Goal: Information Seeking & Learning: Learn about a topic

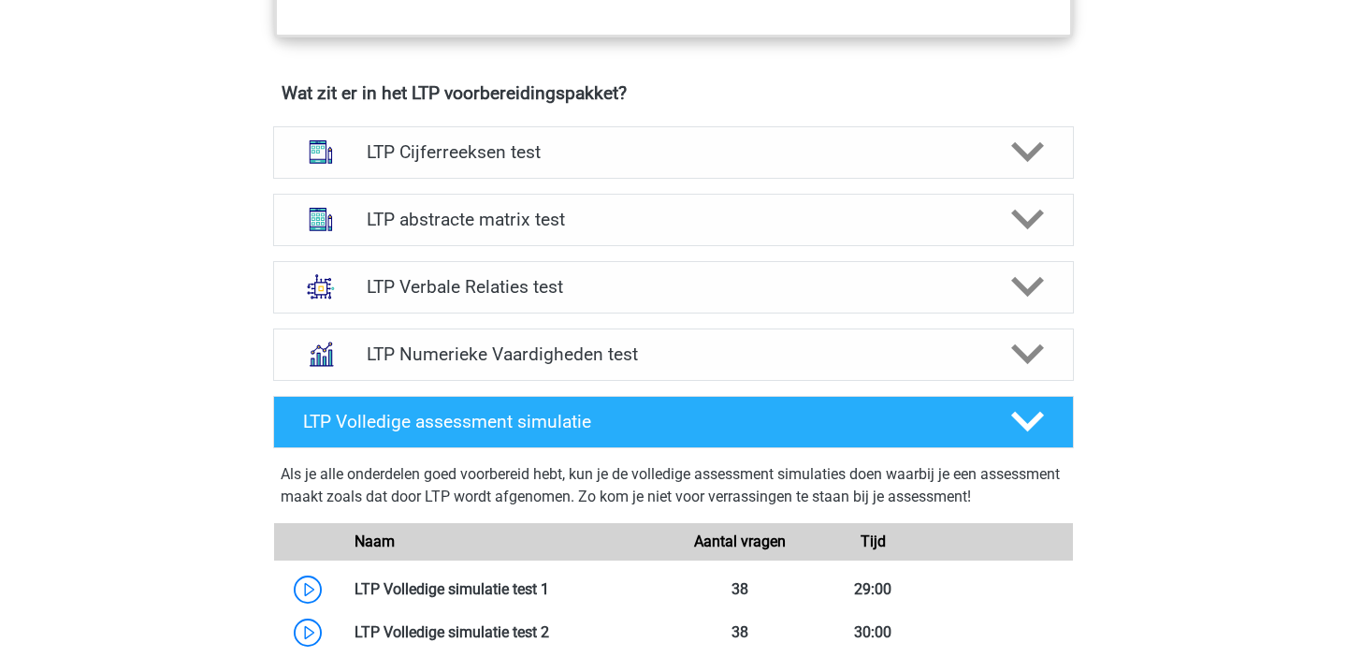
scroll to position [1148, 0]
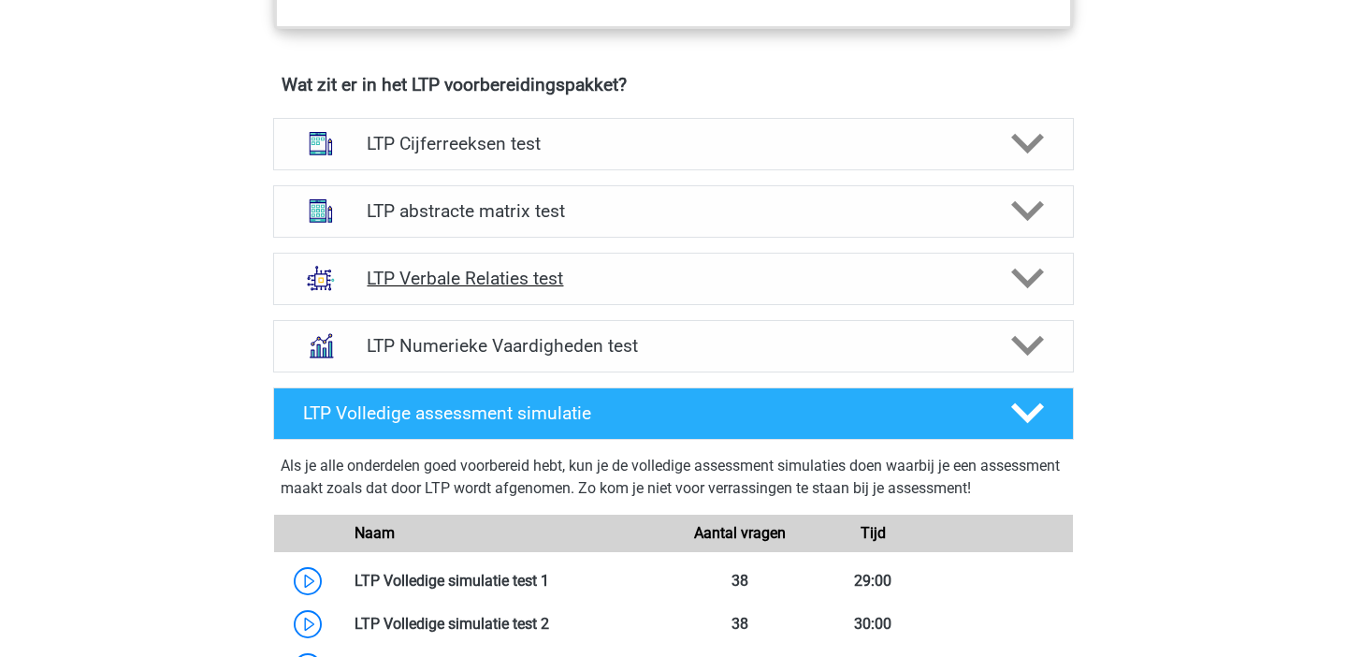
click at [1009, 280] on div at bounding box center [1027, 278] width 64 height 33
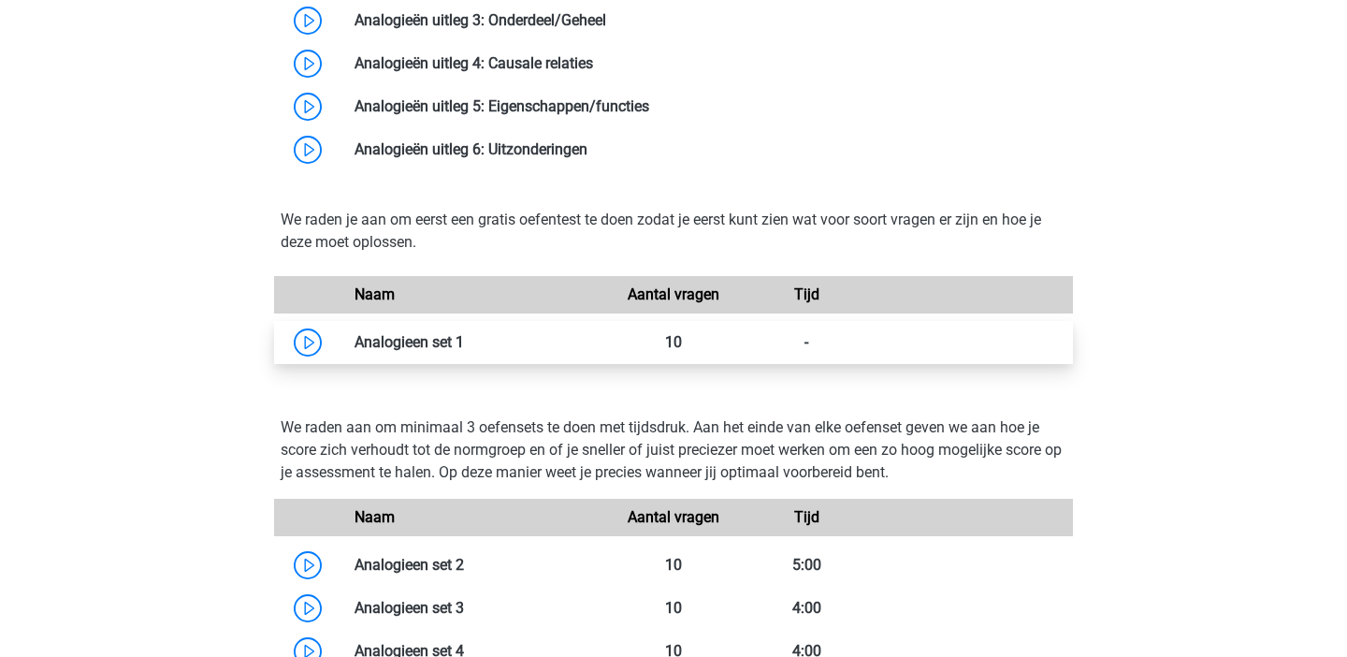
scroll to position [1915, 0]
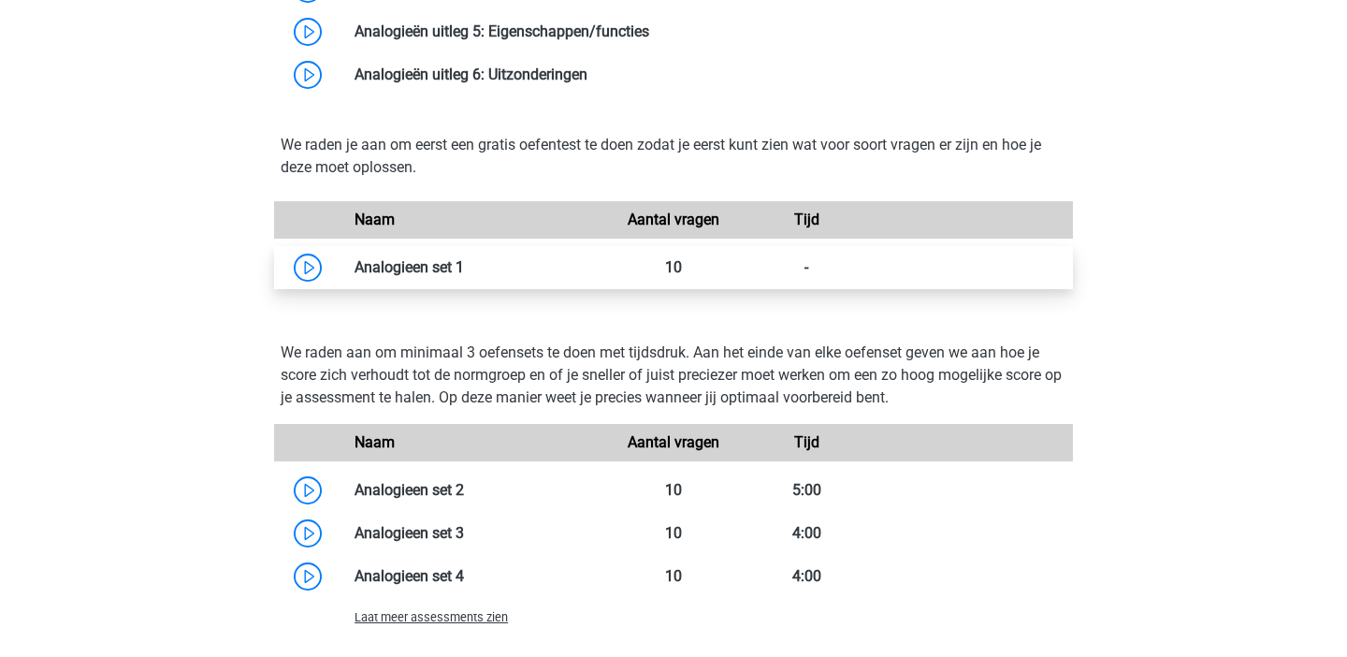
click at [464, 276] on link at bounding box center [464, 267] width 0 height 18
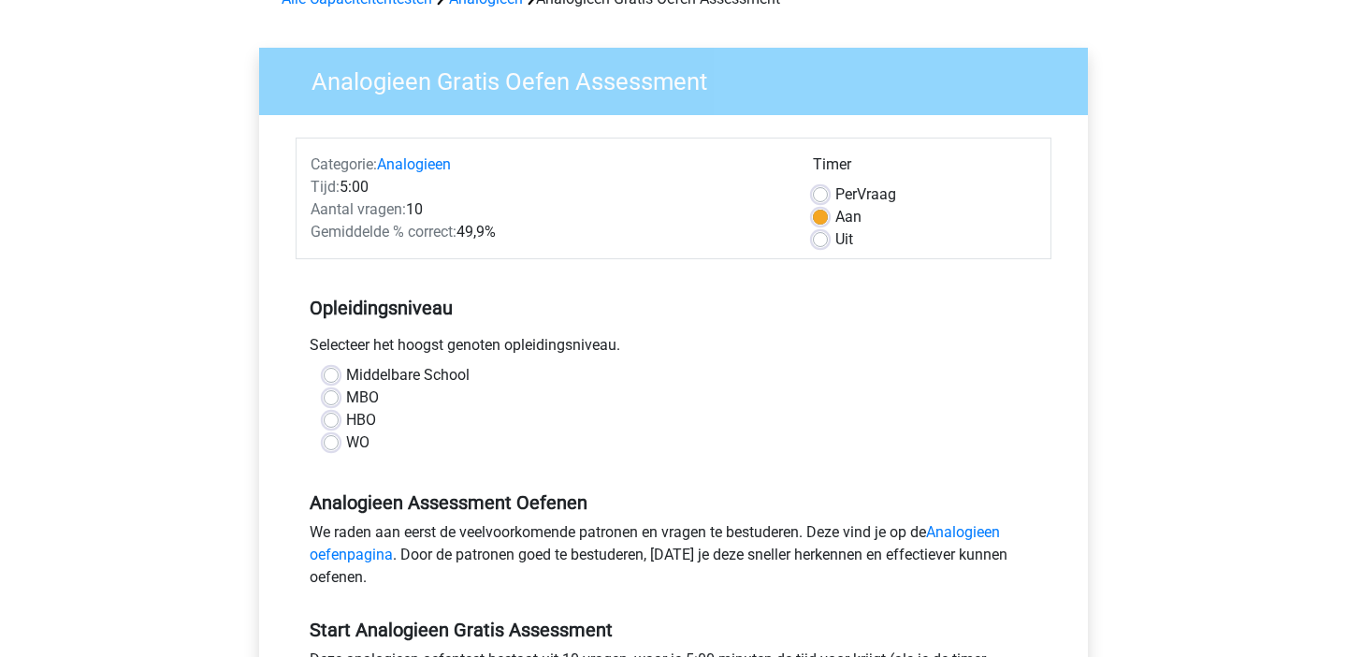
scroll to position [107, 0]
click at [346, 440] on label "WO" at bounding box center [357, 441] width 23 height 22
click at [337, 440] on input "WO" at bounding box center [331, 439] width 15 height 19
radio input "true"
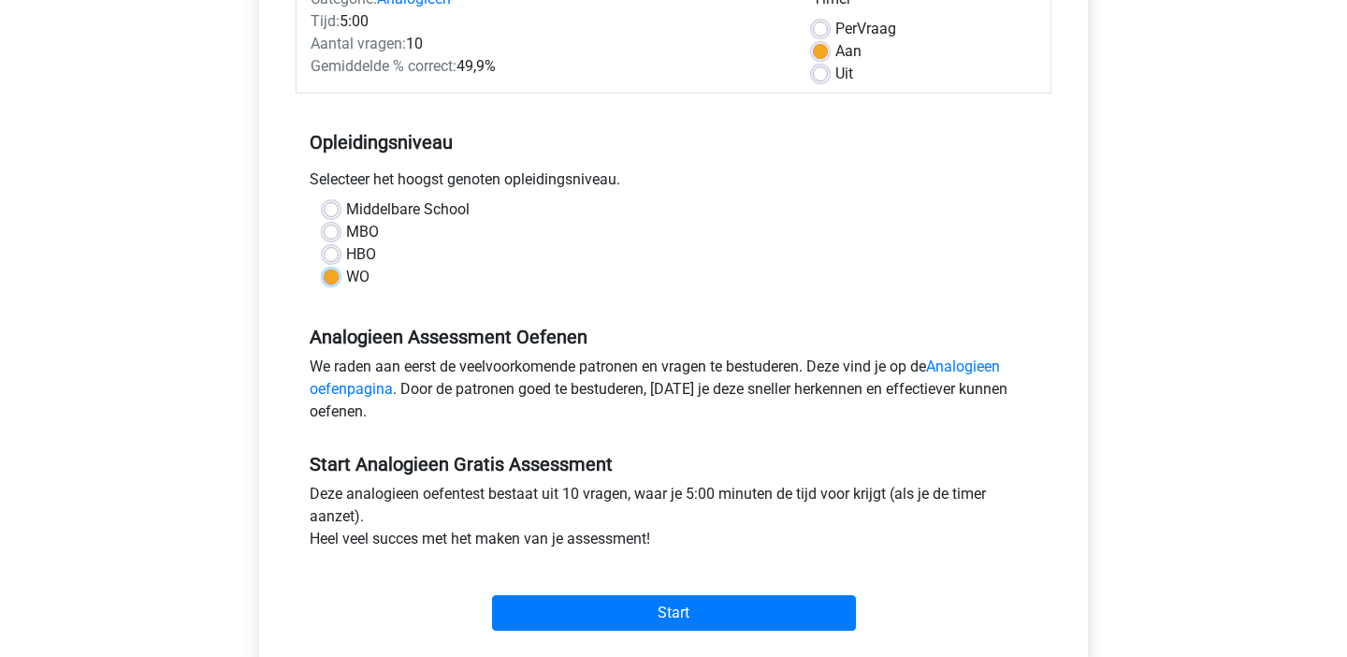
scroll to position [301, 0]
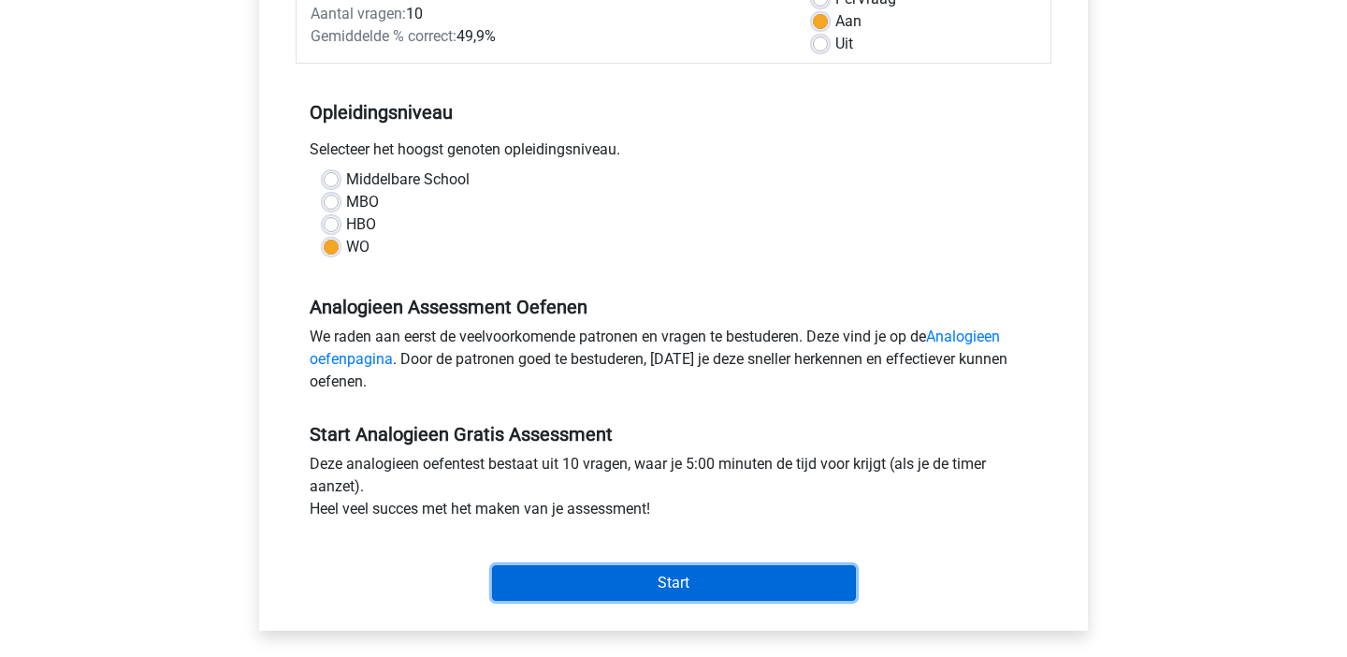
click at [680, 581] on input "Start" at bounding box center [674, 583] width 364 height 36
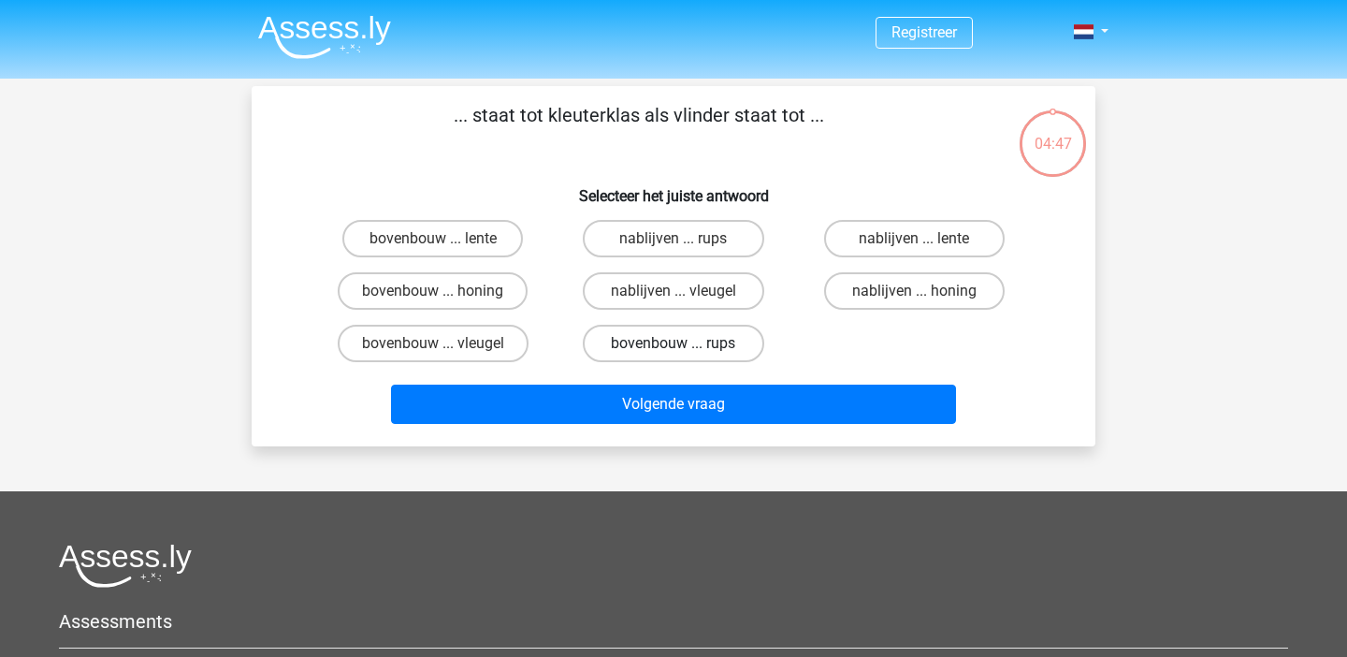
click at [737, 353] on label "bovenbouw ... rups" at bounding box center [673, 343] width 181 height 37
click at [686, 353] on input "bovenbouw ... rups" at bounding box center [680, 349] width 12 height 12
radio input "true"
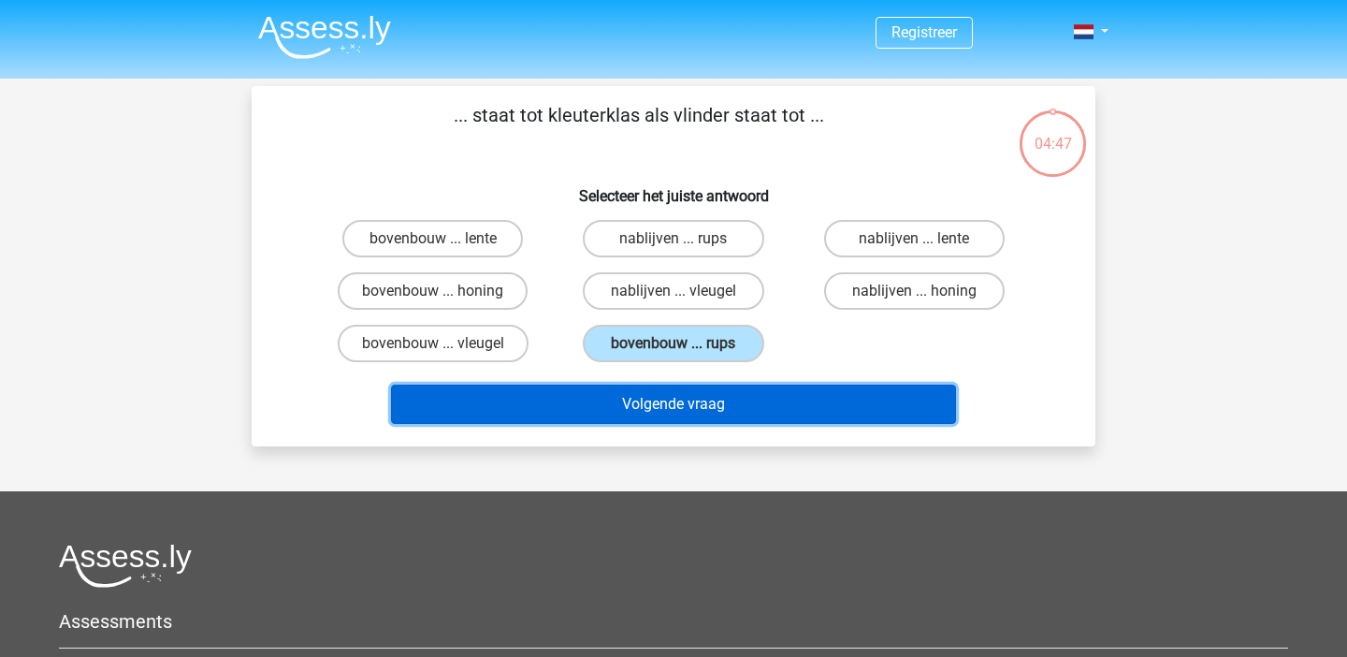
click at [743, 415] on button "Volgende vraag" at bounding box center [674, 404] width 566 height 39
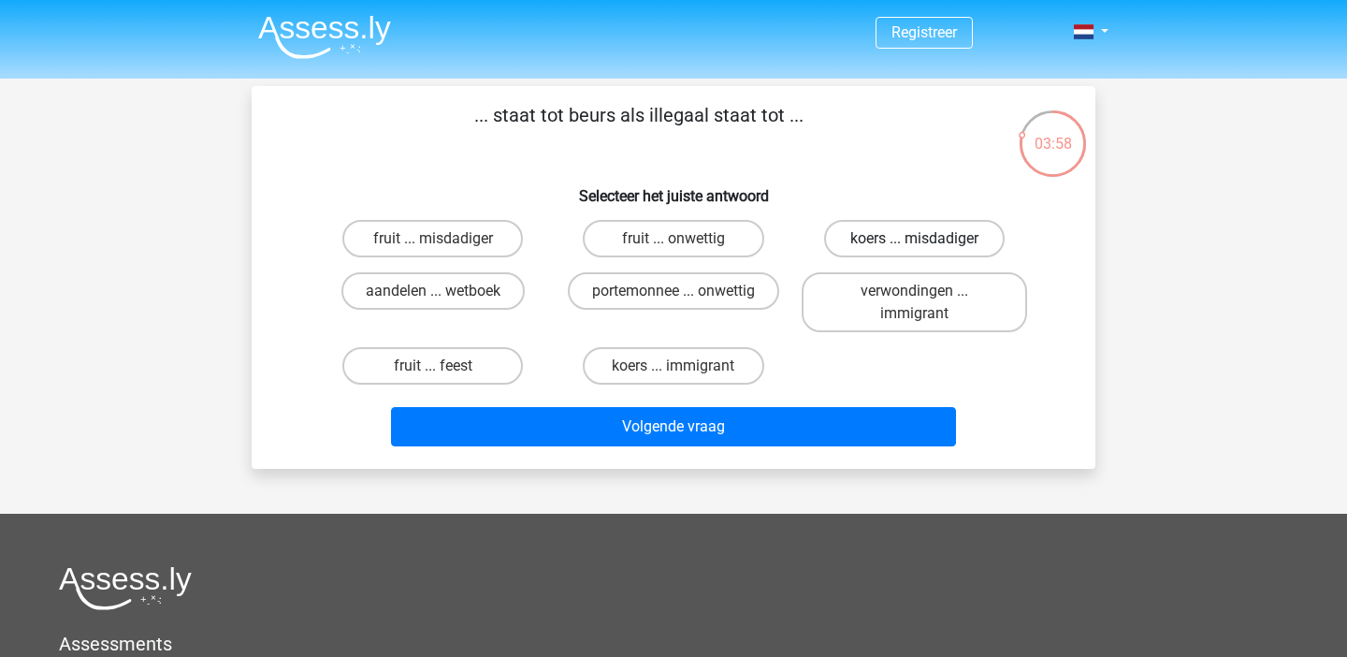
click at [952, 239] on label "koers ... misdadiger" at bounding box center [914, 238] width 181 height 37
click at [926, 239] on input "koers ... misdadiger" at bounding box center [920, 245] width 12 height 12
radio input "true"
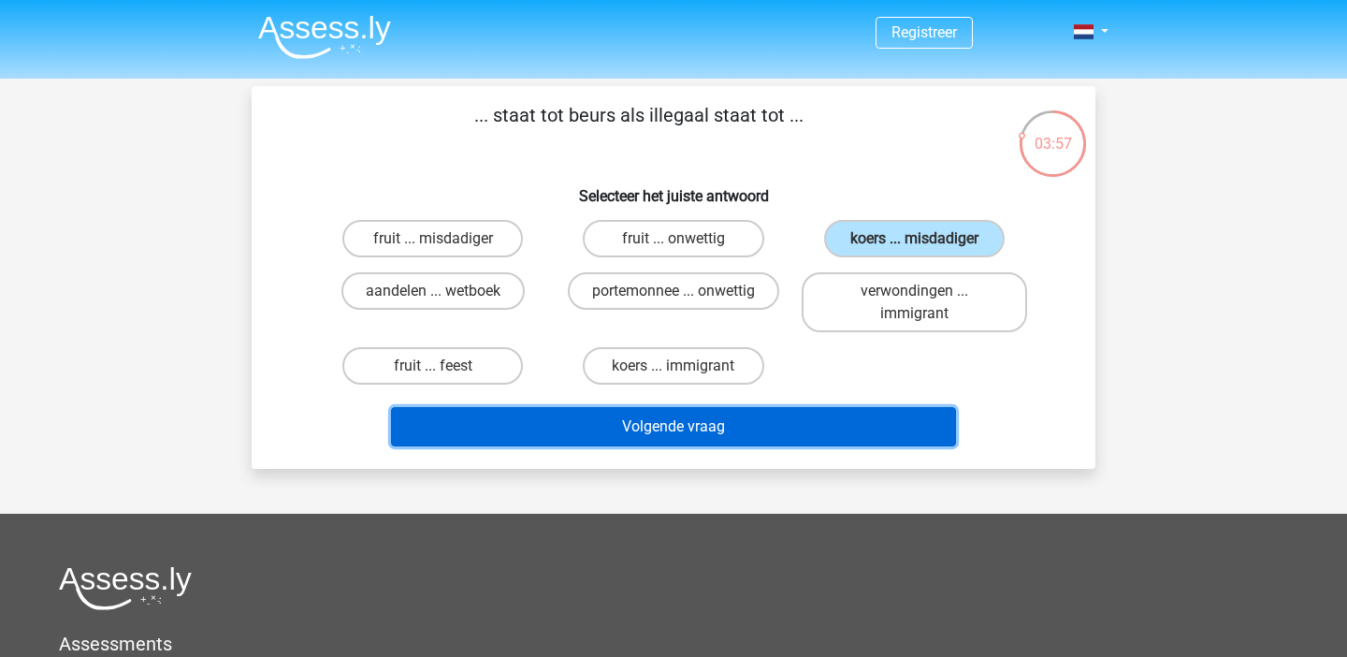
click at [854, 431] on button "Volgende vraag" at bounding box center [674, 426] width 566 height 39
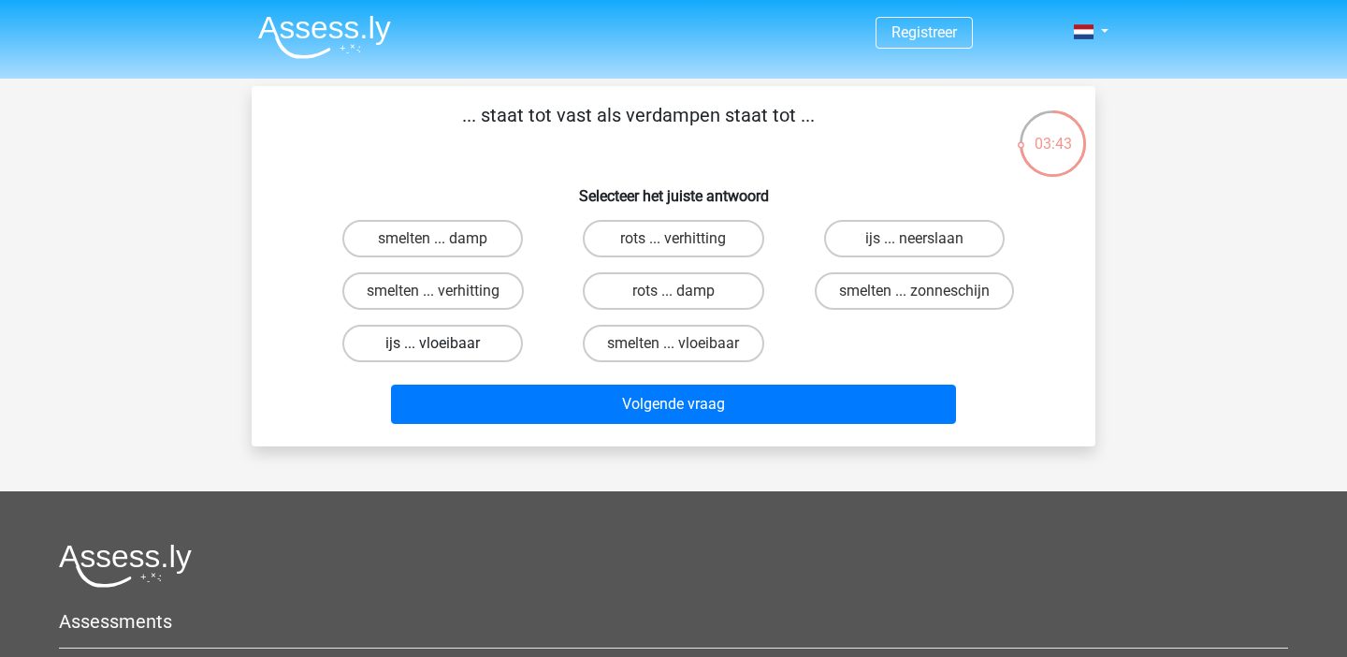
click at [486, 349] on label "ijs ... vloeibaar" at bounding box center [432, 343] width 181 height 37
click at [445, 349] on input "ijs ... vloeibaar" at bounding box center [439, 349] width 12 height 12
radio input "true"
click at [490, 349] on label "ijs ... vloeibaar" at bounding box center [432, 343] width 181 height 37
click at [445, 349] on input "ijs ... vloeibaar" at bounding box center [439, 349] width 12 height 12
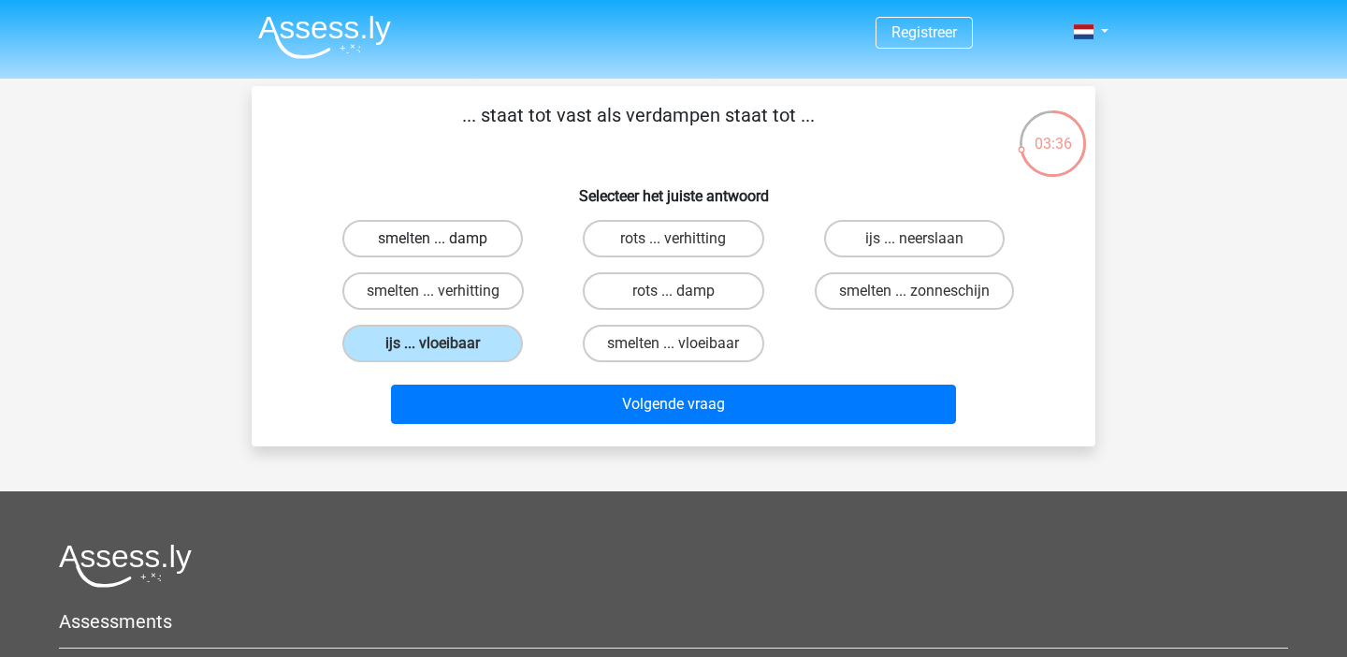
click at [466, 238] on label "smelten ... damp" at bounding box center [432, 238] width 181 height 37
click at [445, 239] on input "smelten ... damp" at bounding box center [439, 245] width 12 height 12
radio input "true"
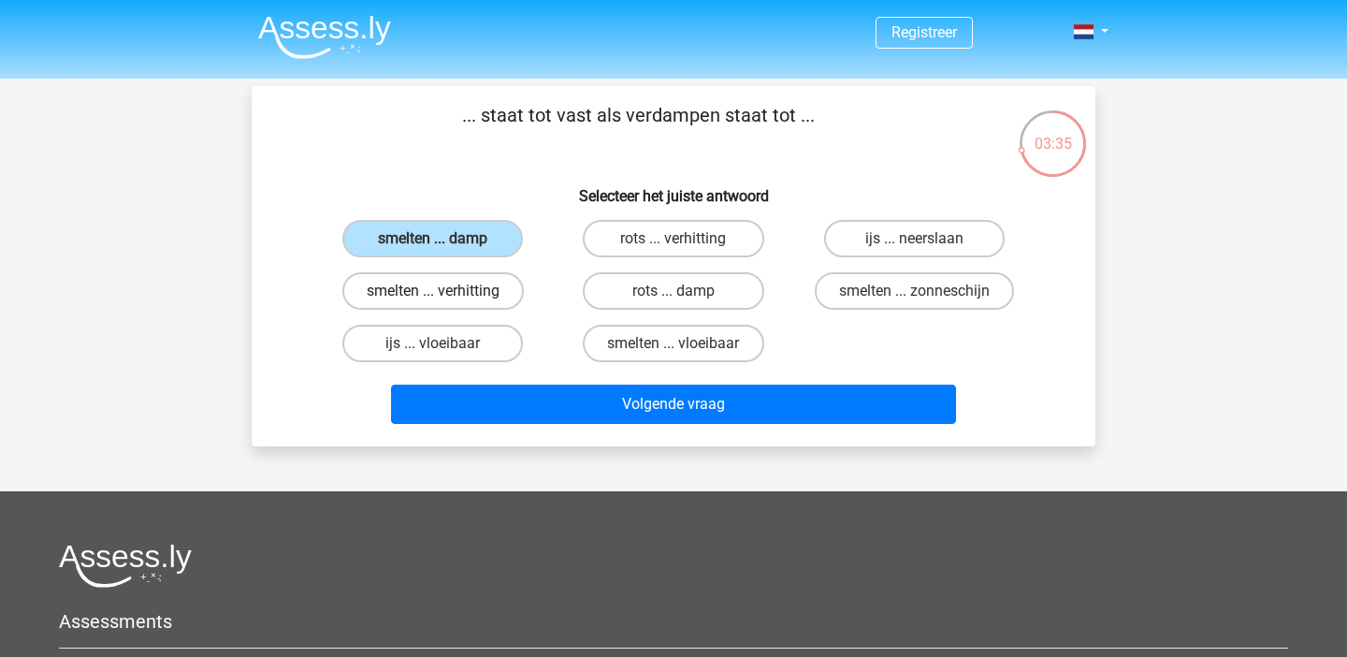
click at [479, 299] on label "smelten ... verhitting" at bounding box center [433, 290] width 182 height 37
click at [445, 299] on input "smelten ... verhitting" at bounding box center [439, 297] width 12 height 12
radio input "true"
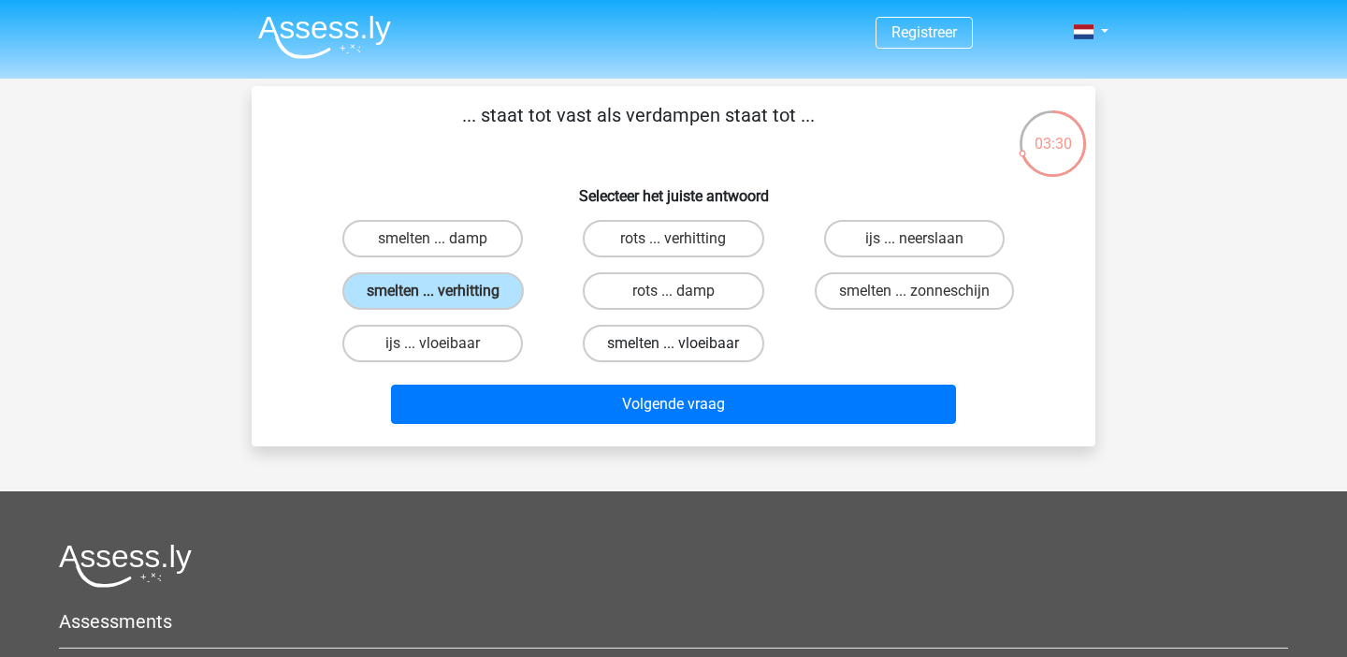
click at [740, 353] on label "smelten ... vloeibaar" at bounding box center [673, 343] width 181 height 37
click at [686, 353] on input "smelten ... vloeibaar" at bounding box center [680, 349] width 12 height 12
radio input "true"
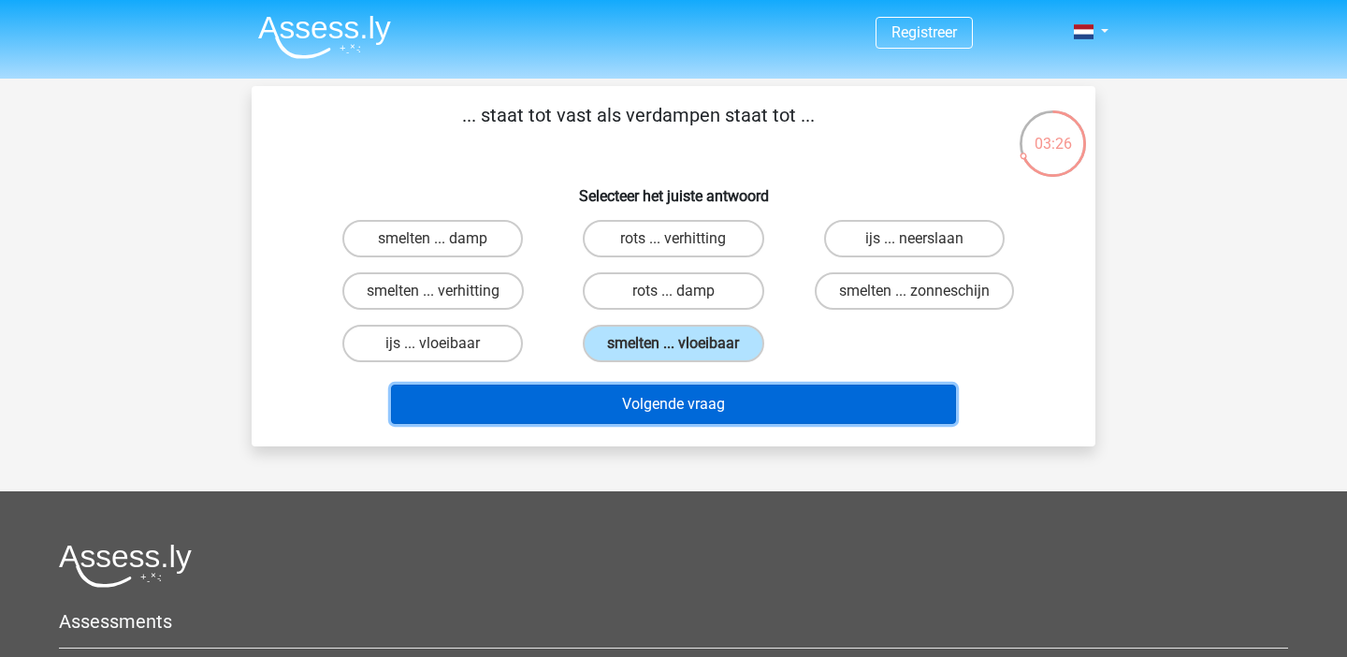
click at [758, 418] on button "Volgende vraag" at bounding box center [674, 404] width 566 height 39
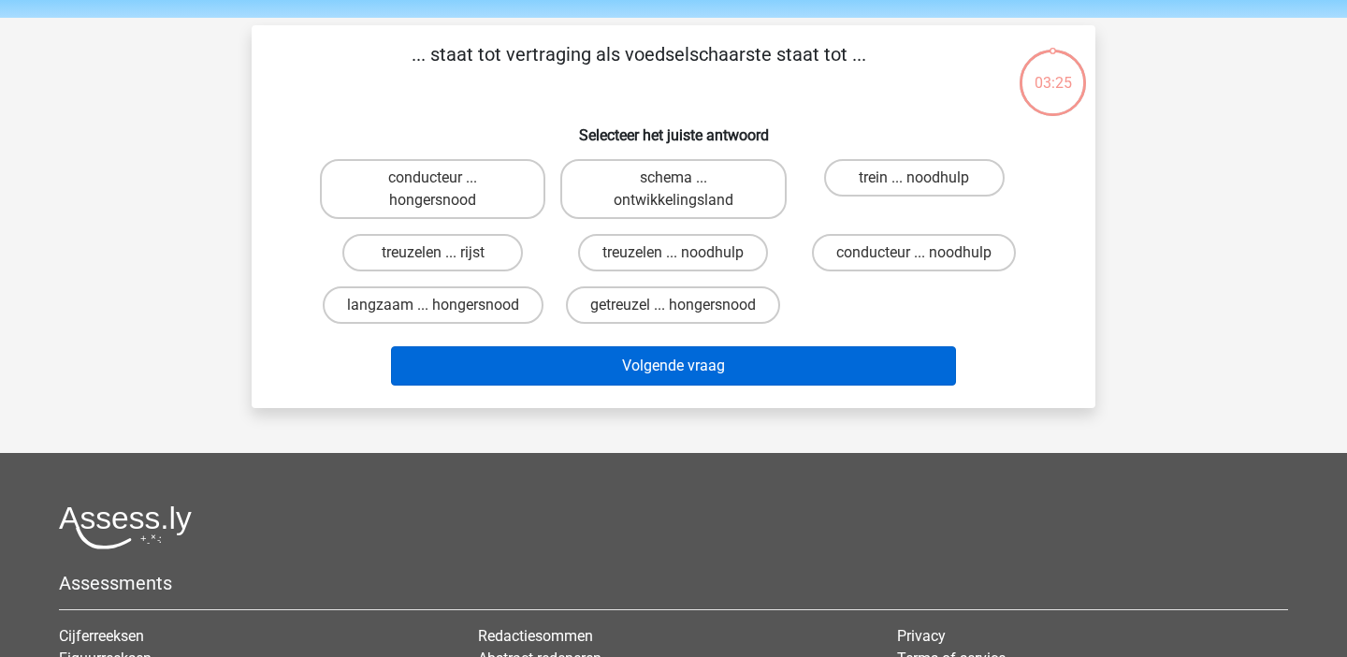
scroll to position [53, 0]
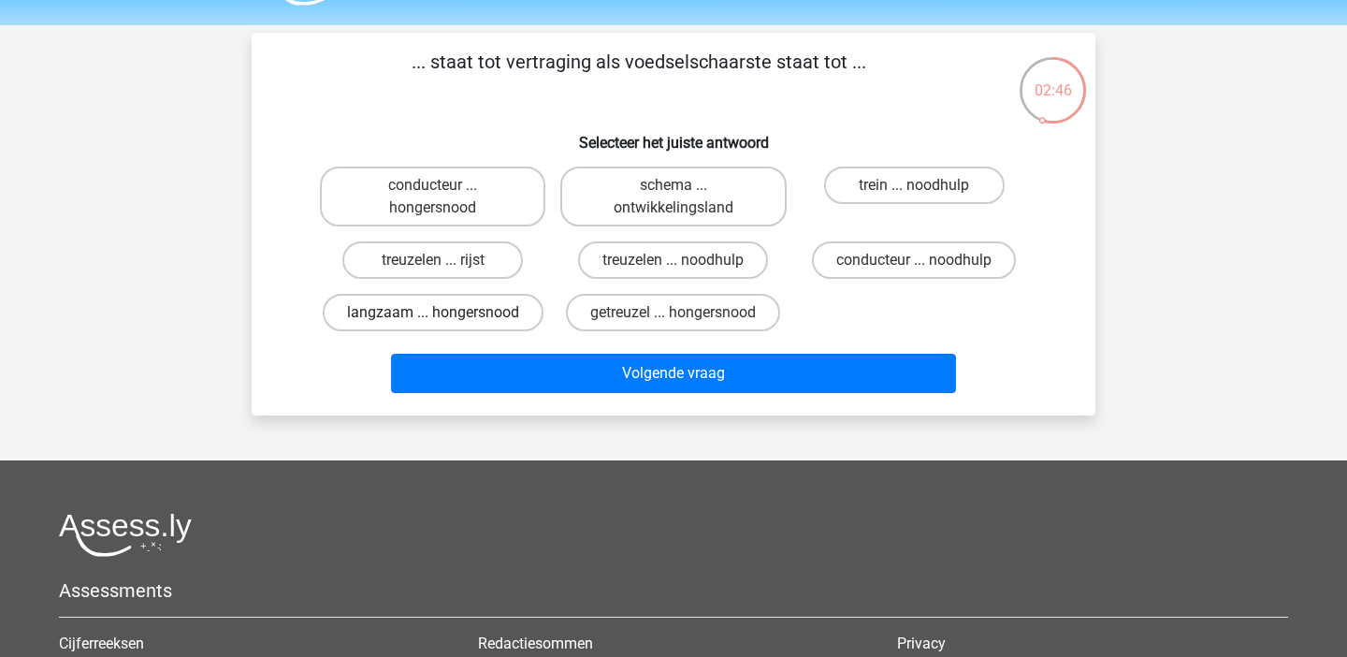
click at [500, 315] on label "langzaam ... hongersnood" at bounding box center [433, 312] width 221 height 37
click at [445, 315] on input "langzaam ... hongersnood" at bounding box center [439, 319] width 12 height 12
radio input "true"
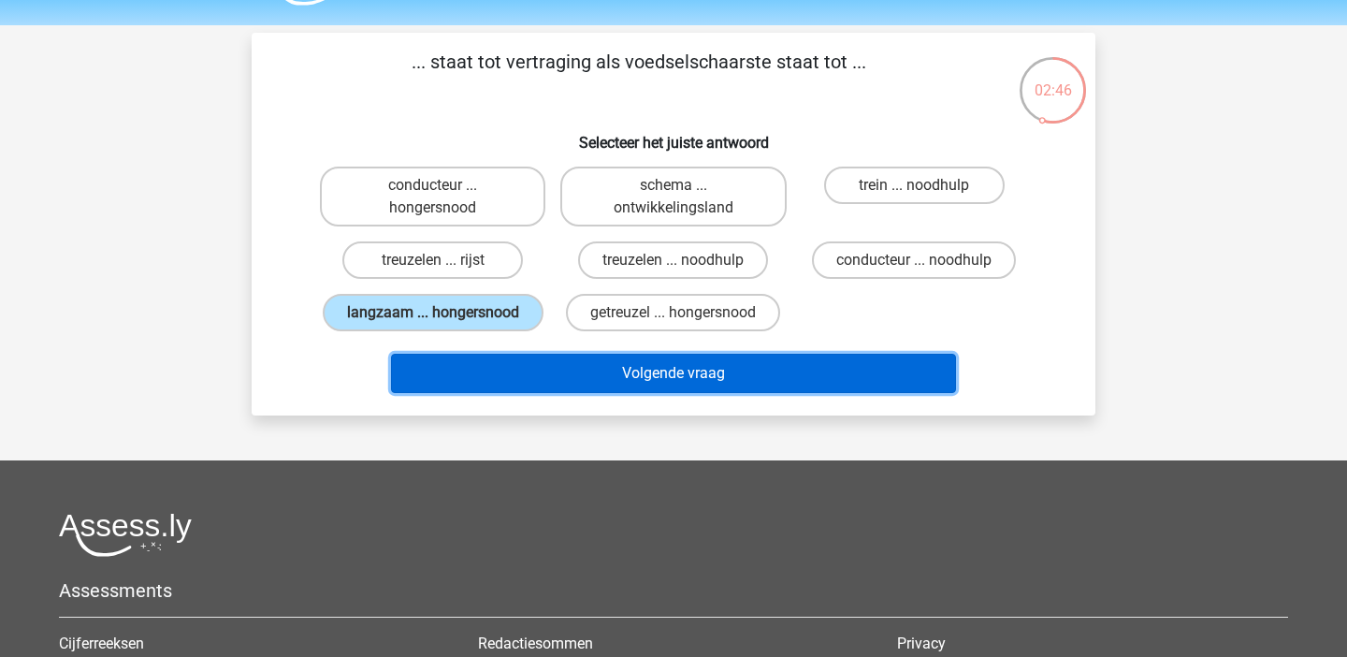
click at [581, 389] on button "Volgende vraag" at bounding box center [674, 373] width 566 height 39
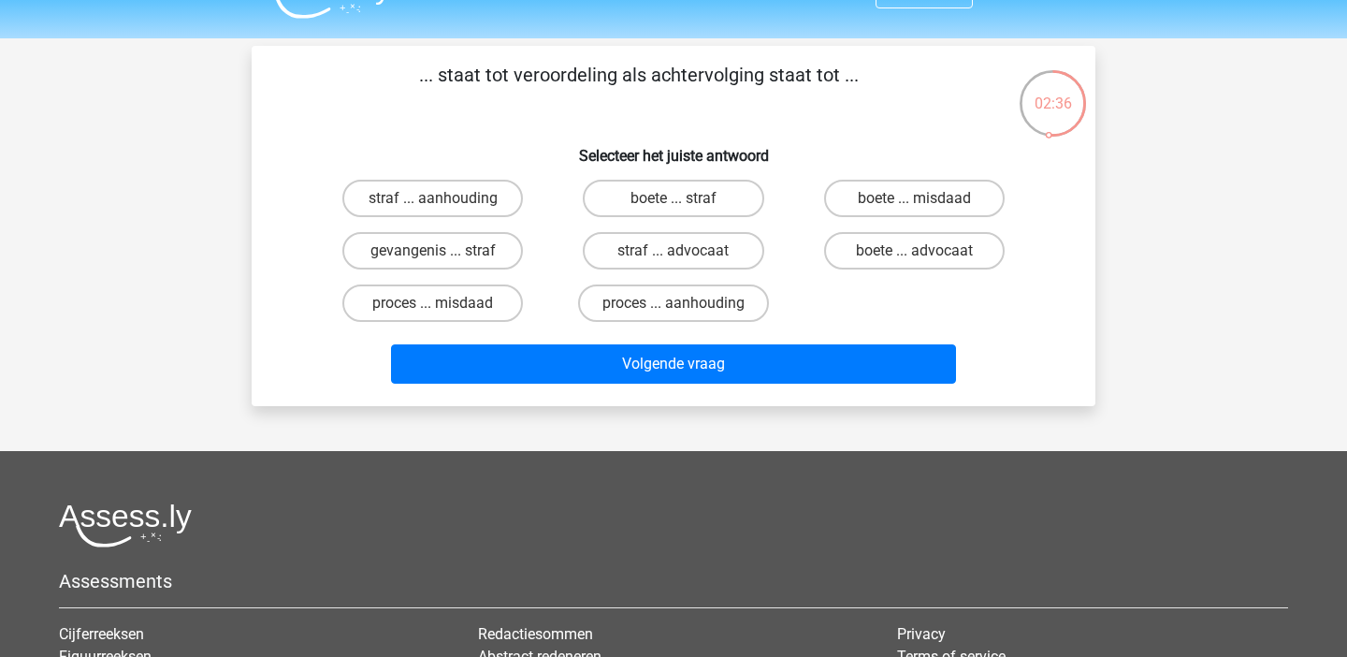
scroll to position [0, 0]
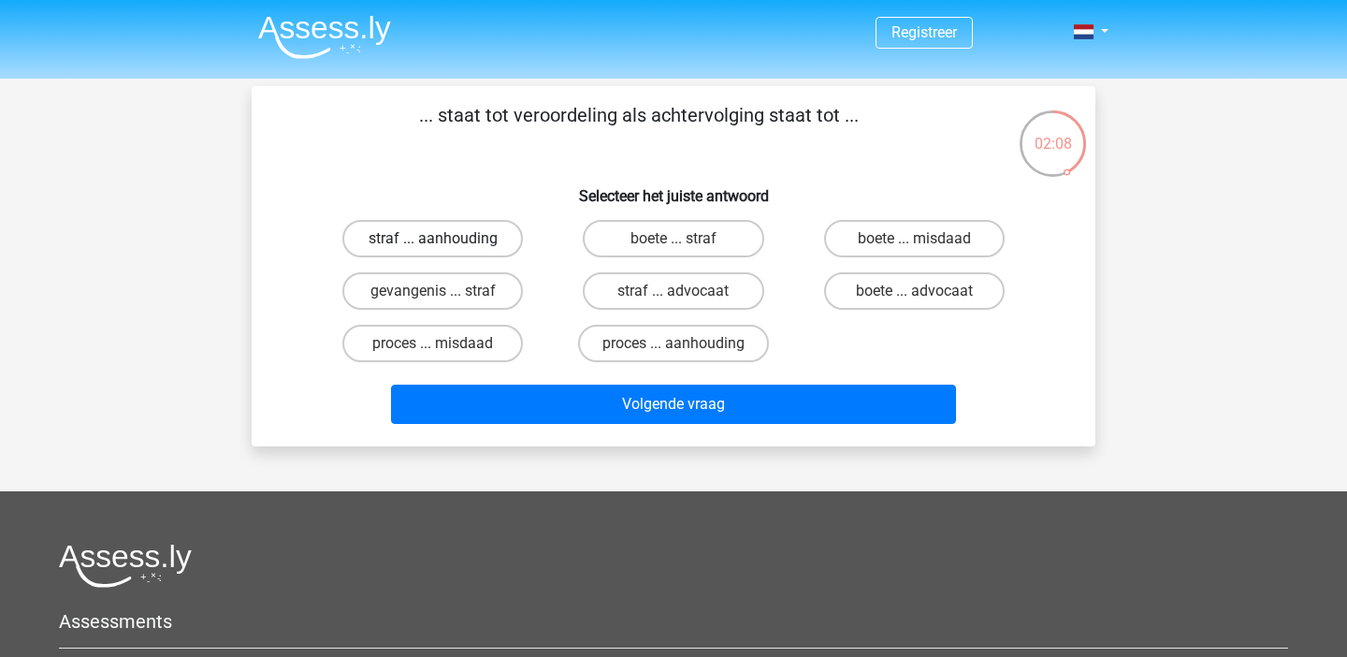
click at [485, 237] on label "straf ... aanhouding" at bounding box center [432, 238] width 181 height 37
click at [445, 239] on input "straf ... aanhouding" at bounding box center [439, 245] width 12 height 12
radio input "true"
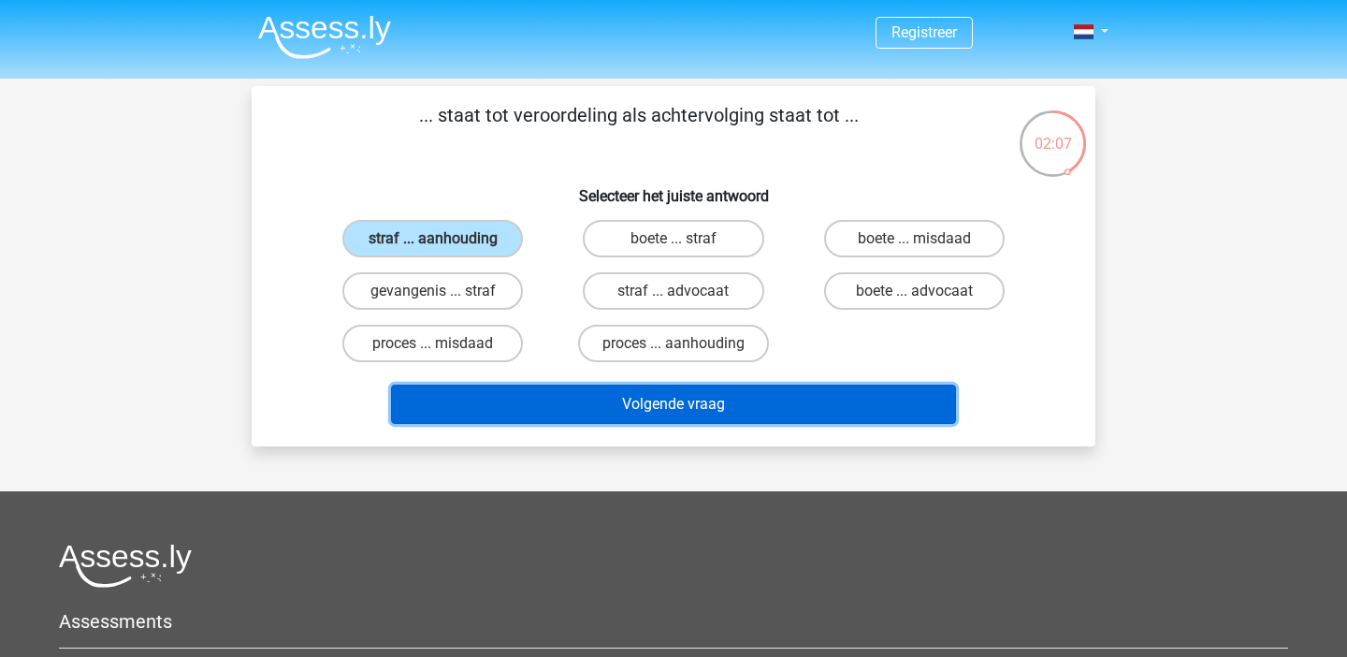
click at [726, 414] on button "Volgende vraag" at bounding box center [674, 404] width 566 height 39
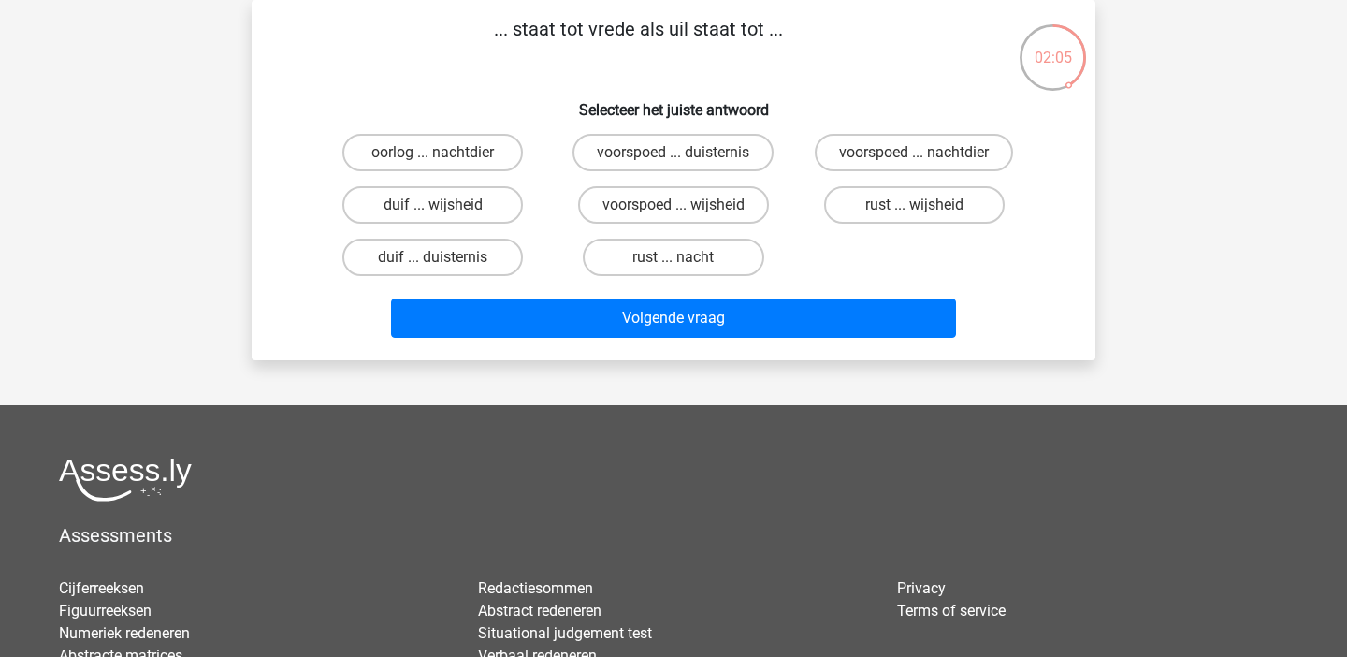
scroll to position [58, 0]
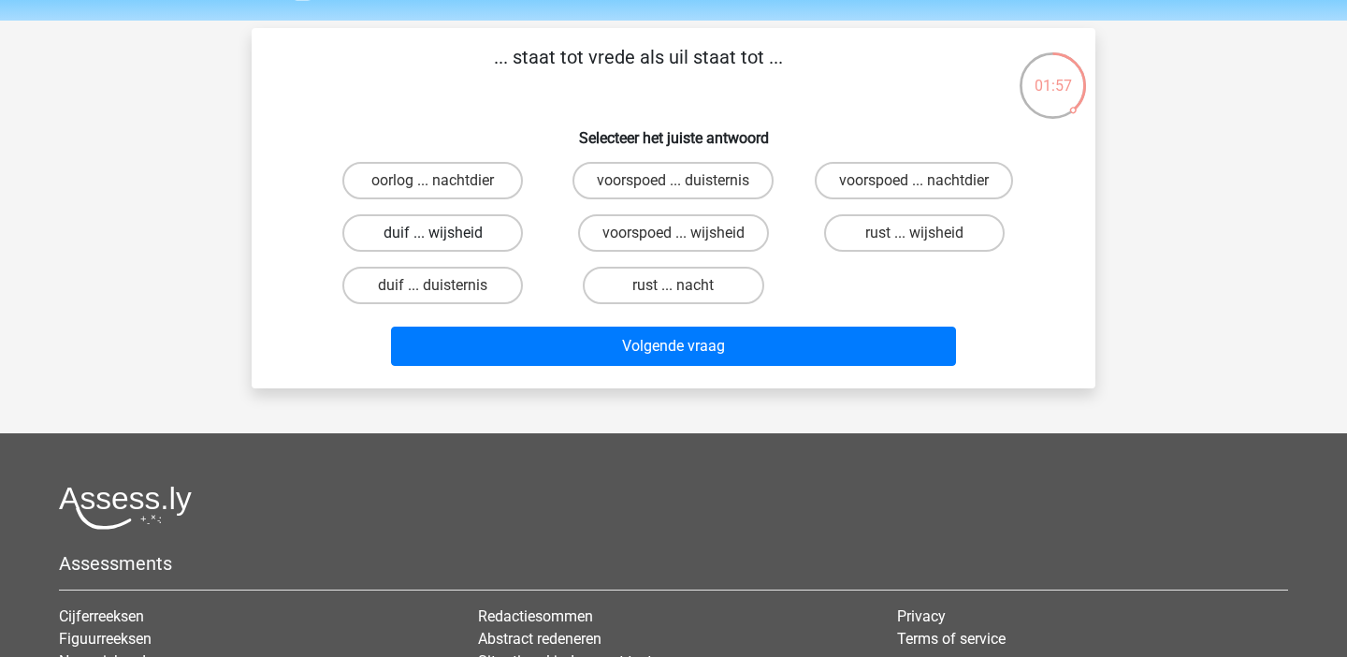
click at [429, 236] on label "duif ... wijsheid" at bounding box center [432, 232] width 181 height 37
click at [433, 236] on input "duif ... wijsheid" at bounding box center [439, 239] width 12 height 12
radio input "true"
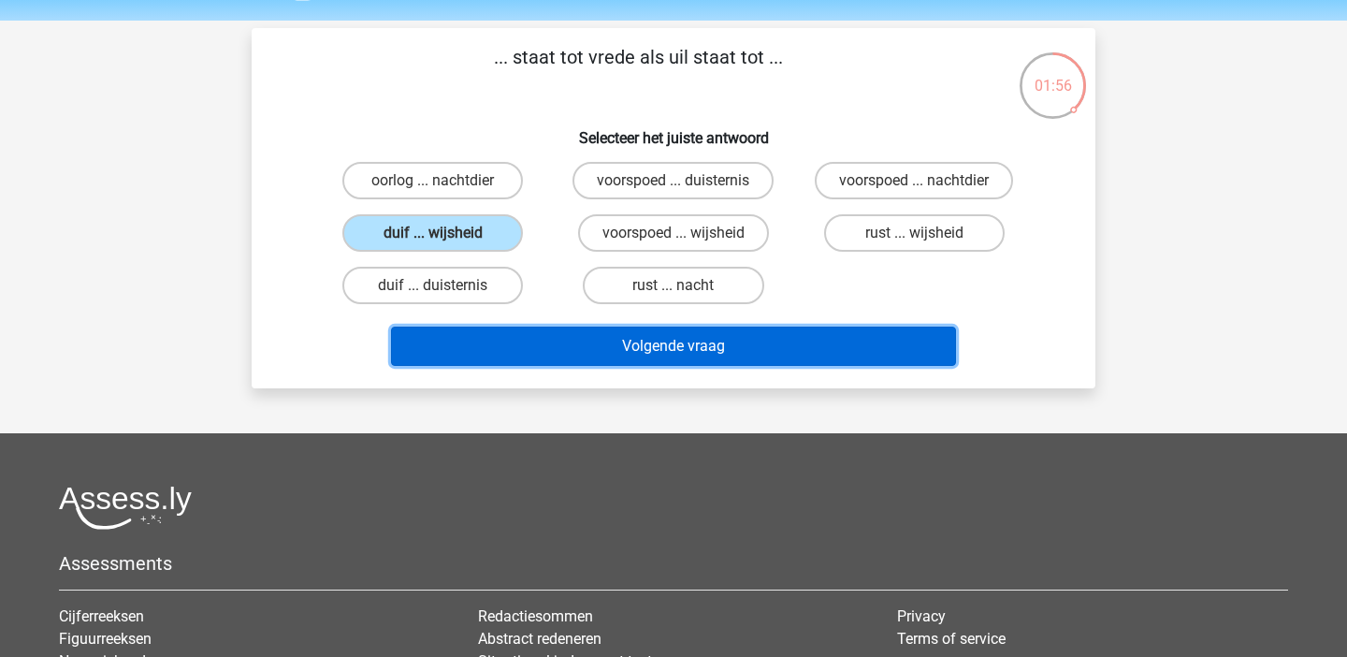
click at [568, 352] on button "Volgende vraag" at bounding box center [674, 346] width 566 height 39
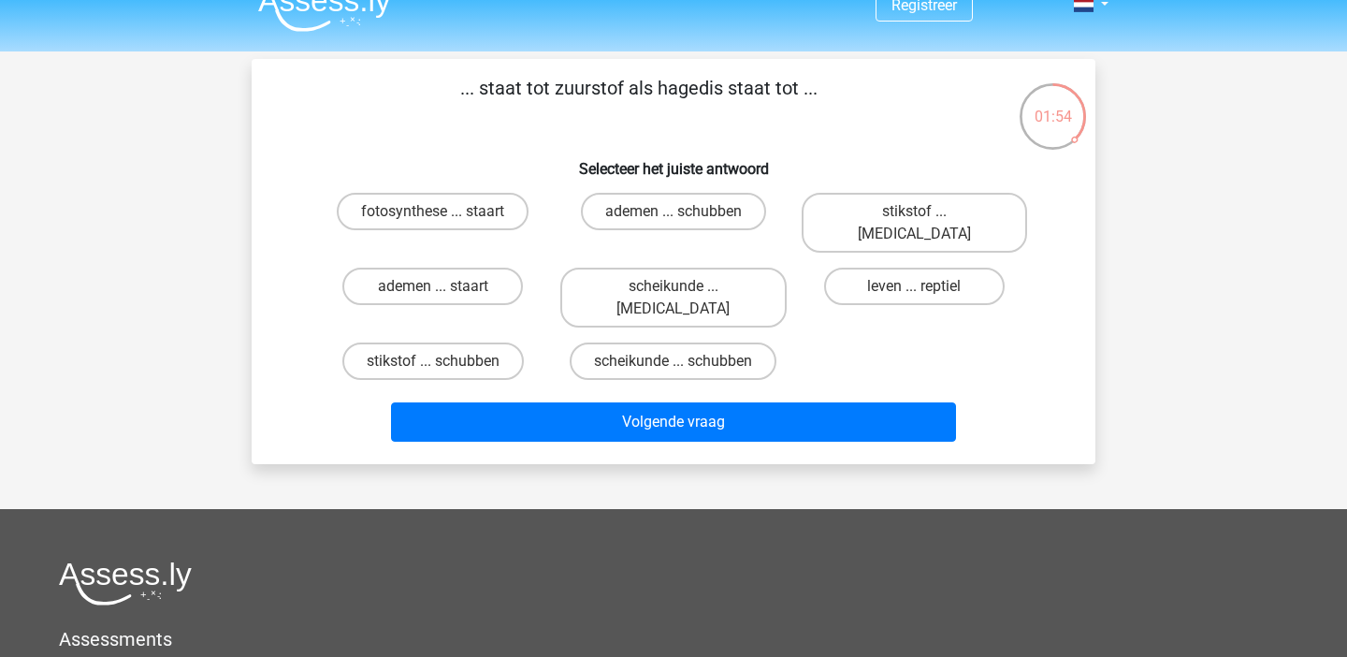
scroll to position [25, 0]
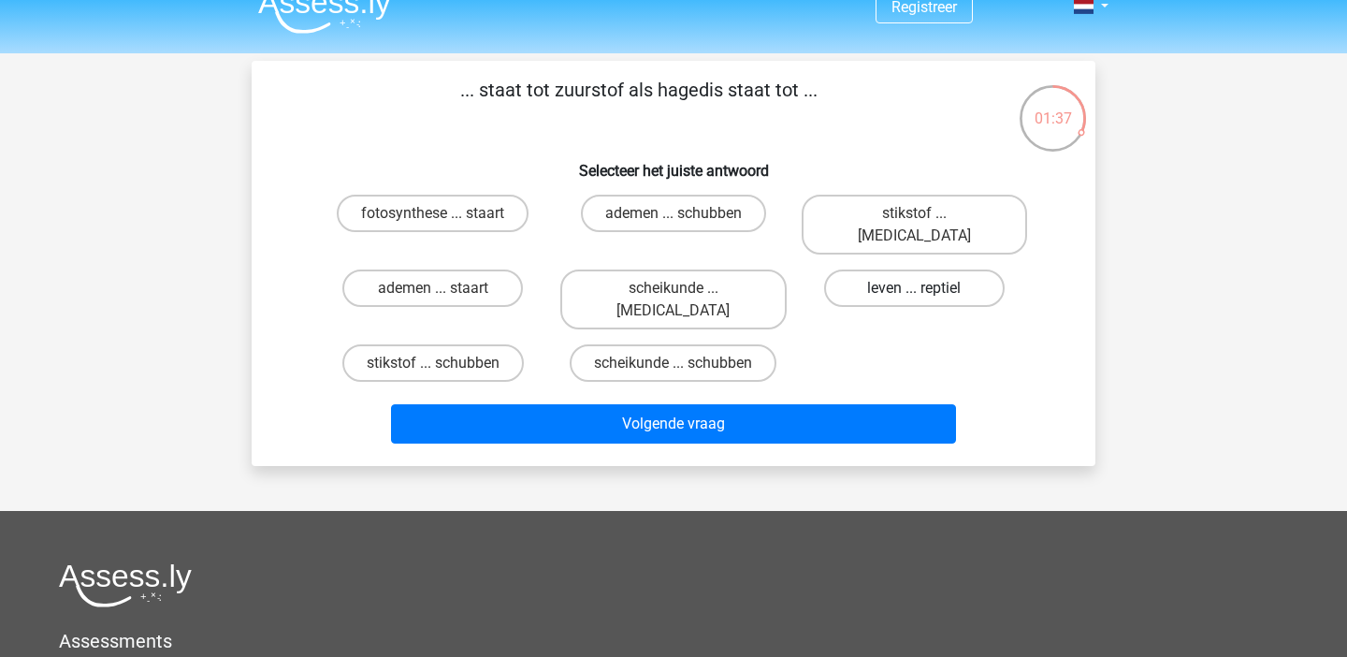
click at [938, 269] on label "leven ... reptiel" at bounding box center [914, 287] width 181 height 37
click at [926, 288] on input "leven ... reptiel" at bounding box center [920, 294] width 12 height 12
radio input "true"
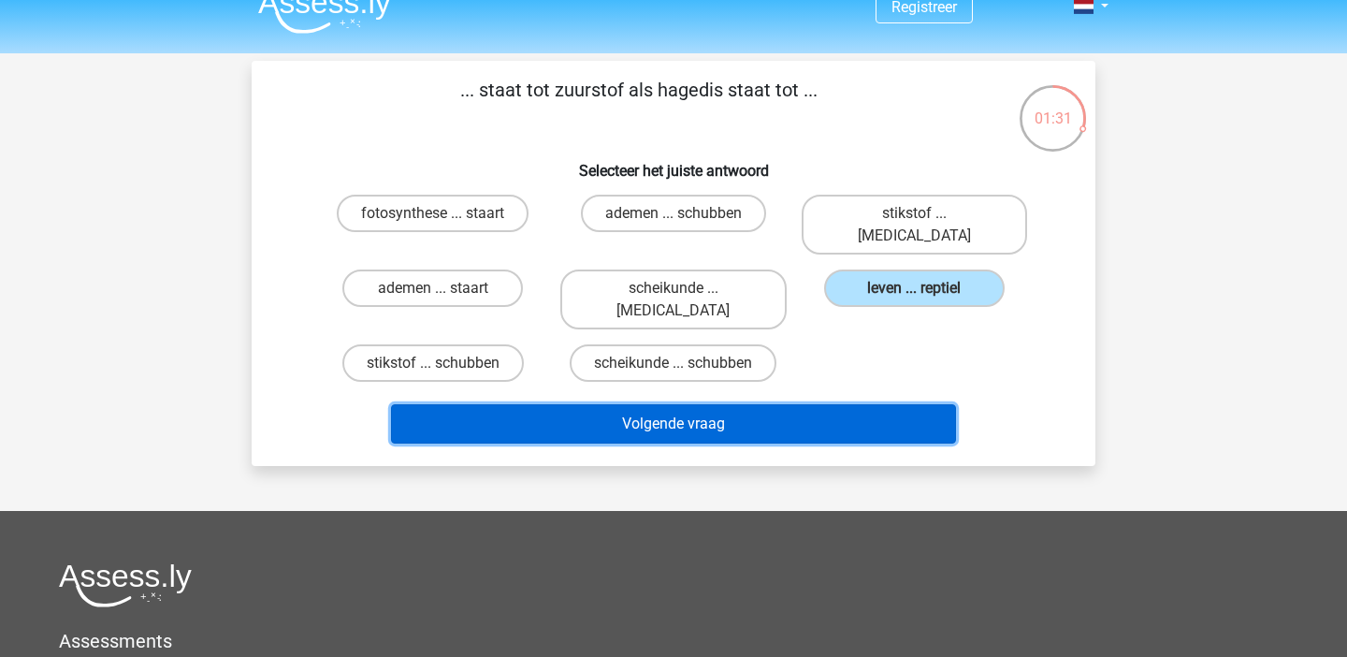
click at [862, 404] on button "Volgende vraag" at bounding box center [674, 423] width 566 height 39
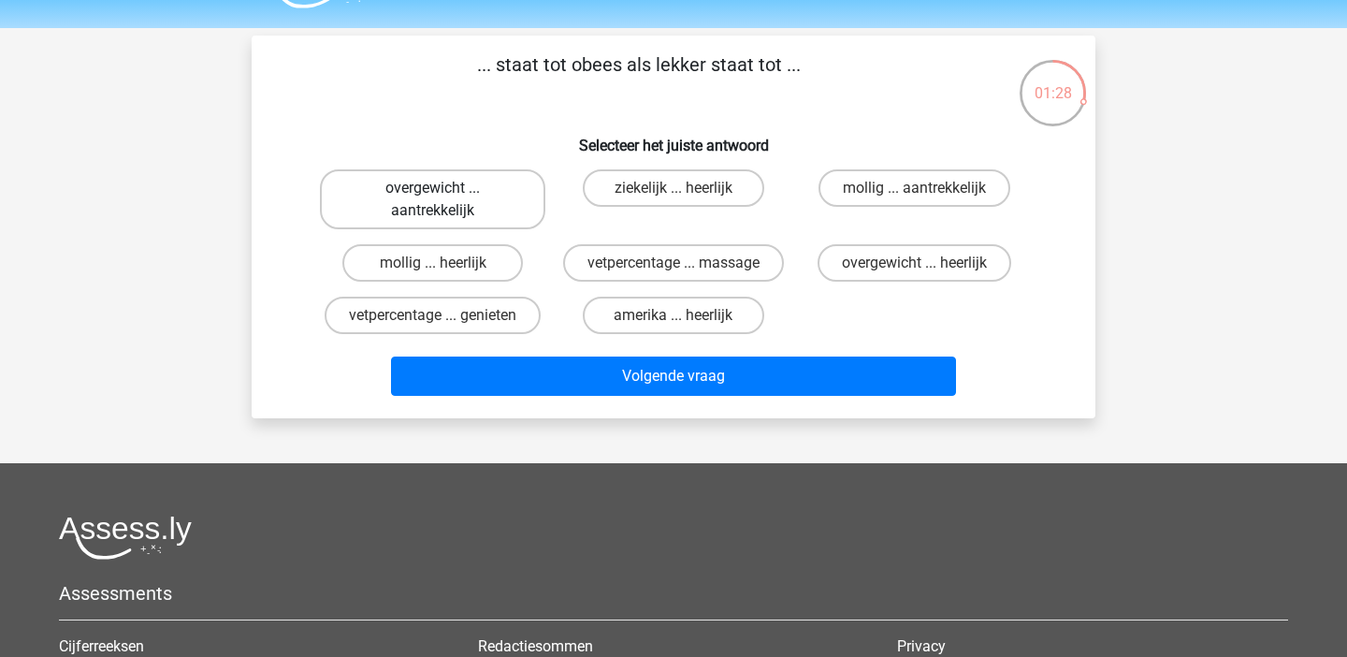
scroll to position [47, 0]
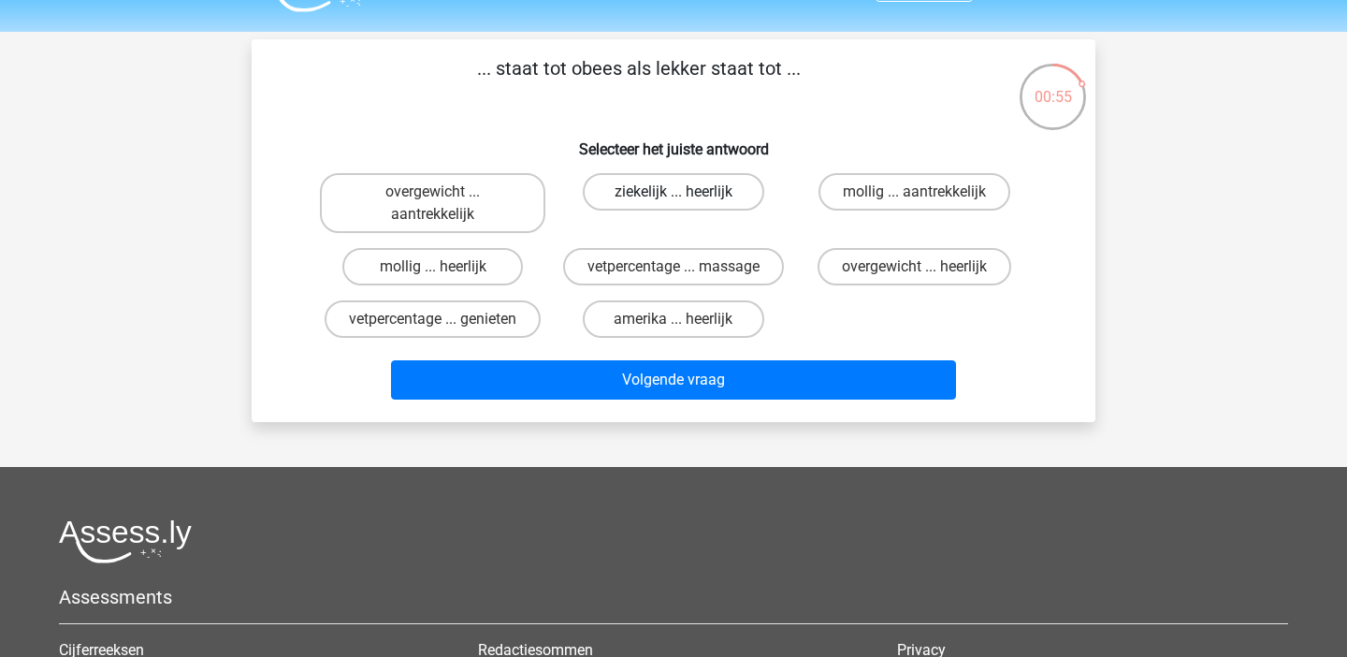
click at [687, 187] on label "ziekelijk ... heerlijk" at bounding box center [673, 191] width 181 height 37
click at [686, 192] on input "ziekelijk ... heerlijk" at bounding box center [680, 198] width 12 height 12
radio input "true"
click at [863, 273] on label "overgewicht ... heerlijk" at bounding box center [915, 266] width 194 height 37
click at [914, 273] on input "overgewicht ... heerlijk" at bounding box center [920, 273] width 12 height 12
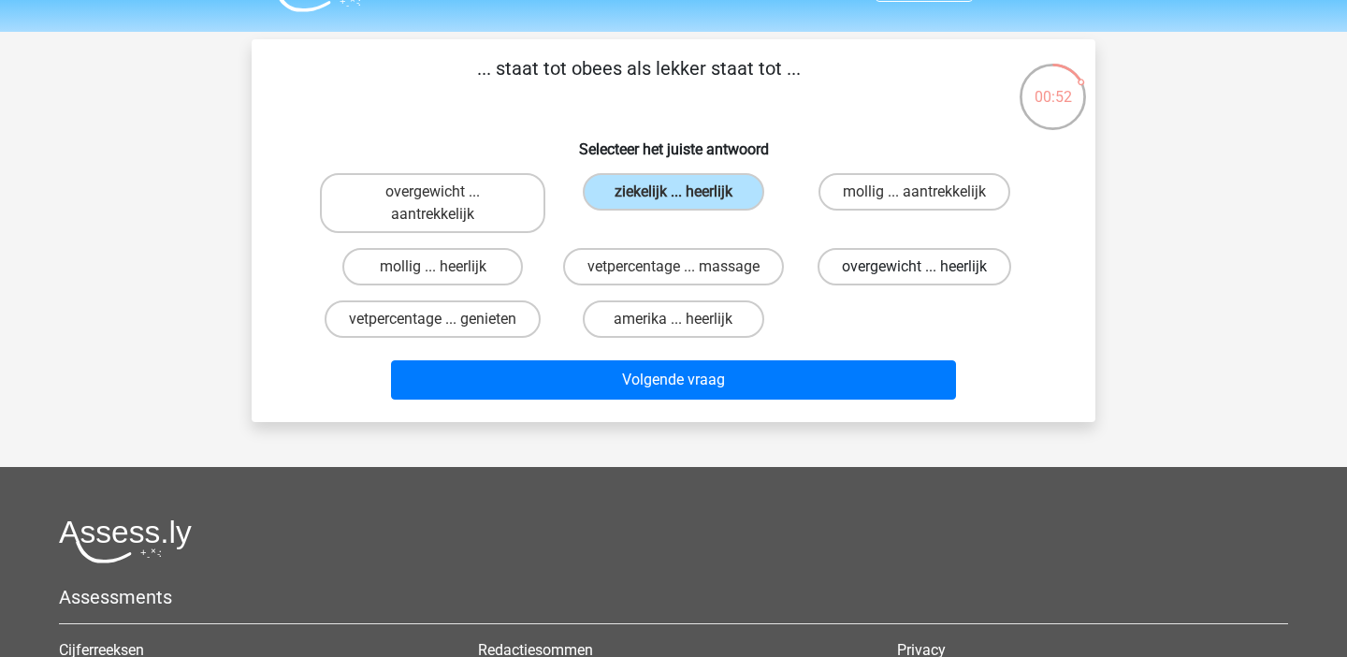
radio input "true"
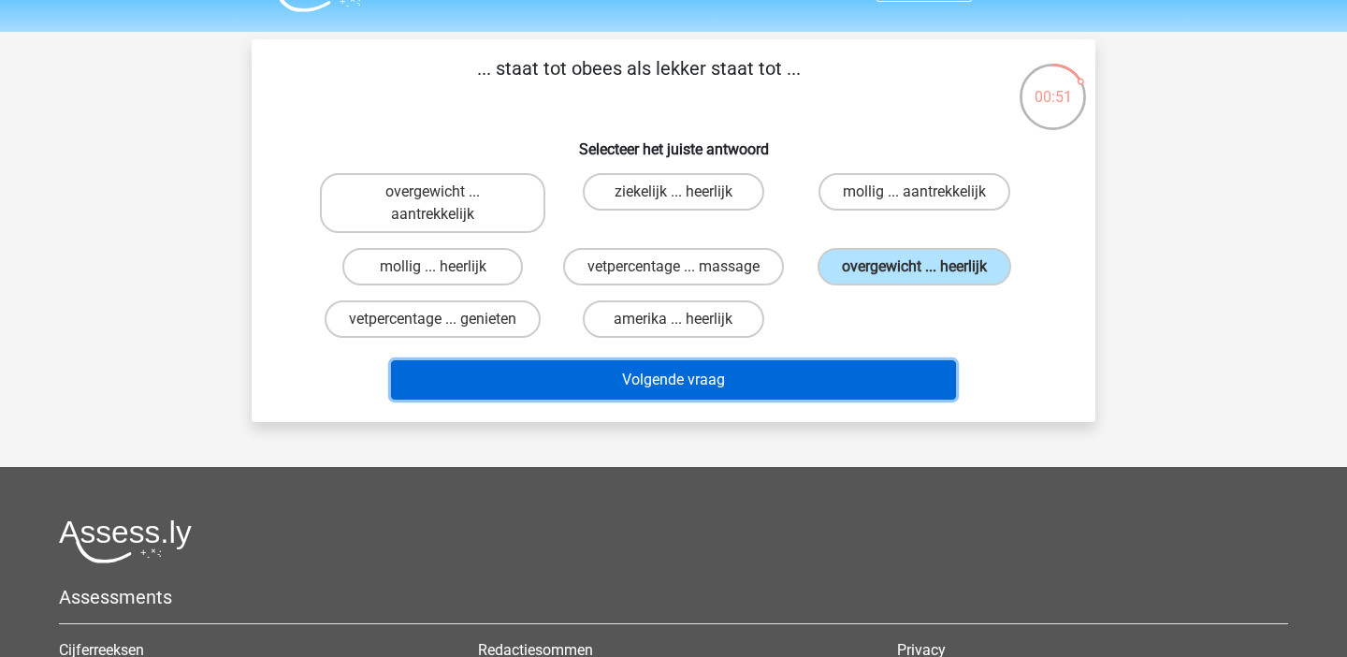
click at [795, 369] on button "Volgende vraag" at bounding box center [674, 379] width 566 height 39
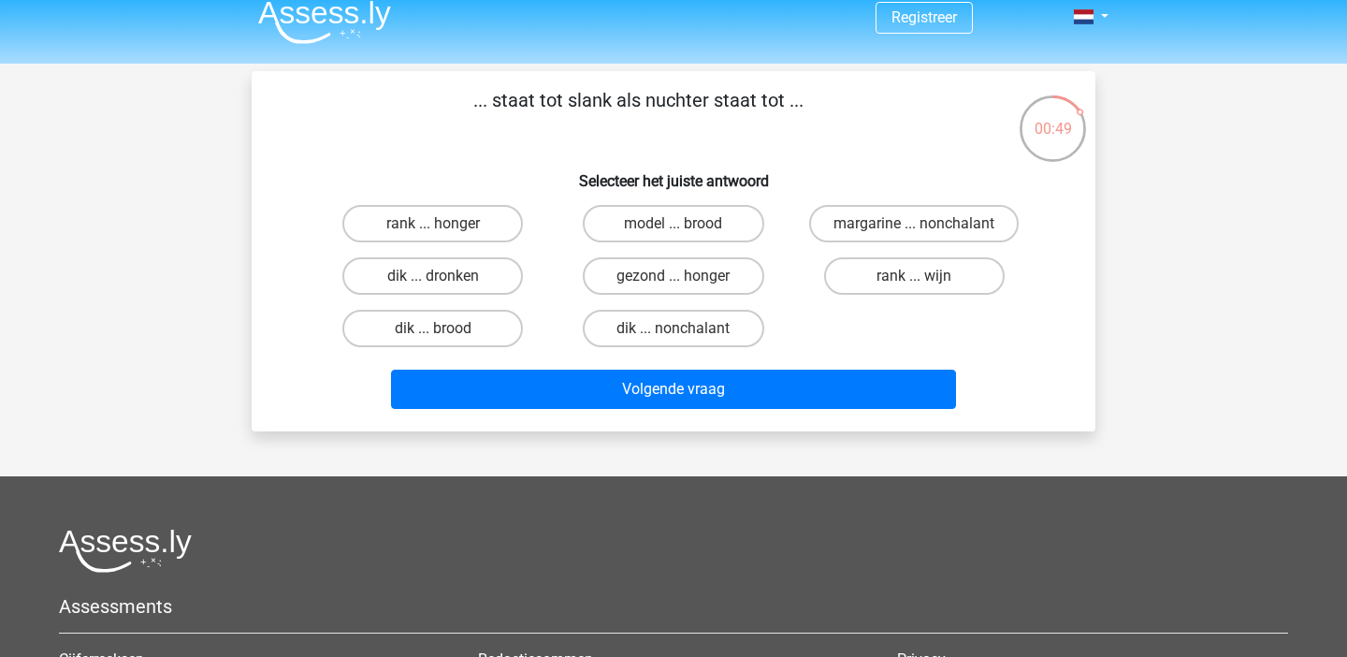
scroll to position [2, 0]
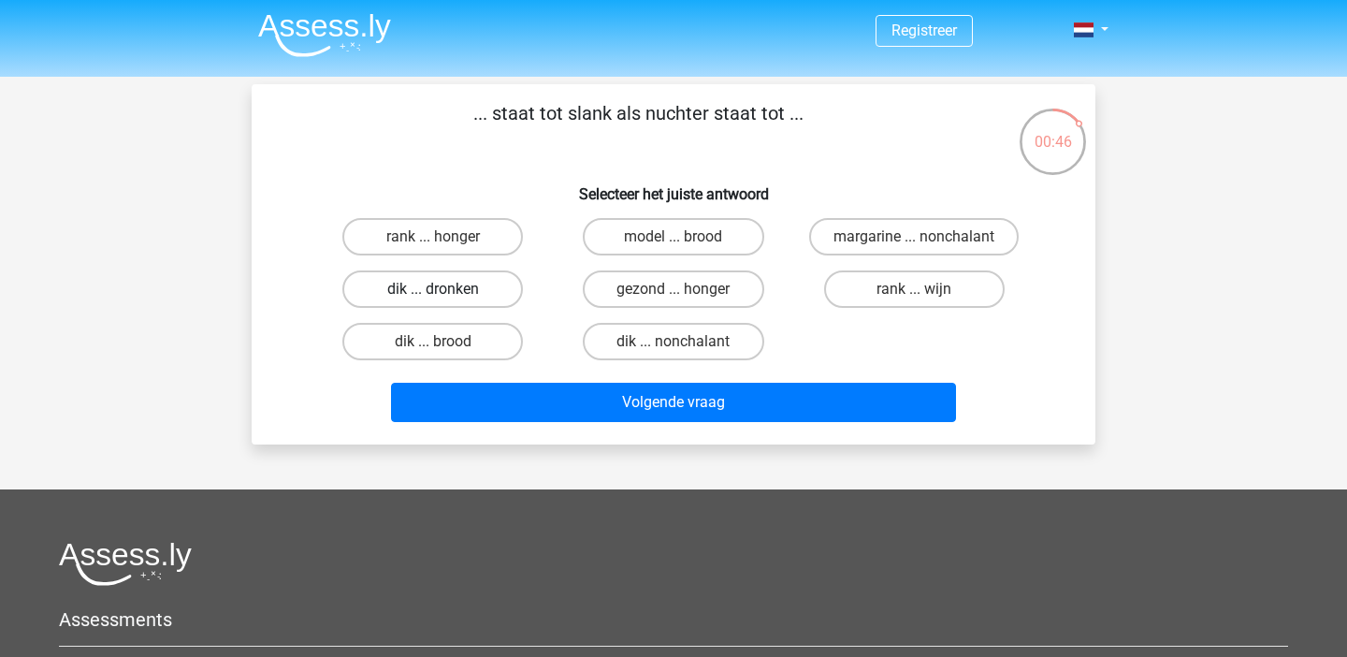
click at [491, 304] on label "dik ... dronken" at bounding box center [432, 288] width 181 height 37
click at [445, 301] on input "dik ... dronken" at bounding box center [439, 295] width 12 height 12
radio input "true"
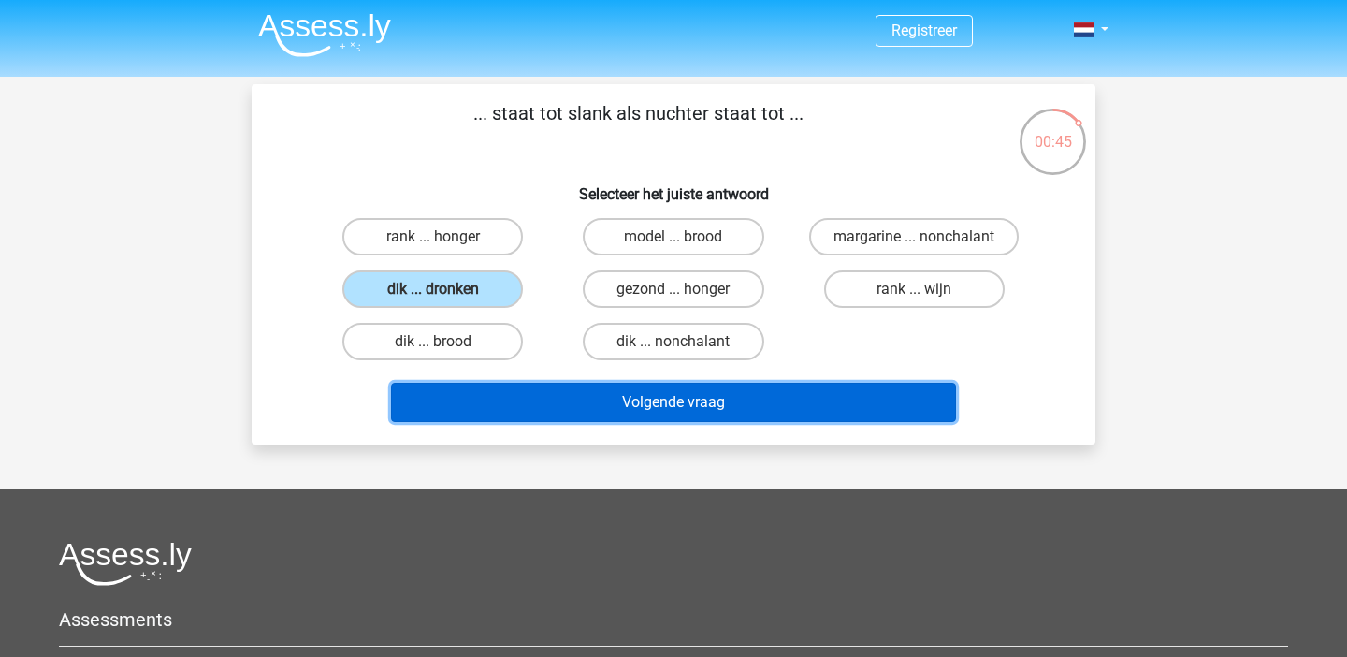
click at [596, 401] on button "Volgende vraag" at bounding box center [674, 402] width 566 height 39
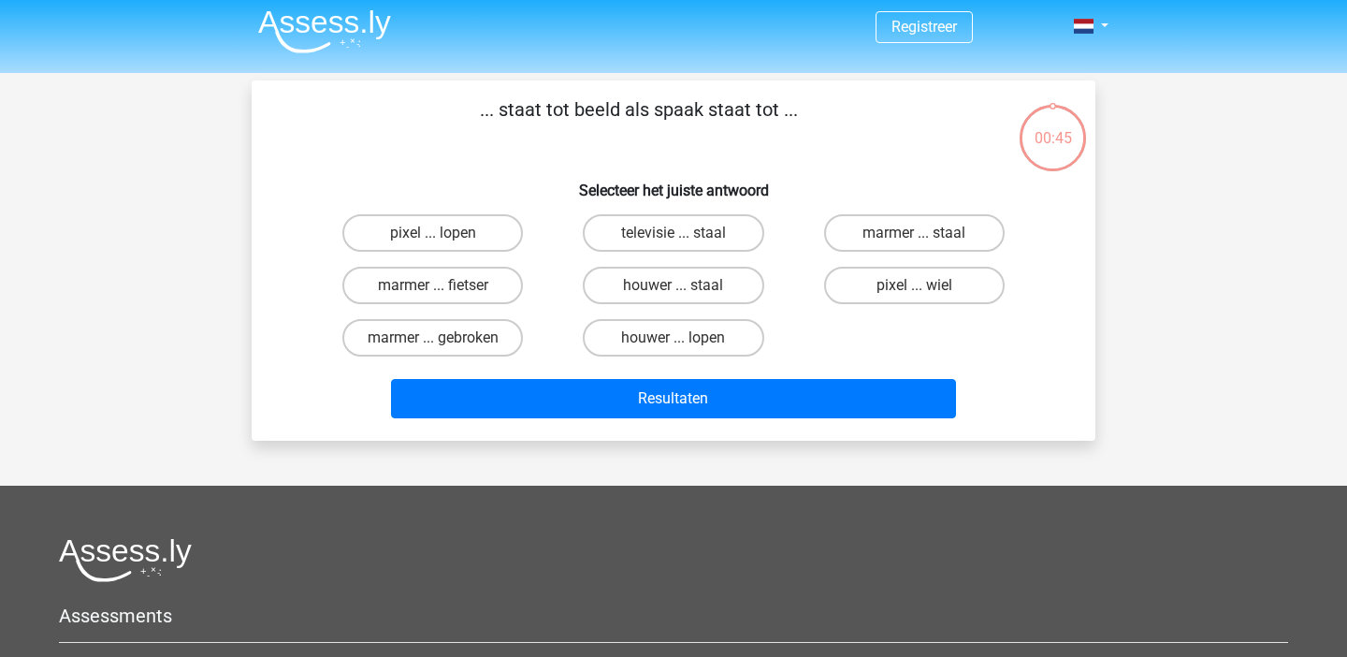
scroll to position [5, 0]
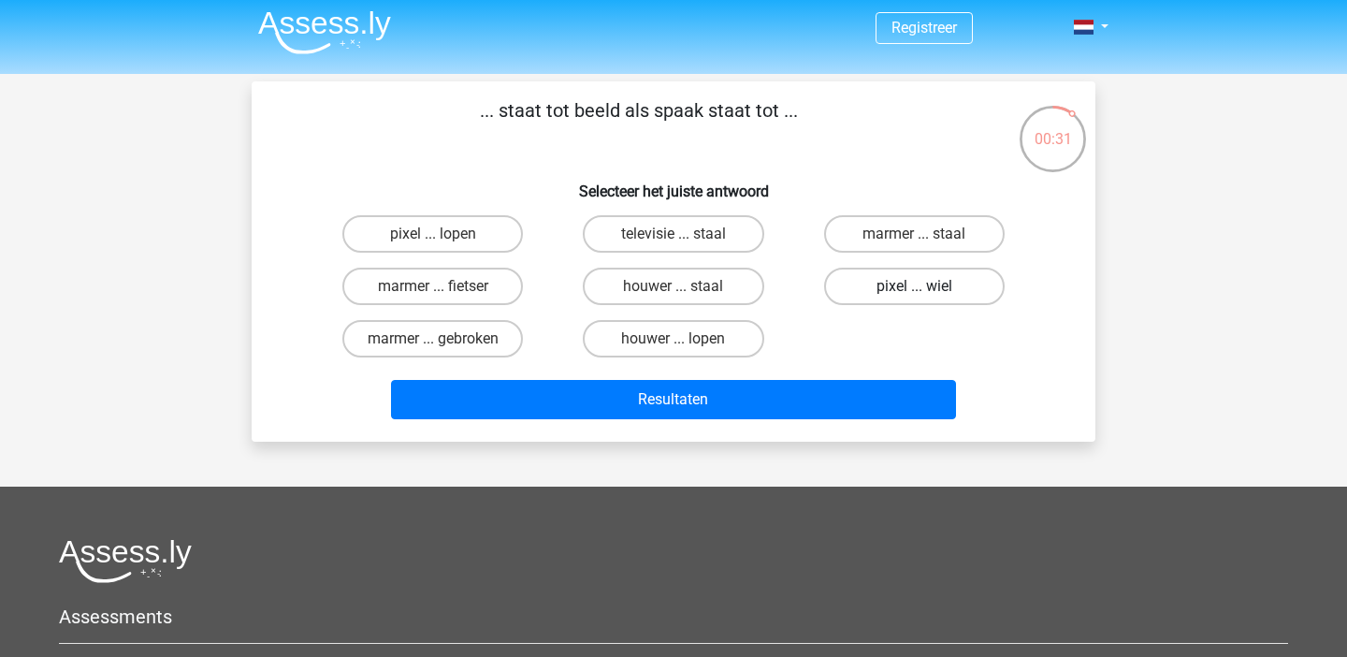
click at [888, 298] on label "pixel ... wiel" at bounding box center [914, 286] width 181 height 37
click at [914, 298] on input "pixel ... wiel" at bounding box center [920, 292] width 12 height 12
radio input "true"
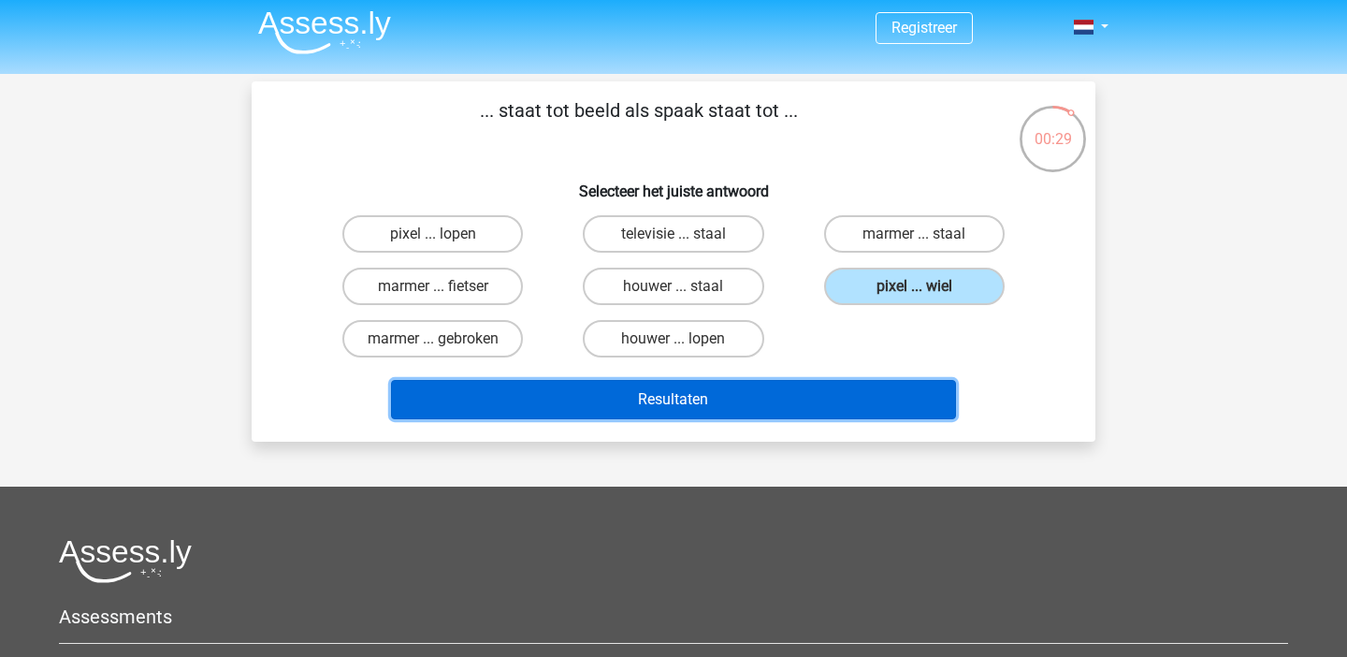
click at [865, 411] on button "Resultaten" at bounding box center [674, 399] width 566 height 39
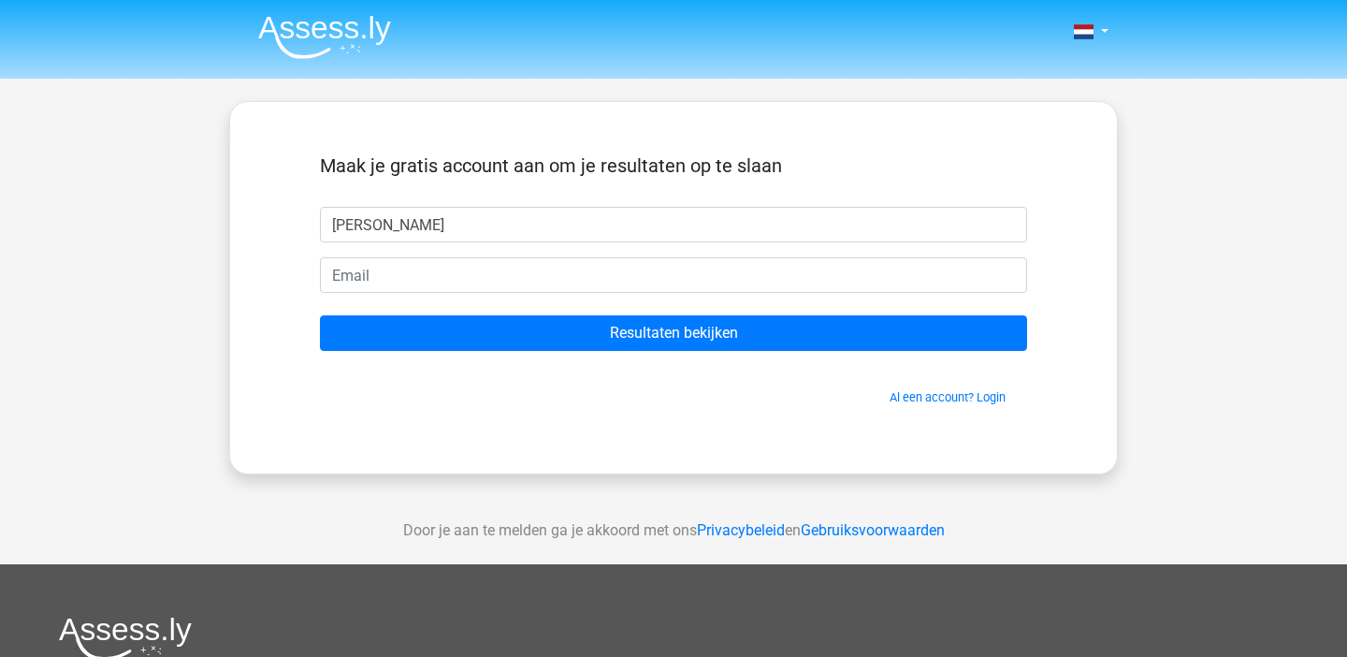
type input "[PERSON_NAME]"
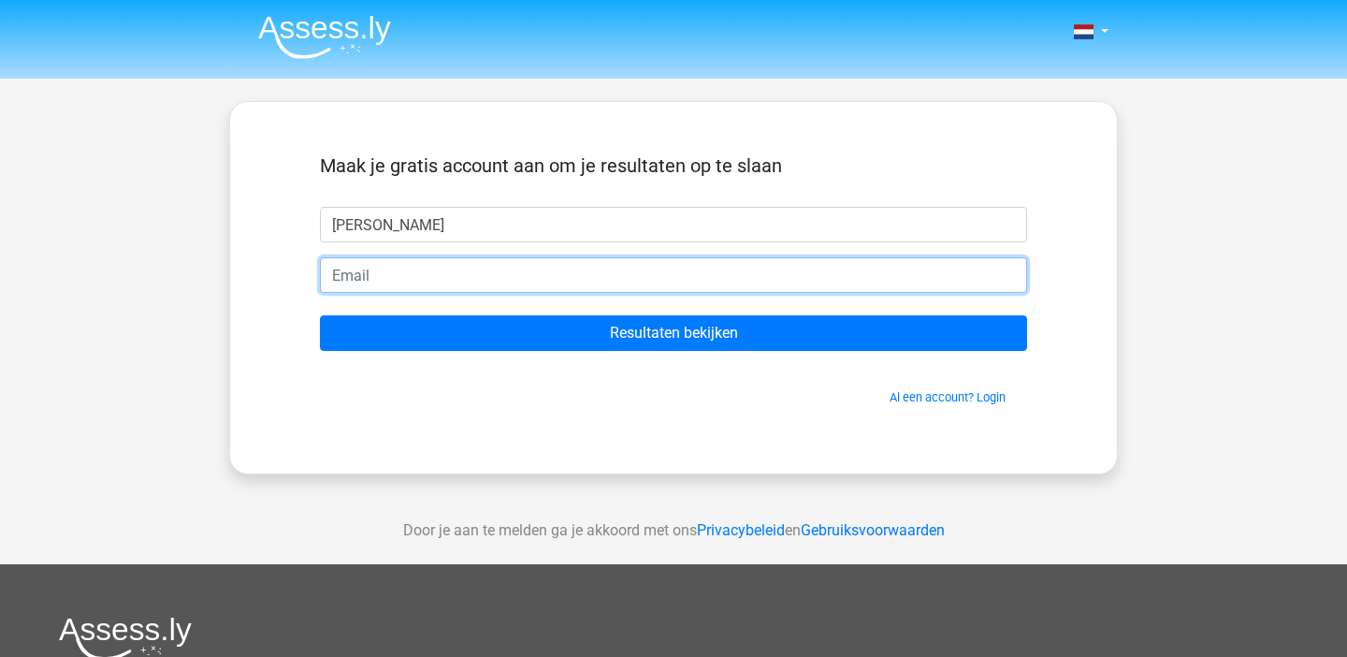
click at [387, 283] on input "email" at bounding box center [673, 275] width 707 height 36
type input "nina.helfrich@gmail.com"
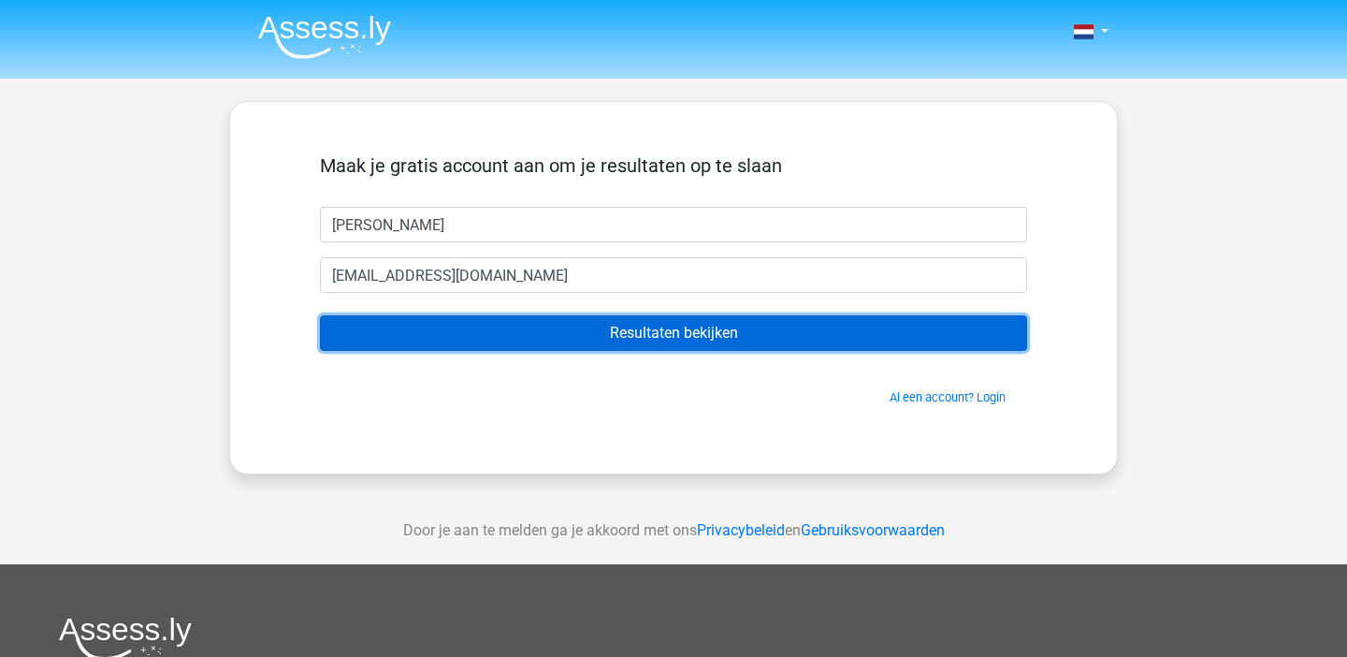
click at [513, 333] on input "Resultaten bekijken" at bounding box center [673, 333] width 707 height 36
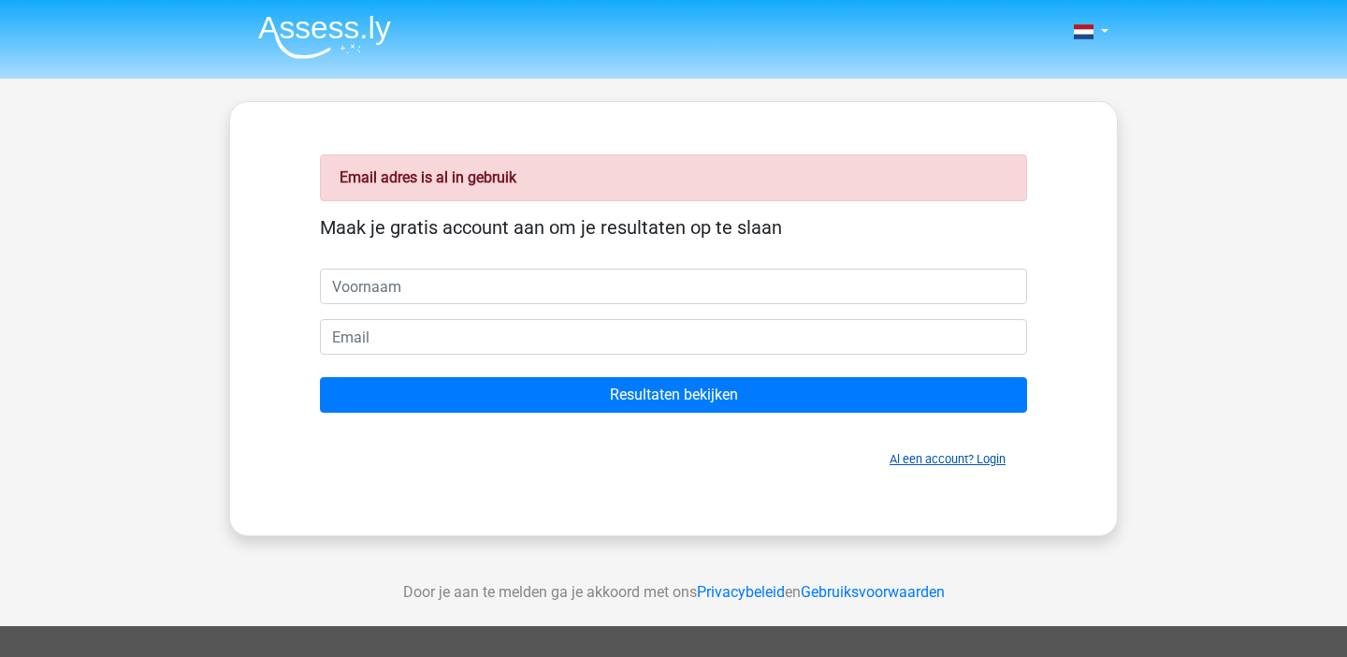
click at [956, 462] on link "Al een account? Login" at bounding box center [948, 459] width 116 height 14
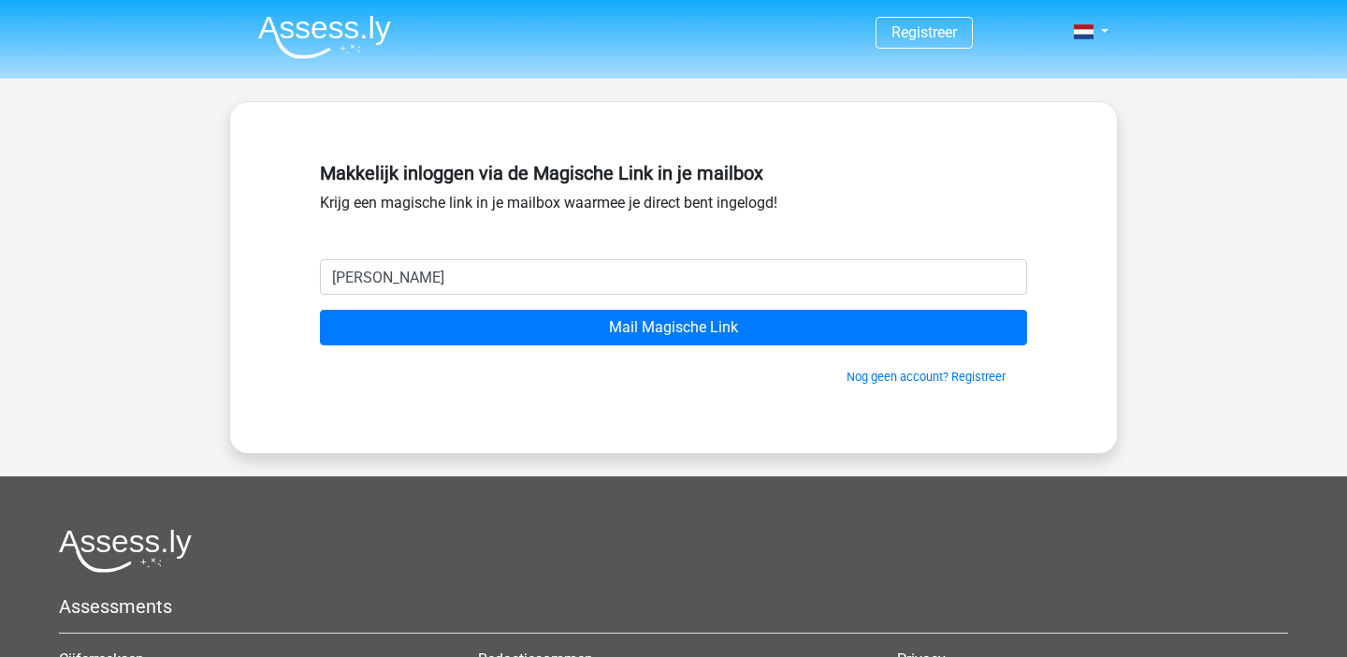
type input "nina.helfrich@gmail.com"
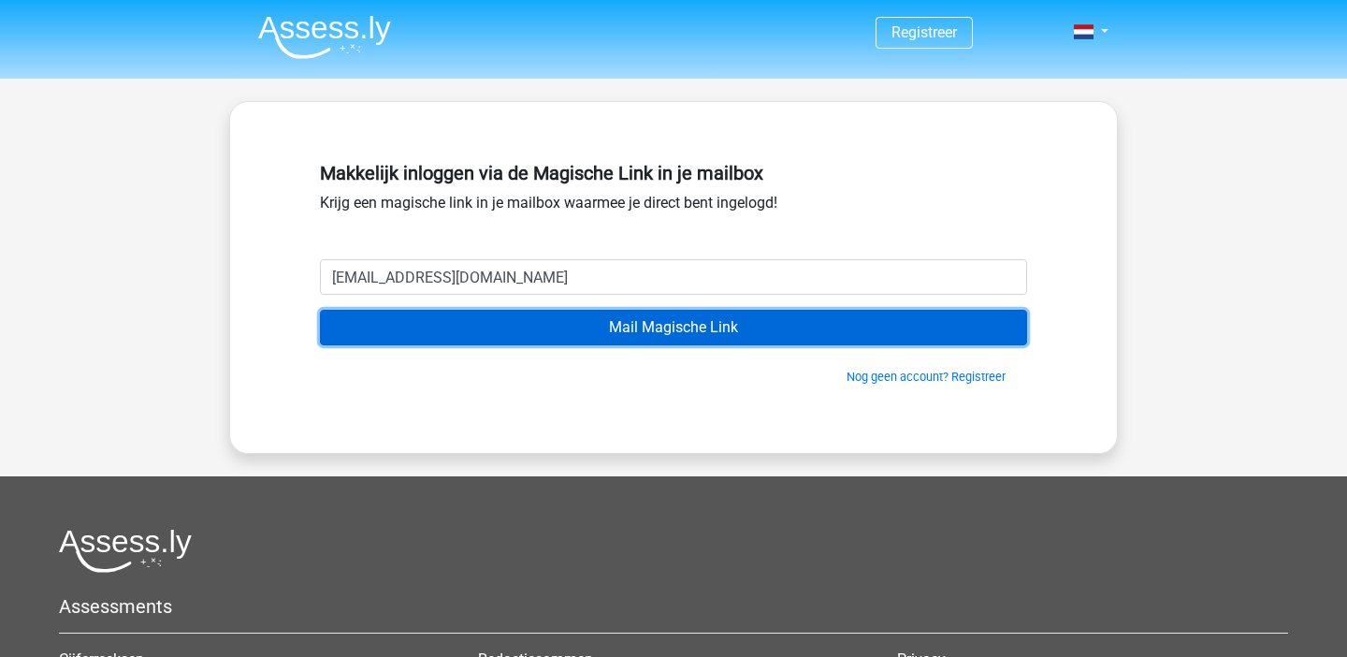
click at [668, 342] on input "Mail Magische Link" at bounding box center [673, 328] width 707 height 36
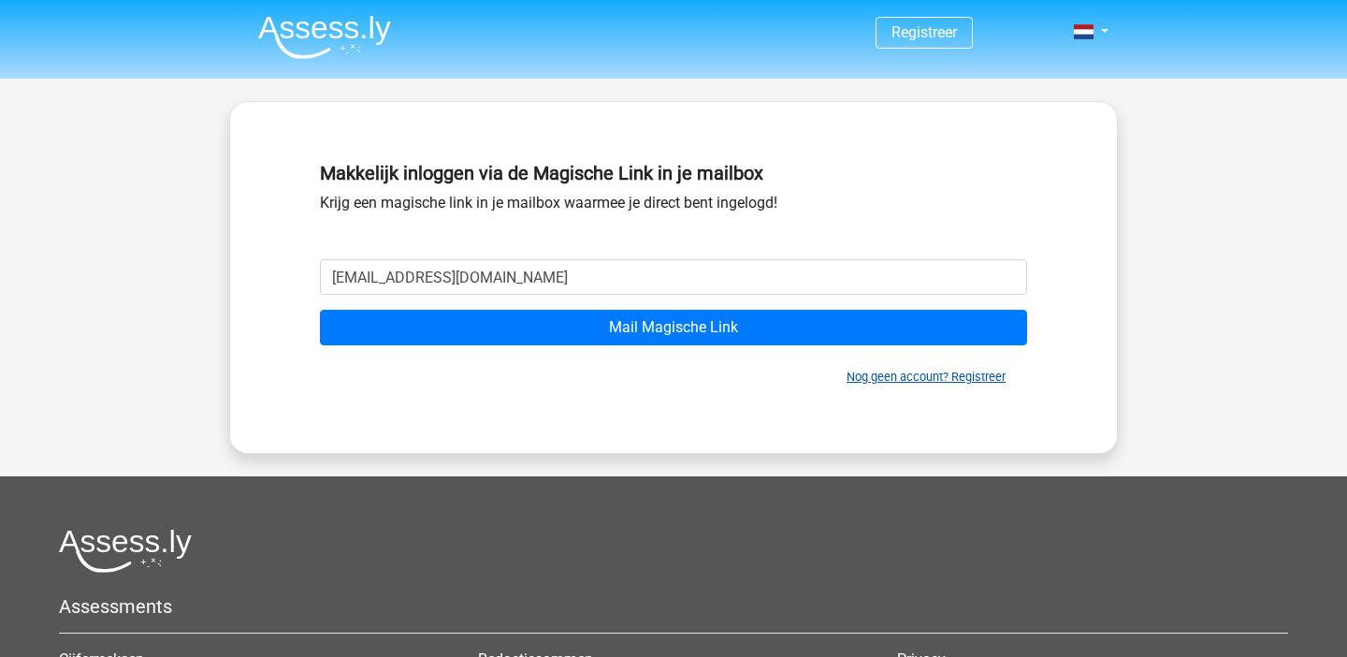
click at [929, 379] on link "Nog geen account? Registreer" at bounding box center [926, 377] width 159 height 14
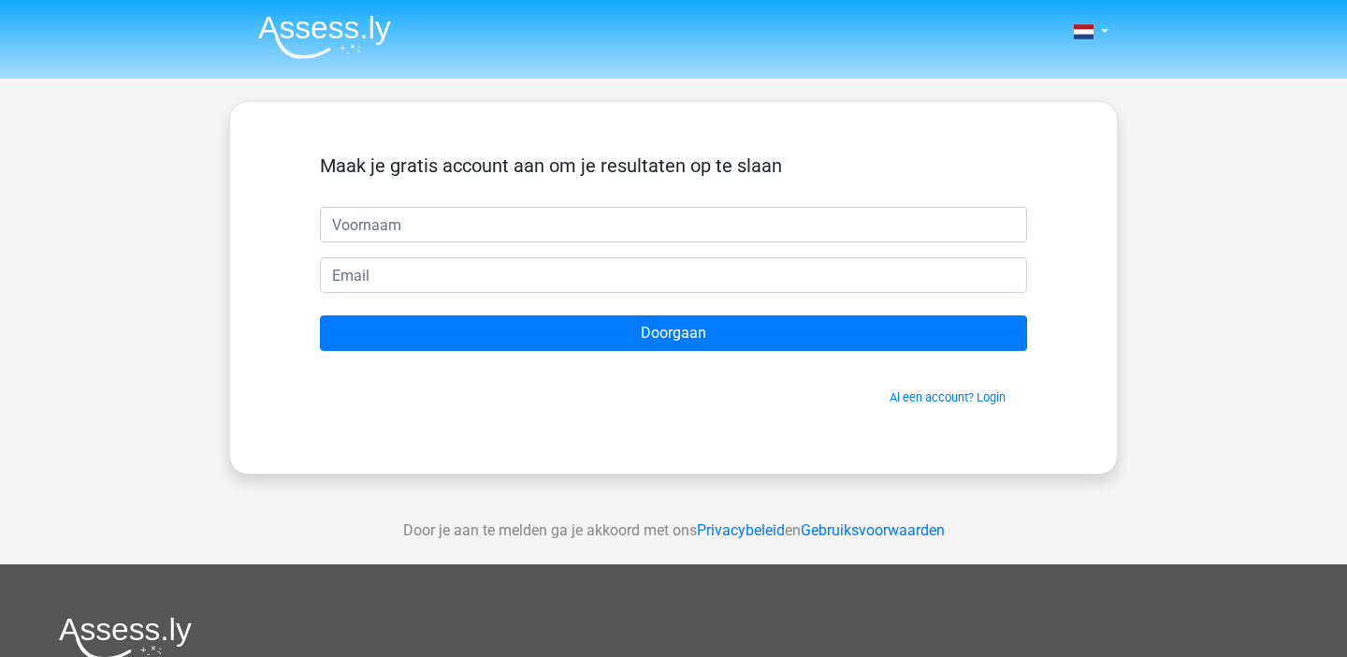
click at [485, 216] on input "text" at bounding box center [673, 225] width 707 height 36
type input "nina"
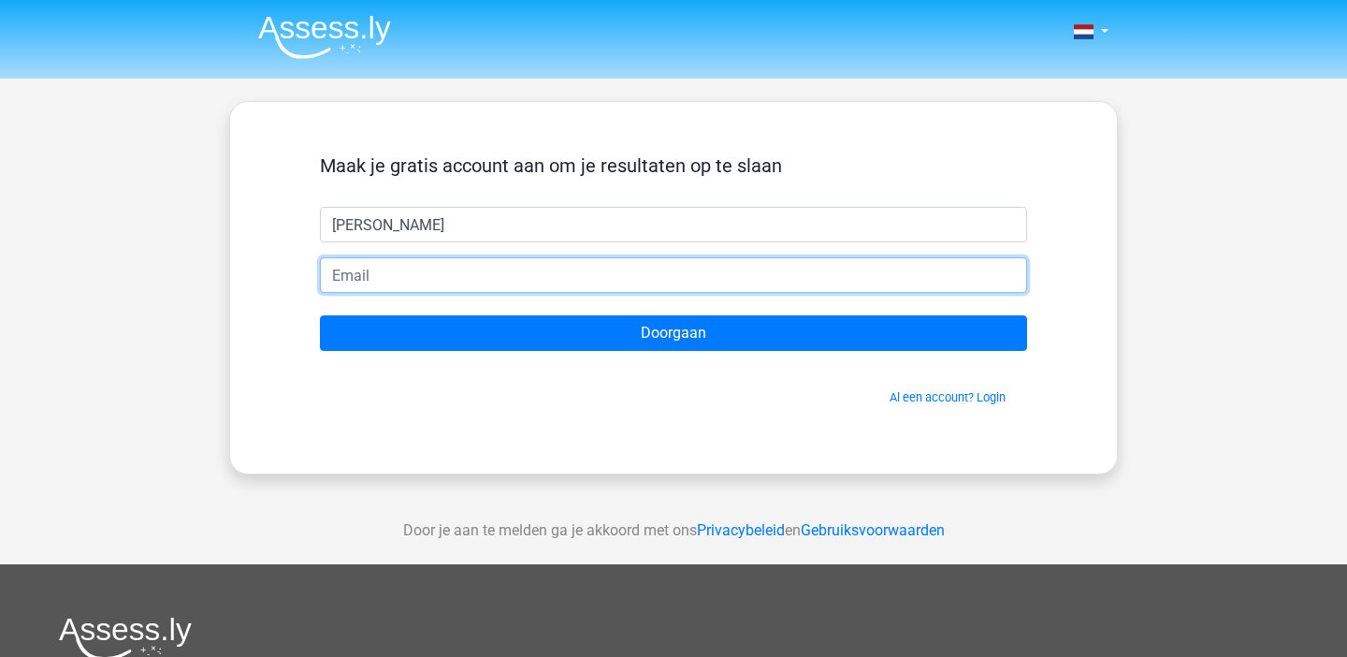
click at [391, 287] on input "email" at bounding box center [673, 275] width 707 height 36
type input "[EMAIL_ADDRESS][DOMAIN_NAME]"
drag, startPoint x: 536, startPoint y: 265, endPoint x: 543, endPoint y: 297, distance: 32.5
click at [543, 297] on form "Maak je gratis account aan om je resultaten op te slaan nina nina.helfrich@gmai…" at bounding box center [673, 280] width 707 height 252
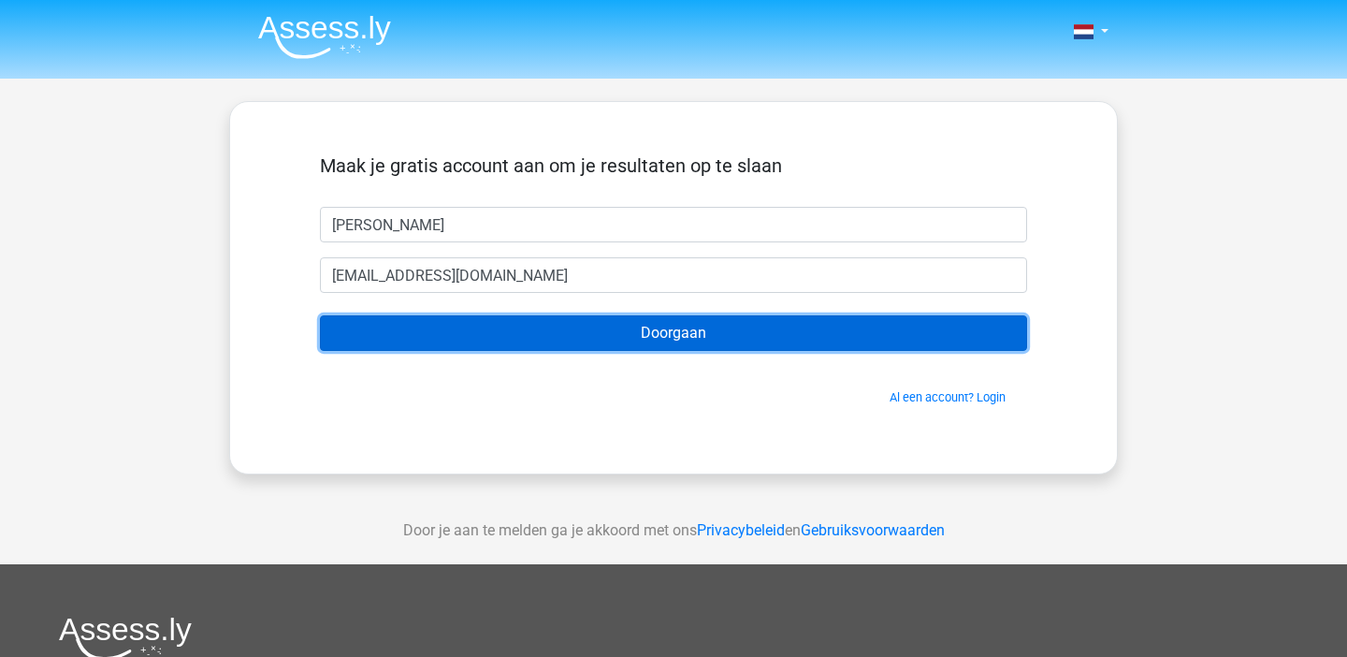
click at [610, 337] on input "Doorgaan" at bounding box center [673, 333] width 707 height 36
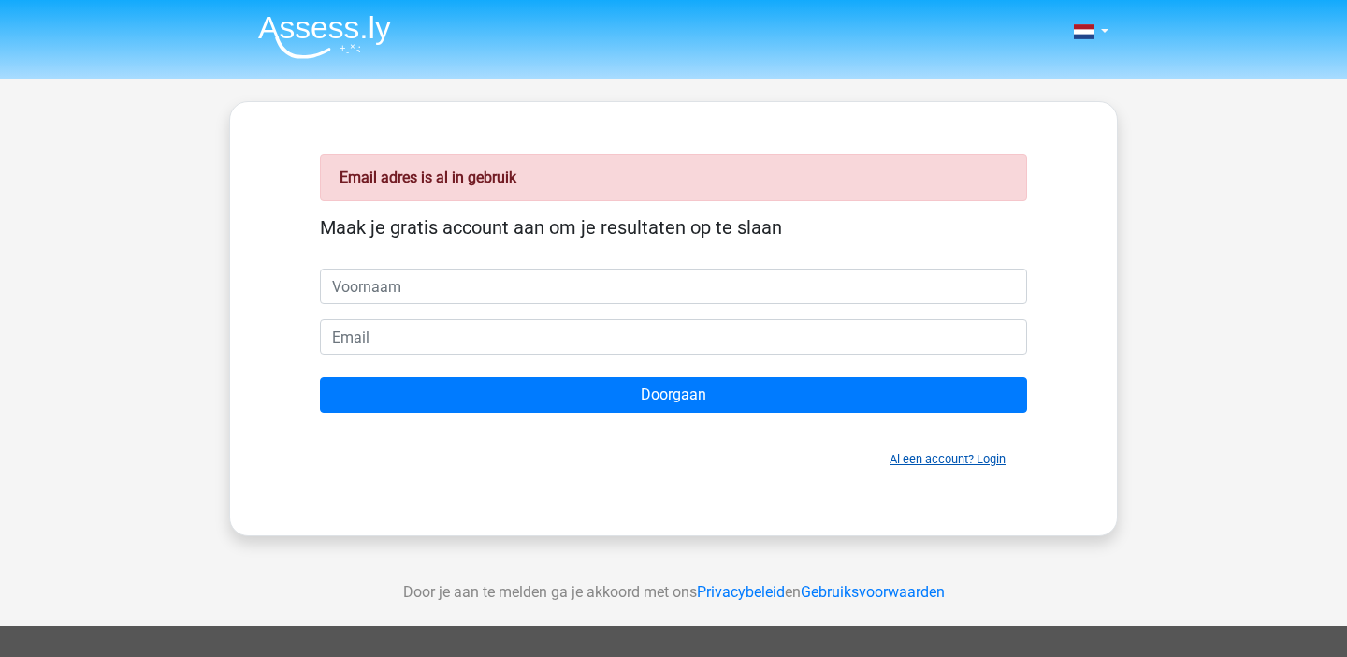
click at [927, 463] on link "Al een account? Login" at bounding box center [948, 459] width 116 height 14
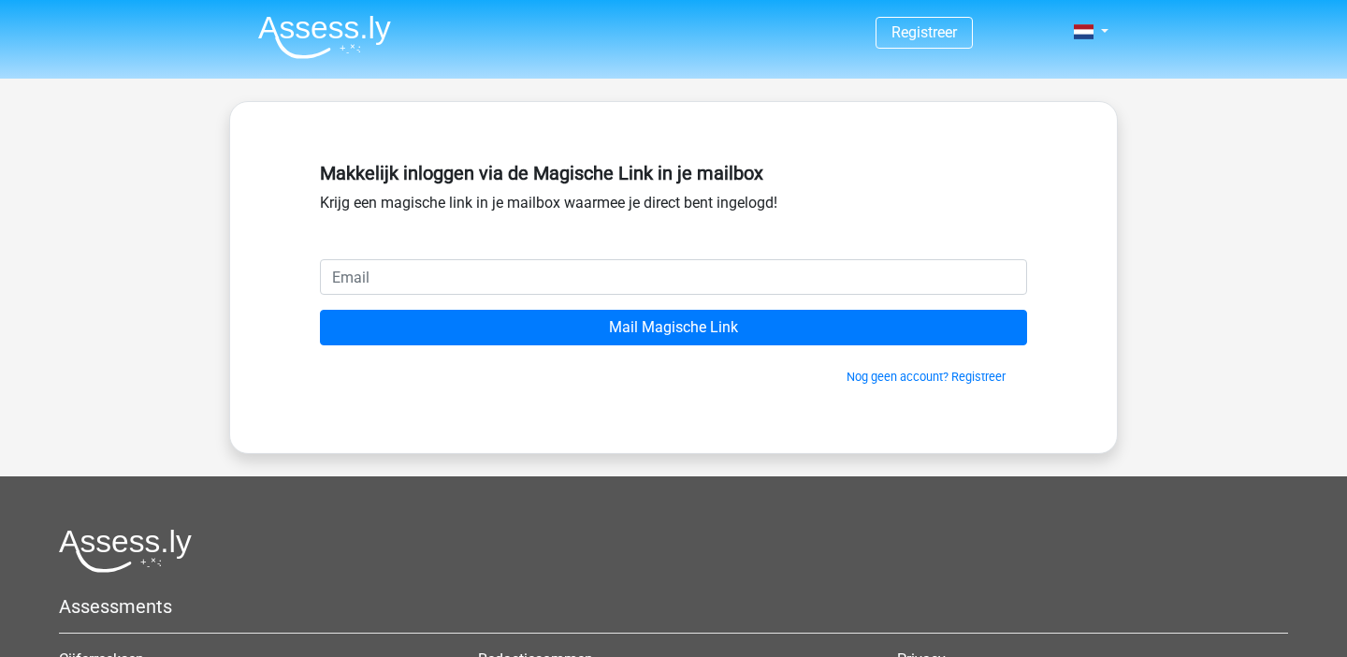
click at [529, 287] on input "email" at bounding box center [673, 277] width 707 height 36
type input "[EMAIL_ADDRESS][DOMAIN_NAME]"
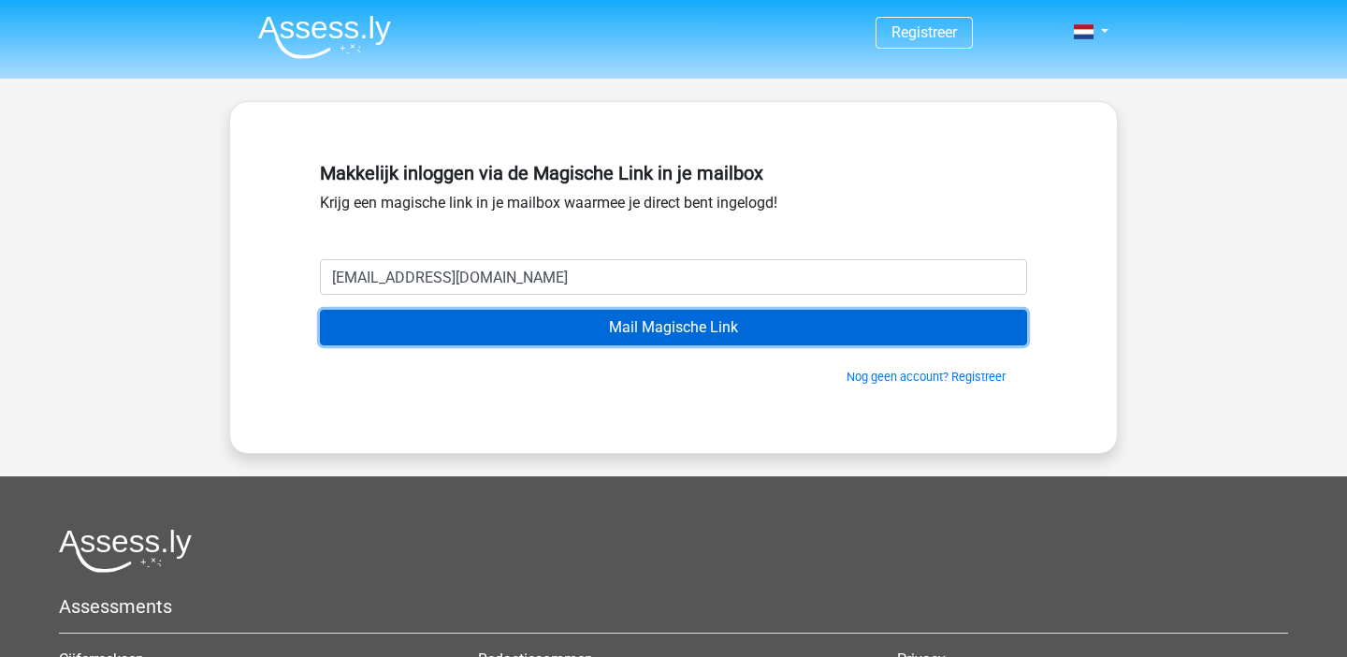
click at [683, 334] on input "Mail Magische Link" at bounding box center [673, 328] width 707 height 36
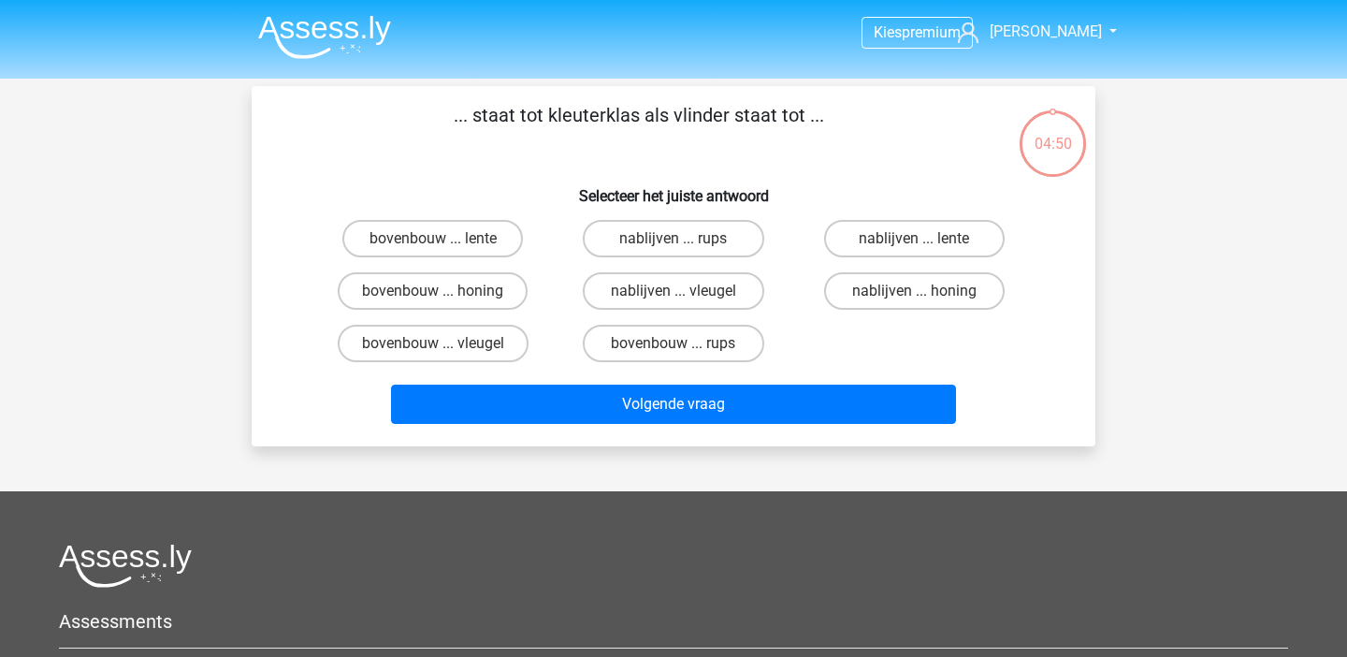
click at [991, 140] on p "... staat tot kleuterklas als vlinder staat tot ..." at bounding box center [639, 129] width 714 height 56
click at [688, 345] on label "bovenbouw ... rups" at bounding box center [673, 343] width 181 height 37
click at [686, 345] on input "bovenbouw ... rups" at bounding box center [680, 349] width 12 height 12
radio input "true"
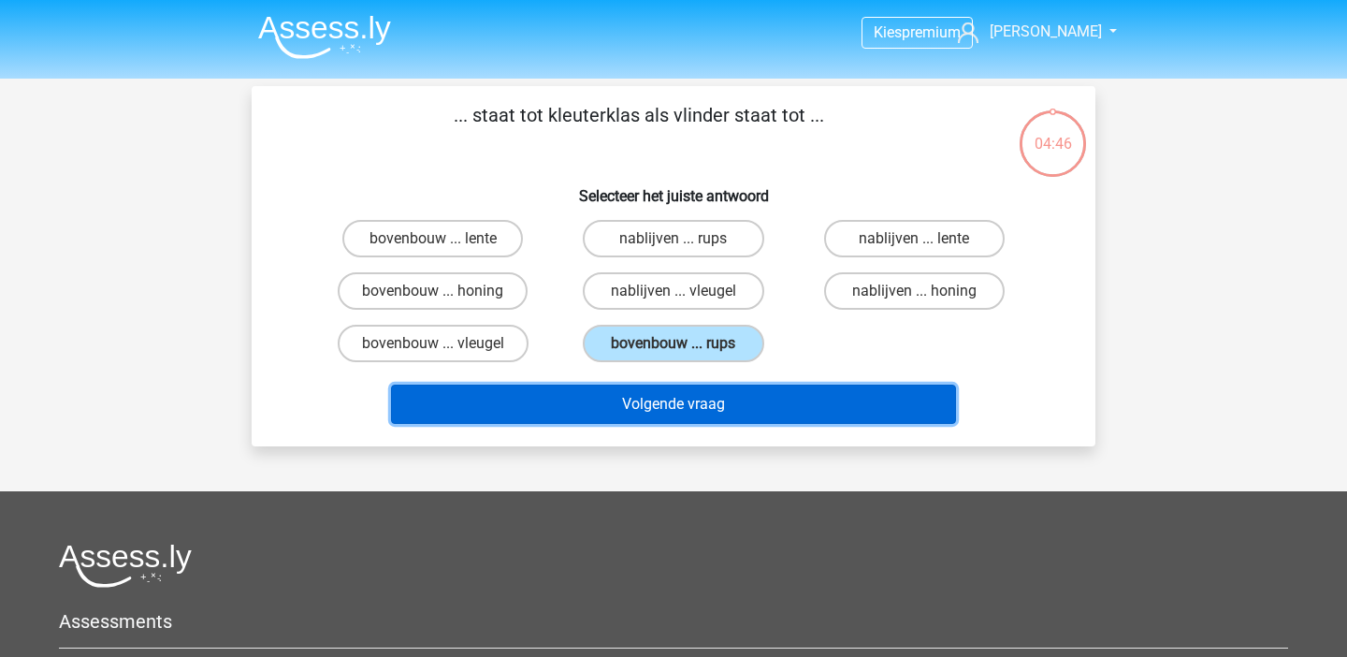
click at [727, 417] on button "Volgende vraag" at bounding box center [674, 404] width 566 height 39
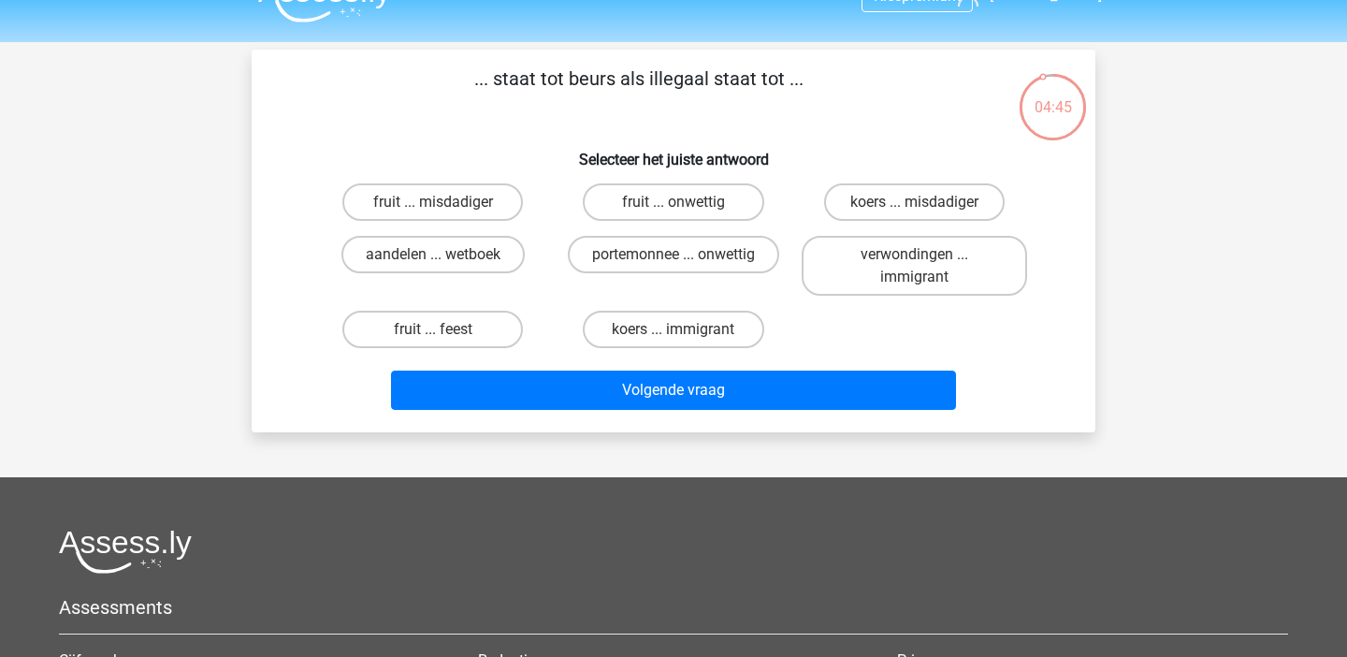
scroll to position [35, 0]
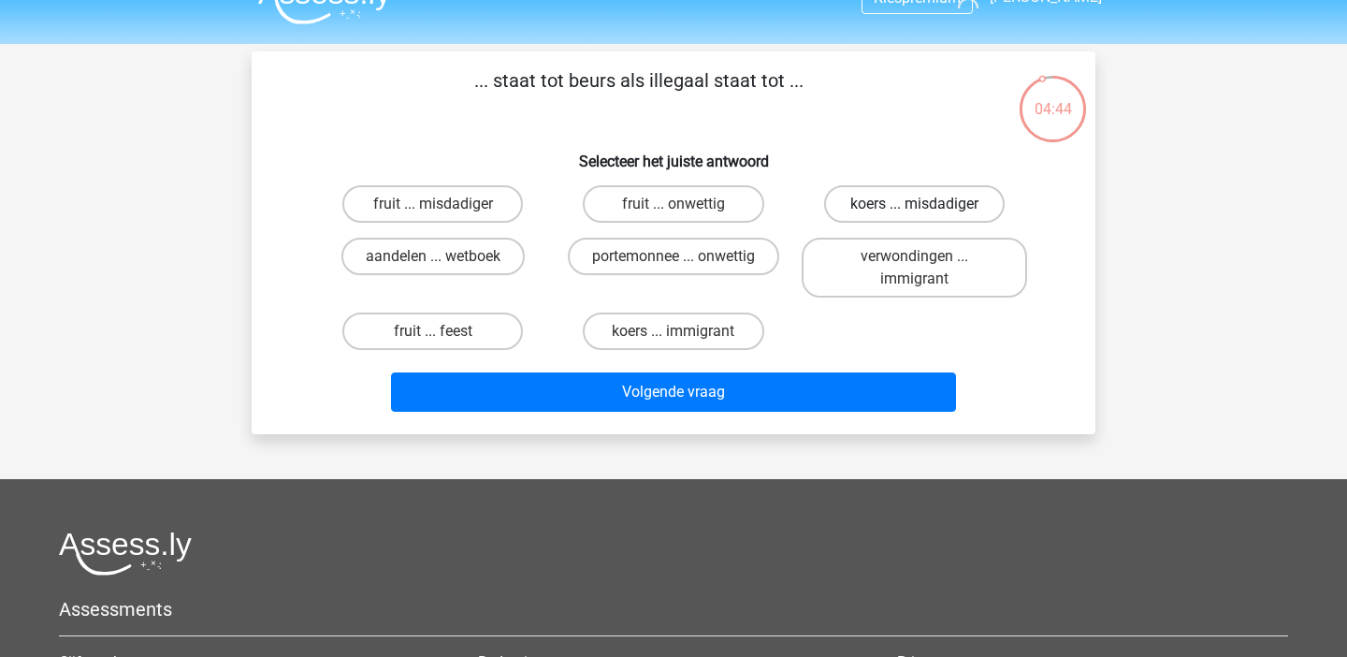
click at [855, 195] on label "koers ... misdadiger" at bounding box center [914, 203] width 181 height 37
click at [914, 204] on input "koers ... misdadiger" at bounding box center [920, 210] width 12 height 12
radio input "true"
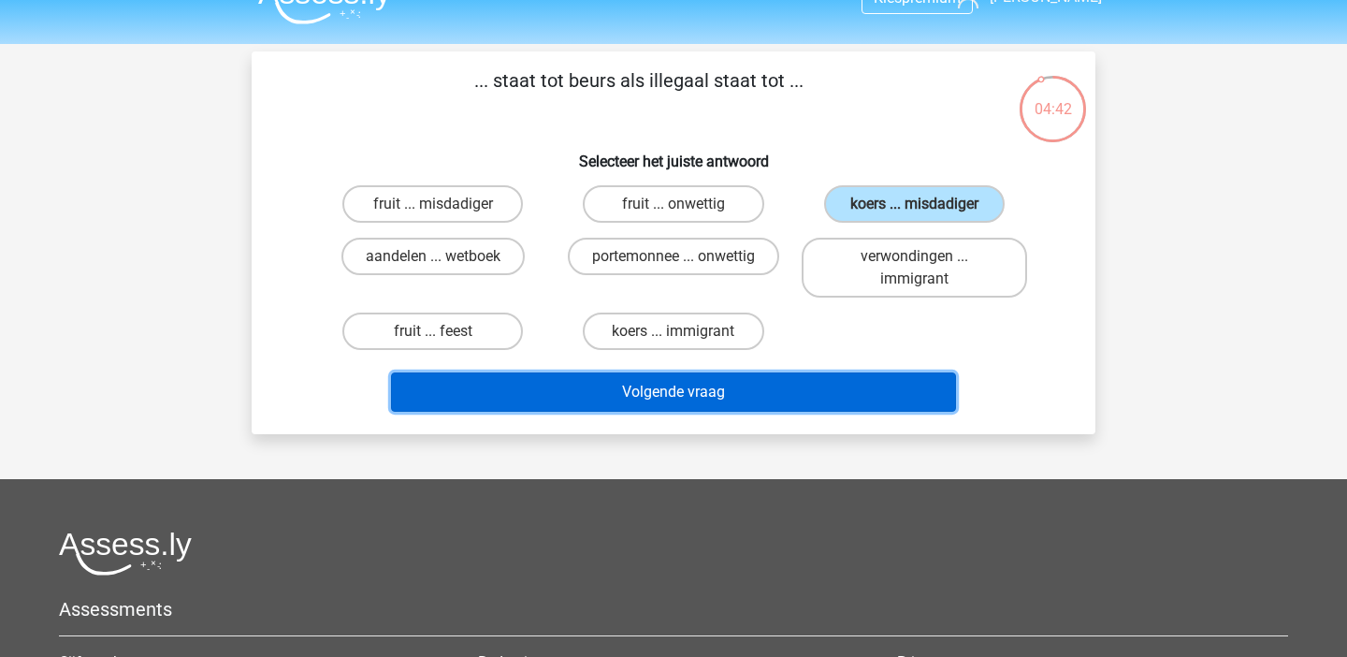
click at [738, 401] on button "Volgende vraag" at bounding box center [674, 391] width 566 height 39
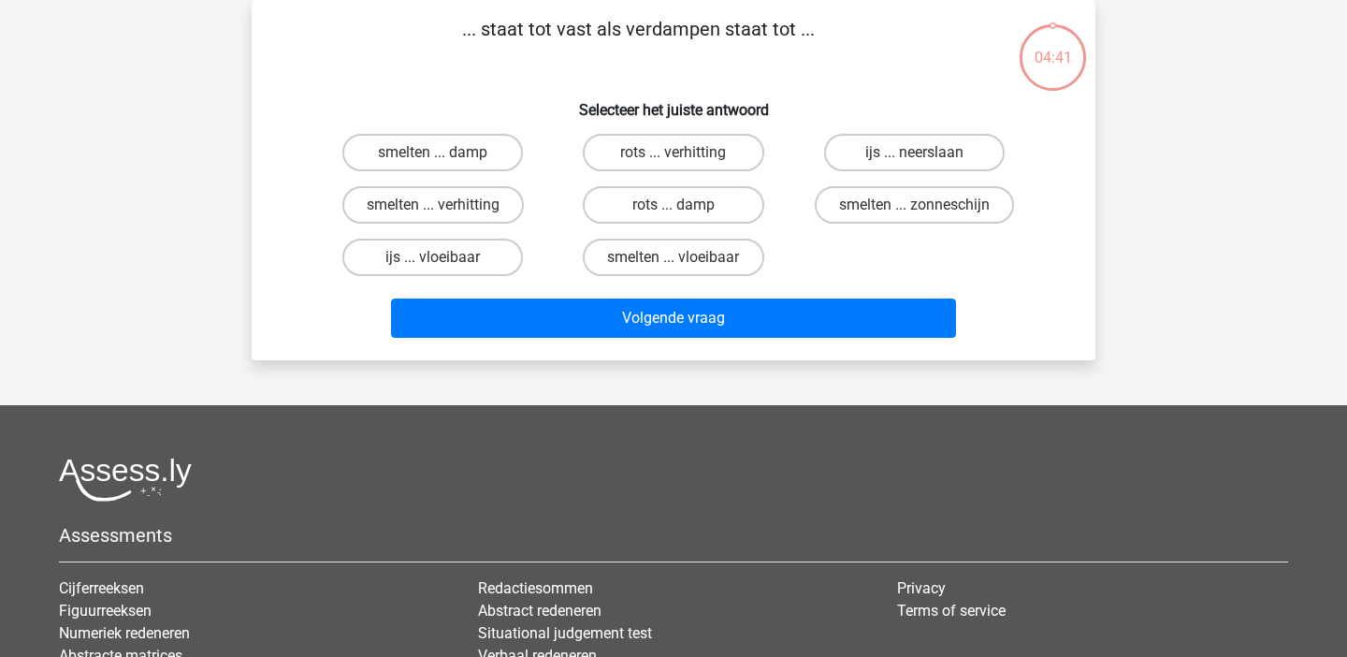
scroll to position [20, 0]
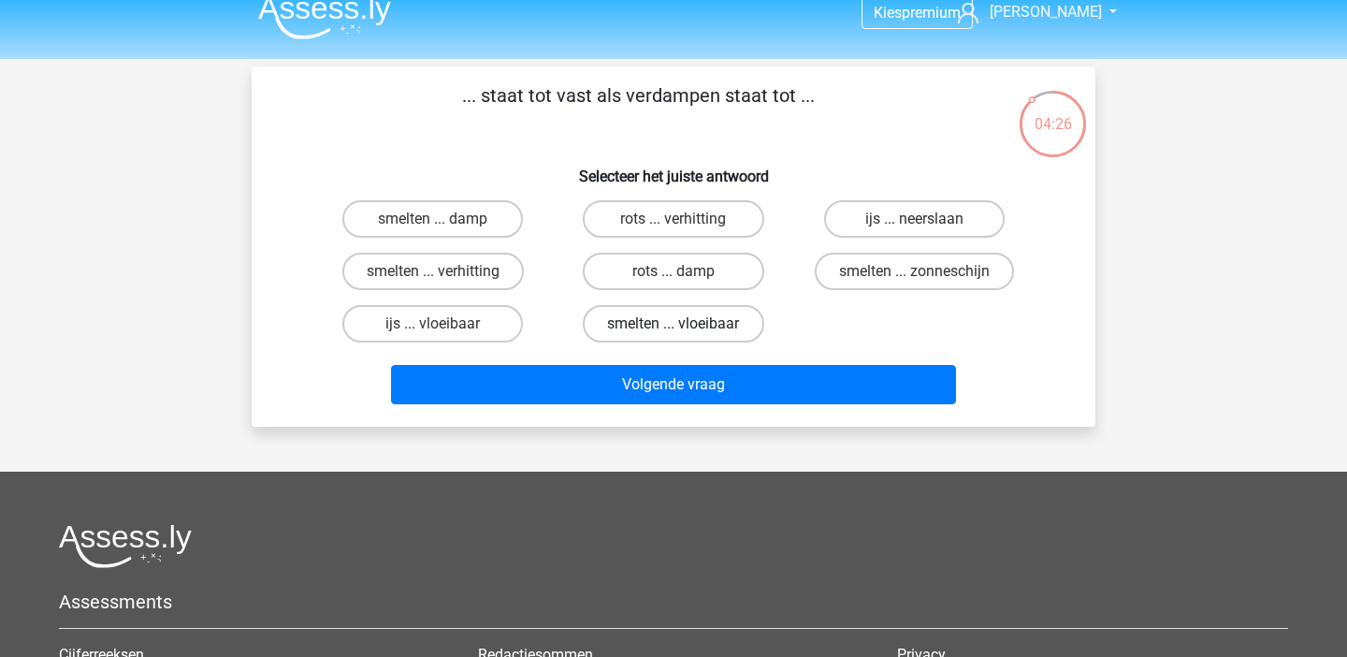
click at [646, 312] on label "smelten ... vloeibaar" at bounding box center [673, 323] width 181 height 37
click at [674, 324] on input "smelten ... vloeibaar" at bounding box center [680, 330] width 12 height 12
radio input "true"
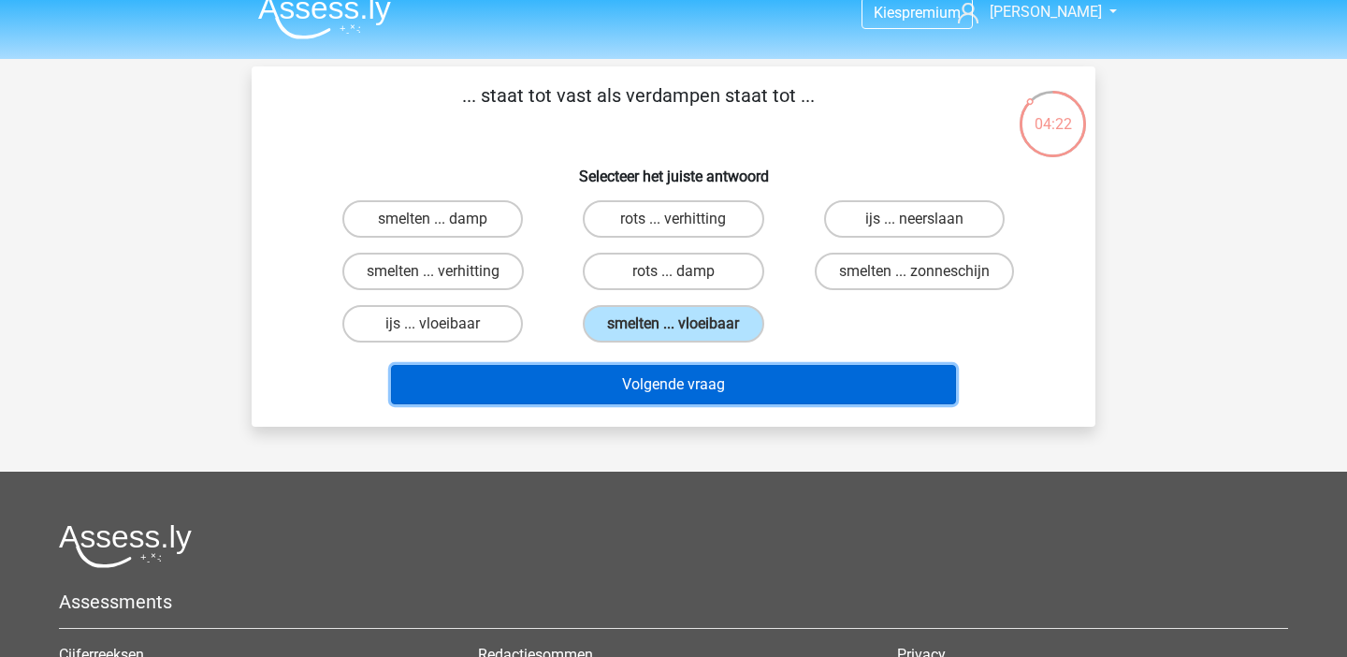
click at [695, 386] on button "Volgende vraag" at bounding box center [674, 384] width 566 height 39
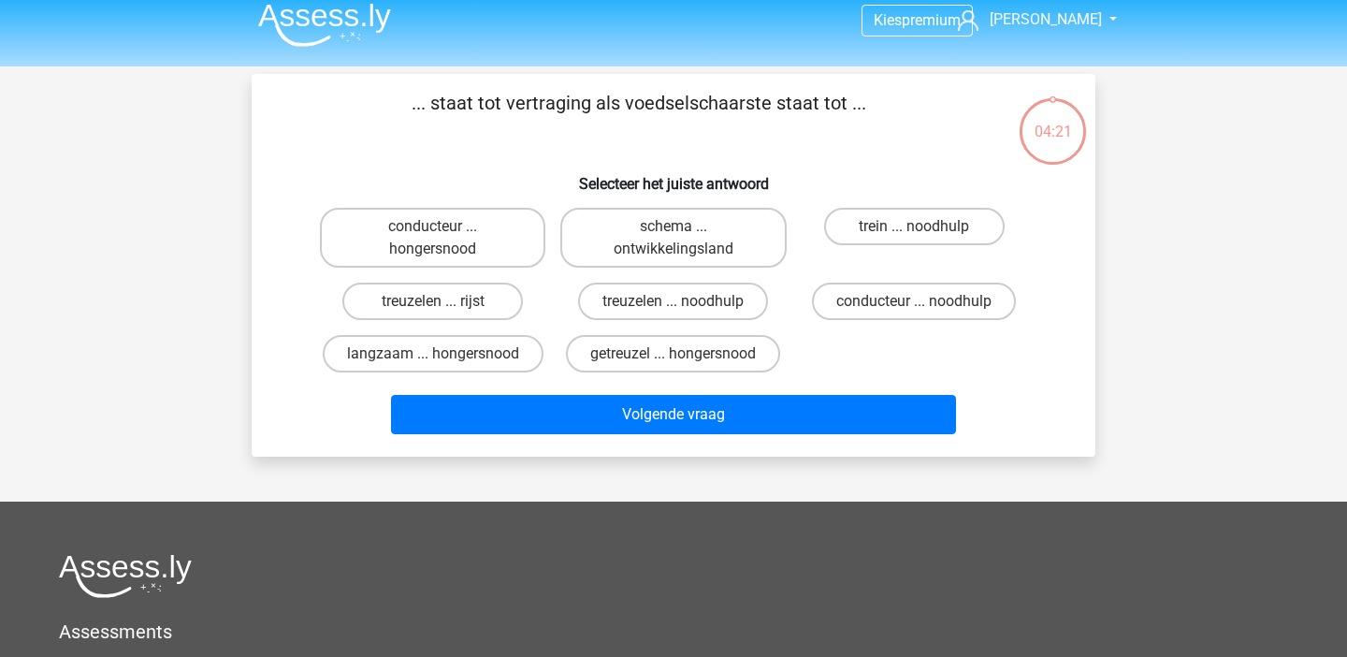
scroll to position [11, 0]
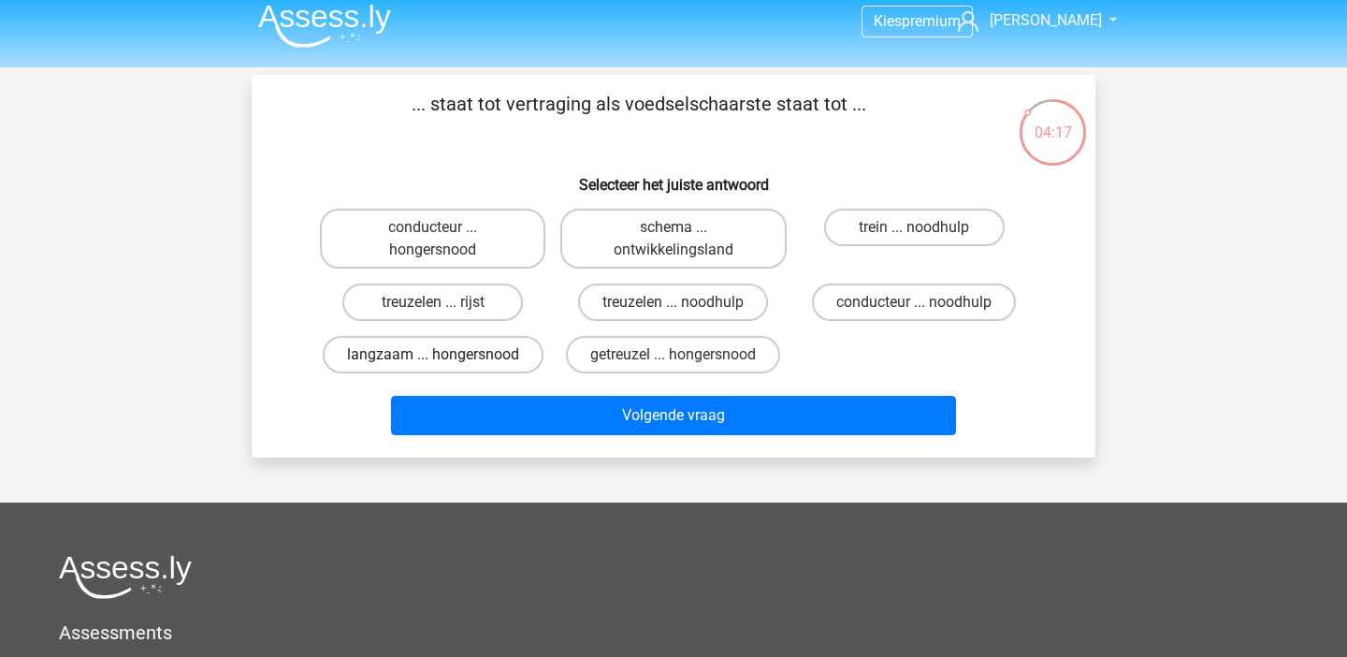
click at [414, 351] on label "langzaam ... hongersnood" at bounding box center [433, 354] width 221 height 37
click at [433, 355] on input "langzaam ... hongersnood" at bounding box center [439, 361] width 12 height 12
radio input "true"
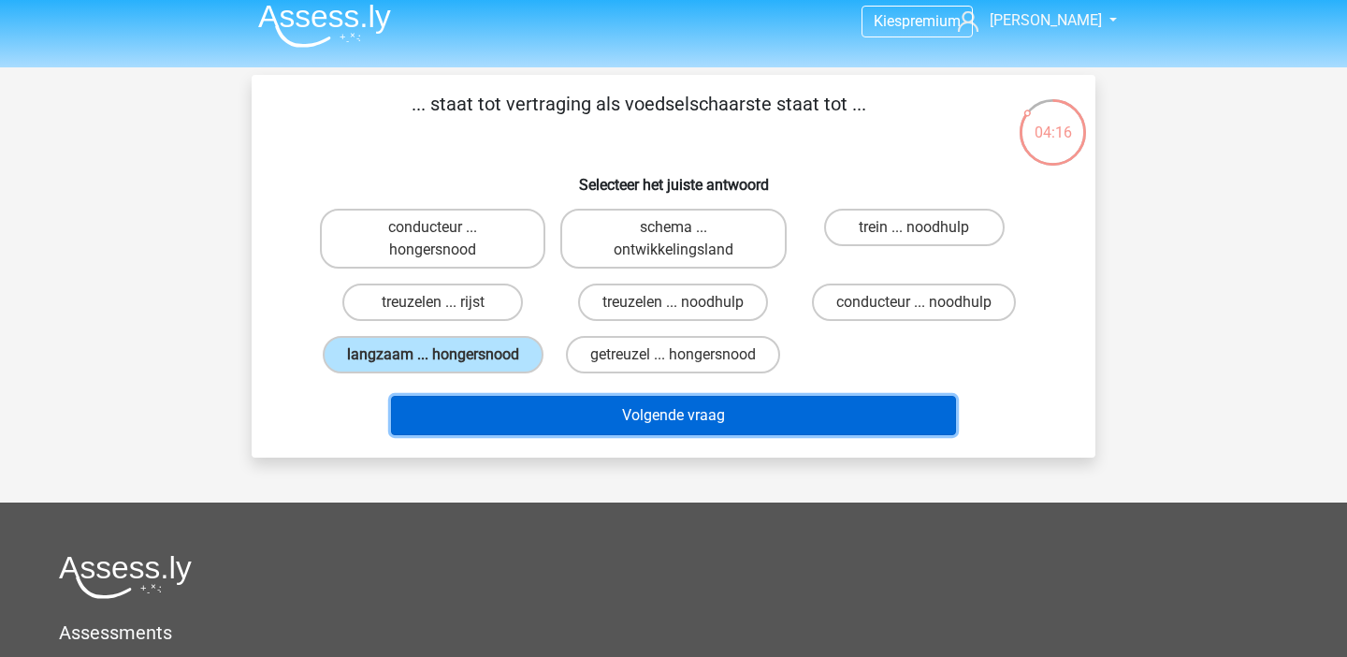
click at [529, 411] on button "Volgende vraag" at bounding box center [674, 415] width 566 height 39
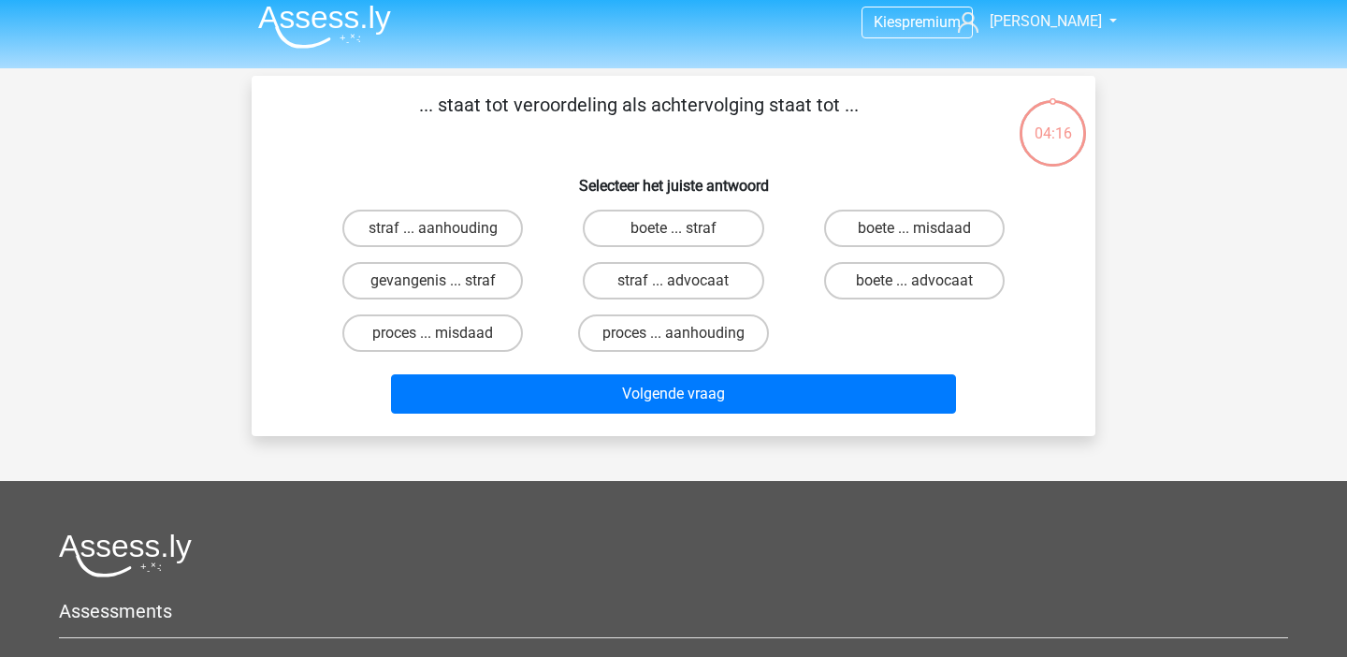
scroll to position [0, 0]
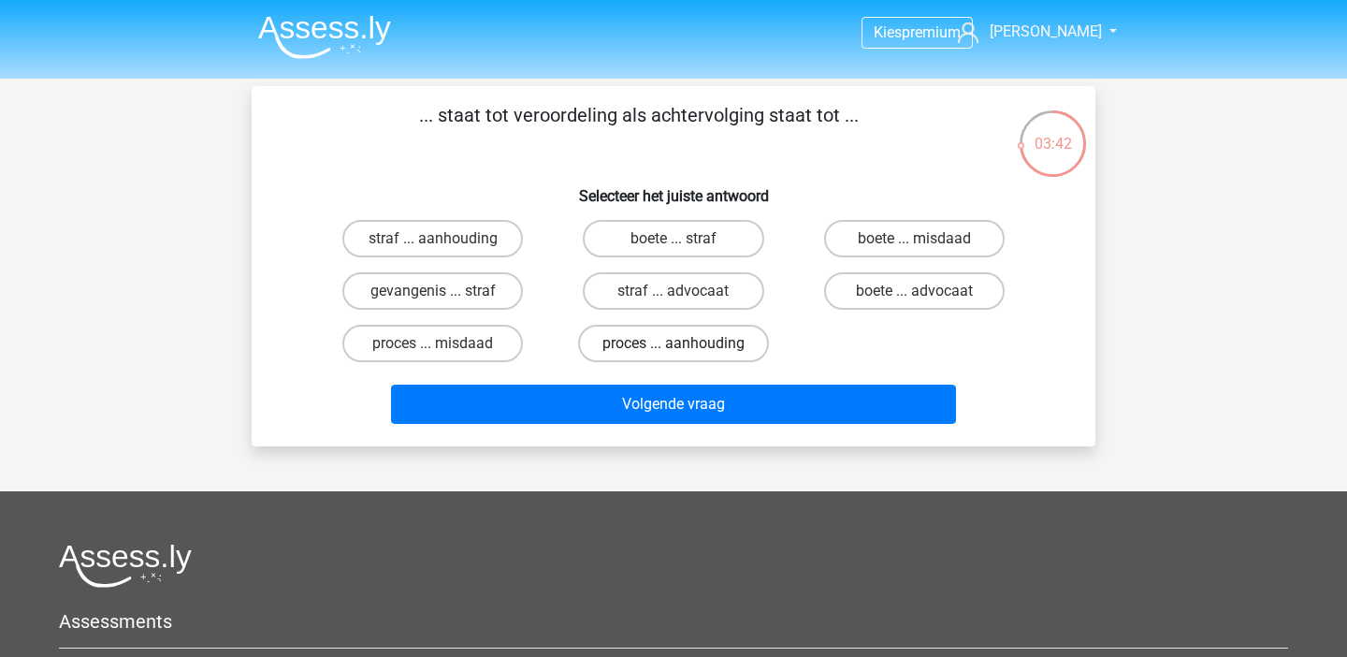
click at [711, 337] on label "proces ... aanhouding" at bounding box center [673, 343] width 191 height 37
click at [686, 343] on input "proces ... aanhouding" at bounding box center [680, 349] width 12 height 12
radio input "true"
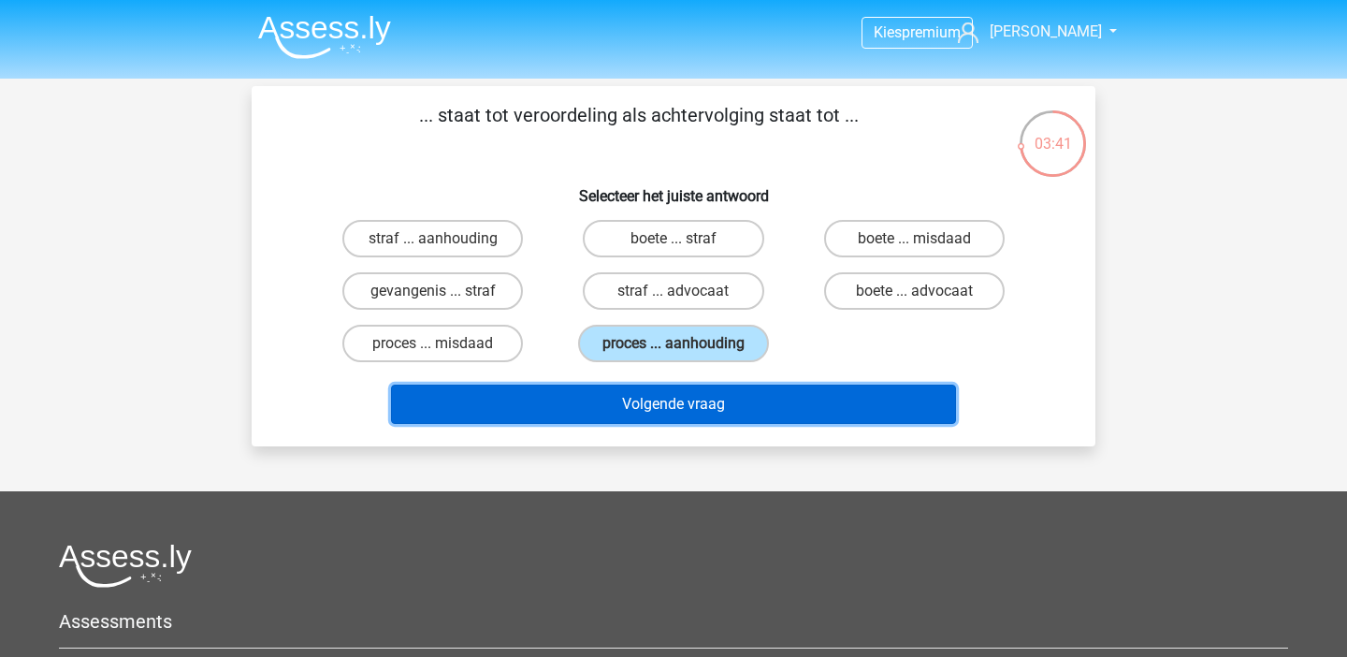
click at [679, 401] on button "Volgende vraag" at bounding box center [674, 404] width 566 height 39
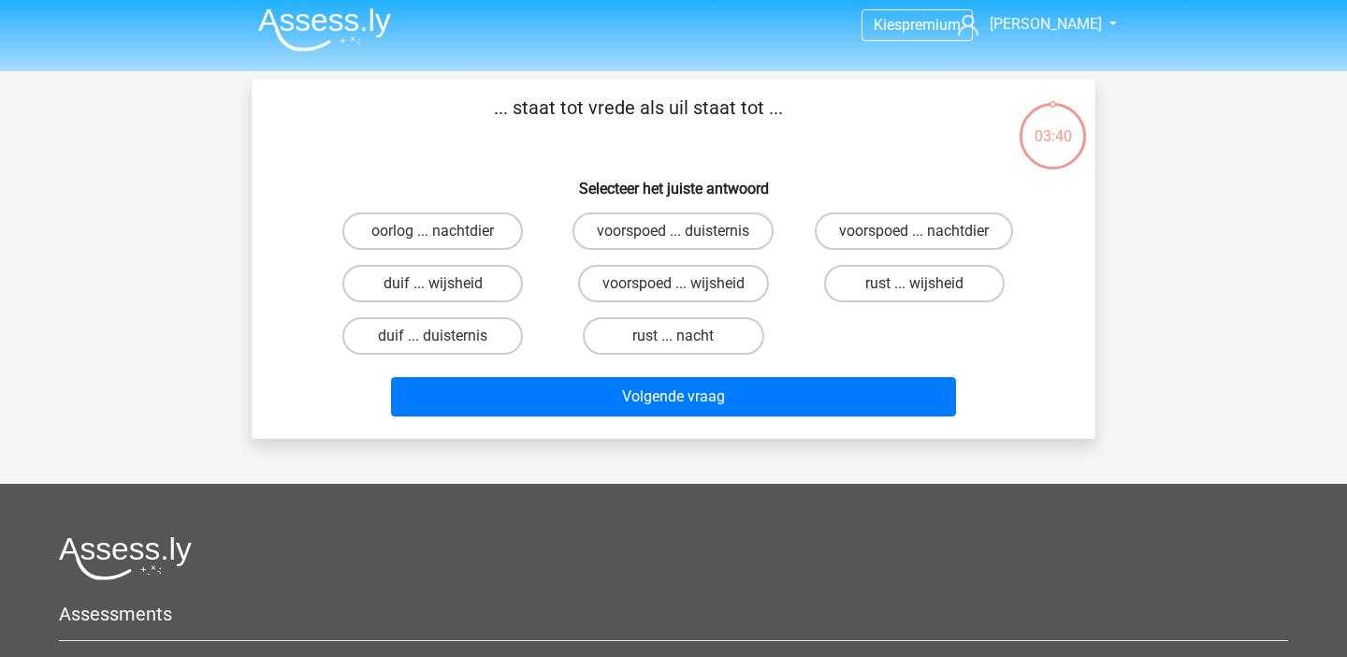
scroll to position [7, 0]
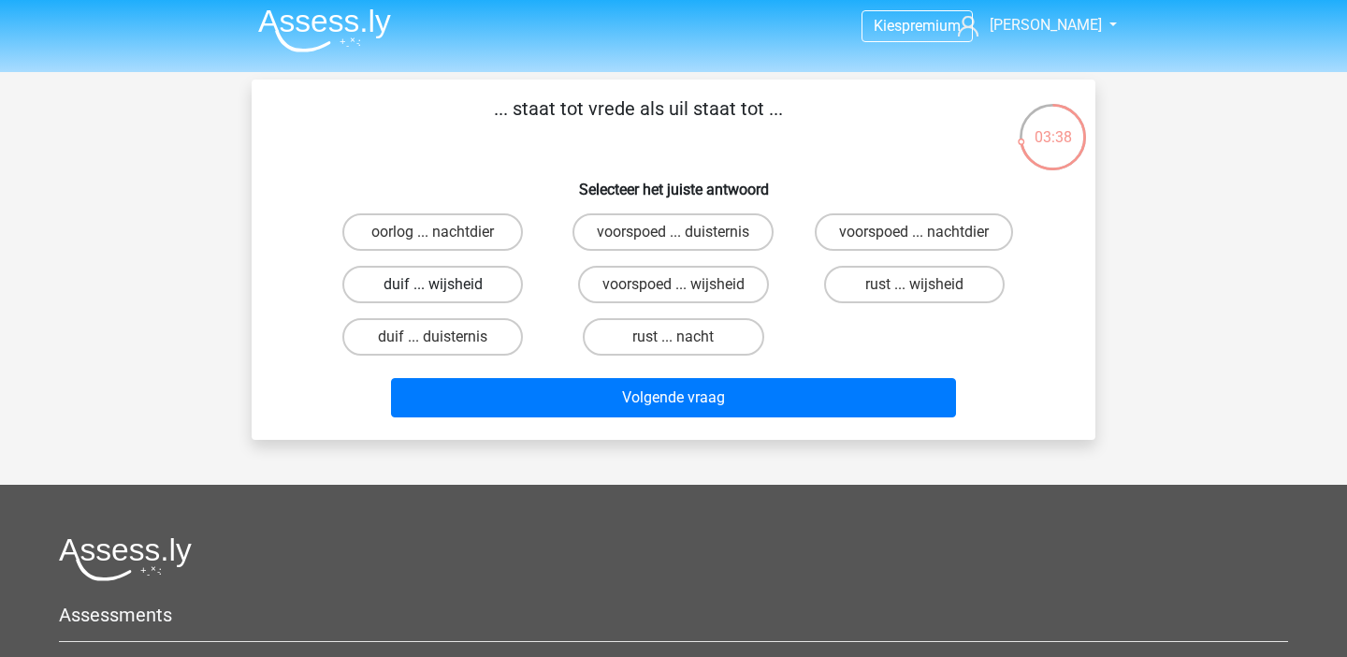
click at [442, 281] on label "duif ... wijsheid" at bounding box center [432, 284] width 181 height 37
click at [442, 284] on input "duif ... wijsheid" at bounding box center [439, 290] width 12 height 12
radio input "true"
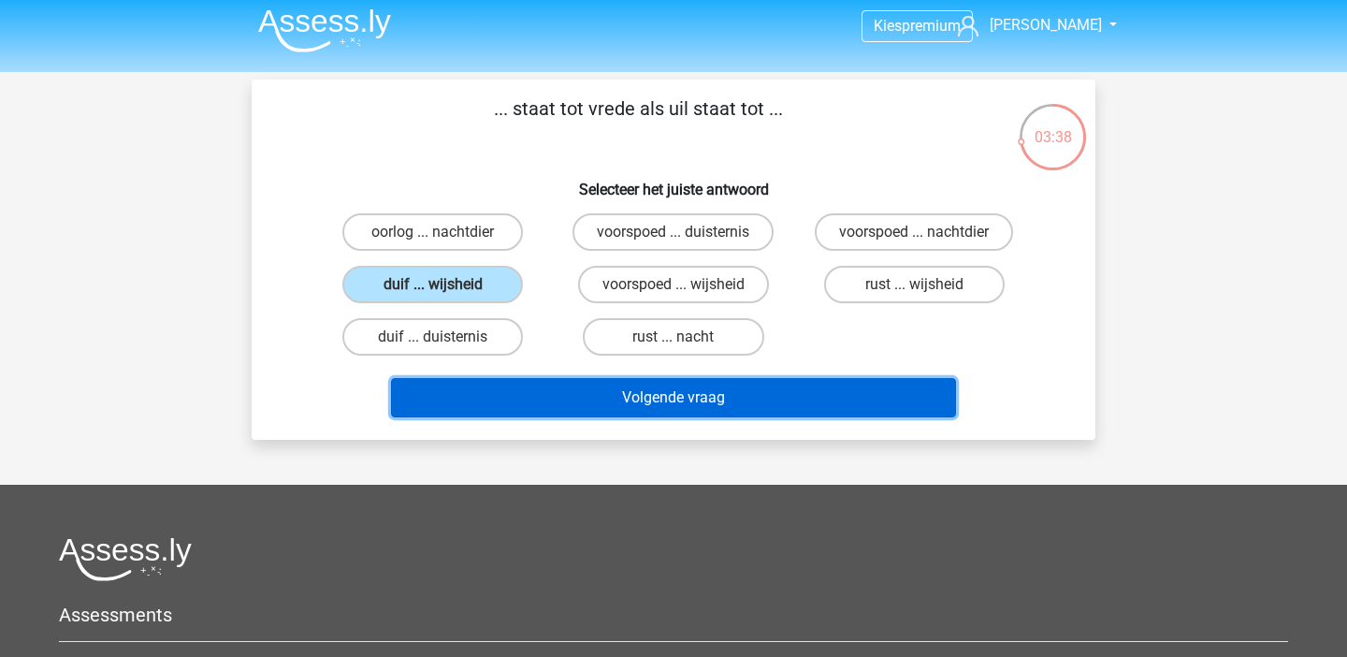
click at [534, 401] on button "Volgende vraag" at bounding box center [674, 397] width 566 height 39
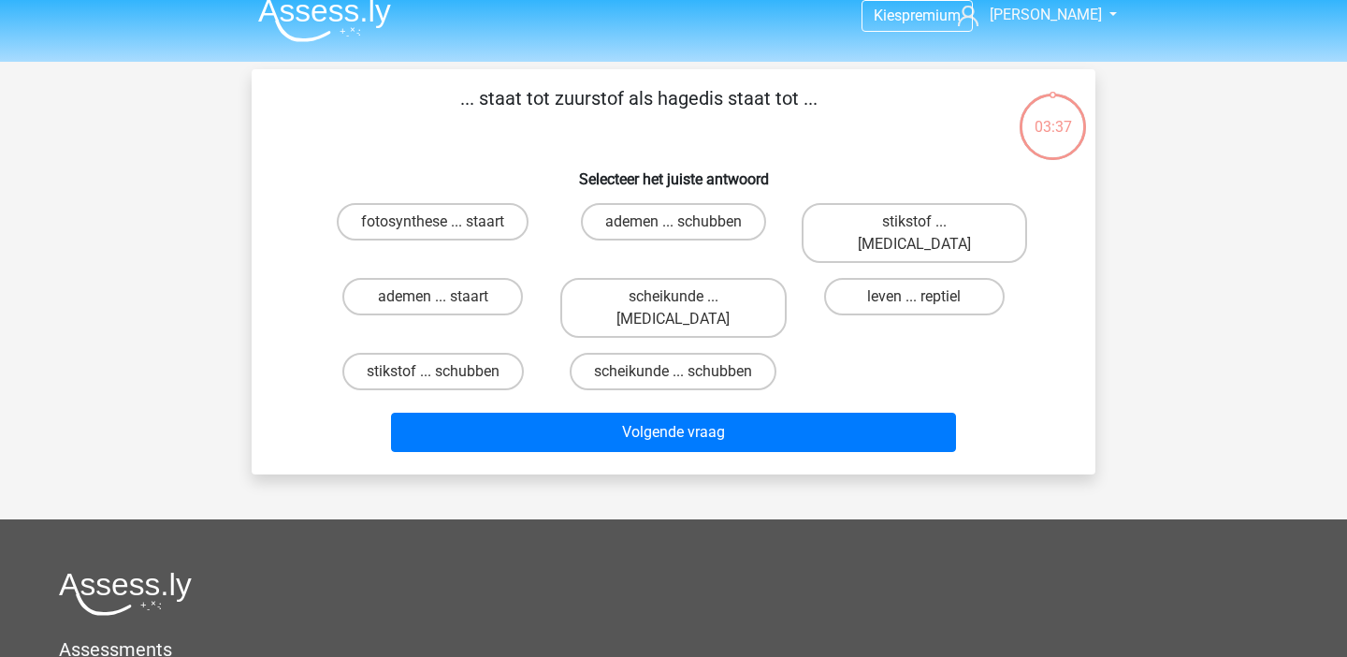
scroll to position [0, 0]
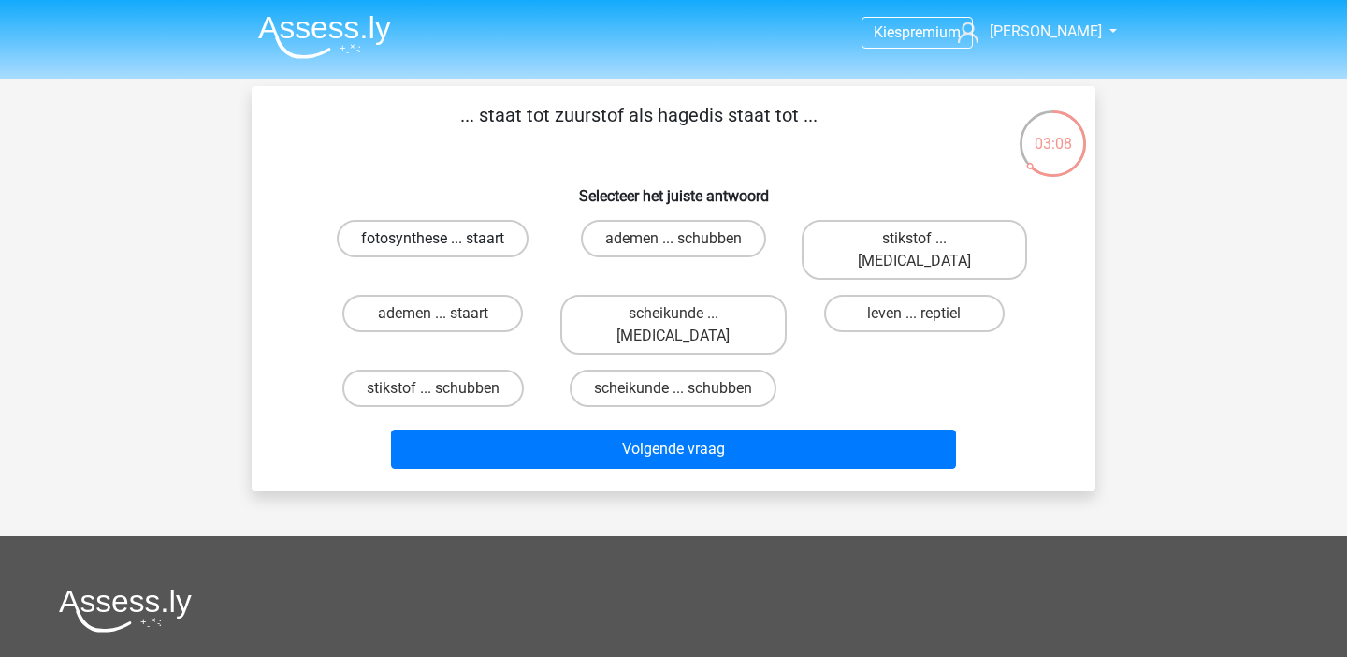
click at [466, 249] on label "fotosynthese ... staart" at bounding box center [433, 238] width 192 height 37
click at [445, 249] on input "fotosynthese ... staart" at bounding box center [439, 245] width 12 height 12
radio input "true"
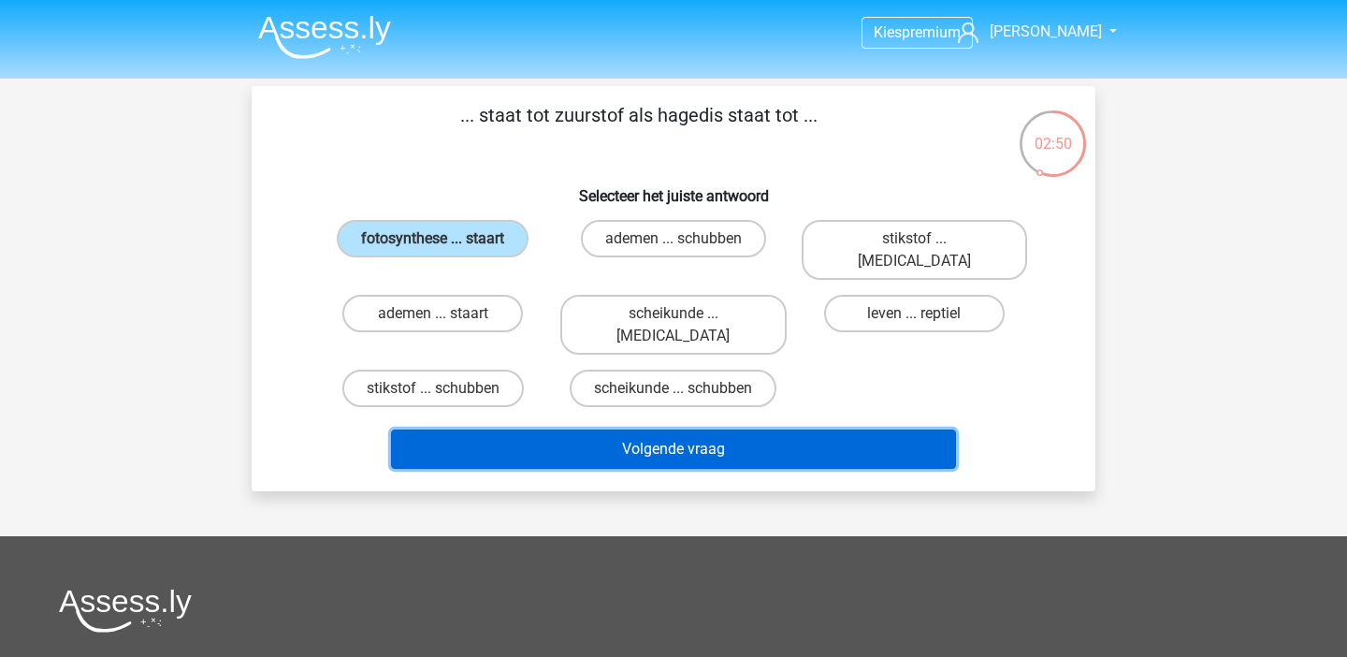
click at [462, 430] on button "Volgende vraag" at bounding box center [674, 449] width 566 height 39
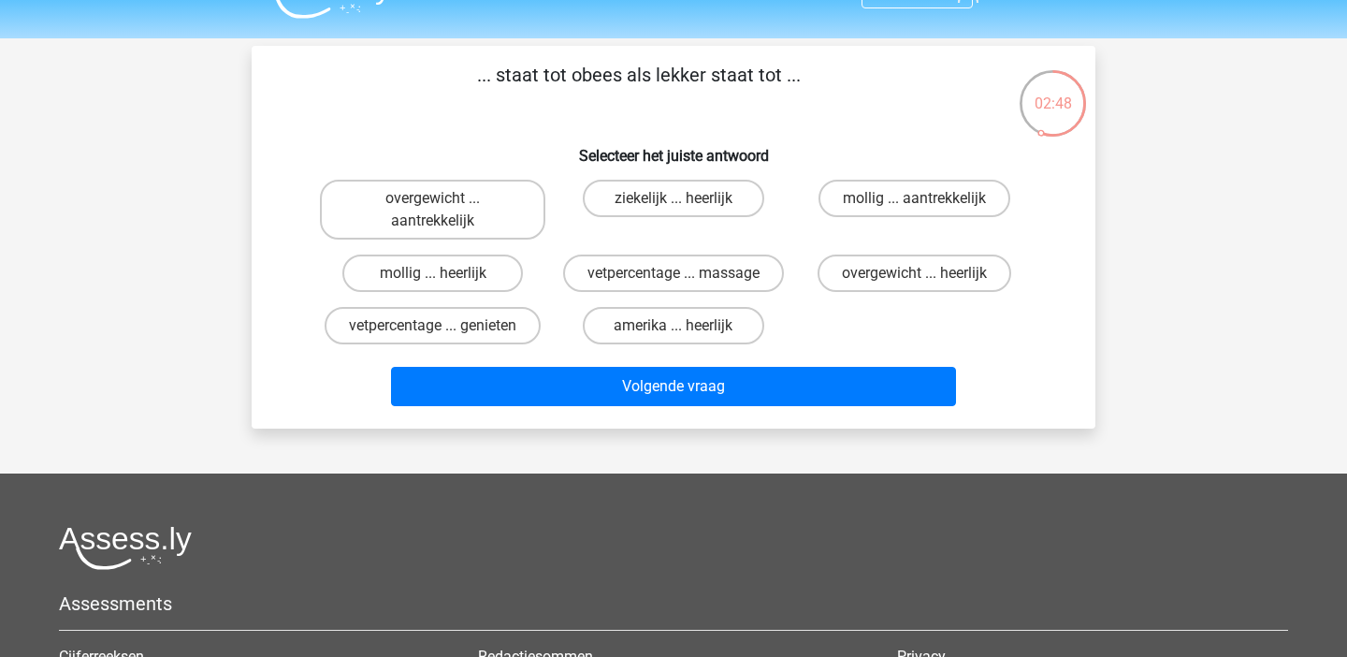
scroll to position [41, 0]
click at [914, 285] on label "overgewicht ... heerlijk" at bounding box center [915, 272] width 194 height 37
click at [914, 284] on input "overgewicht ... heerlijk" at bounding box center [920, 278] width 12 height 12
radio input "true"
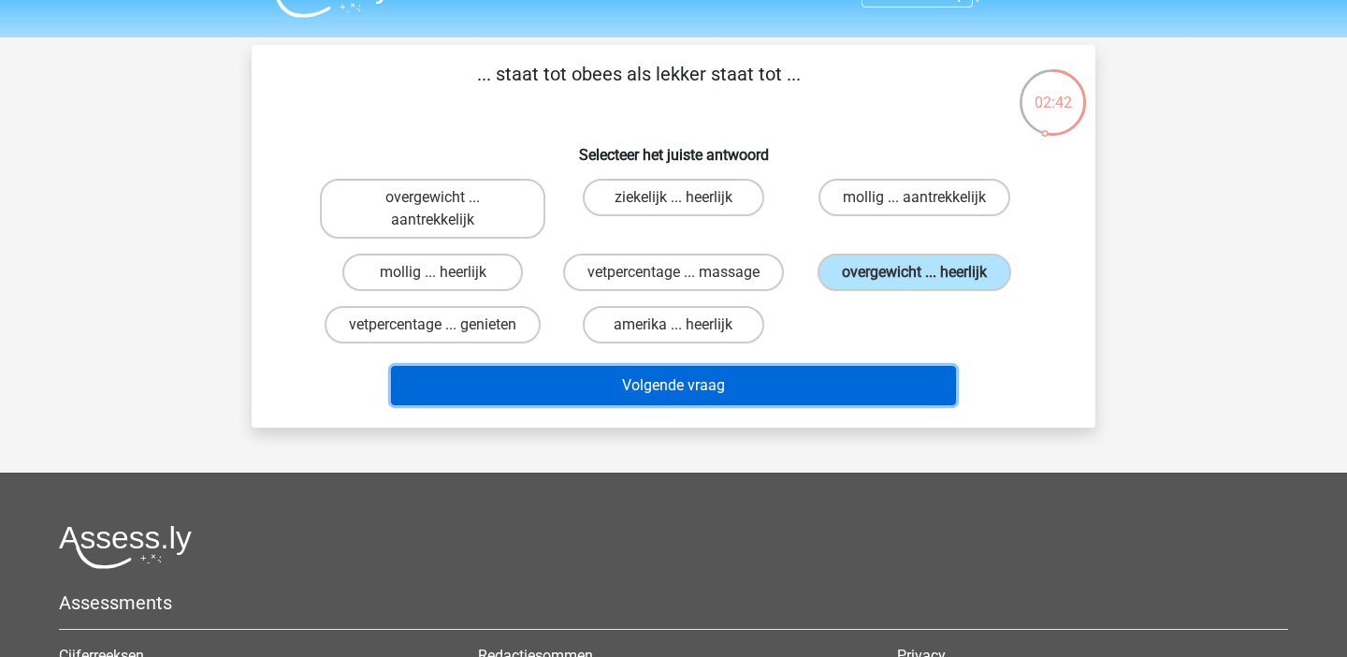
click at [853, 391] on button "Volgende vraag" at bounding box center [674, 385] width 566 height 39
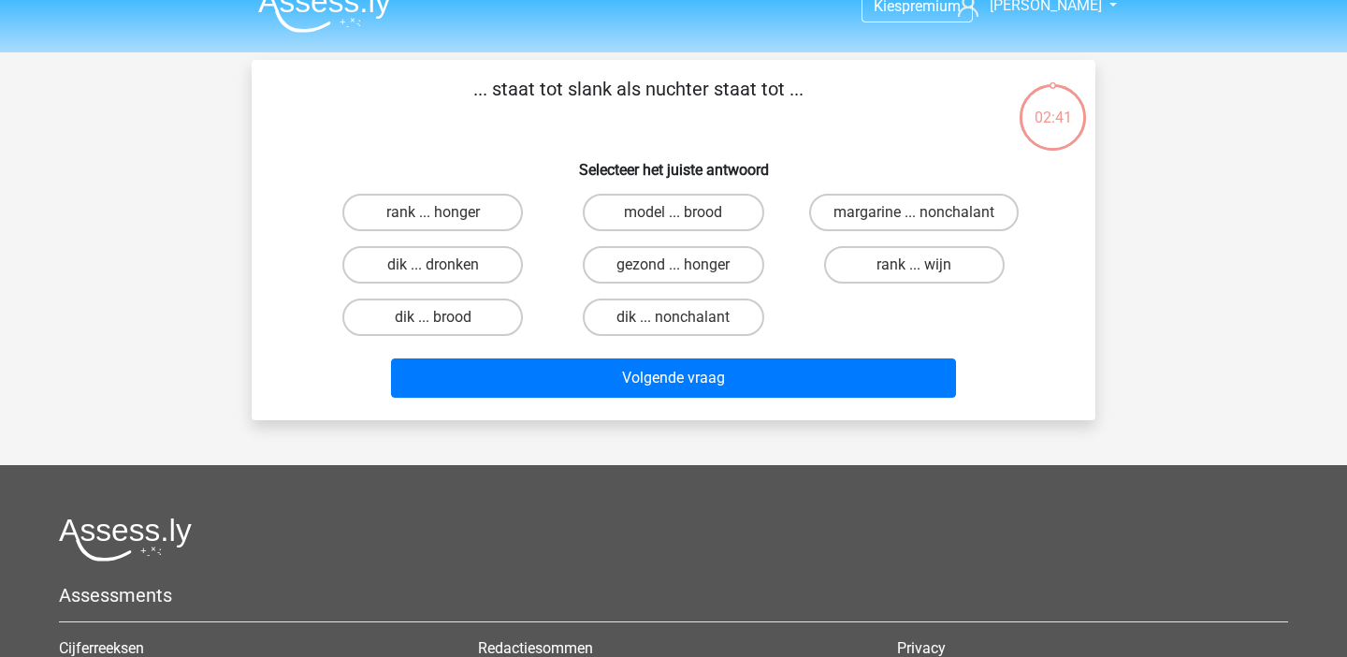
scroll to position [23, 0]
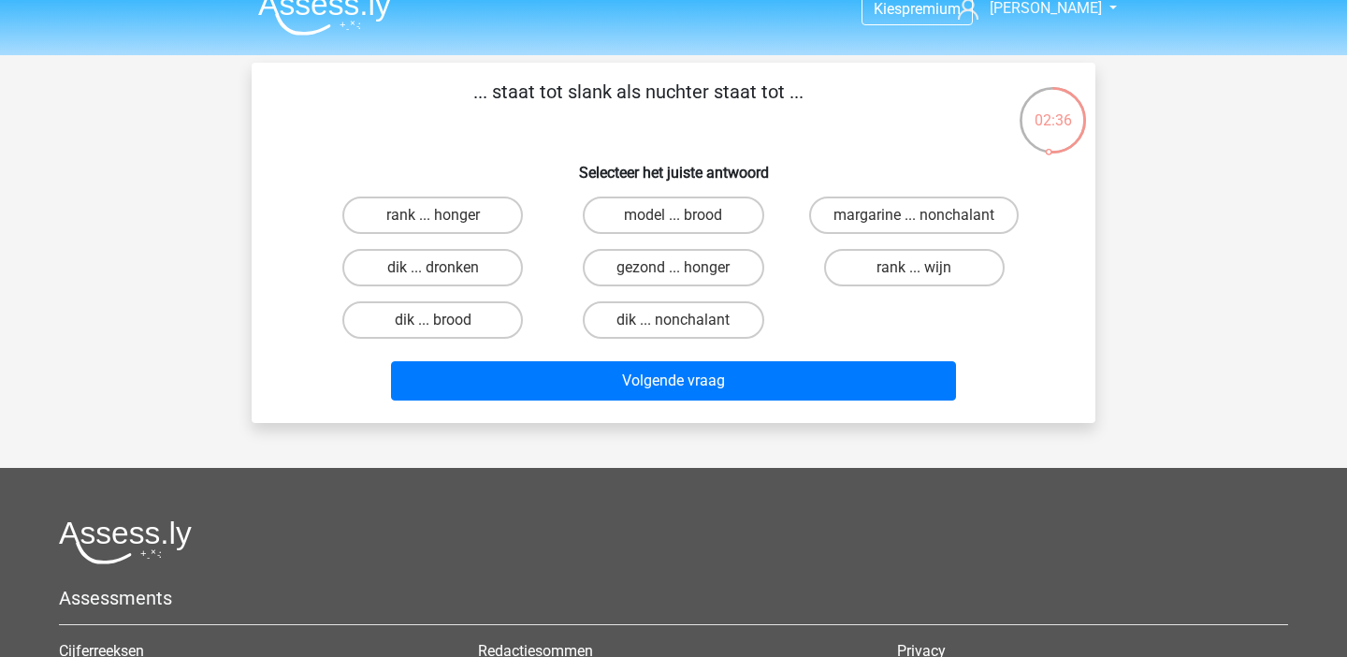
click at [441, 273] on input "dik ... dronken" at bounding box center [439, 274] width 12 height 12
radio input "true"
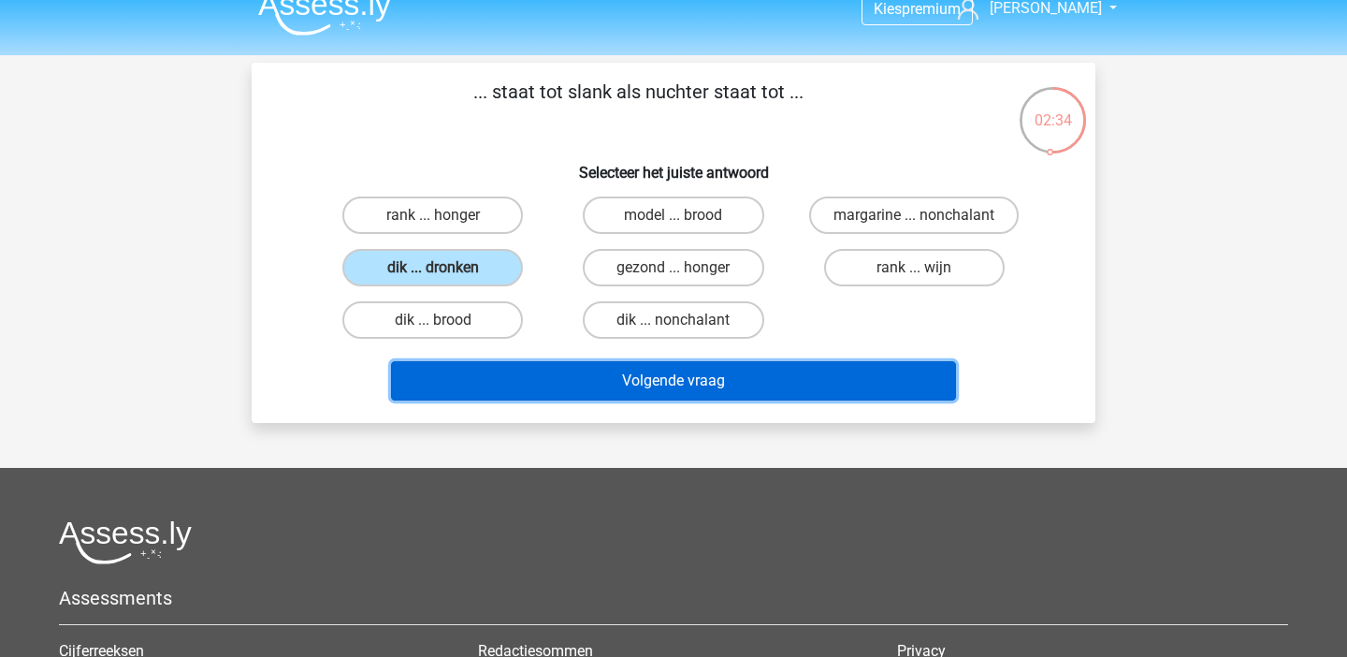
click at [522, 379] on button "Volgende vraag" at bounding box center [674, 380] width 566 height 39
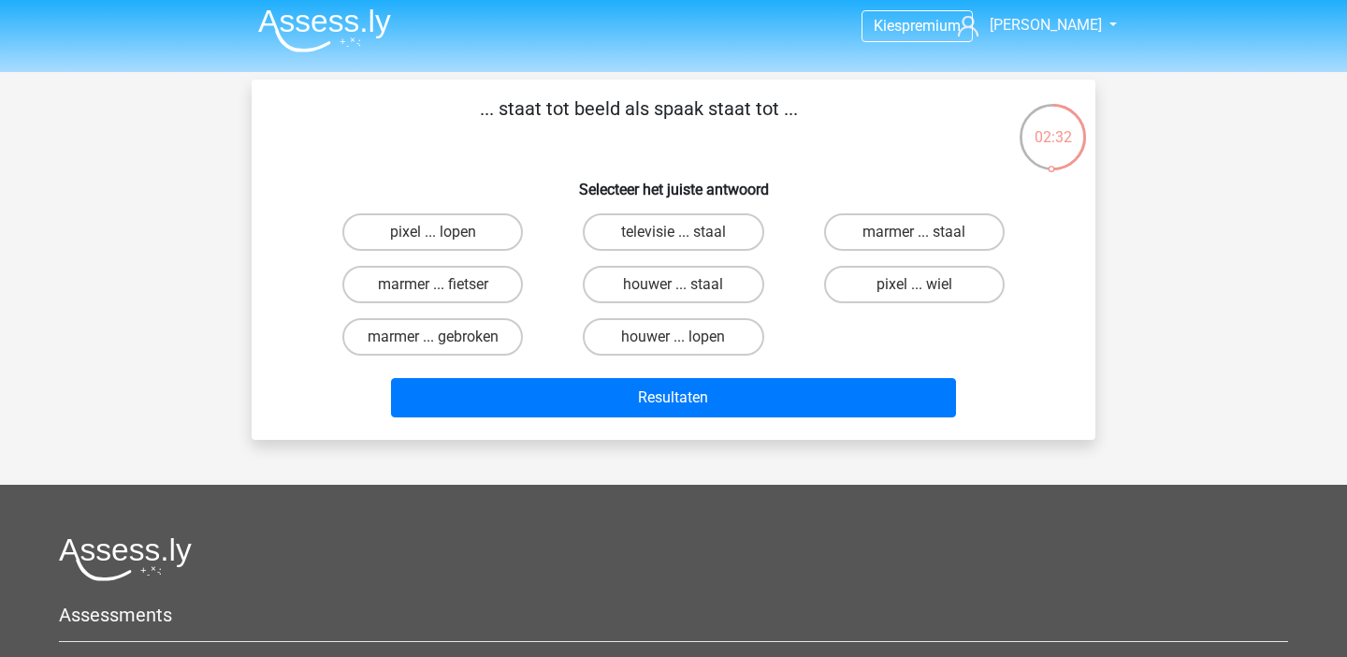
scroll to position [8, 0]
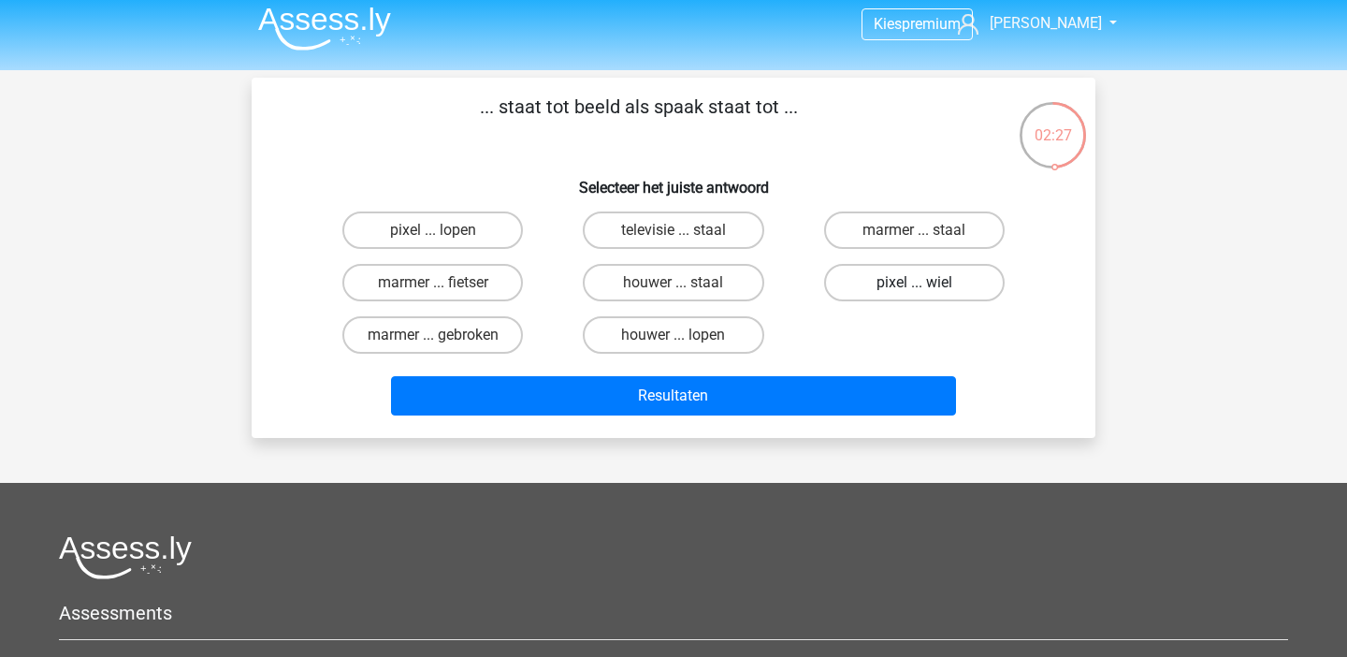
click at [911, 269] on label "pixel ... wiel" at bounding box center [914, 282] width 181 height 37
click at [914, 283] on input "pixel ... wiel" at bounding box center [920, 289] width 12 height 12
radio input "true"
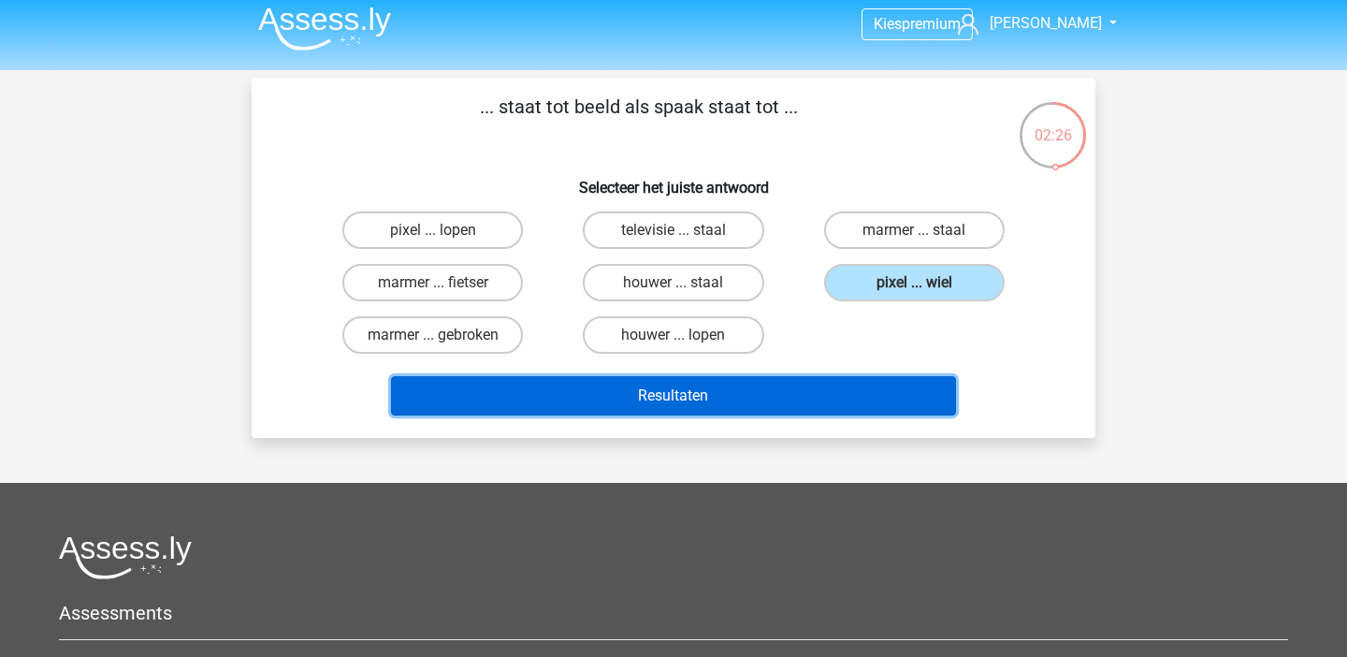
click at [802, 406] on button "Resultaten" at bounding box center [674, 395] width 566 height 39
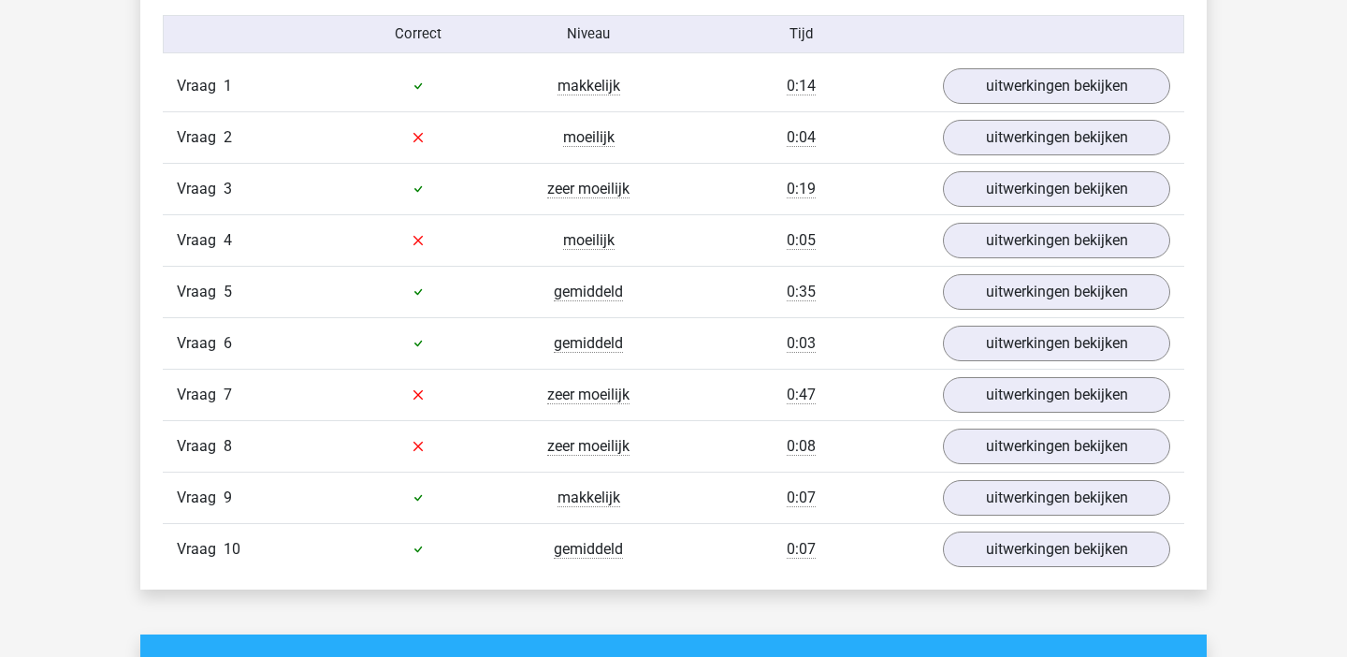
scroll to position [1555, 0]
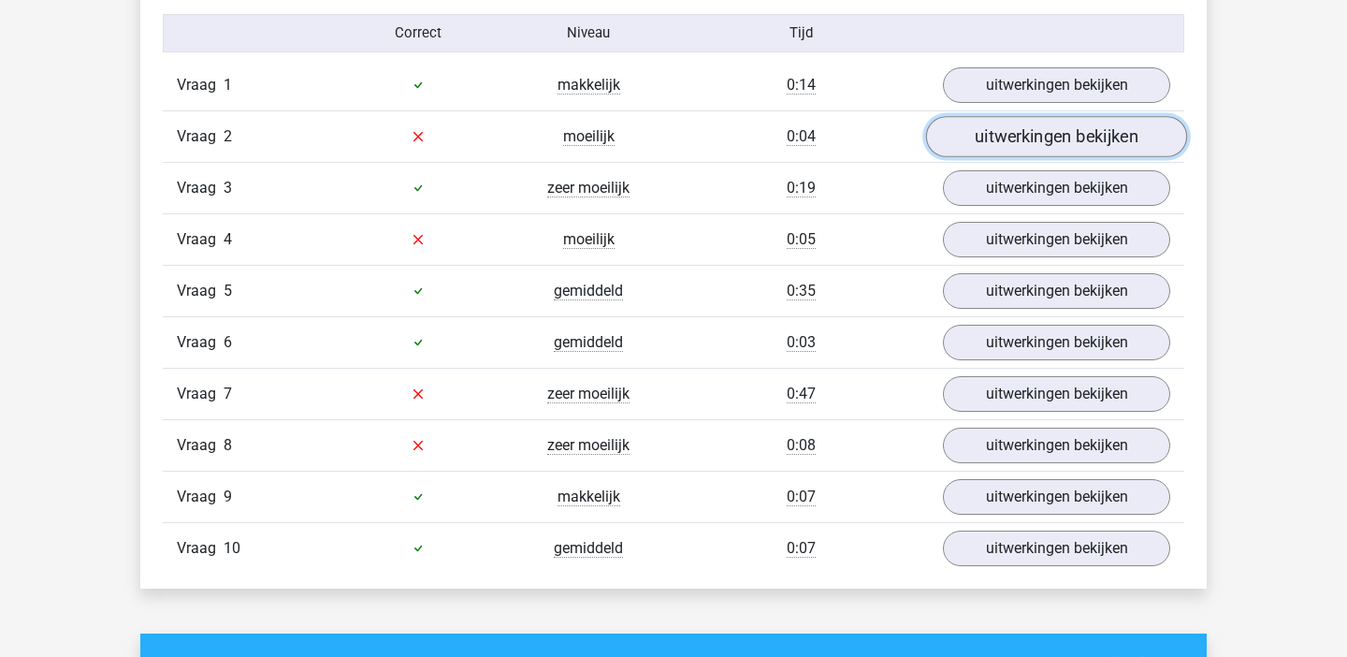
click at [1071, 140] on link "uitwerkingen bekijken" at bounding box center [1056, 136] width 261 height 41
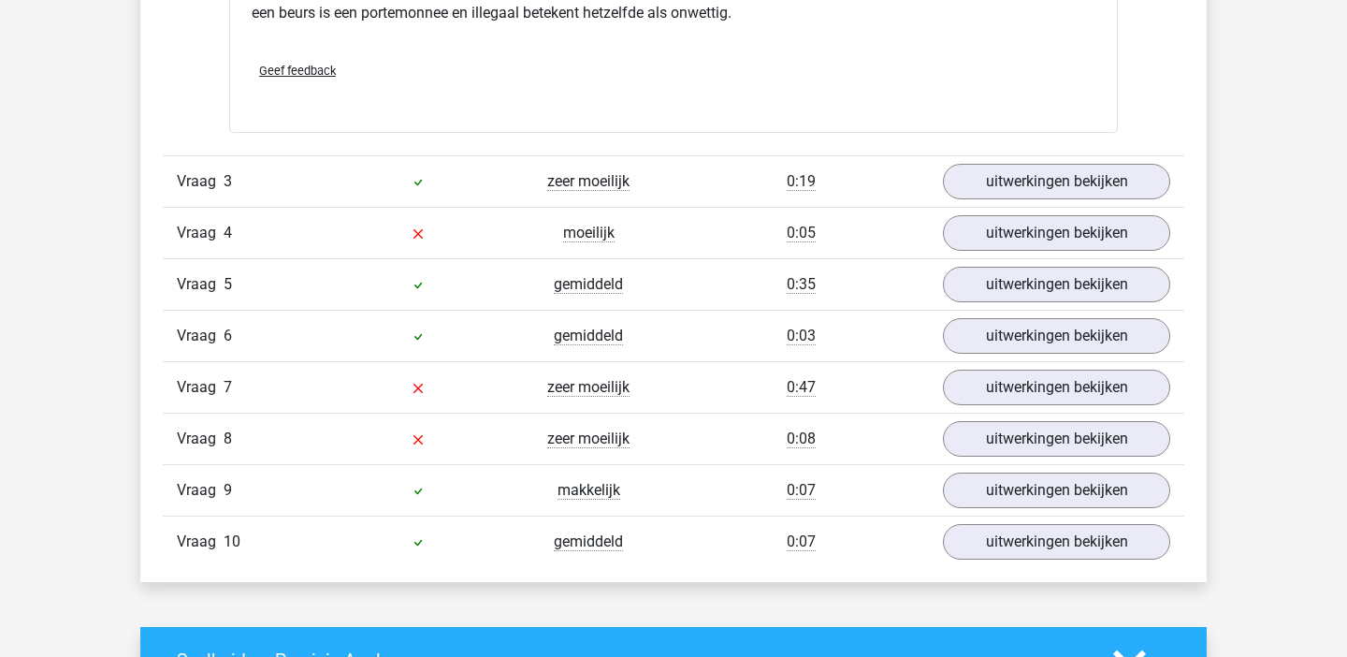
scroll to position [2031, 0]
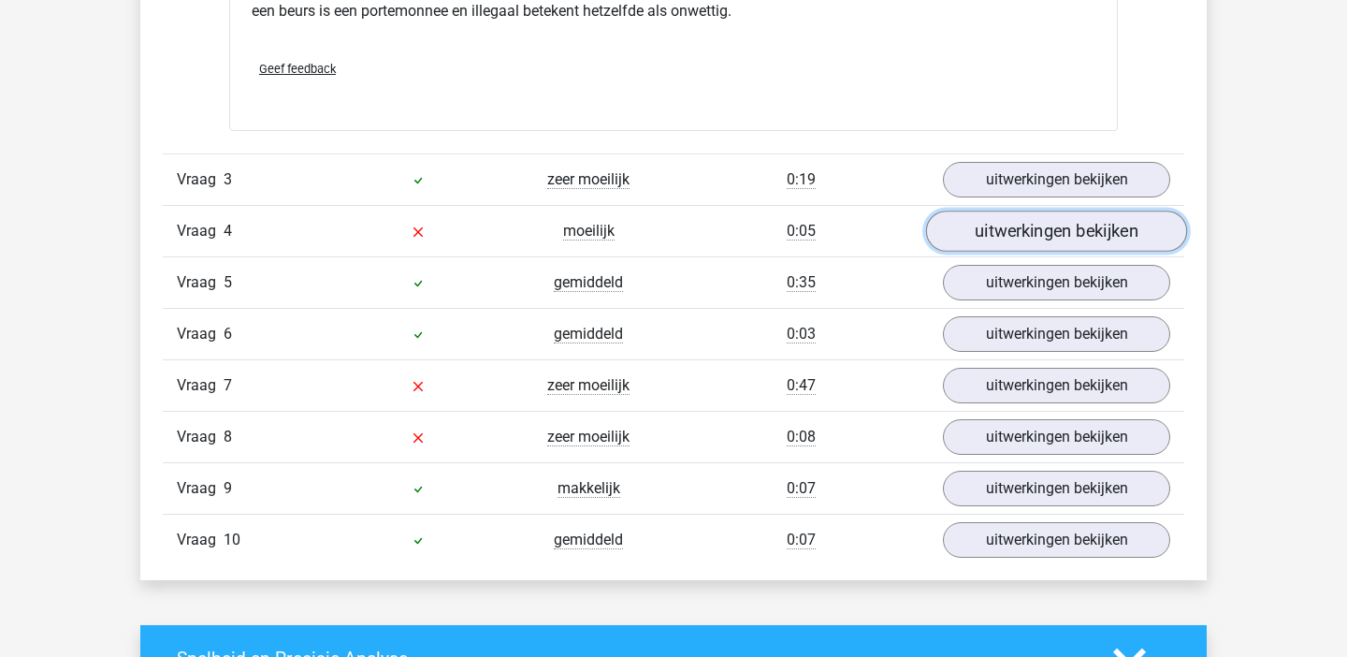
click at [1018, 225] on link "uitwerkingen bekijken" at bounding box center [1056, 231] width 261 height 41
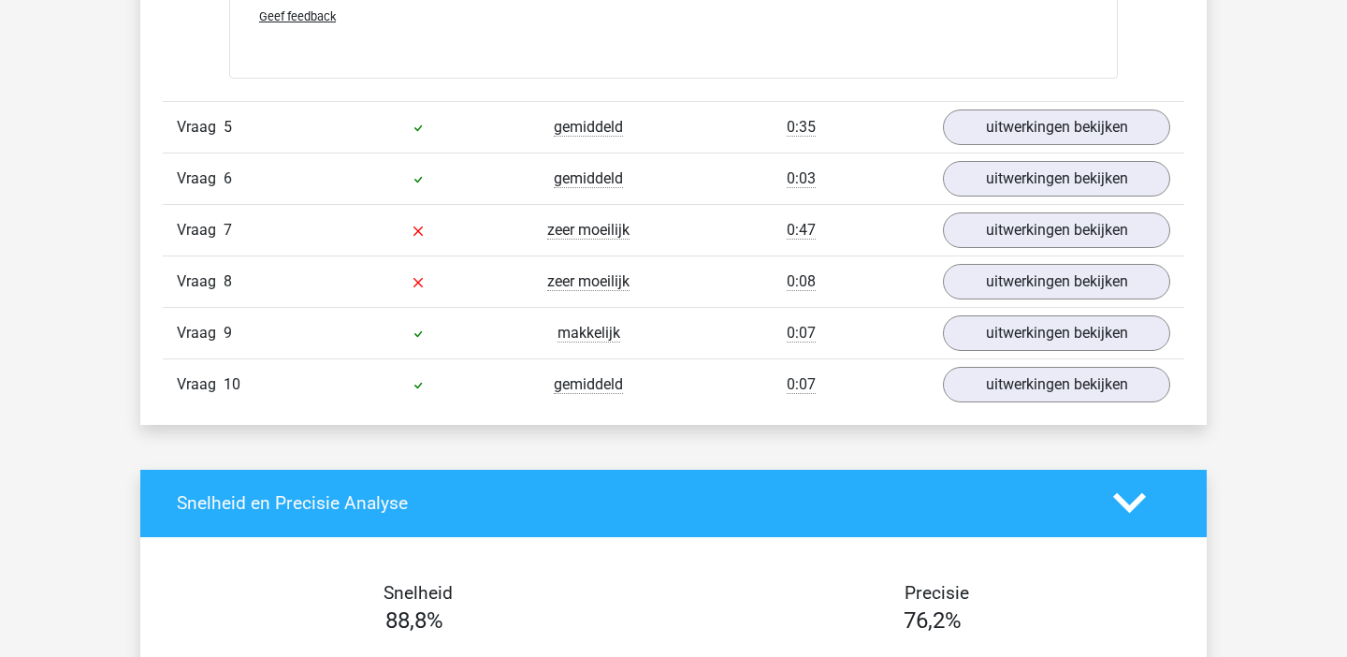
scroll to position [2687, 0]
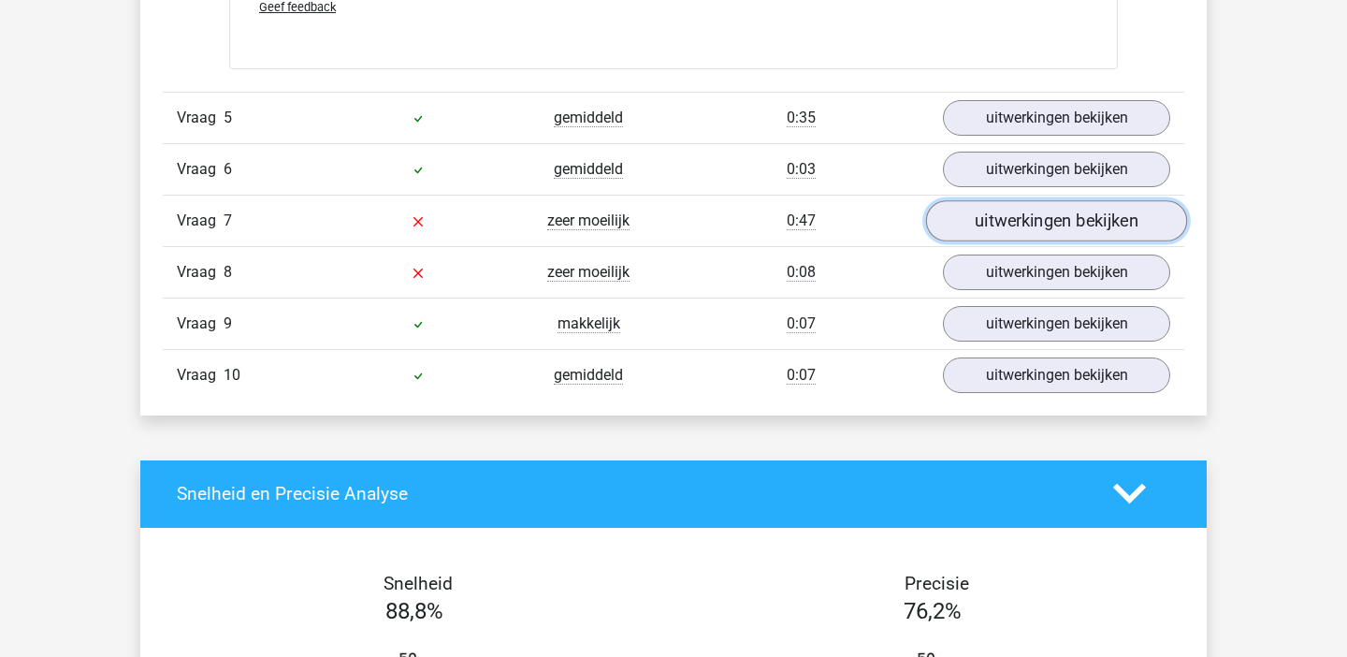
click at [1129, 228] on link "uitwerkingen bekijken" at bounding box center [1056, 220] width 261 height 41
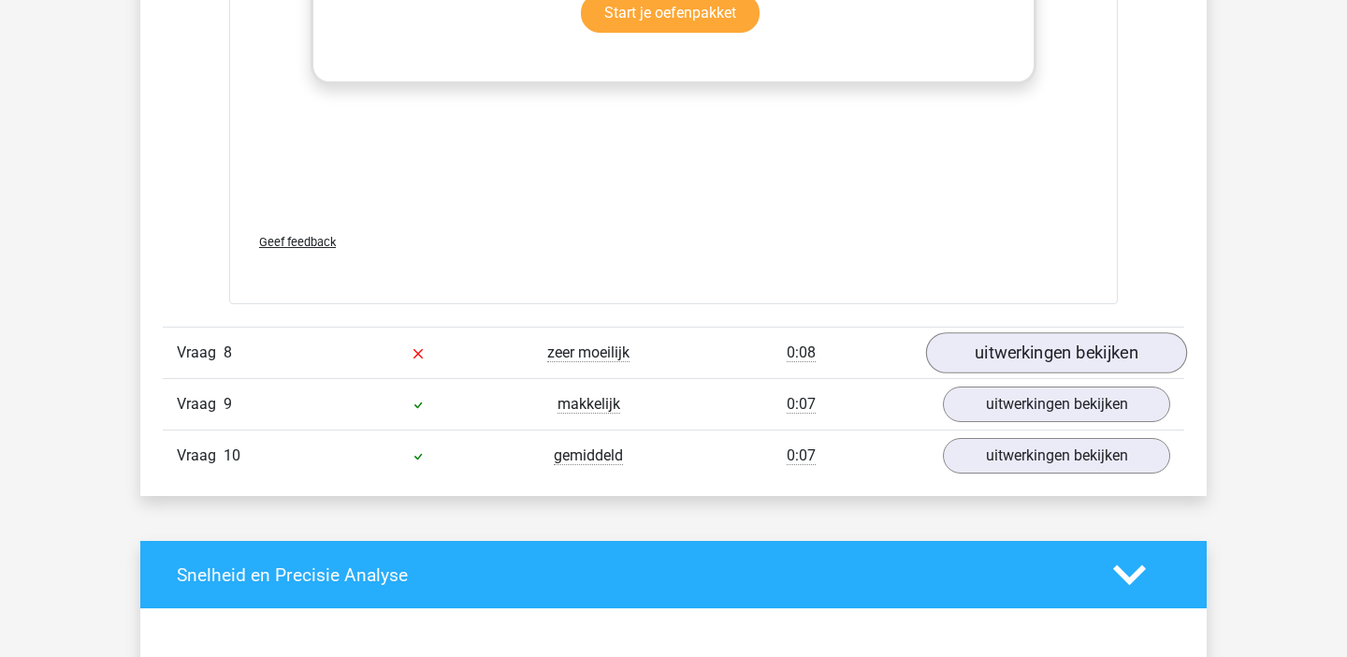
scroll to position [3652, 0]
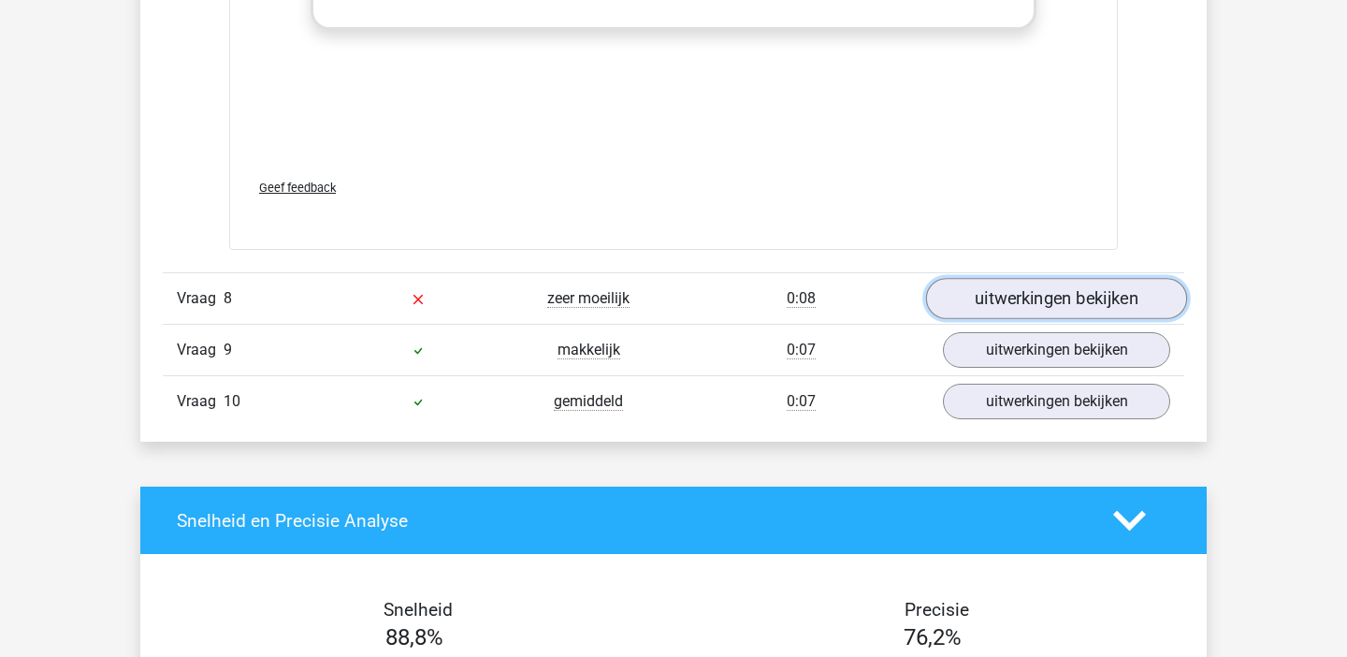
click at [1062, 301] on link "uitwerkingen bekijken" at bounding box center [1056, 298] width 261 height 41
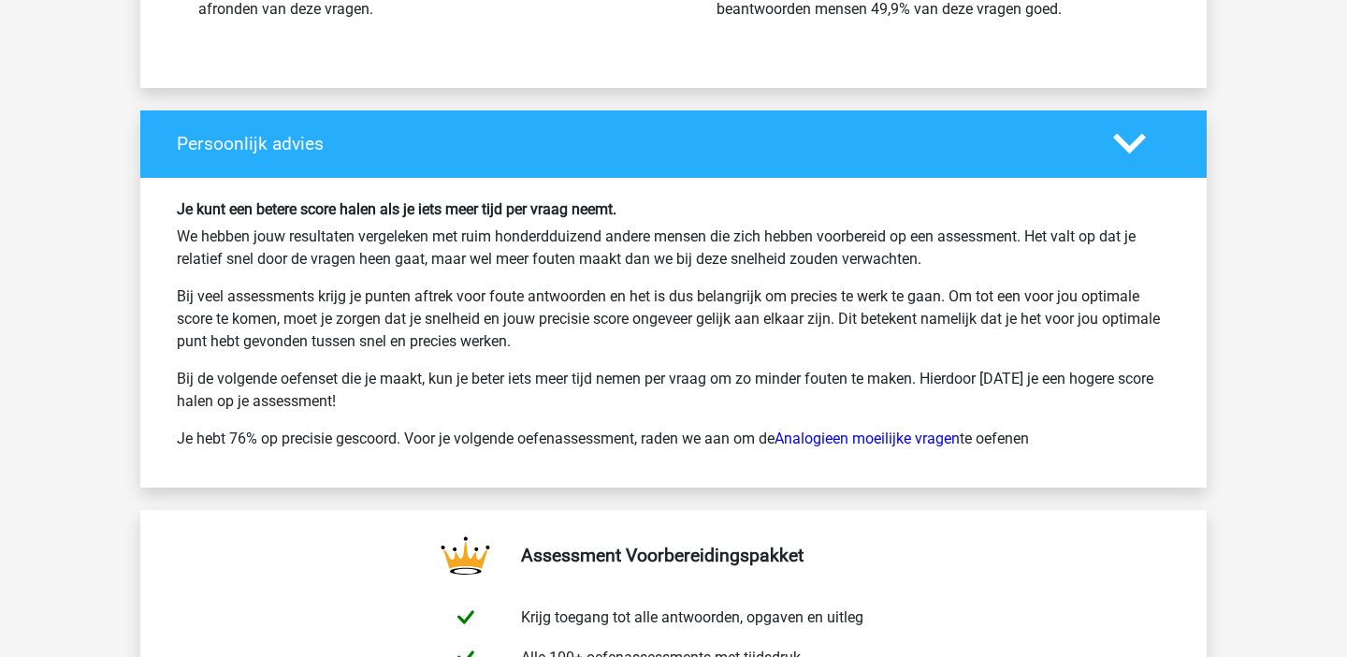
scroll to position [5395, 0]
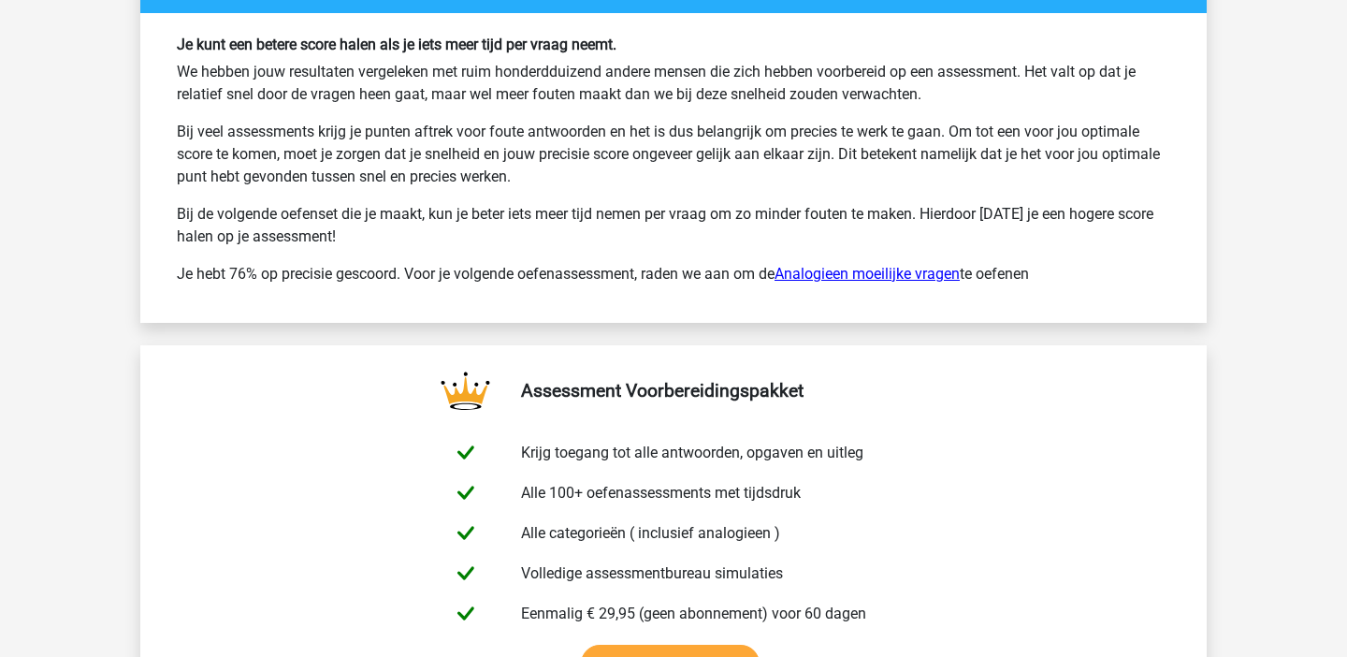
click at [871, 274] on link "Analogieen moeilijke vragen" at bounding box center [867, 274] width 185 height 18
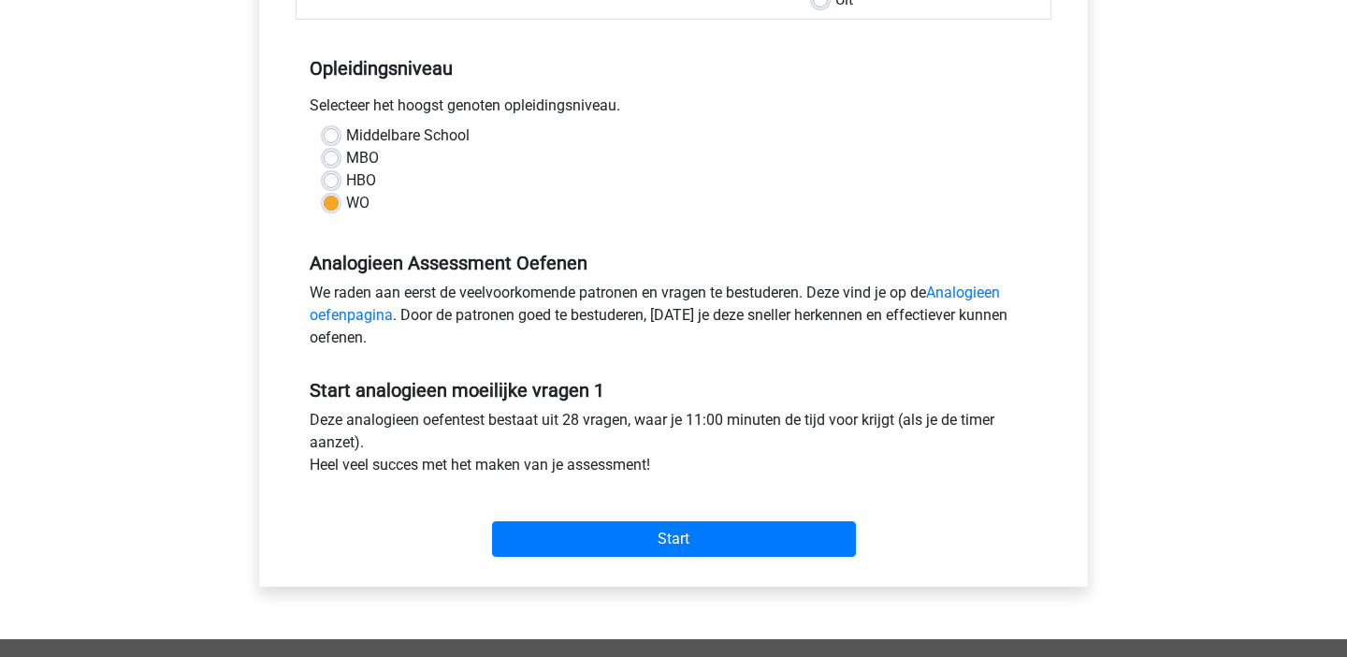
scroll to position [353, 0]
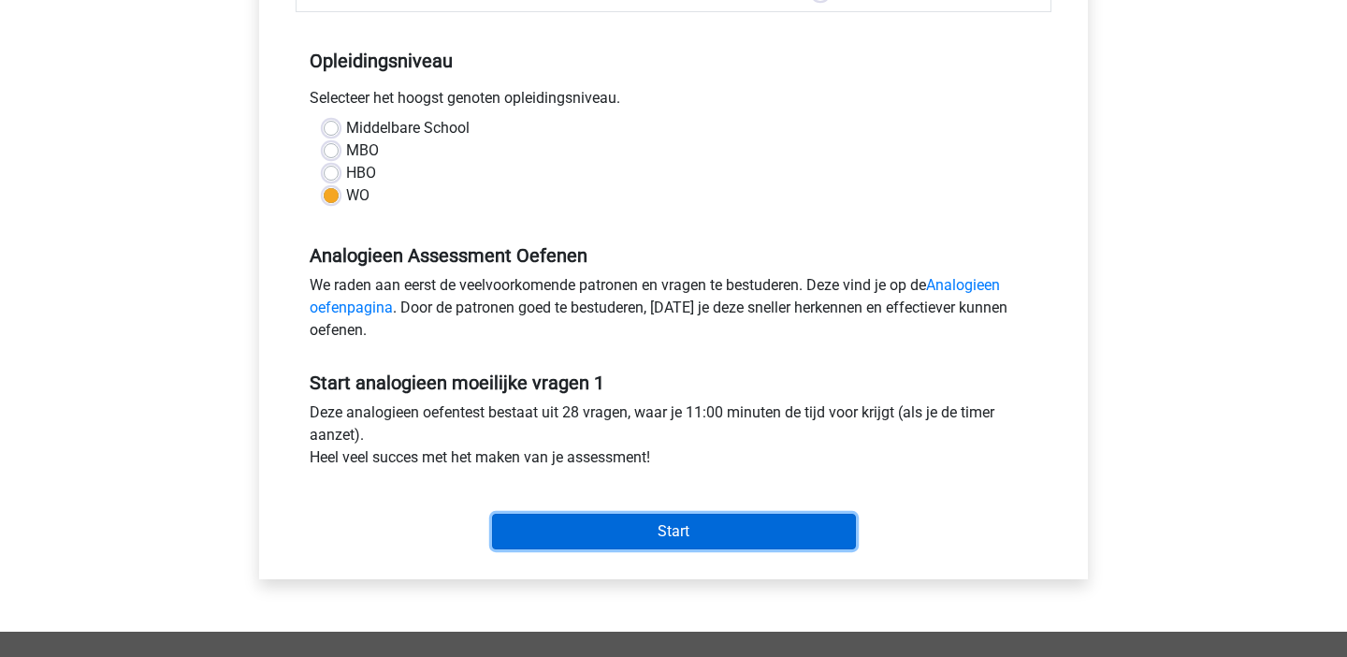
click at [695, 548] on input "Start" at bounding box center [674, 532] width 364 height 36
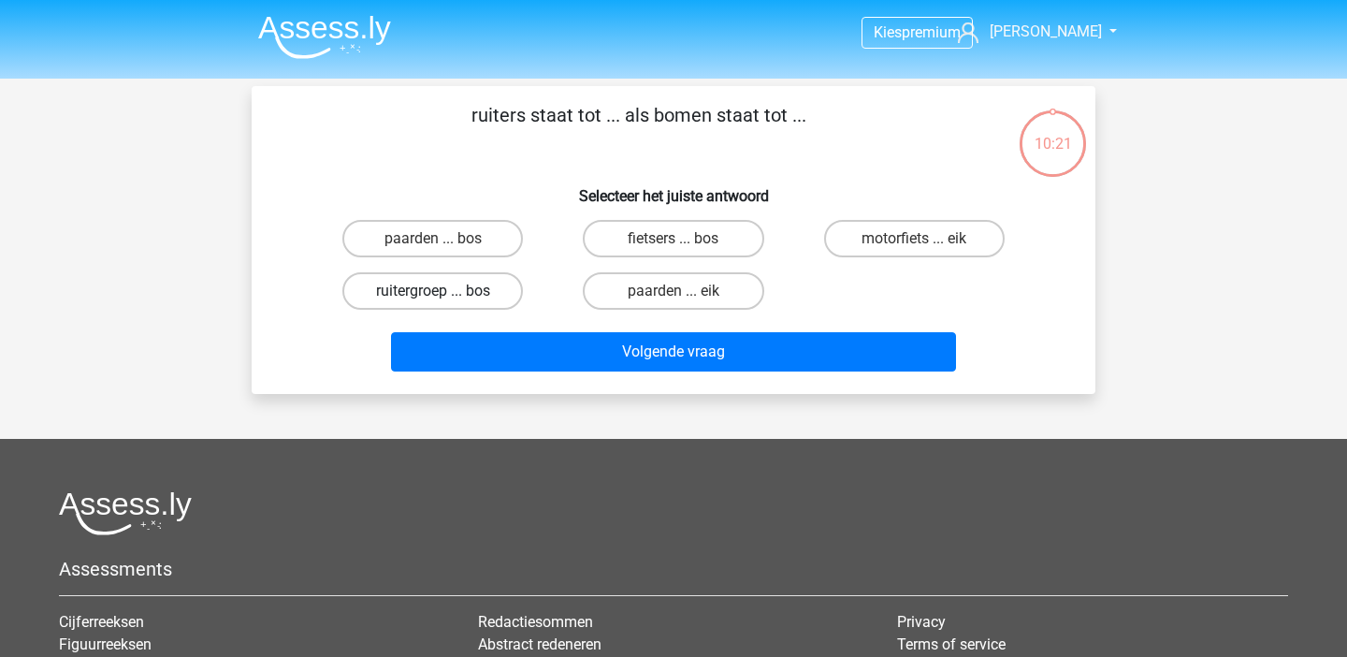
click at [488, 288] on label "ruitergroep ... bos" at bounding box center [432, 290] width 181 height 37
click at [445, 291] on input "ruitergroep ... bos" at bounding box center [439, 297] width 12 height 12
radio input "true"
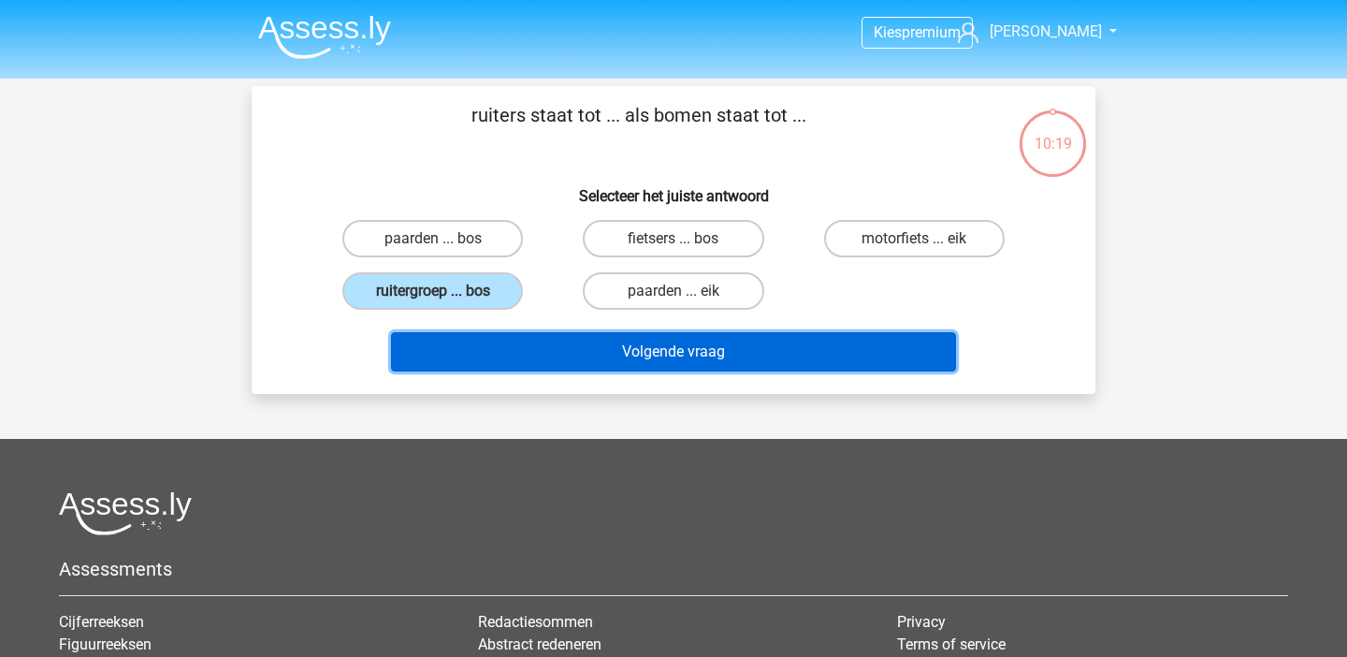
click at [557, 357] on button "Volgende vraag" at bounding box center [674, 351] width 566 height 39
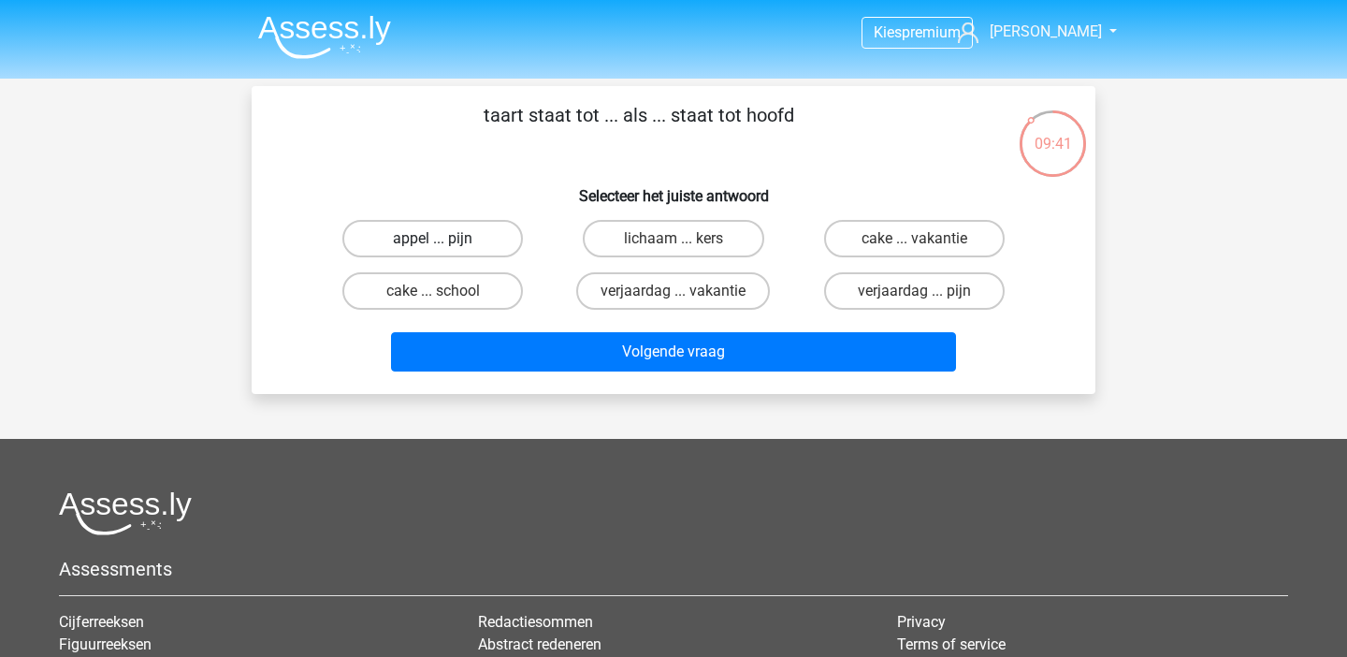
click at [440, 237] on label "appel ... pijn" at bounding box center [432, 238] width 181 height 37
click at [440, 239] on input "appel ... pijn" at bounding box center [439, 245] width 12 height 12
radio input "true"
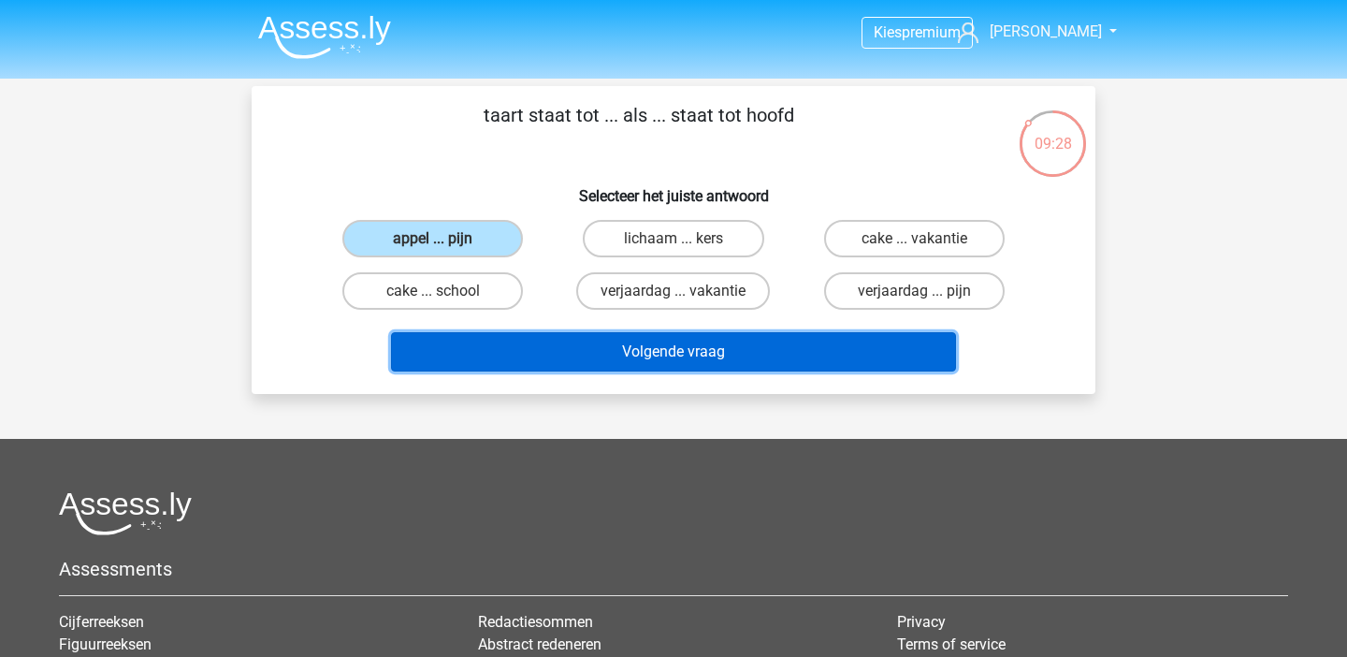
click at [523, 365] on button "Volgende vraag" at bounding box center [674, 351] width 566 height 39
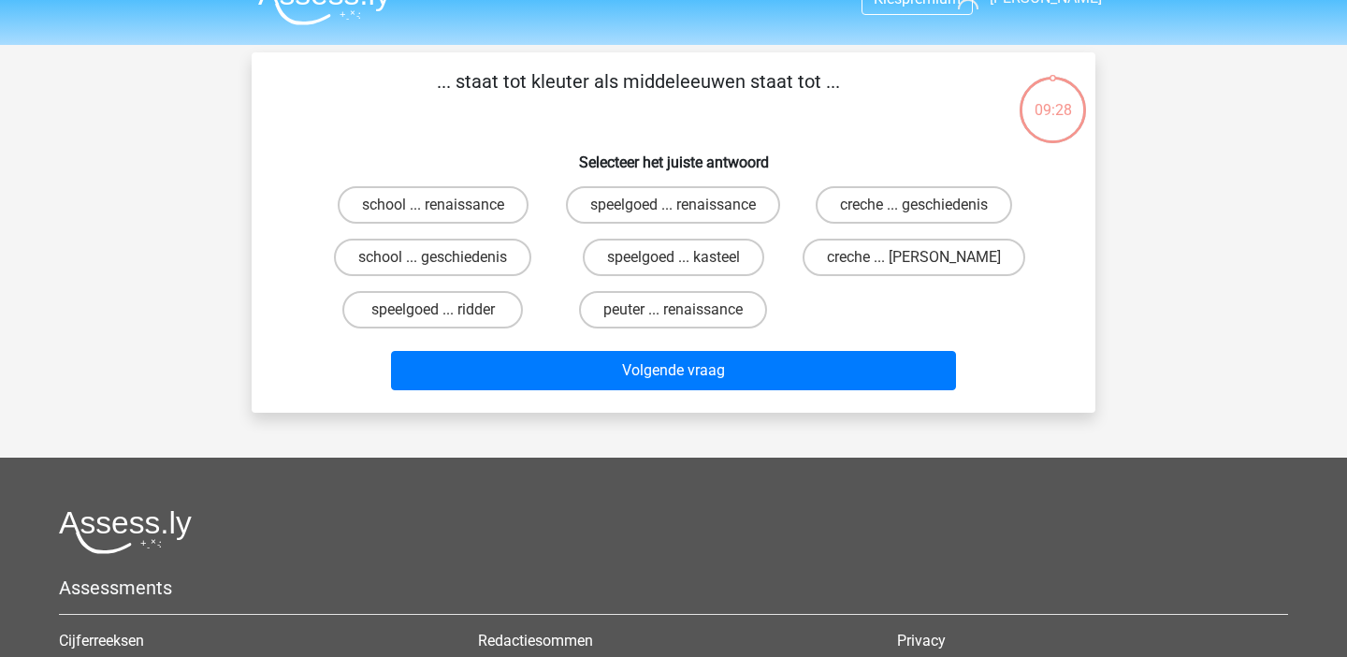
scroll to position [8, 0]
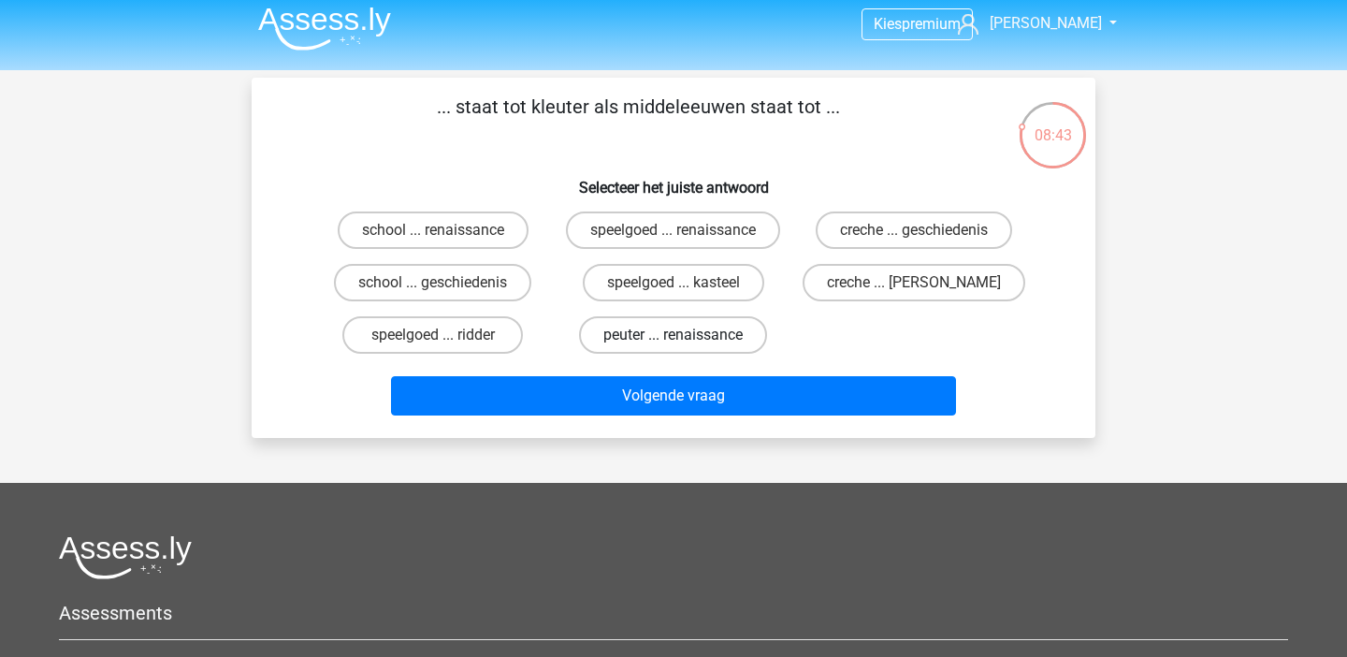
click at [625, 340] on label "peuter ... renaissance" at bounding box center [673, 334] width 188 height 37
click at [674, 340] on input "peuter ... renaissance" at bounding box center [680, 341] width 12 height 12
radio input "true"
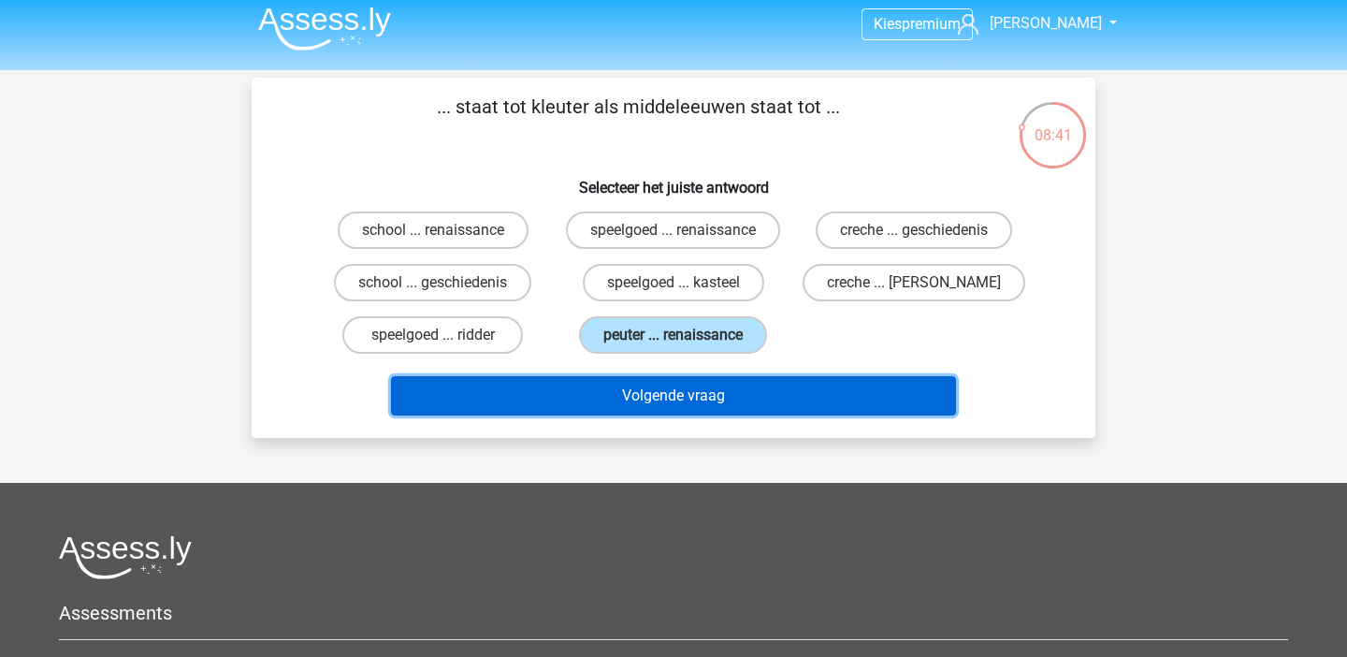
click at [631, 407] on button "Volgende vraag" at bounding box center [674, 395] width 566 height 39
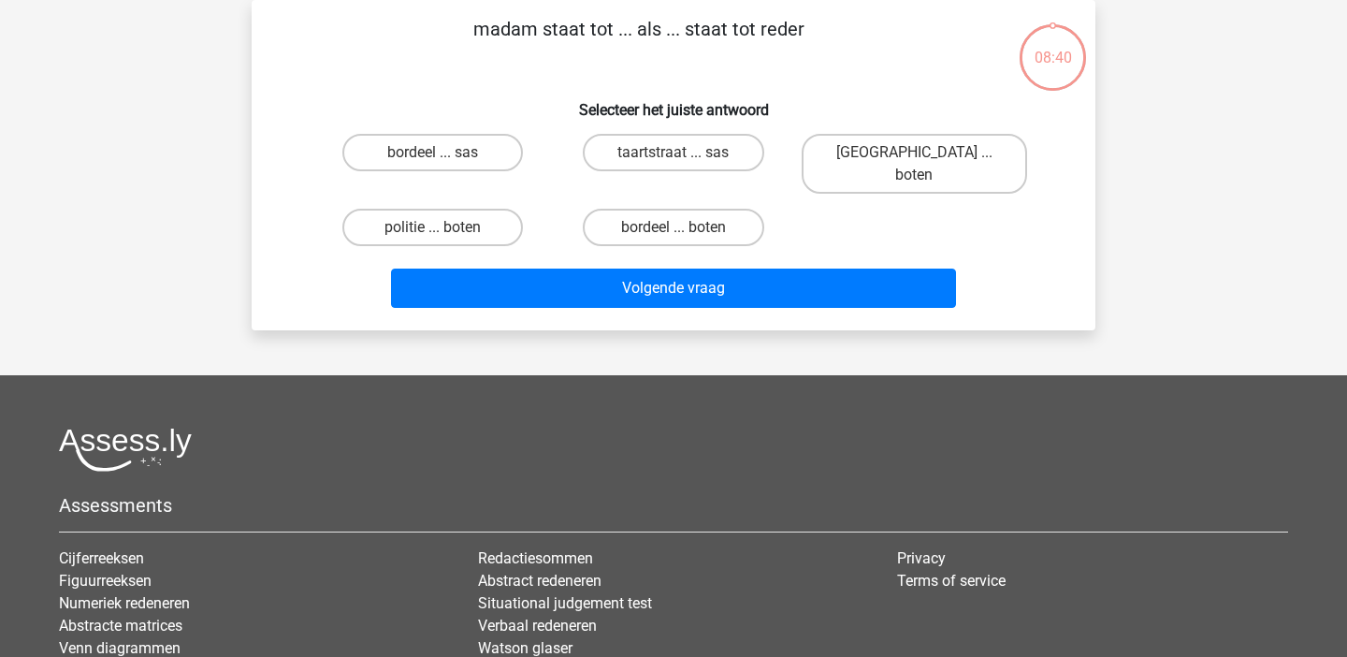
scroll to position [0, 0]
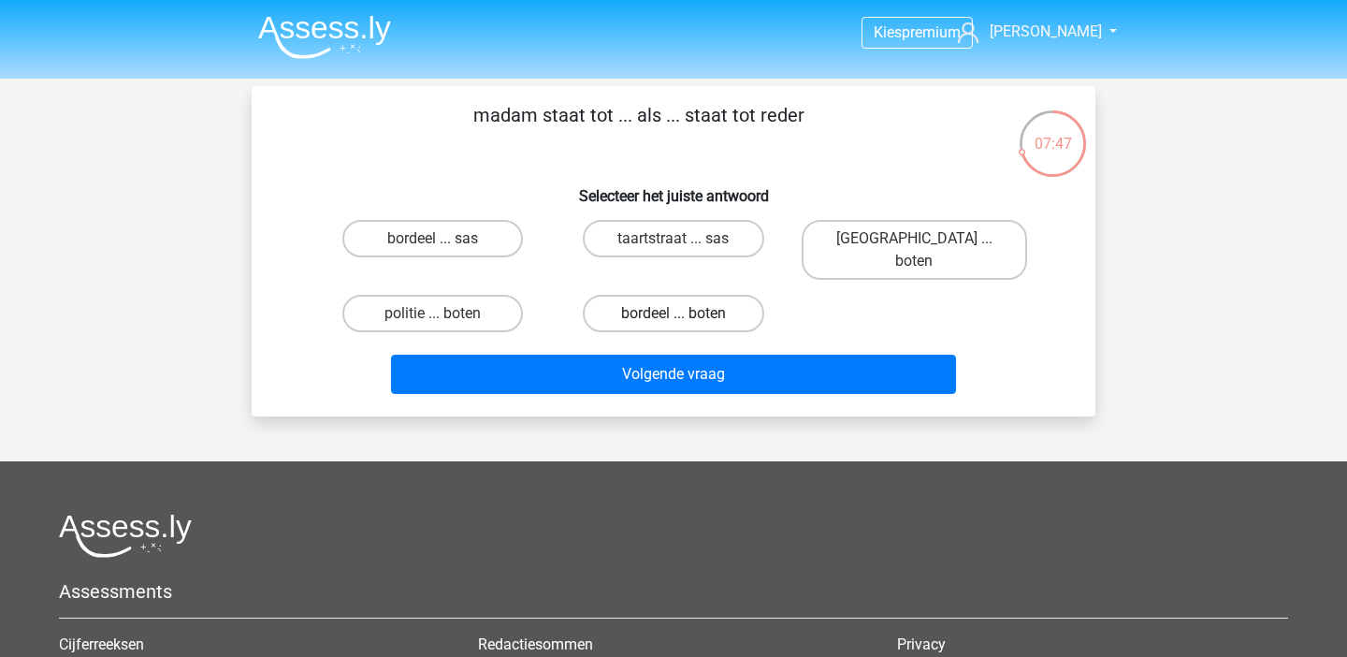
click at [695, 295] on label "bordeel ... boten" at bounding box center [673, 313] width 181 height 37
click at [686, 313] on input "bordeel ... boten" at bounding box center [680, 319] width 12 height 12
radio input "true"
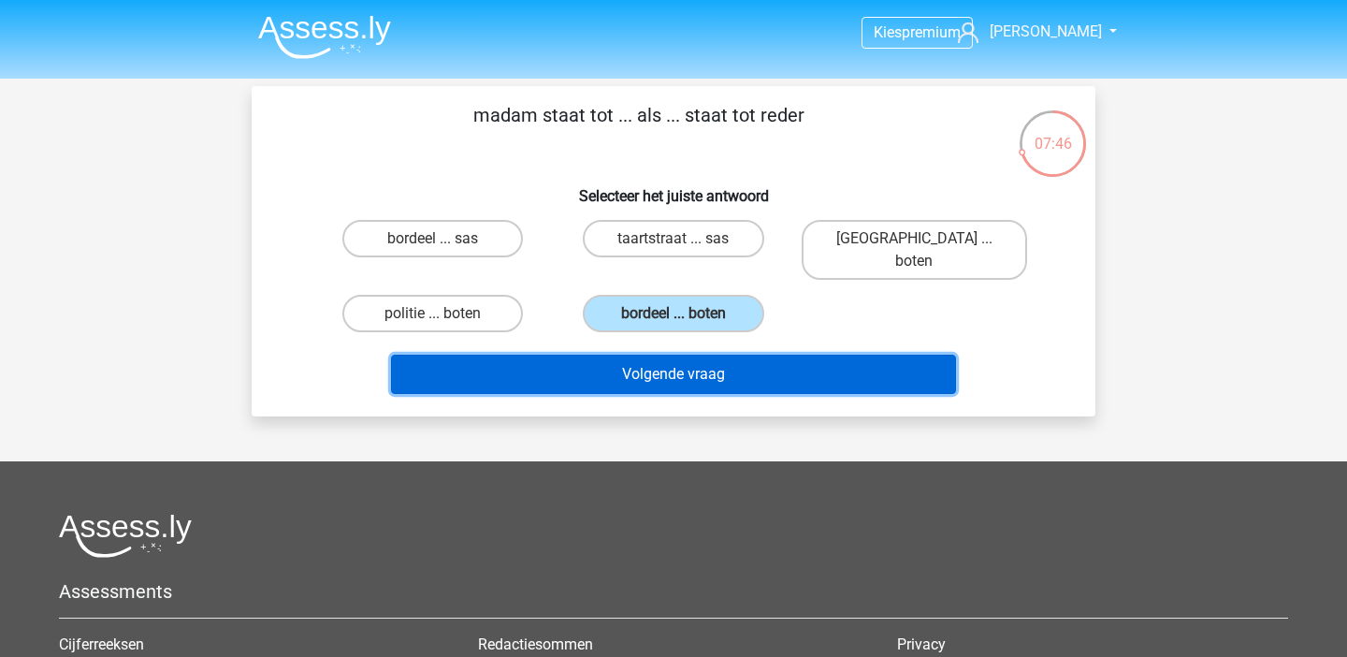
click at [695, 361] on button "Volgende vraag" at bounding box center [674, 374] width 566 height 39
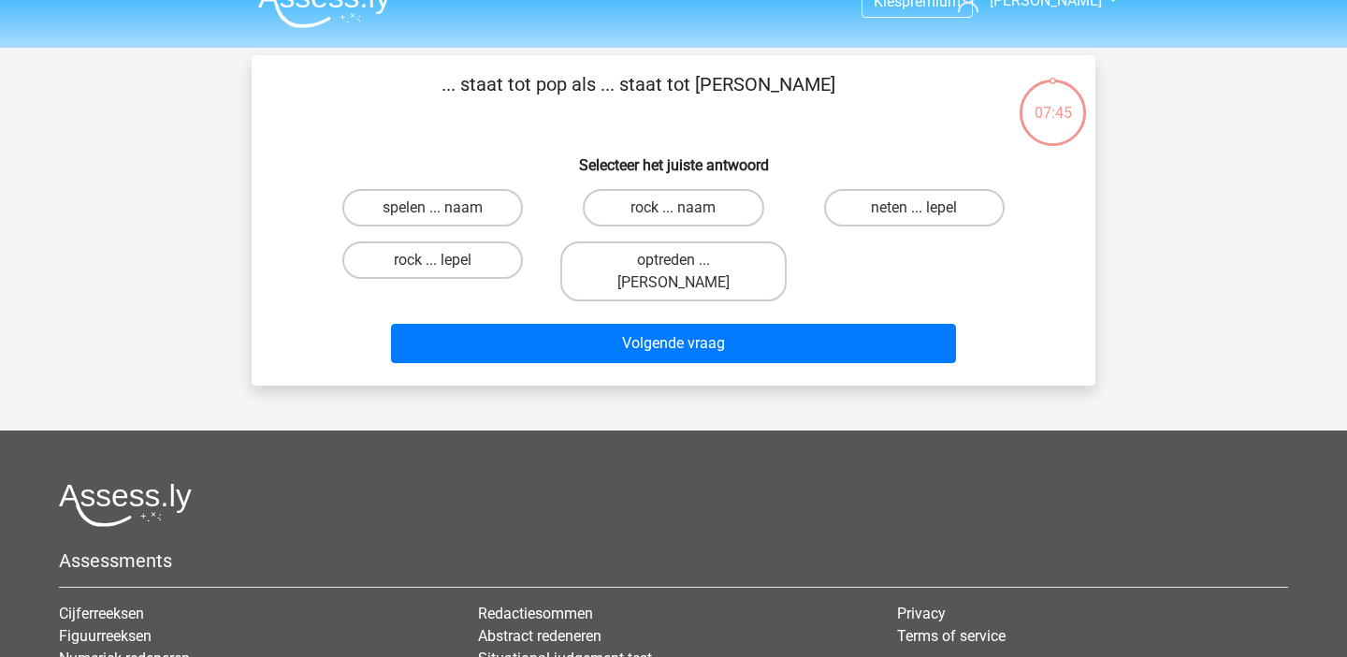
scroll to position [21, 0]
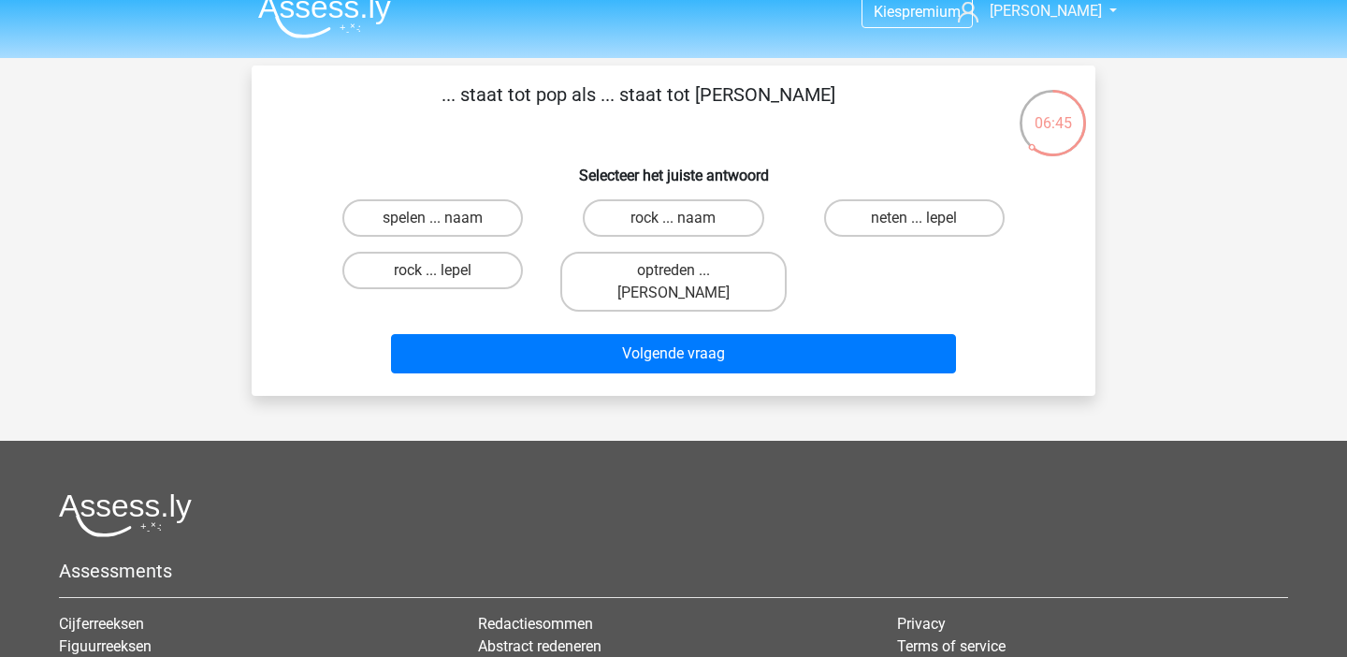
click at [444, 223] on input "spelen ... naam" at bounding box center [439, 224] width 12 height 12
radio input "true"
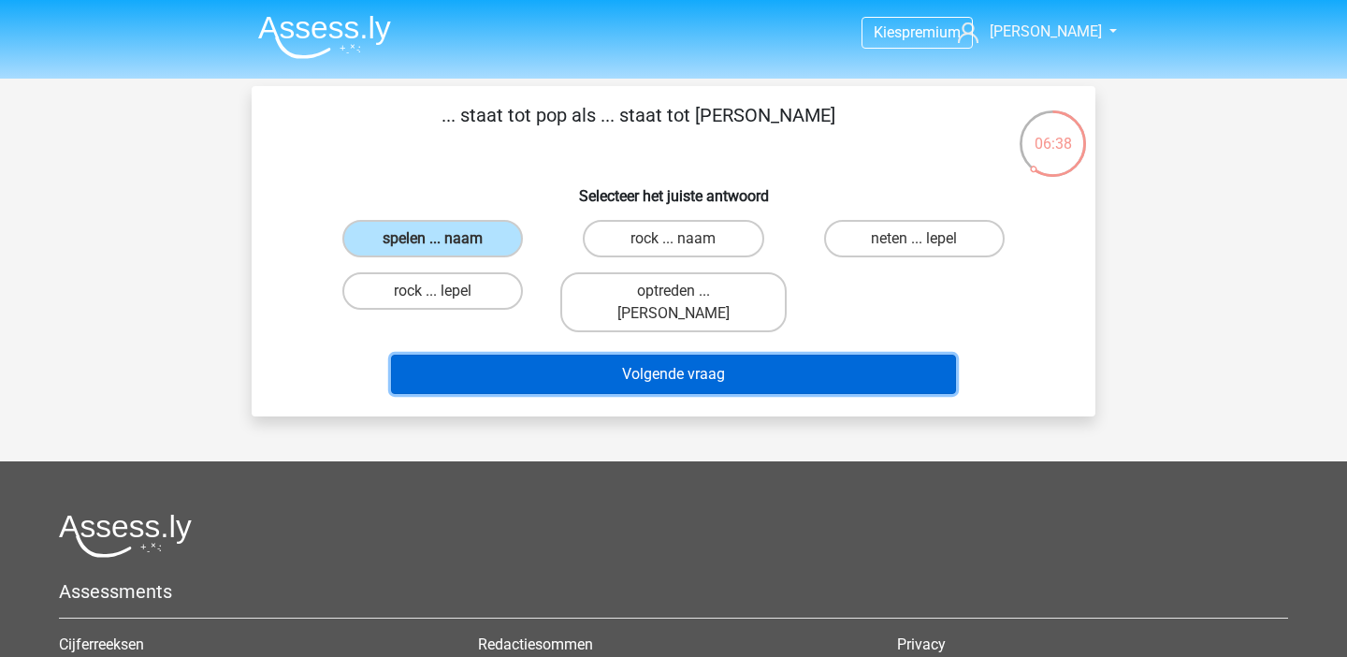
click at [504, 355] on button "Volgende vraag" at bounding box center [674, 374] width 566 height 39
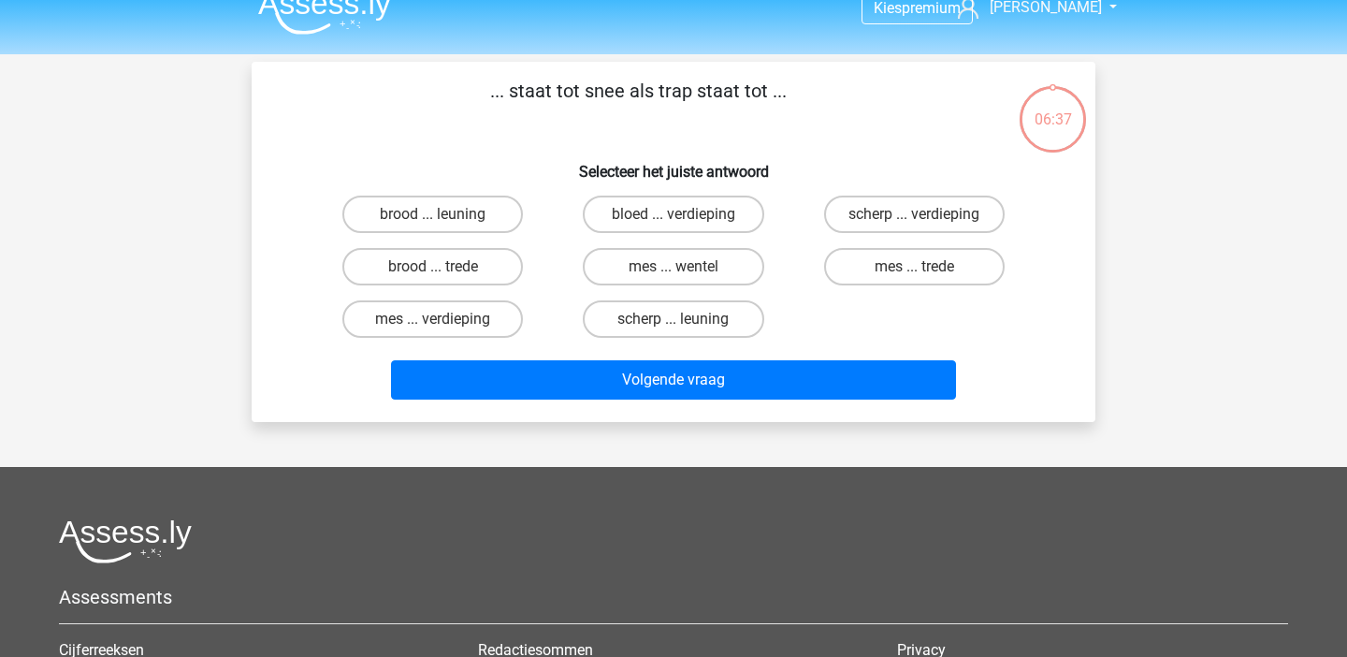
scroll to position [22, 0]
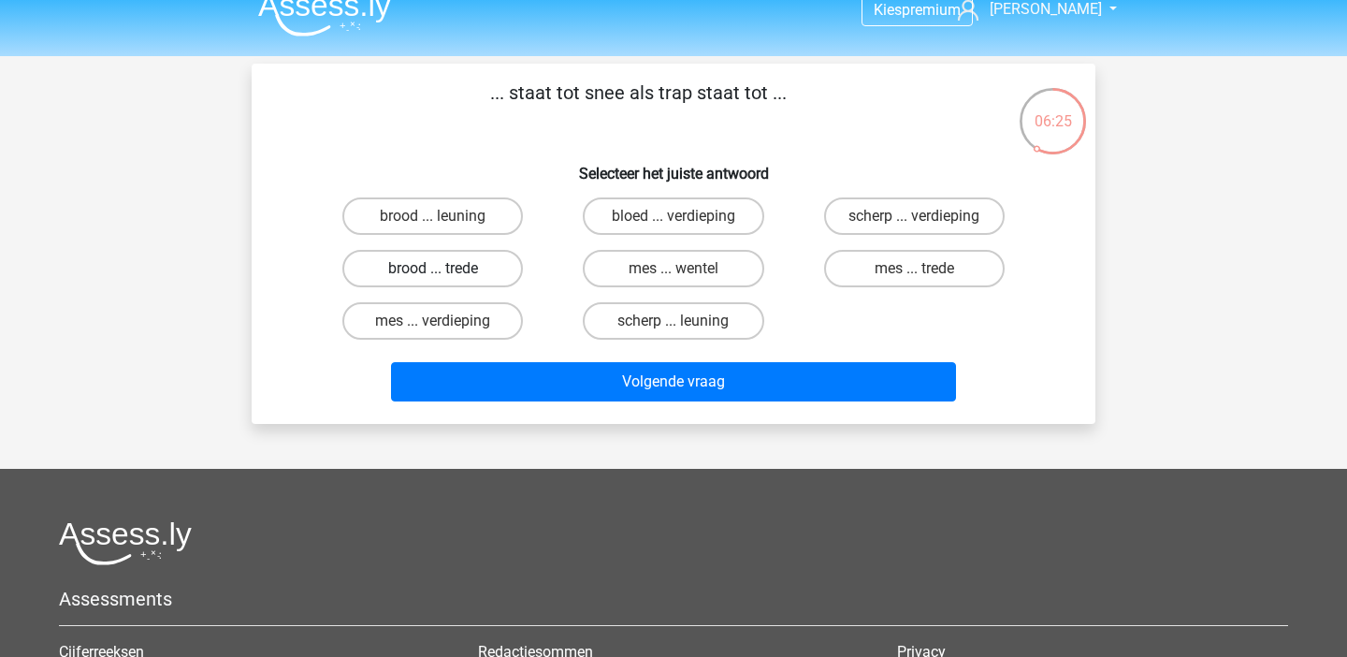
click at [400, 278] on label "brood ... trede" at bounding box center [432, 268] width 181 height 37
click at [433, 278] on input "brood ... trede" at bounding box center [439, 275] width 12 height 12
radio input "true"
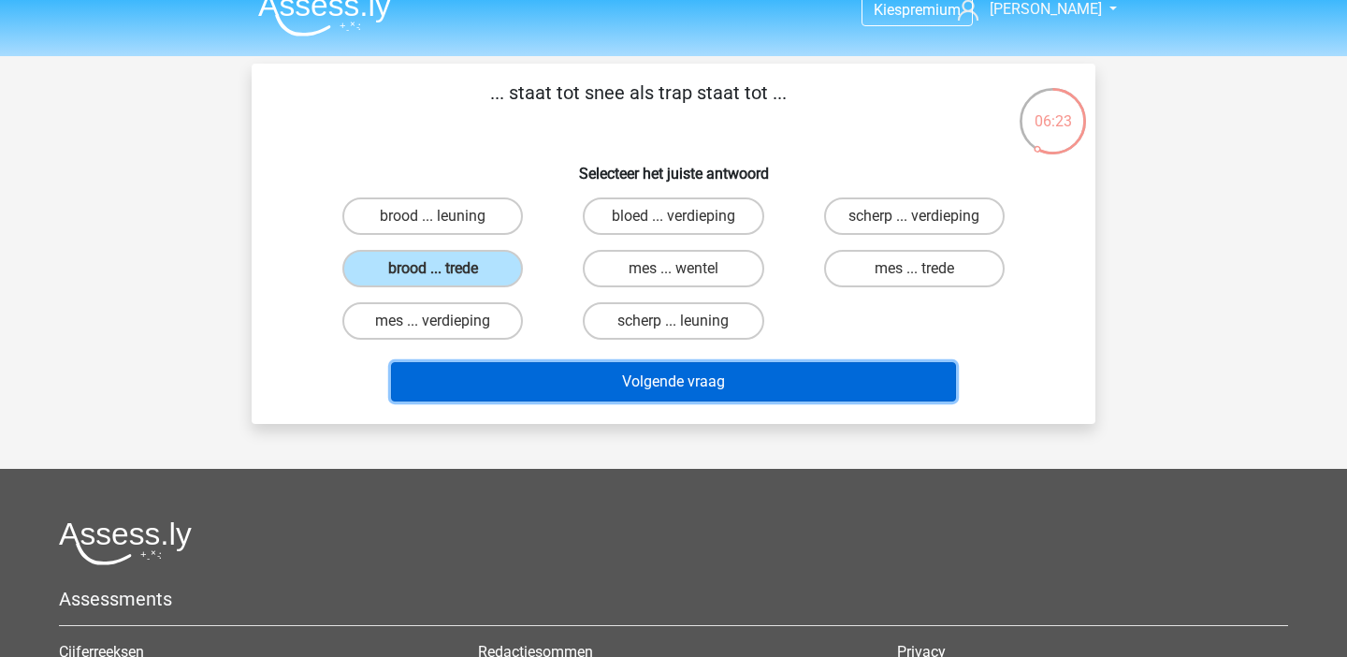
click at [768, 382] on button "Volgende vraag" at bounding box center [674, 381] width 566 height 39
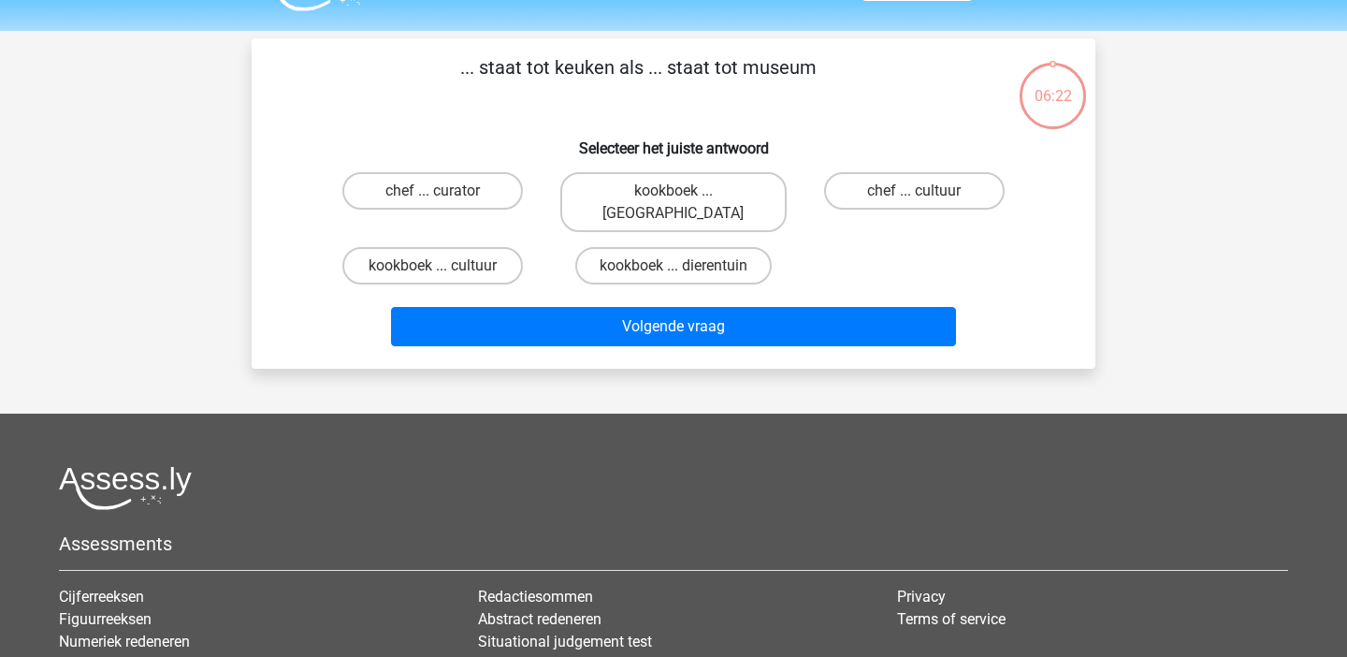
scroll to position [36, 0]
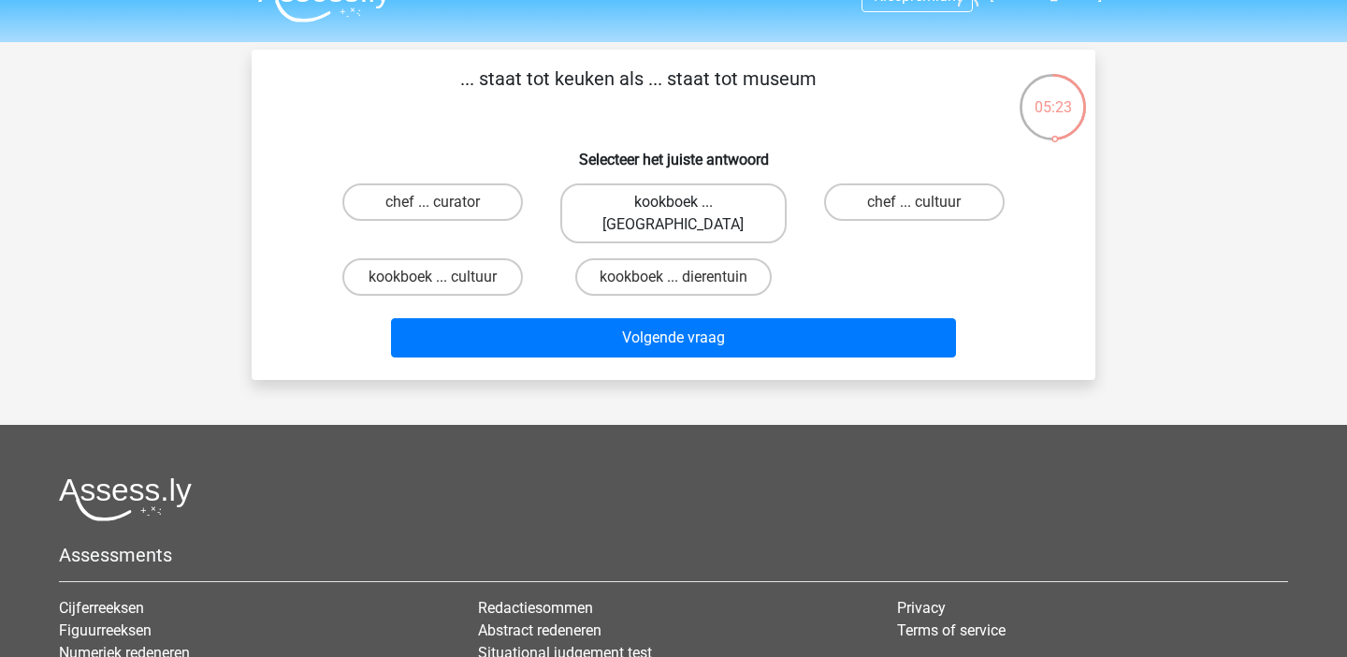
click at [734, 209] on label "kookboek ... [GEOGRAPHIC_DATA]" at bounding box center [674, 213] width 226 height 60
click at [686, 209] on input "kookboek ... [GEOGRAPHIC_DATA]" at bounding box center [680, 208] width 12 height 12
radio input "true"
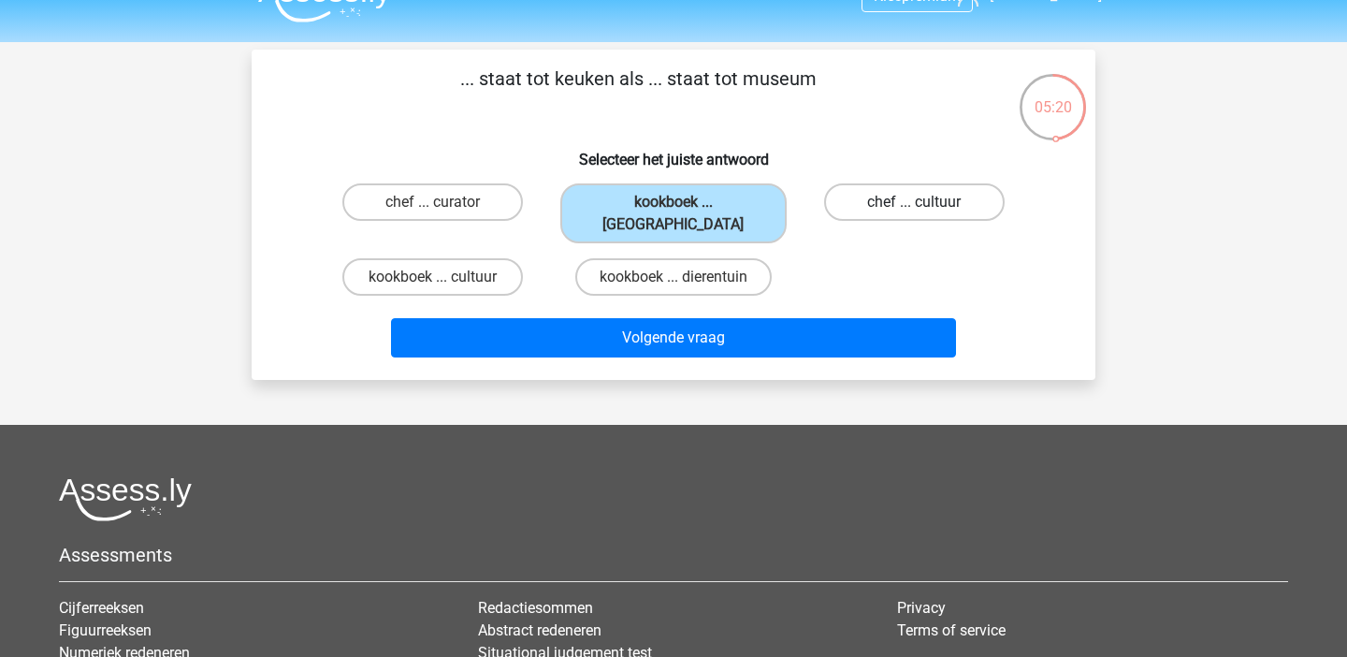
click at [942, 201] on label "chef ... cultuur" at bounding box center [914, 201] width 181 height 37
click at [926, 202] on input "chef ... cultuur" at bounding box center [920, 208] width 12 height 12
radio input "true"
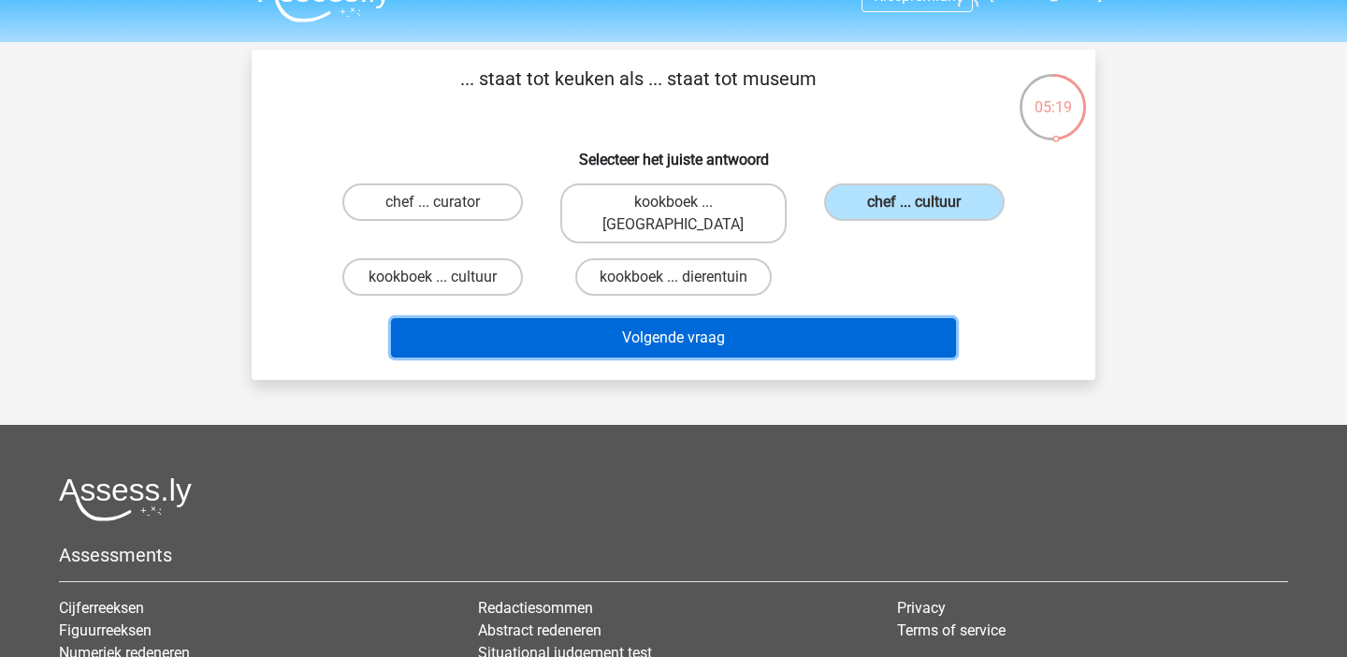
click at [896, 318] on button "Volgende vraag" at bounding box center [674, 337] width 566 height 39
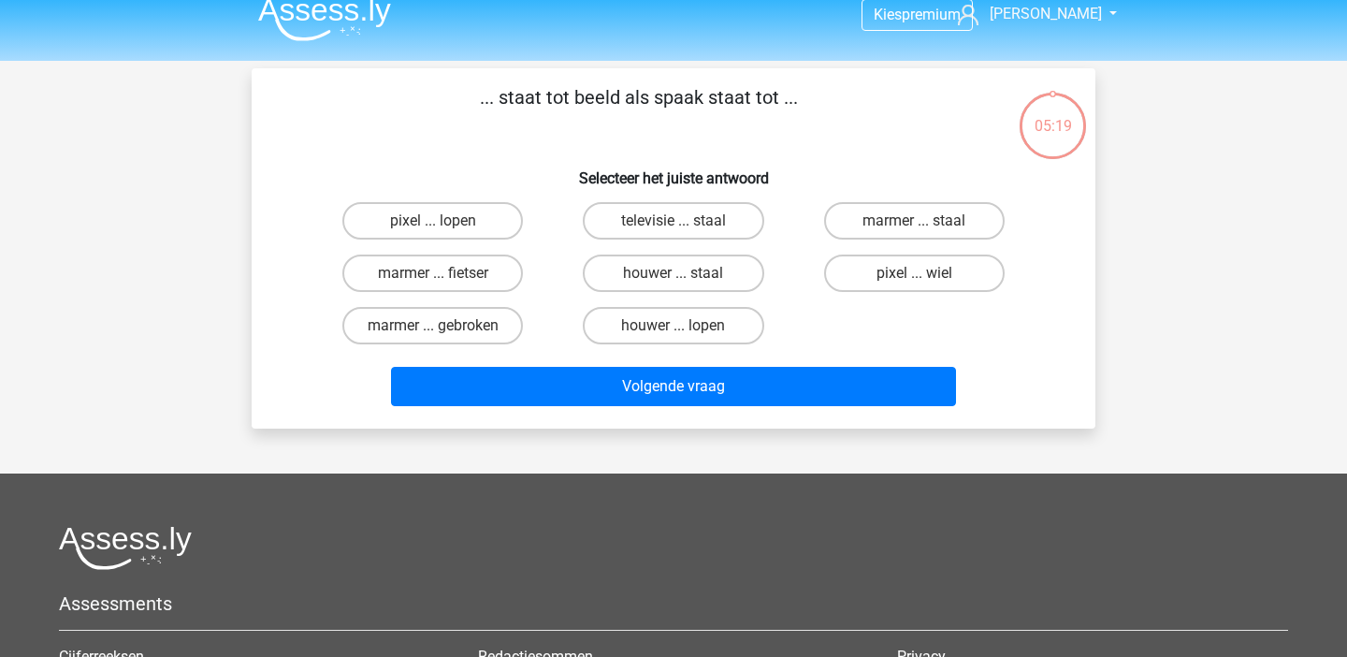
scroll to position [0, 0]
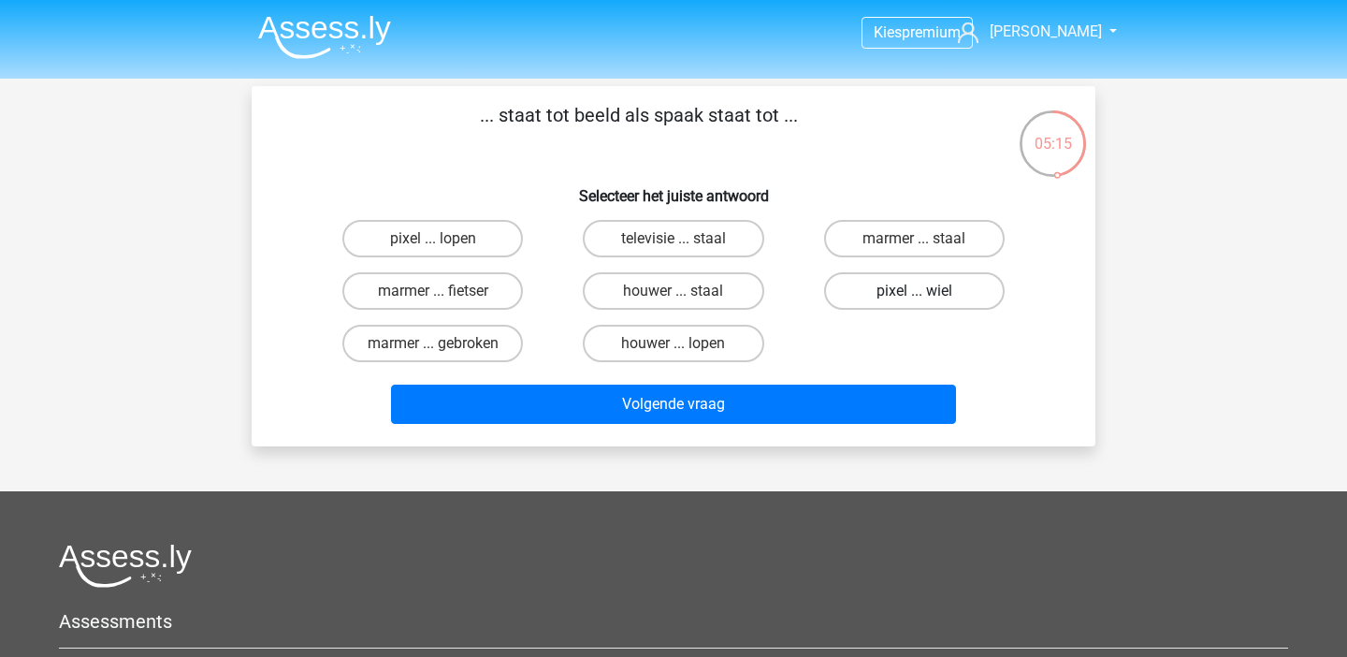
click at [896, 295] on label "pixel ... wiel" at bounding box center [914, 290] width 181 height 37
click at [914, 295] on input "pixel ... wiel" at bounding box center [920, 297] width 12 height 12
radio input "true"
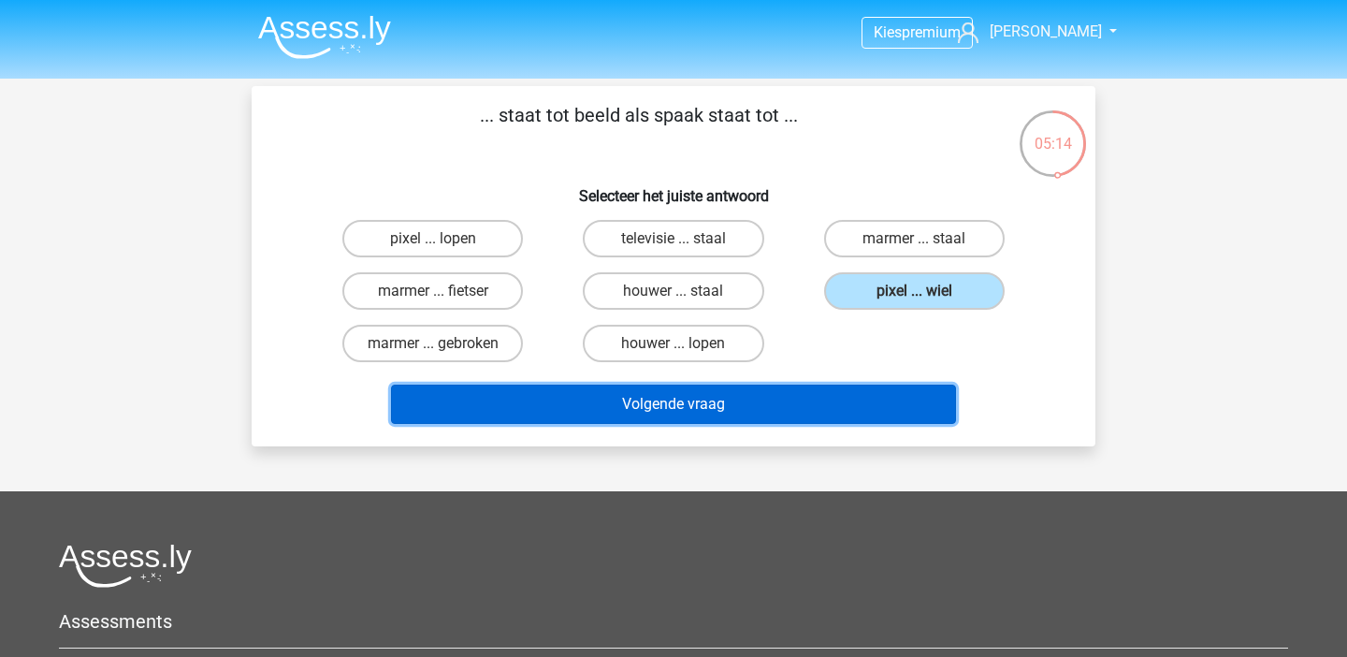
click at [820, 411] on button "Volgende vraag" at bounding box center [674, 404] width 566 height 39
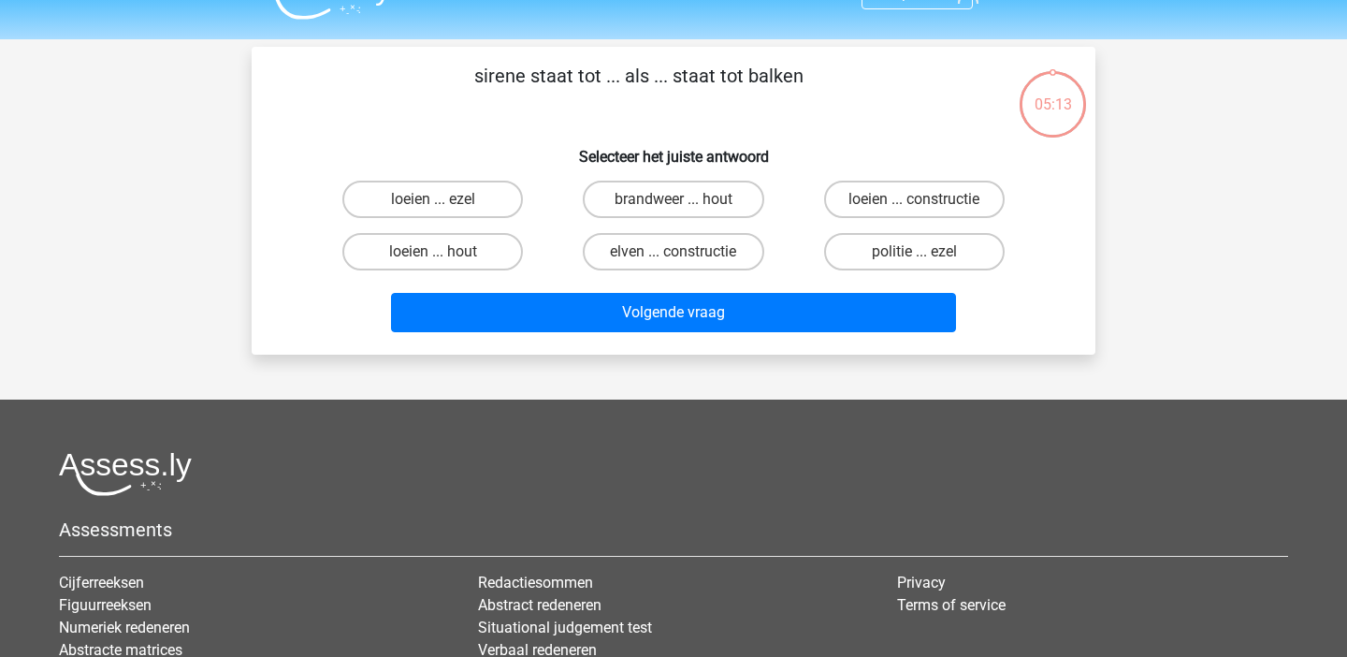
scroll to position [27, 0]
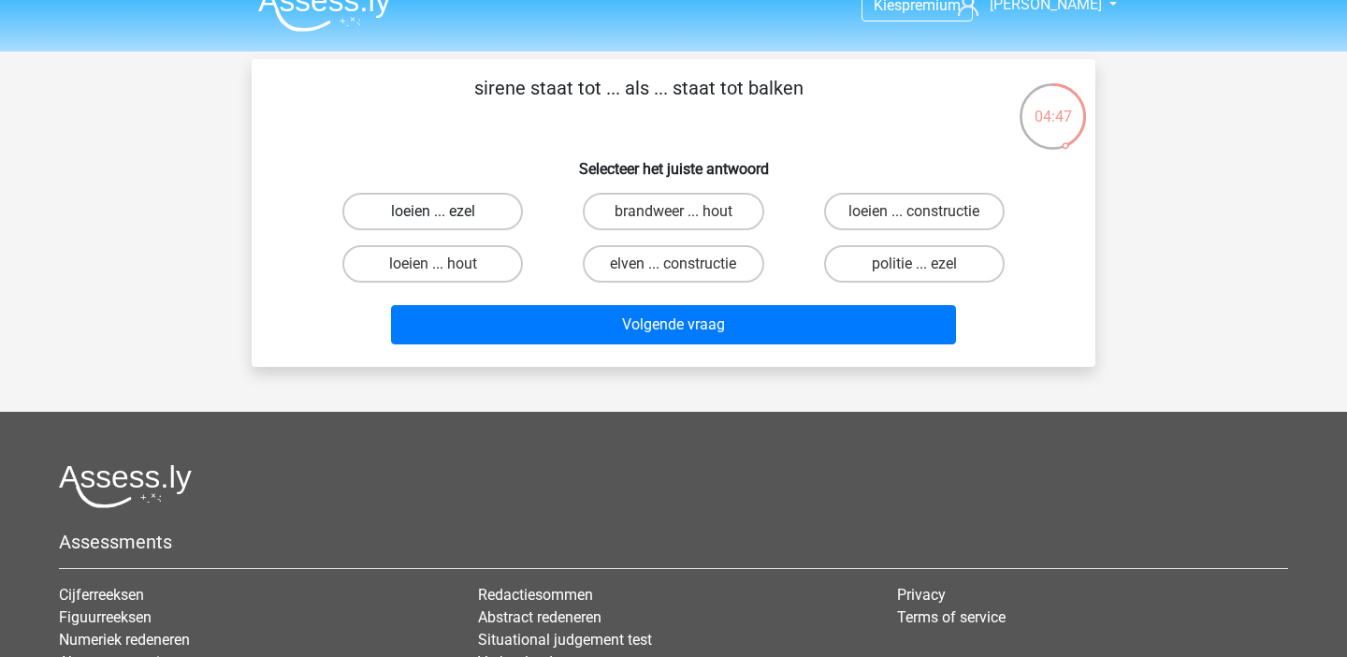
click at [457, 203] on label "loeien ... ezel" at bounding box center [432, 211] width 181 height 37
click at [445, 211] on input "loeien ... ezel" at bounding box center [439, 217] width 12 height 12
radio input "true"
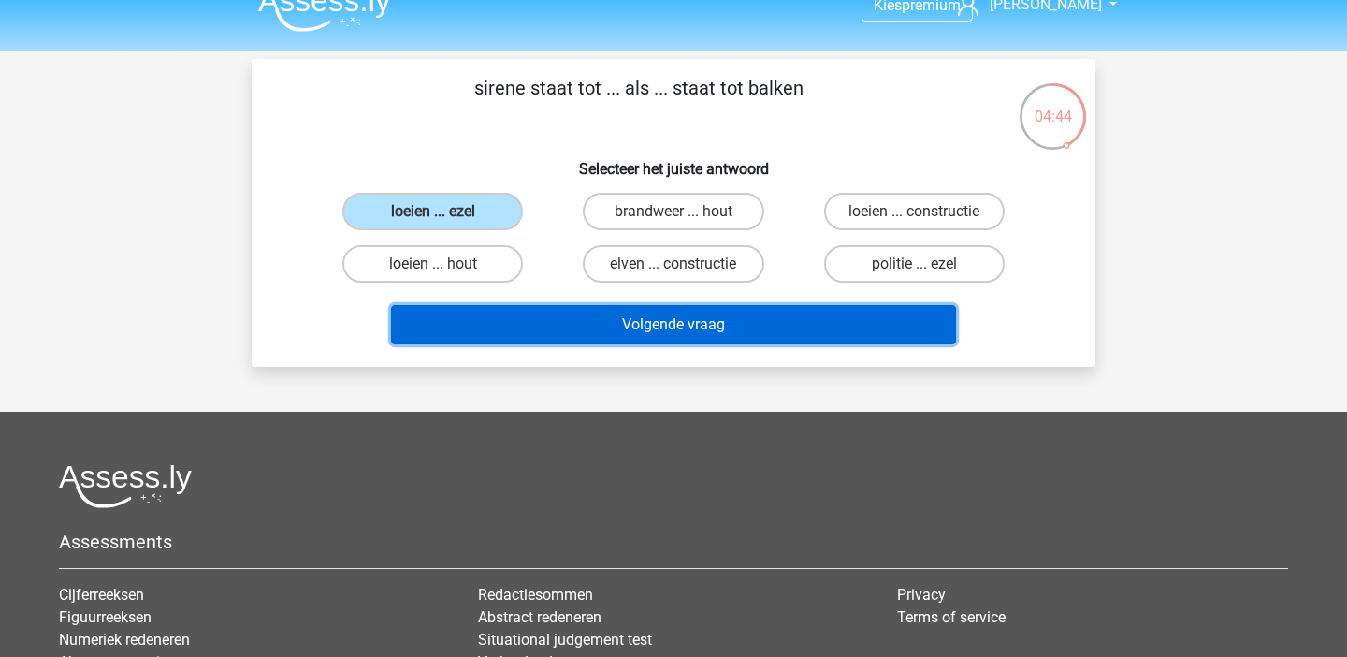
click at [750, 330] on button "Volgende vraag" at bounding box center [674, 324] width 566 height 39
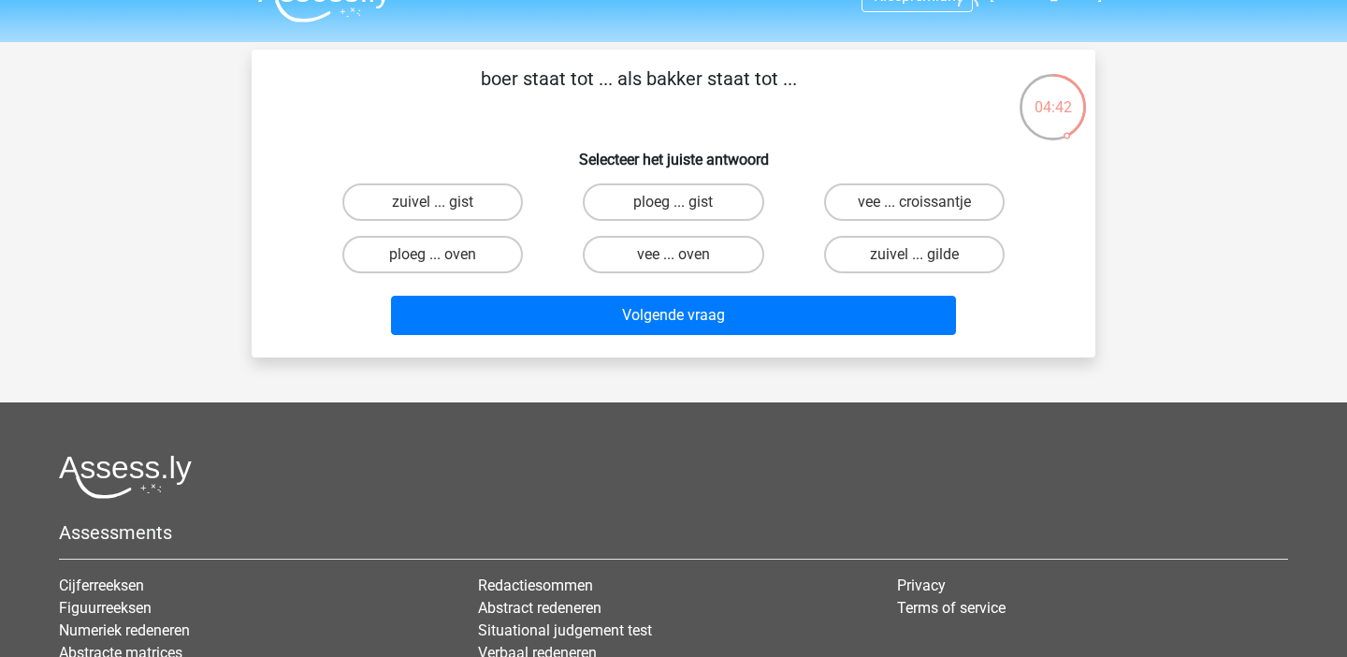
scroll to position [15, 0]
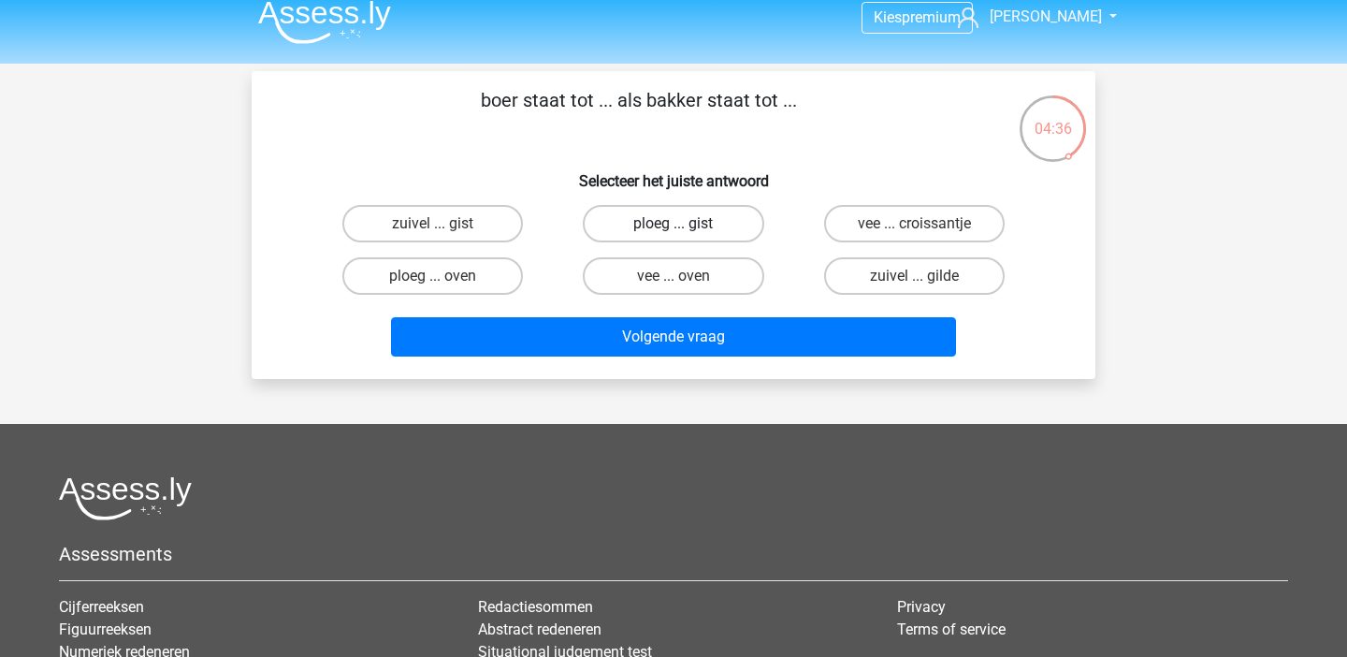
click at [731, 214] on label "ploeg ... gist" at bounding box center [673, 223] width 181 height 37
click at [686, 224] on input "ploeg ... gist" at bounding box center [680, 230] width 12 height 12
radio input "true"
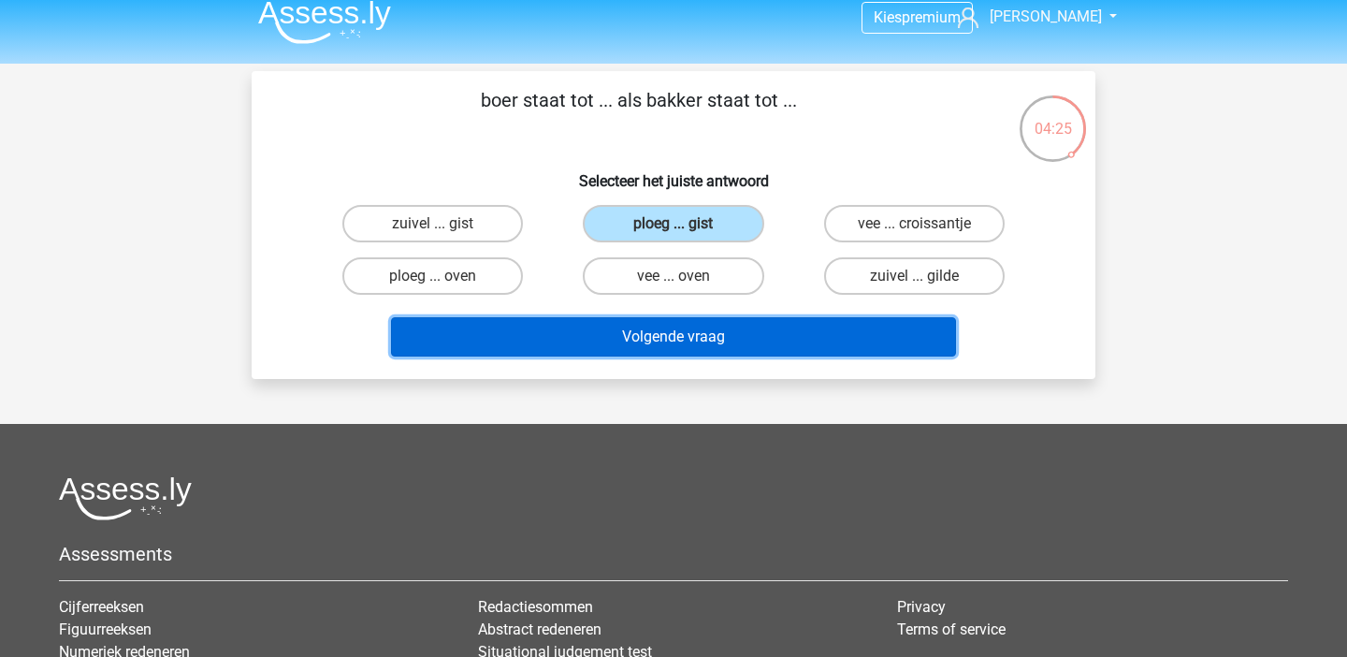
click at [688, 356] on button "Volgende vraag" at bounding box center [674, 336] width 566 height 39
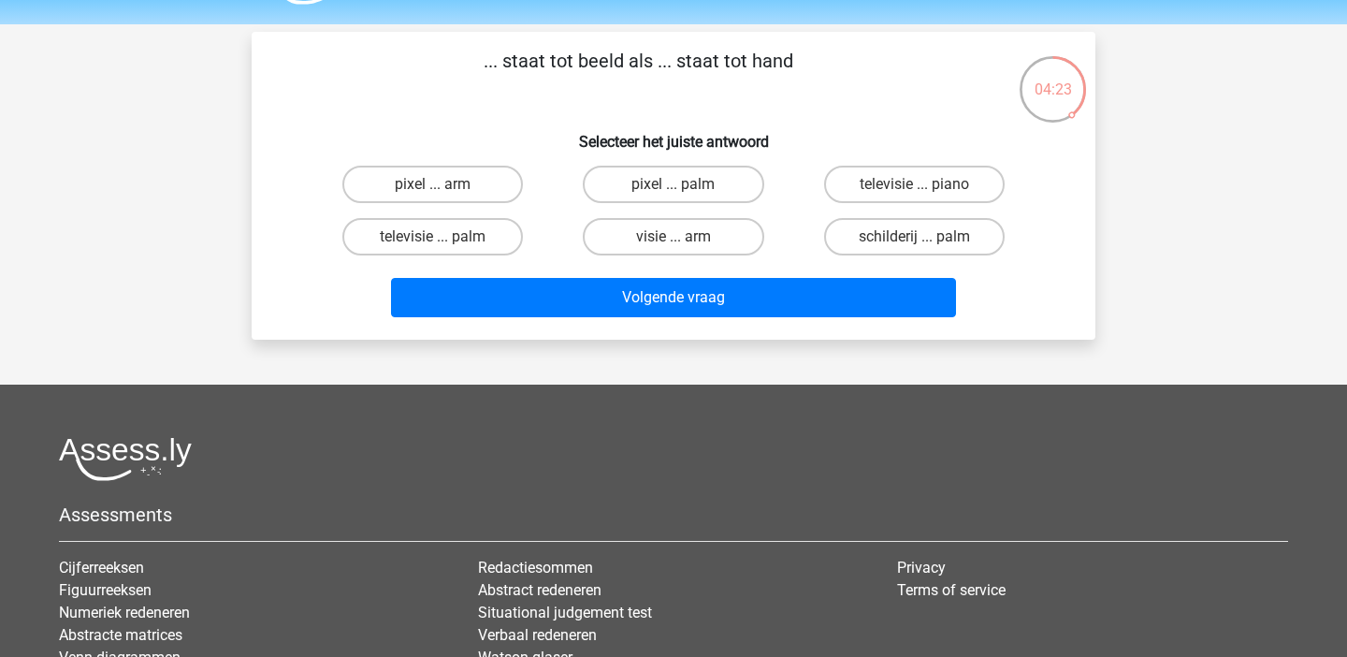
scroll to position [47, 0]
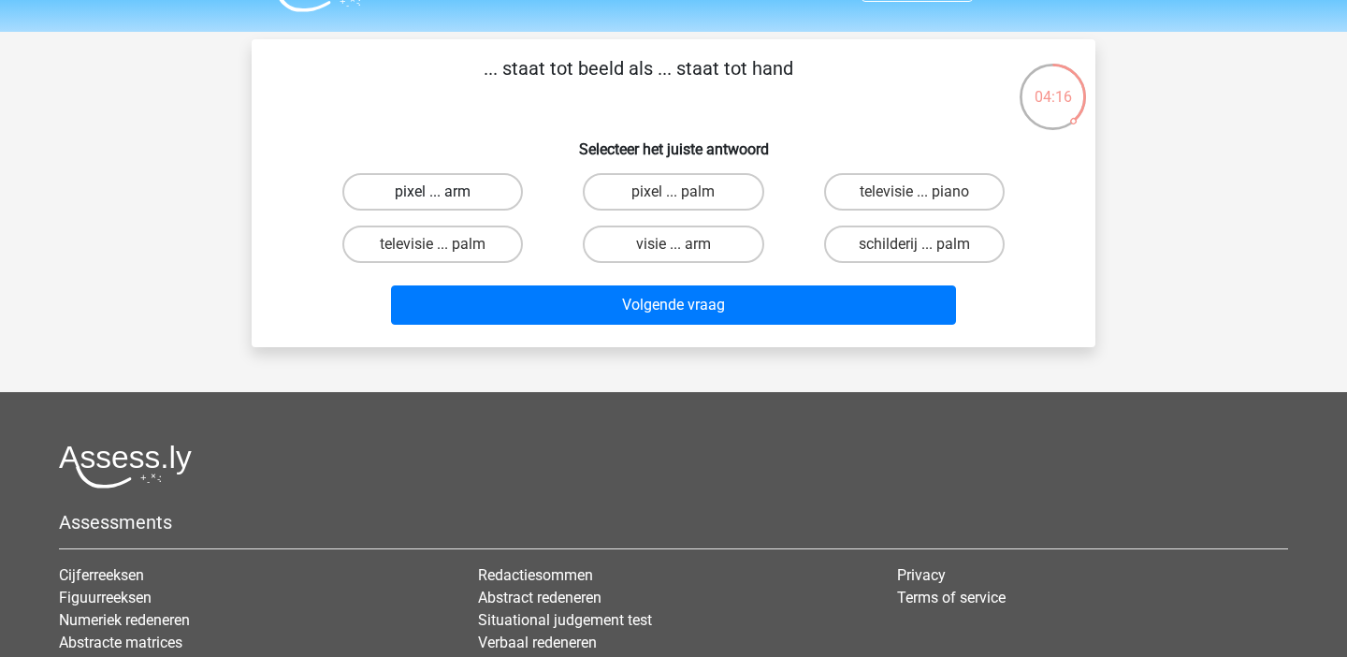
click at [502, 197] on label "pixel ... arm" at bounding box center [432, 191] width 181 height 37
click at [445, 197] on input "pixel ... arm" at bounding box center [439, 198] width 12 height 12
radio input "true"
click at [630, 200] on label "pixel ... palm" at bounding box center [673, 191] width 181 height 37
click at [674, 200] on input "pixel ... palm" at bounding box center [680, 198] width 12 height 12
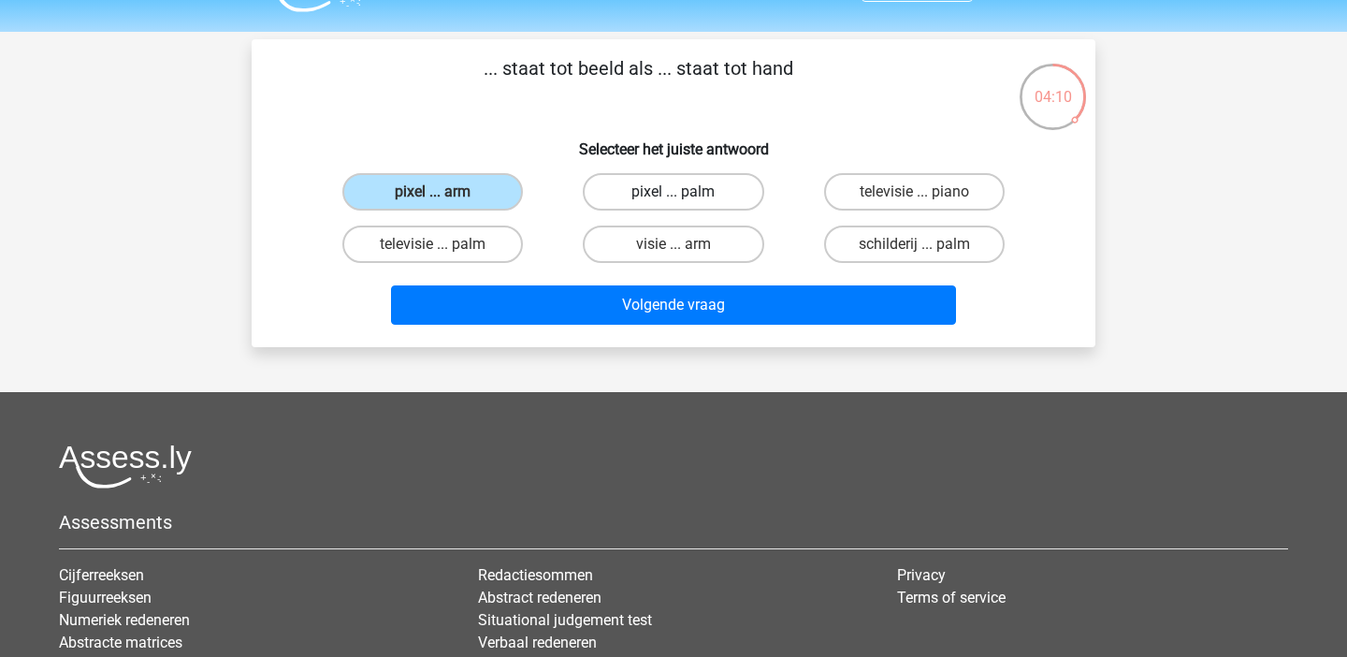
radio input "true"
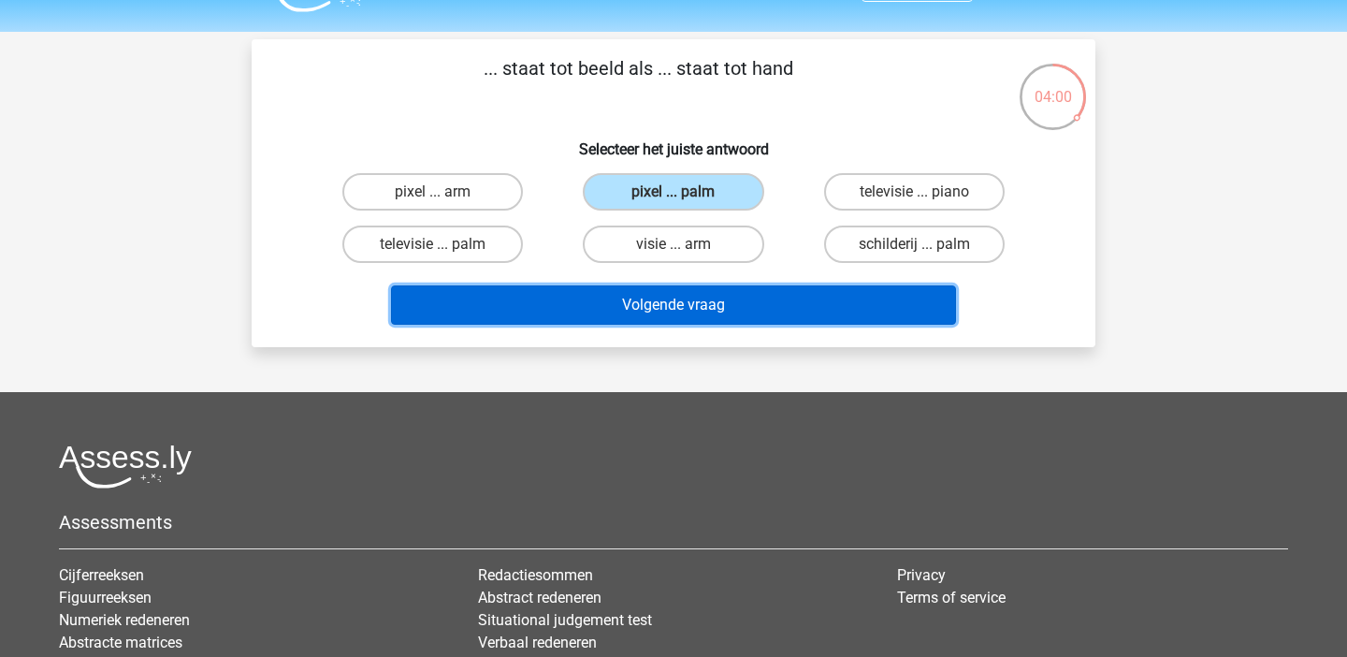
click at [680, 301] on button "Volgende vraag" at bounding box center [674, 304] width 566 height 39
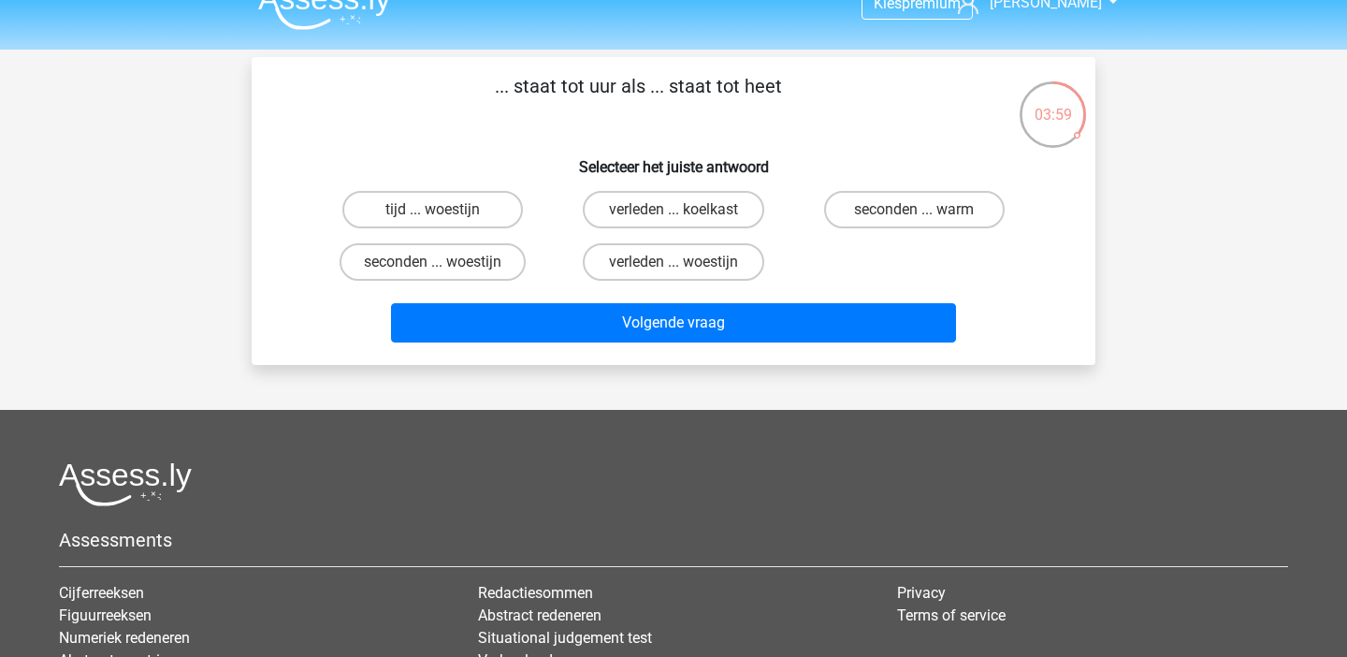
scroll to position [20, 0]
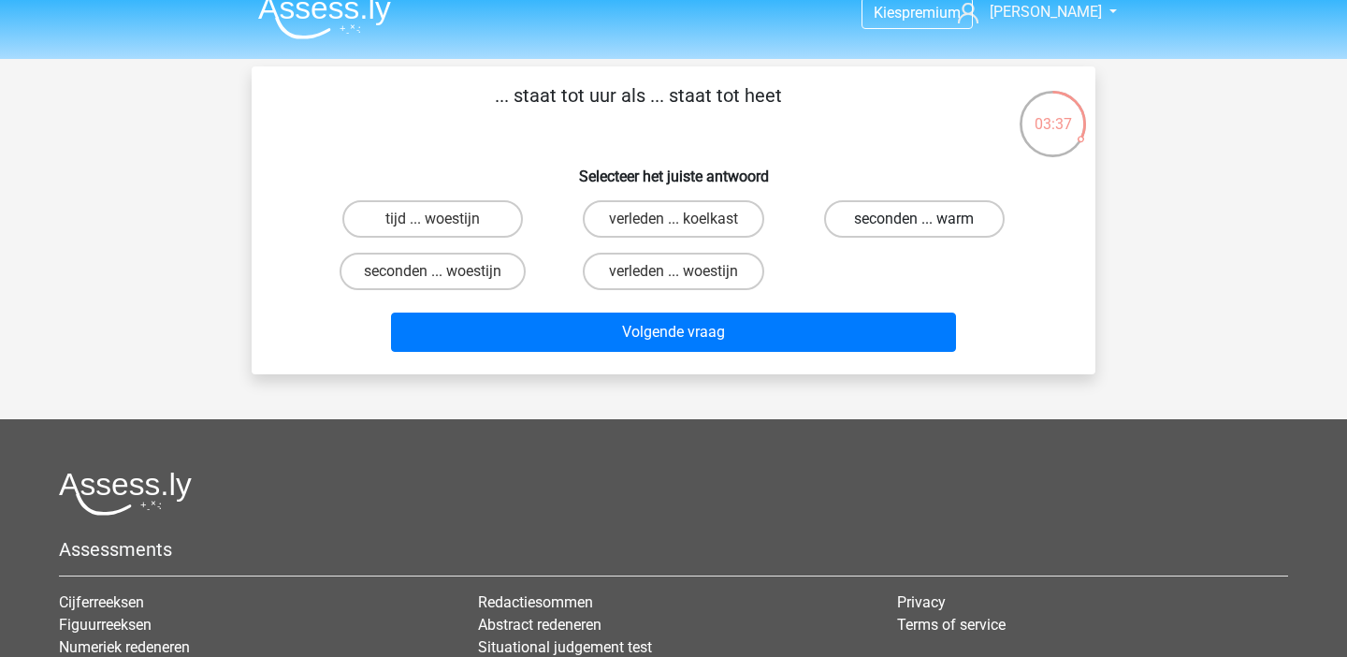
click at [907, 220] on label "seconden ... warm" at bounding box center [914, 218] width 181 height 37
click at [914, 220] on input "seconden ... warm" at bounding box center [920, 225] width 12 height 12
radio input "true"
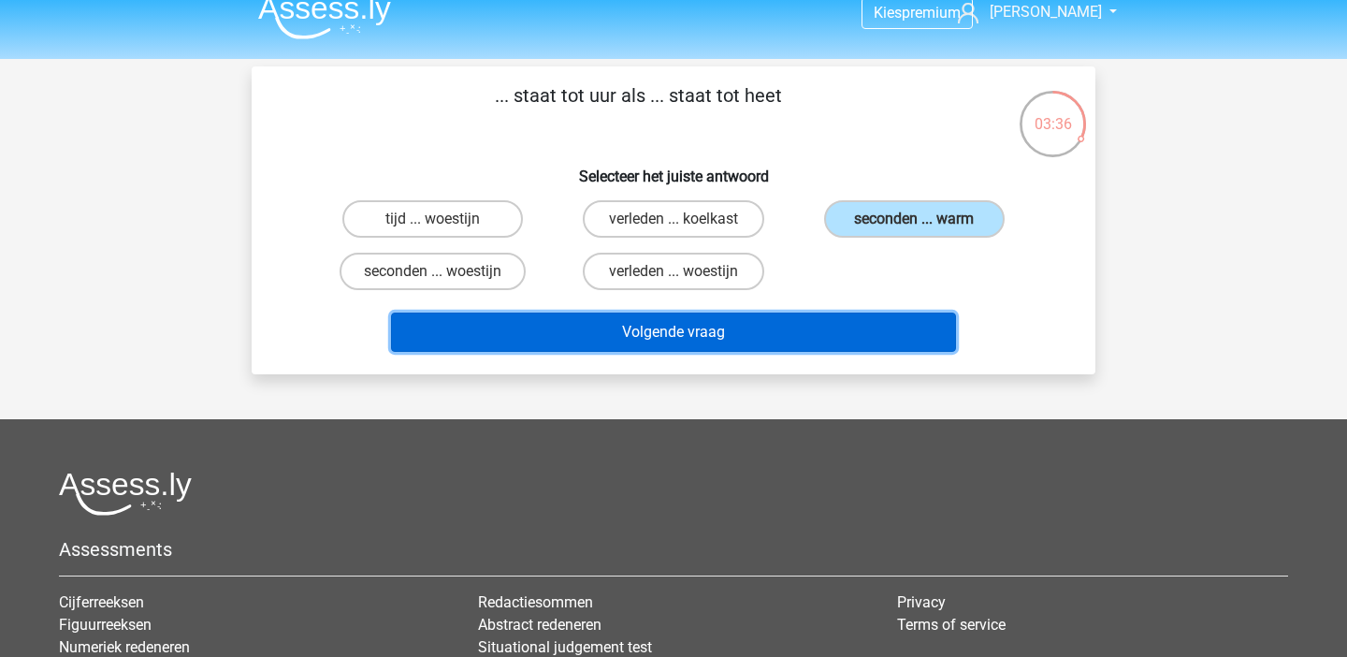
click at [812, 325] on button "Volgende vraag" at bounding box center [674, 332] width 566 height 39
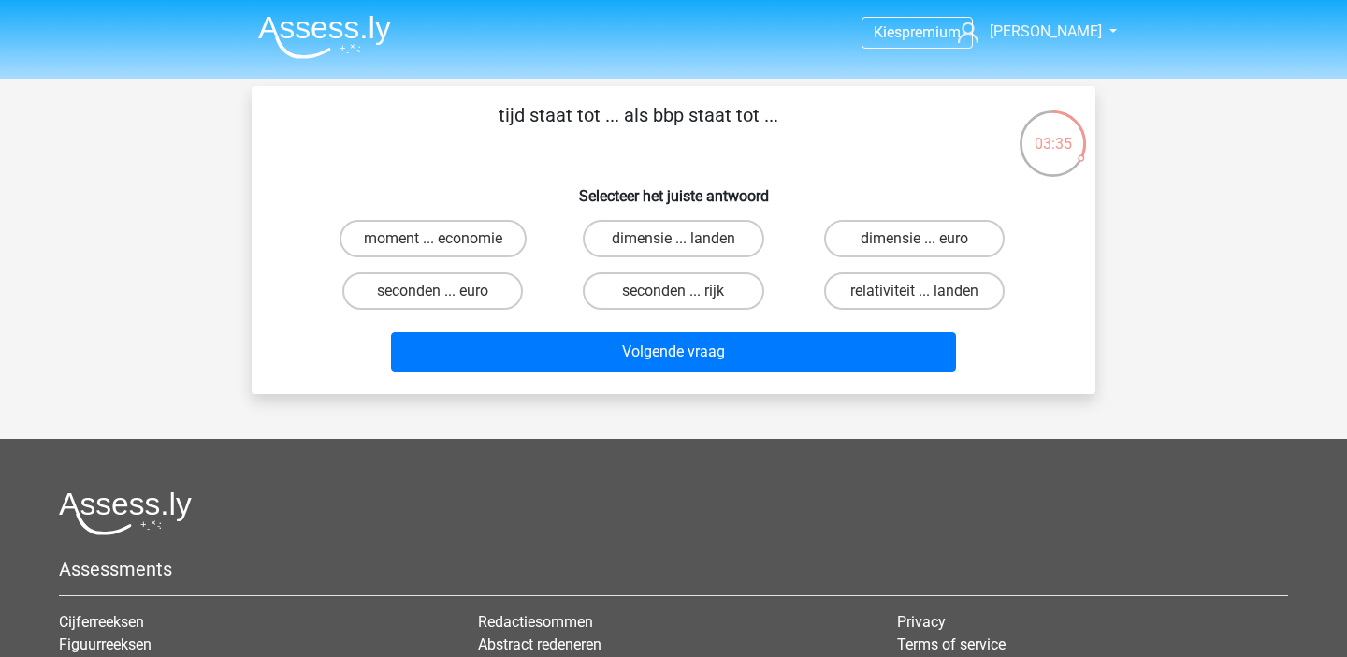
scroll to position [1, 0]
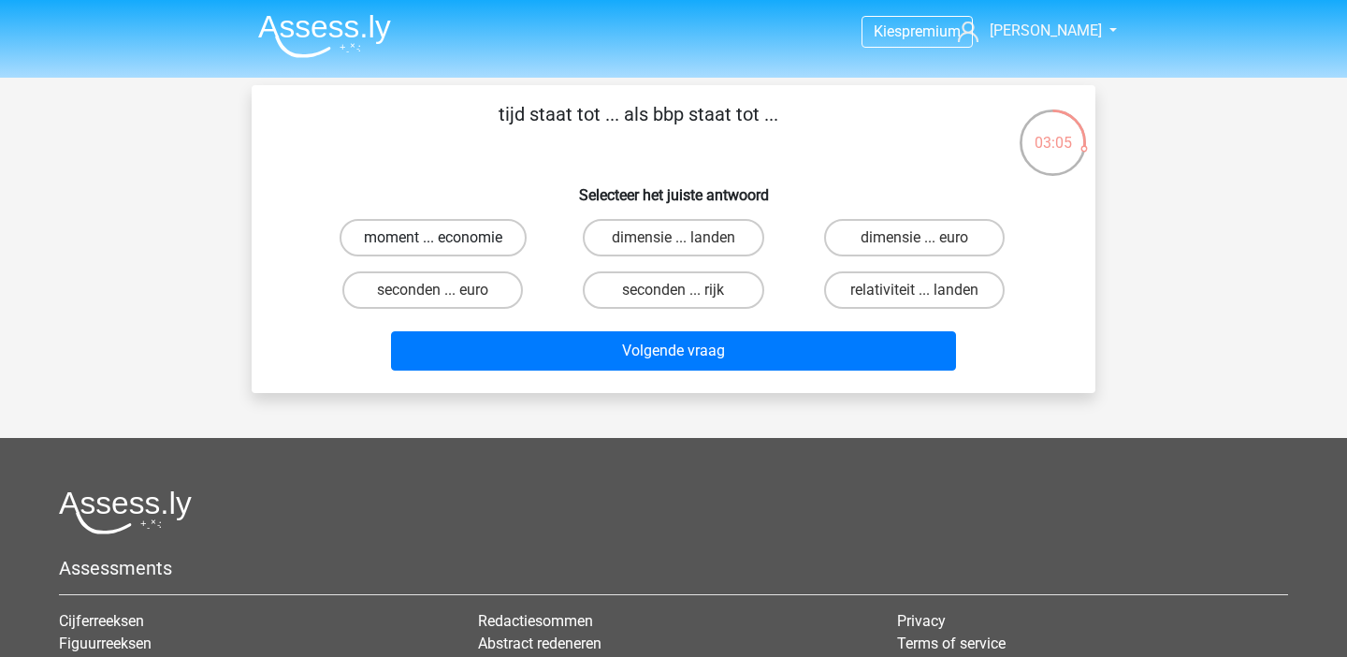
click at [456, 250] on label "moment ... economie" at bounding box center [433, 237] width 187 height 37
click at [445, 250] on input "moment ... economie" at bounding box center [439, 244] width 12 height 12
radio input "true"
click at [456, 250] on label "moment ... economie" at bounding box center [433, 237] width 187 height 37
click at [445, 250] on input "moment ... economie" at bounding box center [439, 244] width 12 height 12
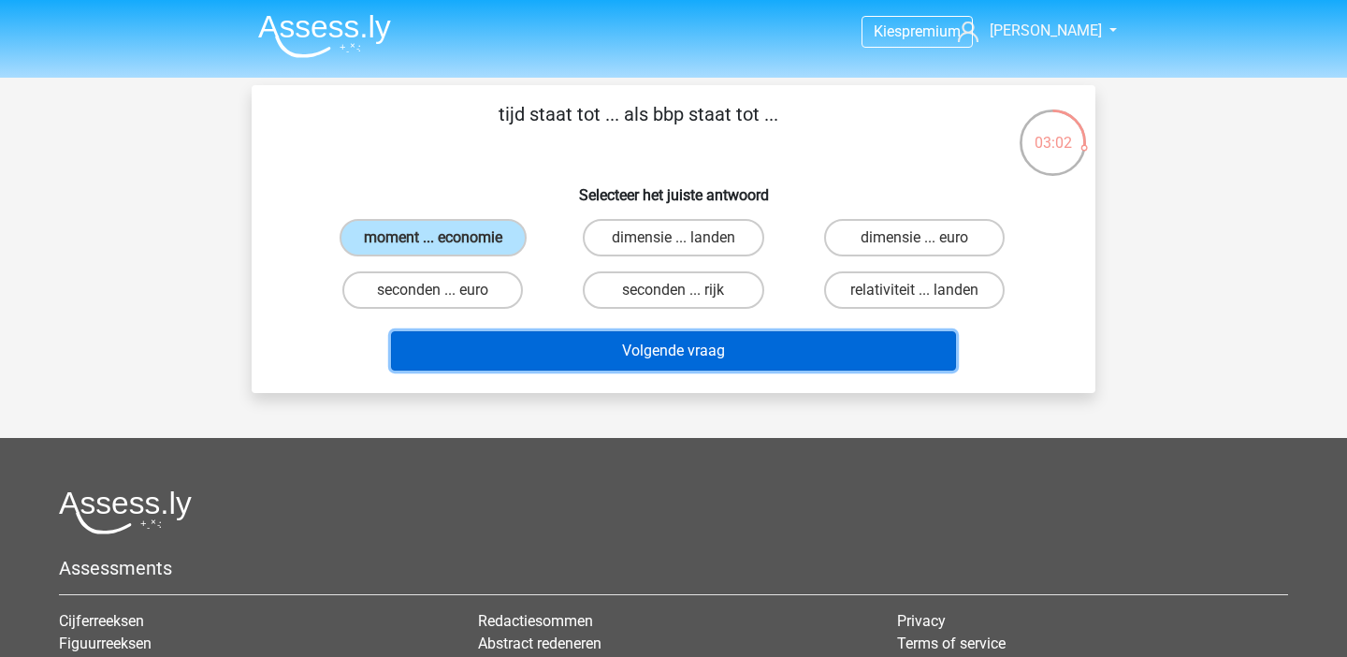
click at [579, 356] on button "Volgende vraag" at bounding box center [674, 350] width 566 height 39
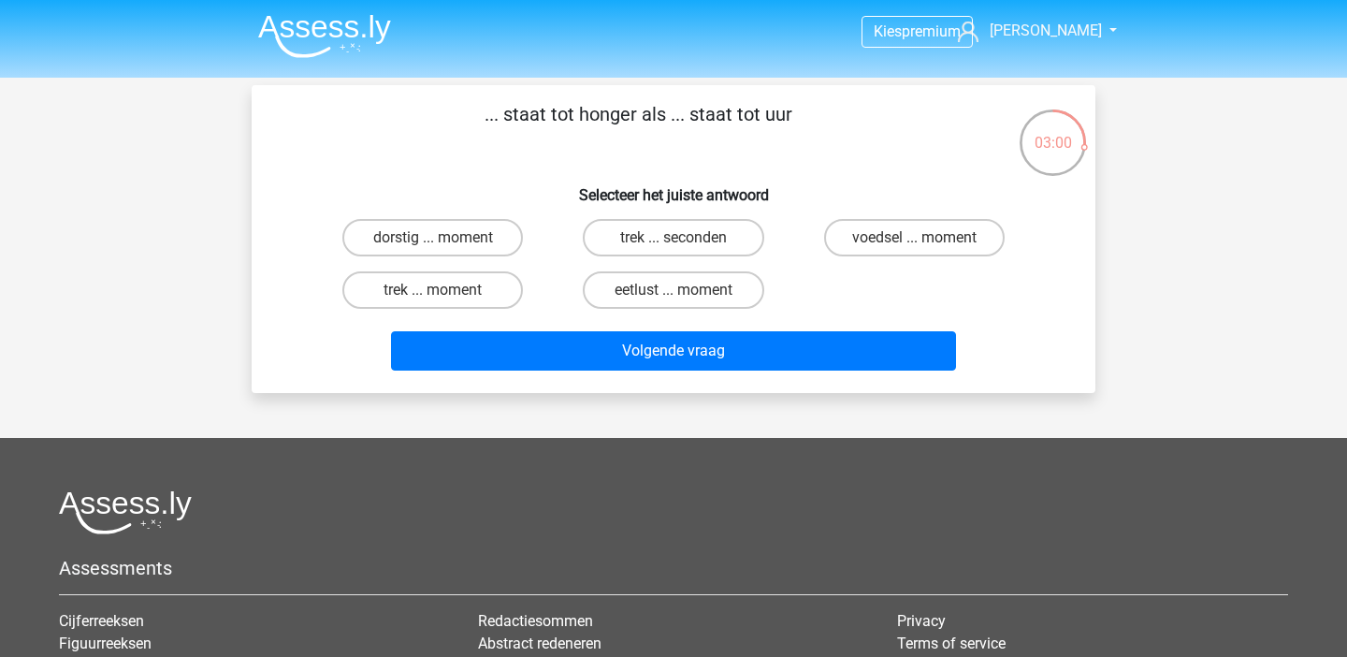
scroll to position [0, 0]
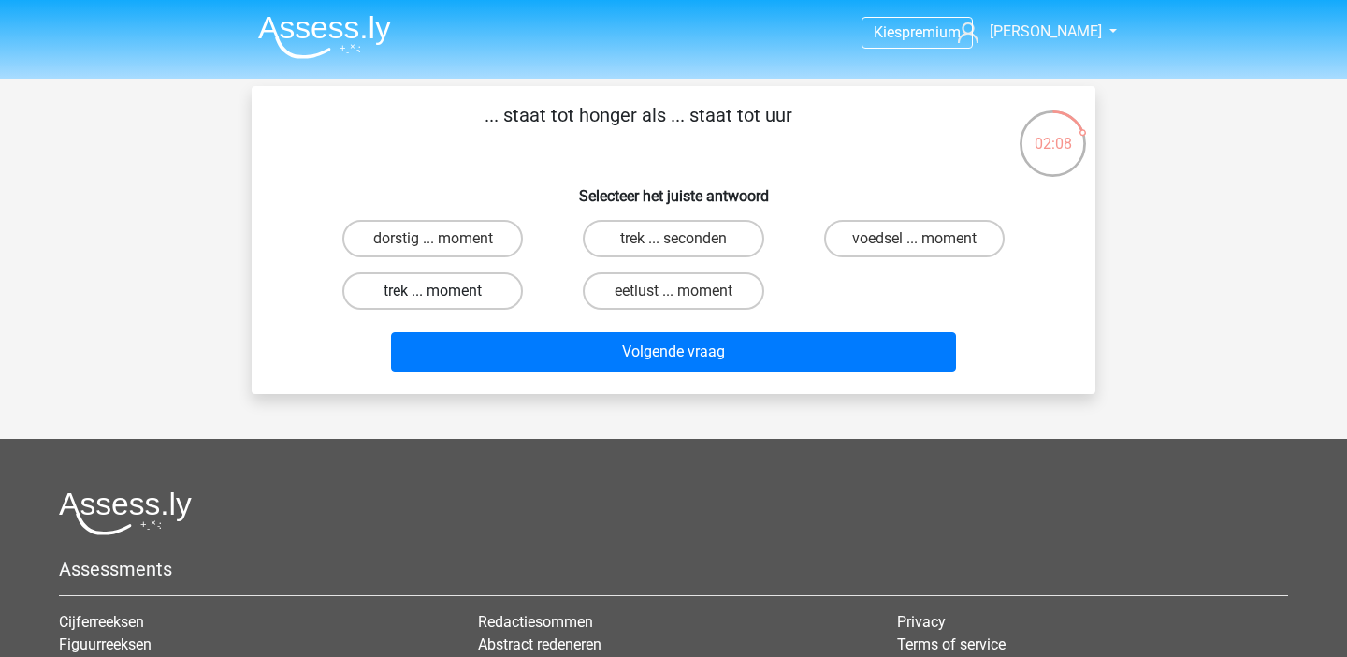
click at [375, 302] on label "trek ... moment" at bounding box center [432, 290] width 181 height 37
click at [433, 302] on input "trek ... moment" at bounding box center [439, 297] width 12 height 12
radio input "true"
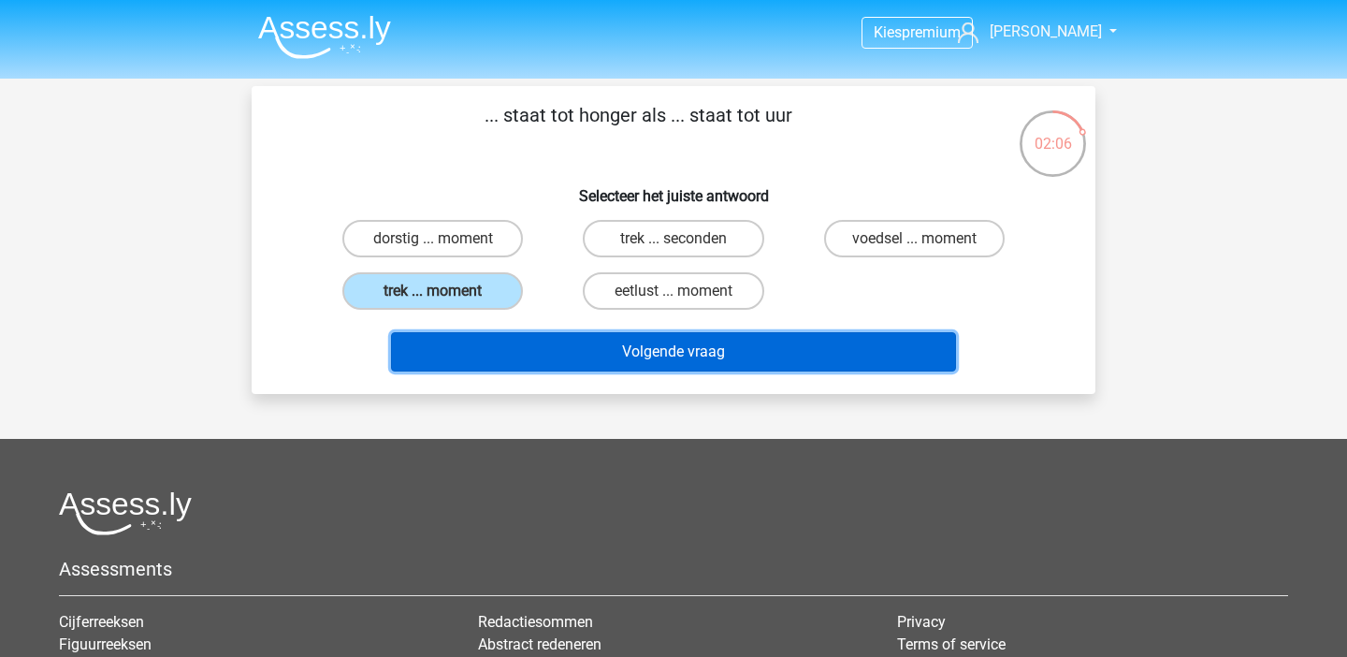
click at [482, 363] on button "Volgende vraag" at bounding box center [674, 351] width 566 height 39
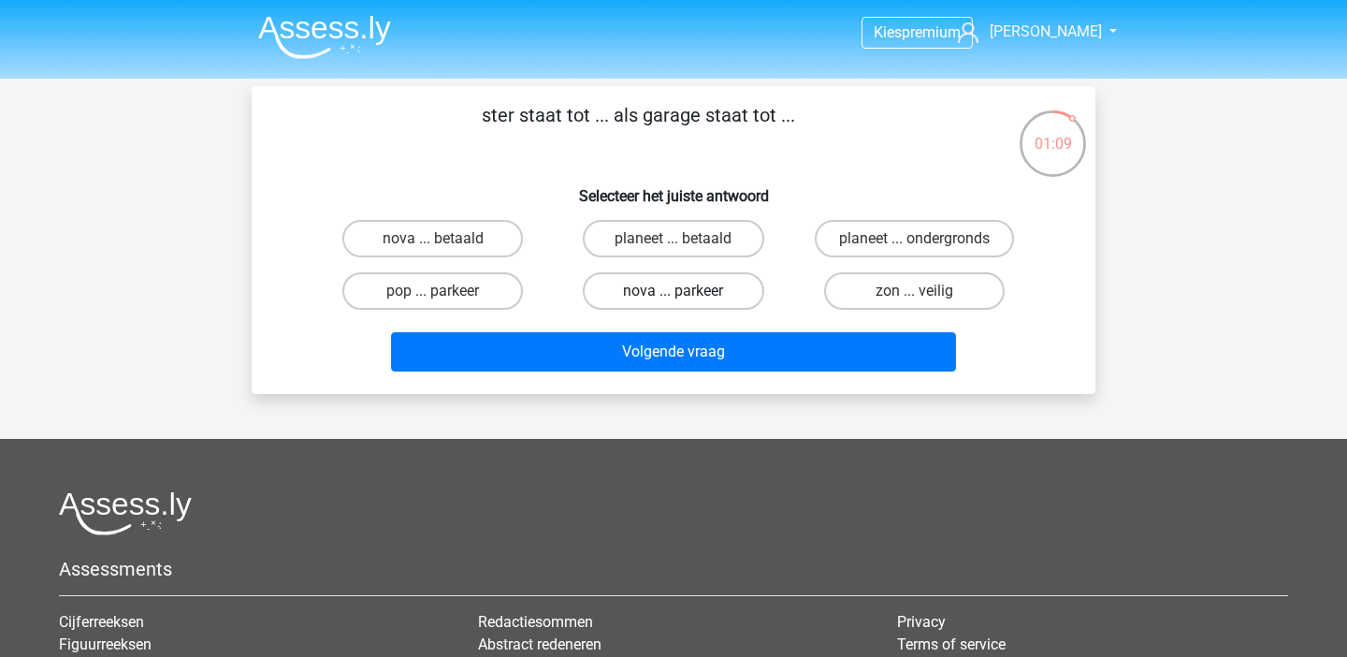
click at [659, 294] on label "nova ... parkeer" at bounding box center [673, 290] width 181 height 37
click at [674, 294] on input "nova ... parkeer" at bounding box center [680, 297] width 12 height 12
radio input "true"
click at [914, 243] on input "planeet ... ondergronds" at bounding box center [920, 245] width 12 height 12
radio input "true"
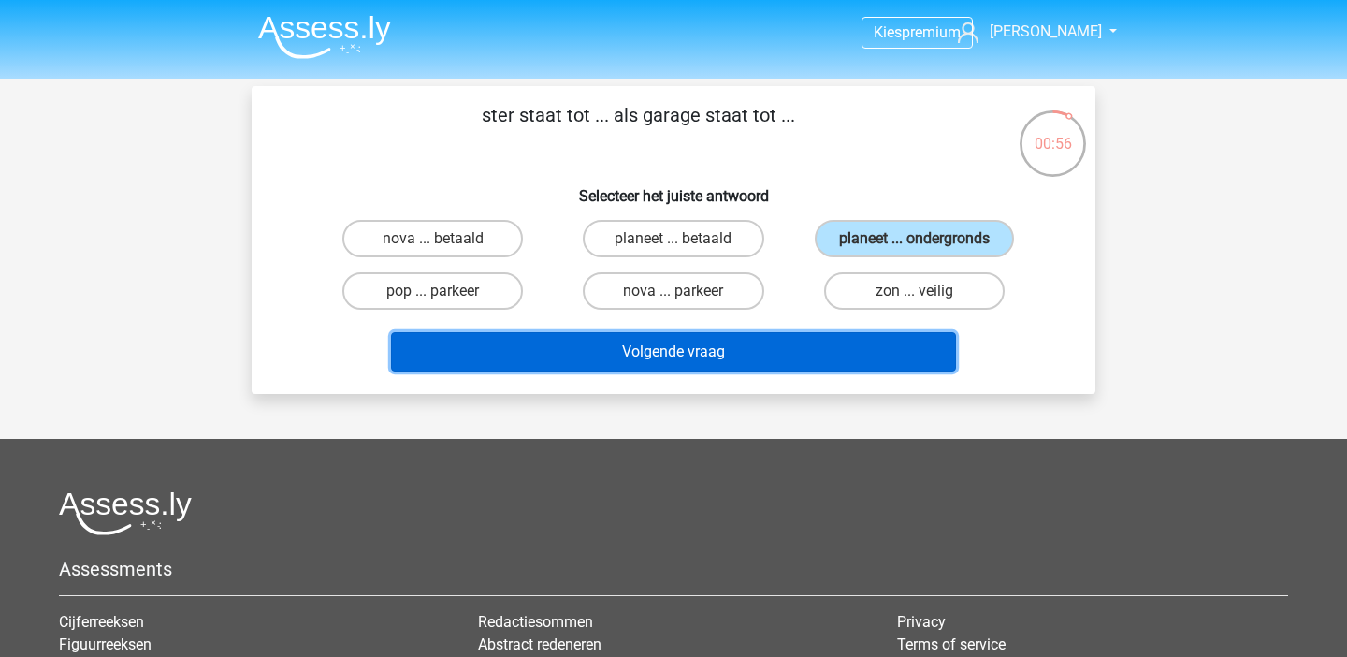
click at [867, 346] on button "Volgende vraag" at bounding box center [674, 351] width 566 height 39
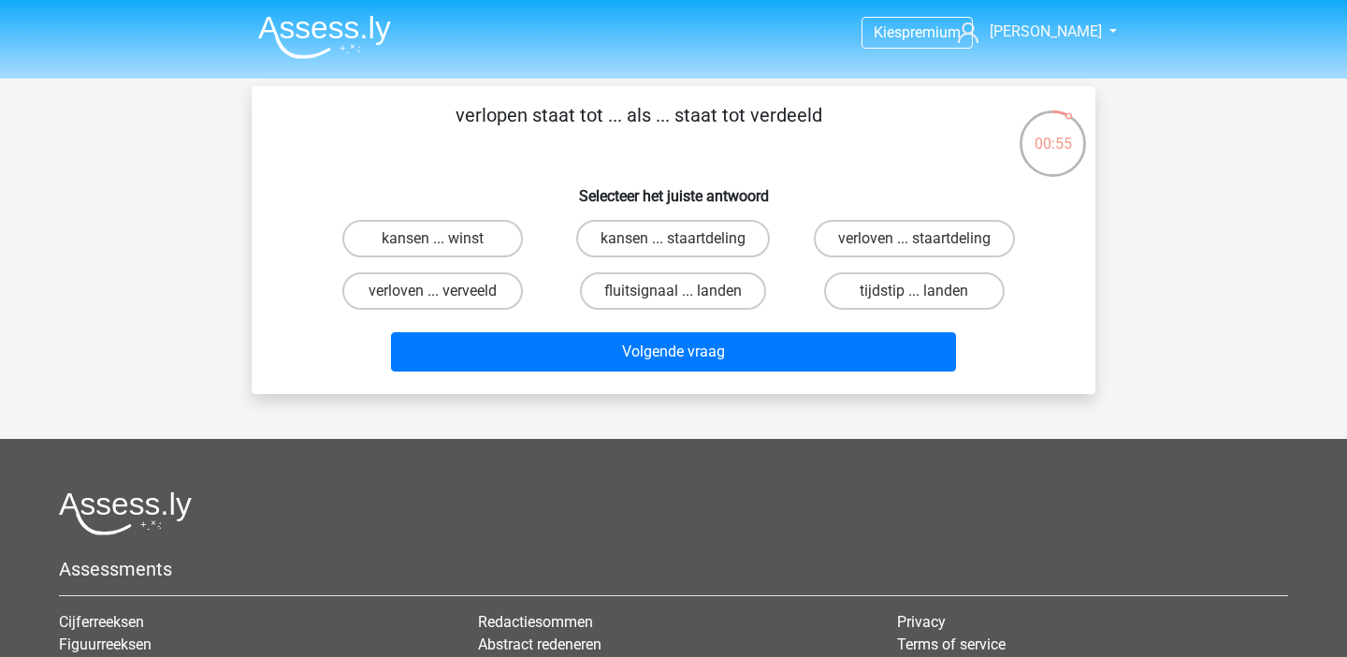
scroll to position [1, 0]
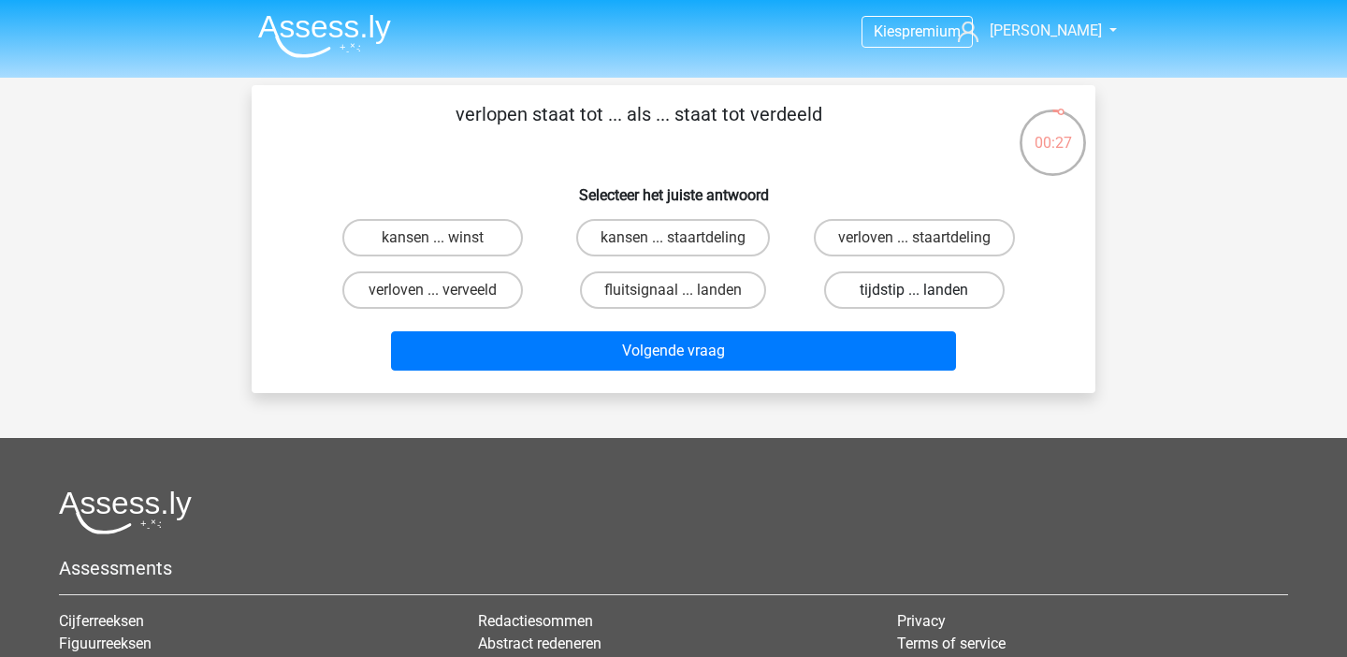
click at [881, 292] on label "tijdstip ... landen" at bounding box center [914, 289] width 181 height 37
click at [914, 292] on input "tijdstip ... landen" at bounding box center [920, 296] width 12 height 12
radio input "true"
click at [483, 254] on label "kansen ... winst" at bounding box center [432, 237] width 181 height 37
click at [445, 250] on input "kansen ... winst" at bounding box center [439, 244] width 12 height 12
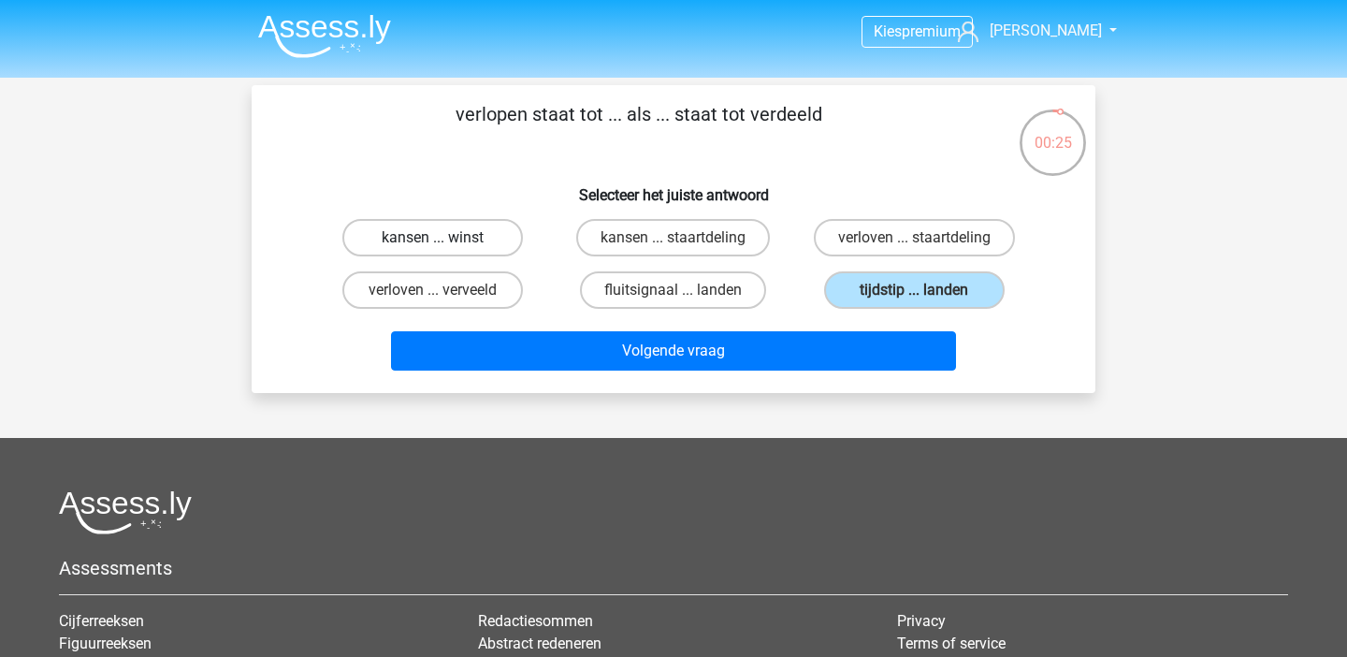
radio input "true"
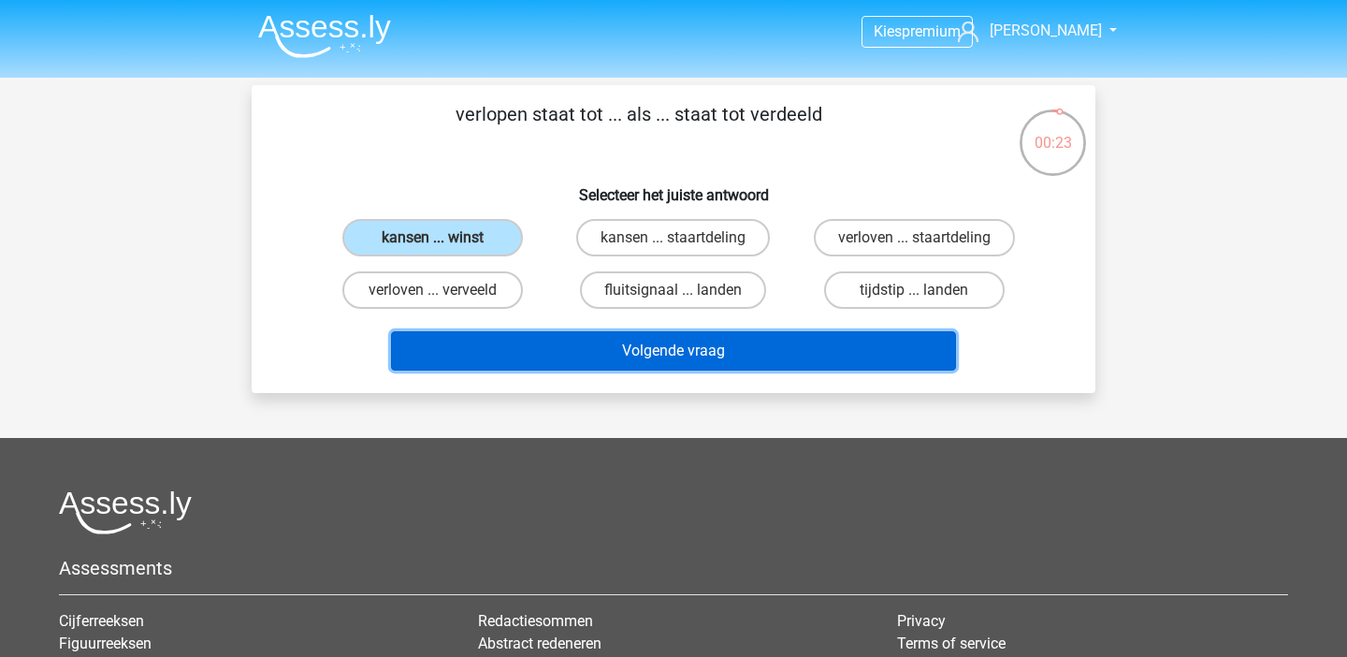
click at [590, 369] on button "Volgende vraag" at bounding box center [674, 350] width 566 height 39
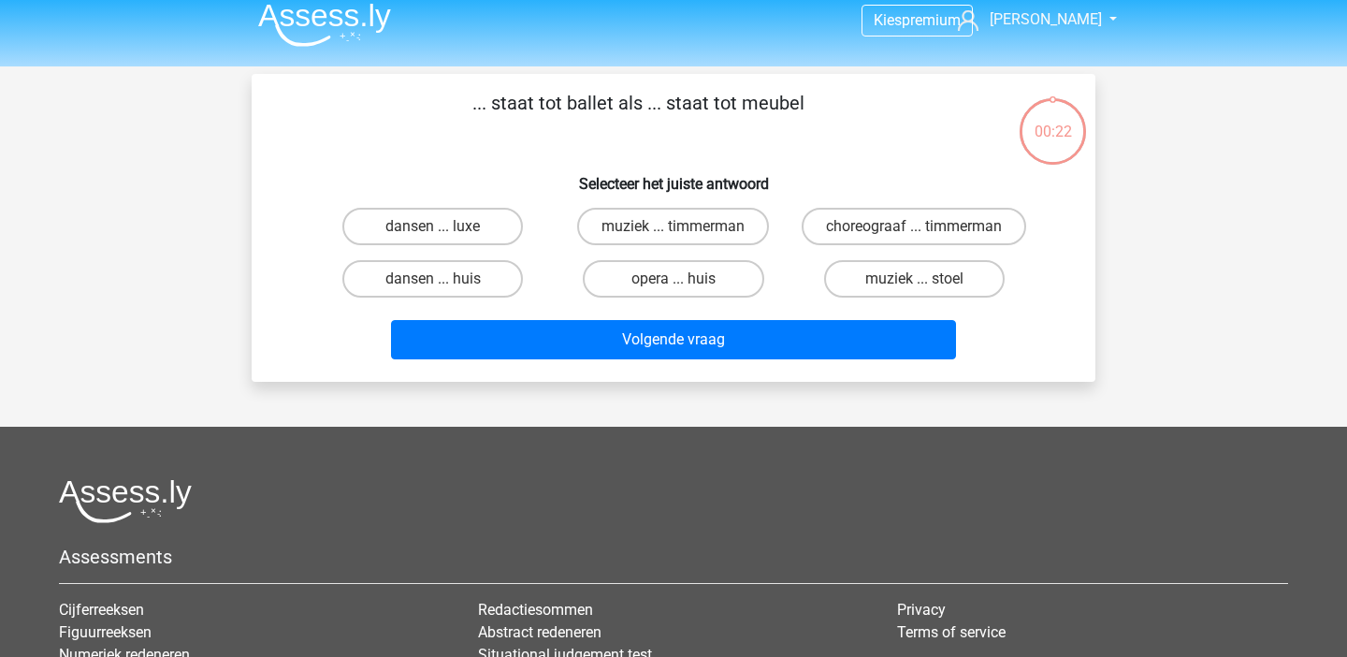
scroll to position [0, 0]
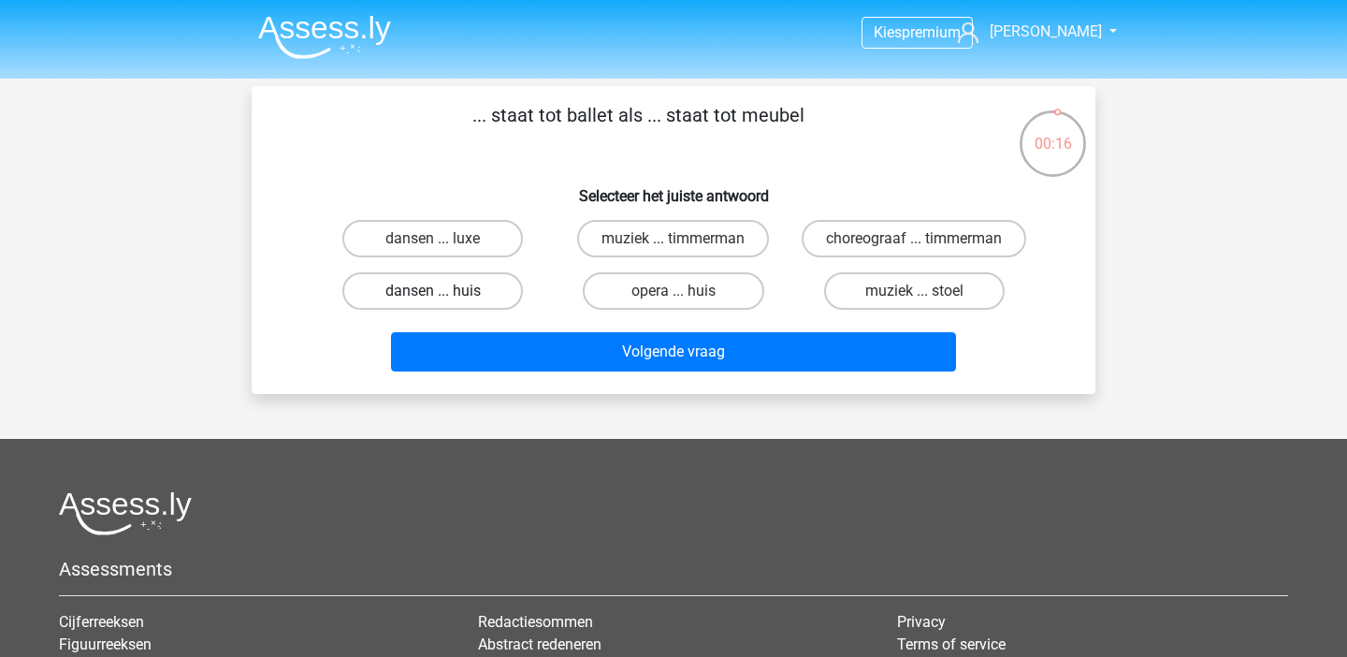
click at [490, 310] on label "dansen ... huis" at bounding box center [432, 290] width 181 height 37
click at [445, 303] on input "dansen ... huis" at bounding box center [439, 297] width 12 height 12
radio input "true"
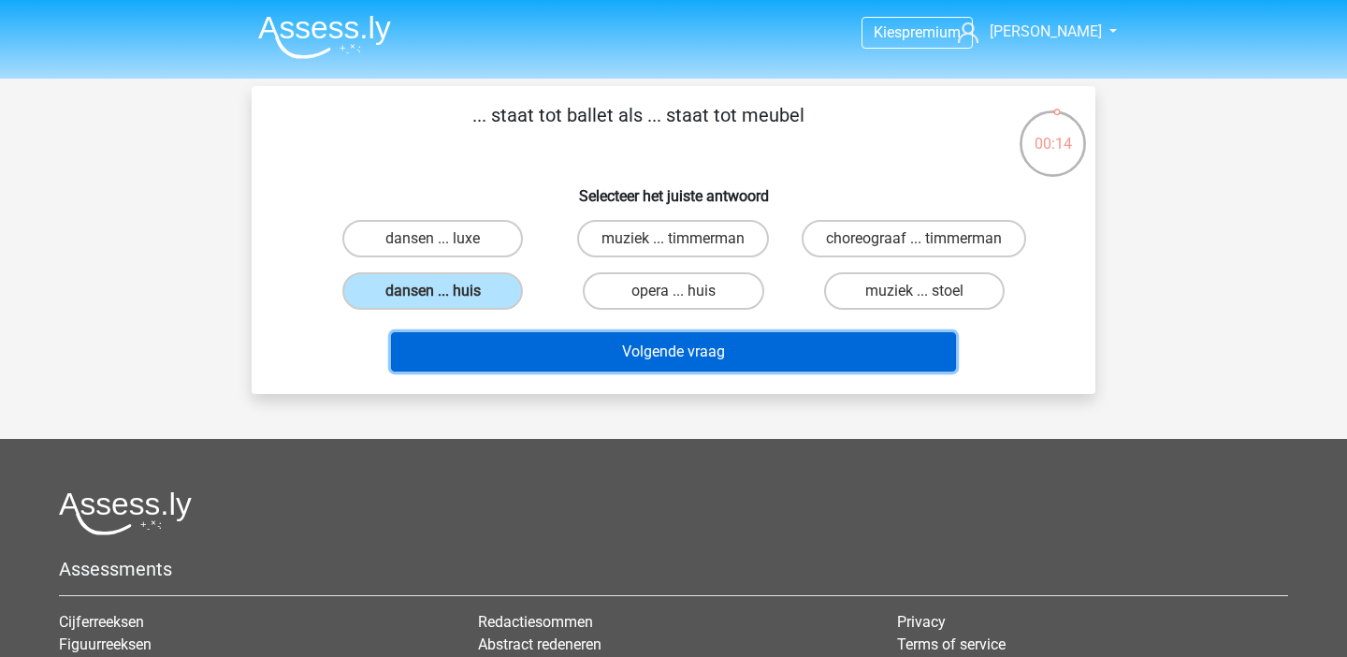
click at [557, 371] on button "Volgende vraag" at bounding box center [674, 351] width 566 height 39
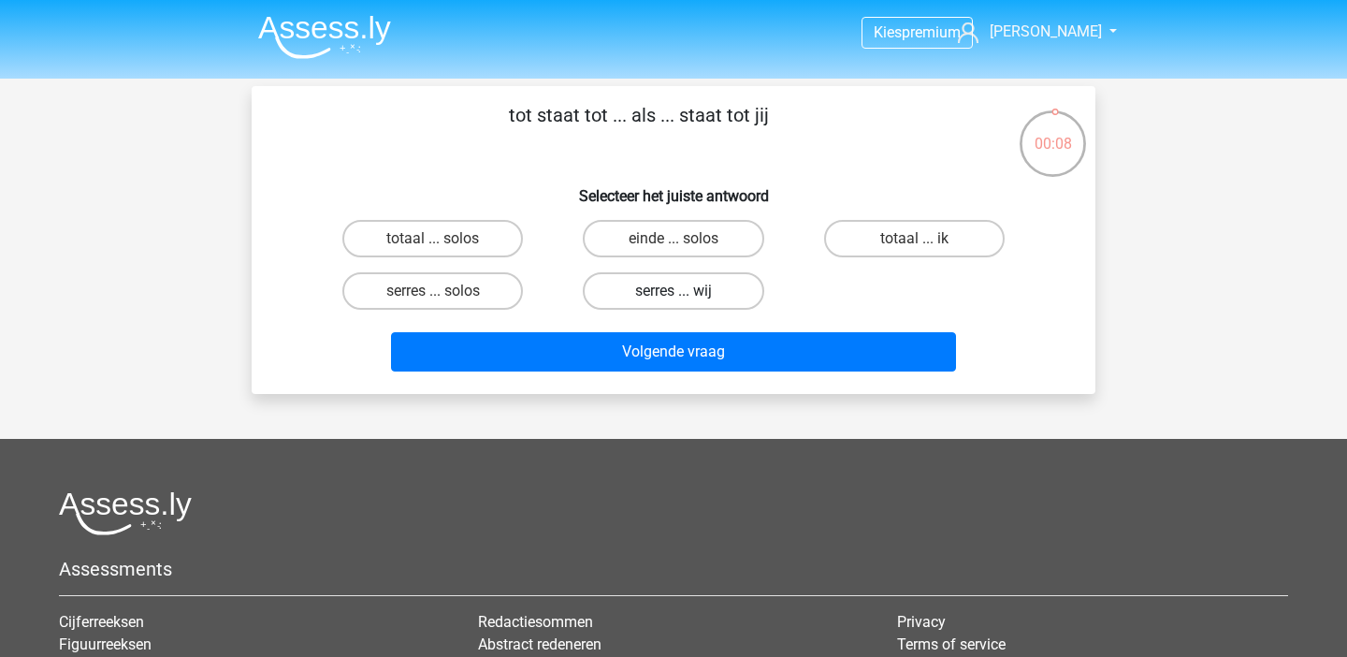
click at [649, 282] on label "serres ... wij" at bounding box center [673, 290] width 181 height 37
click at [674, 291] on input "serres ... wij" at bounding box center [680, 297] width 12 height 12
radio input "true"
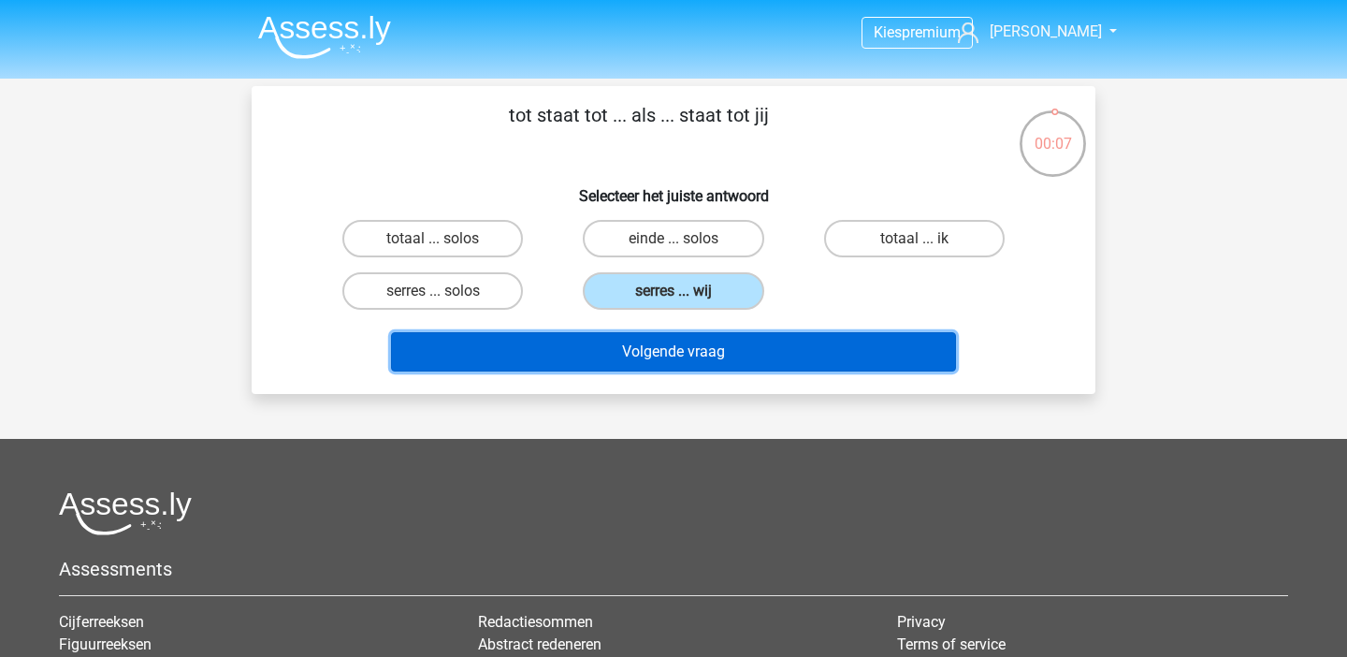
click at [547, 344] on button "Volgende vraag" at bounding box center [674, 351] width 566 height 39
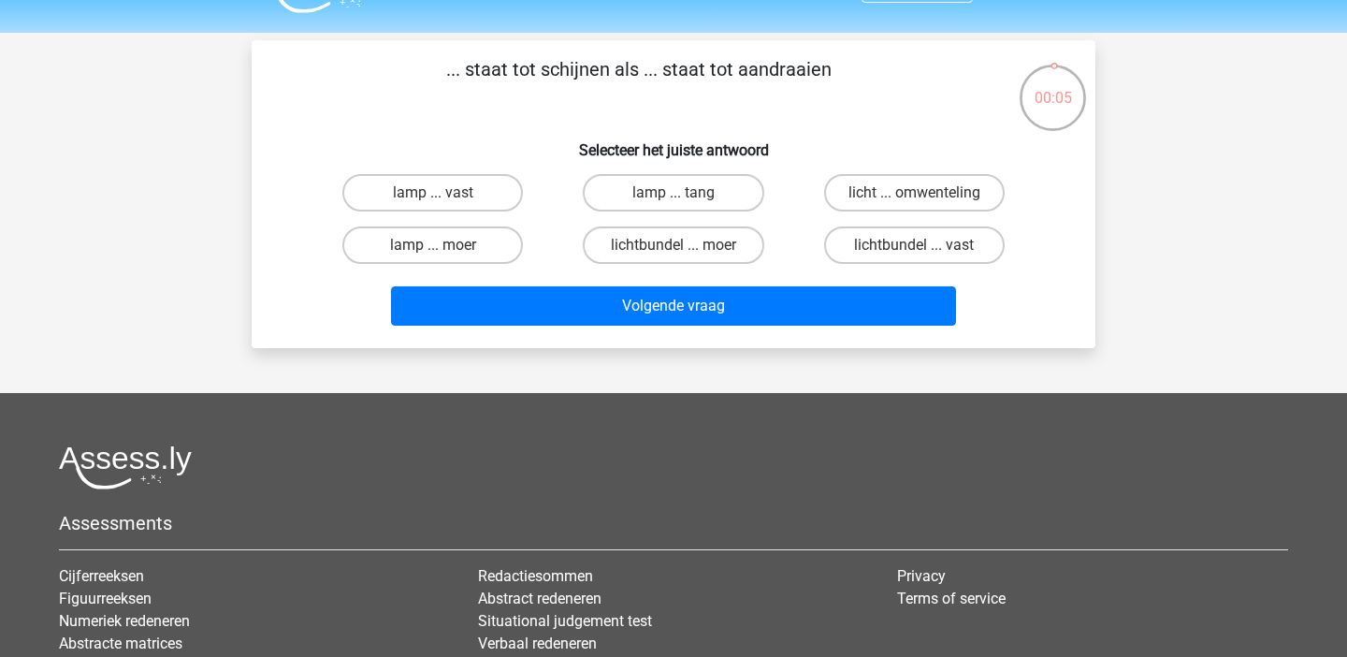
scroll to position [37, 0]
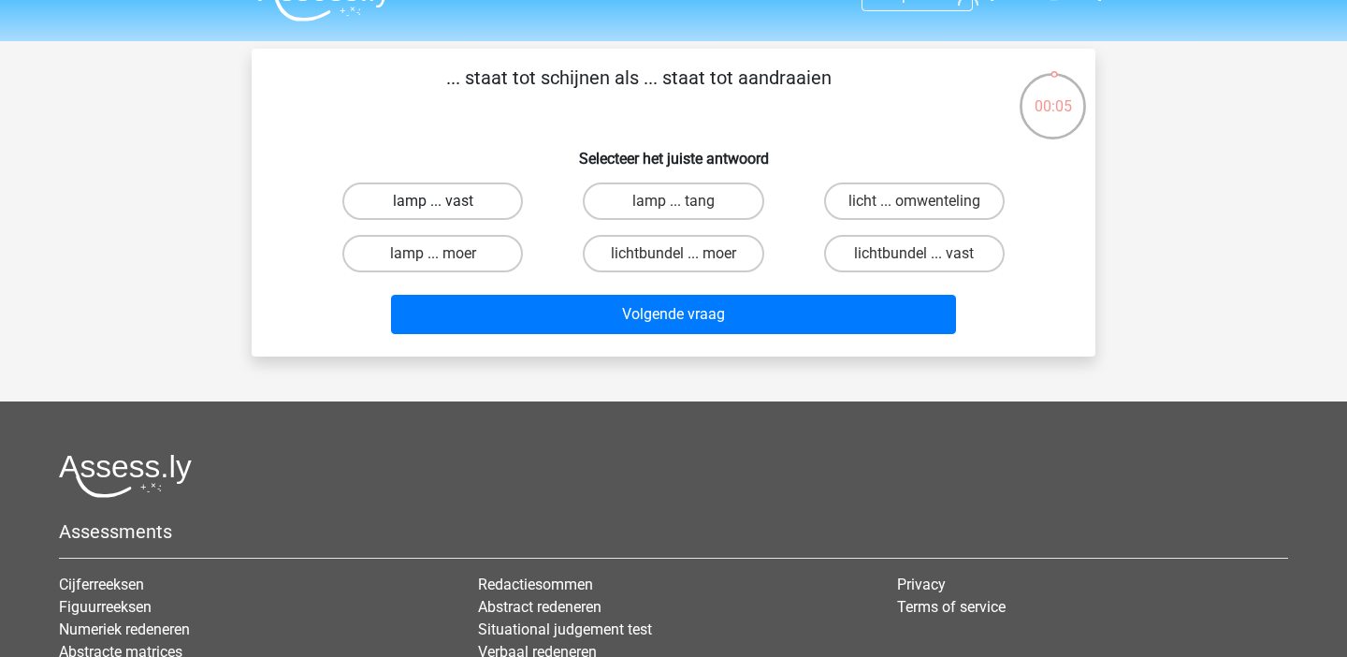
click at [475, 215] on label "lamp ... vast" at bounding box center [432, 200] width 181 height 37
click at [445, 213] on input "lamp ... vast" at bounding box center [439, 207] width 12 height 12
radio input "true"
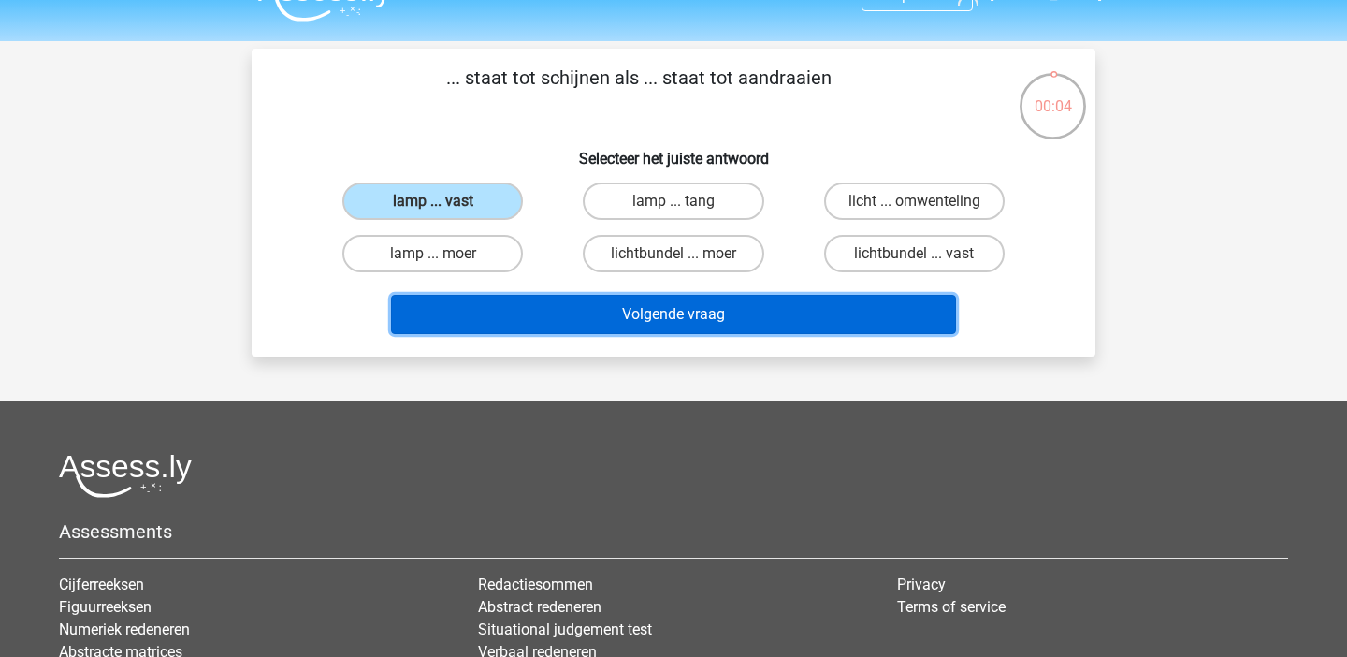
click at [552, 296] on button "Volgende vraag" at bounding box center [674, 314] width 566 height 39
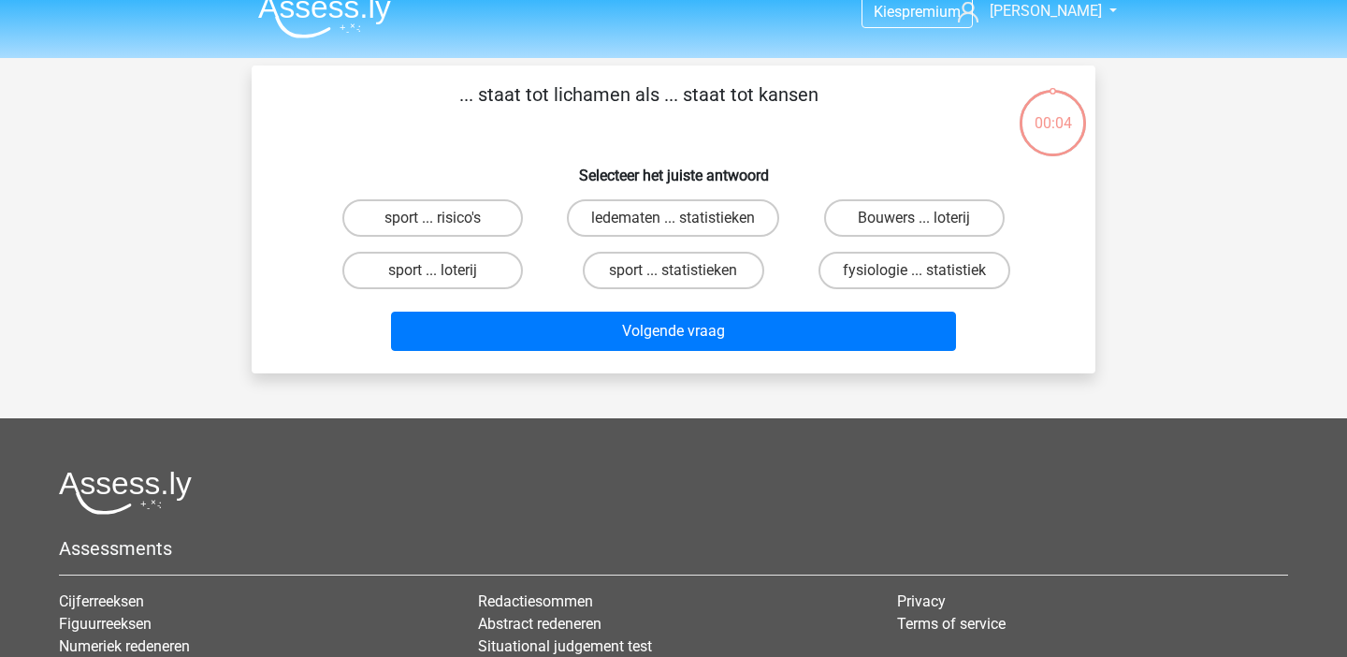
scroll to position [20, 0]
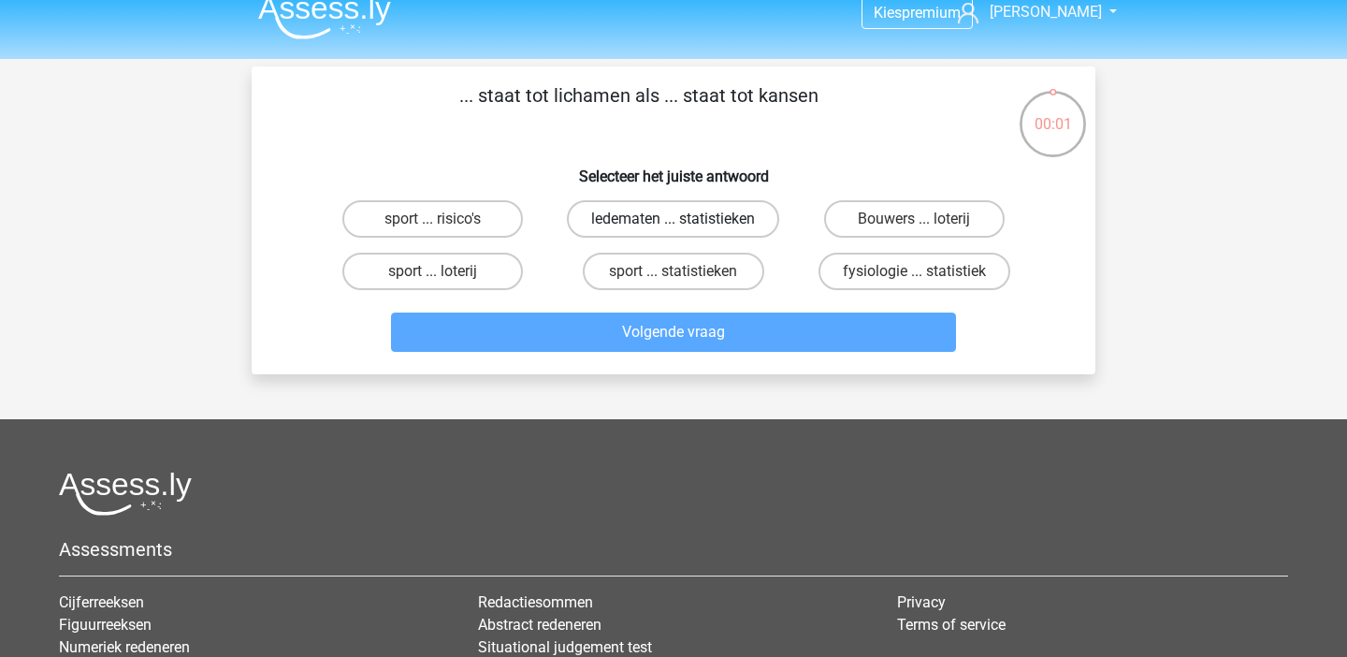
click at [658, 227] on label "ledematen ... statistieken" at bounding box center [673, 218] width 212 height 37
click at [674, 227] on input "ledematen ... statistieken" at bounding box center [680, 225] width 12 height 12
radio input "true"
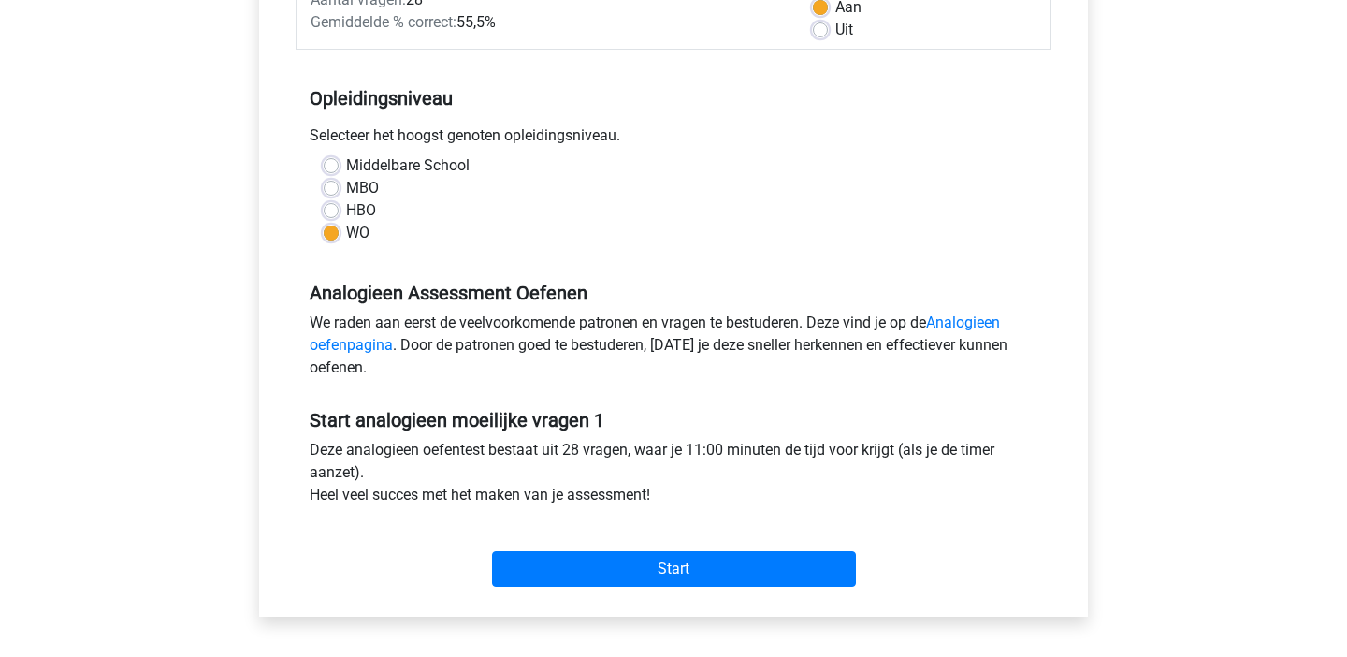
scroll to position [299, 0]
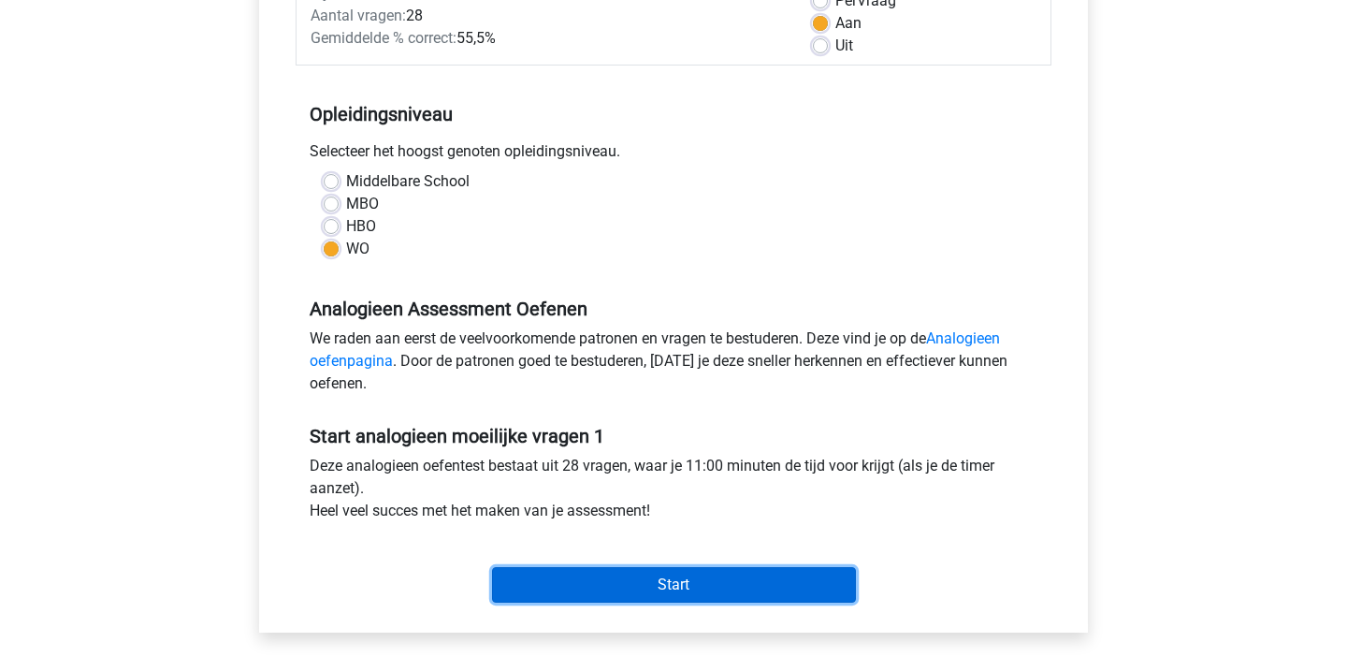
click at [588, 575] on input "Start" at bounding box center [674, 585] width 364 height 36
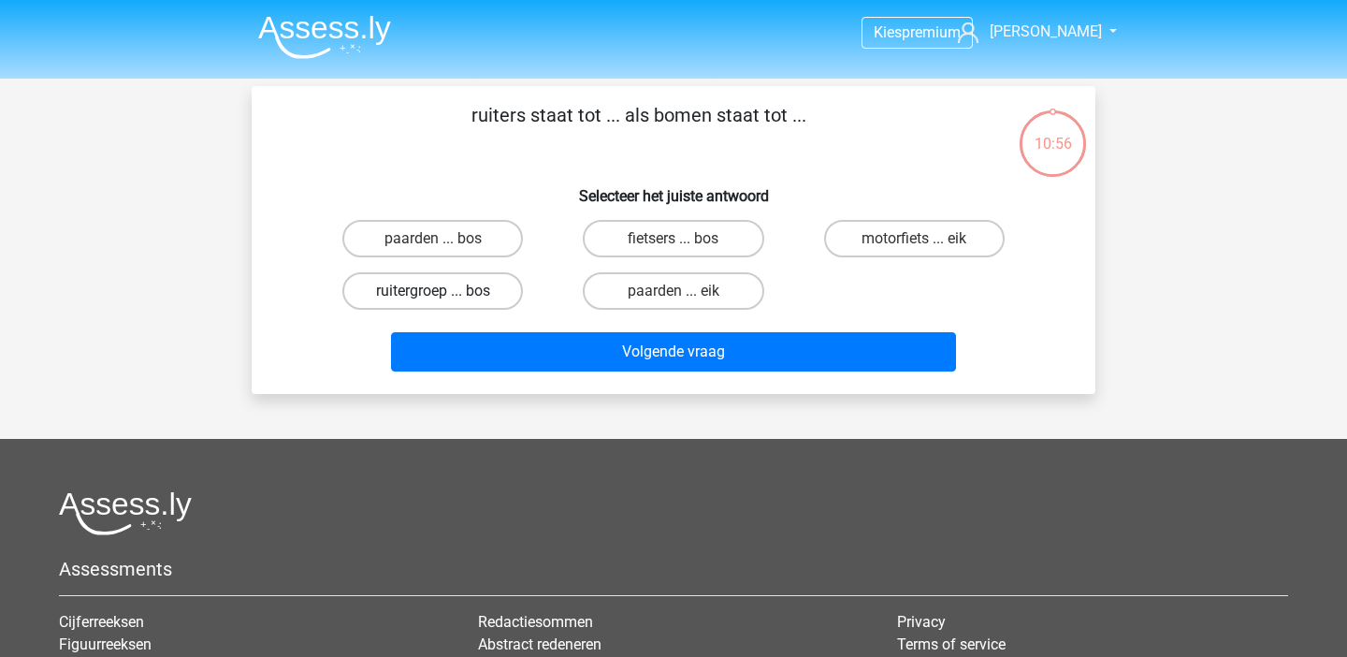
click at [468, 285] on label "ruitergroep ... bos" at bounding box center [432, 290] width 181 height 37
click at [445, 291] on input "ruitergroep ... bos" at bounding box center [439, 297] width 12 height 12
radio input "true"
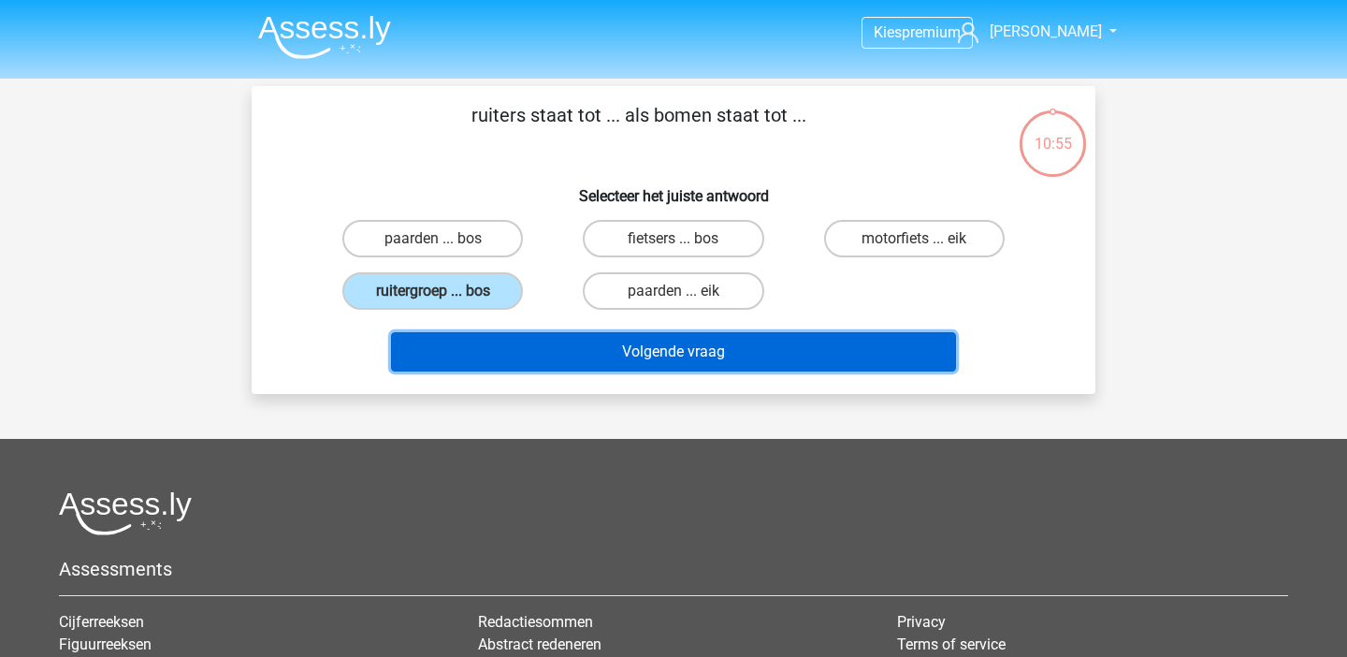
click at [583, 365] on button "Volgende vraag" at bounding box center [674, 351] width 566 height 39
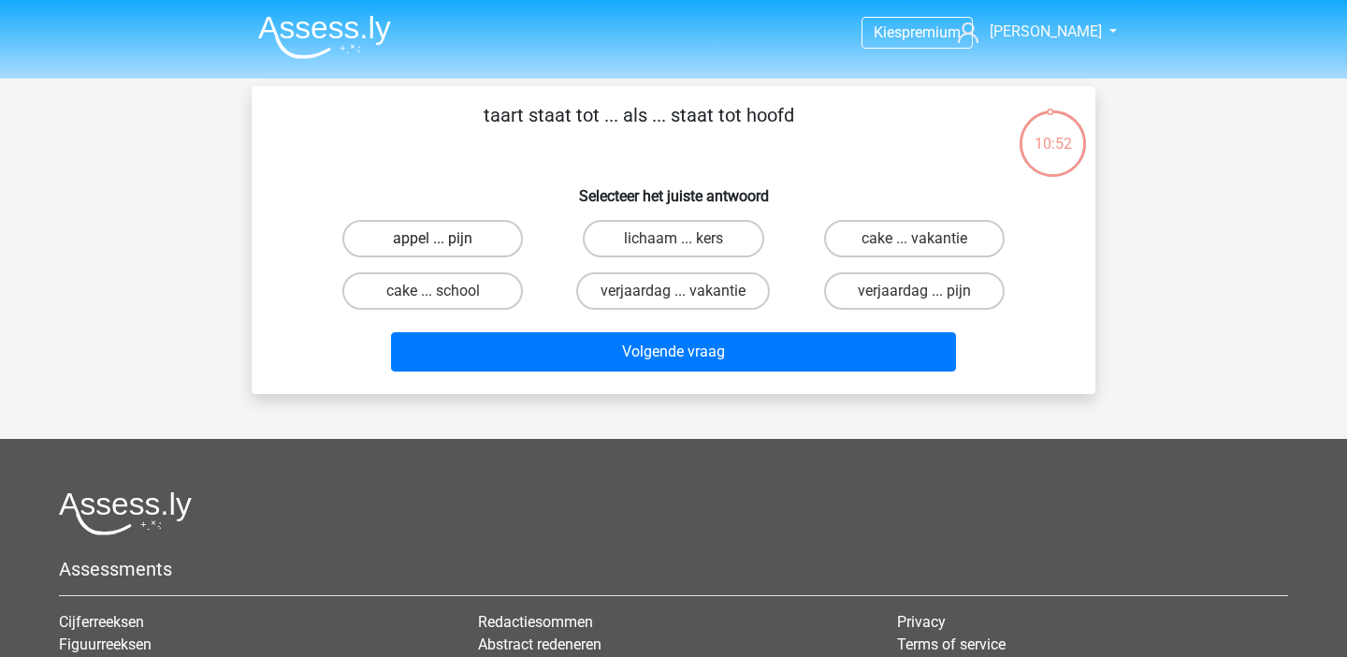
click at [453, 239] on label "appel ... pijn" at bounding box center [432, 238] width 181 height 37
click at [445, 239] on input "appel ... pijn" at bounding box center [439, 245] width 12 height 12
radio input "true"
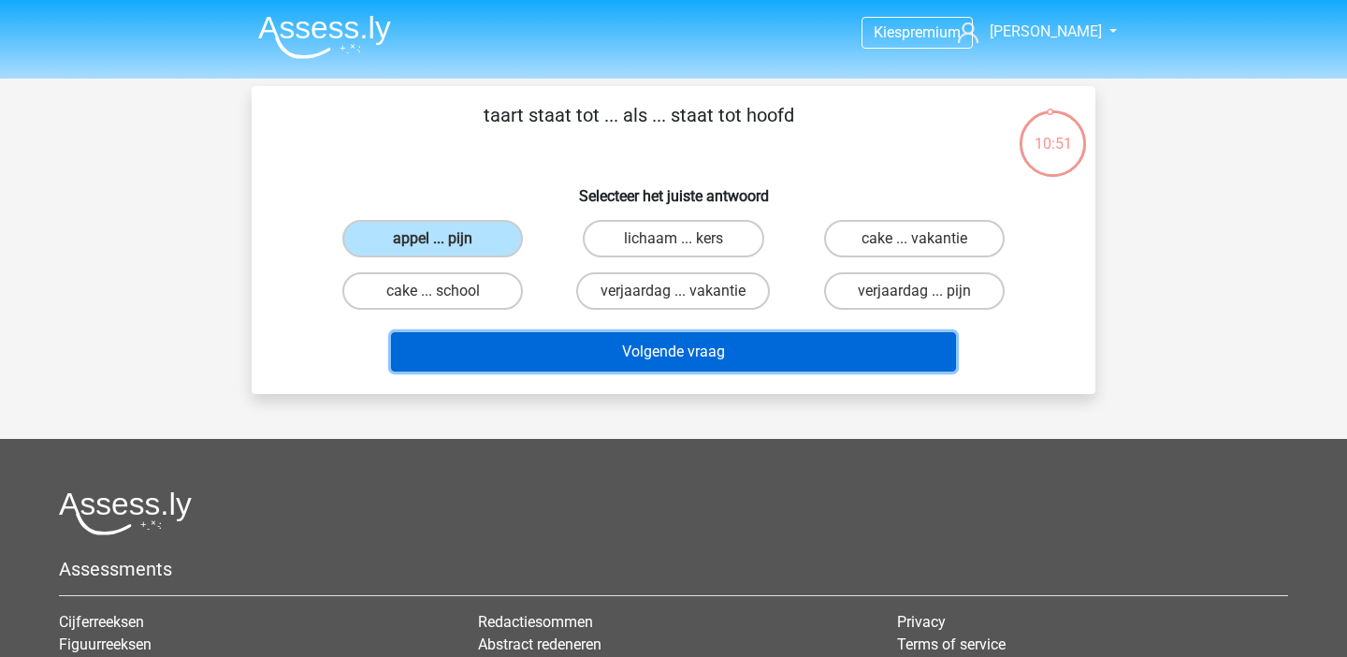
click at [514, 342] on button "Volgende vraag" at bounding box center [674, 351] width 566 height 39
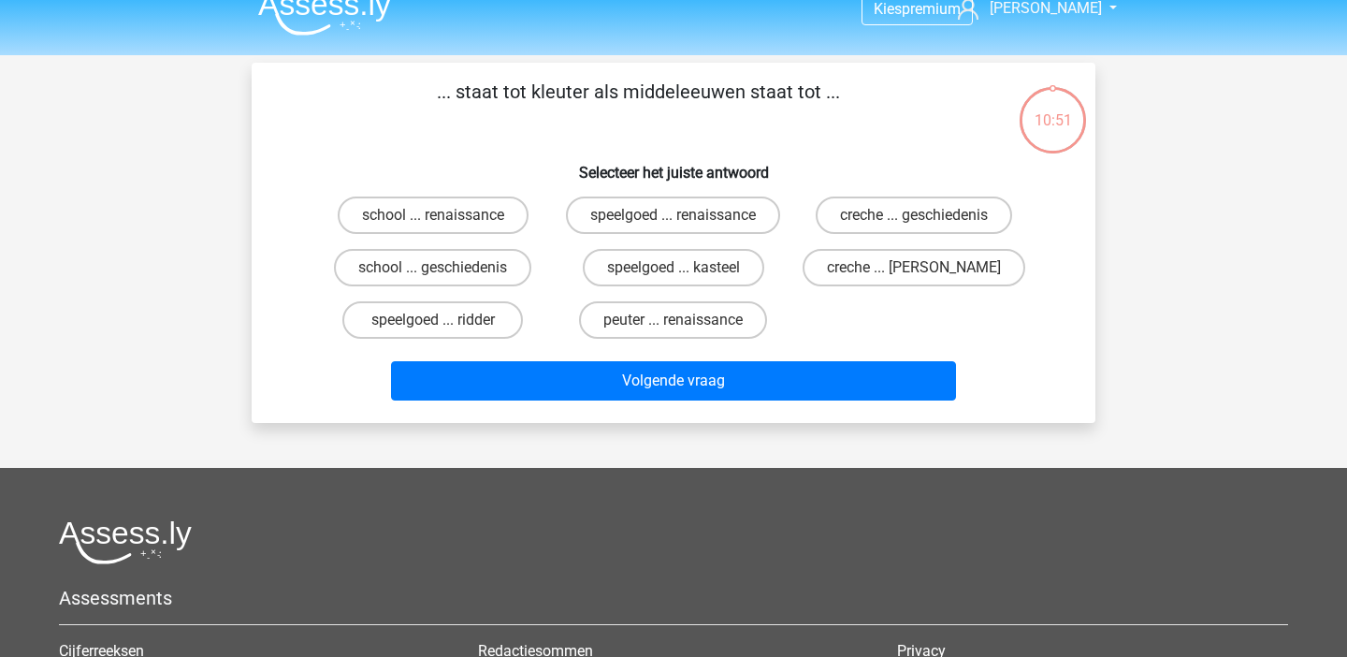
scroll to position [6, 0]
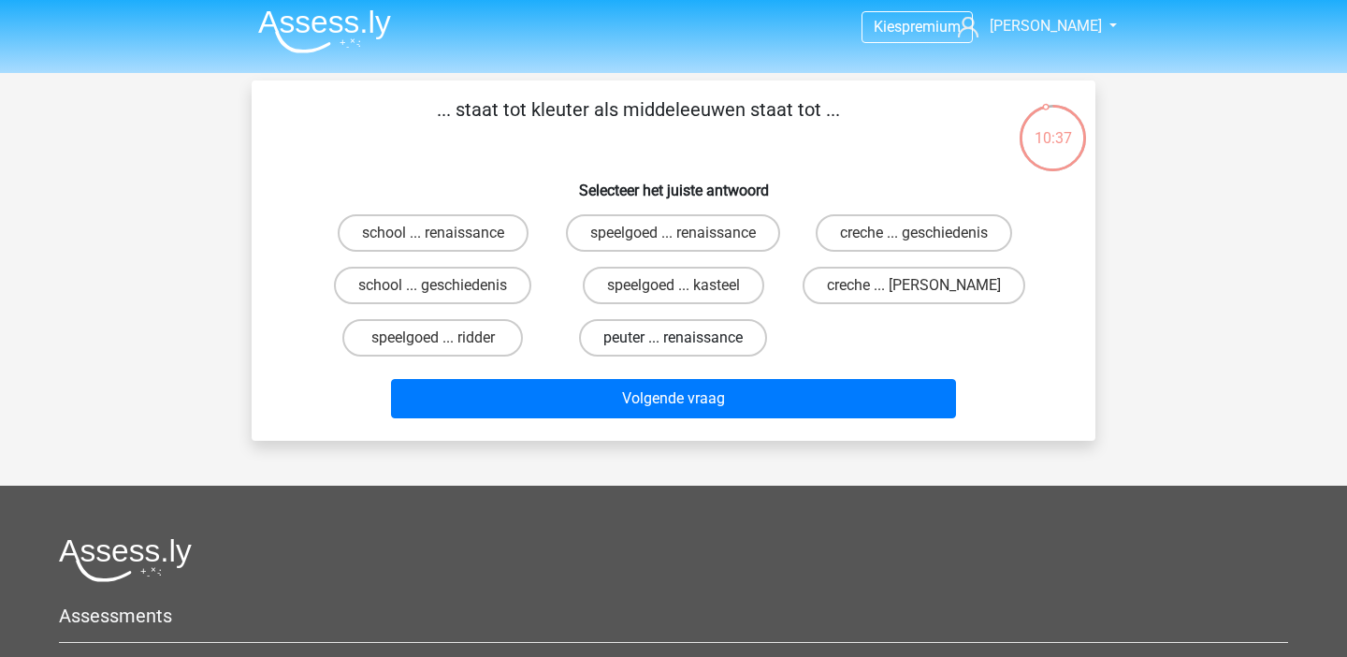
click at [633, 331] on label "peuter ... renaissance" at bounding box center [673, 337] width 188 height 37
click at [674, 338] on input "peuter ... renaissance" at bounding box center [680, 344] width 12 height 12
radio input "true"
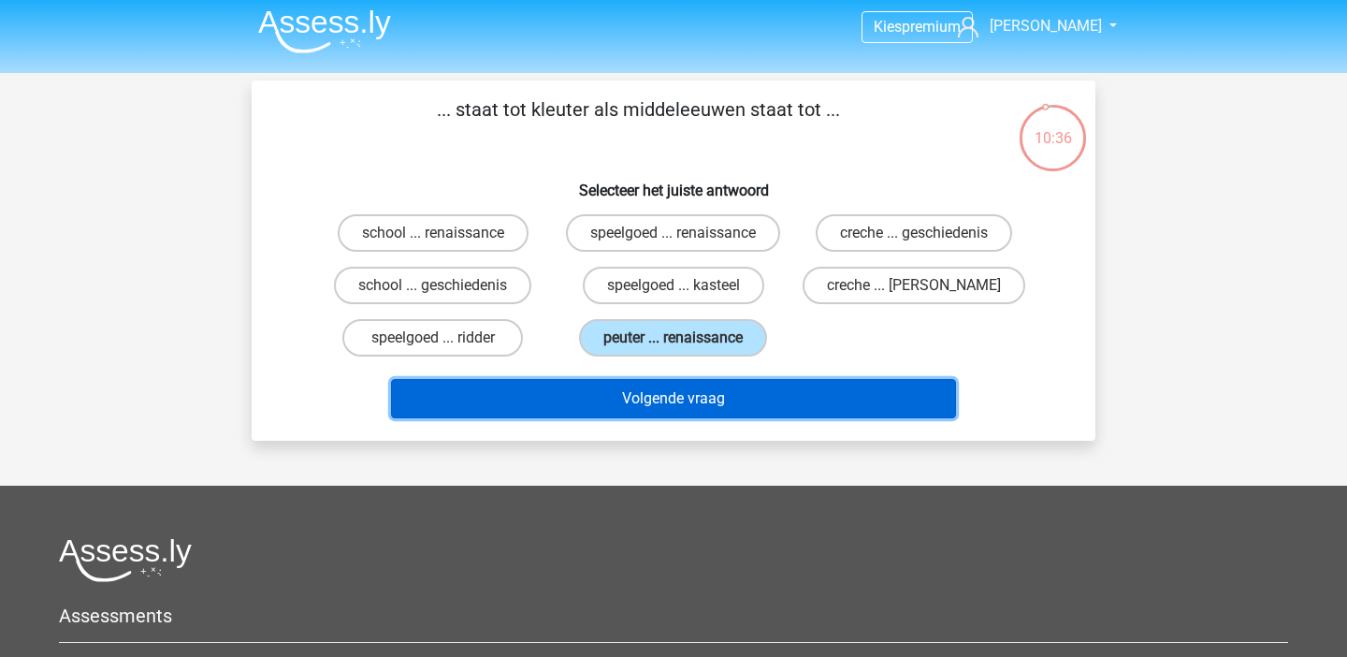
click at [658, 400] on button "Volgende vraag" at bounding box center [674, 398] width 566 height 39
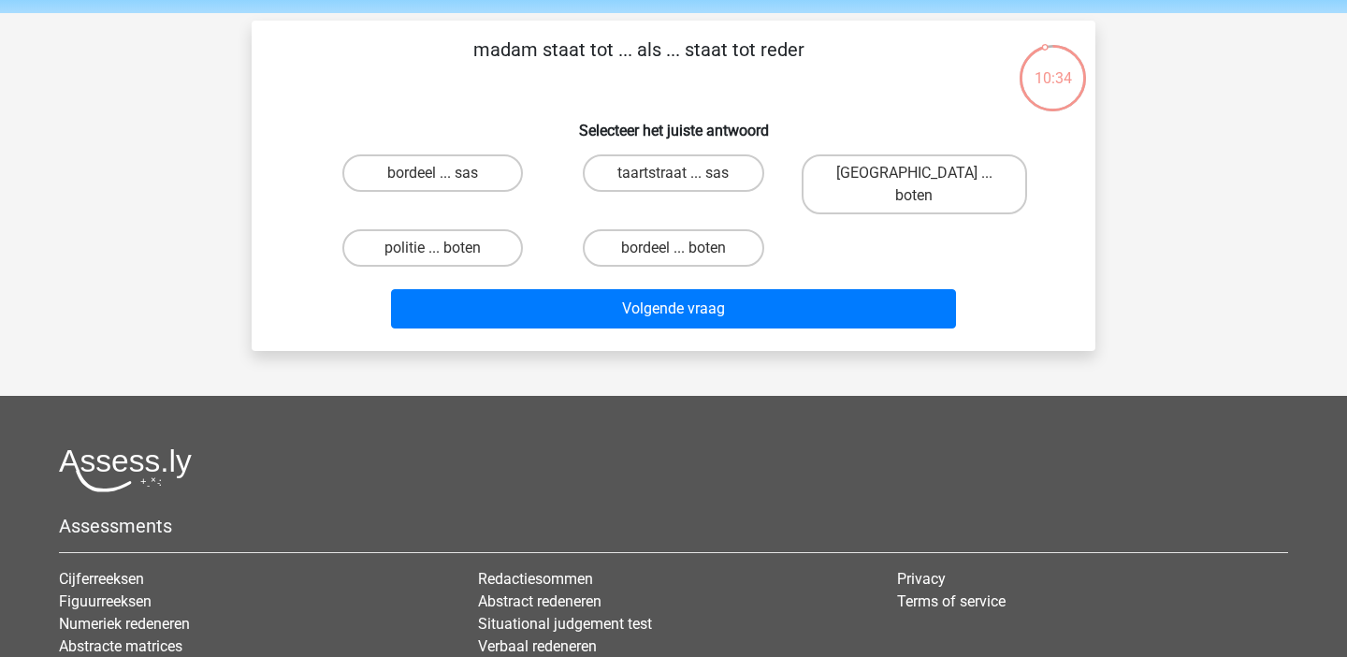
scroll to position [59, 0]
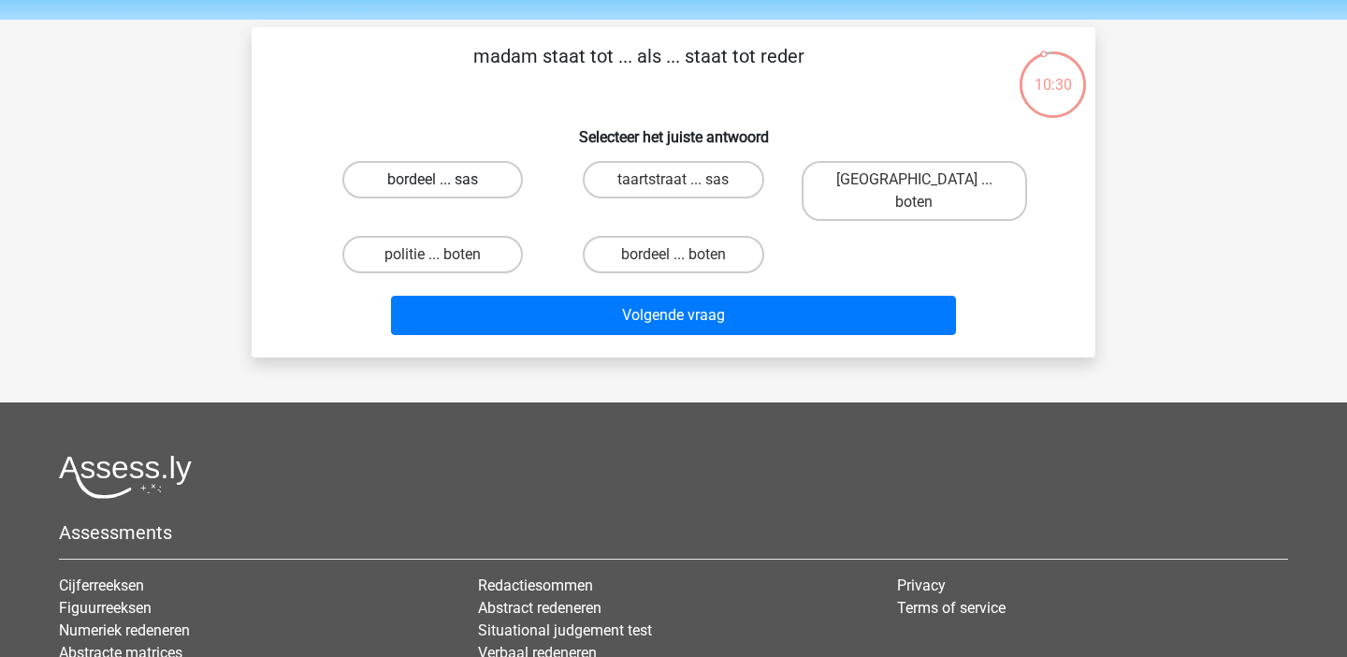
click at [386, 170] on label "bordeel ... sas" at bounding box center [432, 179] width 181 height 37
click at [433, 180] on input "bordeel ... sas" at bounding box center [439, 186] width 12 height 12
radio input "true"
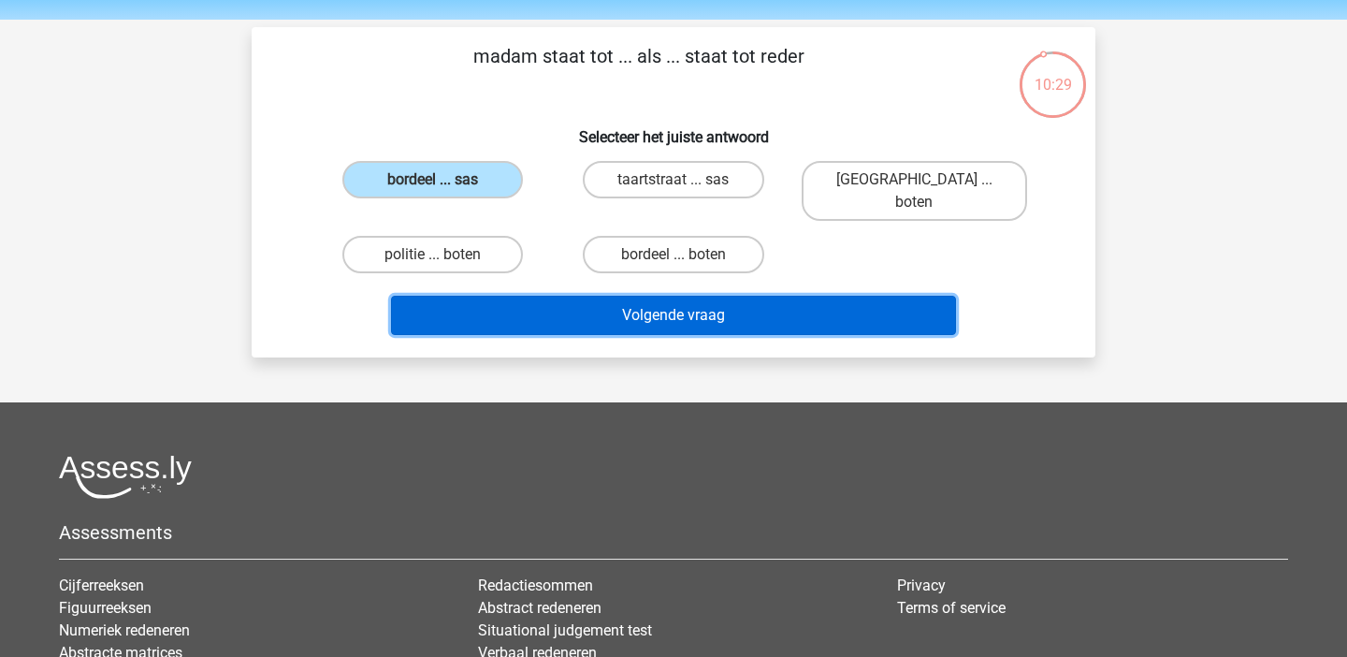
click at [481, 307] on button "Volgende vraag" at bounding box center [674, 315] width 566 height 39
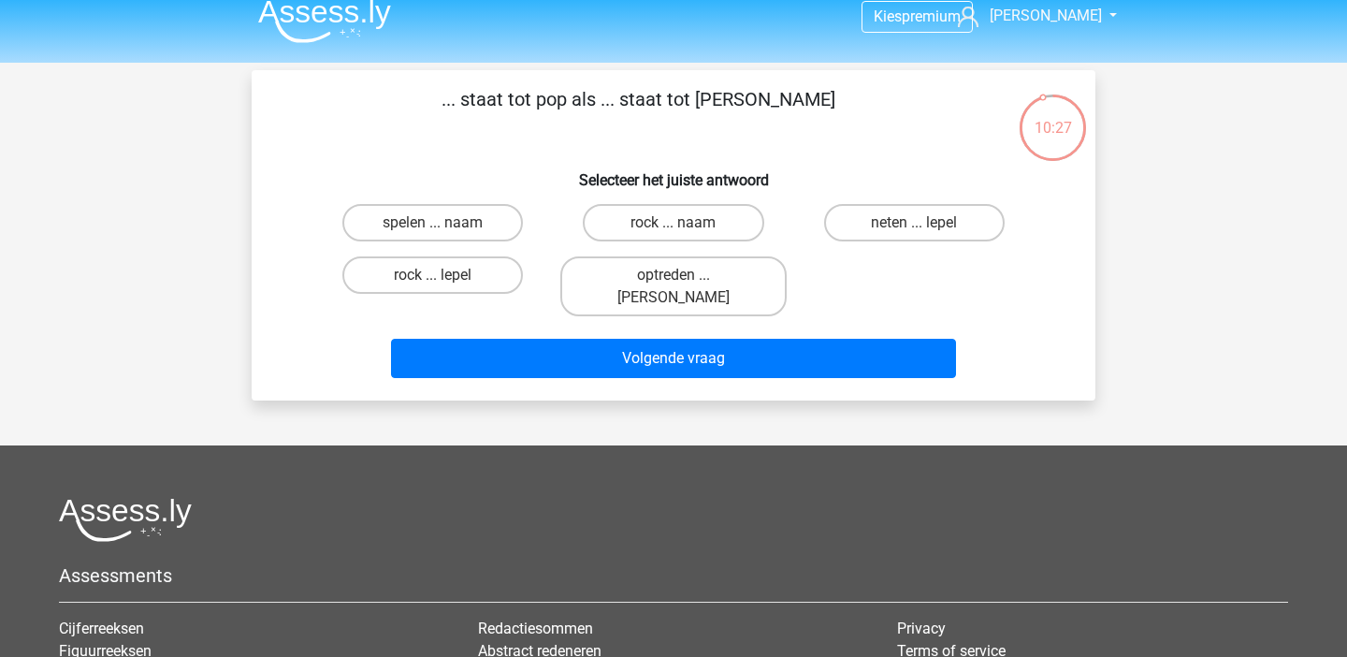
scroll to position [0, 0]
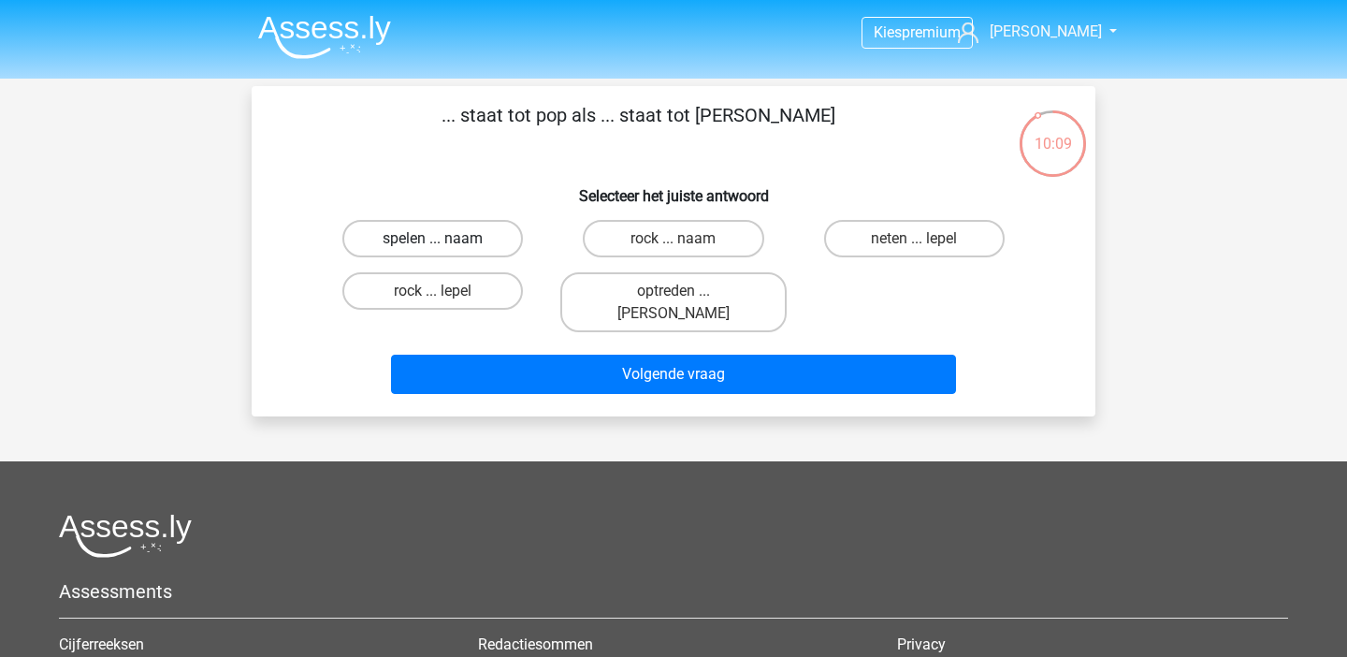
click at [400, 237] on label "spelen ... naam" at bounding box center [432, 238] width 181 height 37
click at [433, 239] on input "spelen ... naam" at bounding box center [439, 245] width 12 height 12
radio input "true"
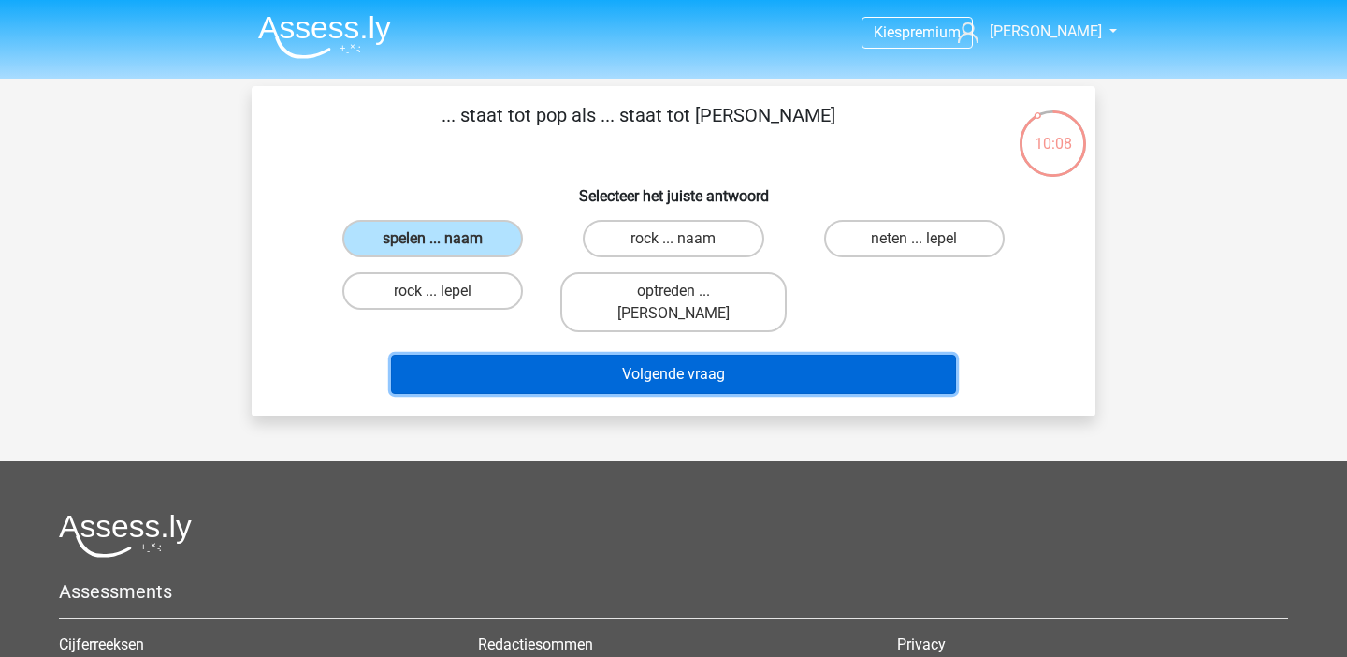
click at [550, 355] on button "Volgende vraag" at bounding box center [674, 374] width 566 height 39
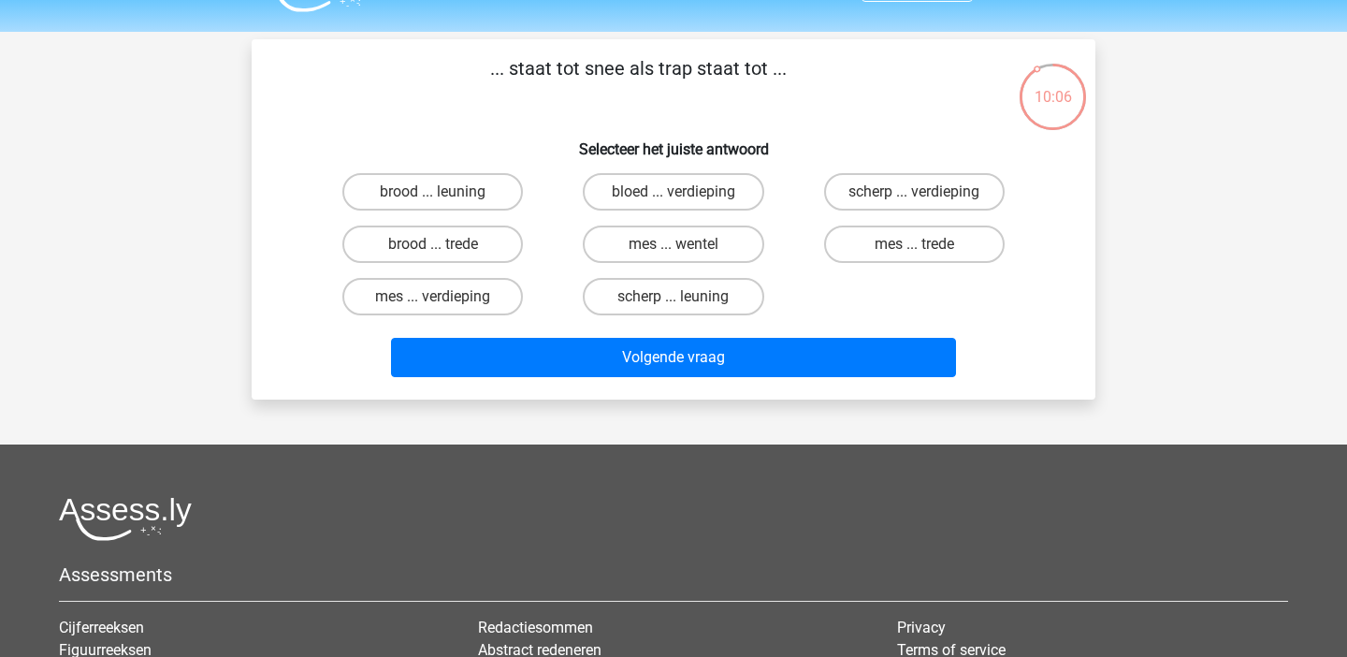
scroll to position [44, 0]
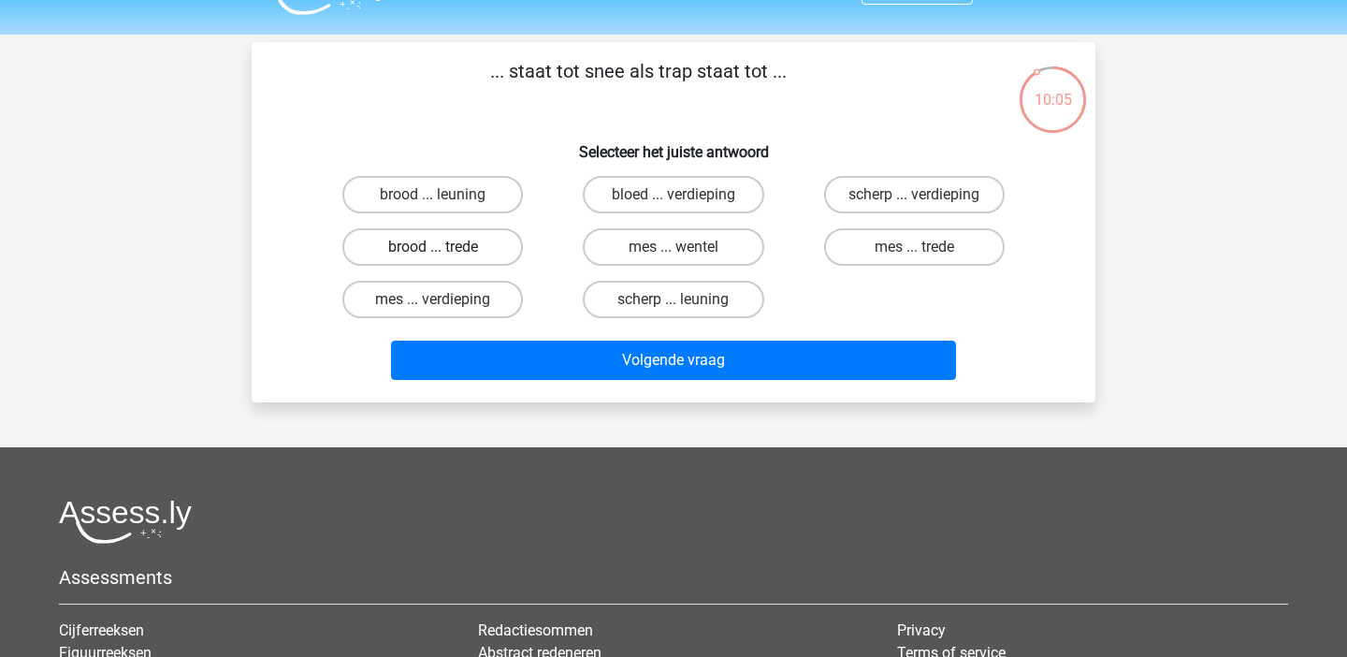
click at [415, 248] on label "brood ... trede" at bounding box center [432, 246] width 181 height 37
click at [433, 248] on input "brood ... trede" at bounding box center [439, 253] width 12 height 12
radio input "true"
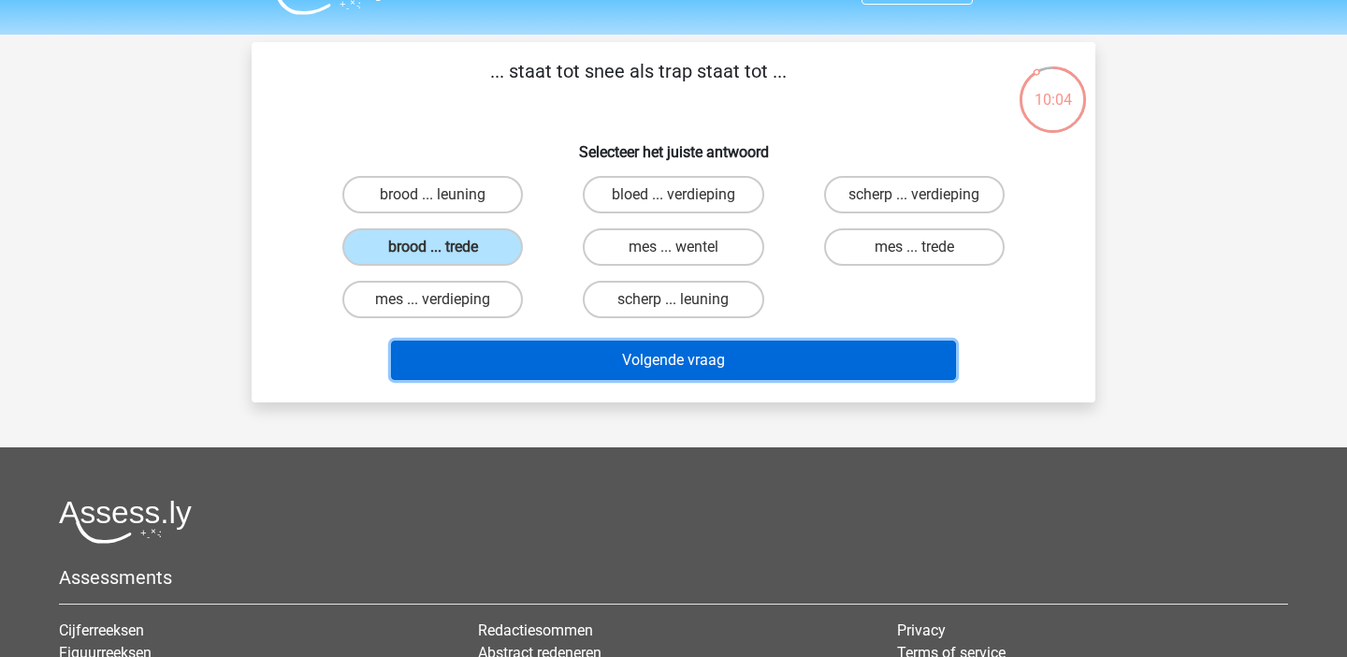
click at [537, 342] on button "Volgende vraag" at bounding box center [674, 360] width 566 height 39
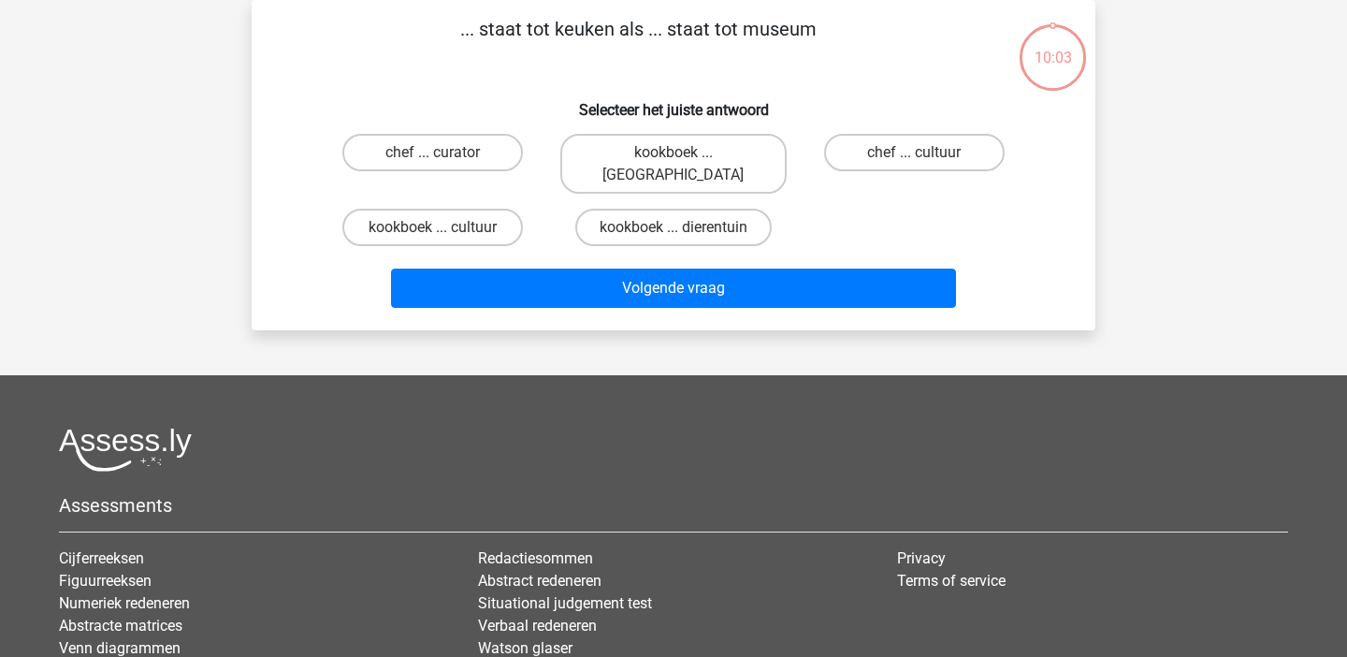
scroll to position [0, 0]
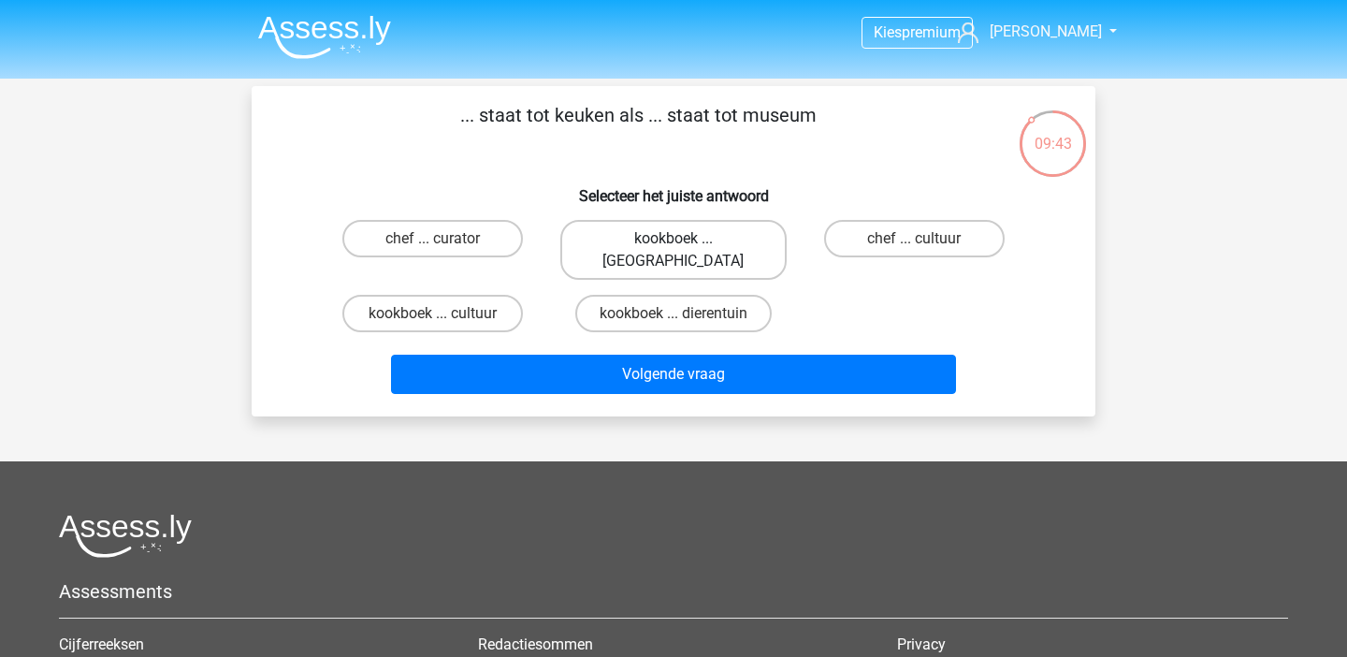
click at [688, 236] on label "kookboek ... louvre" at bounding box center [674, 250] width 226 height 60
click at [686, 239] on input "kookboek ... louvre" at bounding box center [680, 245] width 12 height 12
radio input "true"
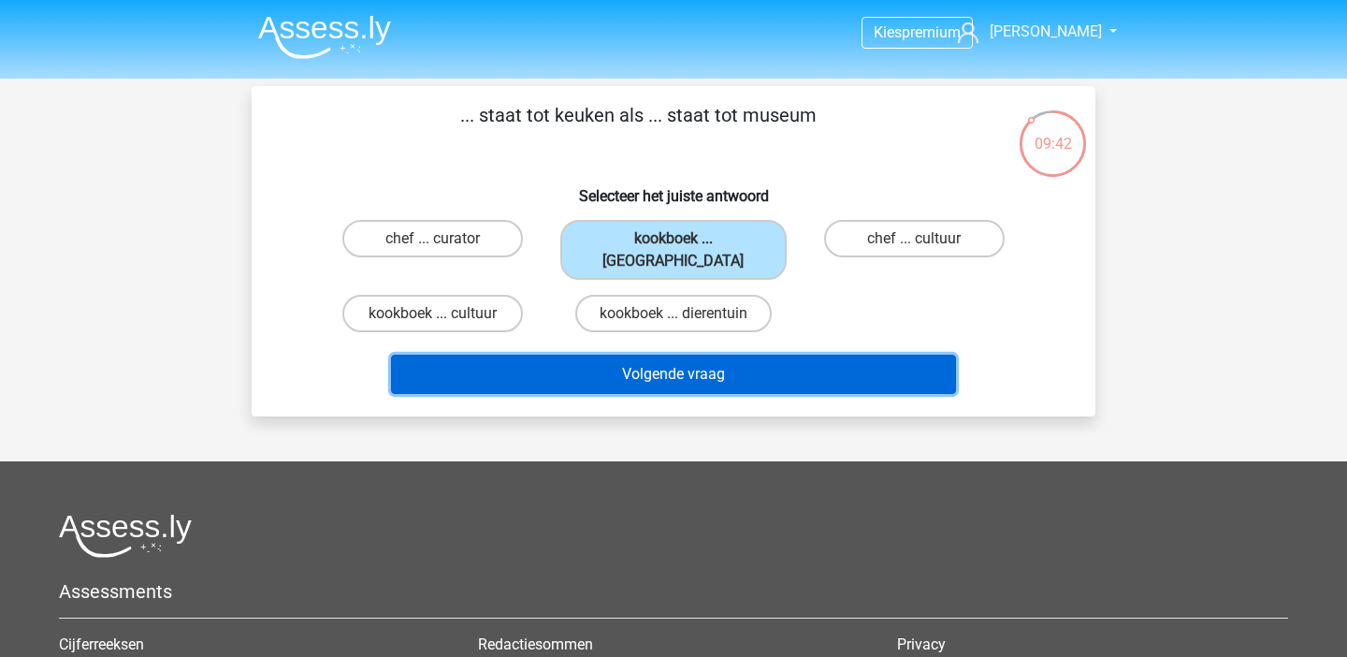
click at [729, 356] on button "Volgende vraag" at bounding box center [674, 374] width 566 height 39
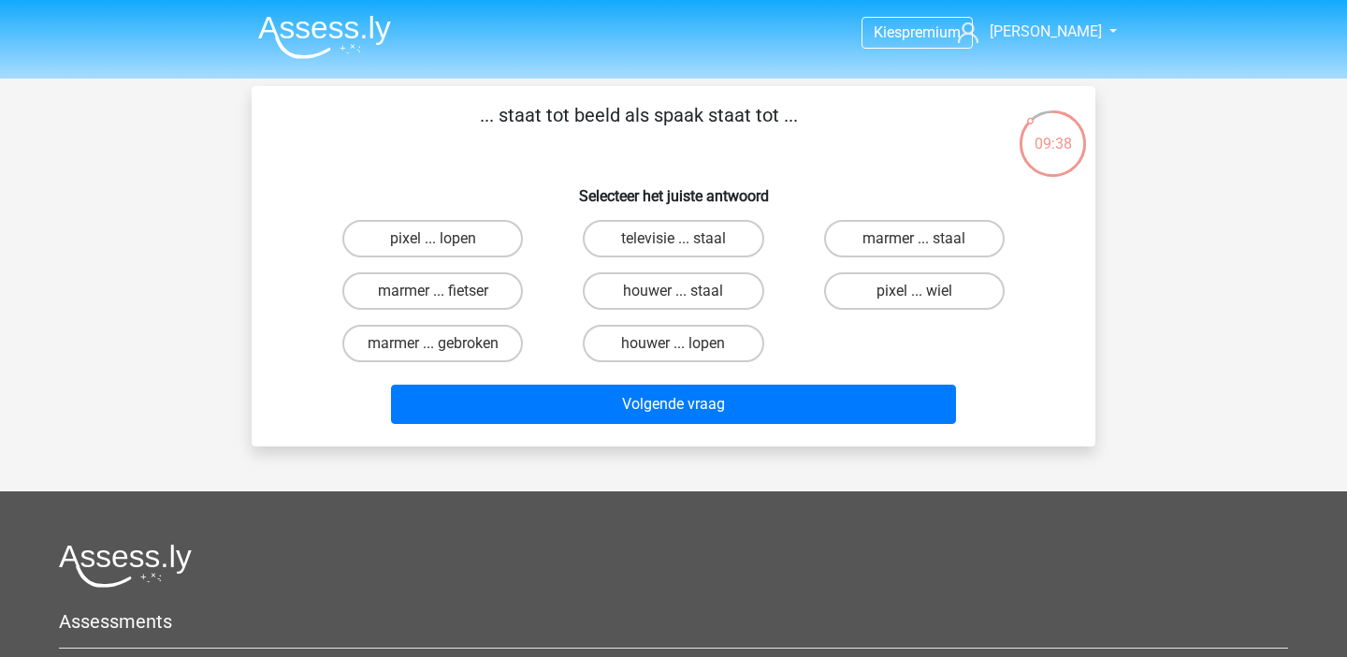
click at [1001, 317] on div "pixel ... lopen televisie ... staal marmer ... staal marmer ... fietser houwer …" at bounding box center [674, 290] width 722 height 157
click at [970, 300] on label "pixel ... wiel" at bounding box center [914, 290] width 181 height 37
click at [926, 300] on input "pixel ... wiel" at bounding box center [920, 297] width 12 height 12
radio input "true"
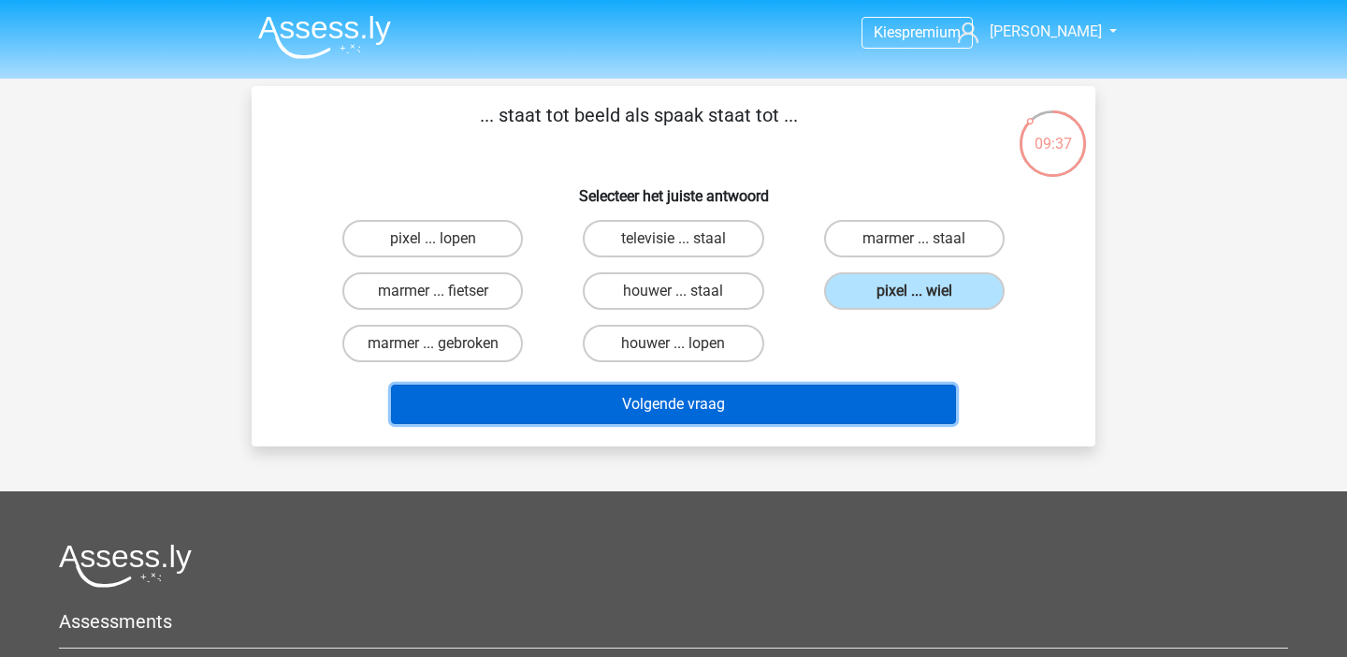
click at [868, 392] on button "Volgende vraag" at bounding box center [674, 404] width 566 height 39
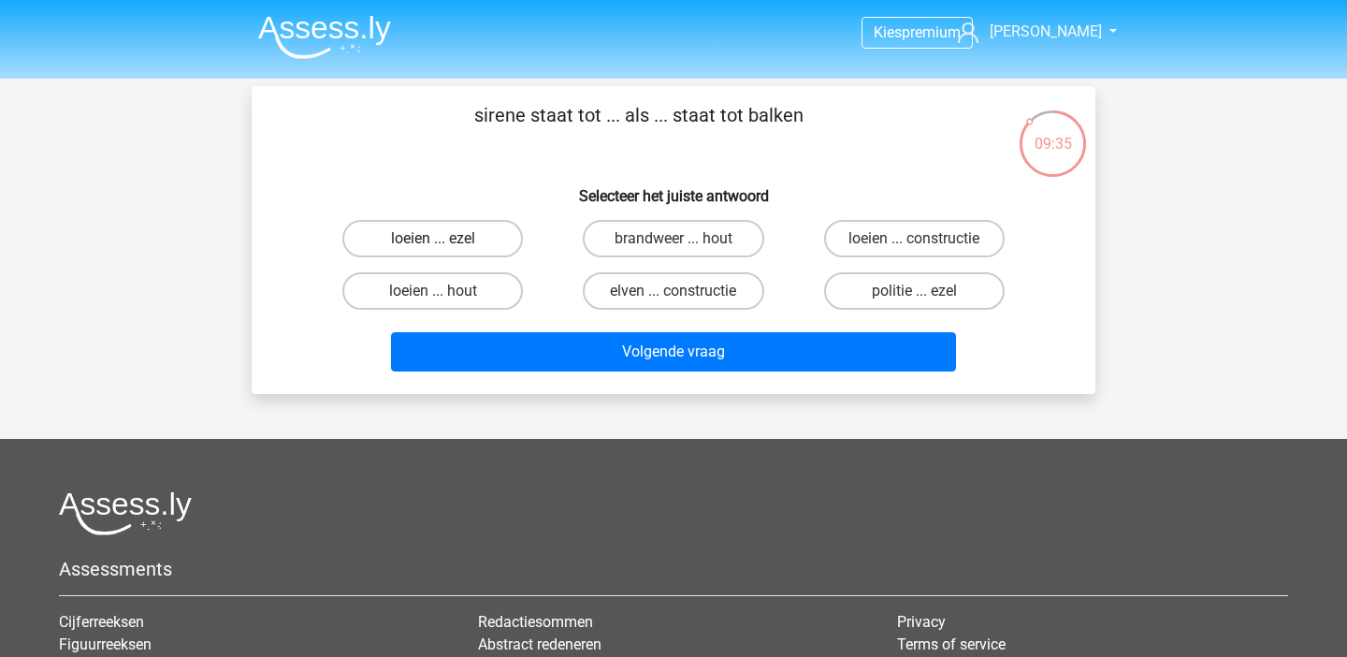
click at [475, 239] on label "loeien ... ezel" at bounding box center [432, 238] width 181 height 37
click at [445, 239] on input "loeien ... ezel" at bounding box center [439, 245] width 12 height 12
radio input "true"
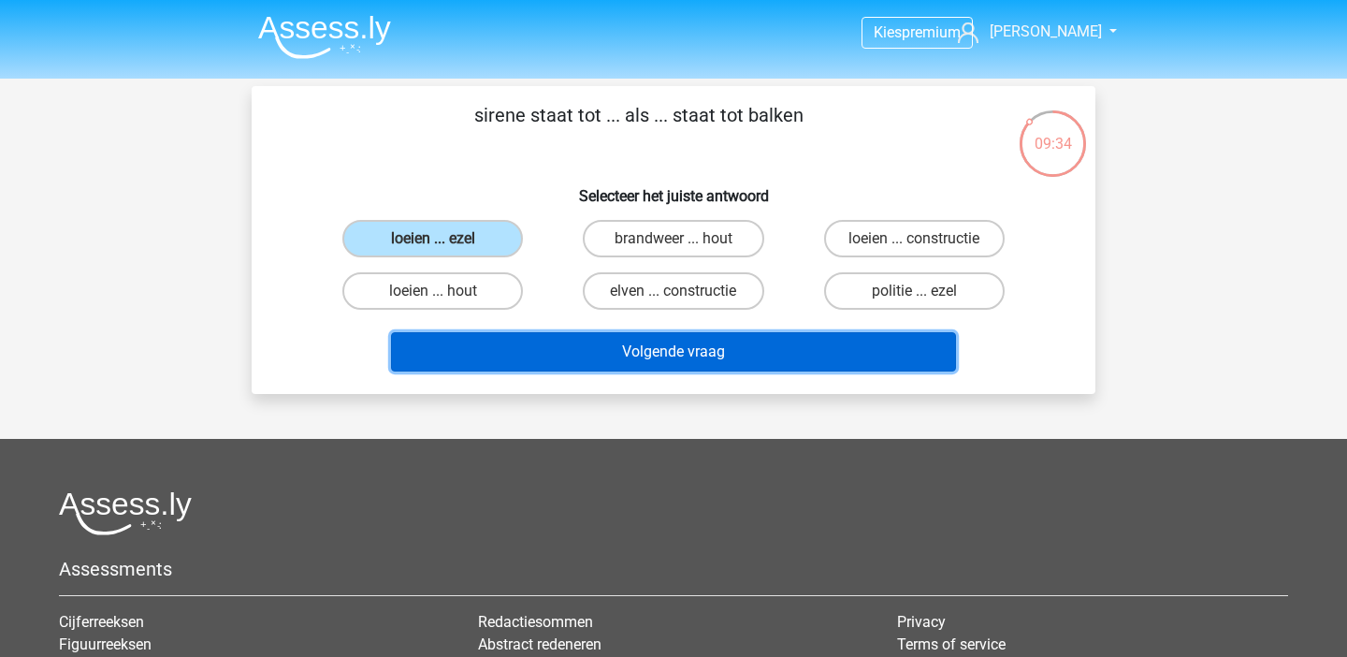
click at [560, 357] on button "Volgende vraag" at bounding box center [674, 351] width 566 height 39
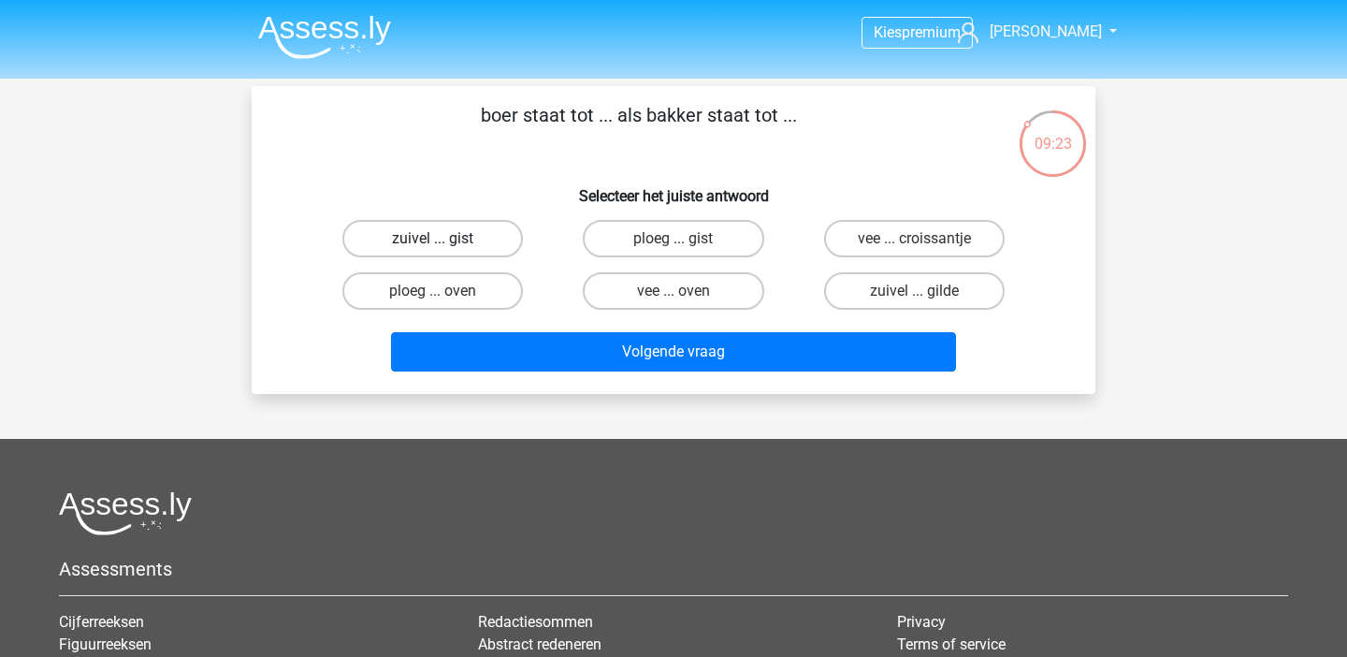
click at [453, 238] on label "zuivel ... gist" at bounding box center [432, 238] width 181 height 37
click at [445, 239] on input "zuivel ... gist" at bounding box center [439, 245] width 12 height 12
radio input "true"
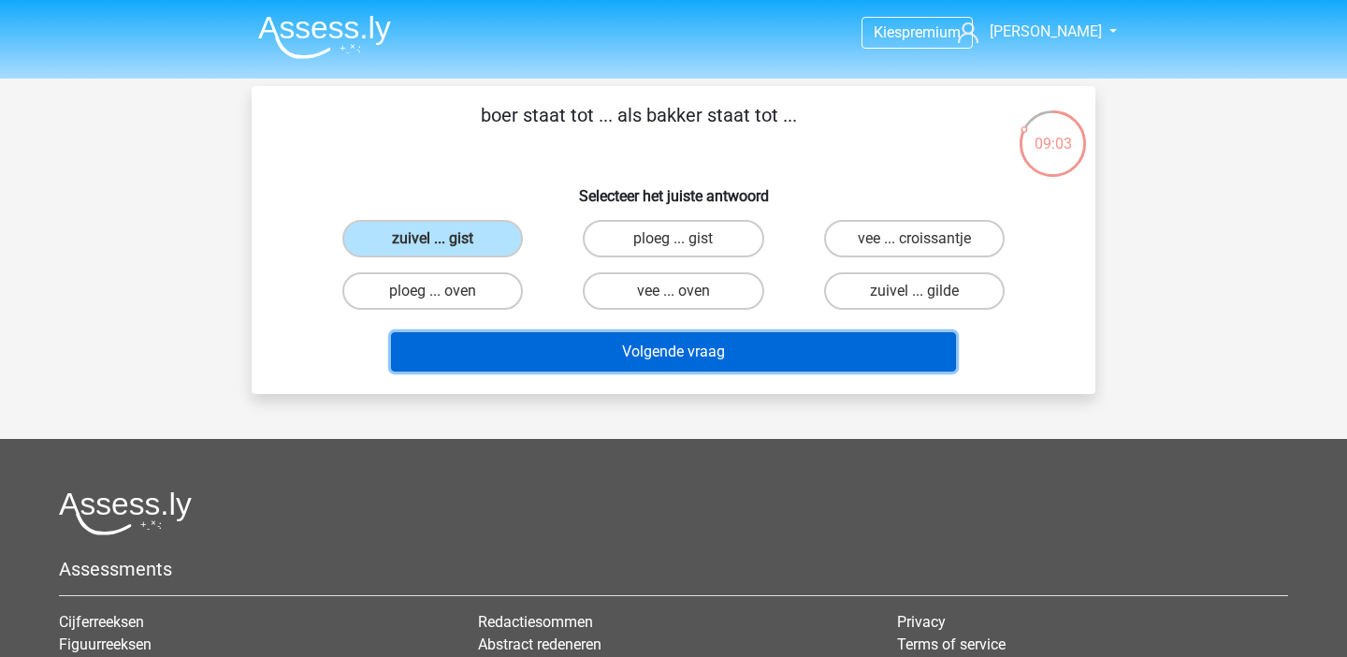
click at [587, 357] on button "Volgende vraag" at bounding box center [674, 351] width 566 height 39
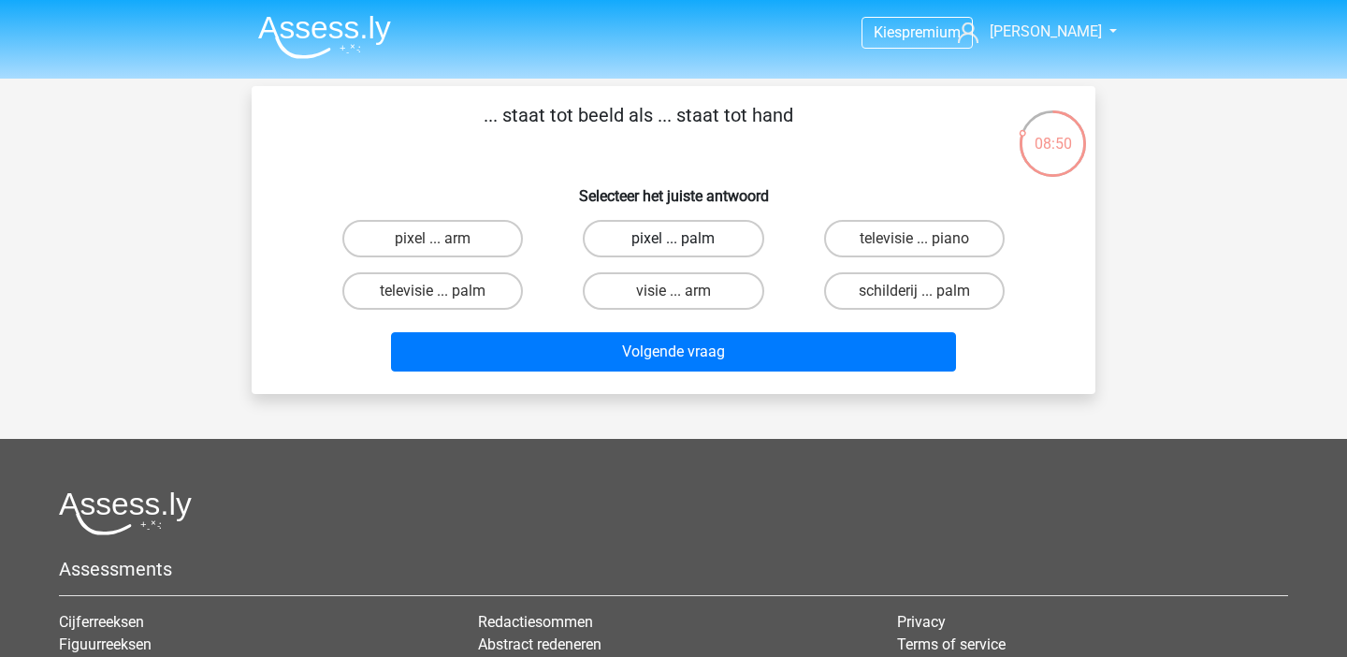
click at [716, 234] on label "pixel ... palm" at bounding box center [673, 238] width 181 height 37
click at [686, 239] on input "pixel ... palm" at bounding box center [680, 245] width 12 height 12
radio input "true"
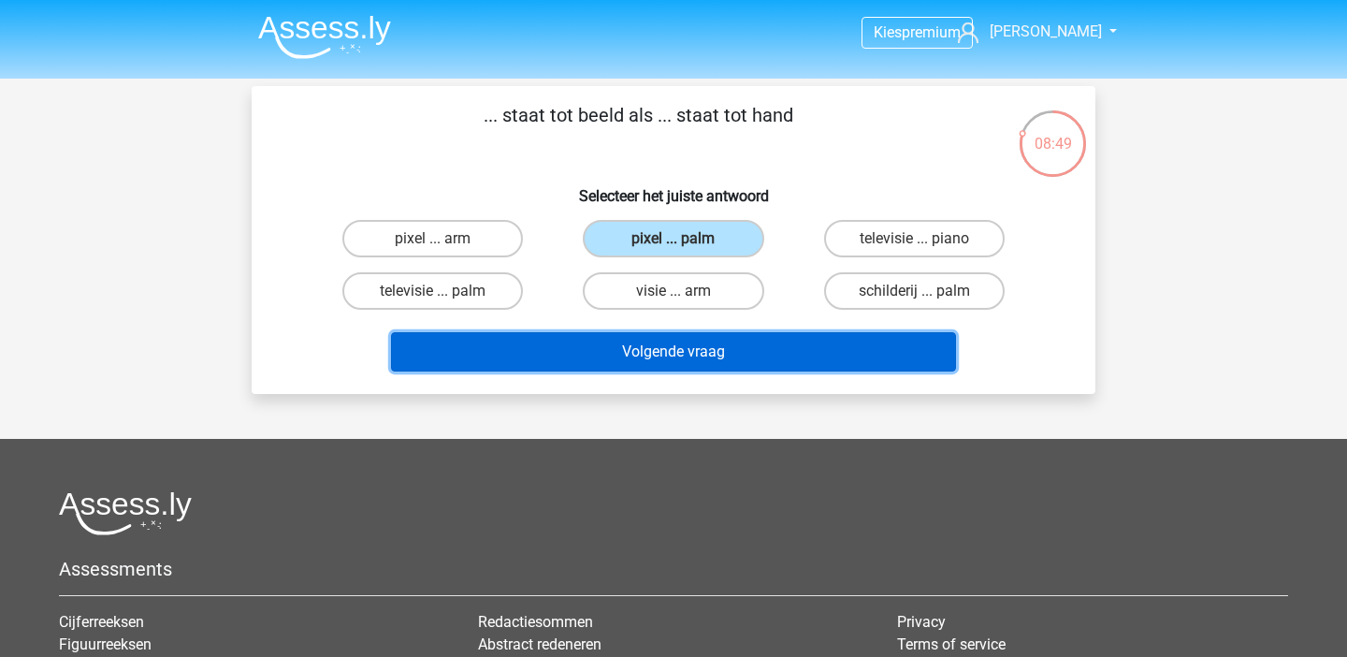
click at [716, 363] on button "Volgende vraag" at bounding box center [674, 351] width 566 height 39
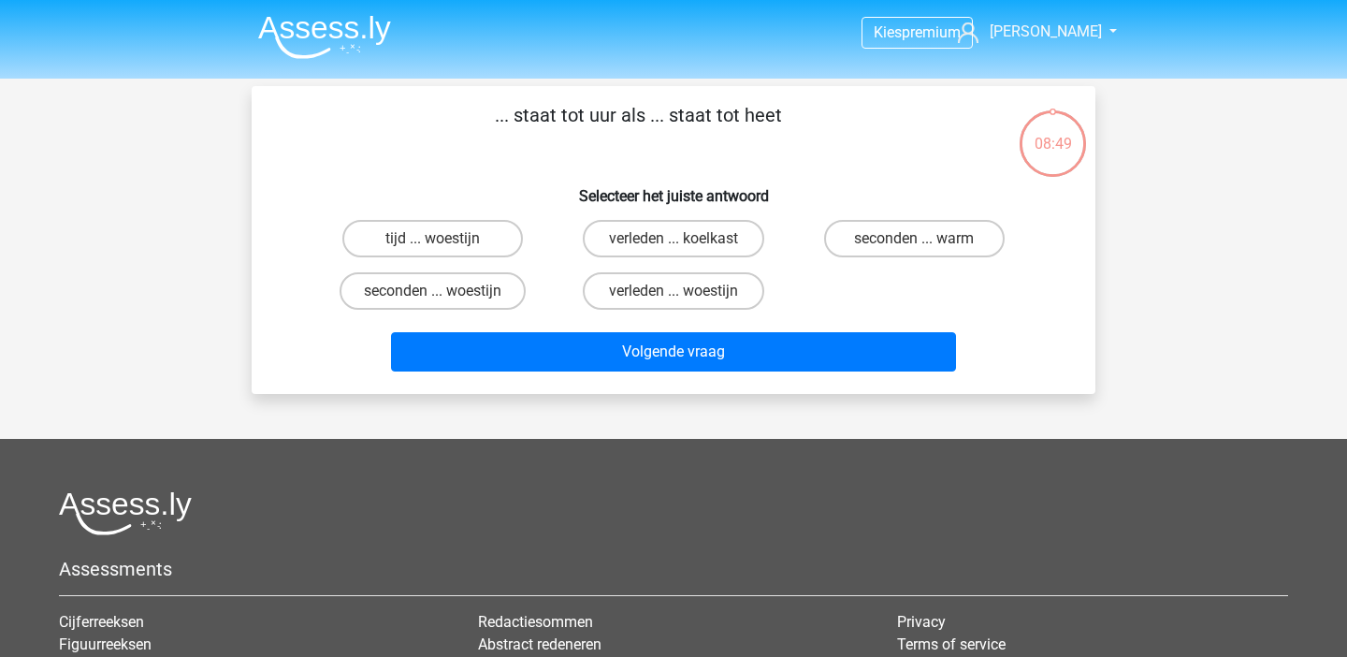
scroll to position [3, 0]
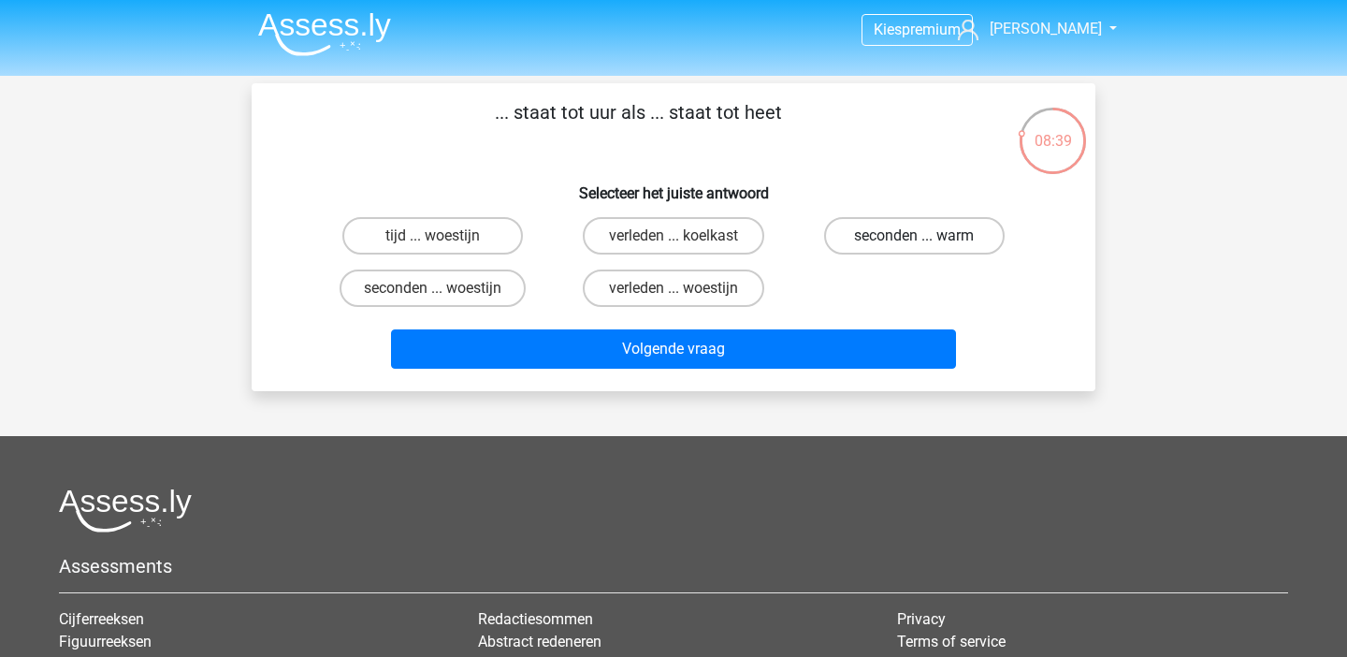
click at [924, 248] on label "seconden ... warm" at bounding box center [914, 235] width 181 height 37
click at [924, 248] on input "seconden ... warm" at bounding box center [920, 242] width 12 height 12
radio input "true"
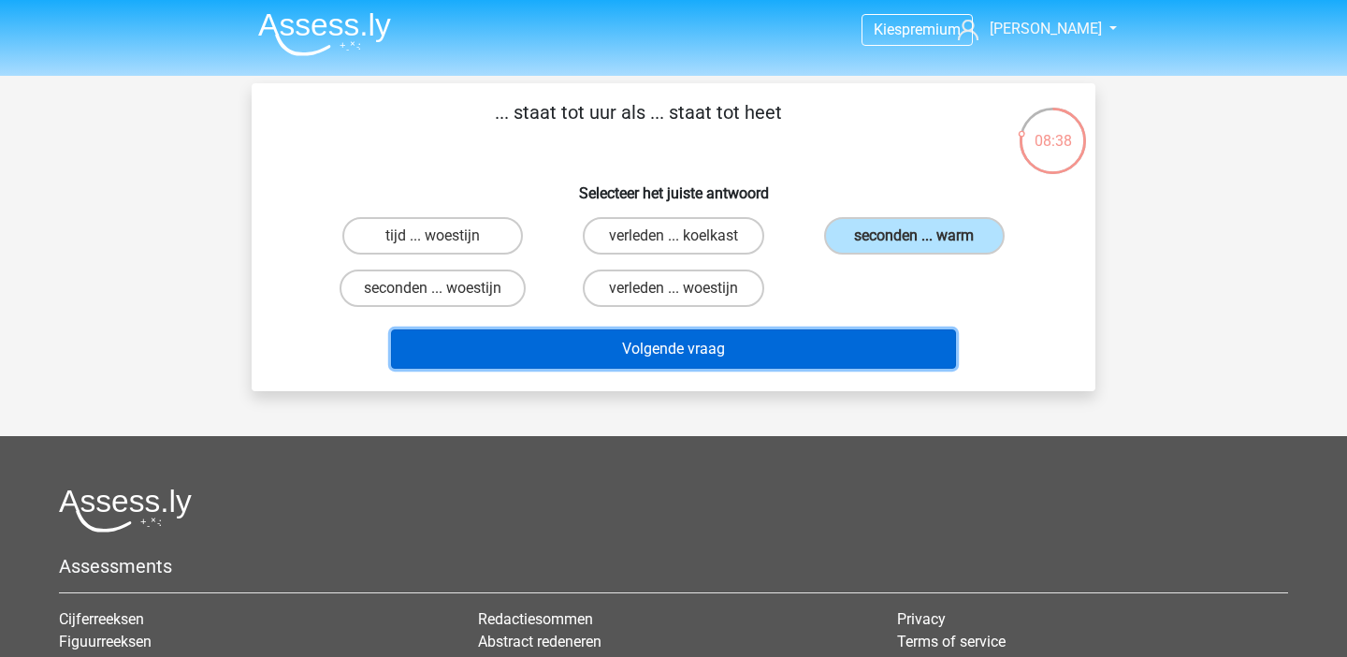
click at [822, 343] on button "Volgende vraag" at bounding box center [674, 348] width 566 height 39
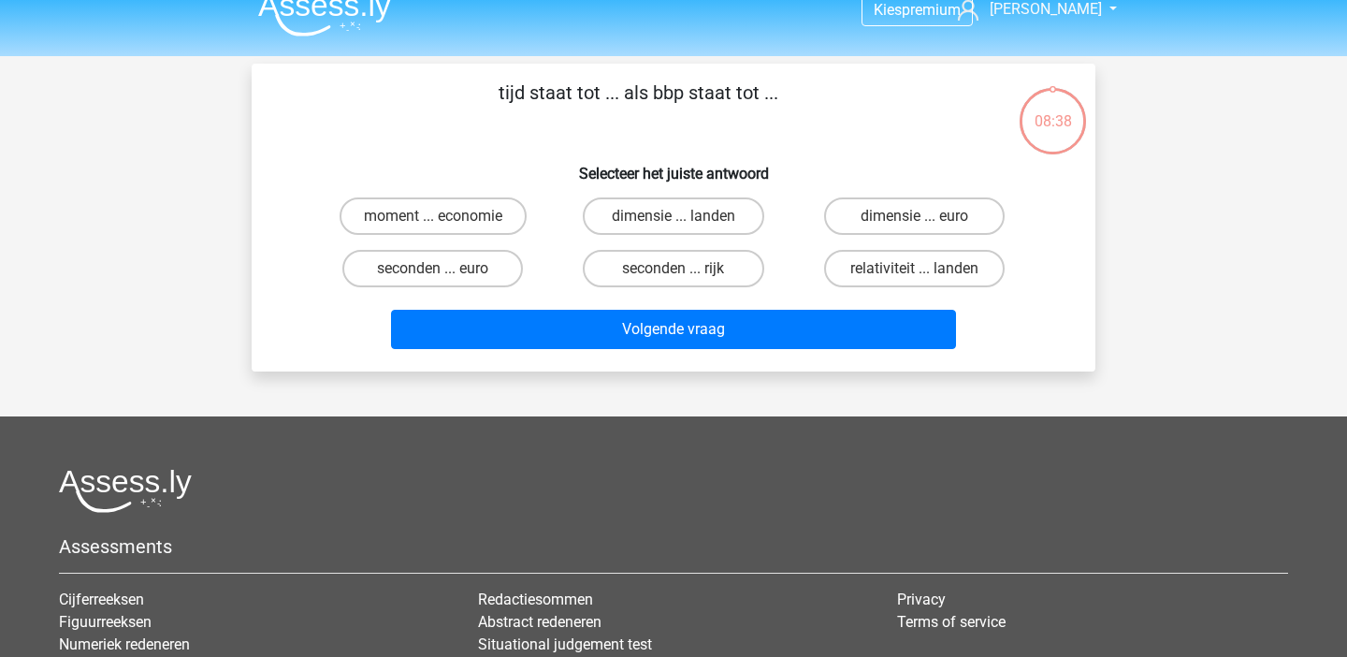
scroll to position [0, 0]
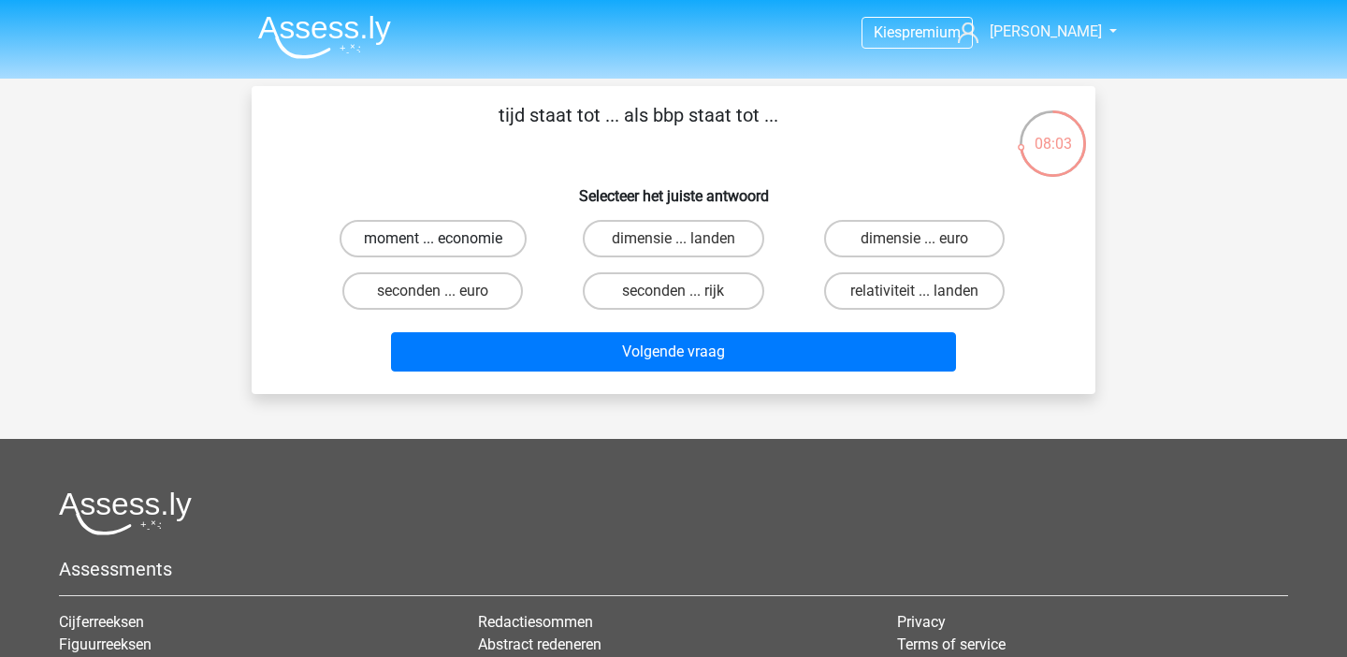
click at [372, 235] on label "moment ... economie" at bounding box center [433, 238] width 187 height 37
click at [433, 239] on input "moment ... economie" at bounding box center [439, 245] width 12 height 12
radio input "true"
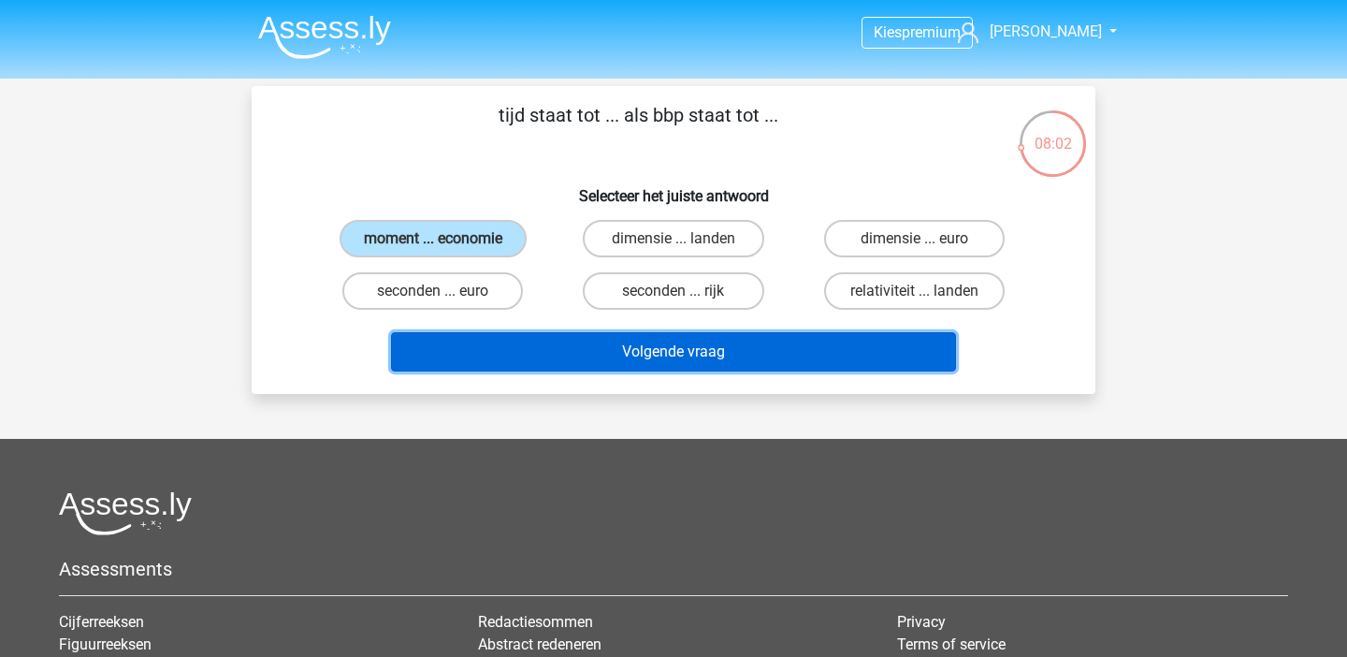
click at [442, 347] on button "Volgende vraag" at bounding box center [674, 351] width 566 height 39
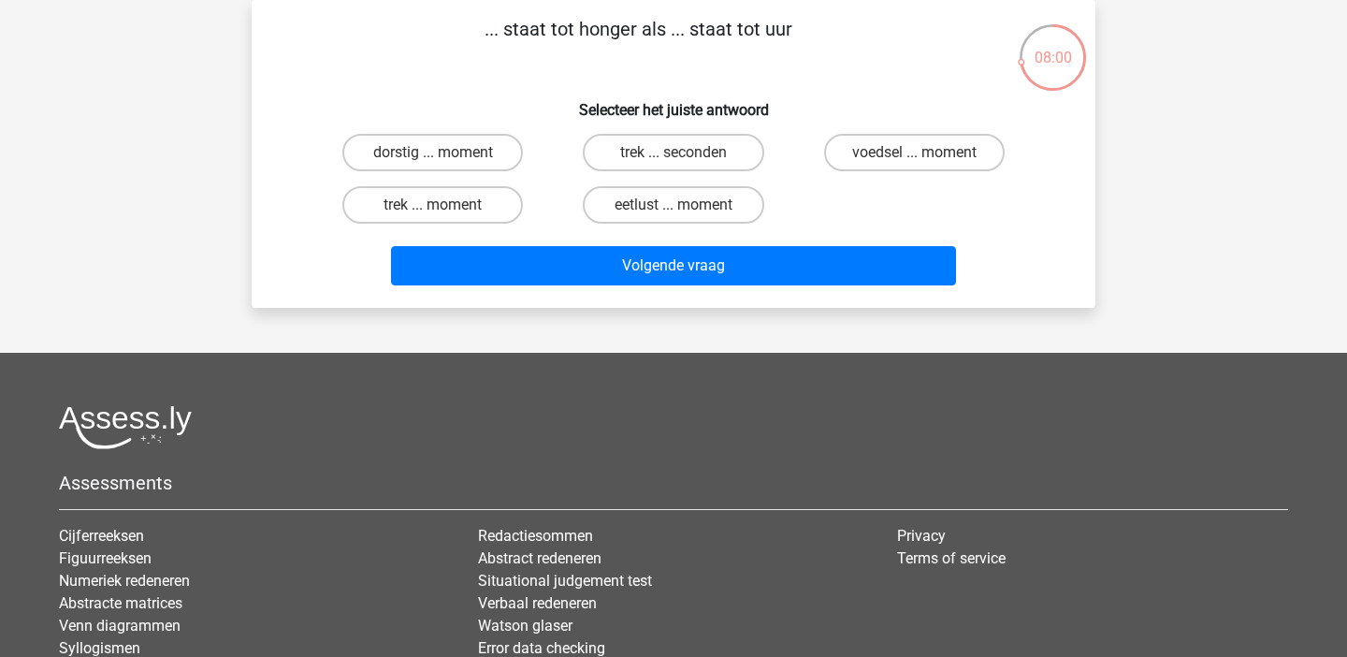
scroll to position [7, 0]
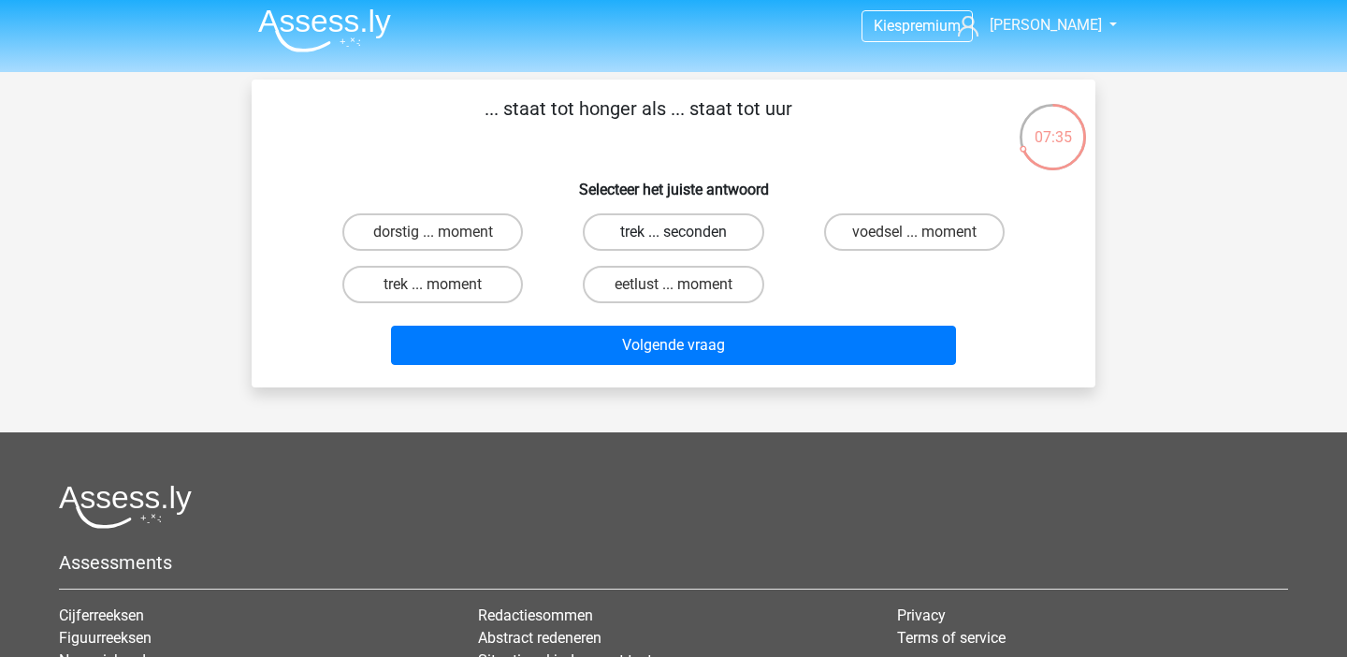
click at [632, 240] on label "trek ... seconden" at bounding box center [673, 231] width 181 height 37
click at [674, 240] on input "trek ... seconden" at bounding box center [680, 238] width 12 height 12
radio input "true"
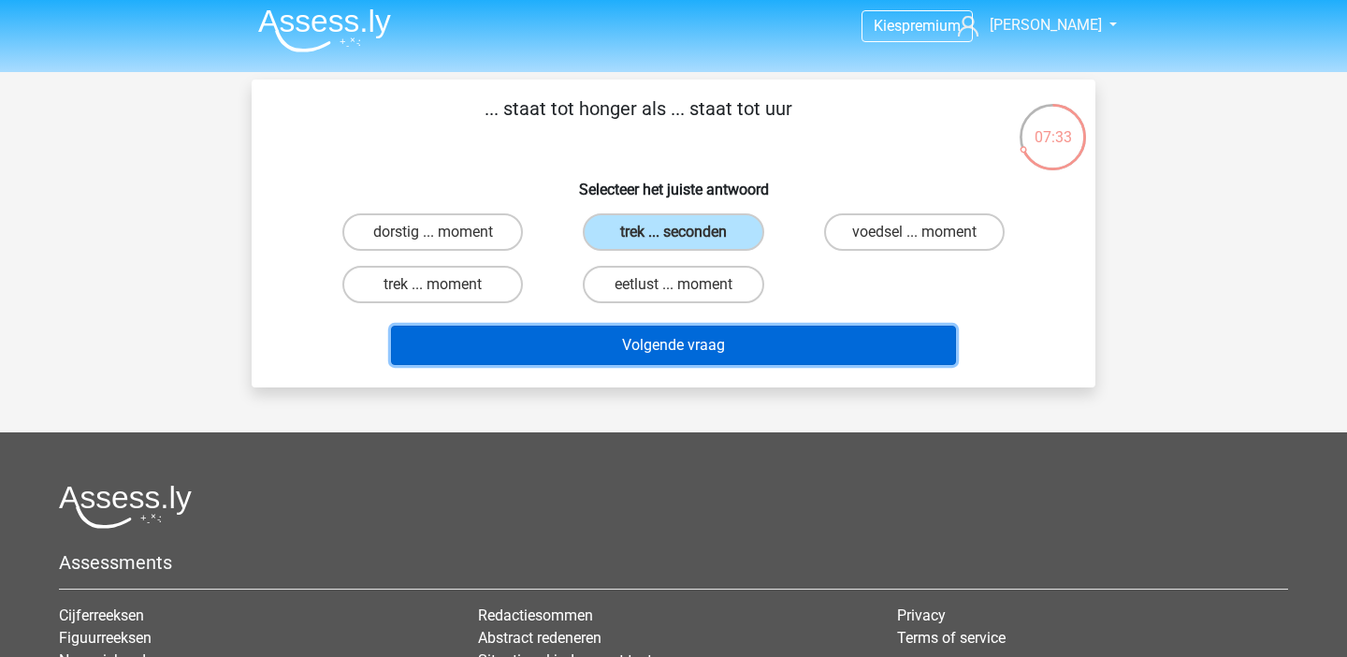
click at [631, 345] on button "Volgende vraag" at bounding box center [674, 345] width 566 height 39
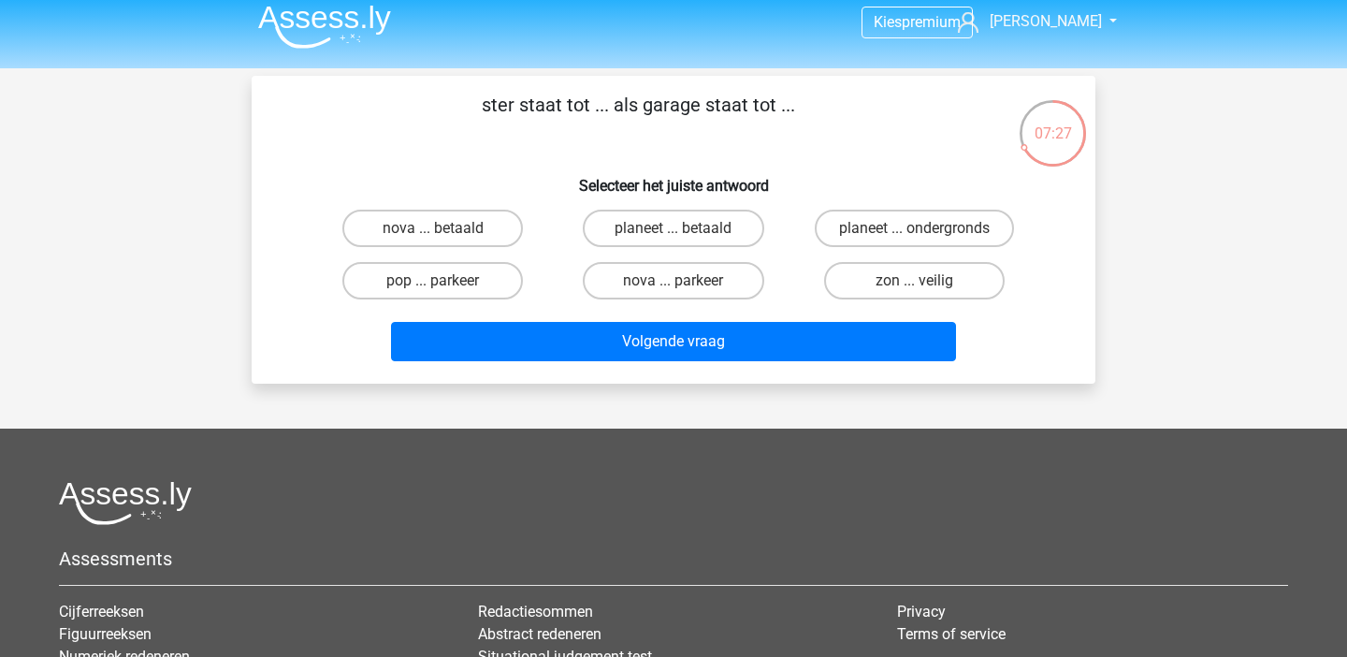
scroll to position [0, 0]
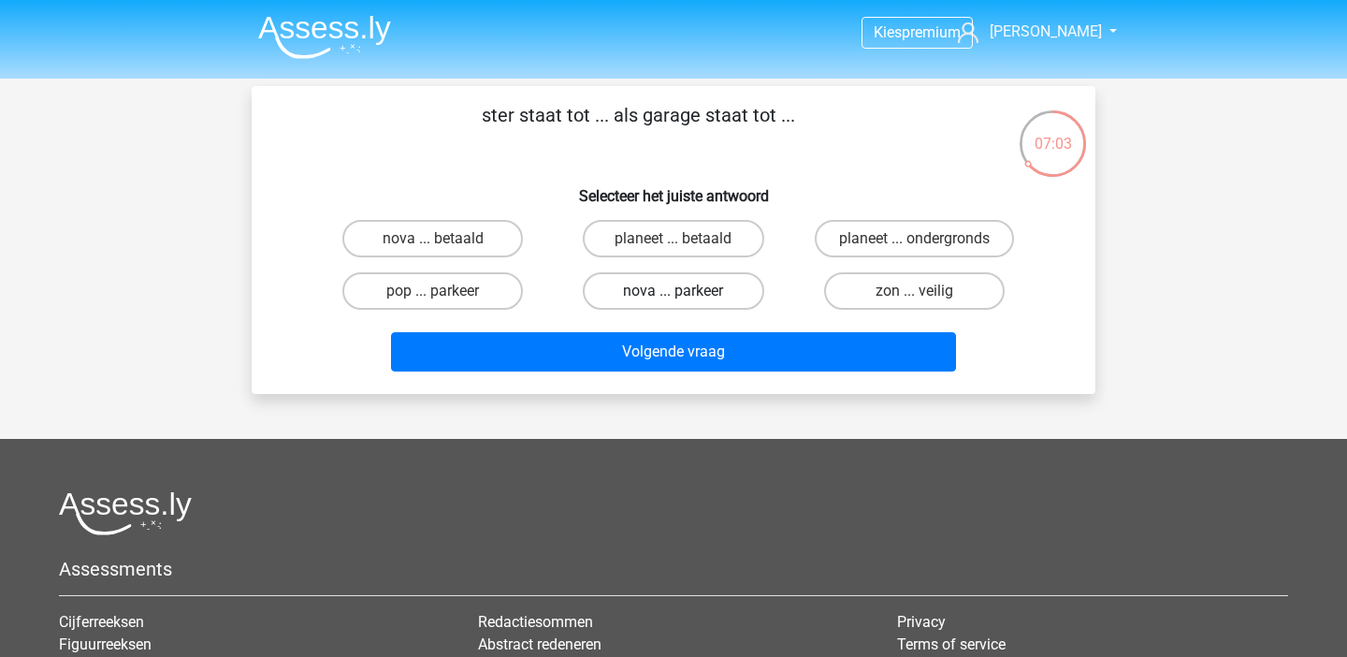
click at [713, 285] on label "nova ... parkeer" at bounding box center [673, 290] width 181 height 37
click at [686, 291] on input "nova ... parkeer" at bounding box center [680, 297] width 12 height 12
radio input "true"
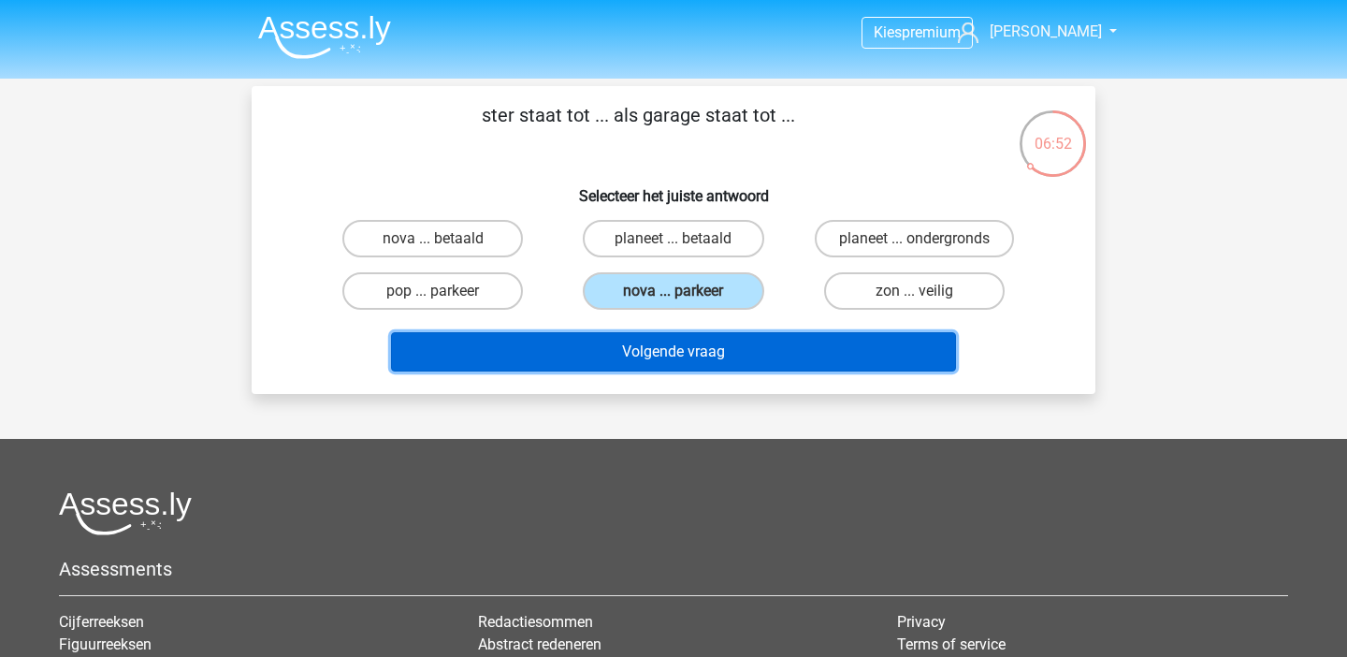
click at [713, 358] on button "Volgende vraag" at bounding box center [674, 351] width 566 height 39
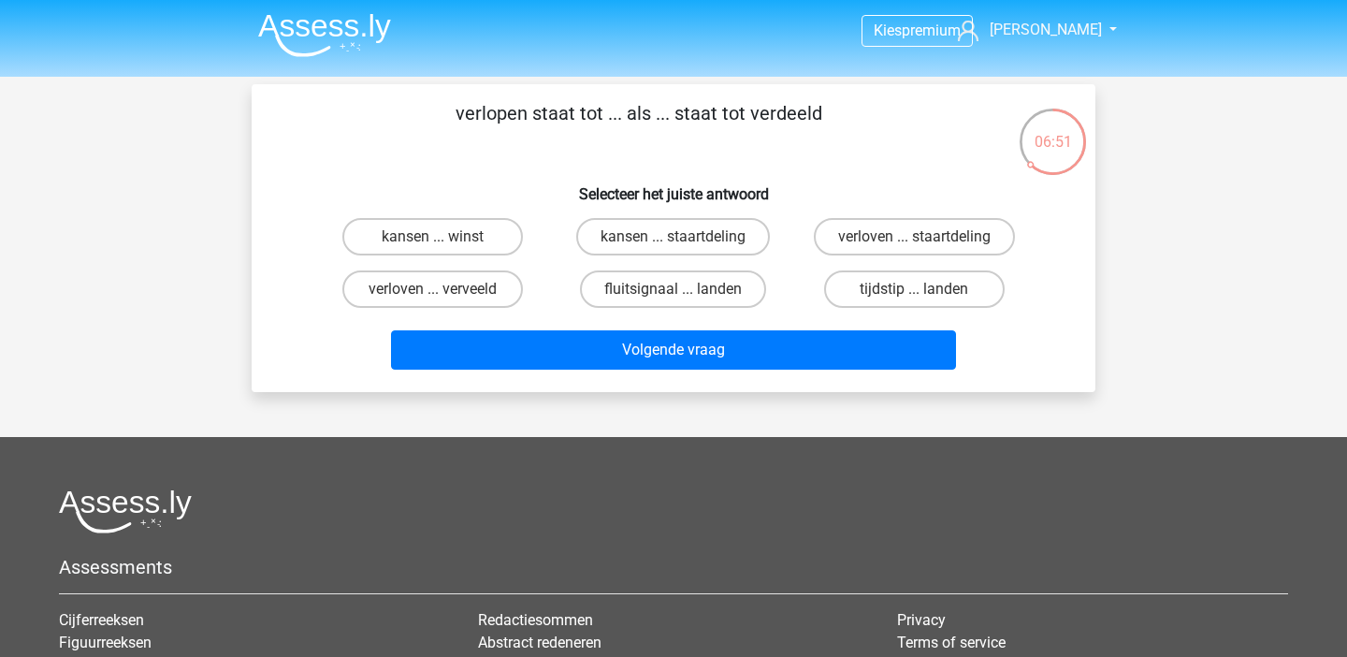
scroll to position [1, 0]
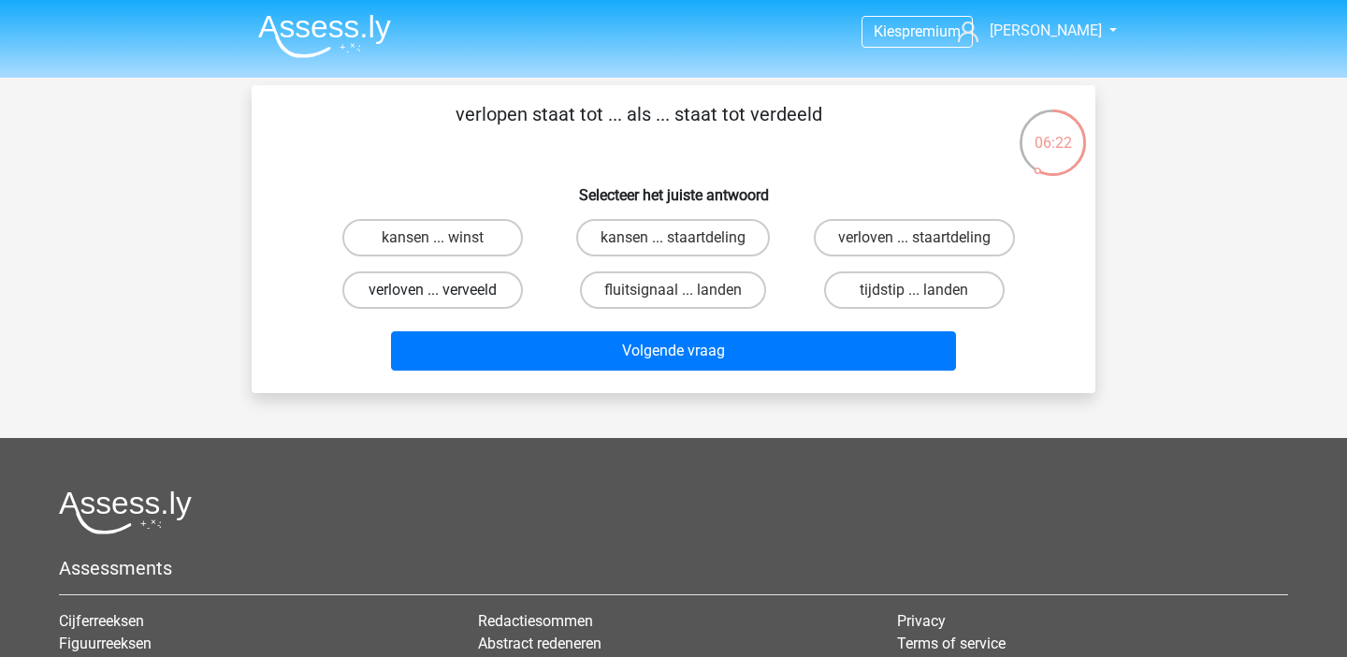
click at [457, 284] on label "verloven ... verveeld" at bounding box center [432, 289] width 181 height 37
click at [445, 290] on input "verloven ... verveeld" at bounding box center [439, 296] width 12 height 12
radio input "true"
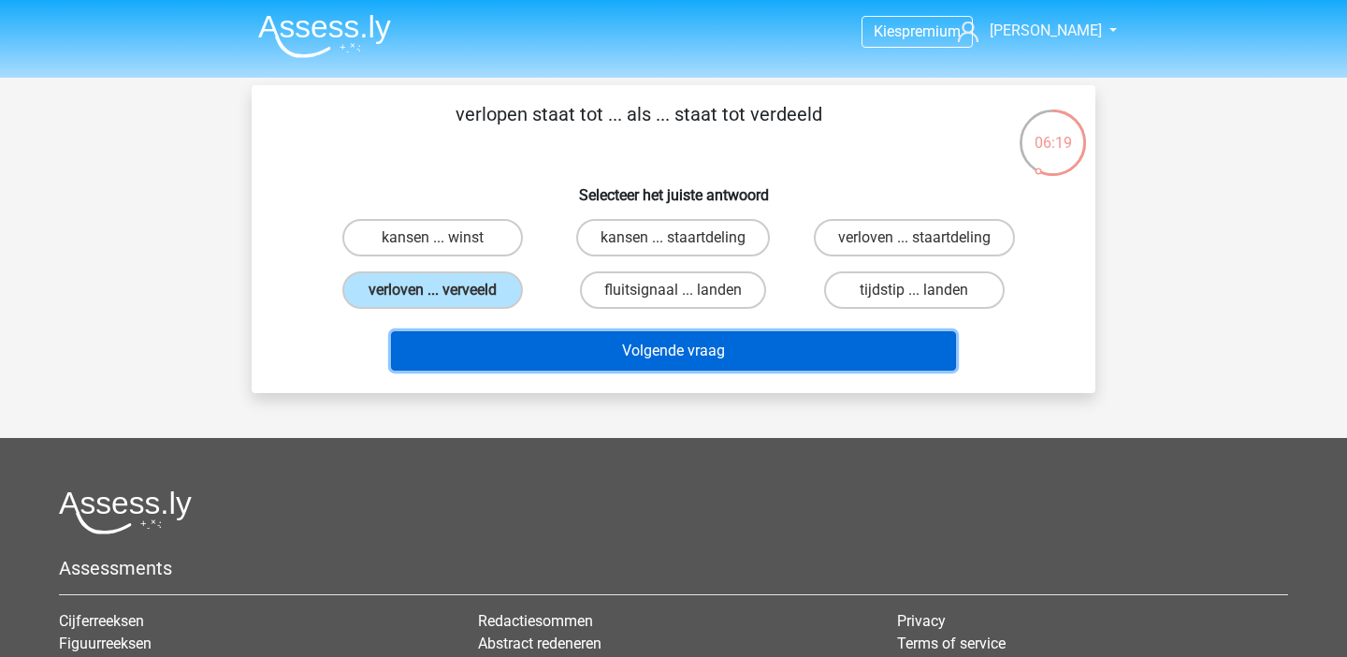
click at [473, 366] on button "Volgende vraag" at bounding box center [674, 350] width 566 height 39
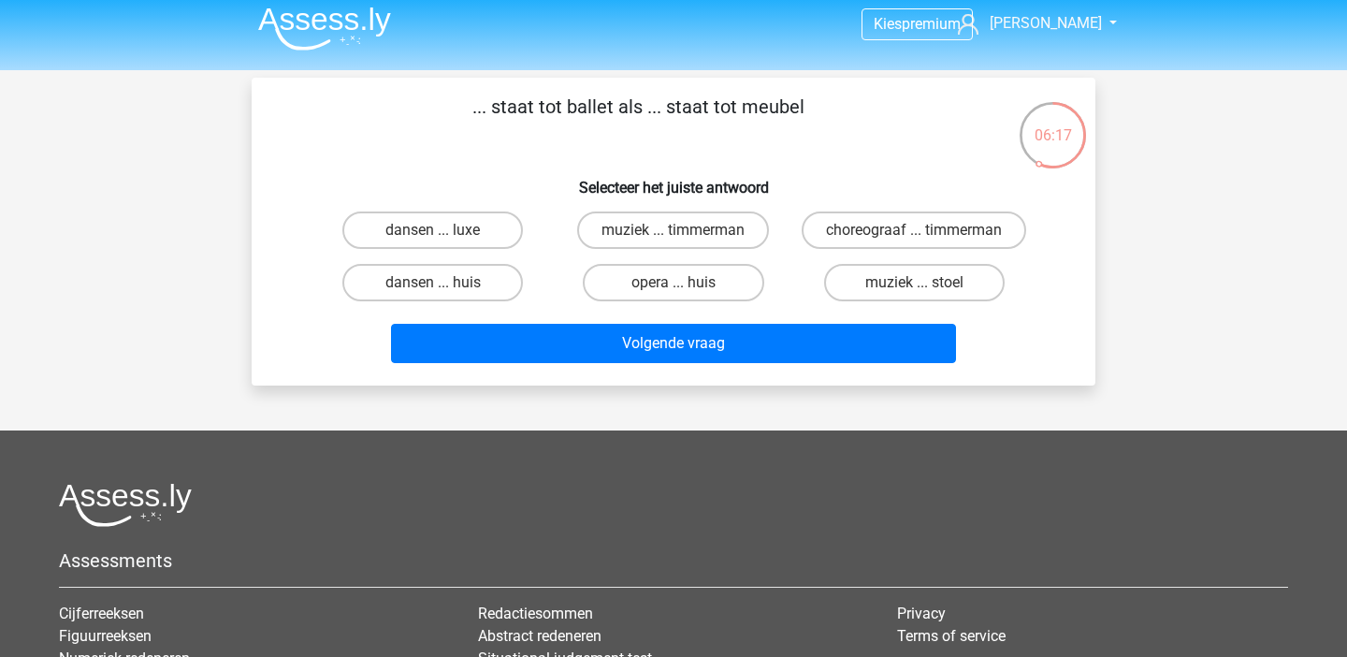
scroll to position [9, 0]
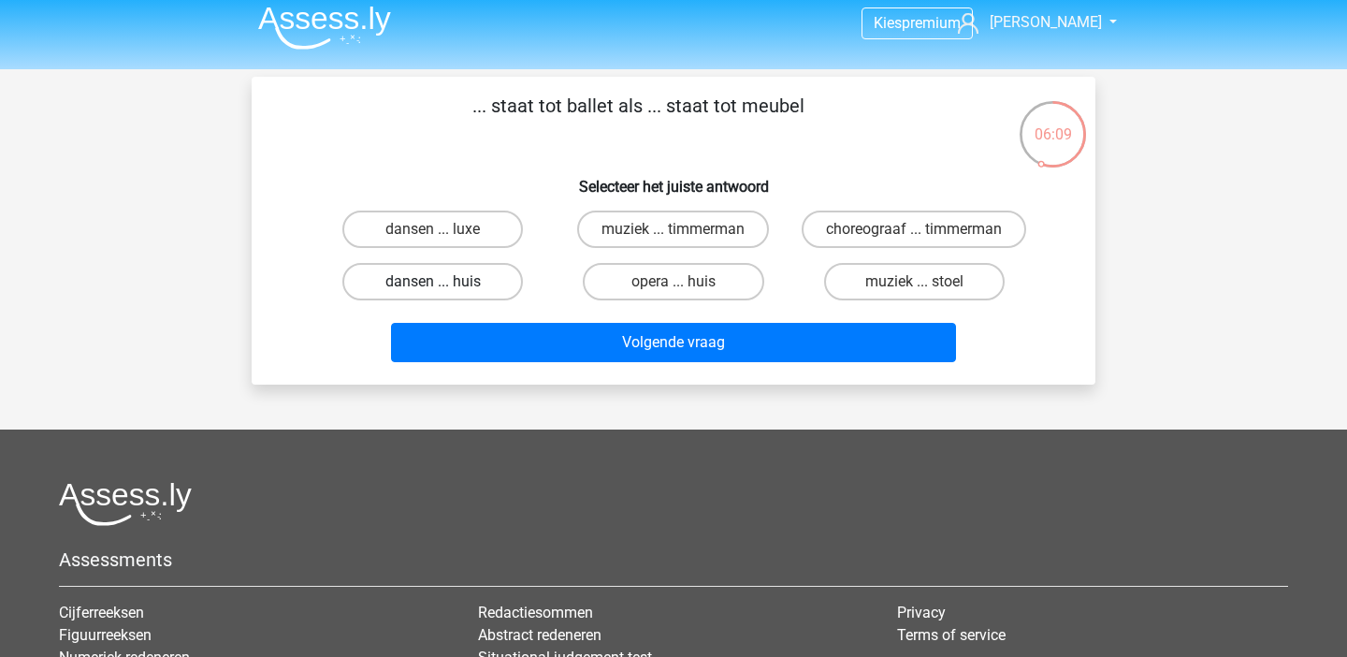
click at [407, 300] on label "dansen ... huis" at bounding box center [432, 281] width 181 height 37
click at [433, 294] on input "dansen ... huis" at bounding box center [439, 288] width 12 height 12
radio input "true"
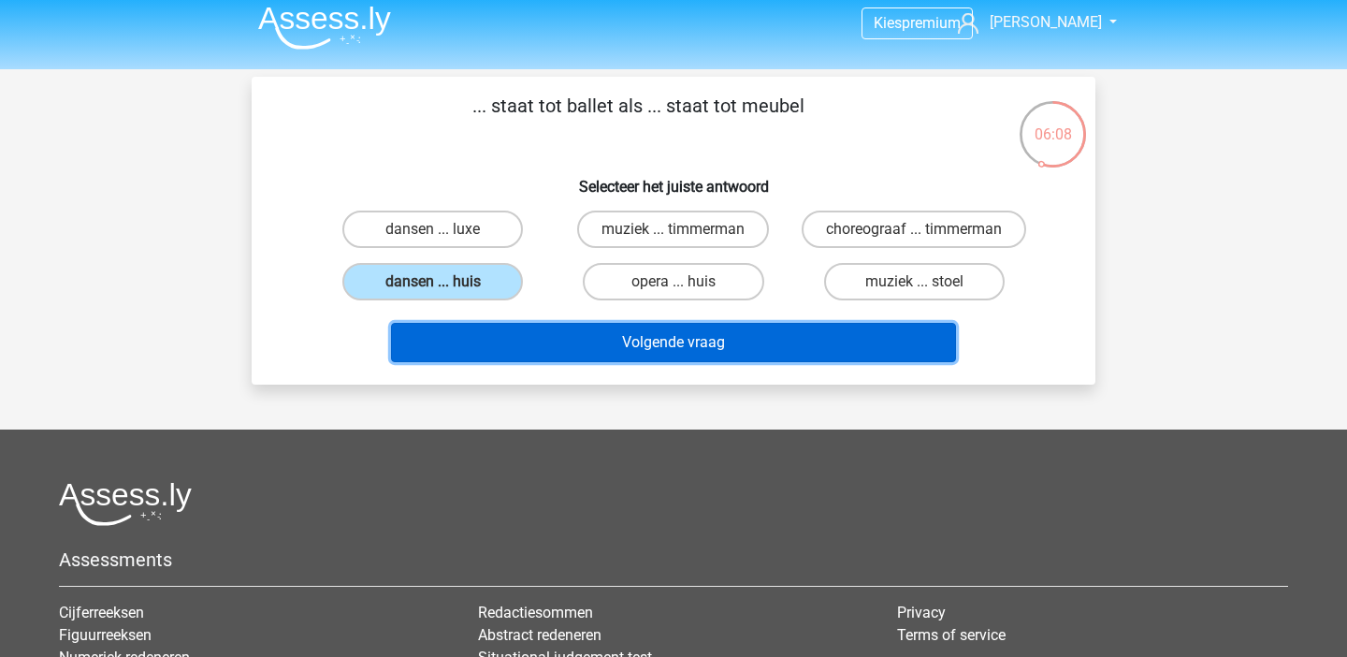
click at [471, 357] on button "Volgende vraag" at bounding box center [674, 342] width 566 height 39
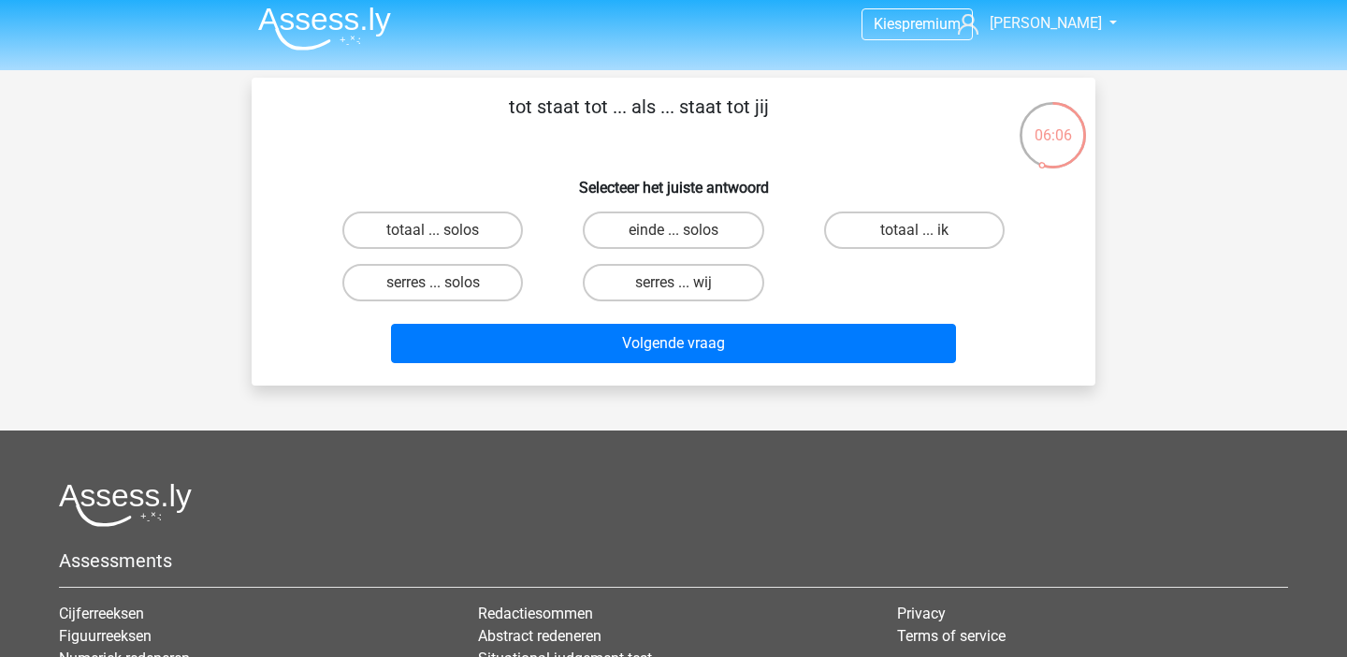
scroll to position [0, 0]
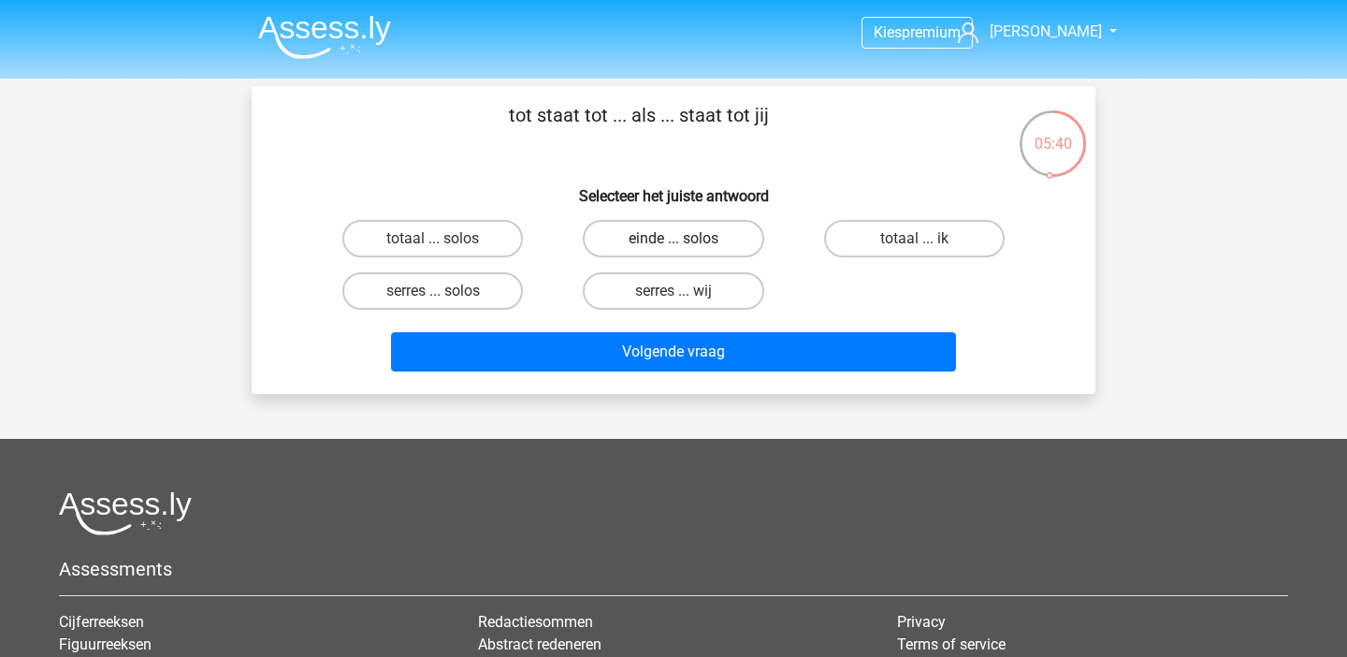
click at [692, 238] on label "einde ... solos" at bounding box center [673, 238] width 181 height 37
click at [686, 239] on input "einde ... solos" at bounding box center [680, 245] width 12 height 12
radio input "true"
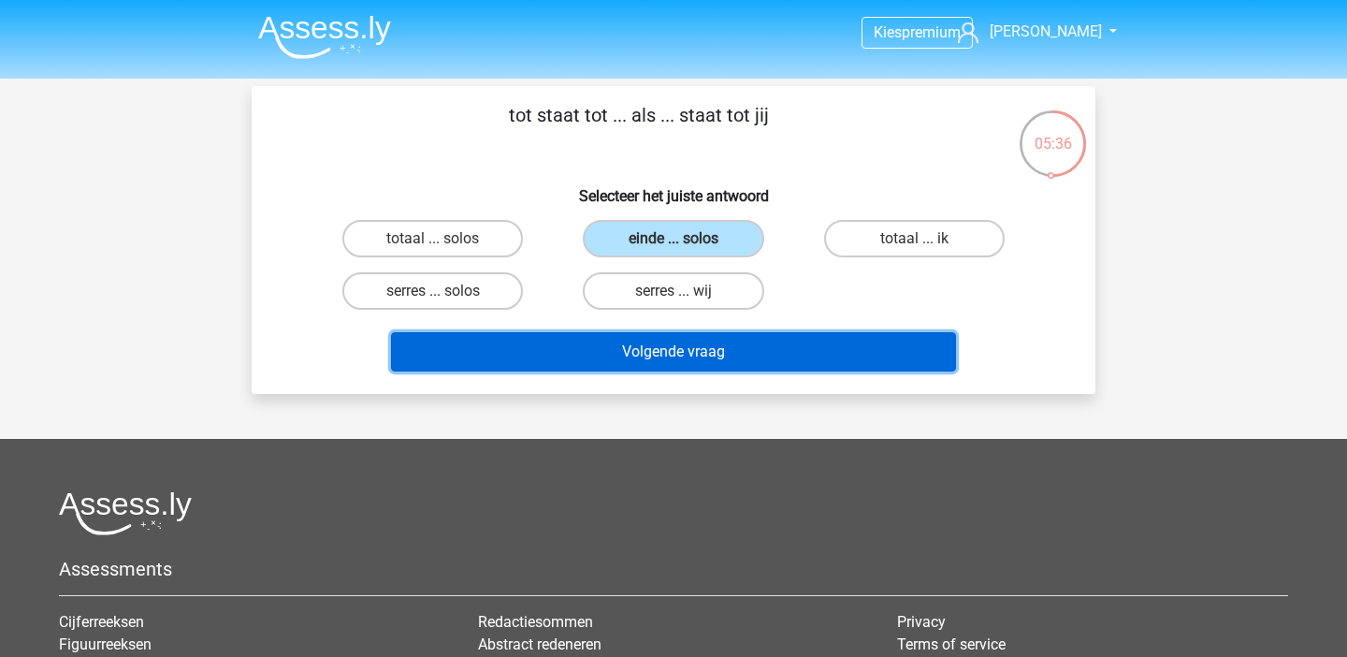
click at [742, 344] on button "Volgende vraag" at bounding box center [674, 351] width 566 height 39
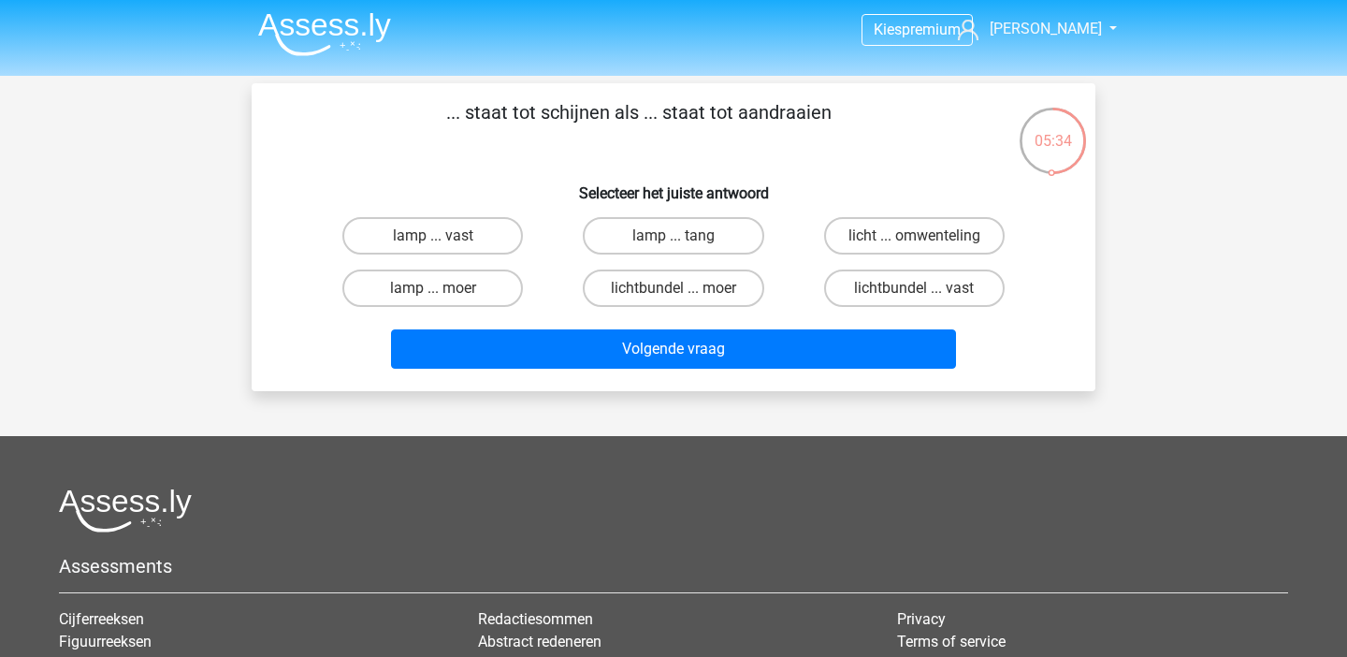
scroll to position [4, 0]
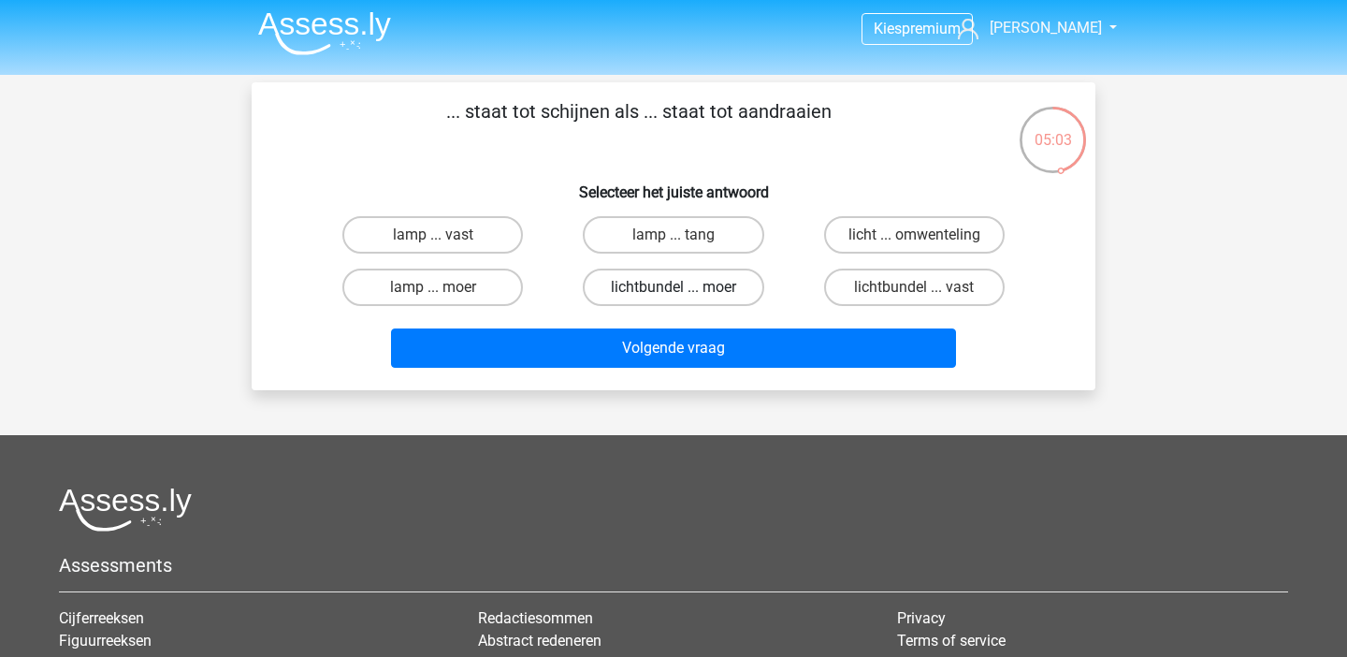
click at [712, 295] on label "lichtbundel ... moer" at bounding box center [673, 287] width 181 height 37
click at [686, 295] on input "lichtbundel ... moer" at bounding box center [680, 293] width 12 height 12
radio input "true"
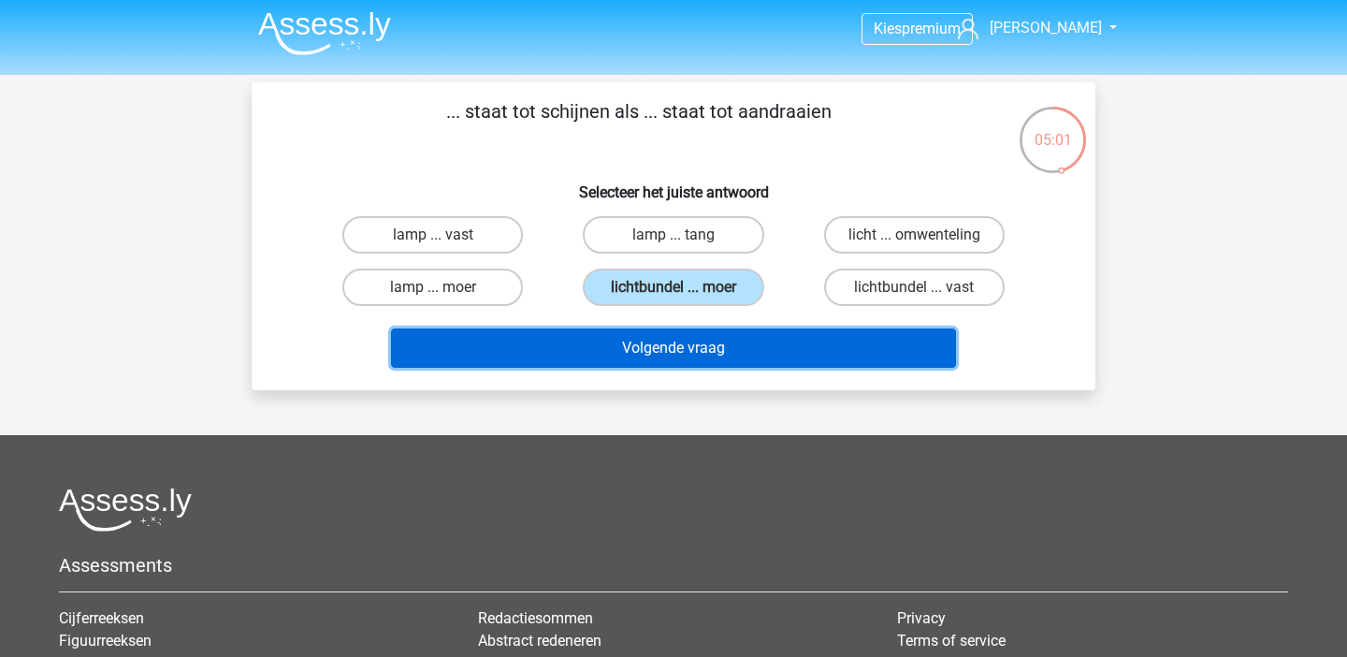
click at [713, 356] on button "Volgende vraag" at bounding box center [674, 347] width 566 height 39
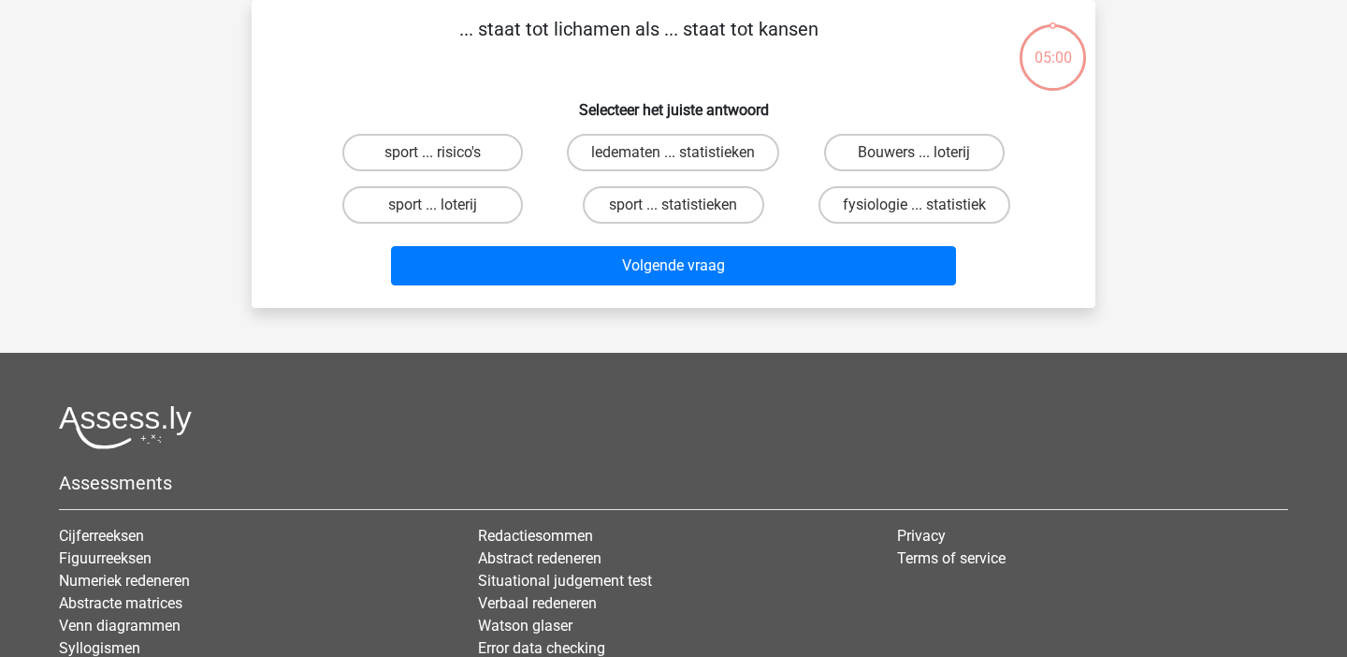
scroll to position [0, 0]
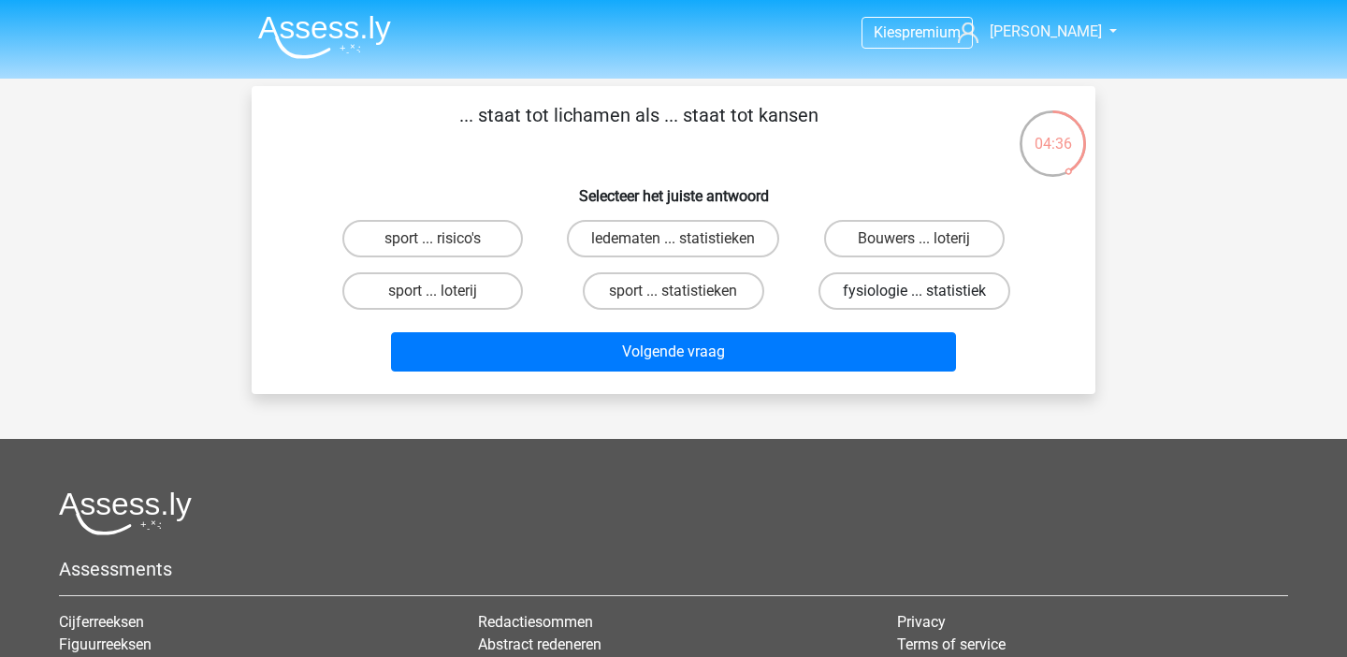
click at [890, 286] on label "fysiologie ... statistiek" at bounding box center [915, 290] width 192 height 37
click at [914, 291] on input "fysiologie ... statistiek" at bounding box center [920, 297] width 12 height 12
radio input "true"
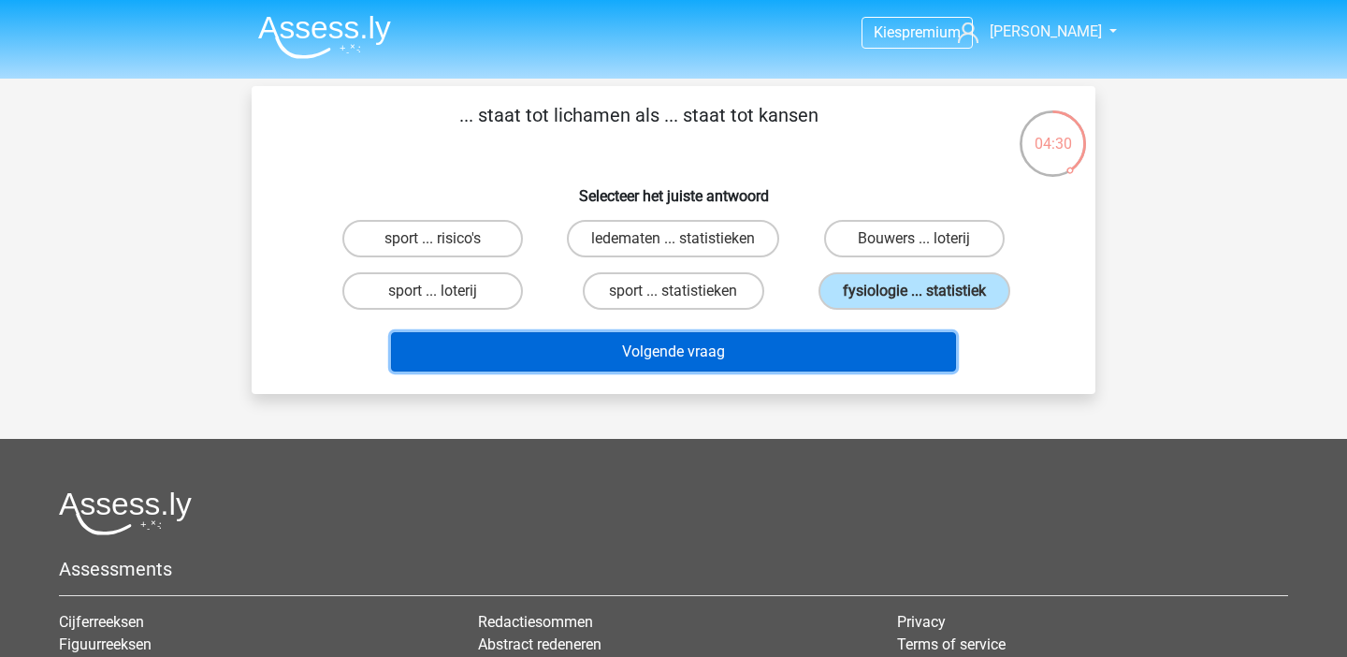
click at [687, 349] on button "Volgende vraag" at bounding box center [674, 351] width 566 height 39
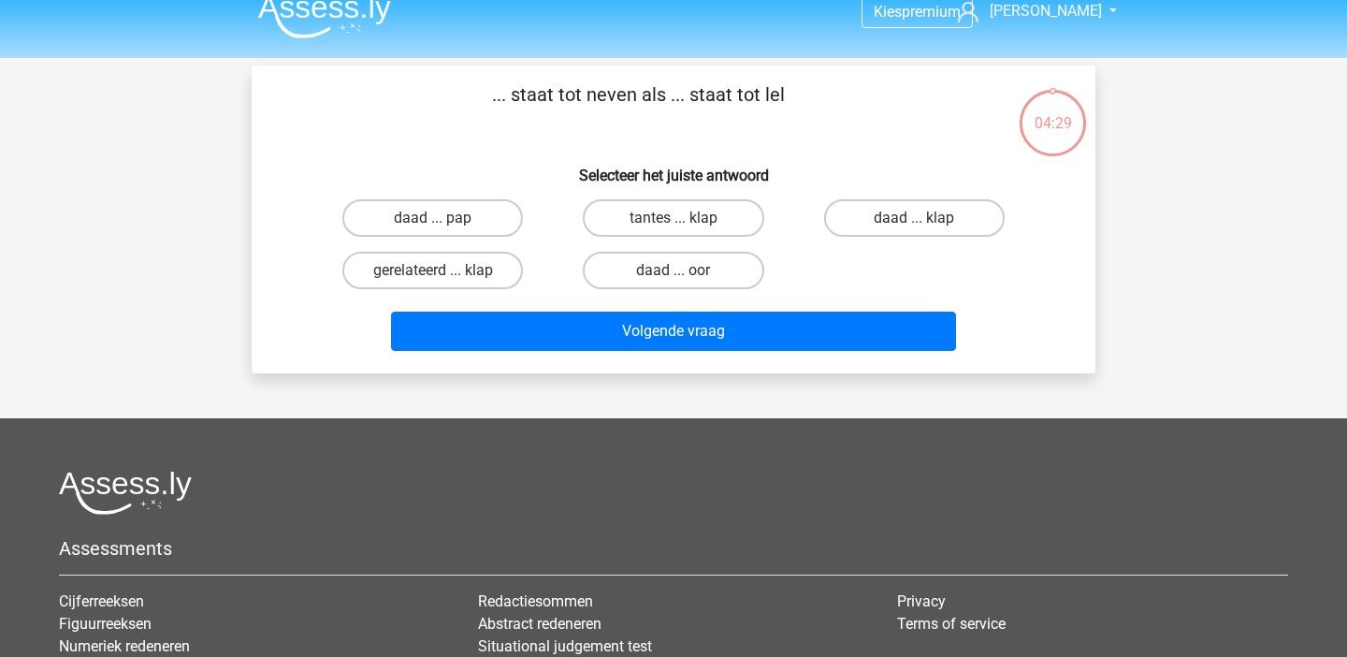
scroll to position [11, 0]
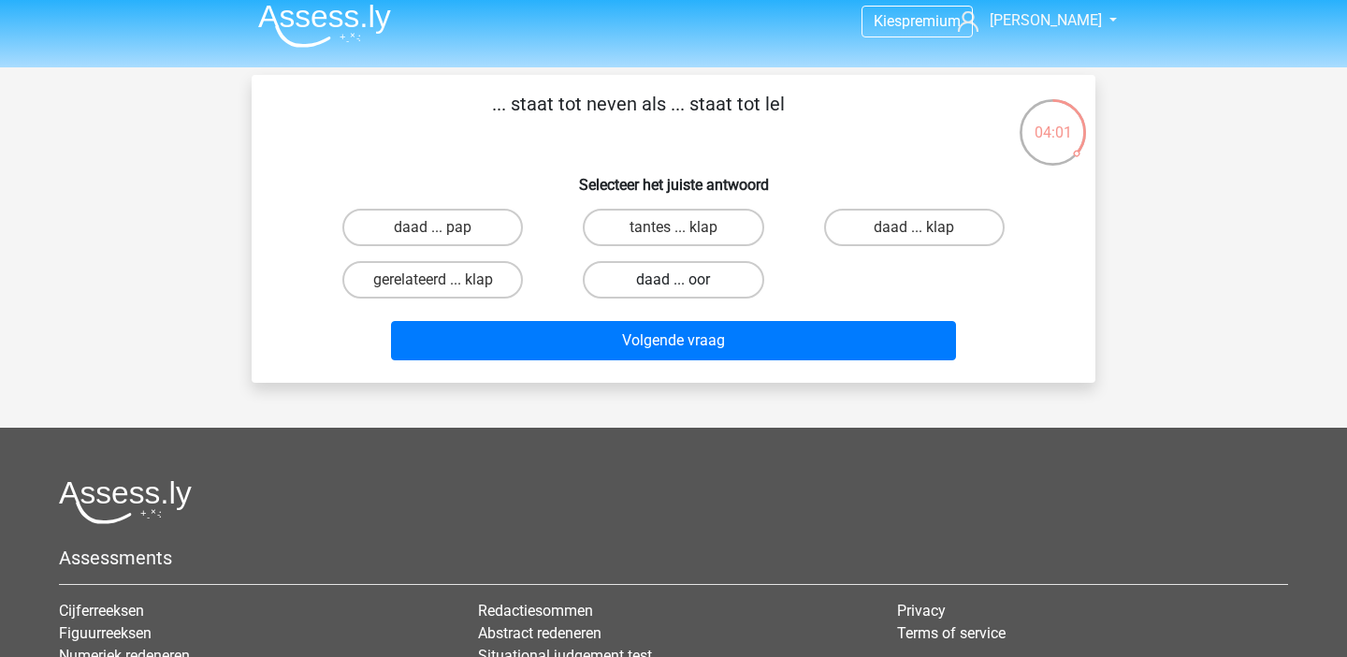
click at [659, 282] on label "daad ... oor" at bounding box center [673, 279] width 181 height 37
click at [674, 282] on input "daad ... oor" at bounding box center [680, 286] width 12 height 12
radio input "true"
click at [468, 291] on label "gerelateerd ... klap" at bounding box center [432, 279] width 181 height 37
click at [445, 291] on input "gerelateerd ... klap" at bounding box center [439, 286] width 12 height 12
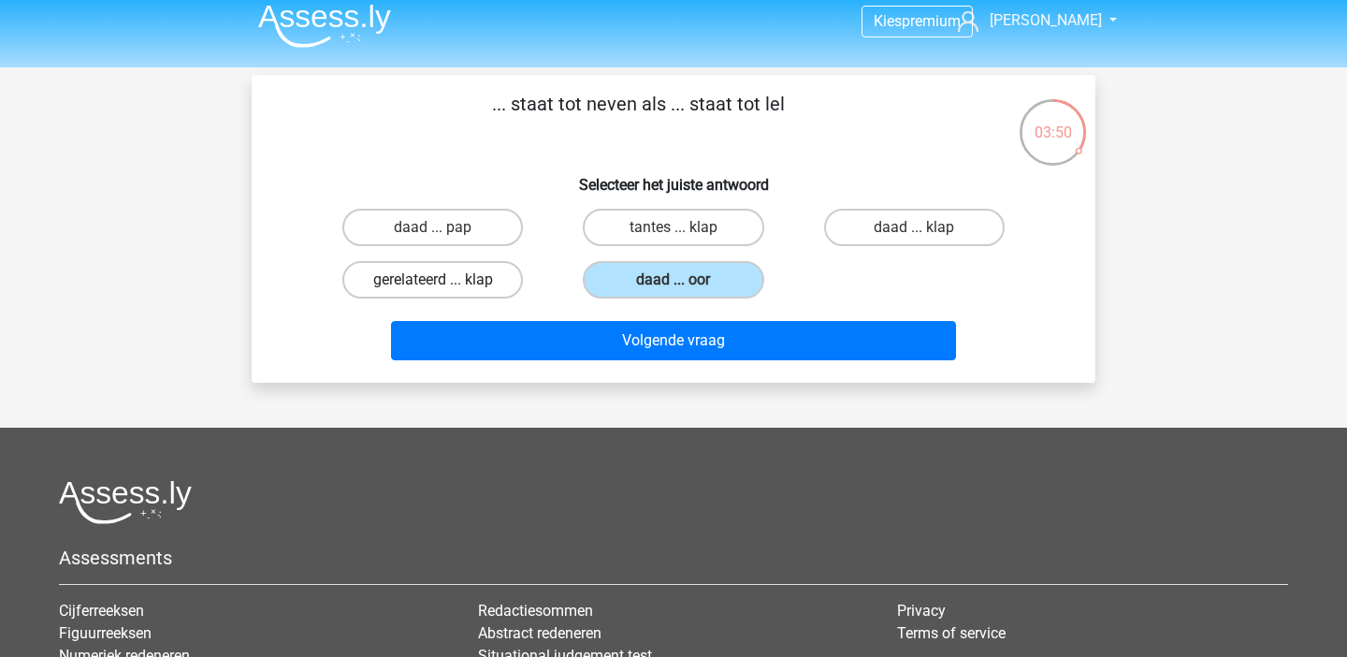
radio input "true"
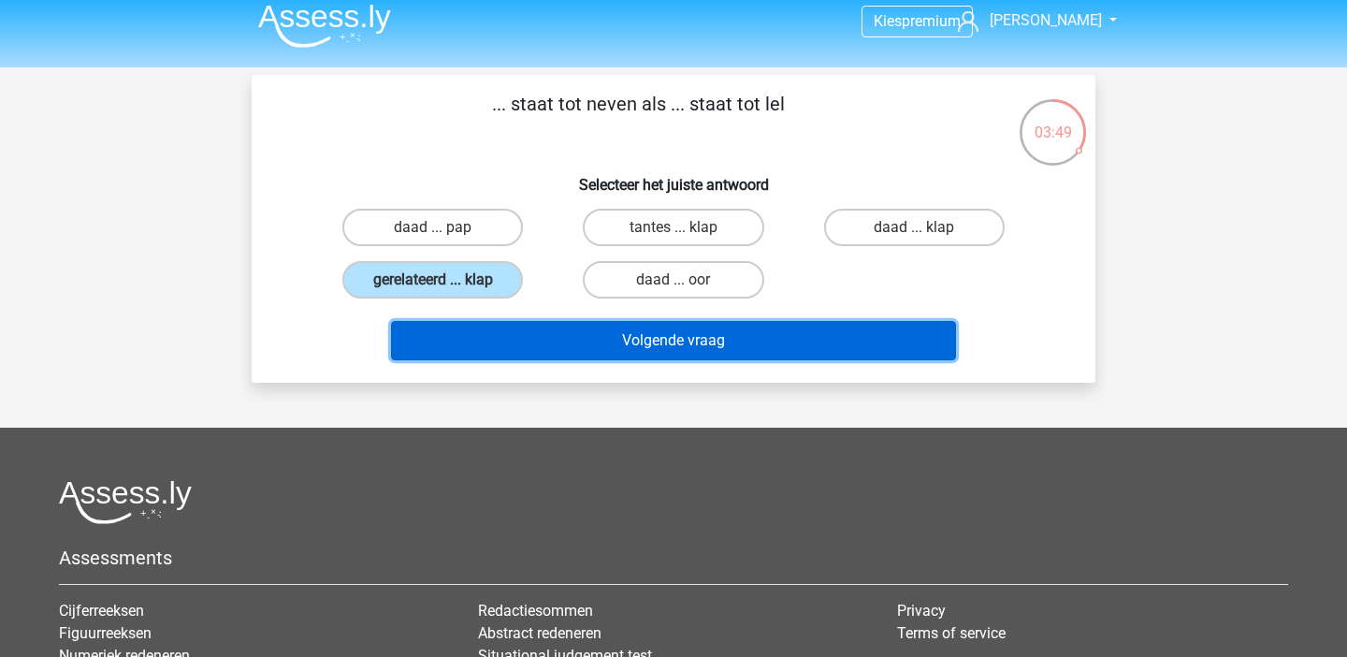
click at [635, 344] on button "Volgende vraag" at bounding box center [674, 340] width 566 height 39
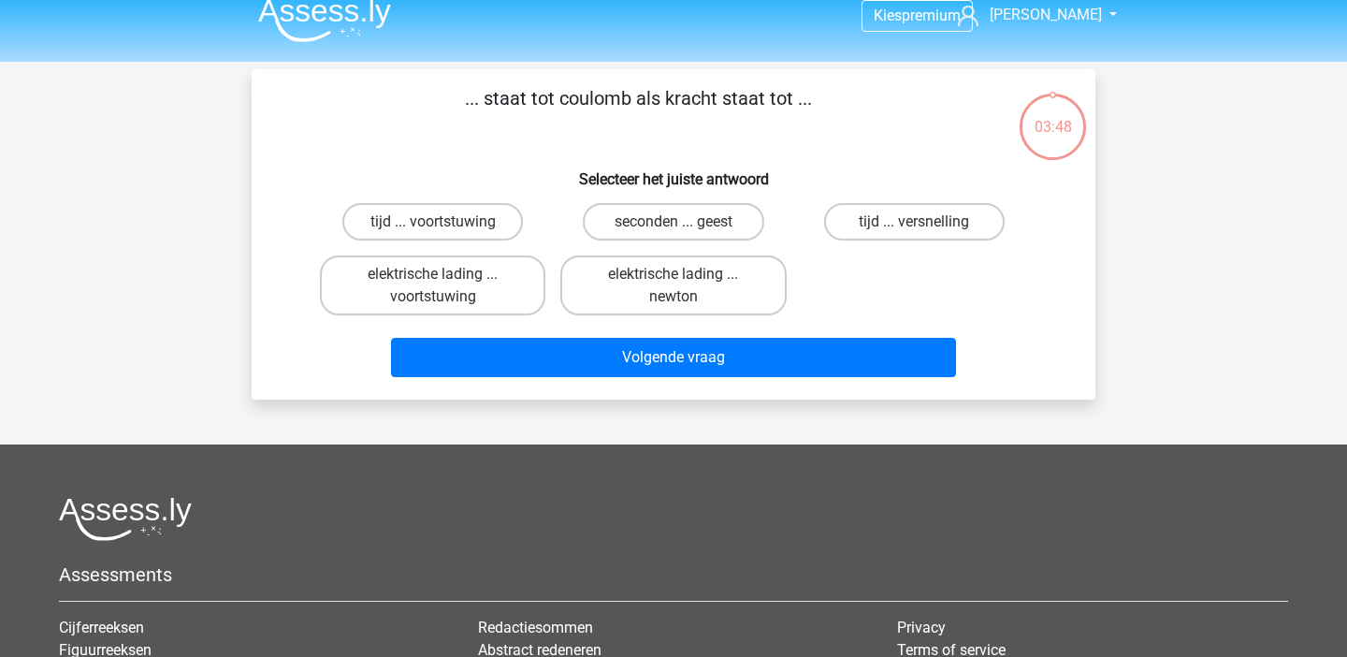
scroll to position [0, 0]
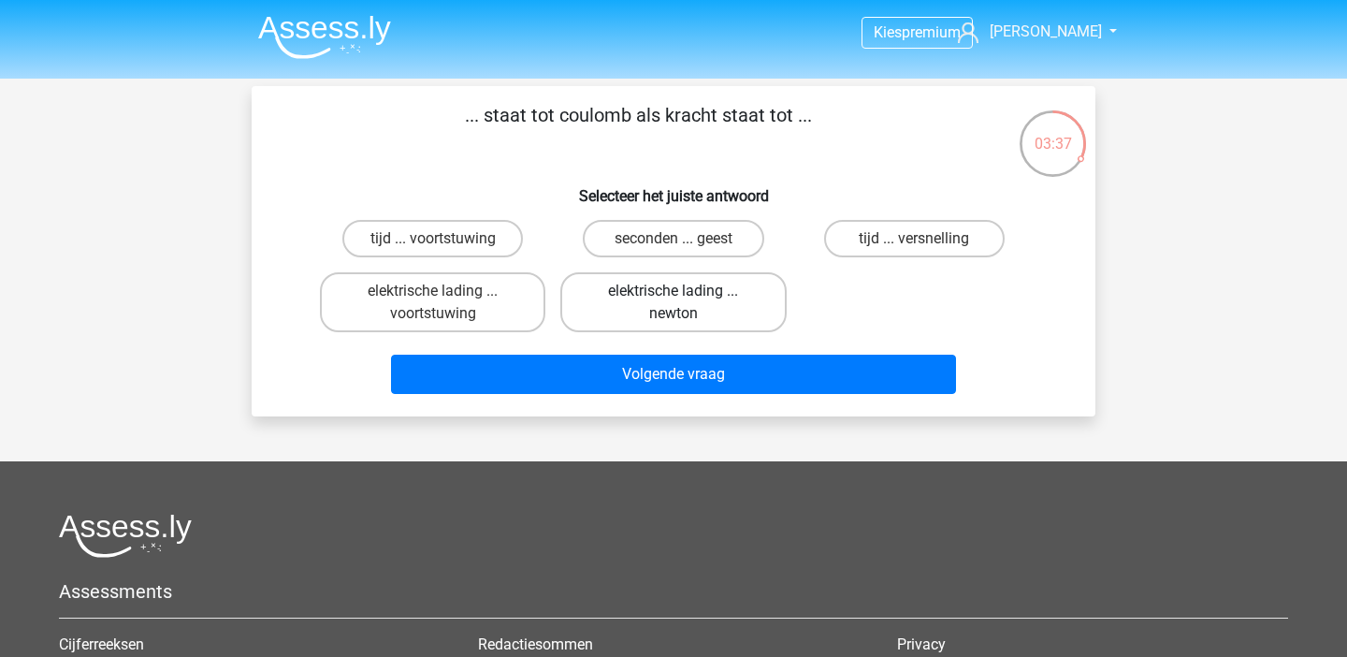
click at [680, 305] on label "elektrische lading ... newton" at bounding box center [674, 302] width 226 height 60
click at [680, 303] on input "elektrische lading ... newton" at bounding box center [680, 297] width 12 height 12
radio input "true"
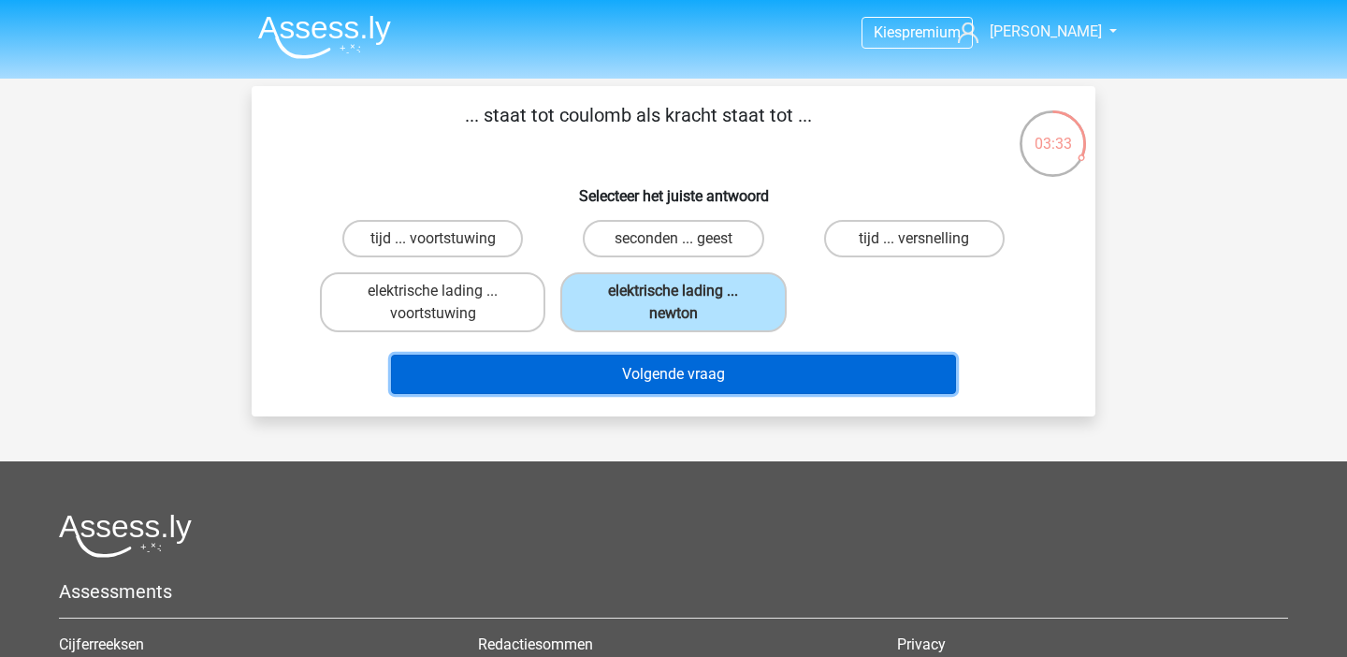
click at [706, 390] on button "Volgende vraag" at bounding box center [674, 374] width 566 height 39
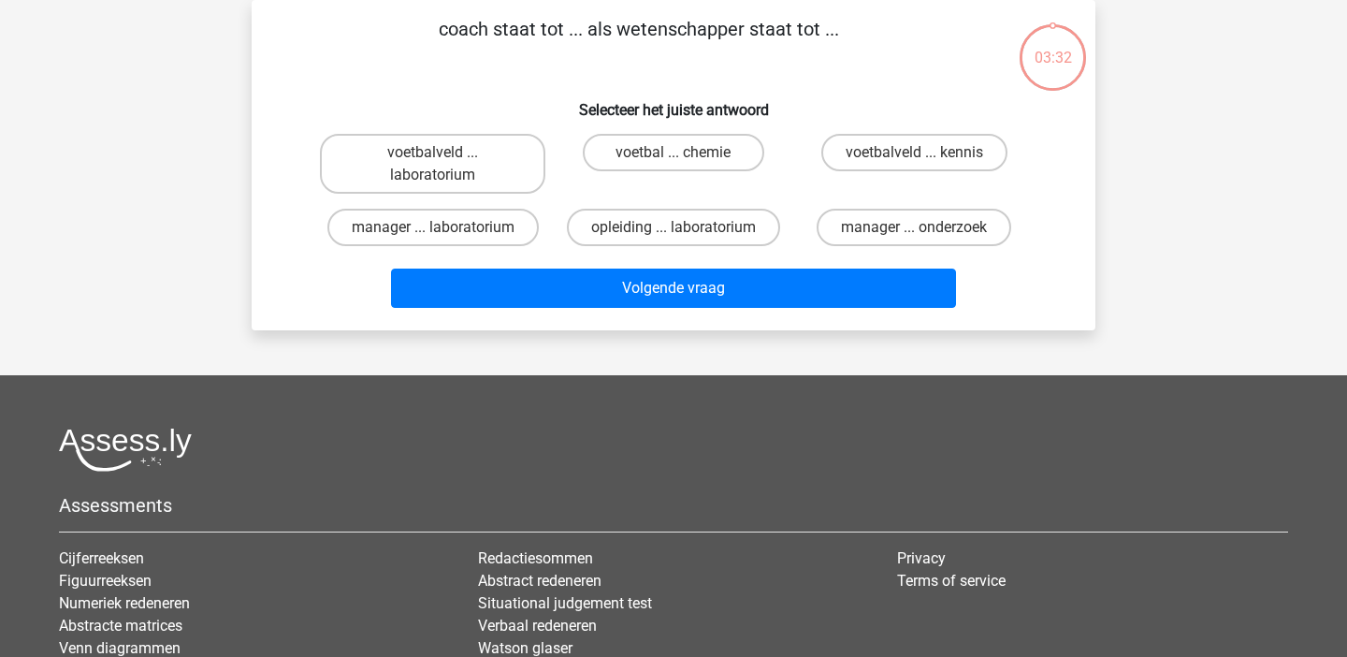
scroll to position [11, 0]
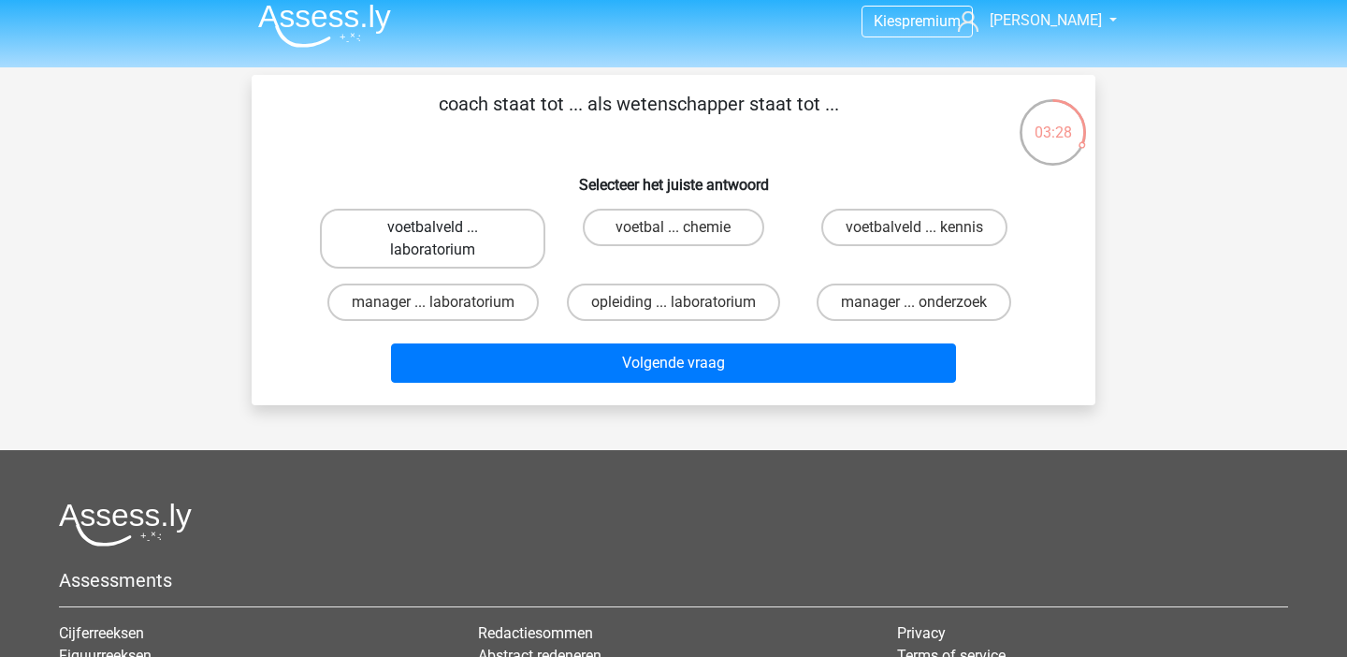
click at [436, 246] on label "voetbalveld ... laboratorium" at bounding box center [433, 239] width 226 height 60
click at [436, 240] on input "voetbalveld ... laboratorium" at bounding box center [439, 233] width 12 height 12
radio input "true"
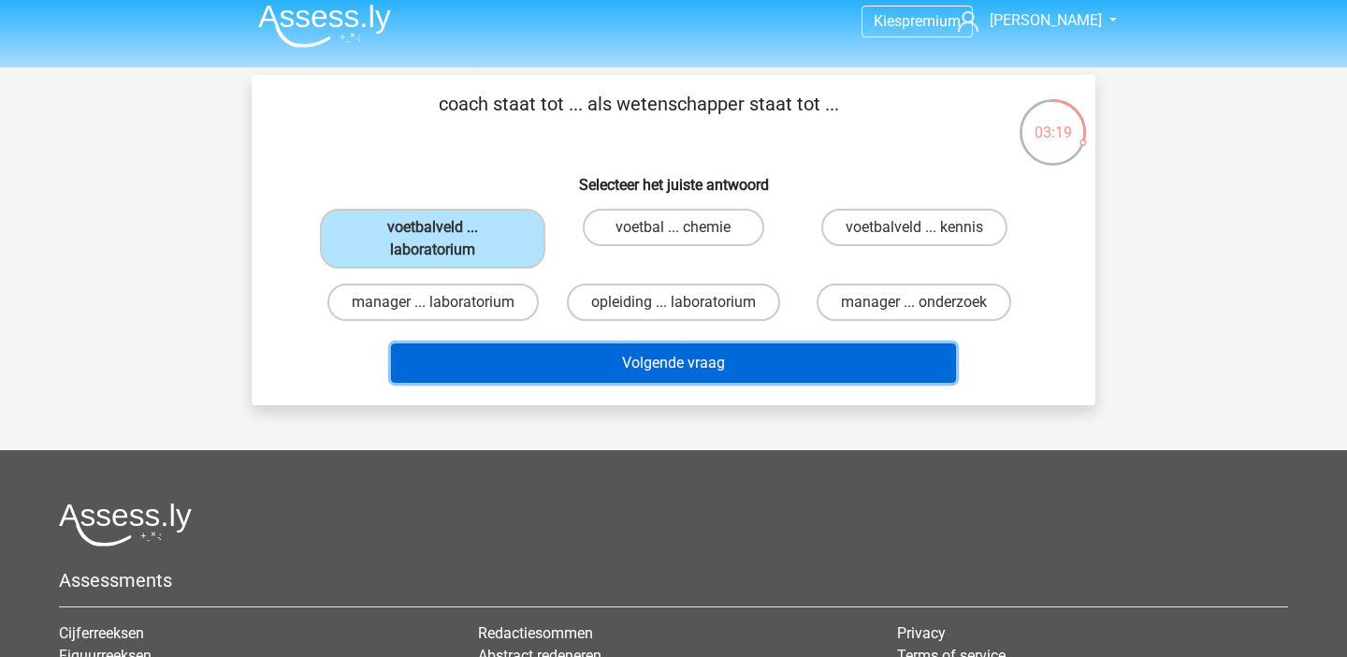
click at [466, 357] on button "Volgende vraag" at bounding box center [674, 362] width 566 height 39
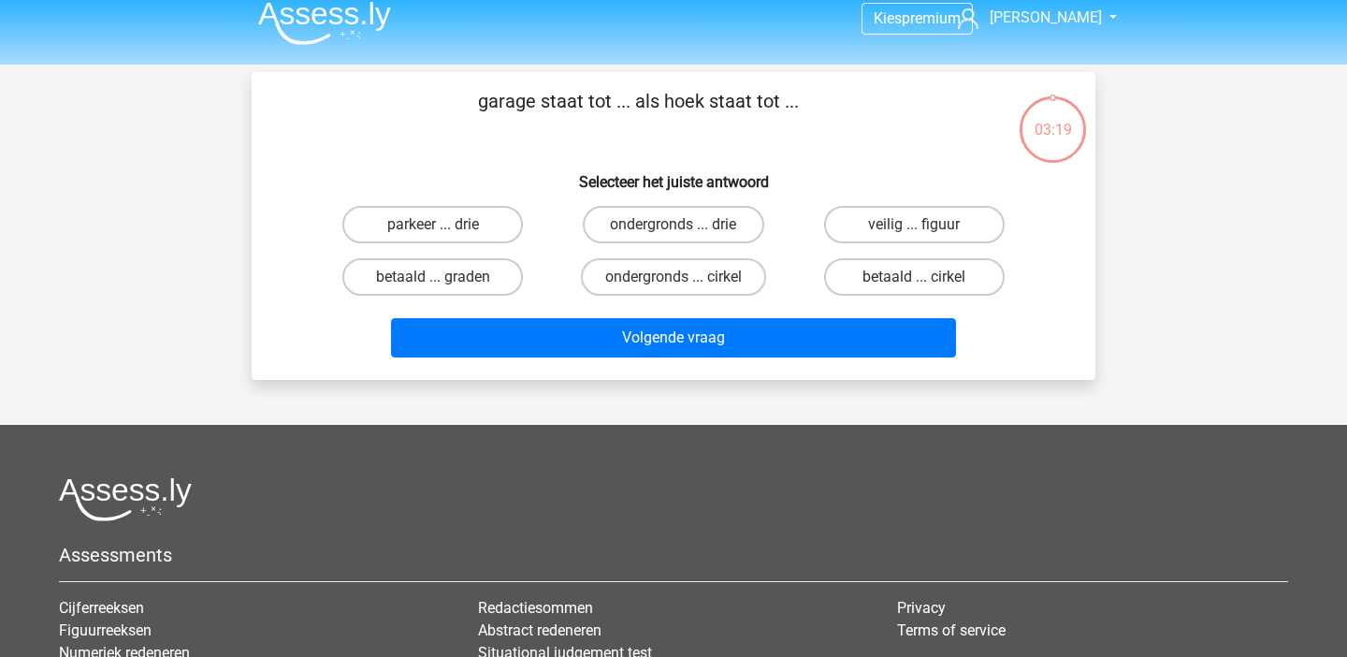
scroll to position [0, 0]
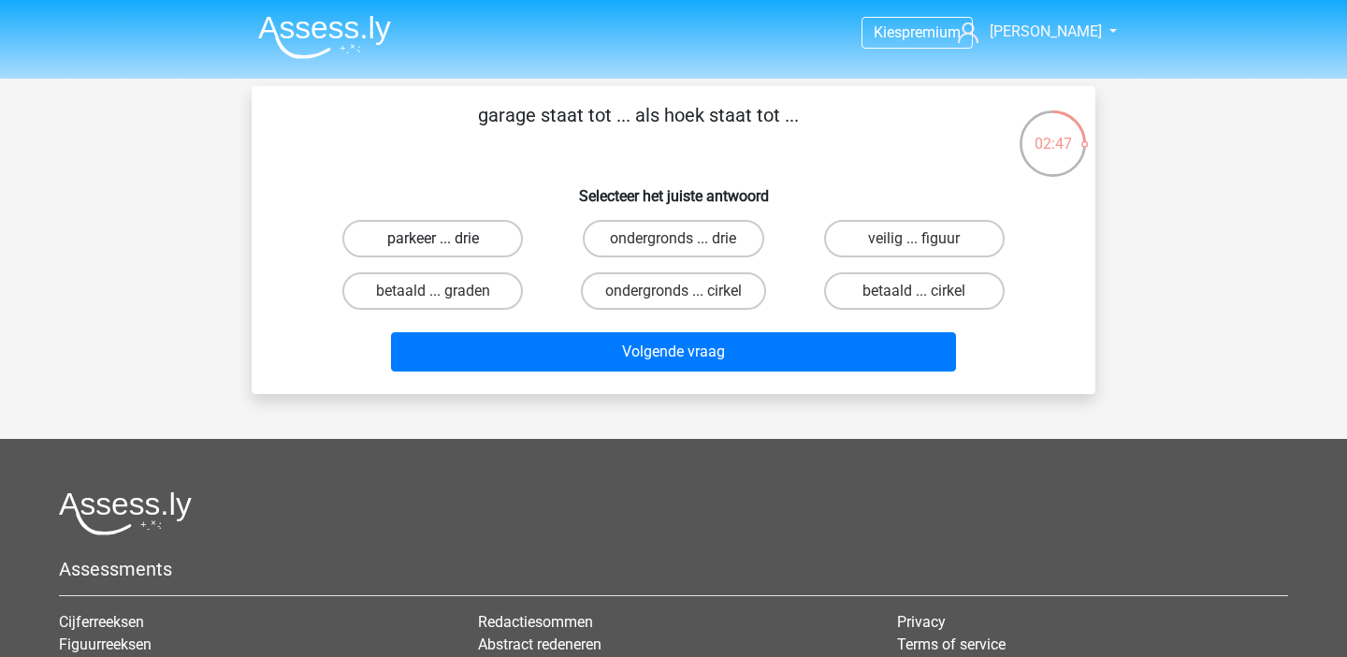
click at [484, 234] on label "parkeer ... drie" at bounding box center [432, 238] width 181 height 37
click at [445, 239] on input "parkeer ... drie" at bounding box center [439, 245] width 12 height 12
radio input "true"
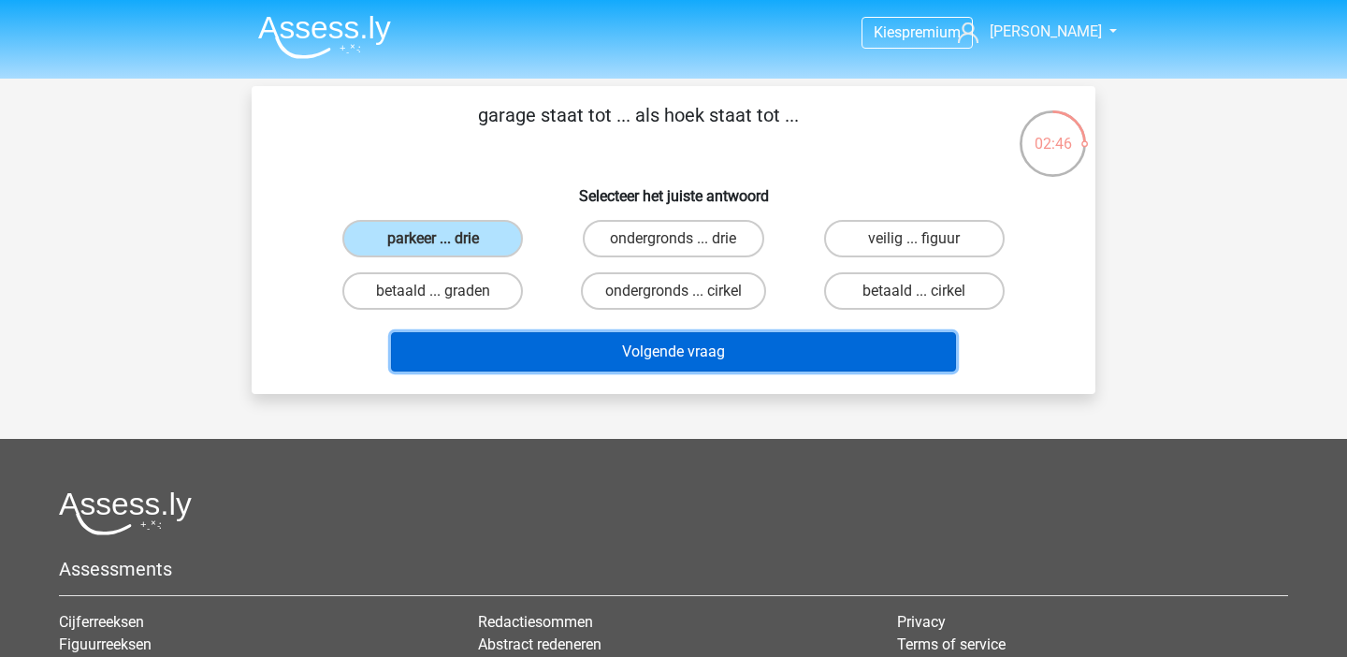
click at [575, 345] on button "Volgende vraag" at bounding box center [674, 351] width 566 height 39
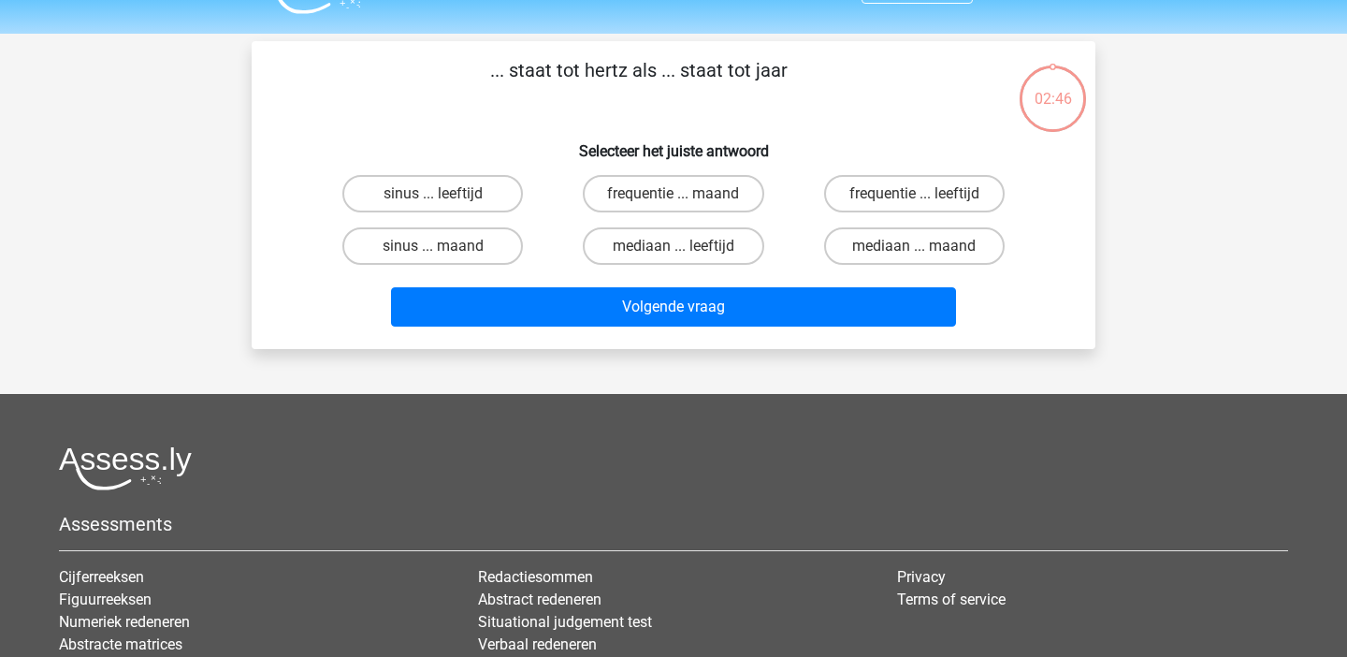
scroll to position [86, 0]
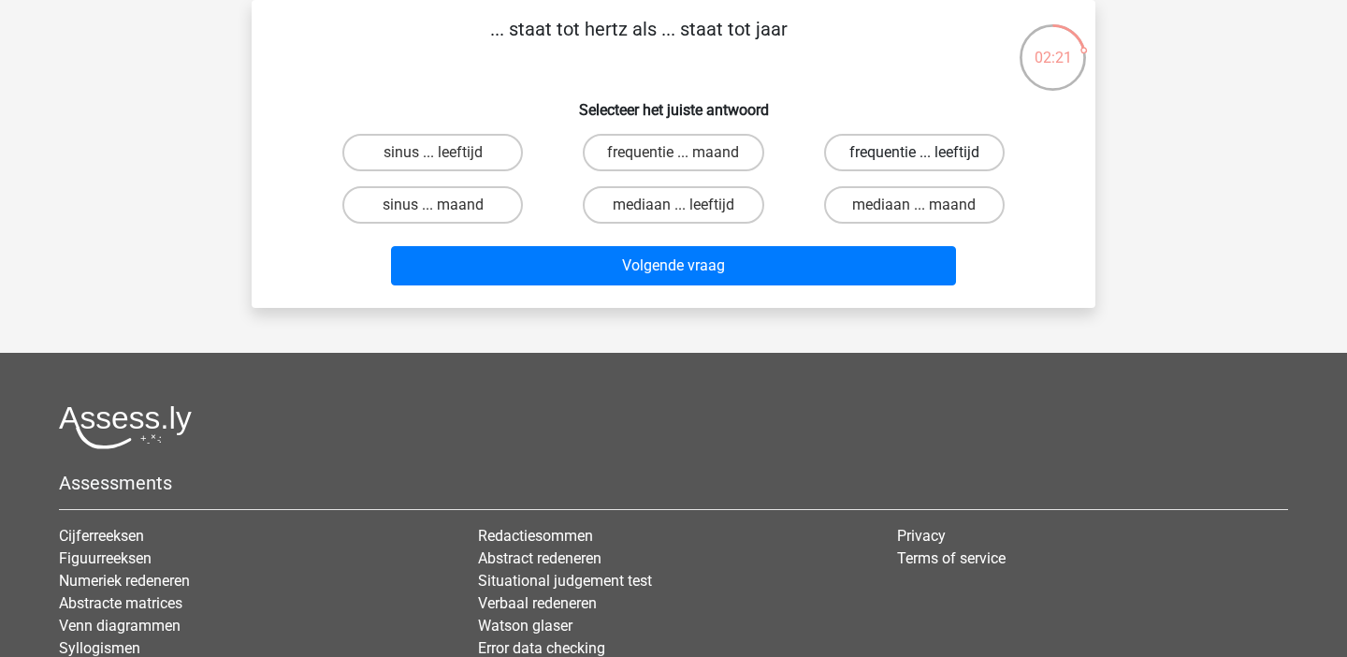
click at [837, 156] on label "frequentie ... leeftijd" at bounding box center [914, 152] width 181 height 37
click at [914, 156] on input "frequentie ... leeftijd" at bounding box center [920, 159] width 12 height 12
radio input "true"
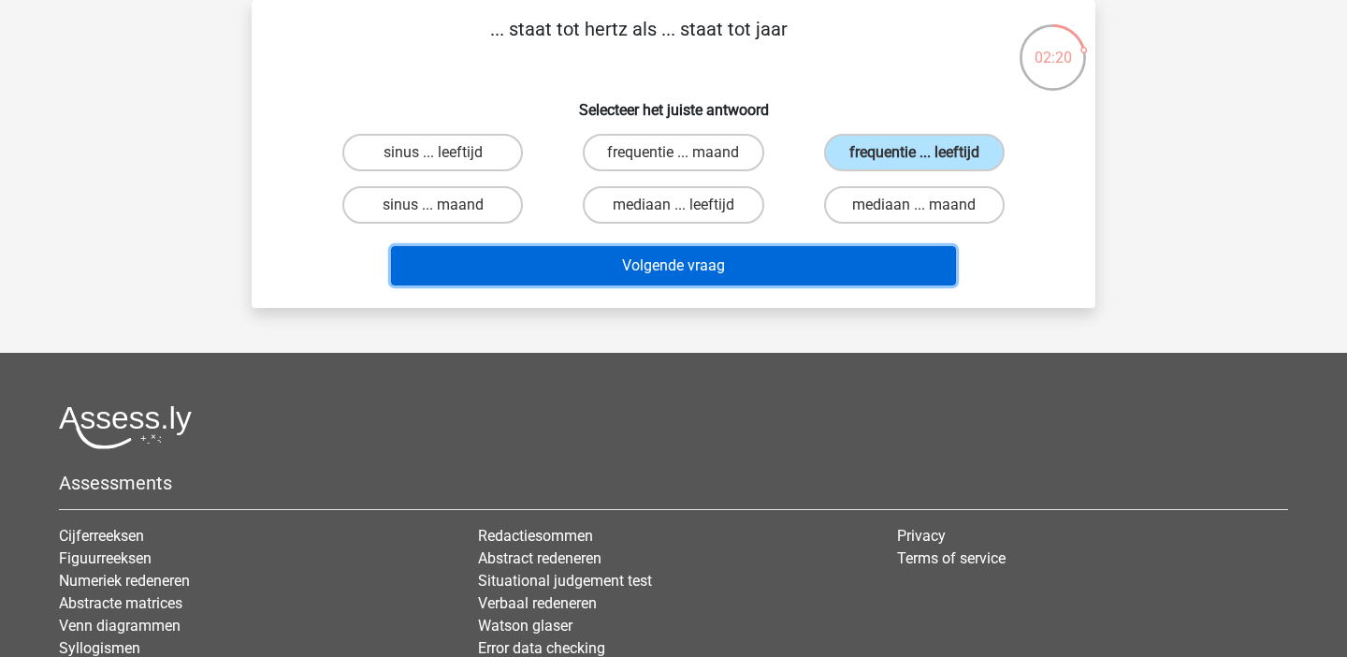
click at [819, 272] on button "Volgende vraag" at bounding box center [674, 265] width 566 height 39
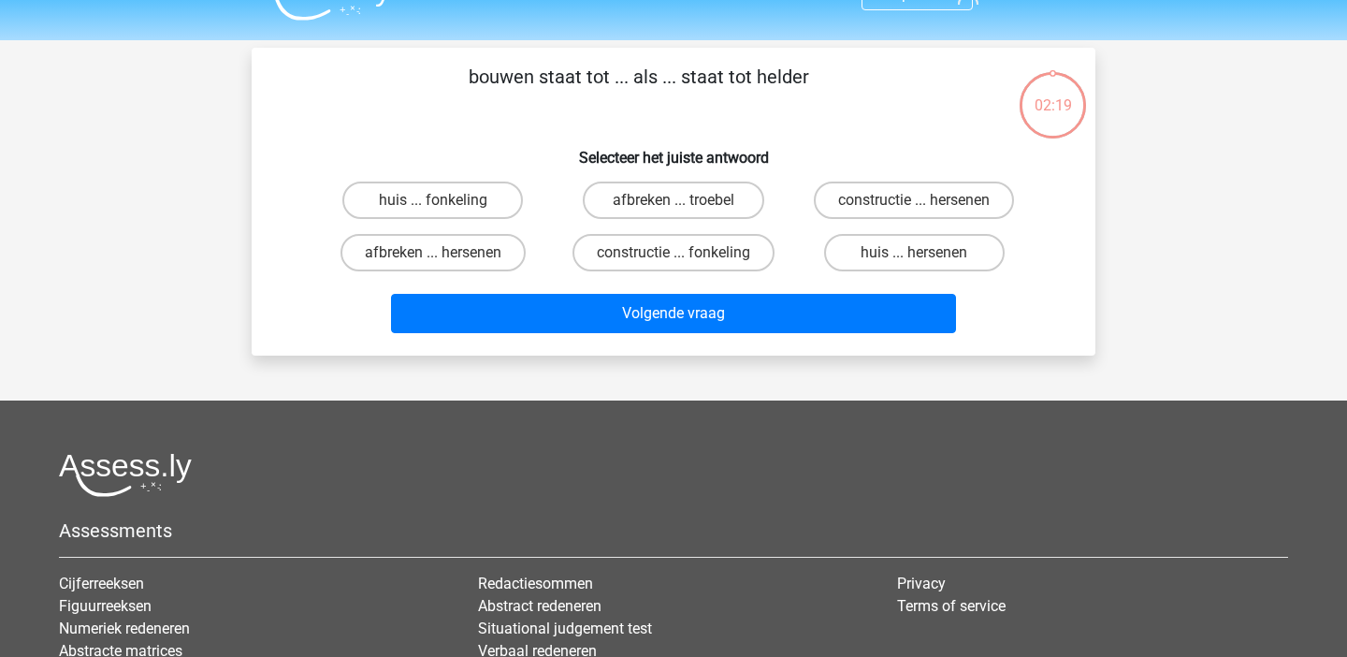
scroll to position [35, 0]
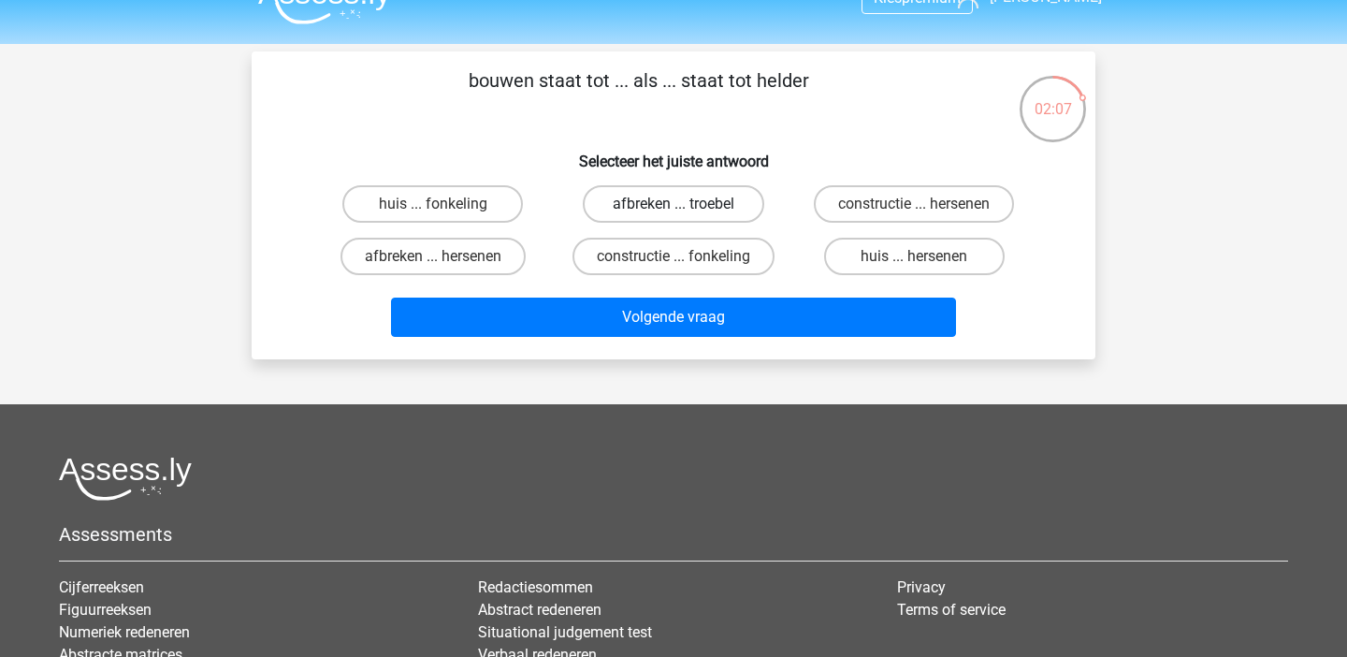
click at [680, 221] on label "afbreken ... troebel" at bounding box center [673, 203] width 181 height 37
click at [680, 216] on input "afbreken ... troebel" at bounding box center [680, 210] width 12 height 12
radio input "true"
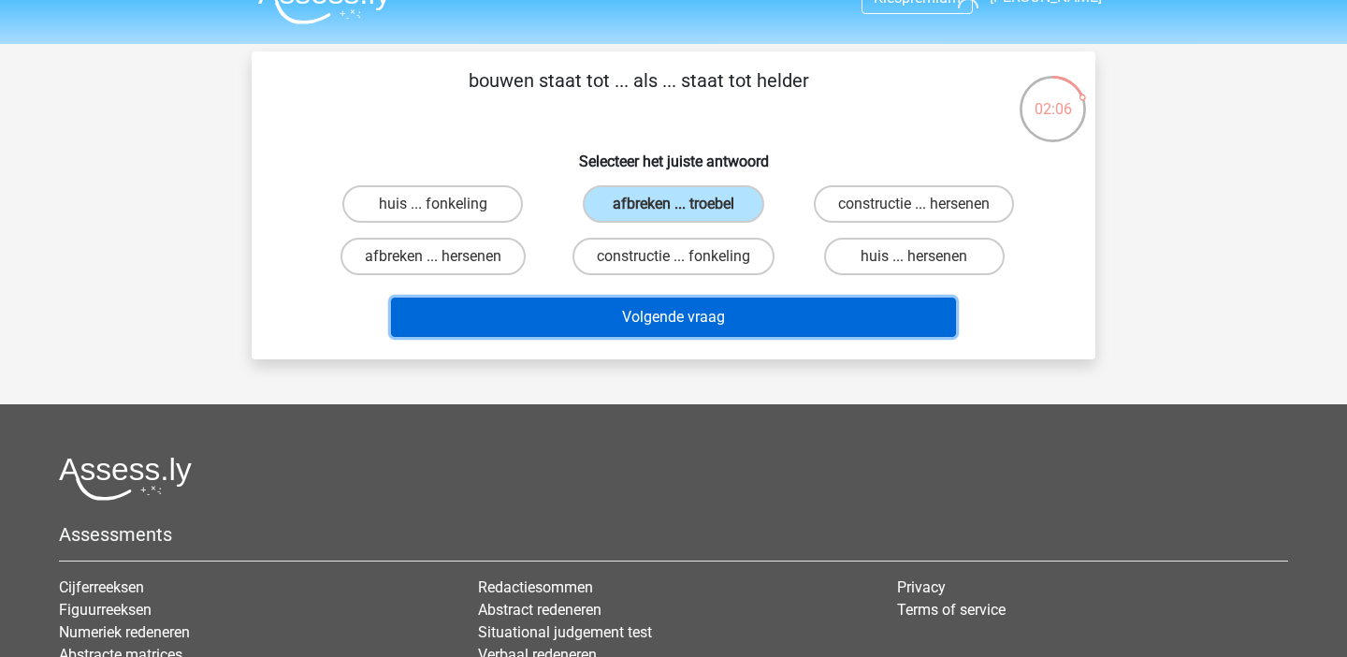
click at [680, 320] on button "Volgende vraag" at bounding box center [674, 317] width 566 height 39
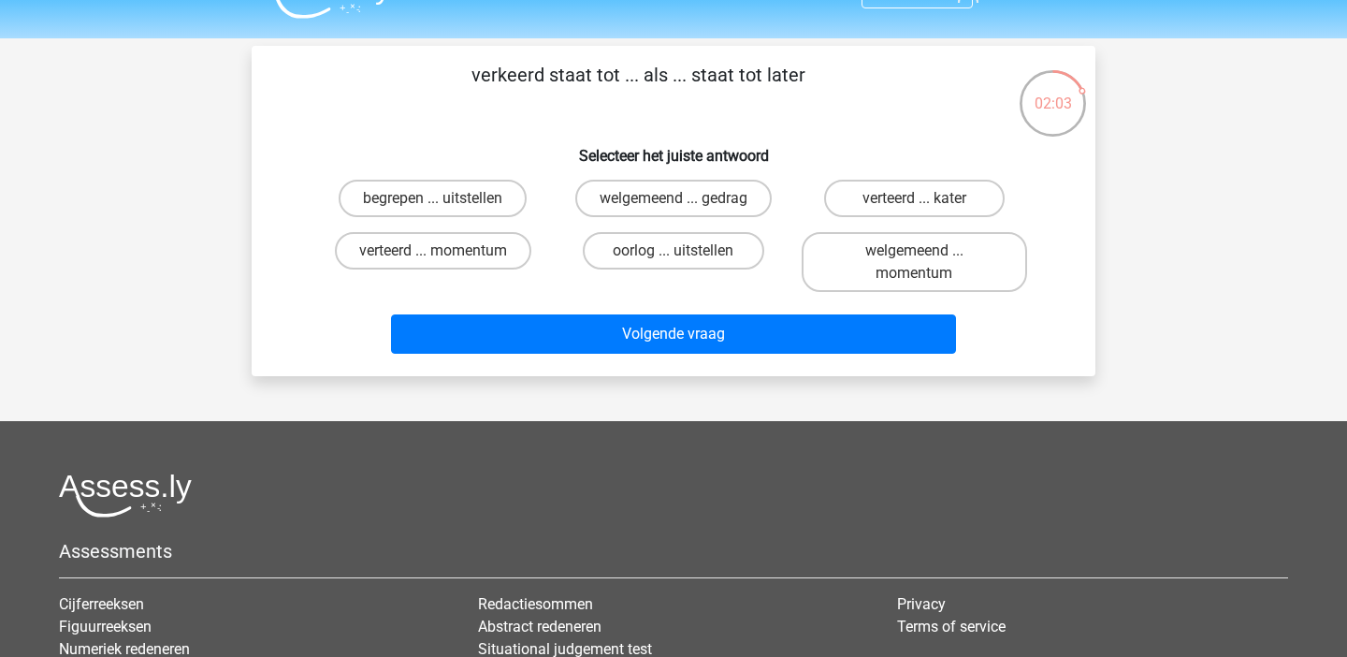
scroll to position [34, 0]
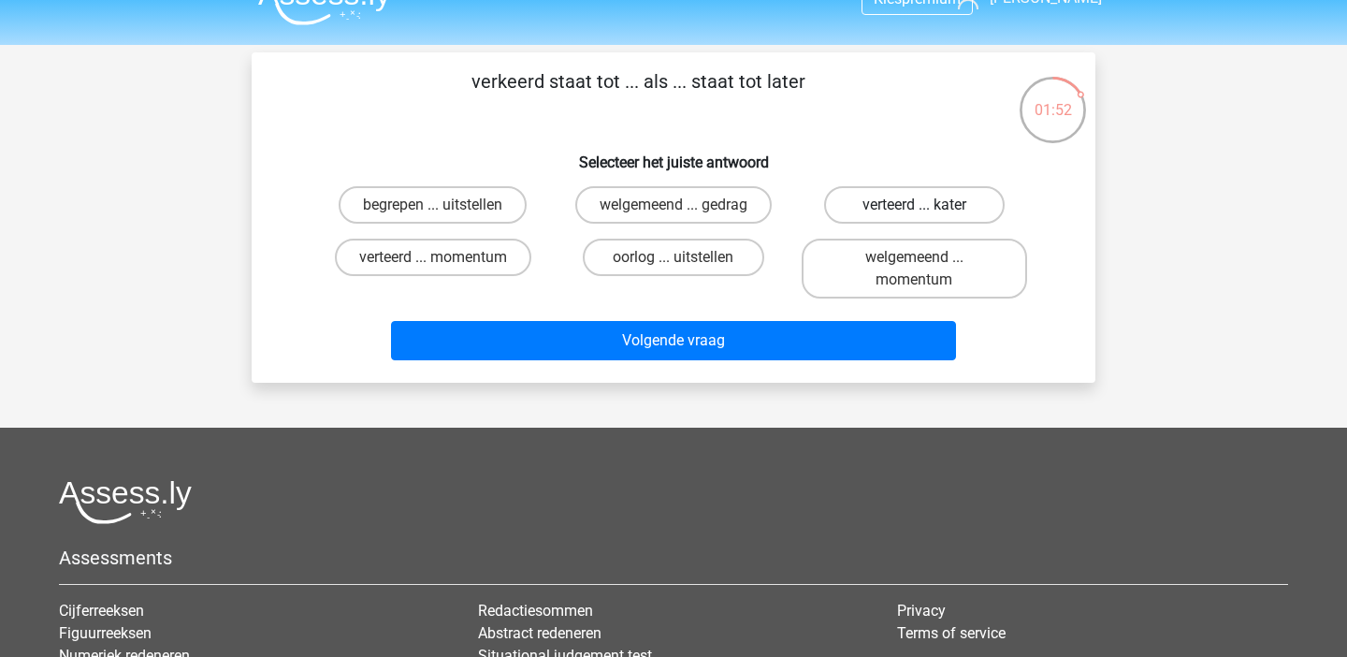
click at [975, 197] on label "verteerd ... kater" at bounding box center [914, 204] width 181 height 37
click at [926, 205] on input "verteerd ... kater" at bounding box center [920, 211] width 12 height 12
radio input "true"
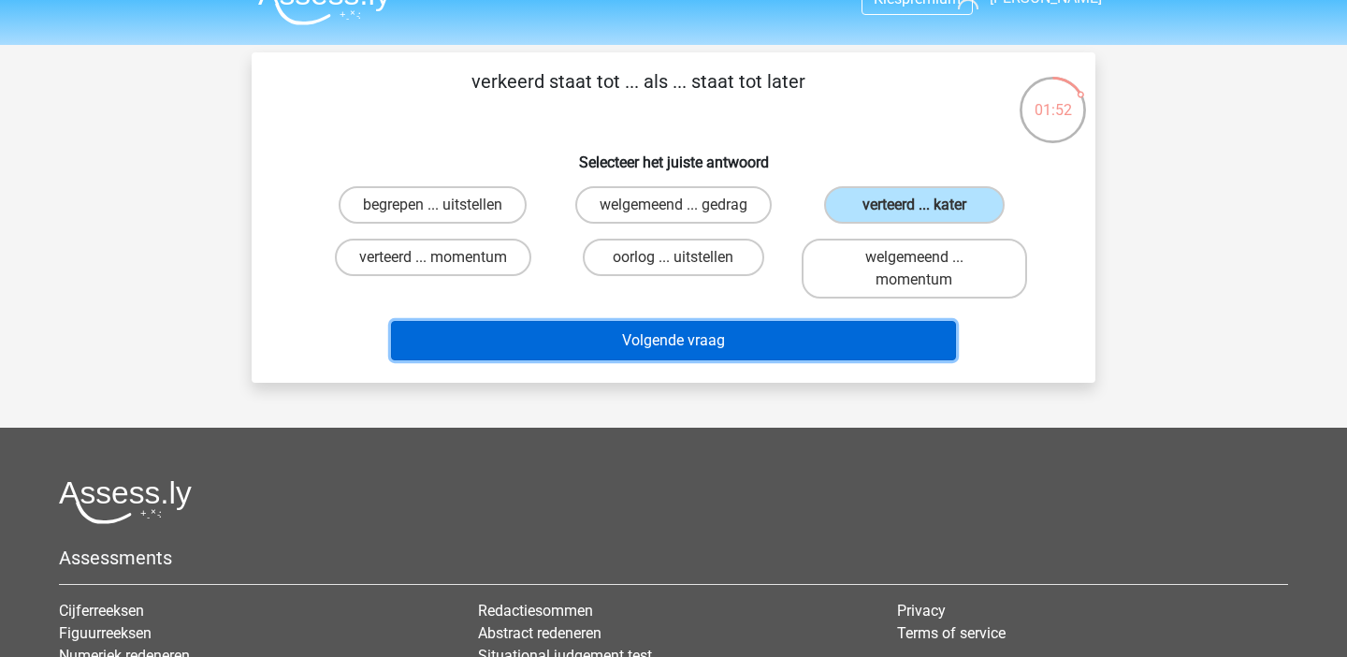
click at [837, 343] on button "Volgende vraag" at bounding box center [674, 340] width 566 height 39
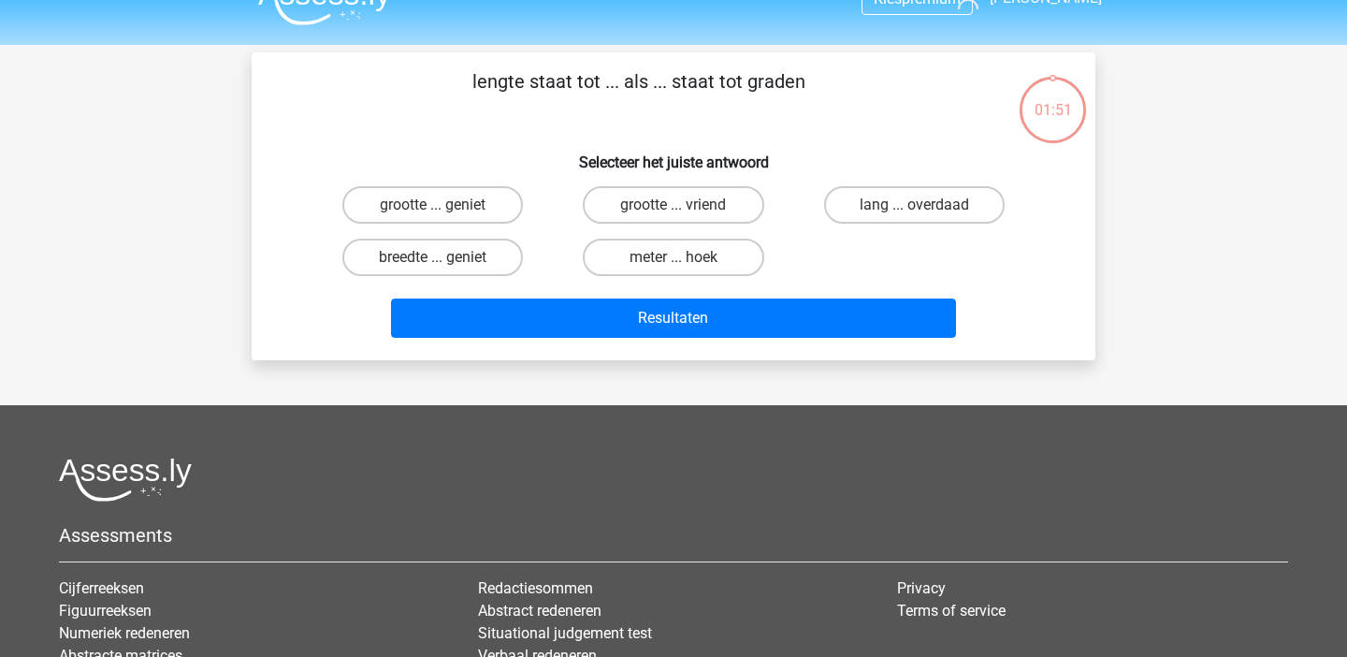
scroll to position [86, 0]
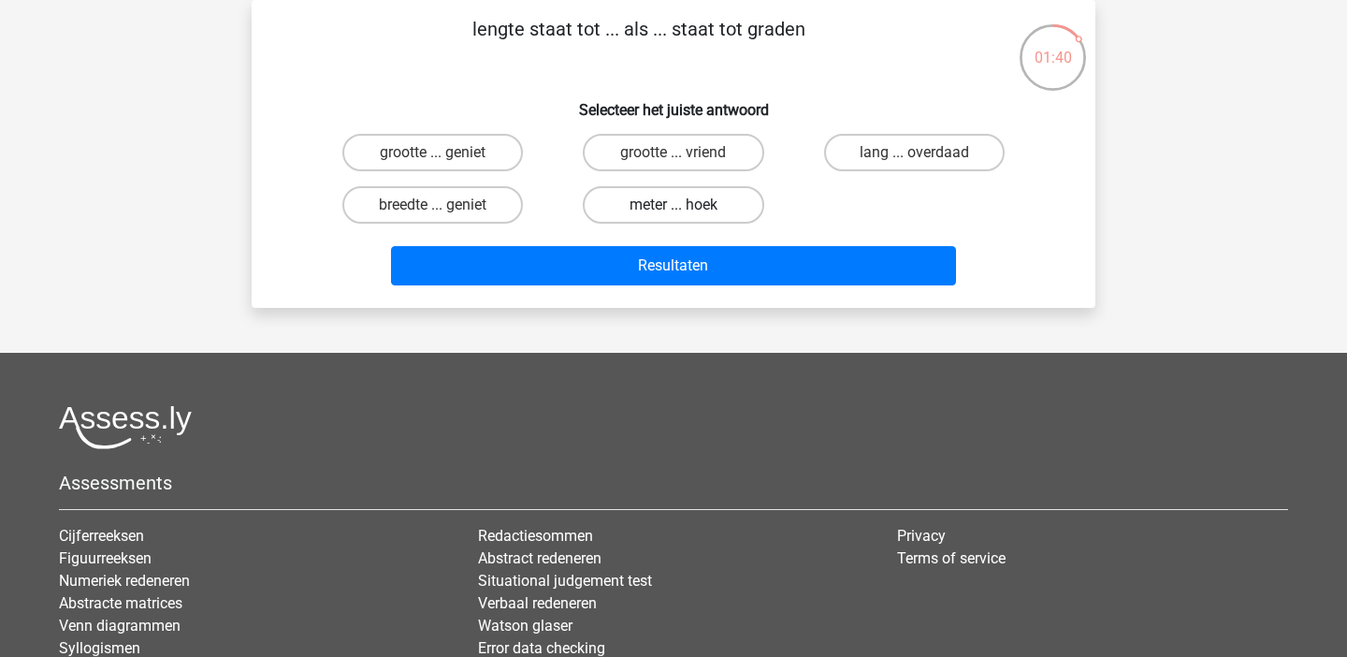
click at [704, 211] on label "meter ... hoek" at bounding box center [673, 204] width 181 height 37
click at [686, 211] on input "meter ... hoek" at bounding box center [680, 211] width 12 height 12
radio input "true"
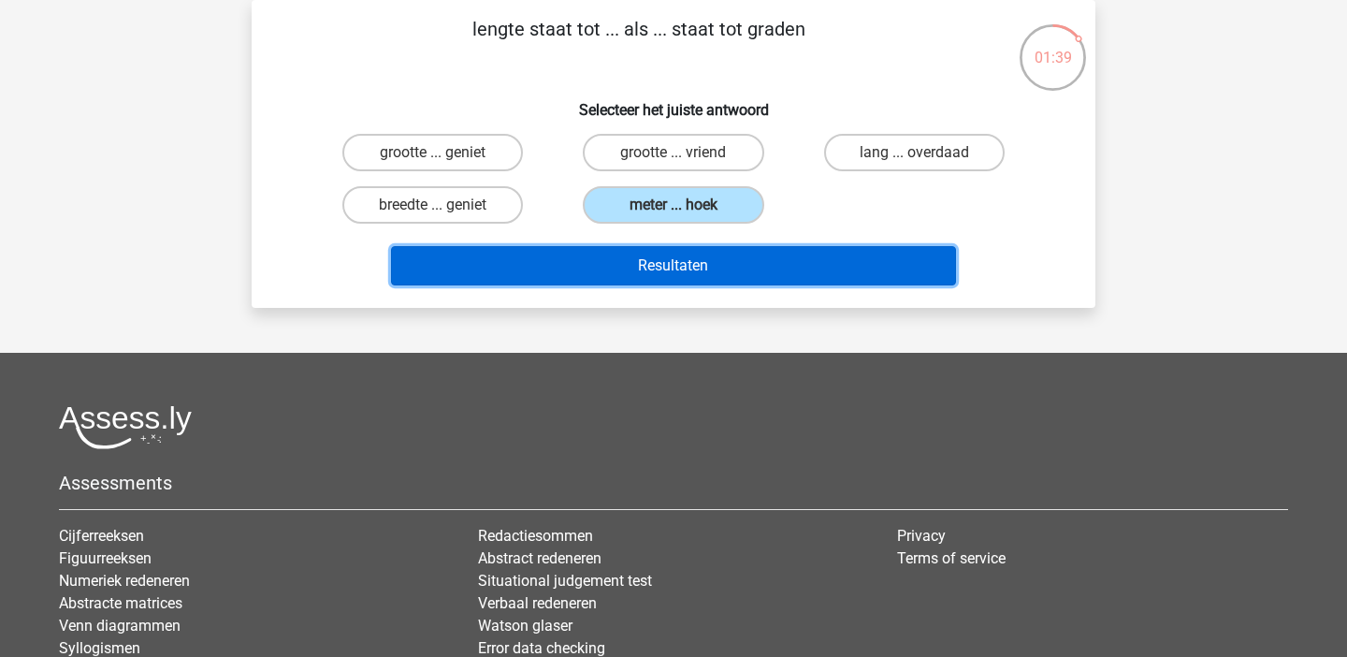
click at [705, 261] on button "Resultaten" at bounding box center [674, 265] width 566 height 39
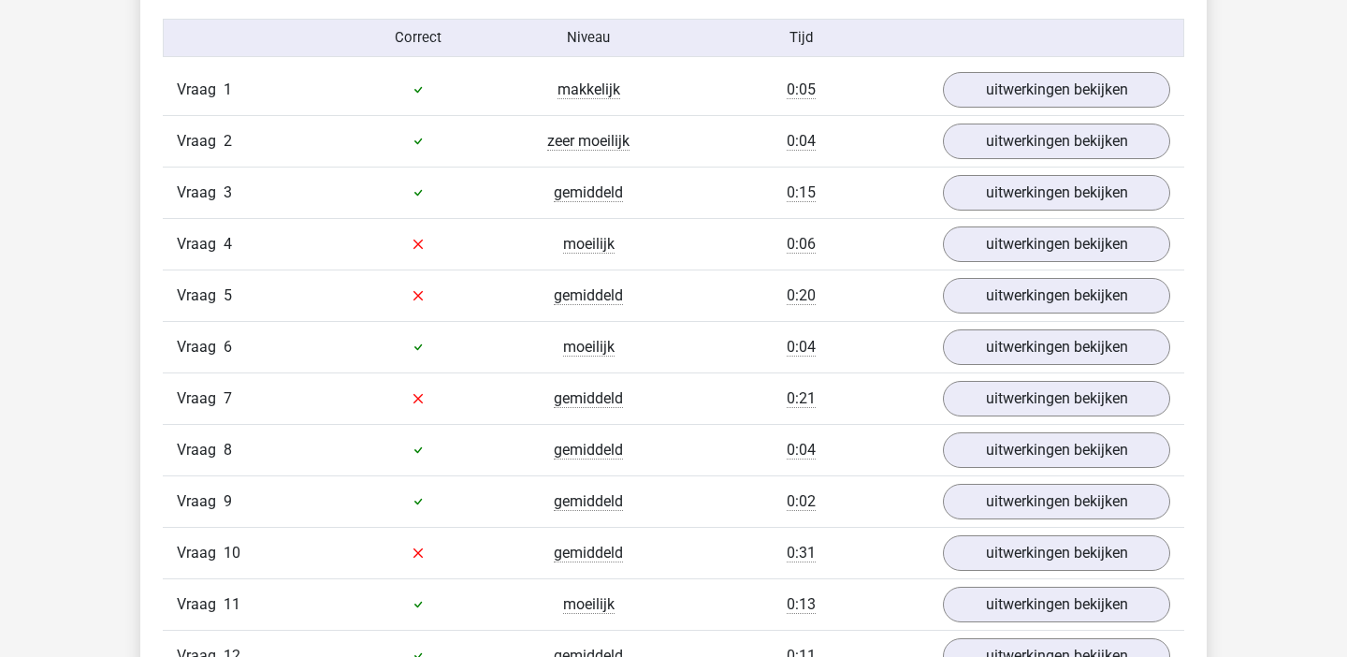
scroll to position [1564, 0]
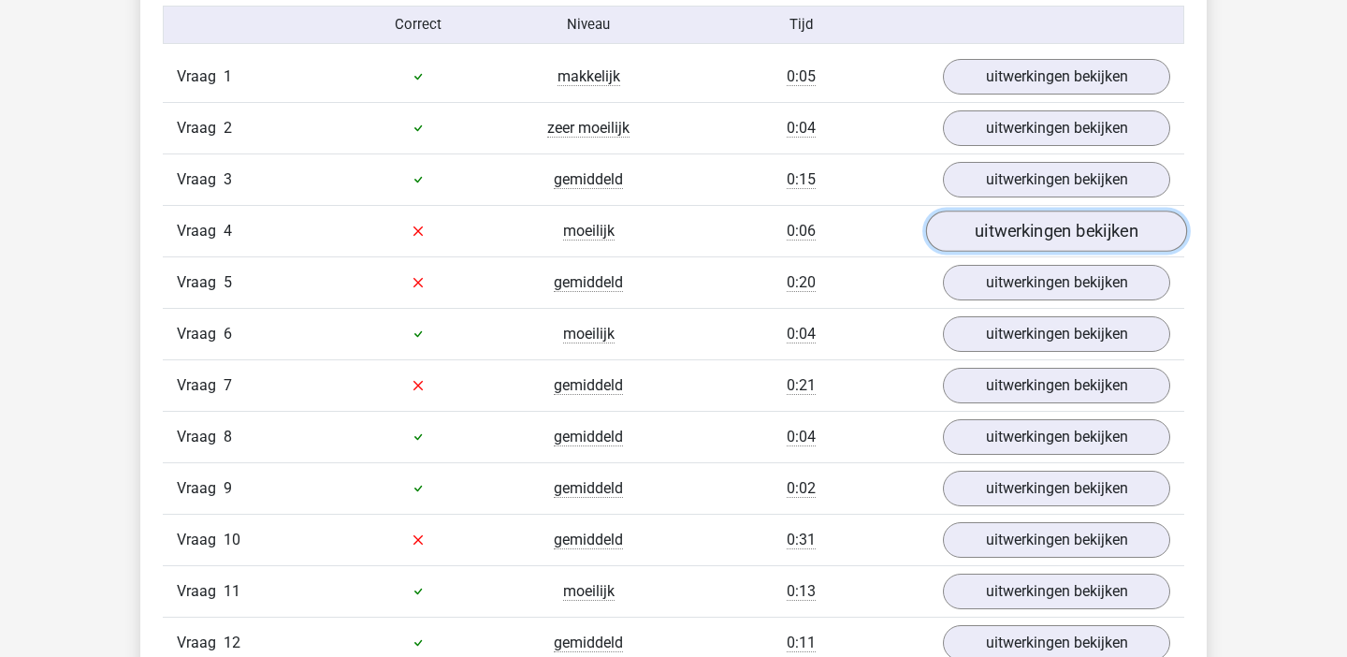
click at [1001, 229] on link "uitwerkingen bekijken" at bounding box center [1056, 231] width 261 height 41
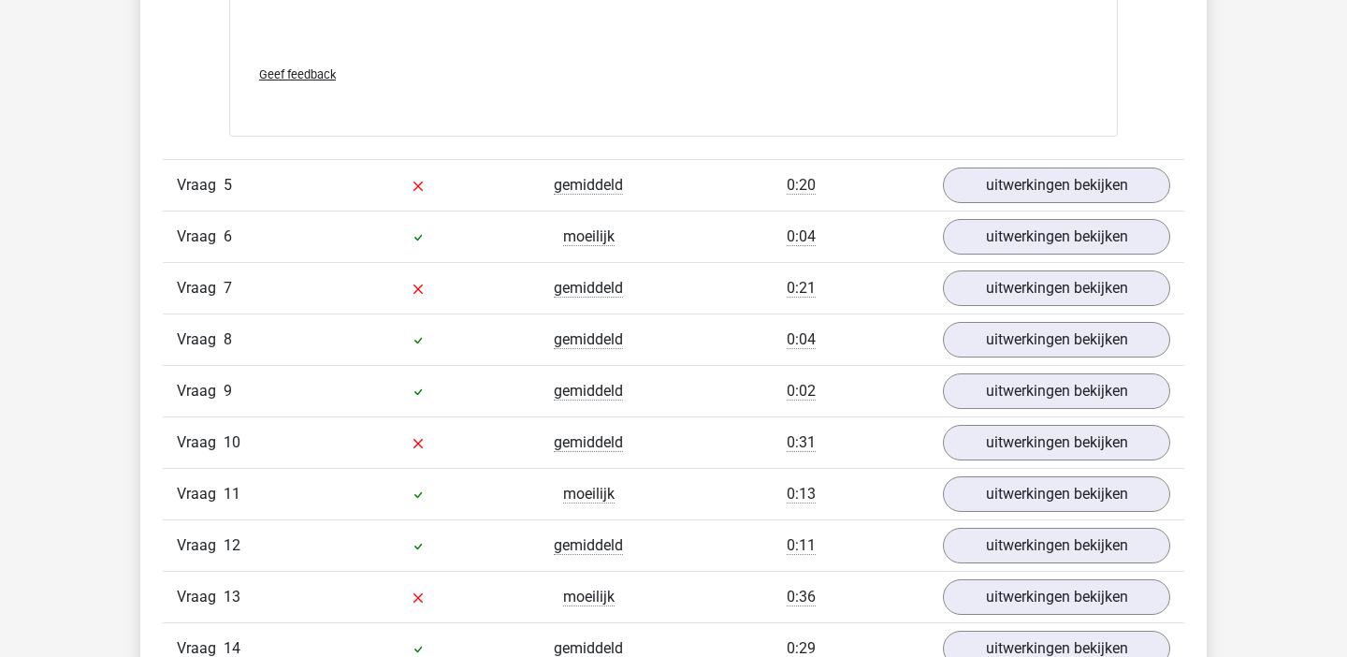
scroll to position [2593, 0]
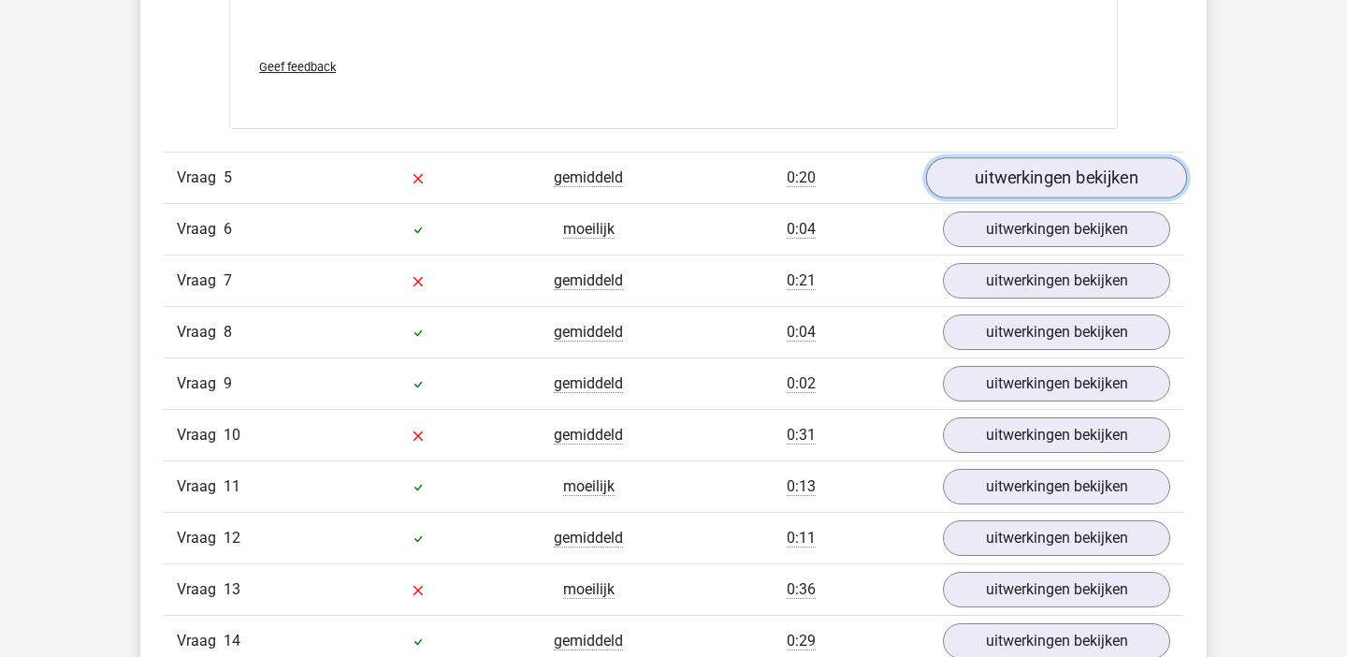
click at [1041, 191] on link "uitwerkingen bekijken" at bounding box center [1056, 177] width 261 height 41
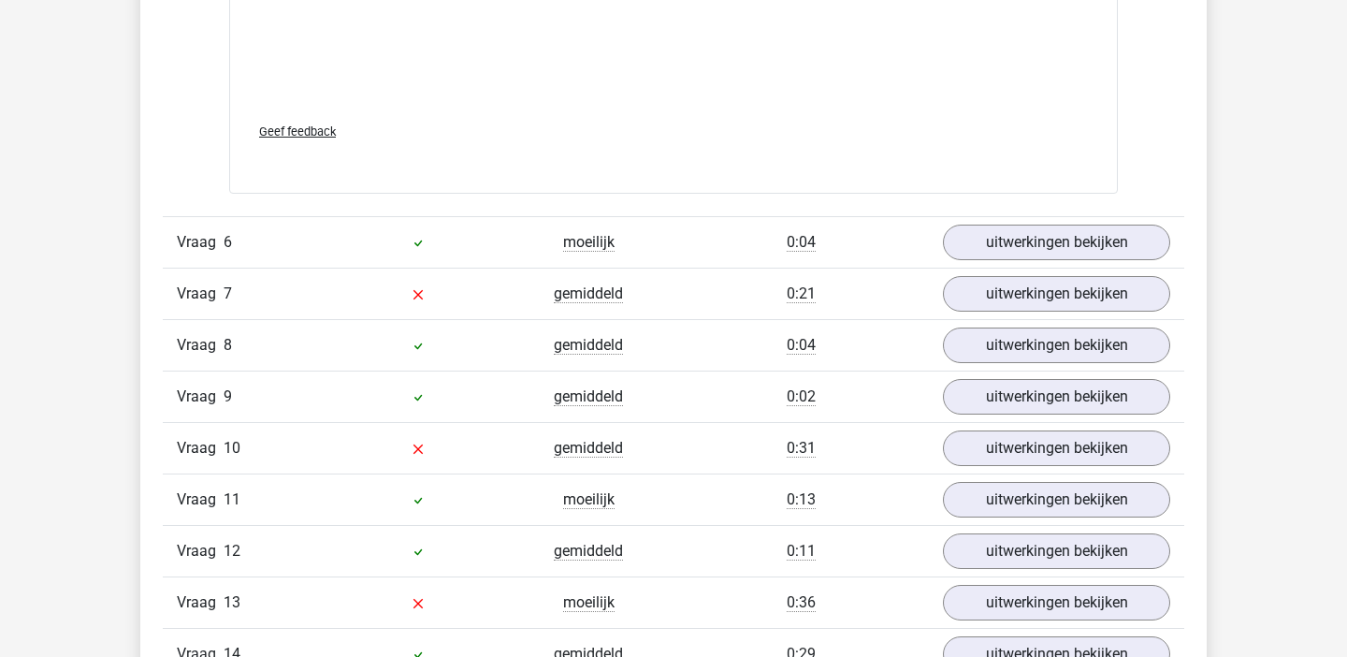
scroll to position [3599, 0]
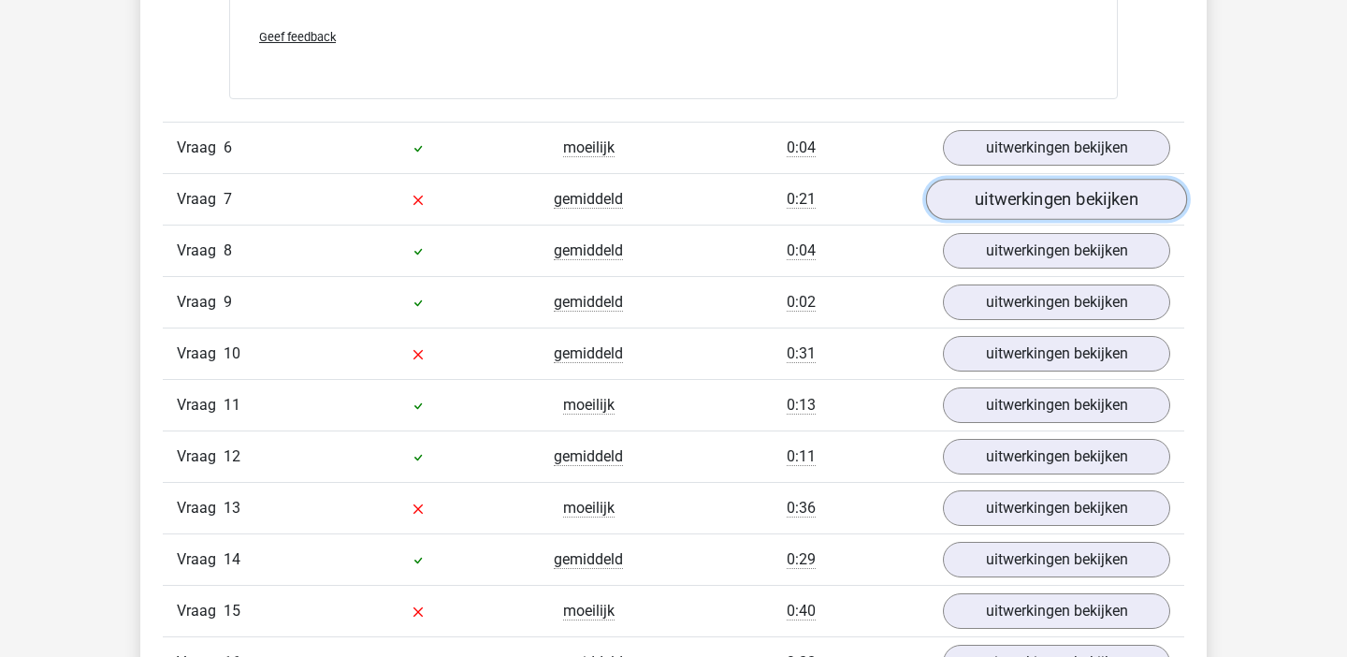
click at [1020, 200] on link "uitwerkingen bekijken" at bounding box center [1056, 199] width 261 height 41
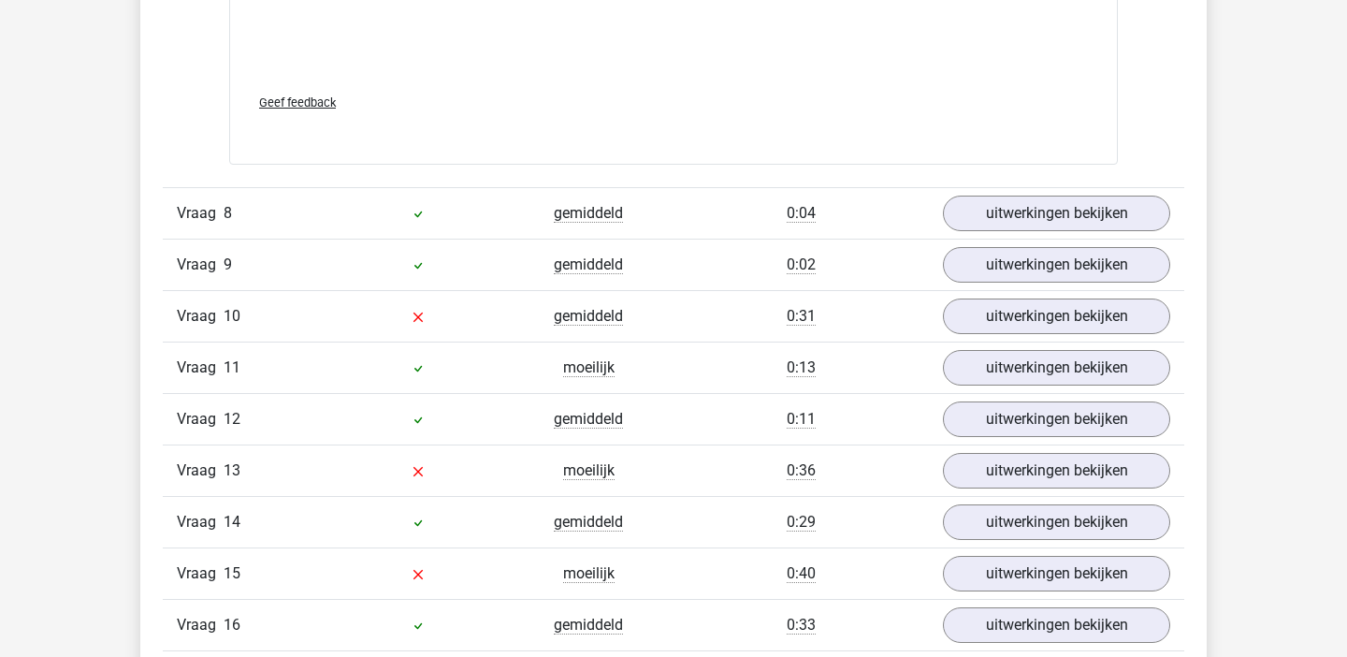
scroll to position [4564, 0]
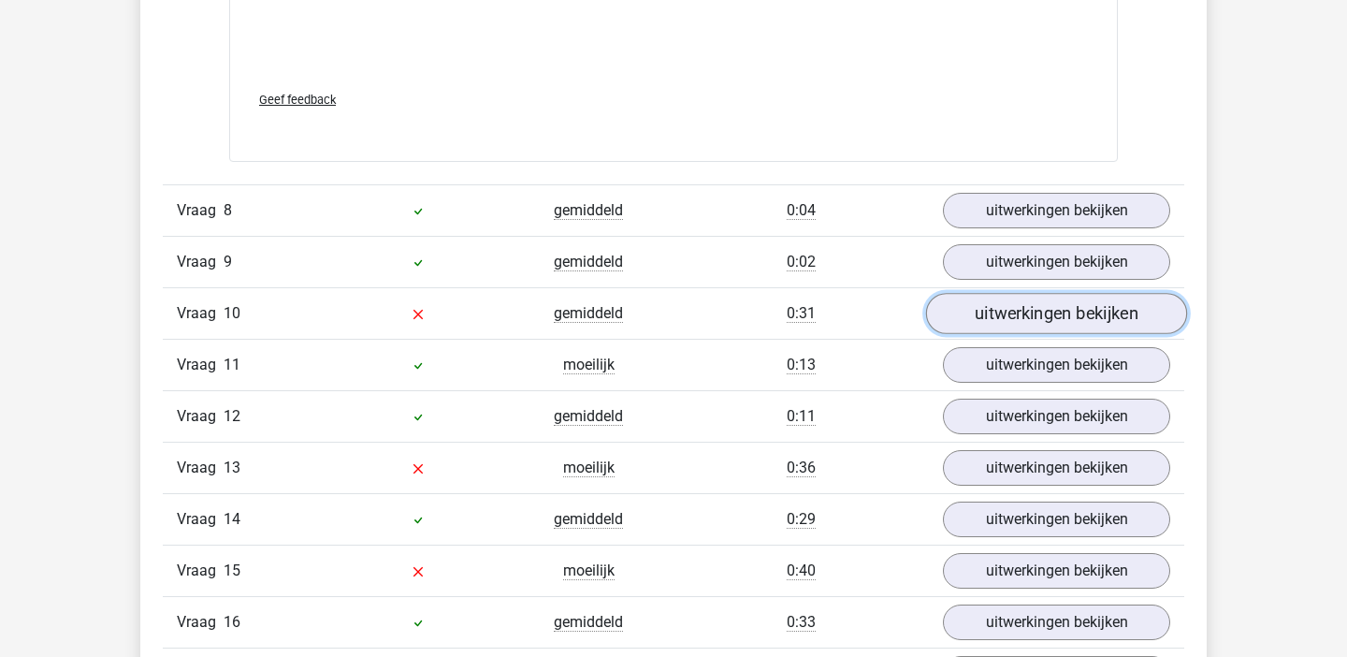
click at [1045, 312] on link "uitwerkingen bekijken" at bounding box center [1056, 313] width 261 height 41
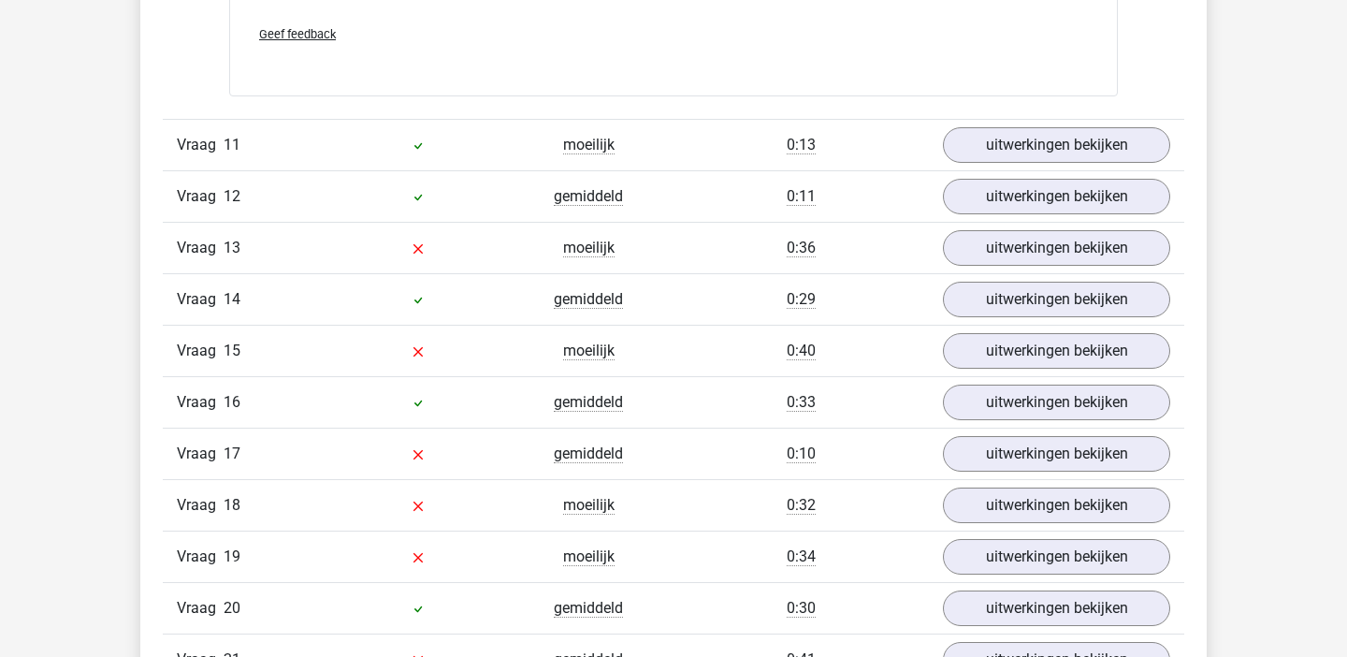
scroll to position [5746, 0]
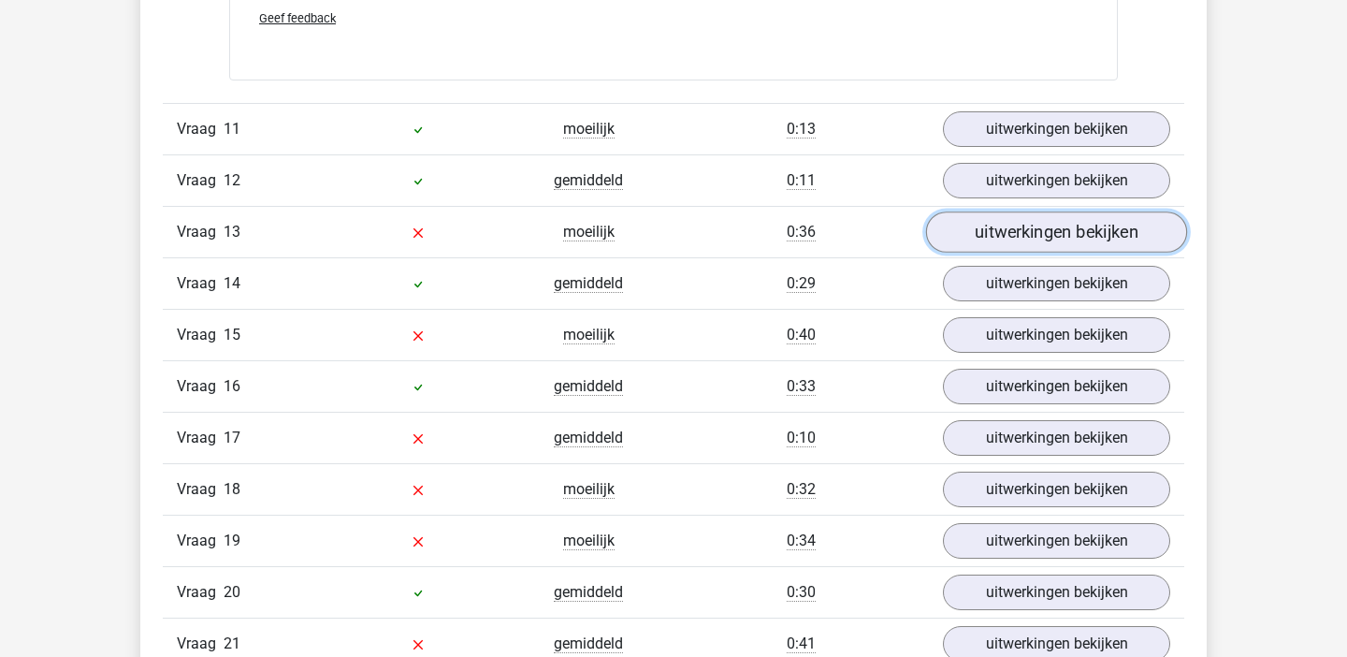
click at [1036, 249] on link "uitwerkingen bekijken" at bounding box center [1056, 232] width 261 height 41
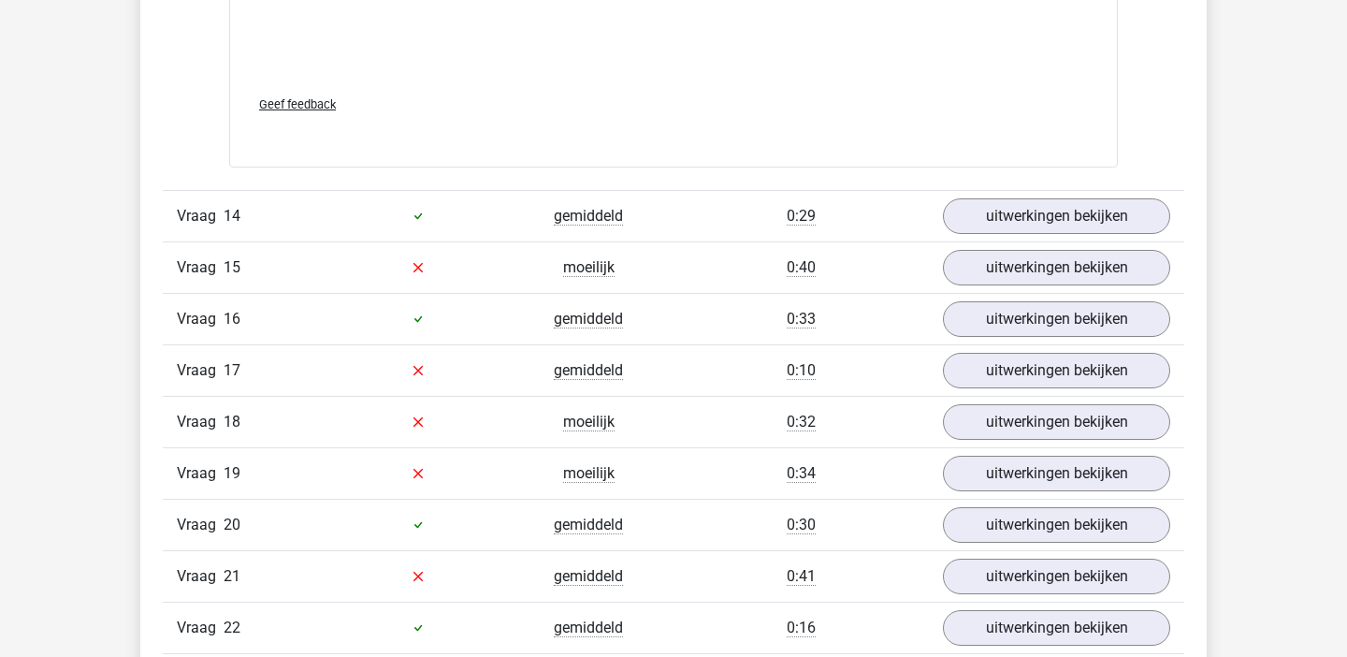
scroll to position [6648, 0]
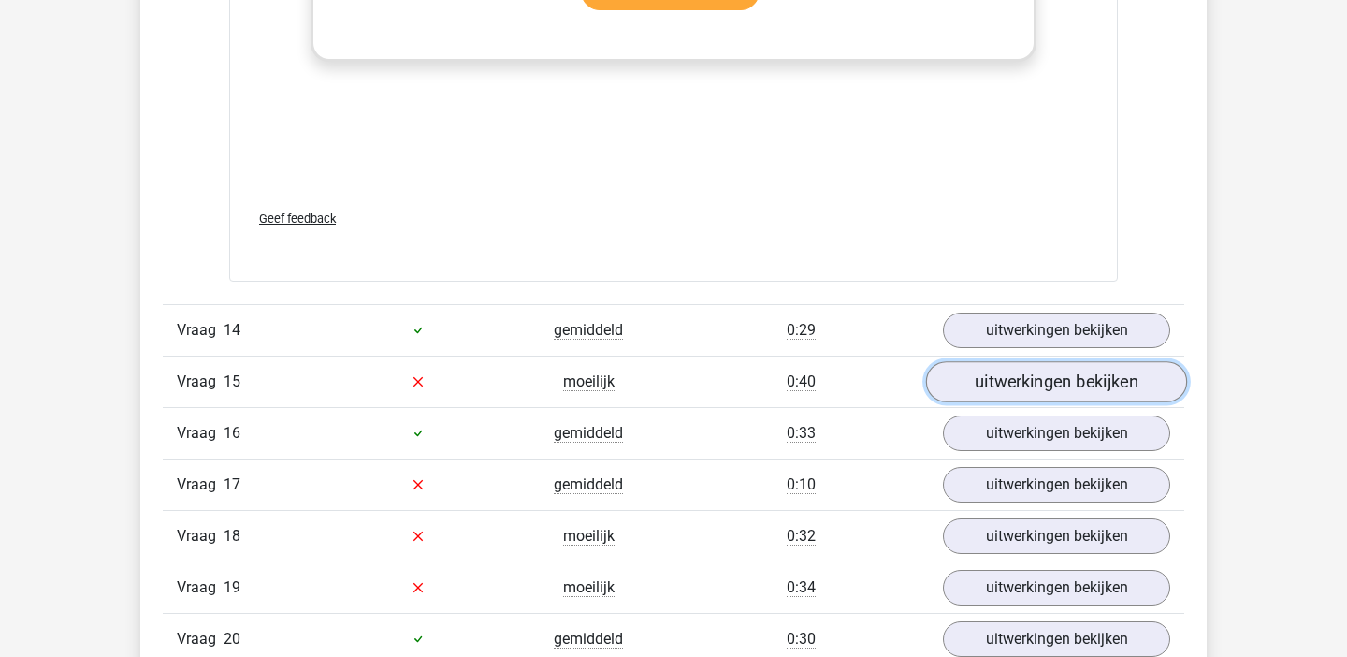
click at [997, 371] on link "uitwerkingen bekijken" at bounding box center [1056, 381] width 261 height 41
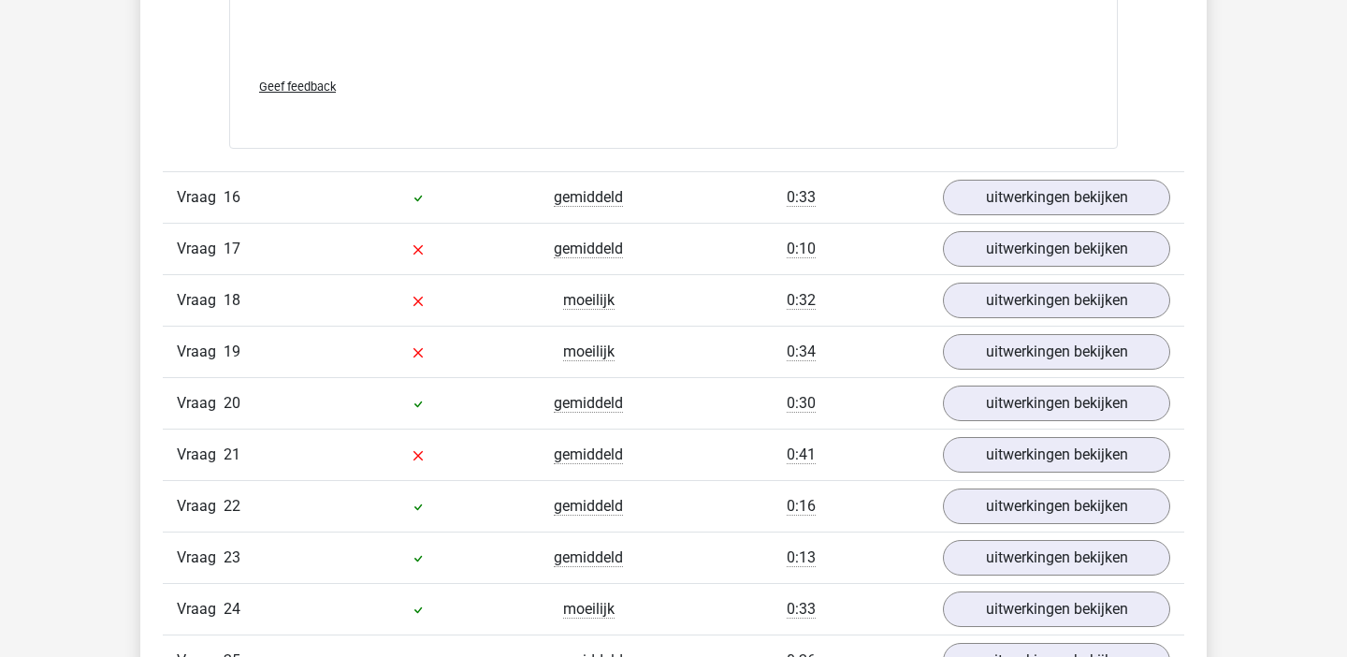
scroll to position [7839, 0]
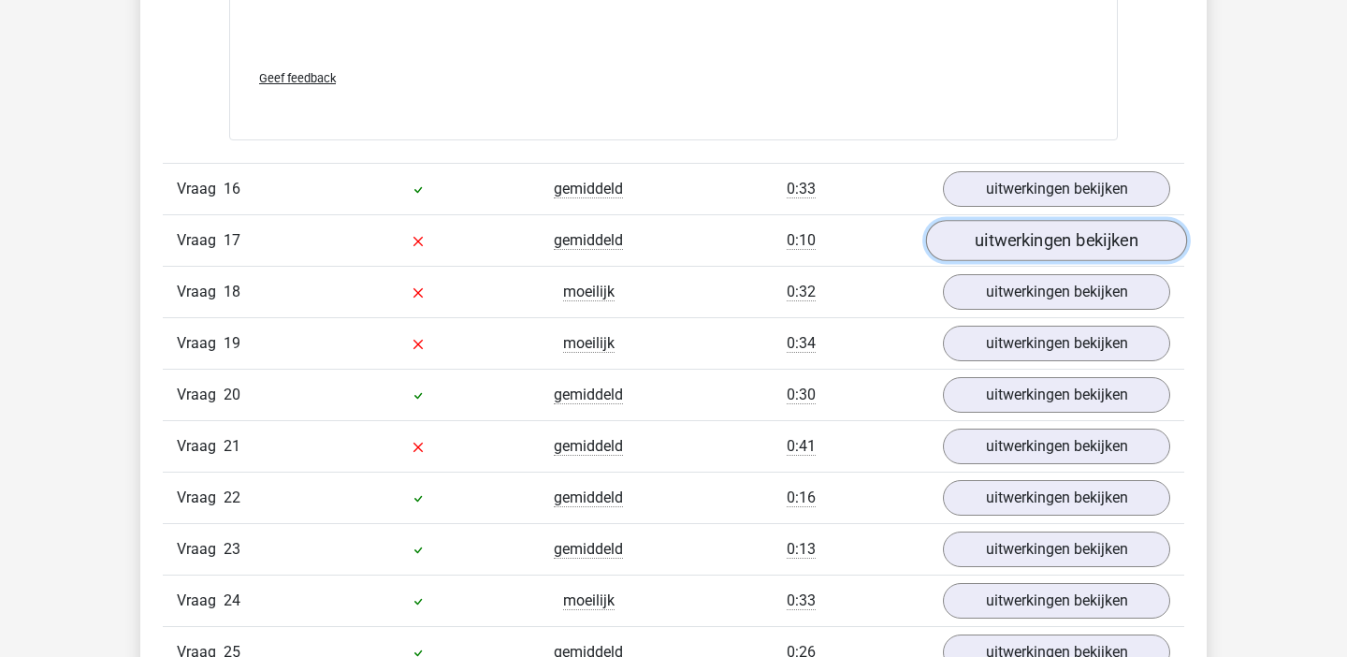
click at [1021, 249] on link "uitwerkingen bekijken" at bounding box center [1056, 240] width 261 height 41
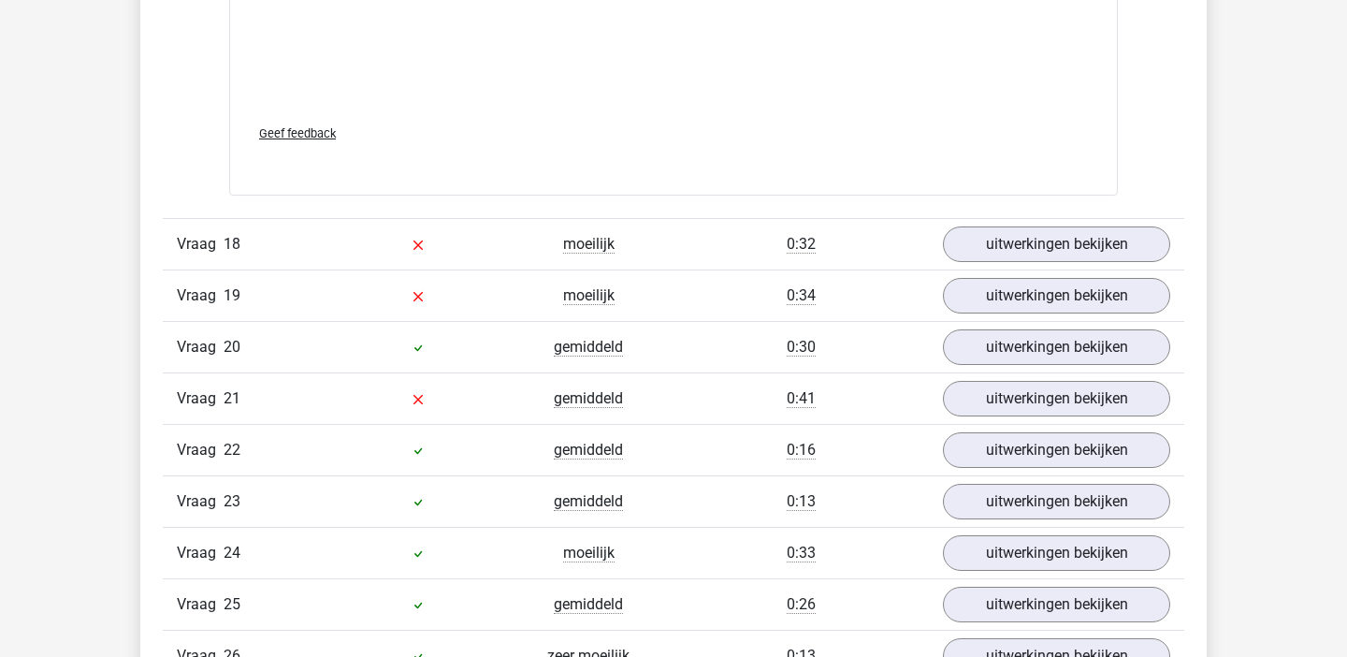
scroll to position [8861, 0]
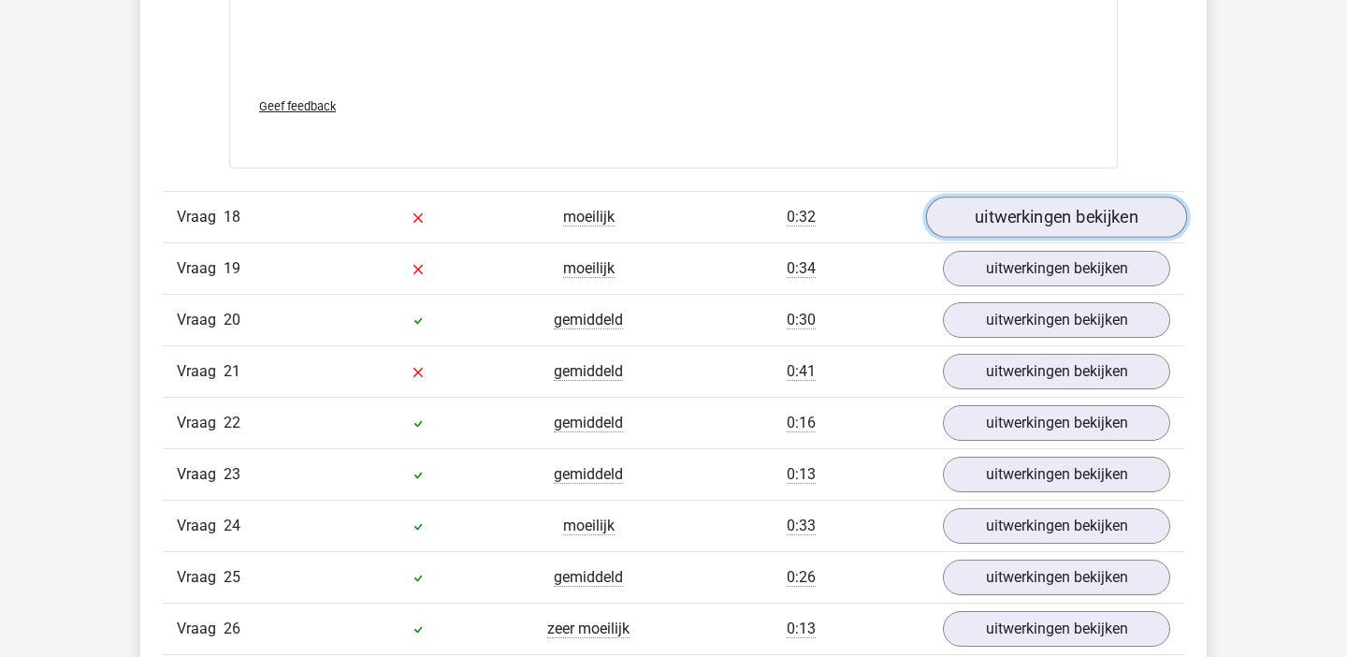
click at [1109, 226] on link "uitwerkingen bekijken" at bounding box center [1056, 217] width 261 height 41
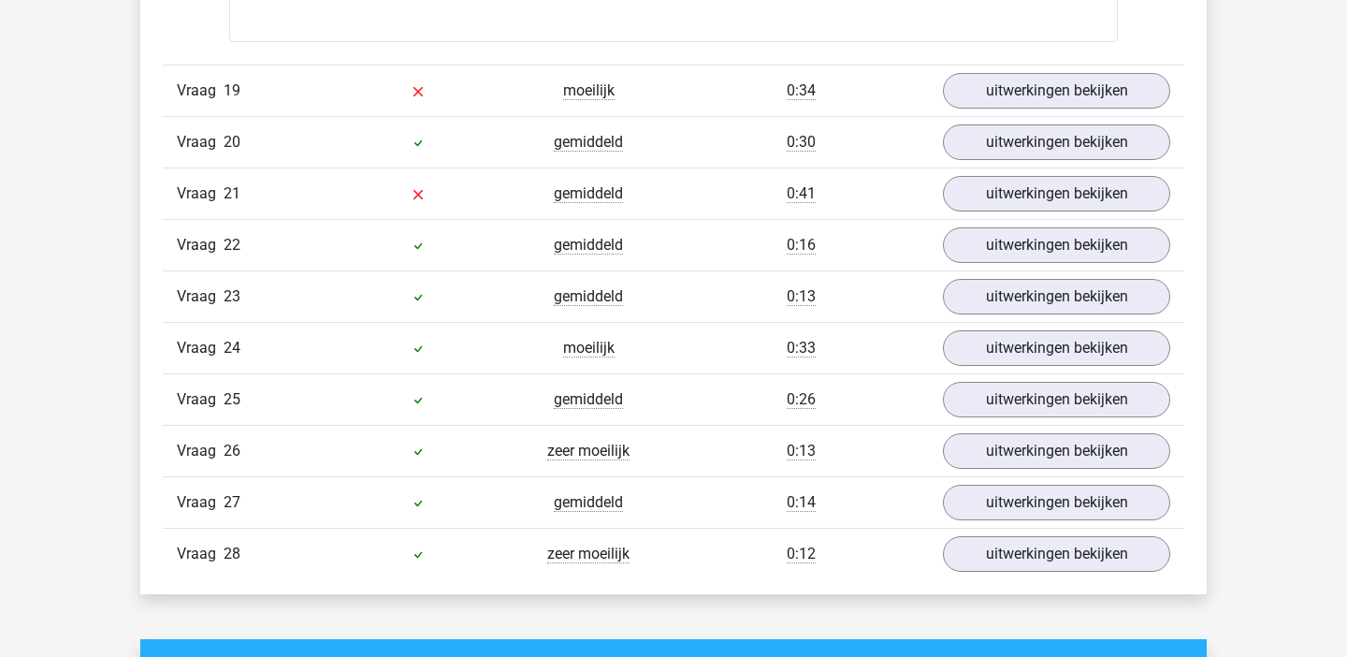
scroll to position [9964, 0]
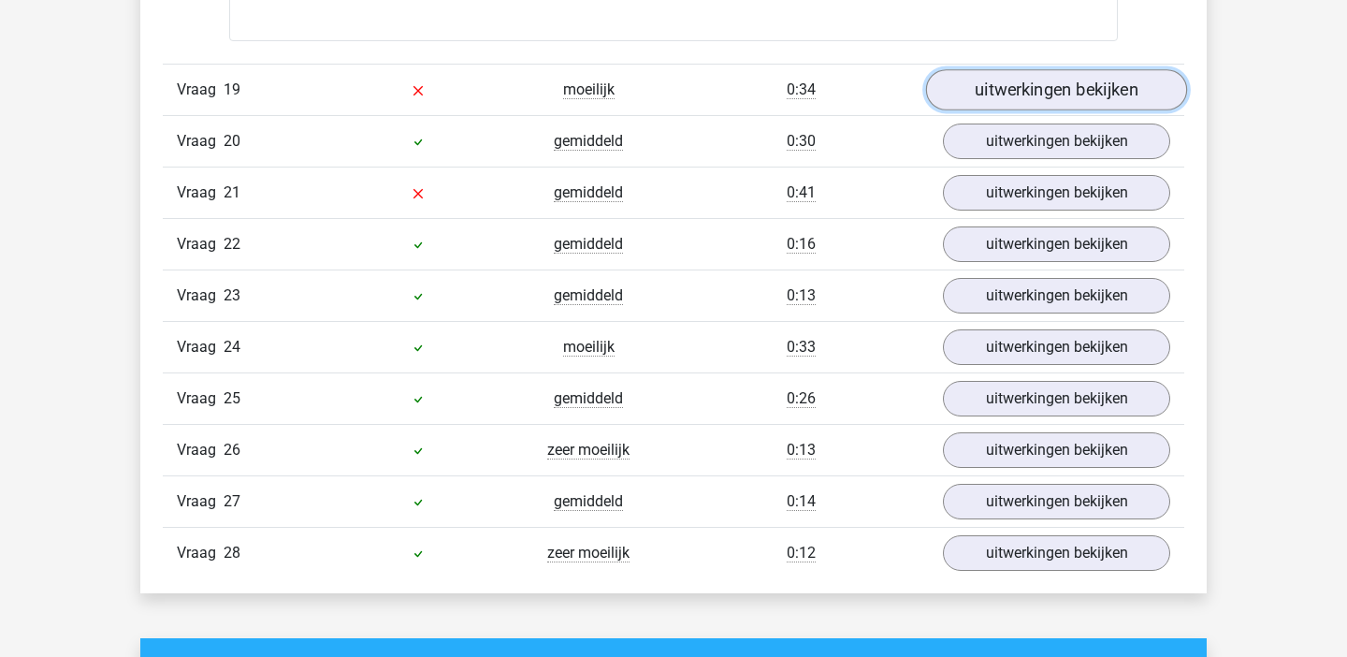
click at [1017, 86] on link "uitwerkingen bekijken" at bounding box center [1056, 89] width 261 height 41
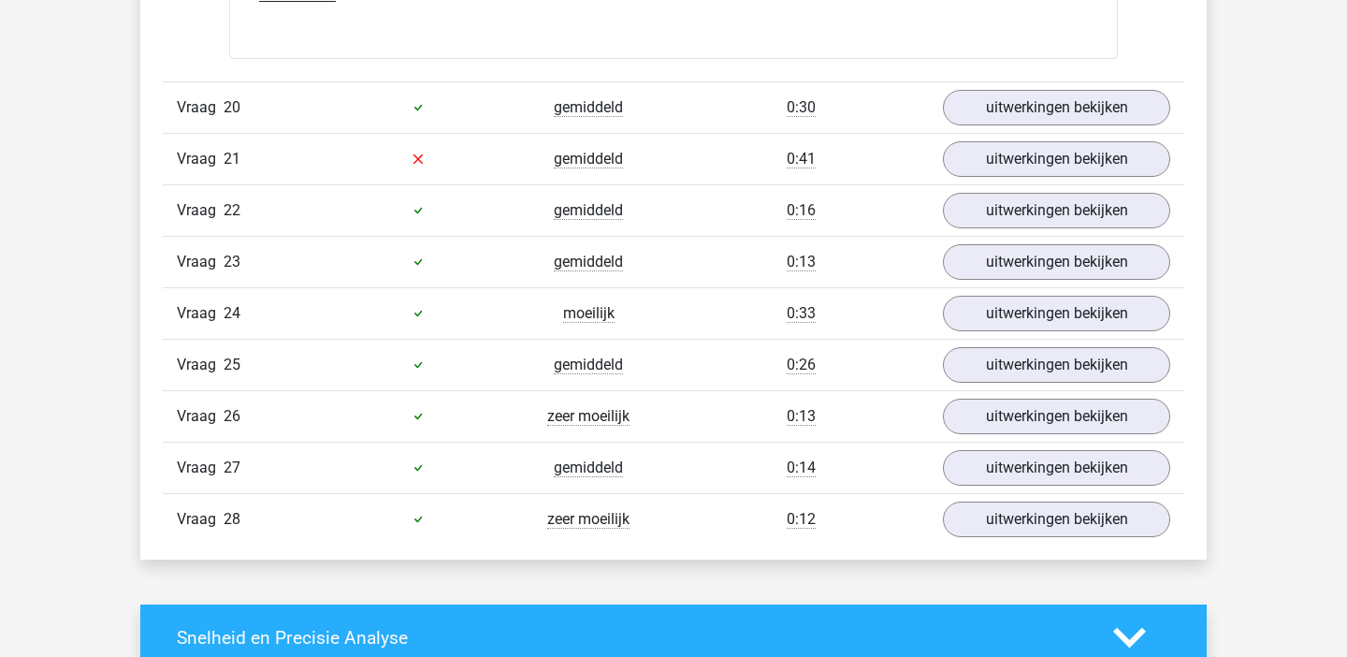
scroll to position [10973, 0]
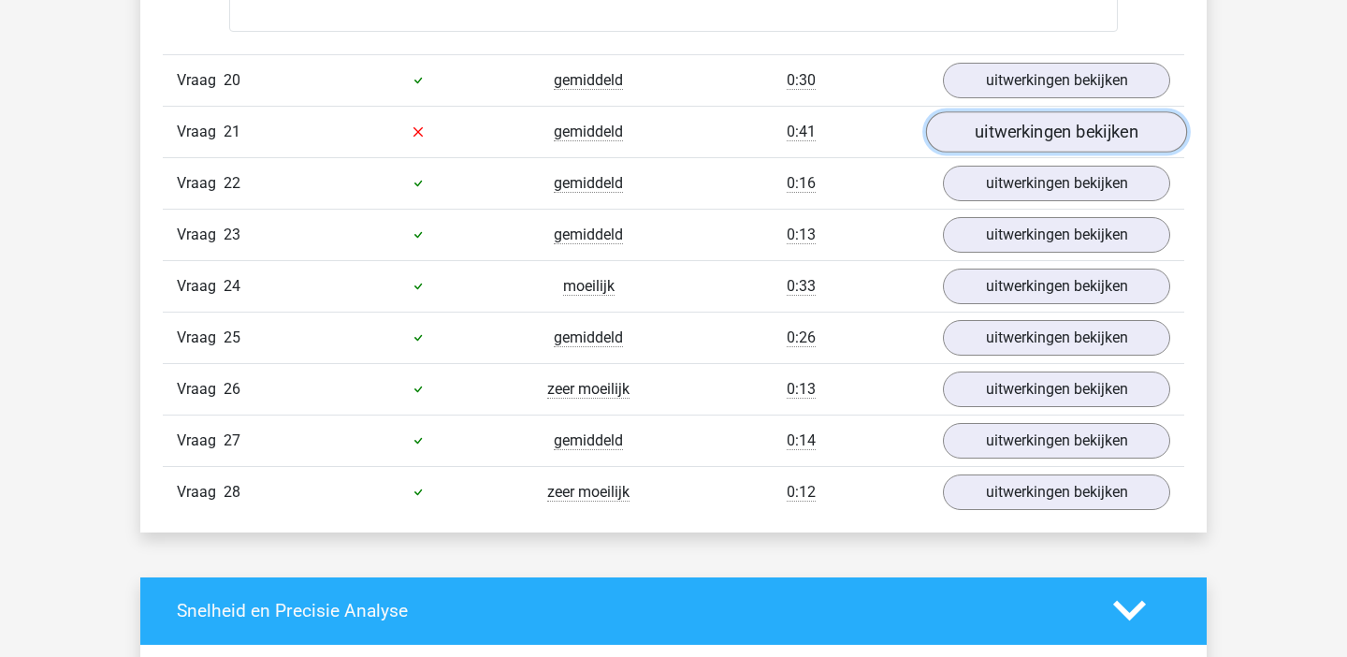
click at [1041, 143] on link "uitwerkingen bekijken" at bounding box center [1056, 131] width 261 height 41
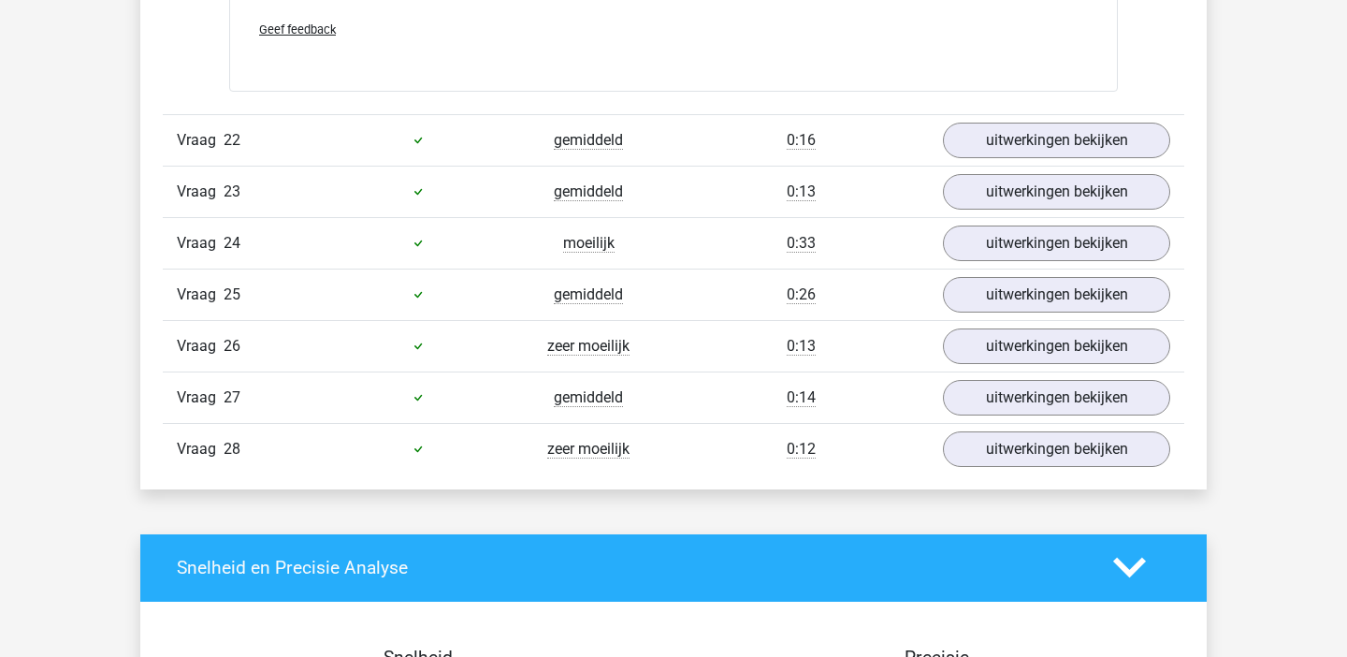
scroll to position [11938, 0]
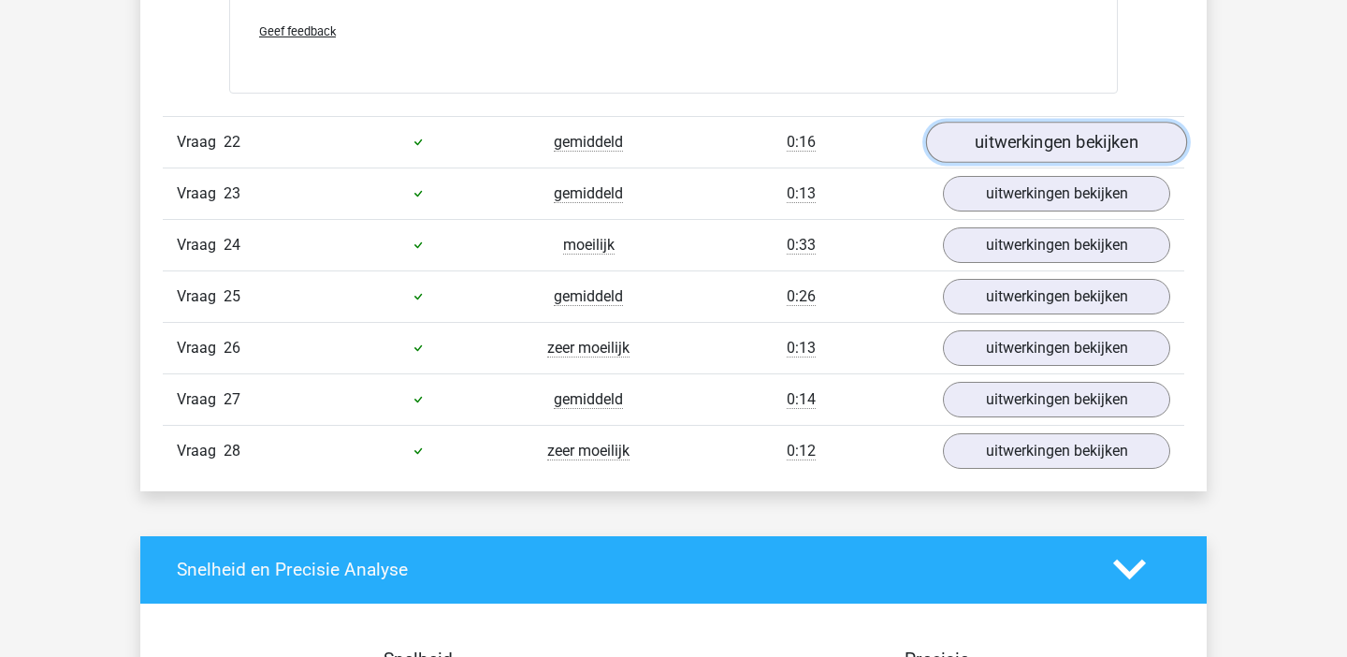
click at [1048, 144] on link "uitwerkingen bekijken" at bounding box center [1056, 142] width 261 height 41
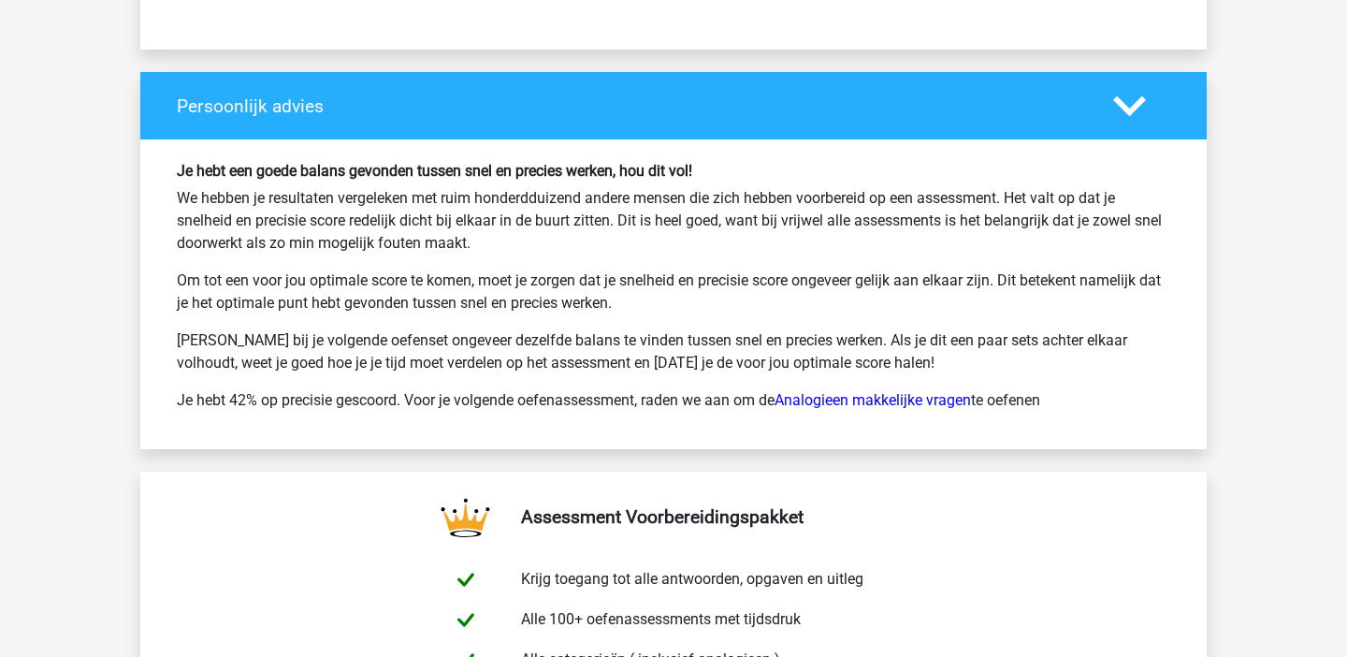
scroll to position [13957, 0]
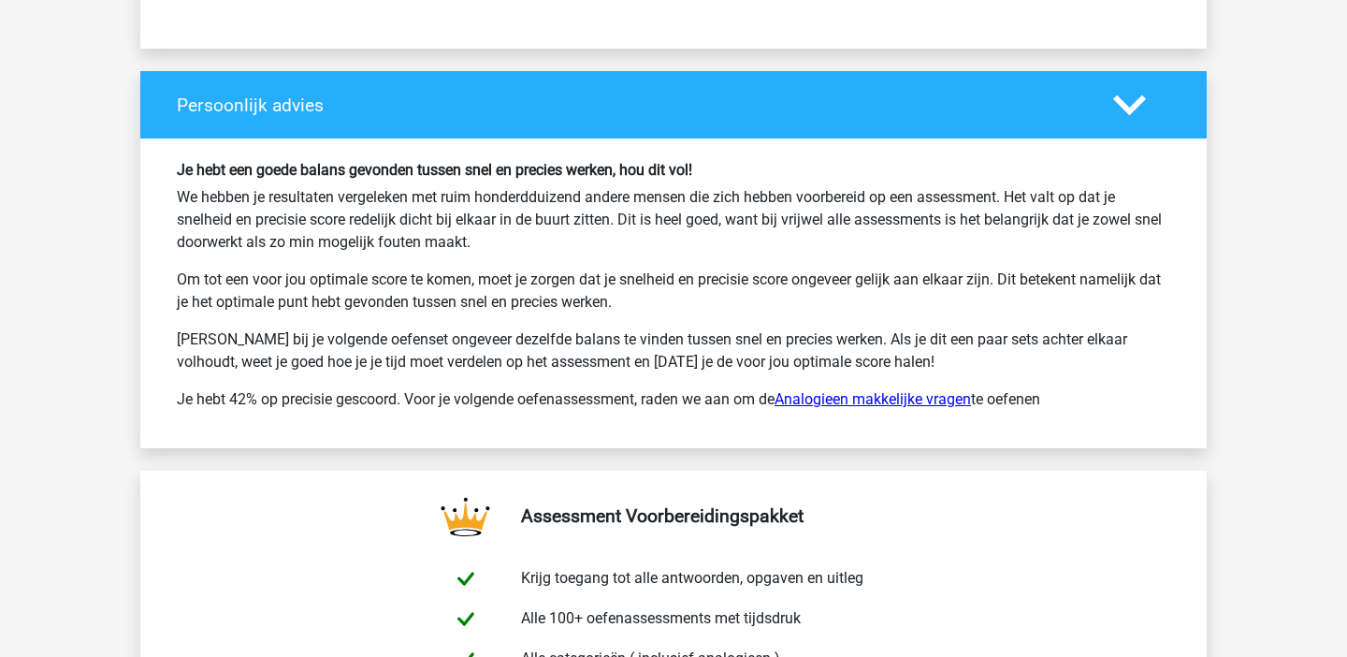
click at [923, 408] on link "Analogieen makkelijke vragen" at bounding box center [873, 399] width 197 height 18
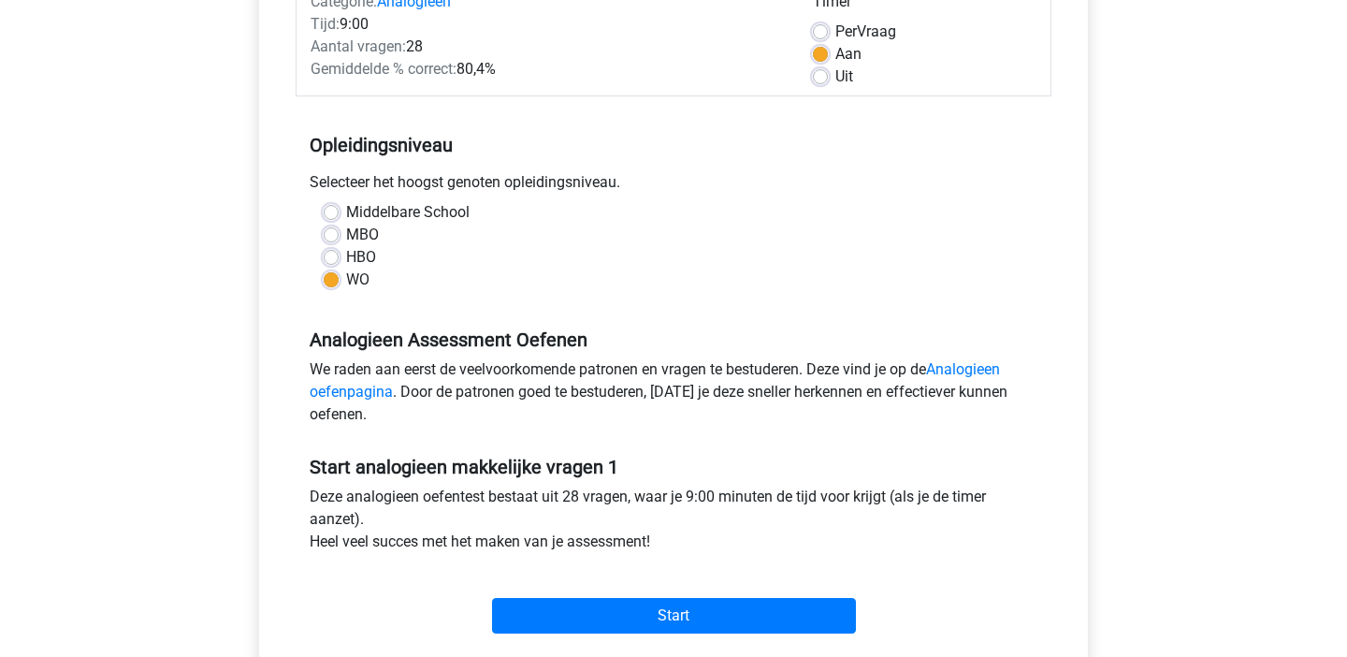
scroll to position [253, 0]
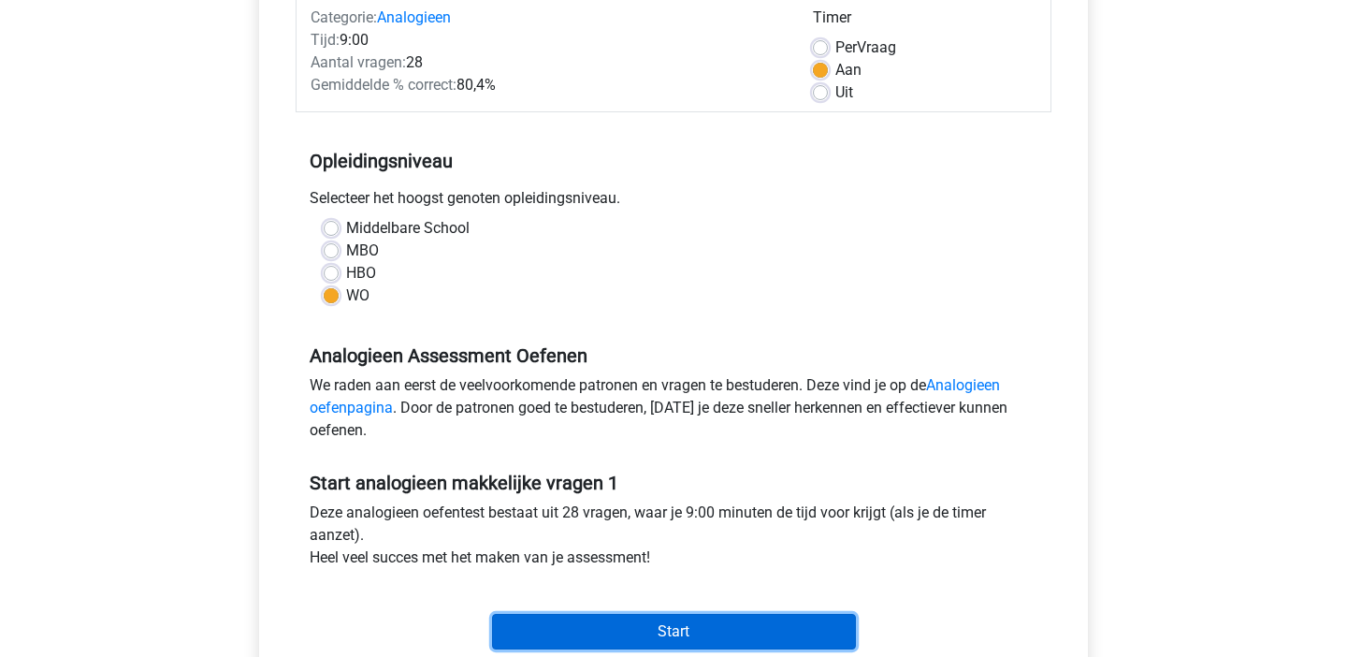
click at [714, 632] on input "Start" at bounding box center [674, 632] width 364 height 36
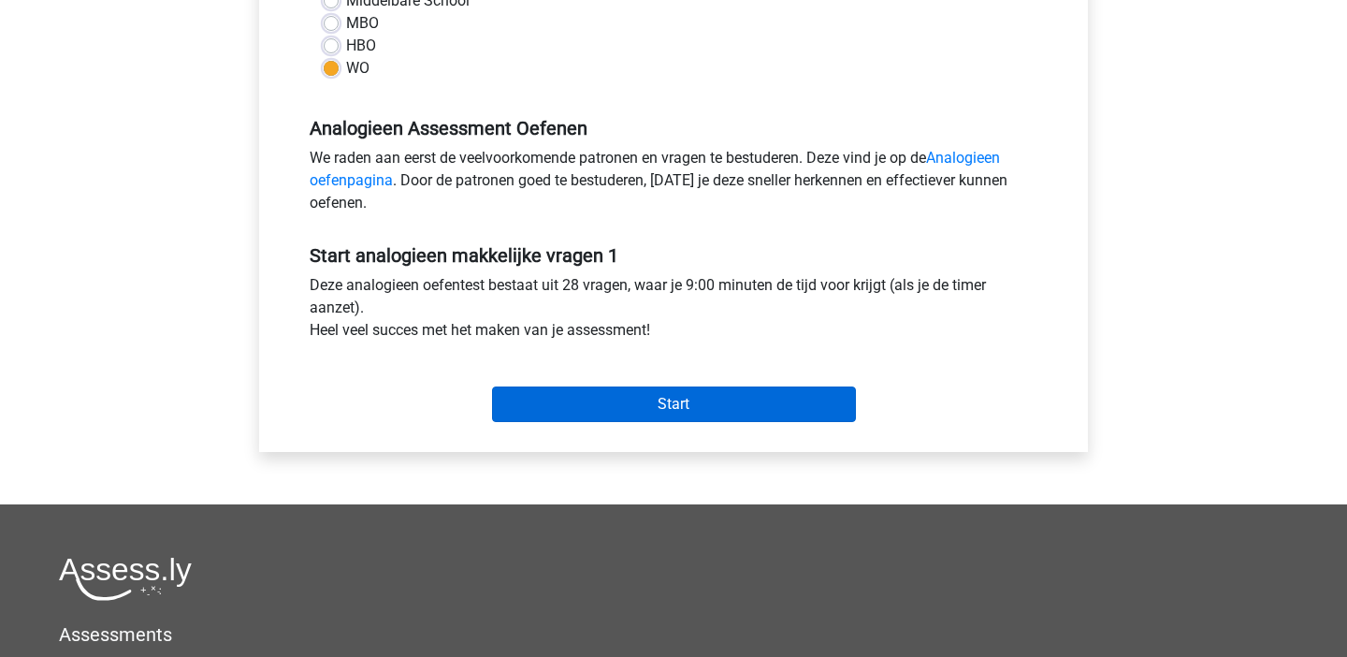
scroll to position [495, 0]
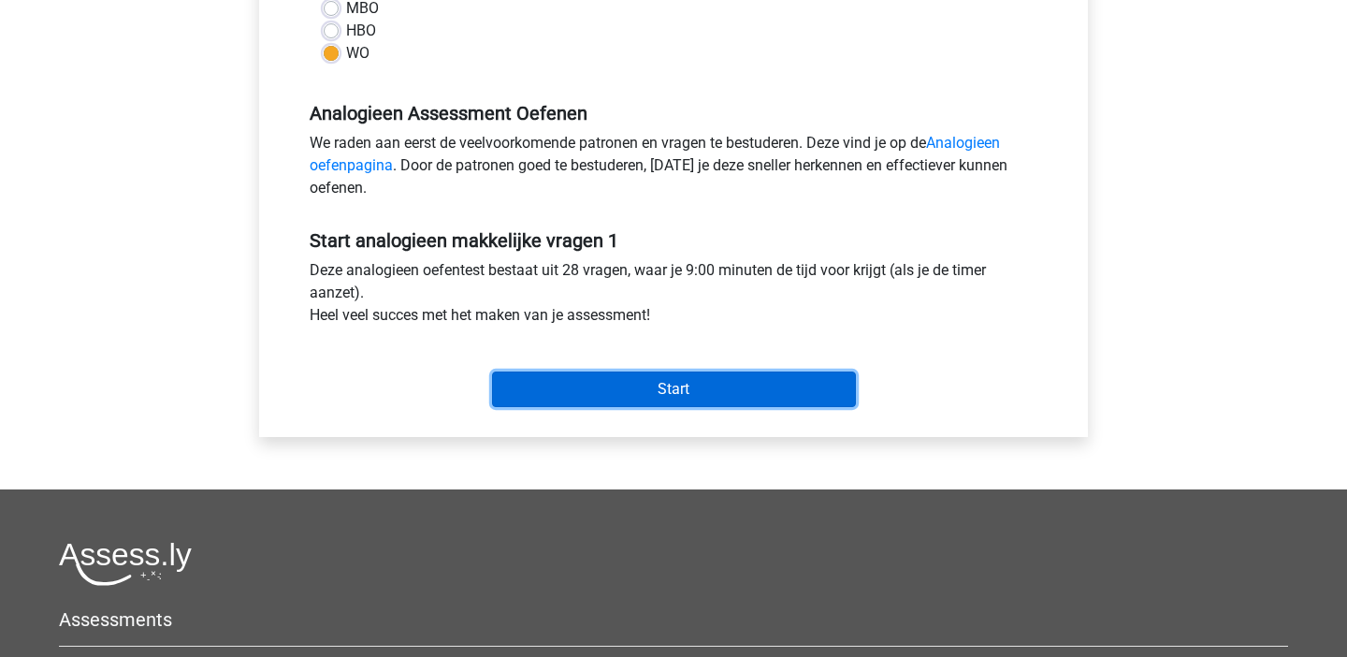
click at [742, 393] on input "Start" at bounding box center [674, 389] width 364 height 36
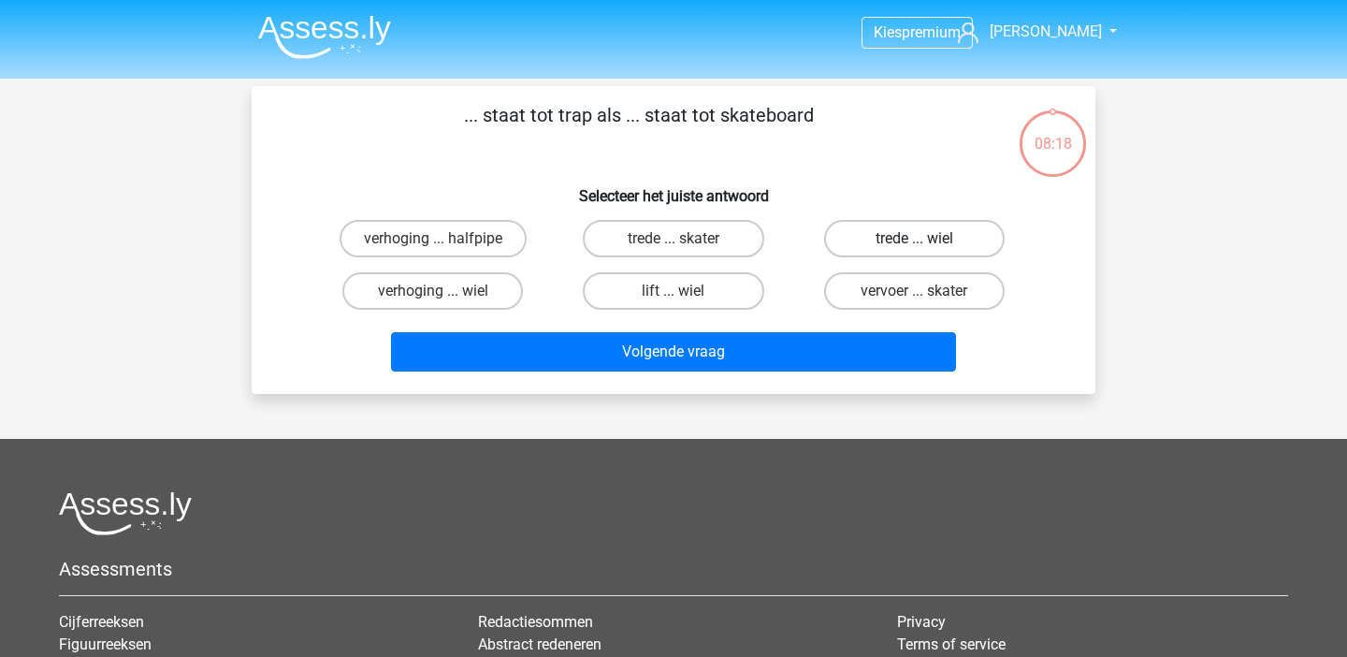
click at [929, 246] on label "trede ... wiel" at bounding box center [914, 238] width 181 height 37
click at [926, 246] on input "trede ... wiel" at bounding box center [920, 245] width 12 height 12
radio input "true"
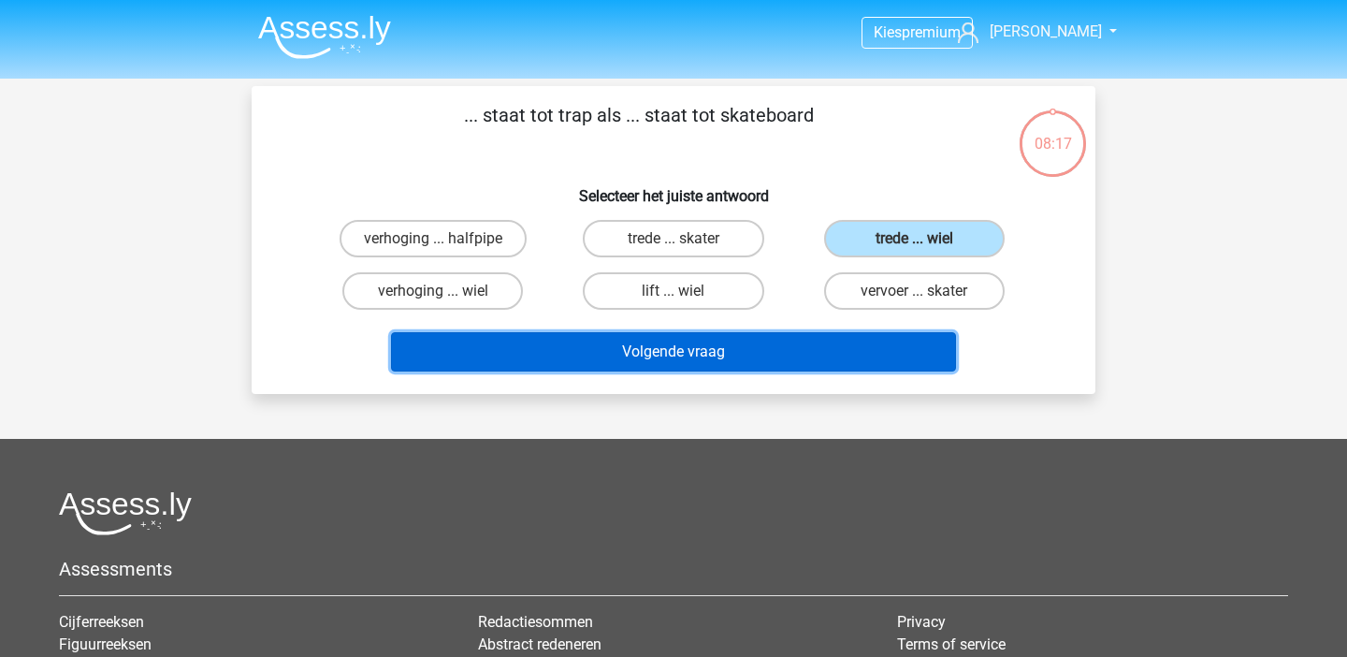
click at [769, 358] on button "Volgende vraag" at bounding box center [674, 351] width 566 height 39
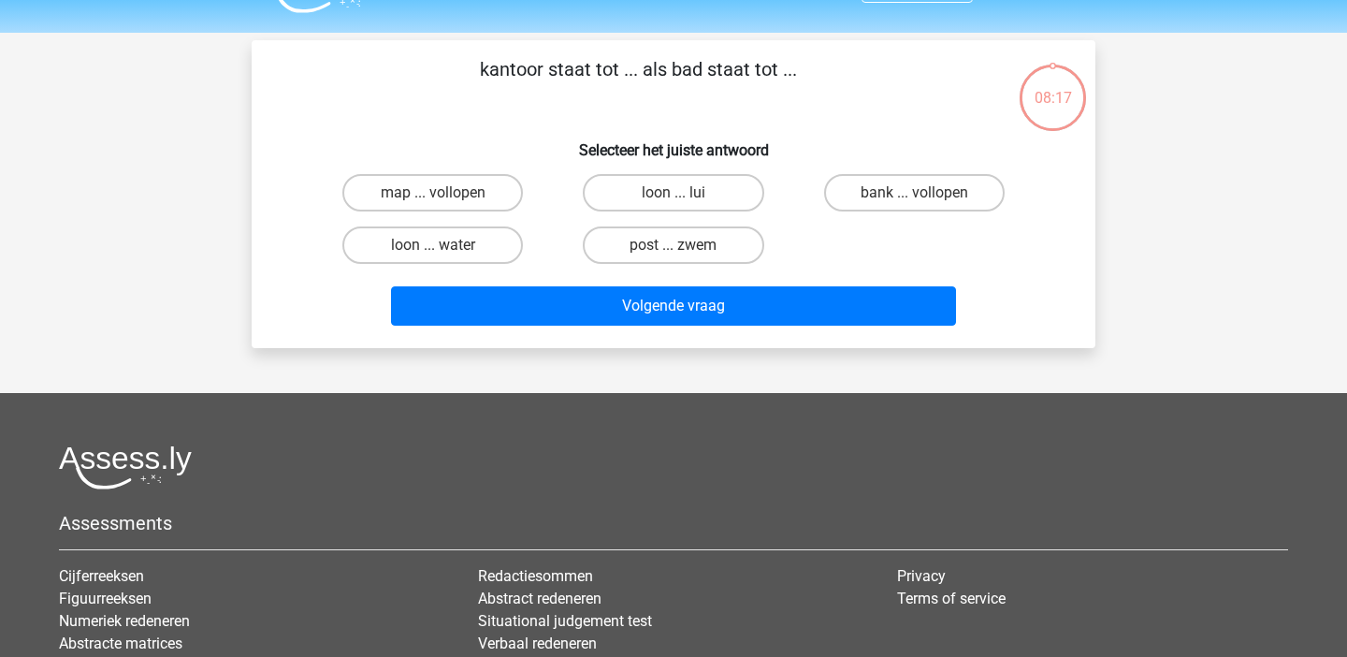
scroll to position [31, 0]
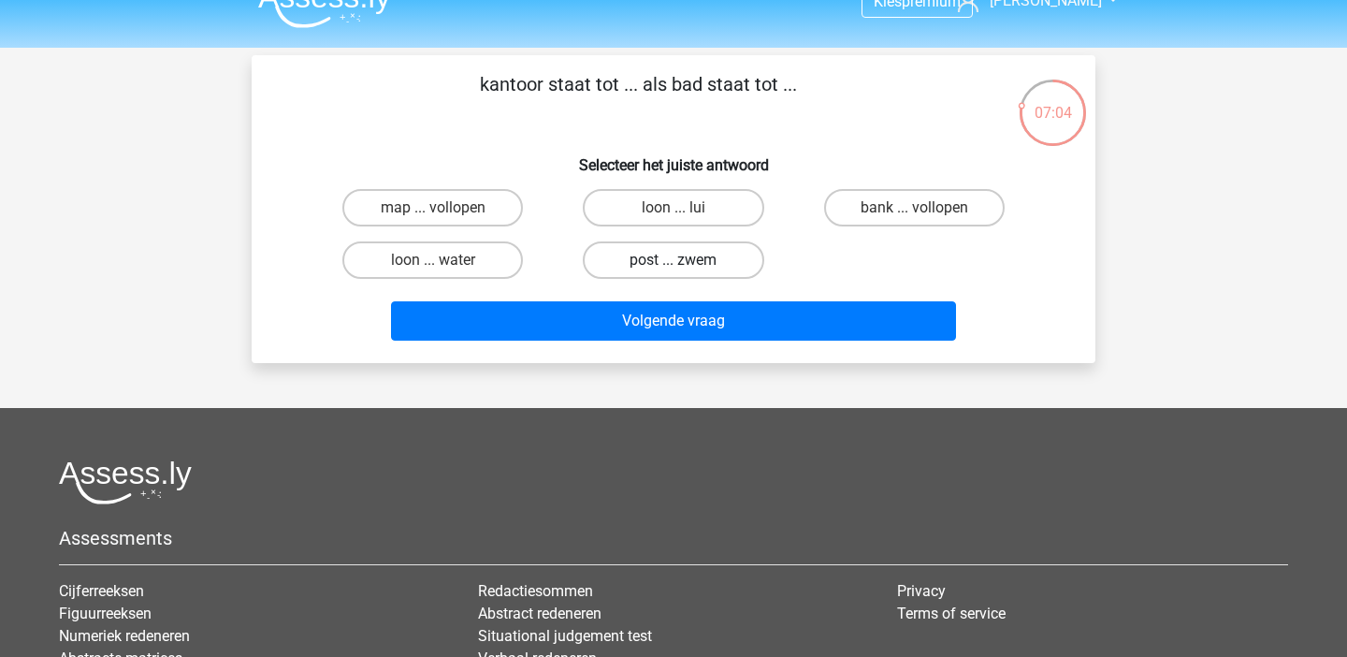
click at [619, 255] on label "post ... zwem" at bounding box center [673, 259] width 181 height 37
click at [674, 260] on input "post ... zwem" at bounding box center [680, 266] width 12 height 12
radio input "true"
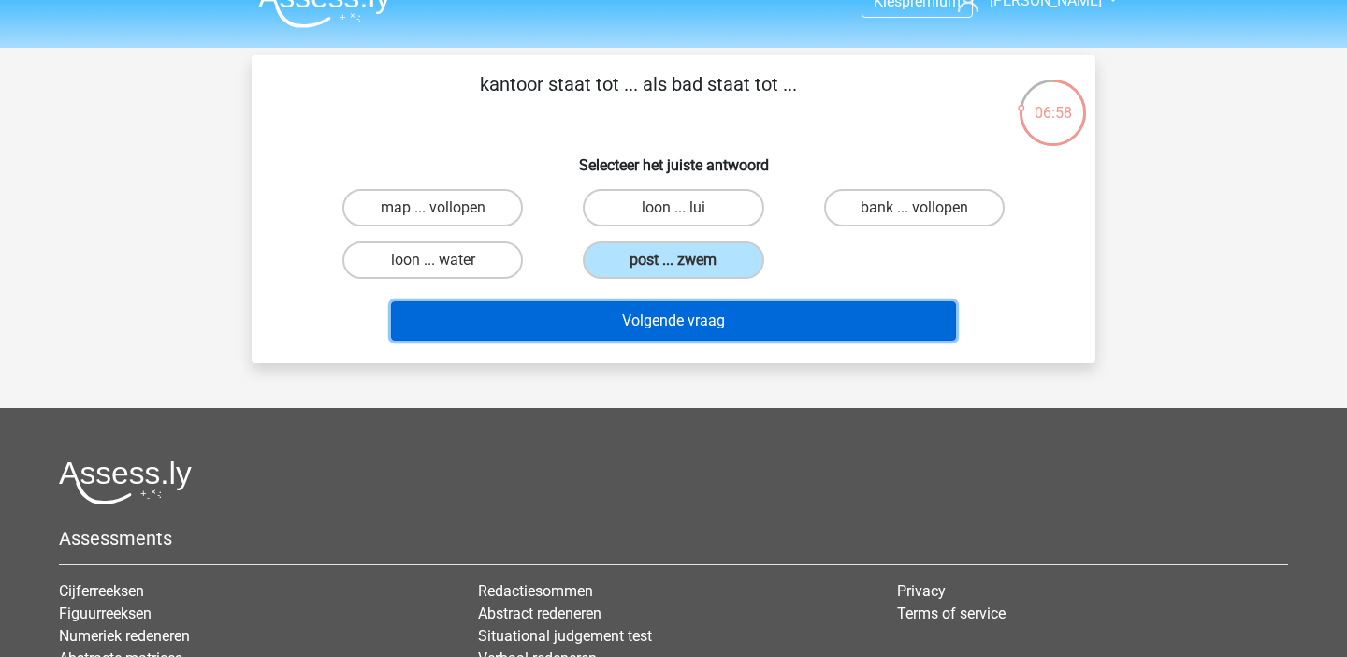
click at [553, 333] on button "Volgende vraag" at bounding box center [674, 320] width 566 height 39
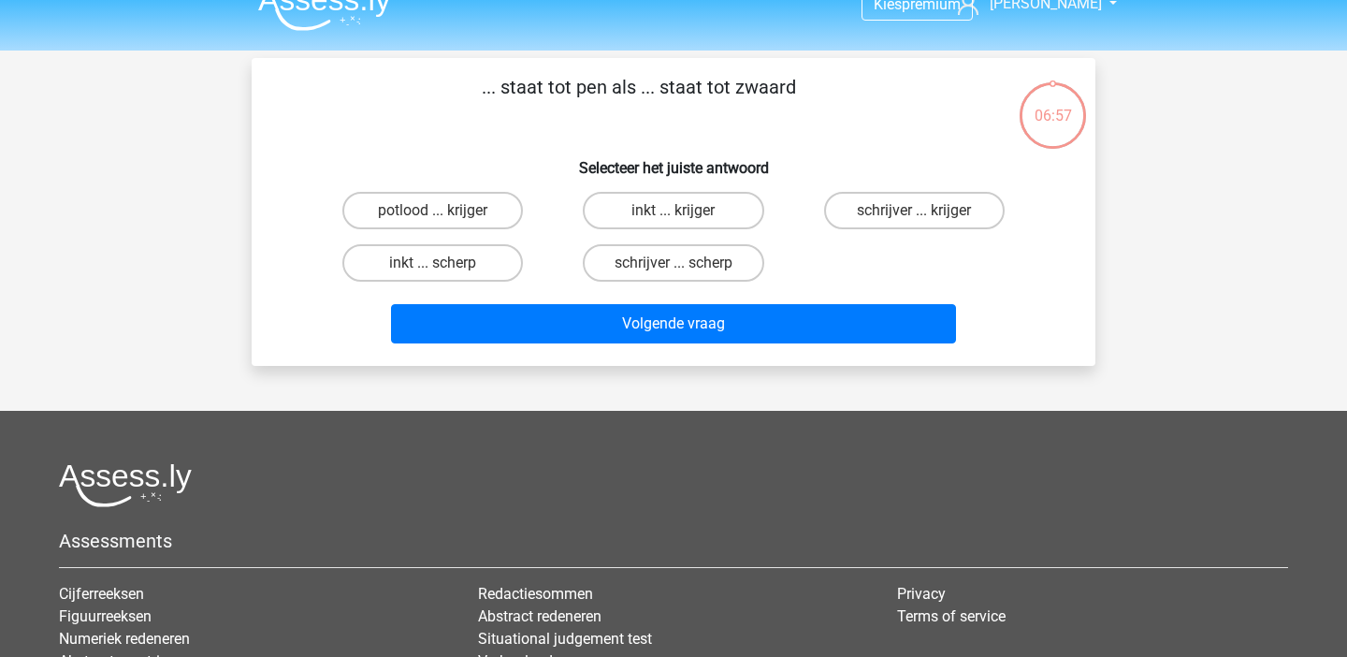
scroll to position [0, 0]
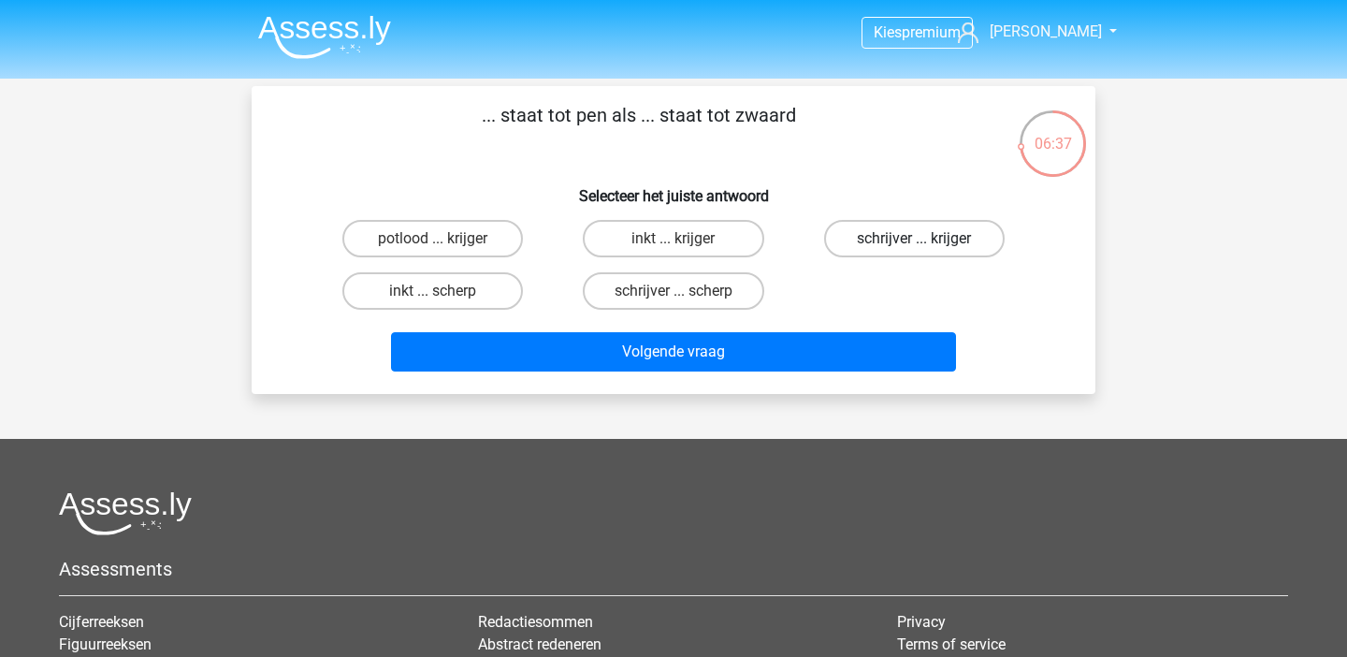
click at [935, 246] on label "schrijver ... krijger" at bounding box center [914, 238] width 181 height 37
click at [926, 246] on input "schrijver ... krijger" at bounding box center [920, 245] width 12 height 12
radio input "true"
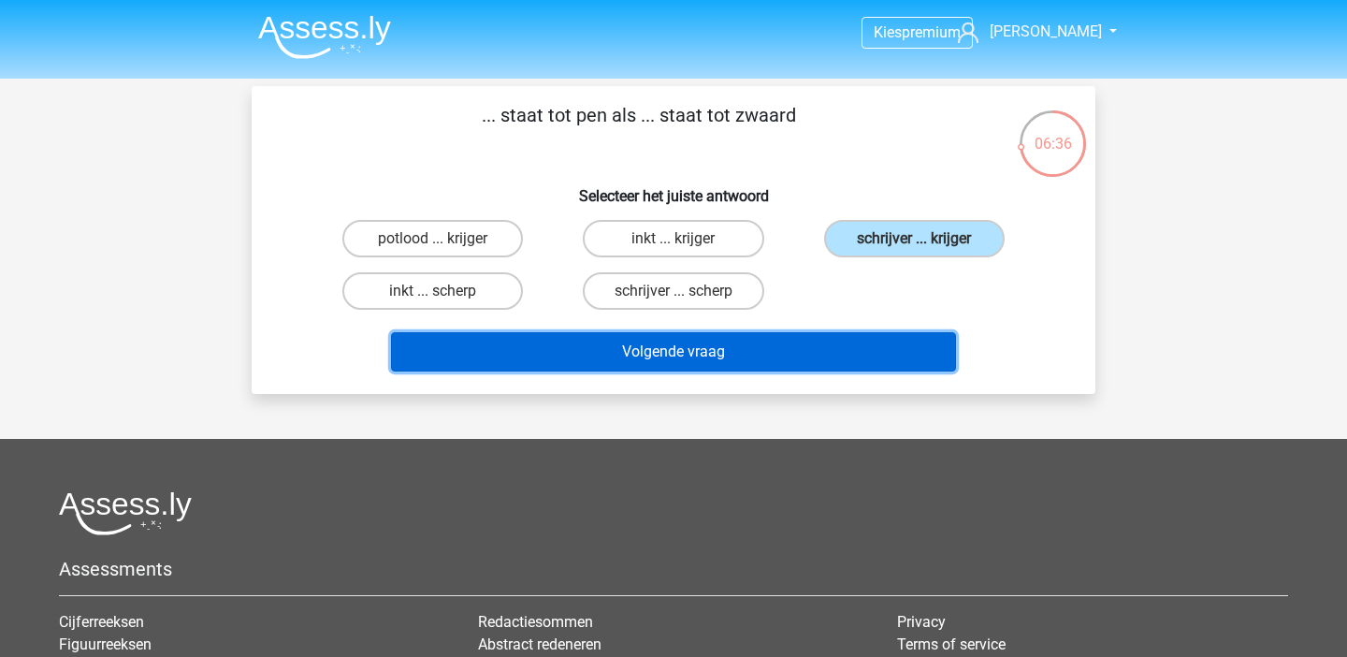
click at [905, 356] on button "Volgende vraag" at bounding box center [674, 351] width 566 height 39
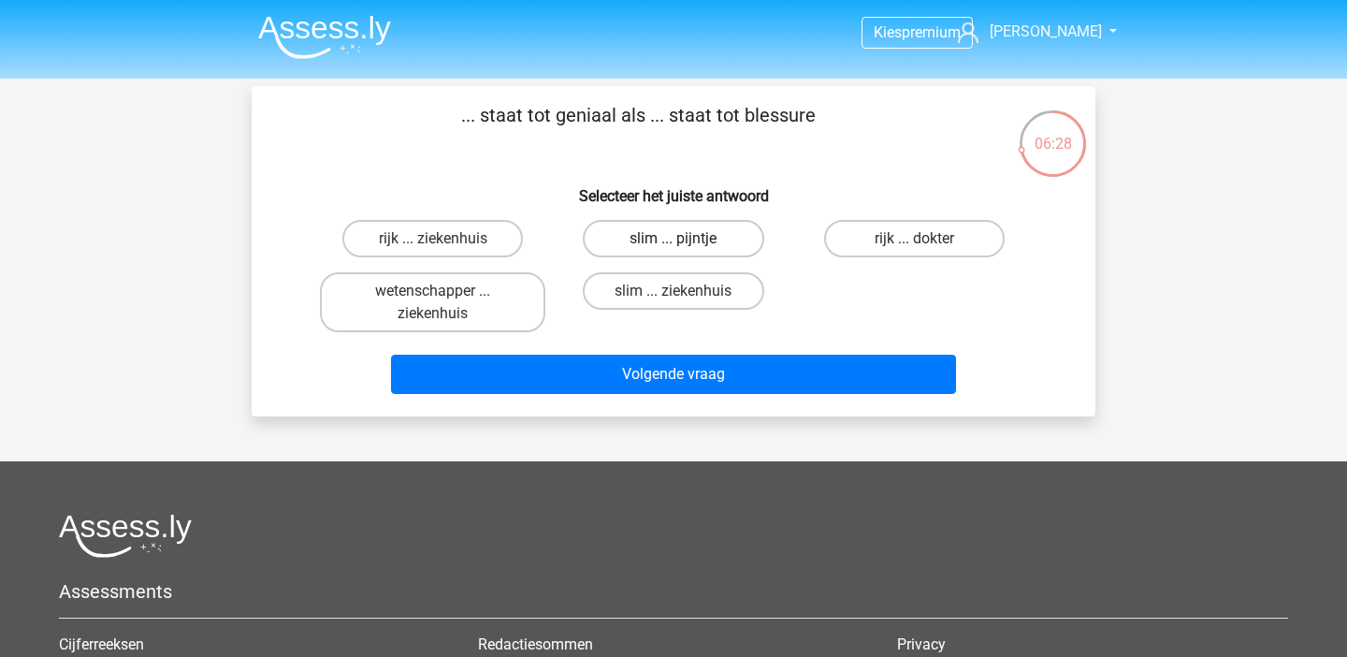
click at [658, 236] on label "slim ... pijntje" at bounding box center [673, 238] width 181 height 37
click at [674, 239] on input "slim ... pijntje" at bounding box center [680, 245] width 12 height 12
radio input "true"
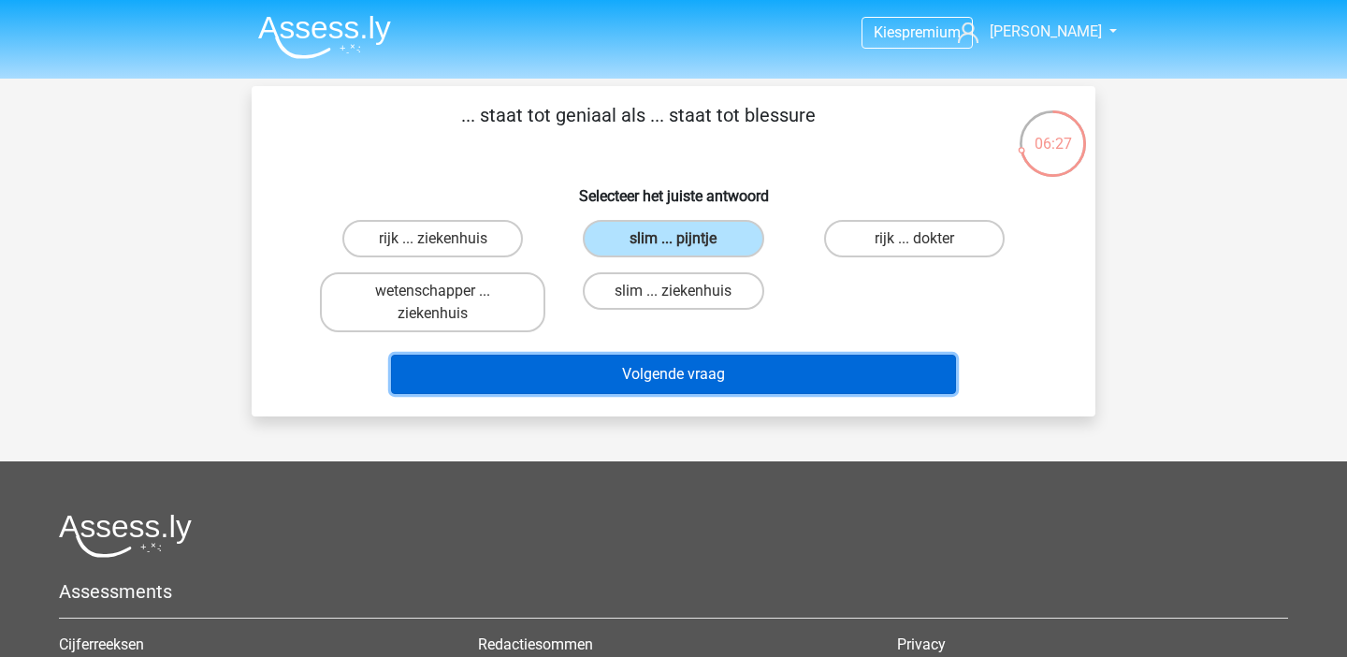
click at [706, 383] on button "Volgende vraag" at bounding box center [674, 374] width 566 height 39
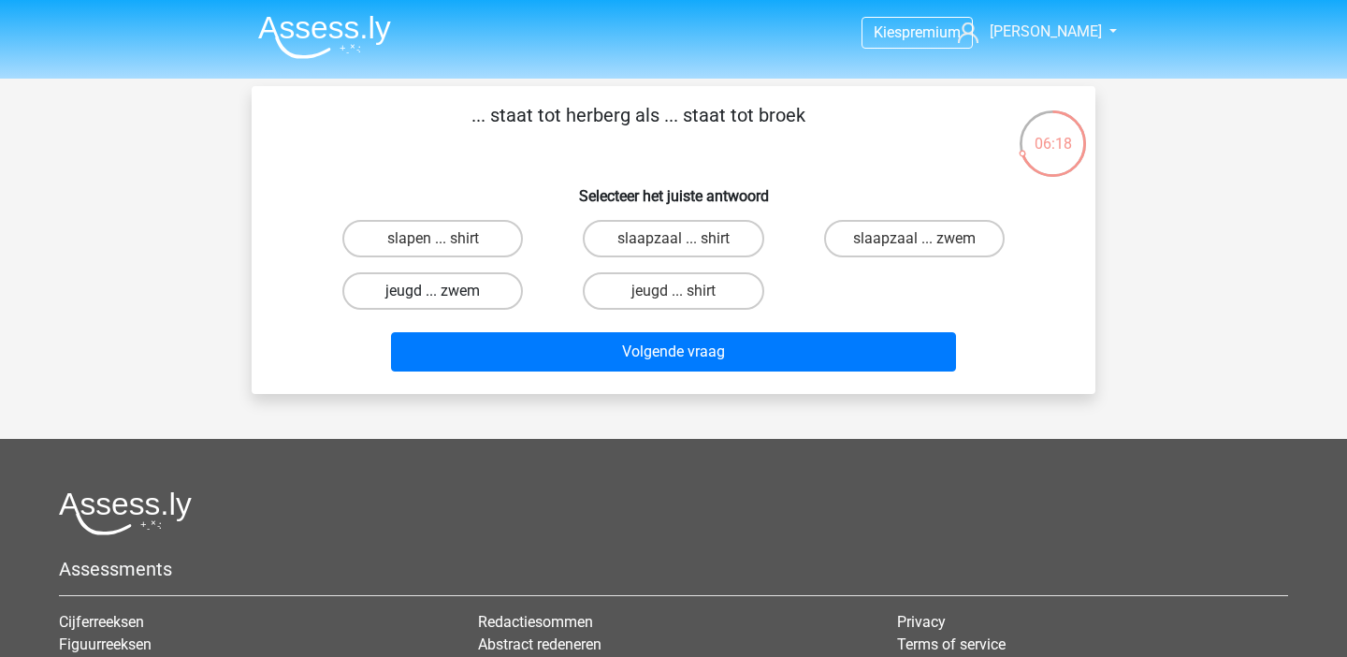
click at [452, 301] on label "jeugd ... zwem" at bounding box center [432, 290] width 181 height 37
click at [445, 301] on input "jeugd ... zwem" at bounding box center [439, 297] width 12 height 12
radio input "true"
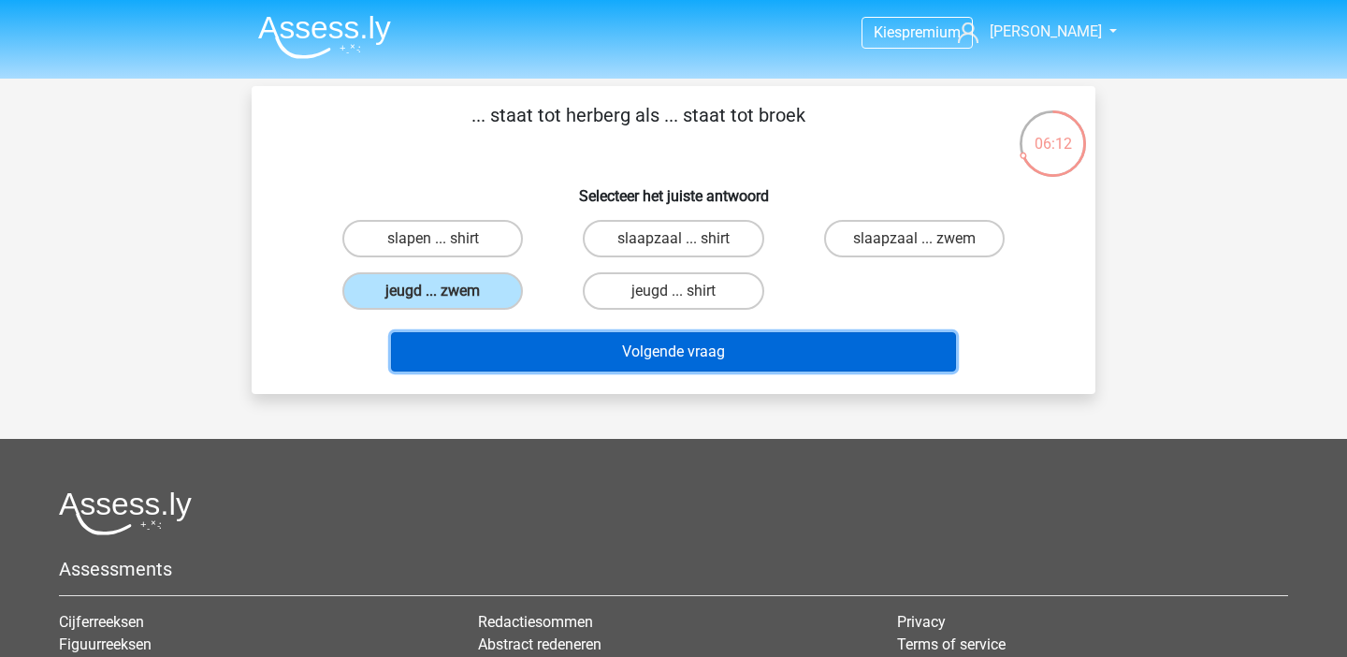
click at [540, 359] on button "Volgende vraag" at bounding box center [674, 351] width 566 height 39
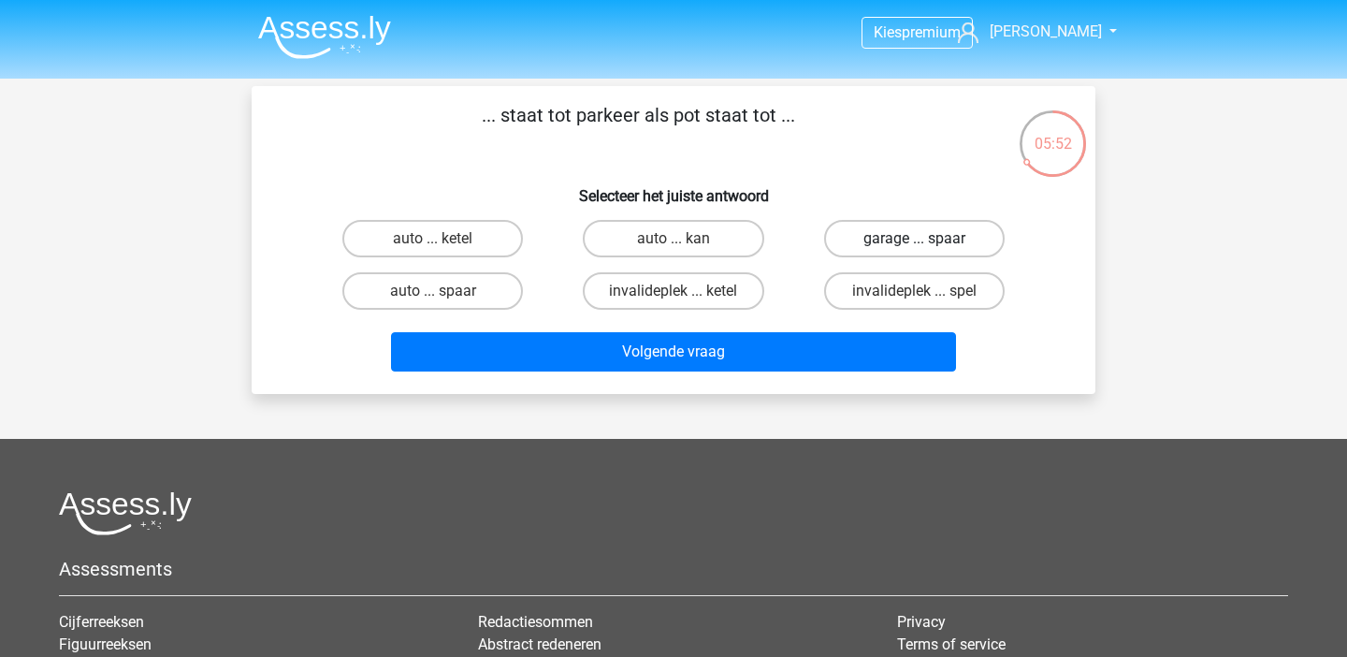
click at [906, 235] on label "garage ... spaar" at bounding box center [914, 238] width 181 height 37
click at [914, 239] on input "garage ... spaar" at bounding box center [920, 245] width 12 height 12
radio input "true"
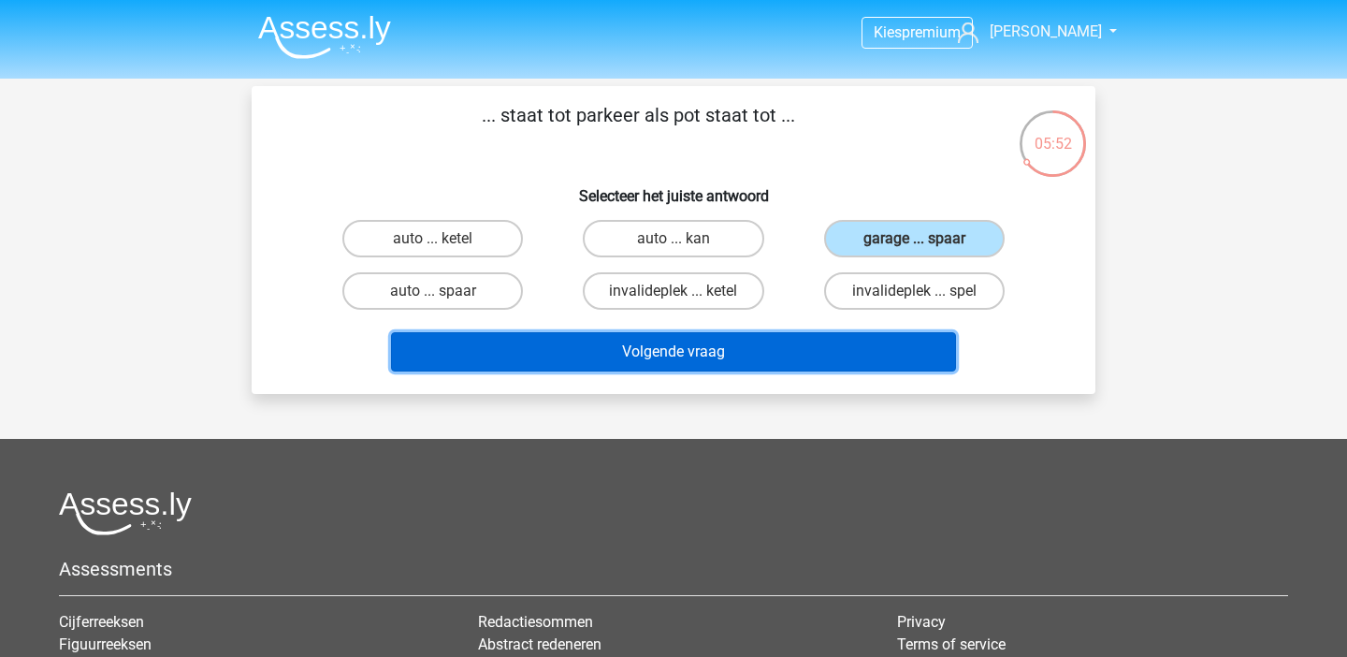
click at [782, 369] on button "Volgende vraag" at bounding box center [674, 351] width 566 height 39
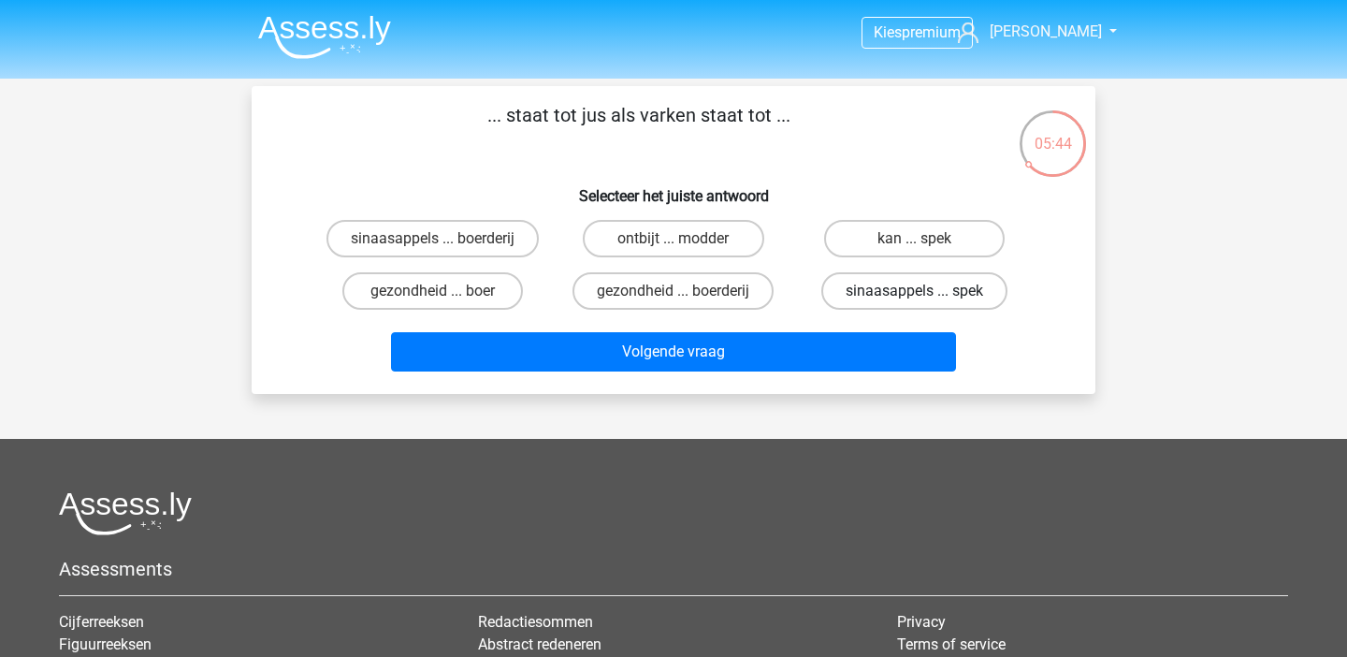
click at [912, 301] on label "sinaasappels ... spek" at bounding box center [915, 290] width 186 height 37
click at [914, 301] on input "sinaasappels ... spek" at bounding box center [920, 297] width 12 height 12
radio input "true"
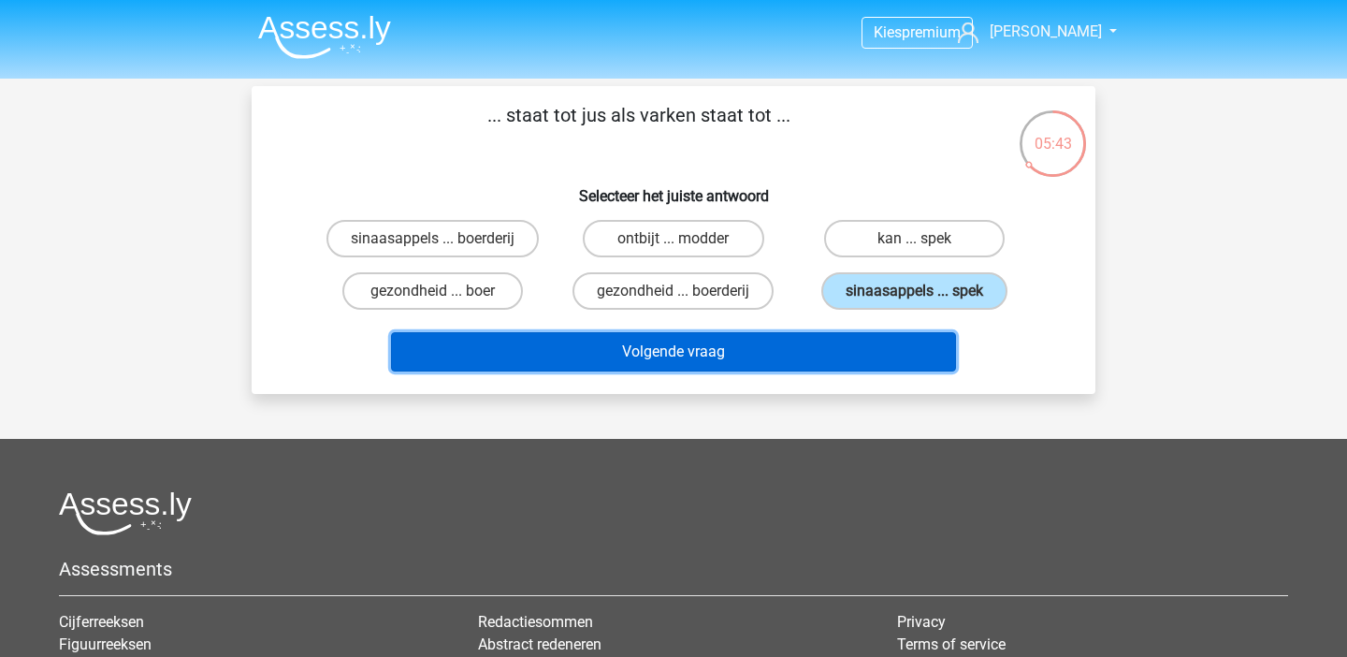
click at [860, 342] on button "Volgende vraag" at bounding box center [674, 351] width 566 height 39
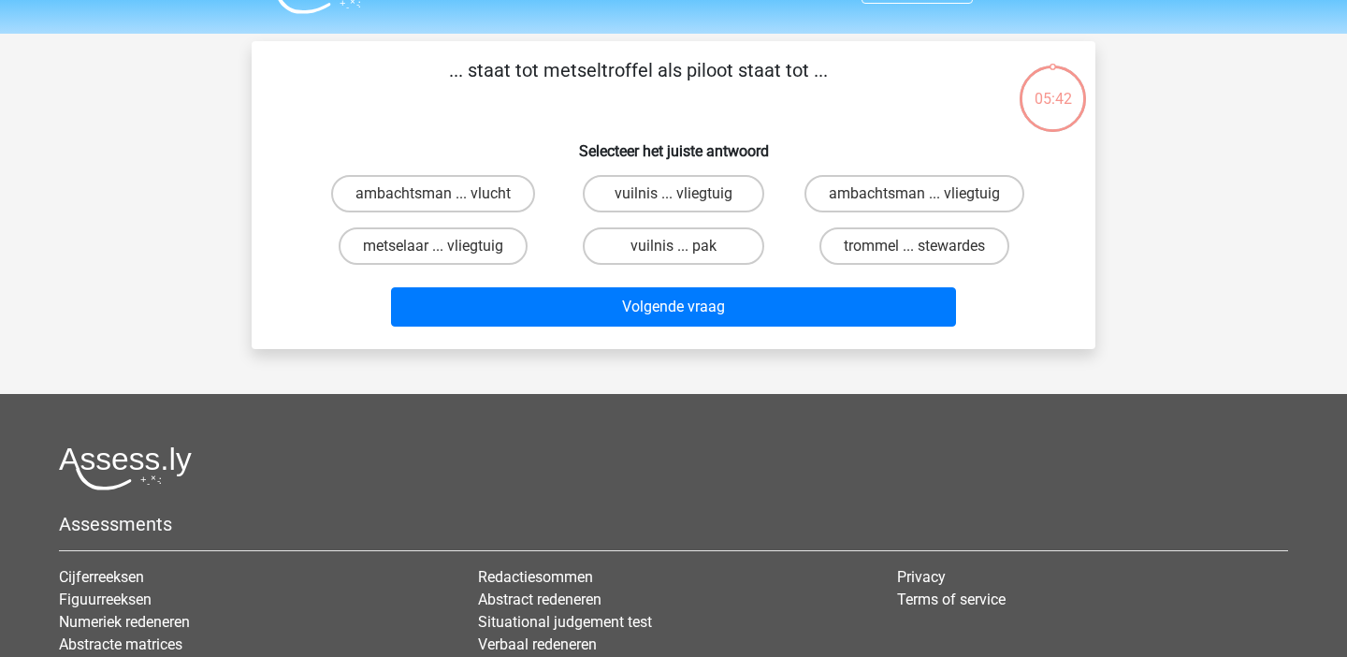
scroll to position [86, 0]
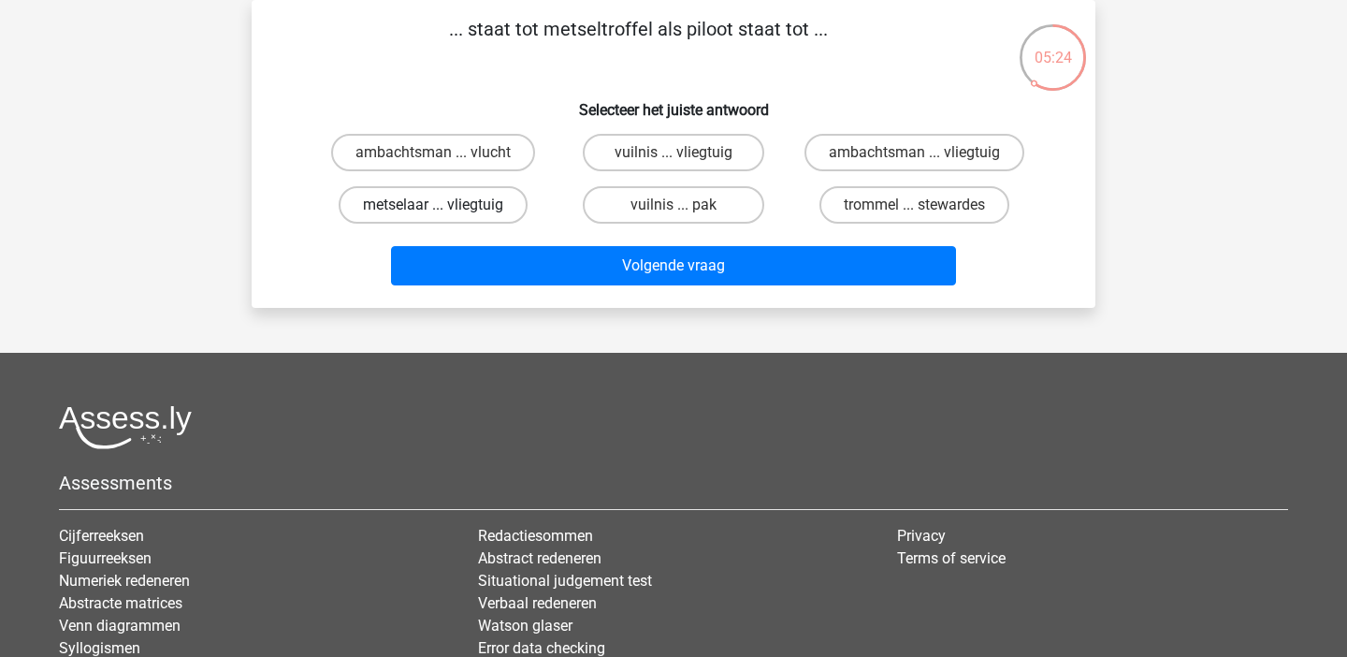
click at [495, 207] on label "metselaar ... vliegtuig" at bounding box center [433, 204] width 189 height 37
click at [445, 207] on input "metselaar ... vliegtuig" at bounding box center [439, 211] width 12 height 12
radio input "true"
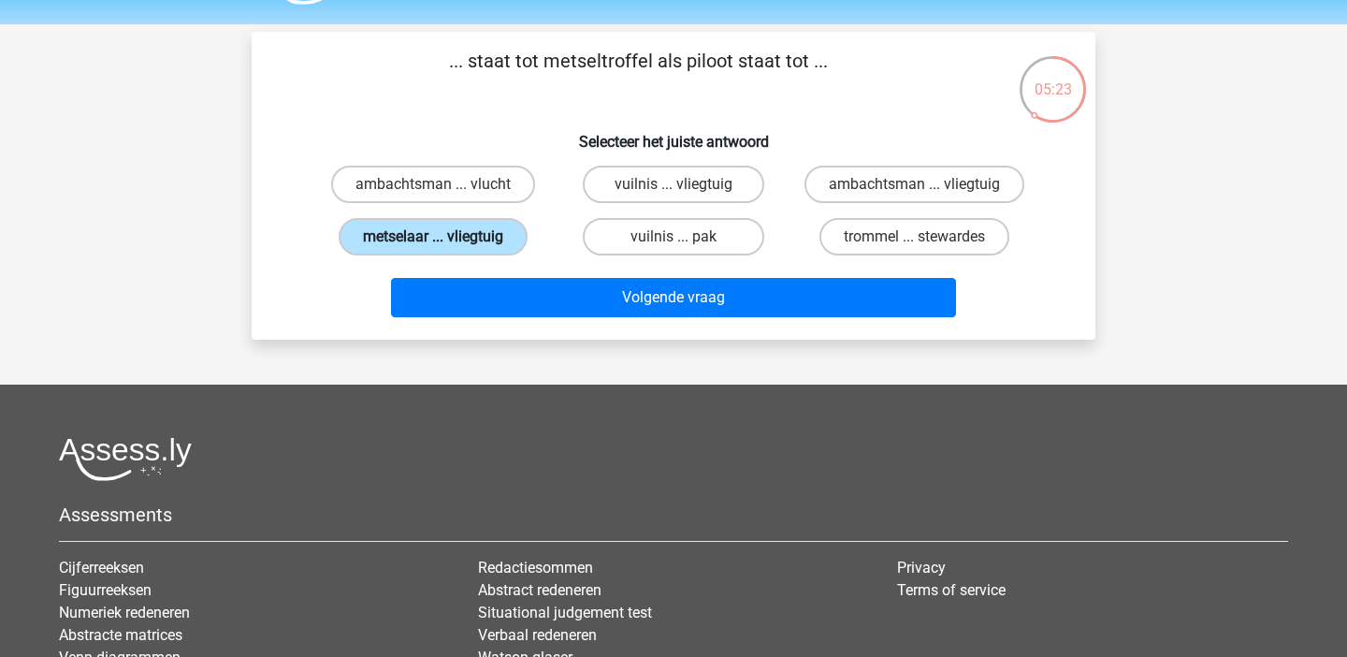
scroll to position [40, 0]
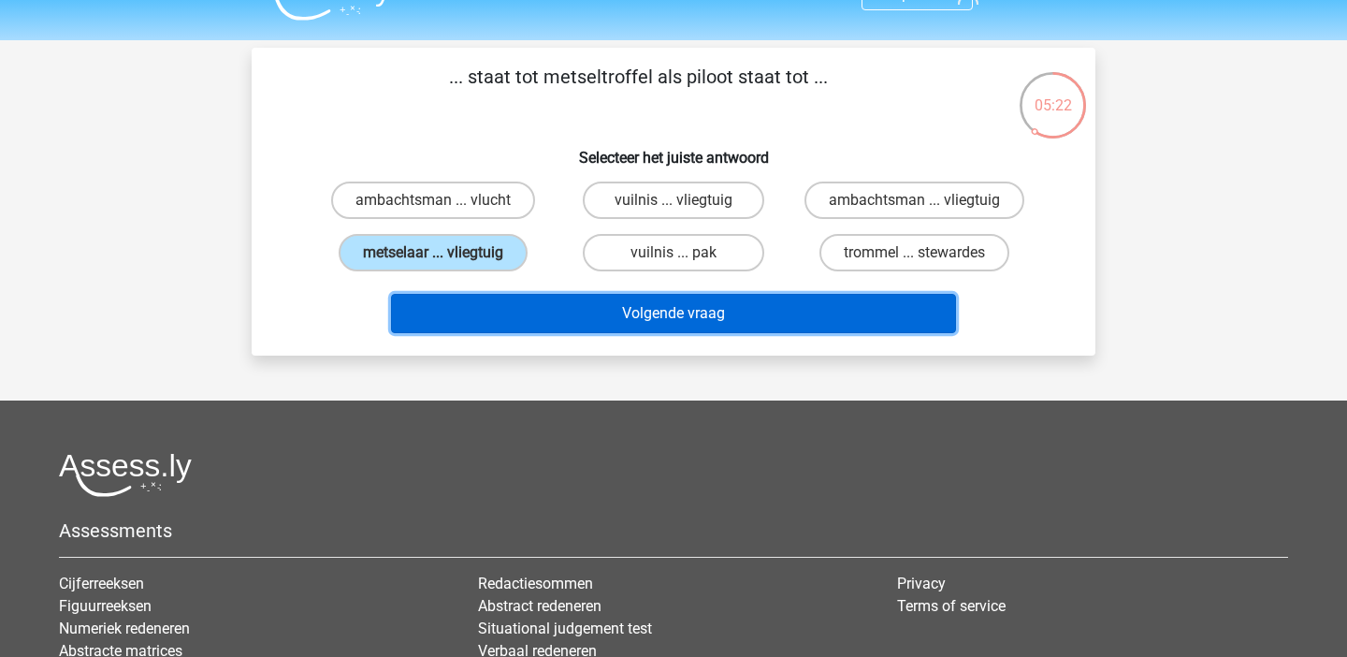
click at [569, 316] on button "Volgende vraag" at bounding box center [674, 313] width 566 height 39
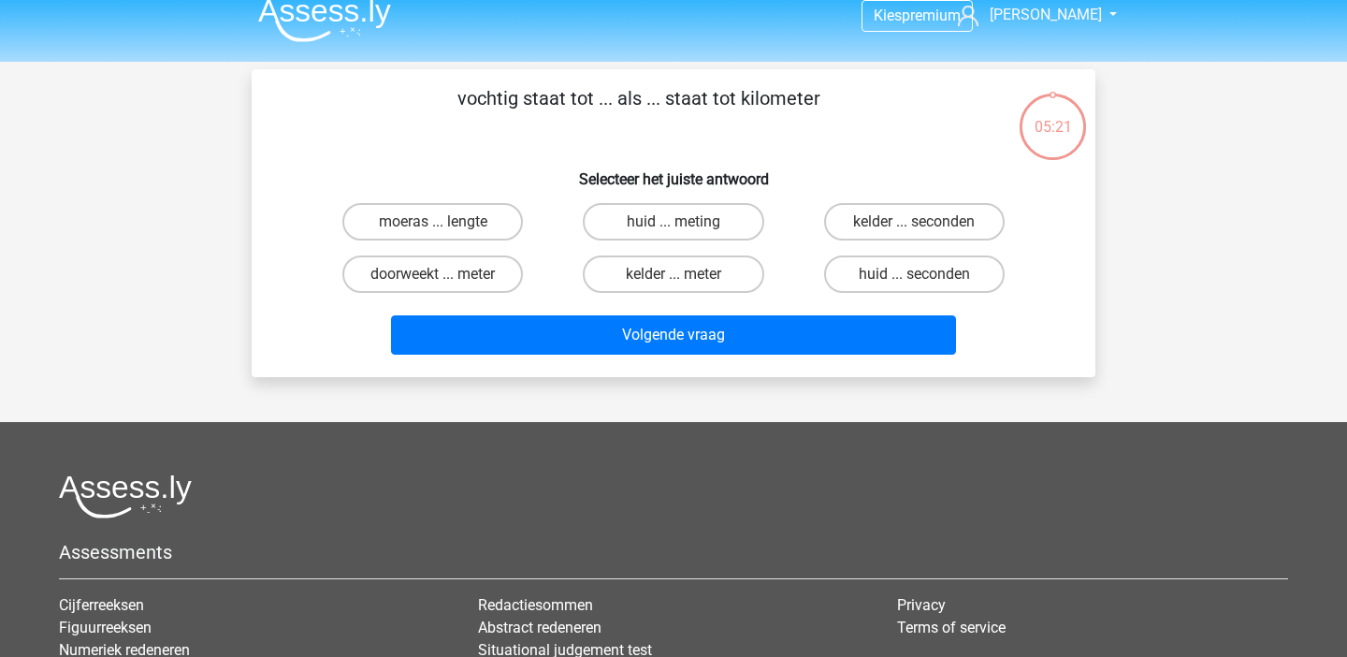
scroll to position [9, 0]
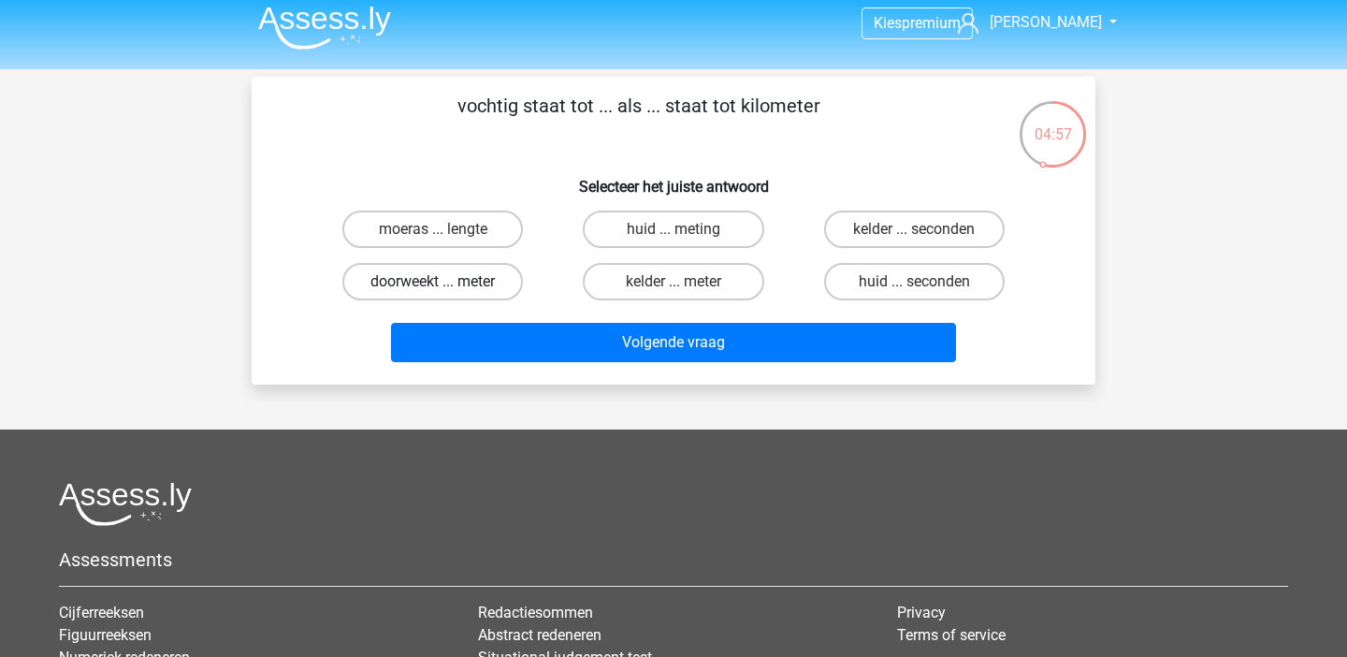
click at [467, 294] on label "doorweekt ... meter" at bounding box center [432, 281] width 181 height 37
click at [445, 294] on input "doorweekt ... meter" at bounding box center [439, 288] width 12 height 12
radio input "true"
click at [532, 385] on div "vochtig staat tot ... als ... staat tot kilometer Selecteer het juiste antwoord…" at bounding box center [674, 231] width 844 height 308
click at [533, 369] on div "Volgende vraag" at bounding box center [674, 346] width 722 height 47
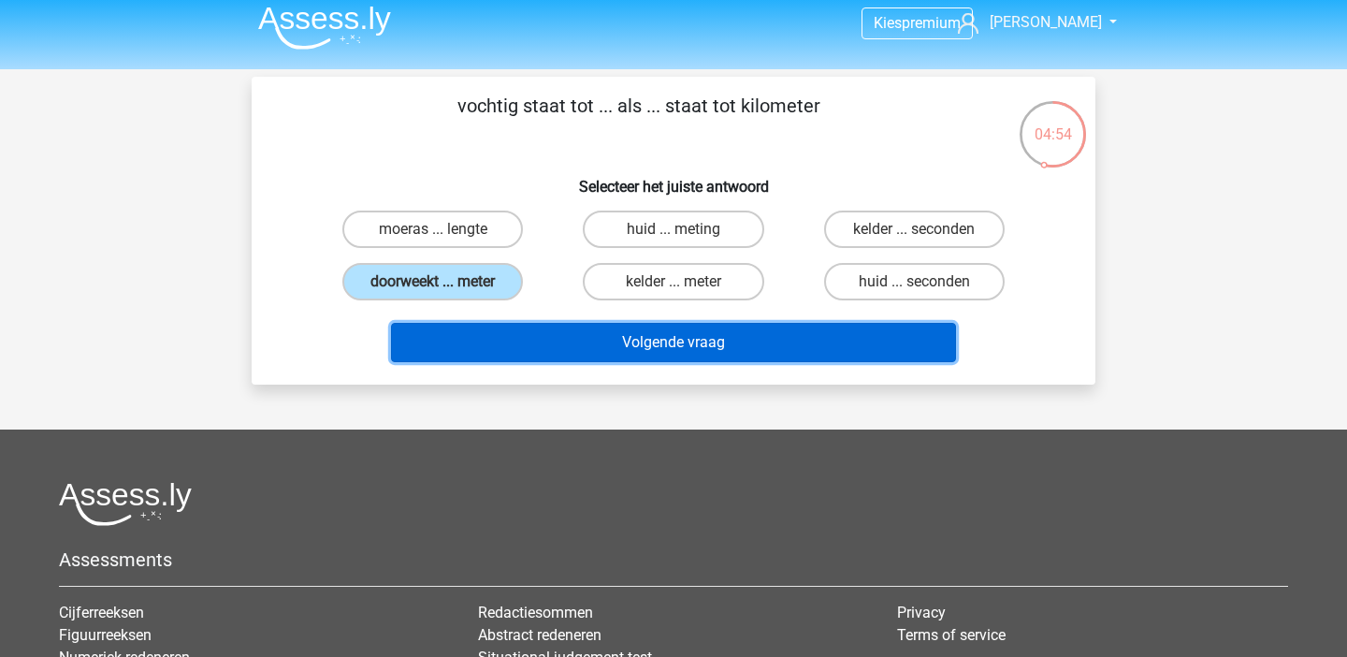
click at [546, 357] on button "Volgende vraag" at bounding box center [674, 342] width 566 height 39
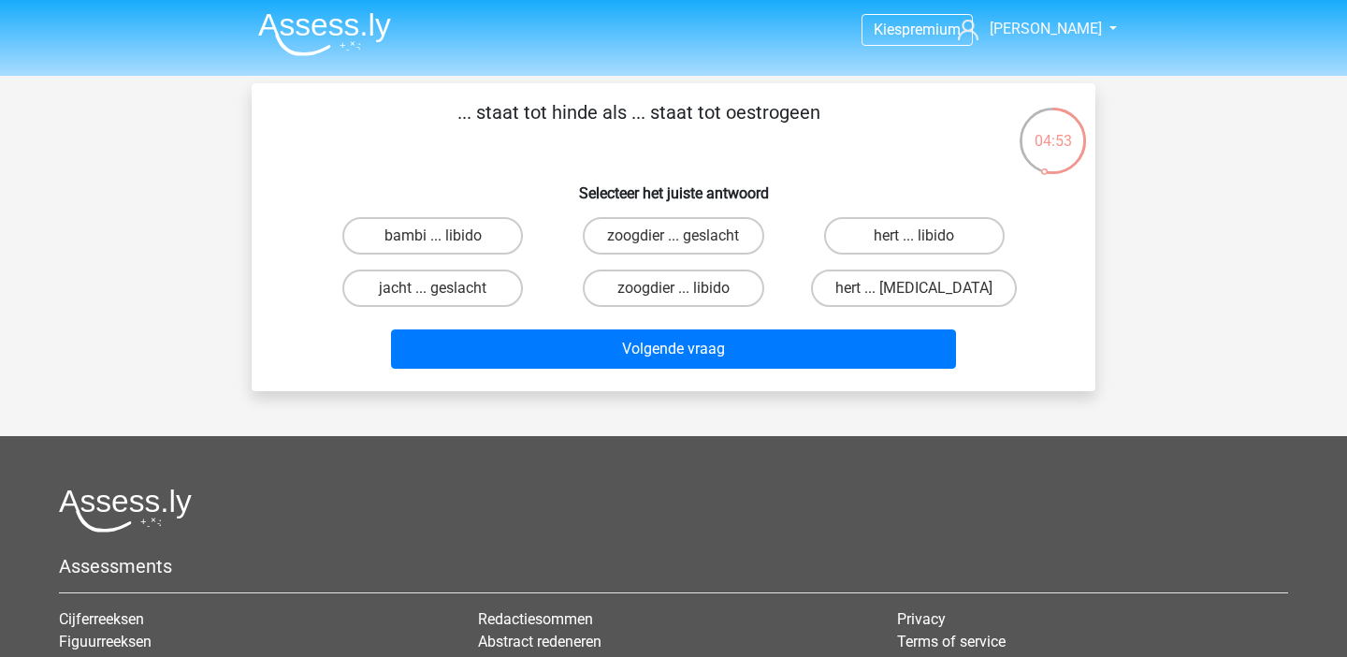
scroll to position [0, 0]
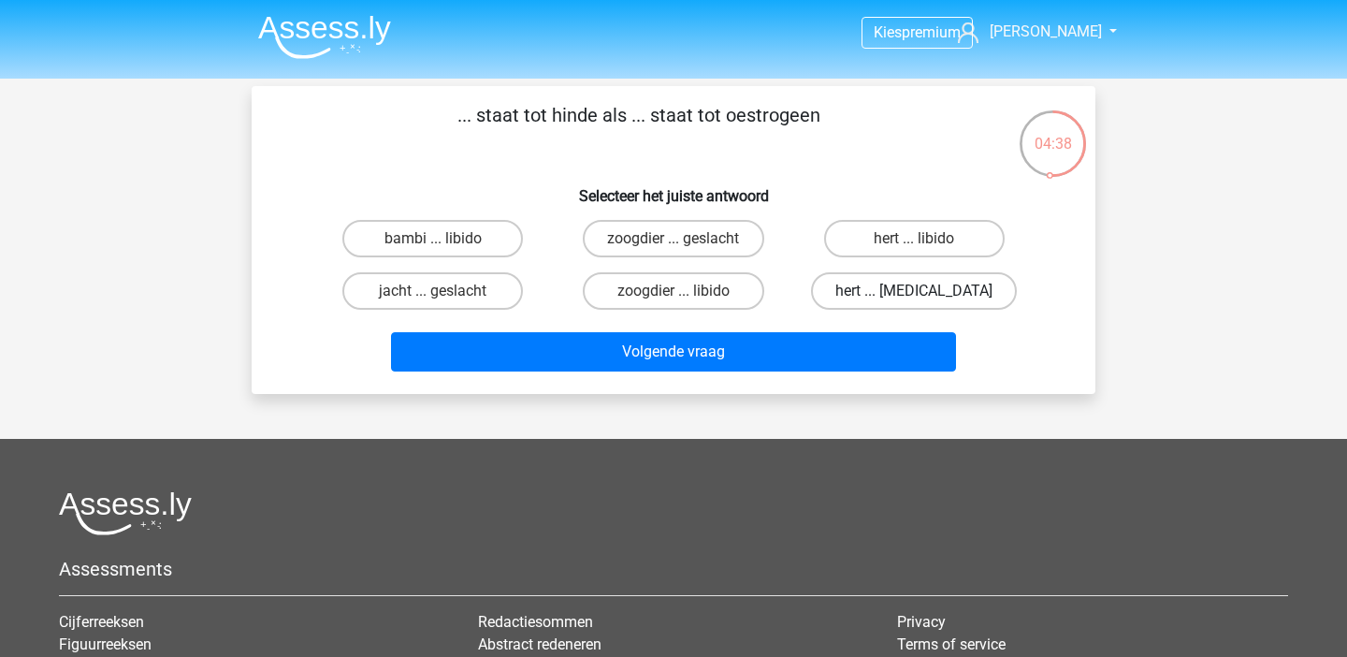
click at [857, 300] on label "hert ... [MEDICAL_DATA]" at bounding box center [914, 290] width 206 height 37
click at [914, 300] on input "hert ... [MEDICAL_DATA]" at bounding box center [920, 297] width 12 height 12
radio input "true"
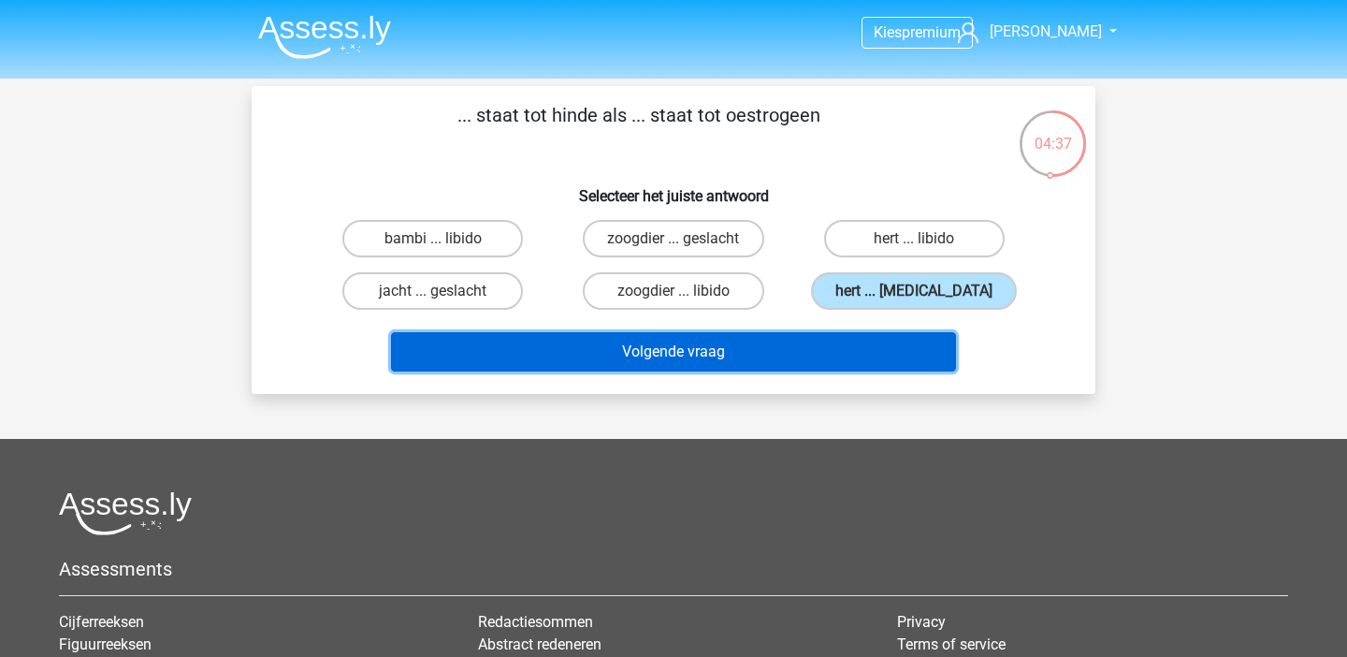
click at [825, 357] on button "Volgende vraag" at bounding box center [674, 351] width 566 height 39
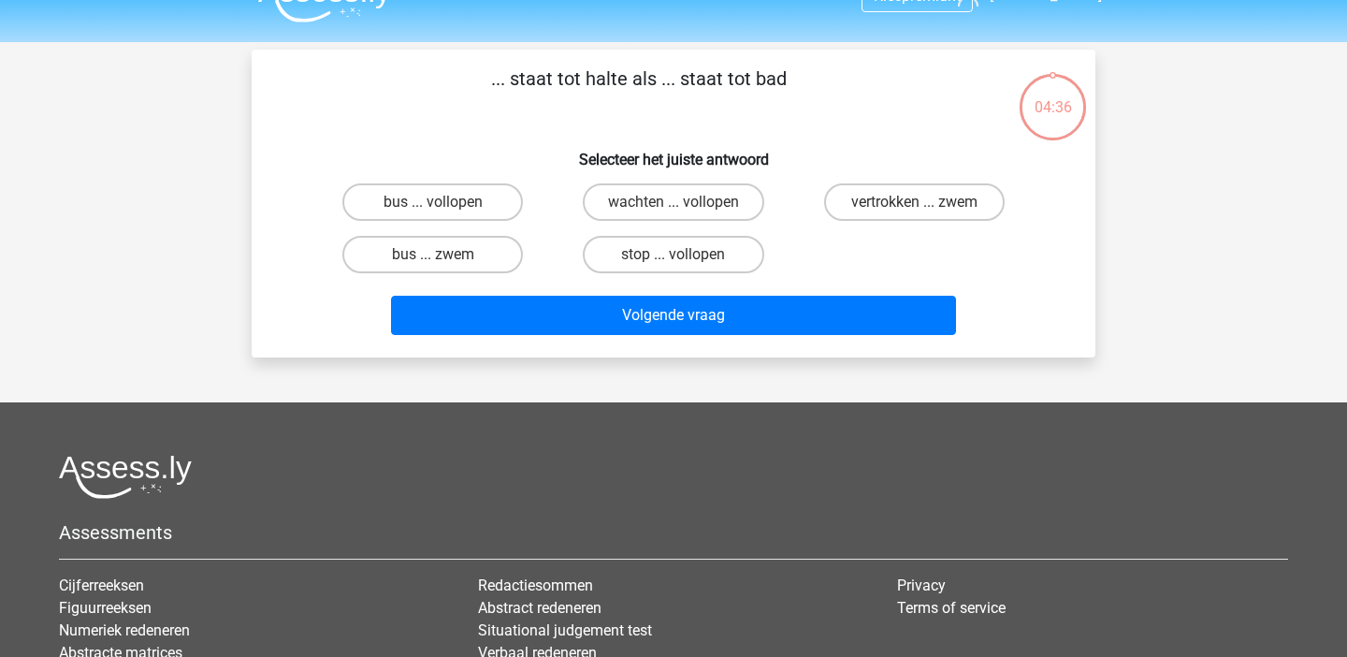
scroll to position [7, 0]
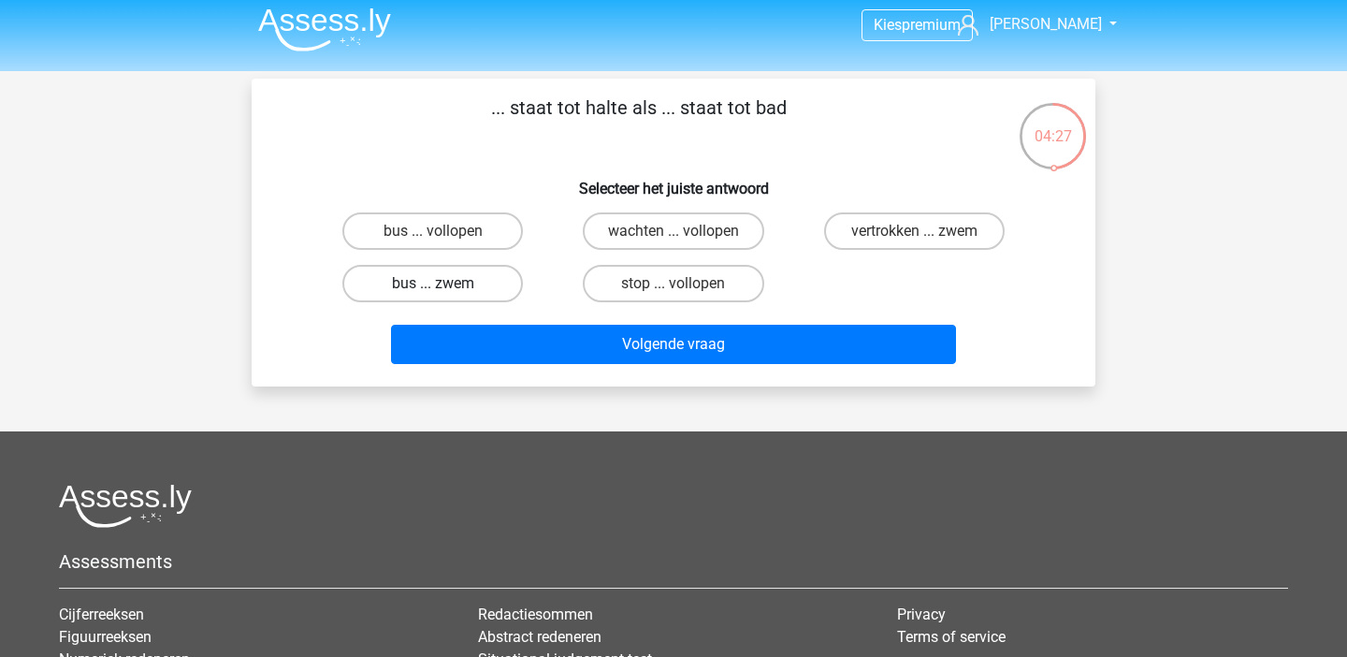
click at [400, 284] on label "bus ... zwem" at bounding box center [432, 283] width 181 height 37
click at [433, 284] on input "bus ... zwem" at bounding box center [439, 290] width 12 height 12
radio input "true"
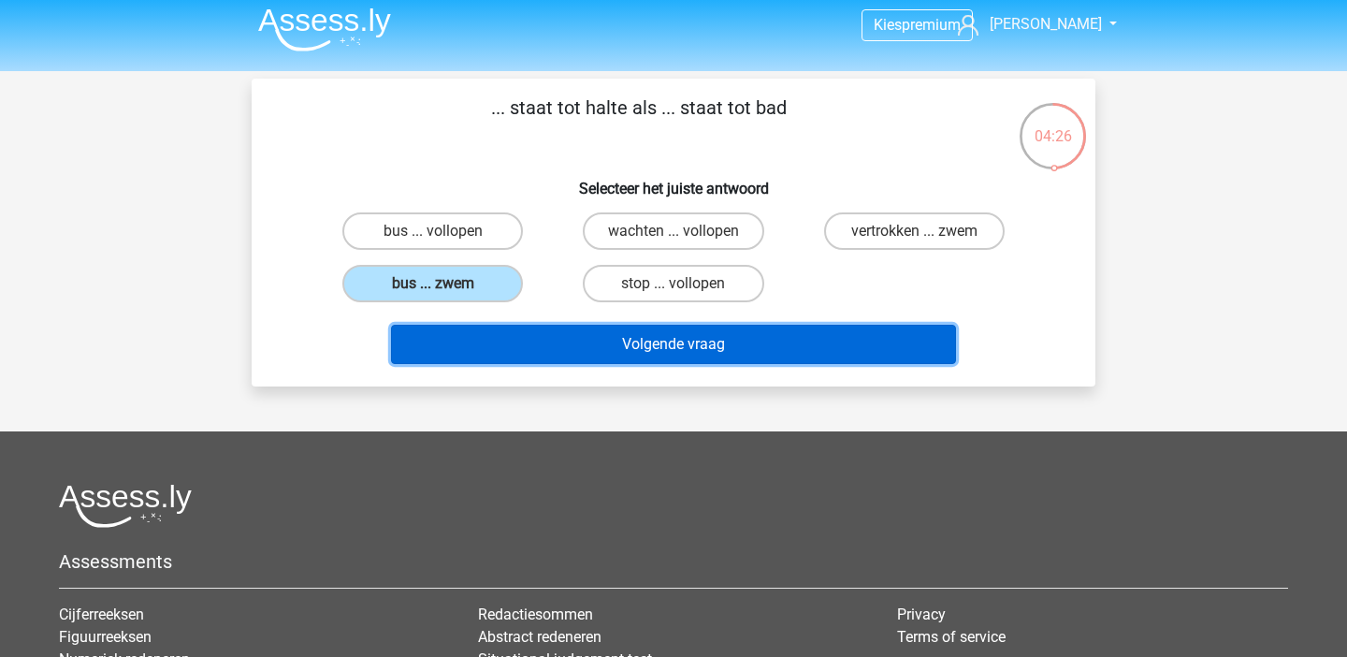
click at [465, 334] on button "Volgende vraag" at bounding box center [674, 344] width 566 height 39
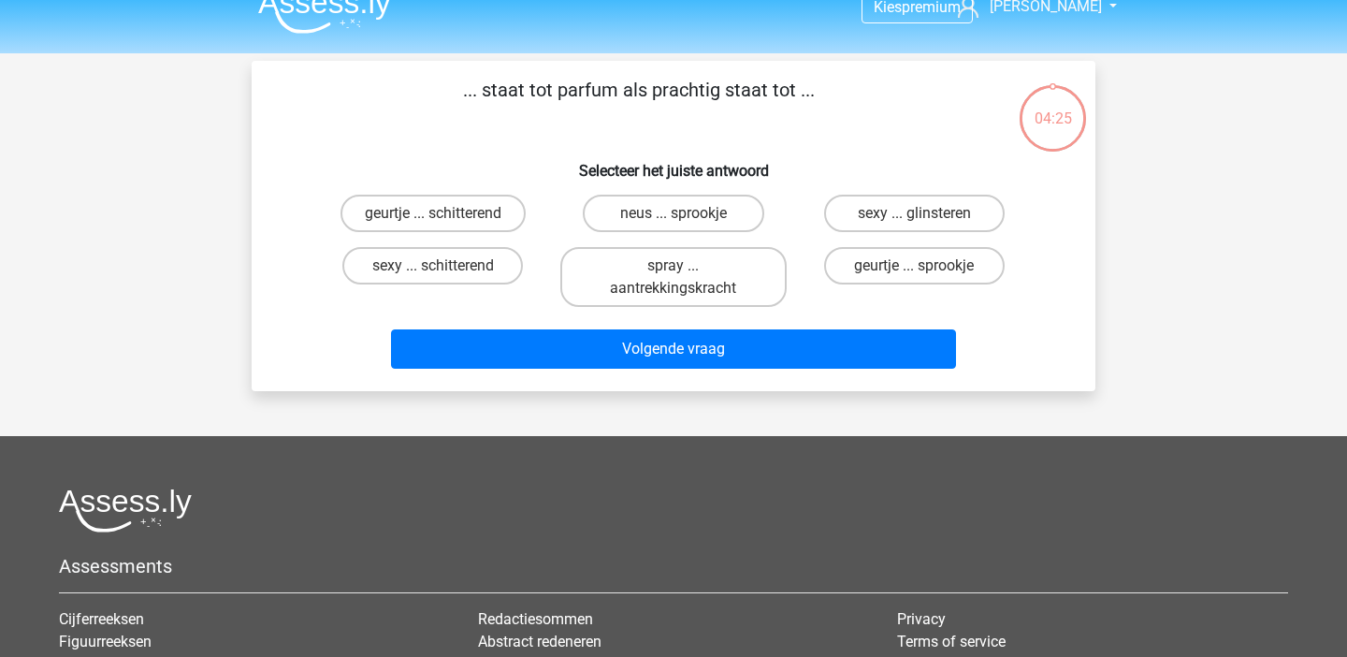
scroll to position [22, 0]
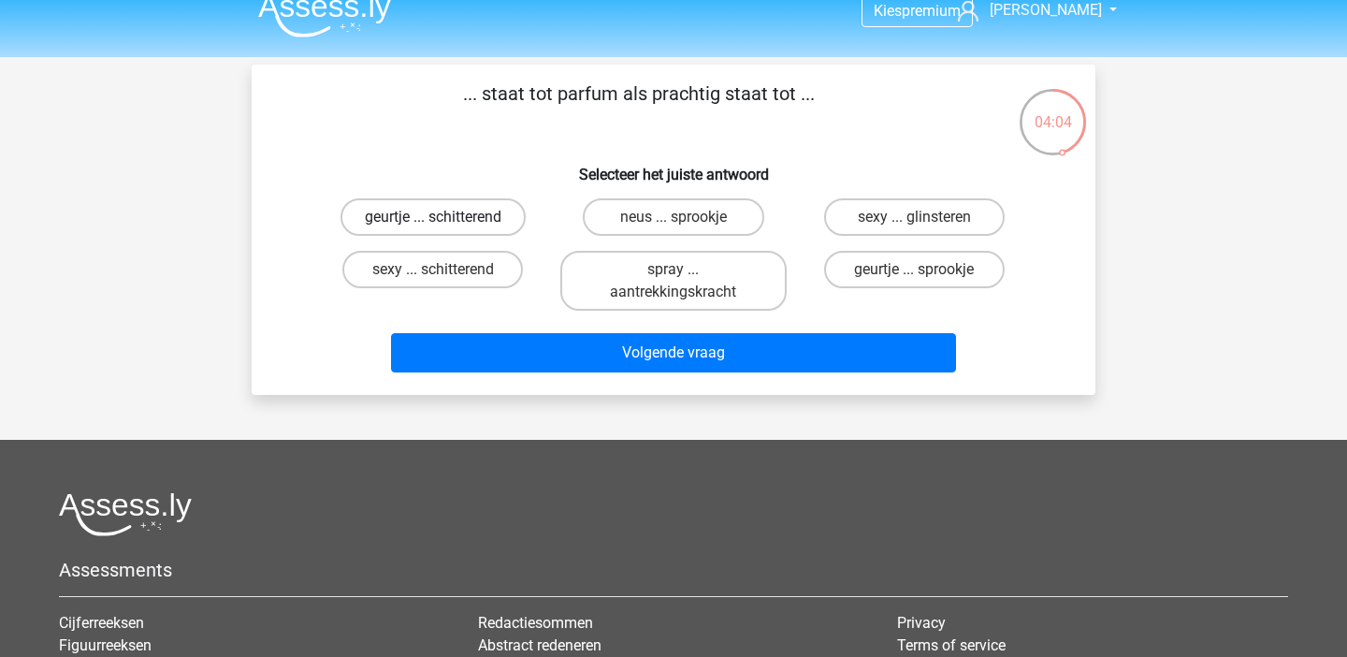
click at [464, 231] on label "geurtje ... schitterend" at bounding box center [433, 216] width 185 height 37
click at [445, 229] on input "geurtje ... schitterend" at bounding box center [439, 223] width 12 height 12
radio input "true"
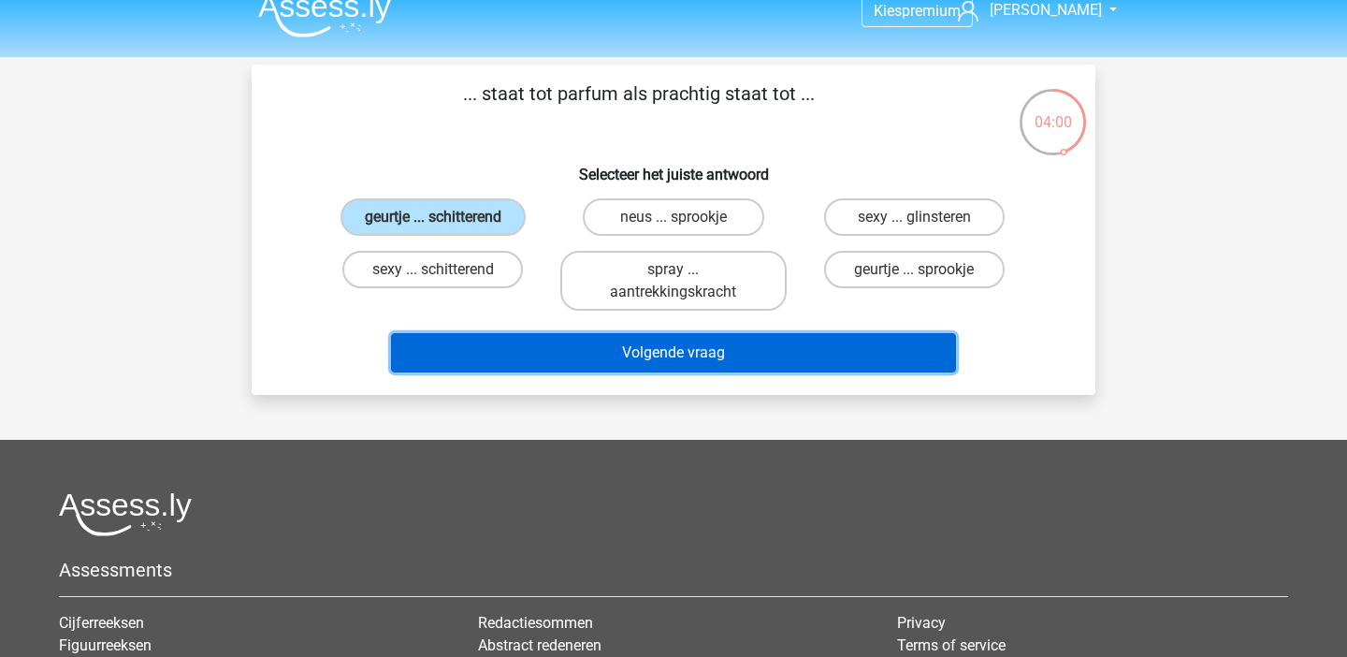
click at [542, 343] on button "Volgende vraag" at bounding box center [674, 352] width 566 height 39
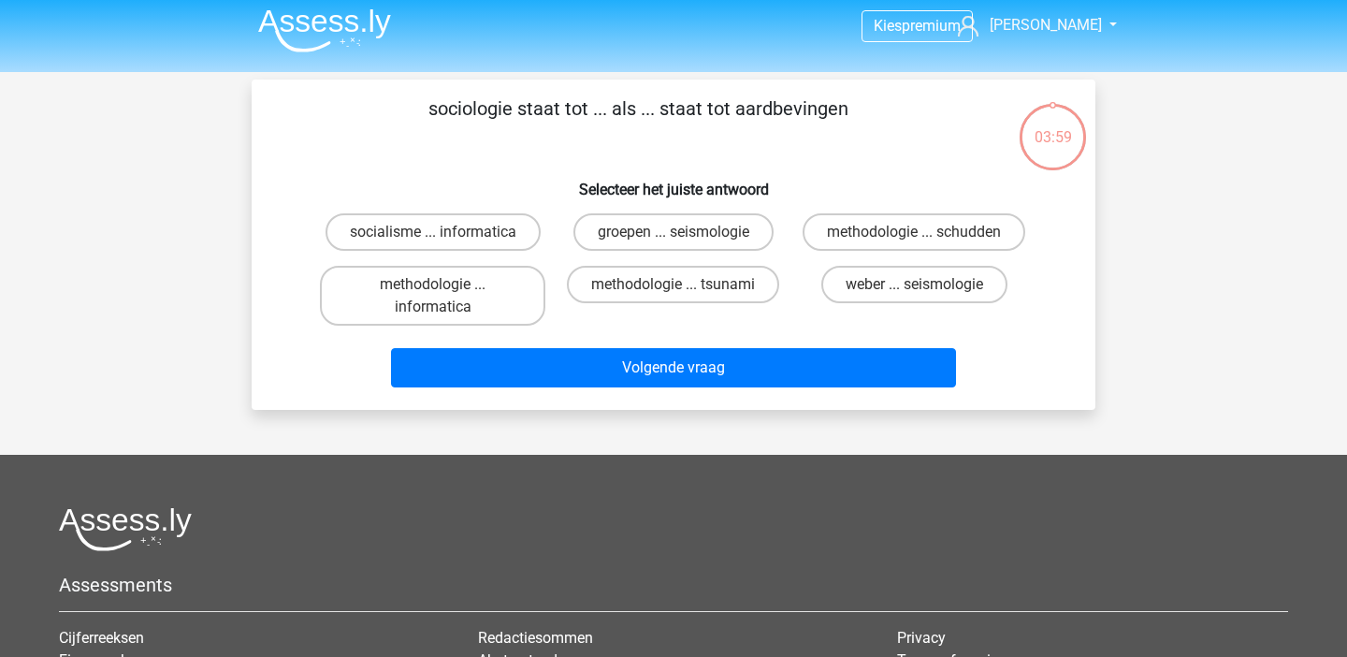
scroll to position [0, 0]
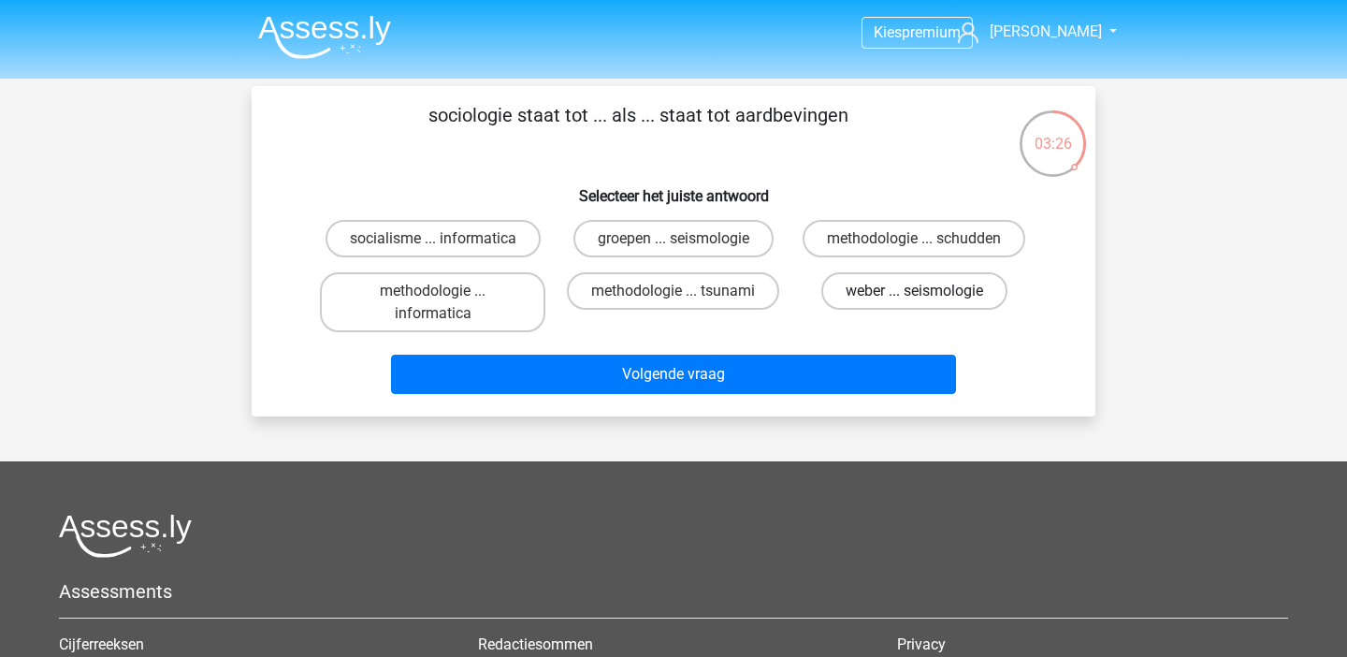
click at [908, 305] on label "weber ... seismologie" at bounding box center [915, 290] width 186 height 37
click at [914, 303] on input "weber ... seismologie" at bounding box center [920, 297] width 12 height 12
radio input "true"
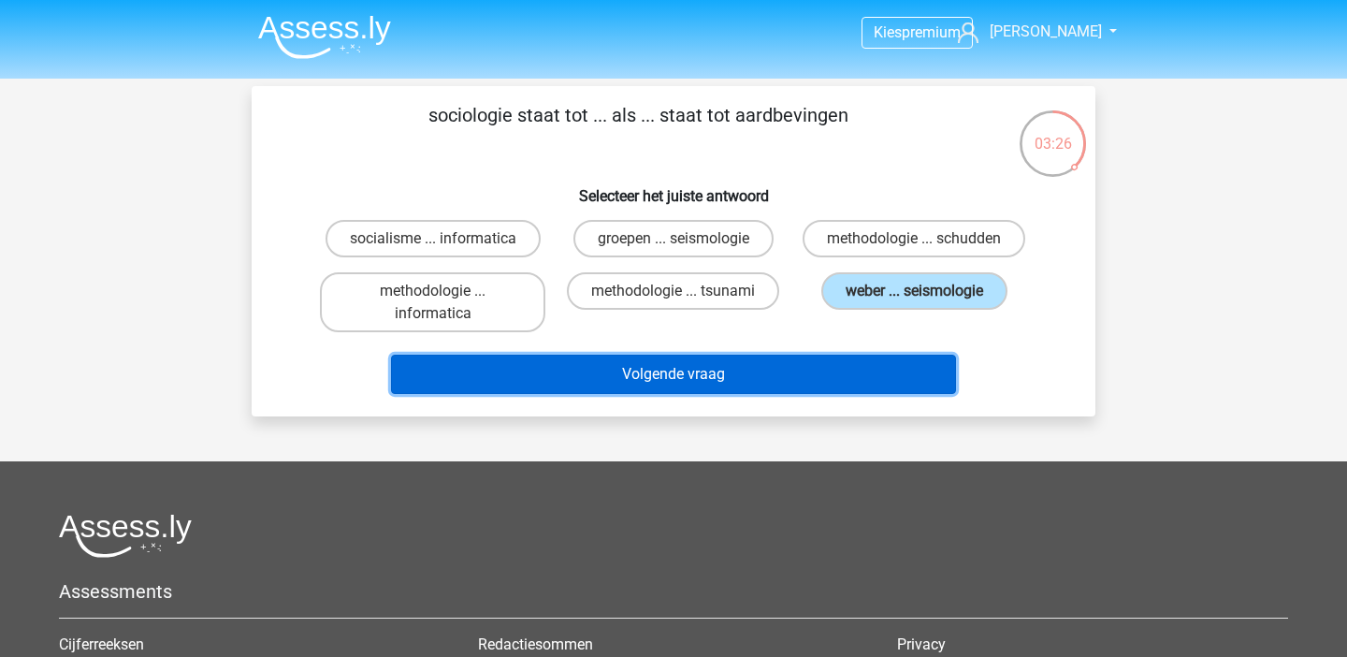
click at [908, 364] on button "Volgende vraag" at bounding box center [674, 374] width 566 height 39
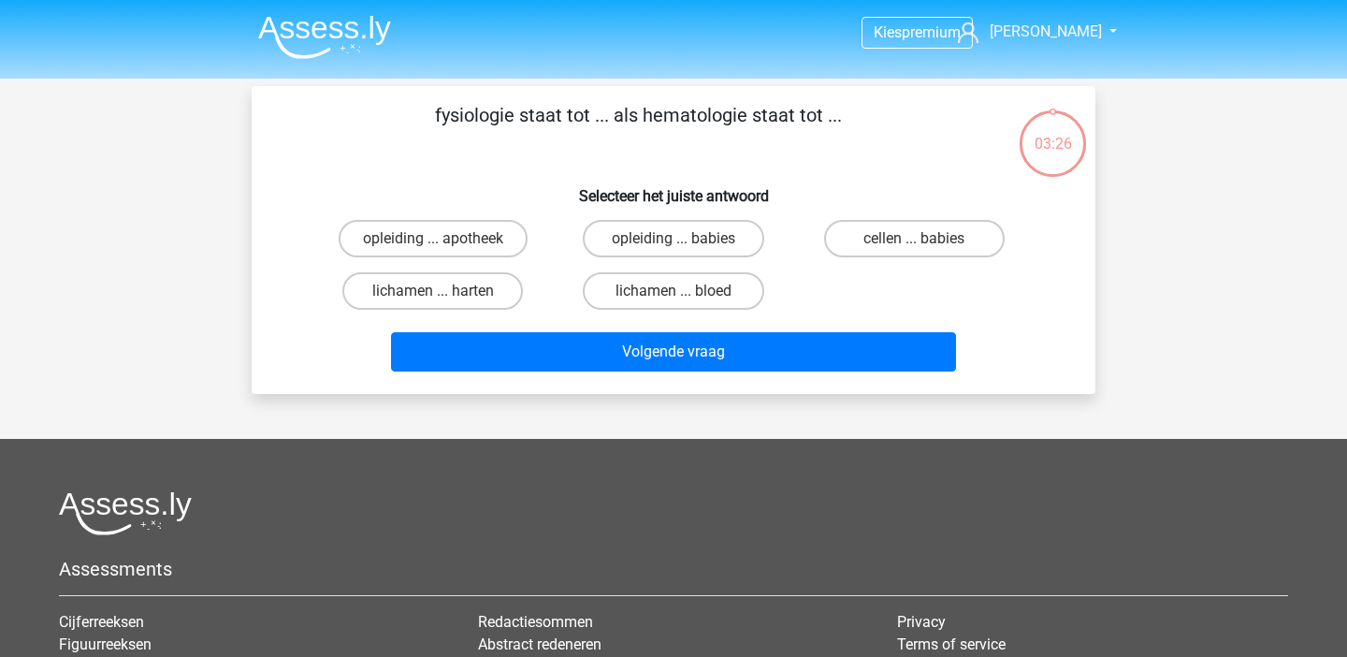
scroll to position [86, 0]
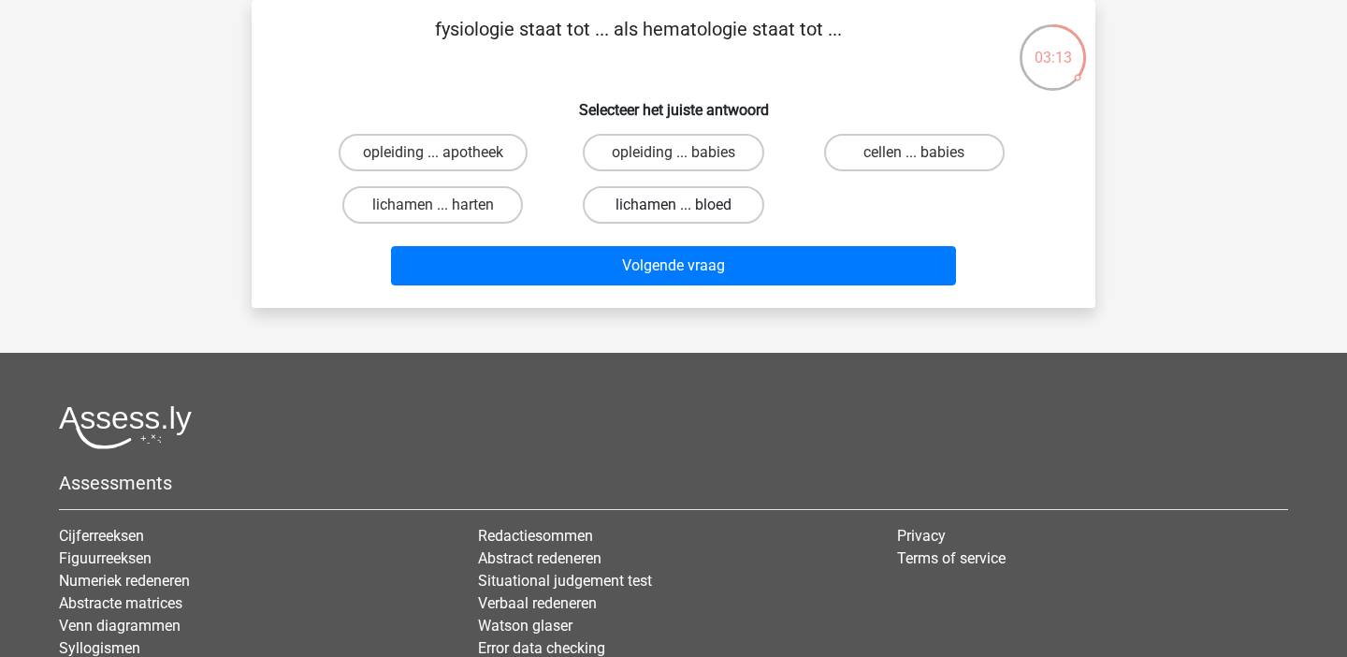
click at [636, 203] on label "lichamen ... bloed" at bounding box center [673, 204] width 181 height 37
click at [674, 205] on input "lichamen ... bloed" at bounding box center [680, 211] width 12 height 12
radio input "true"
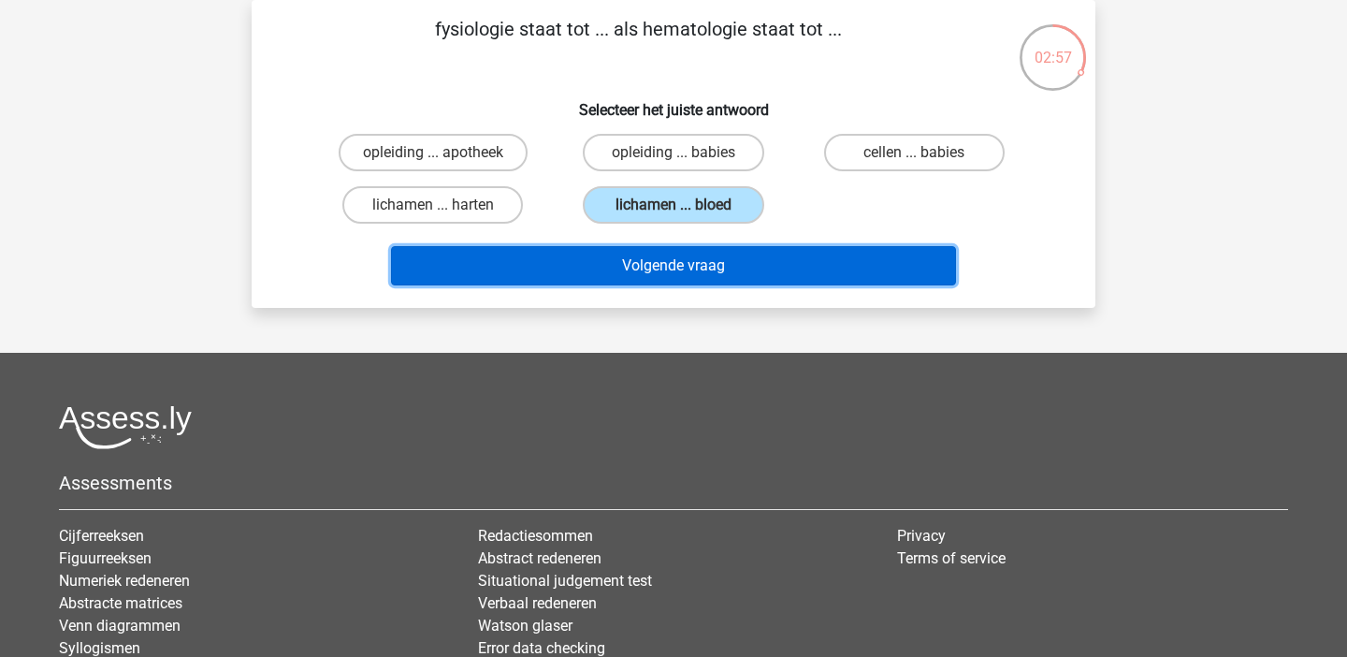
click at [766, 259] on button "Volgende vraag" at bounding box center [674, 265] width 566 height 39
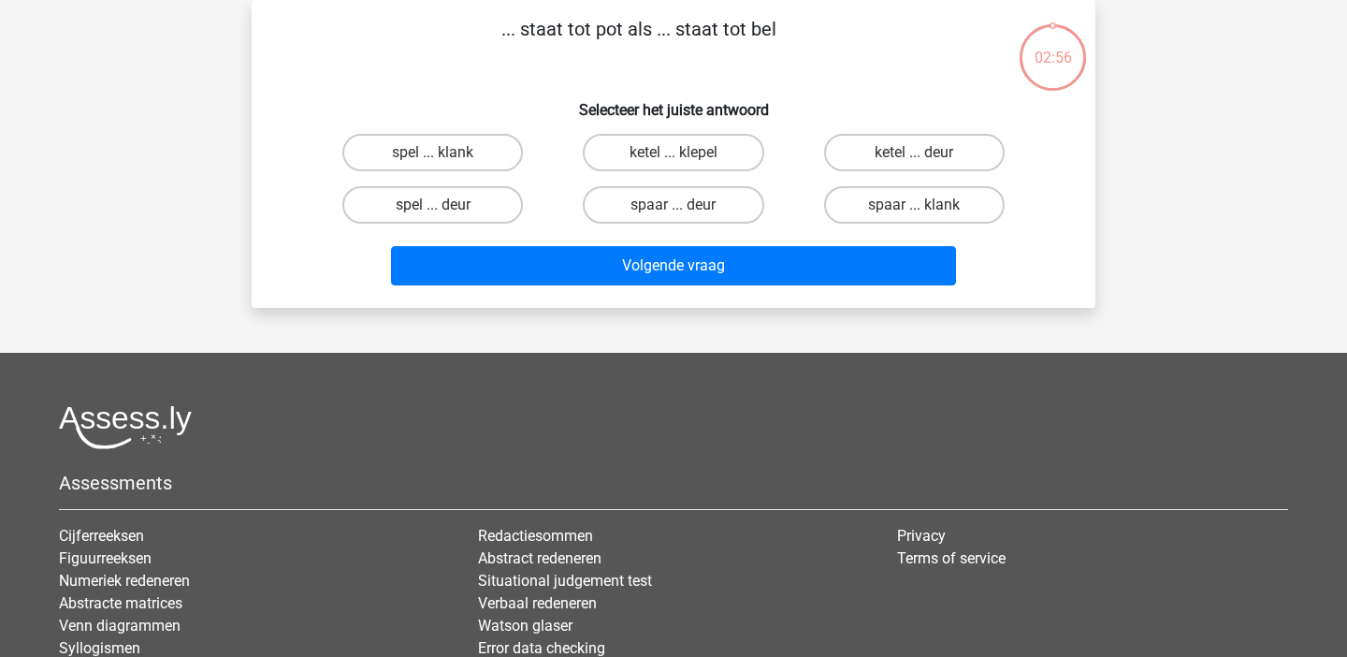
scroll to position [0, 0]
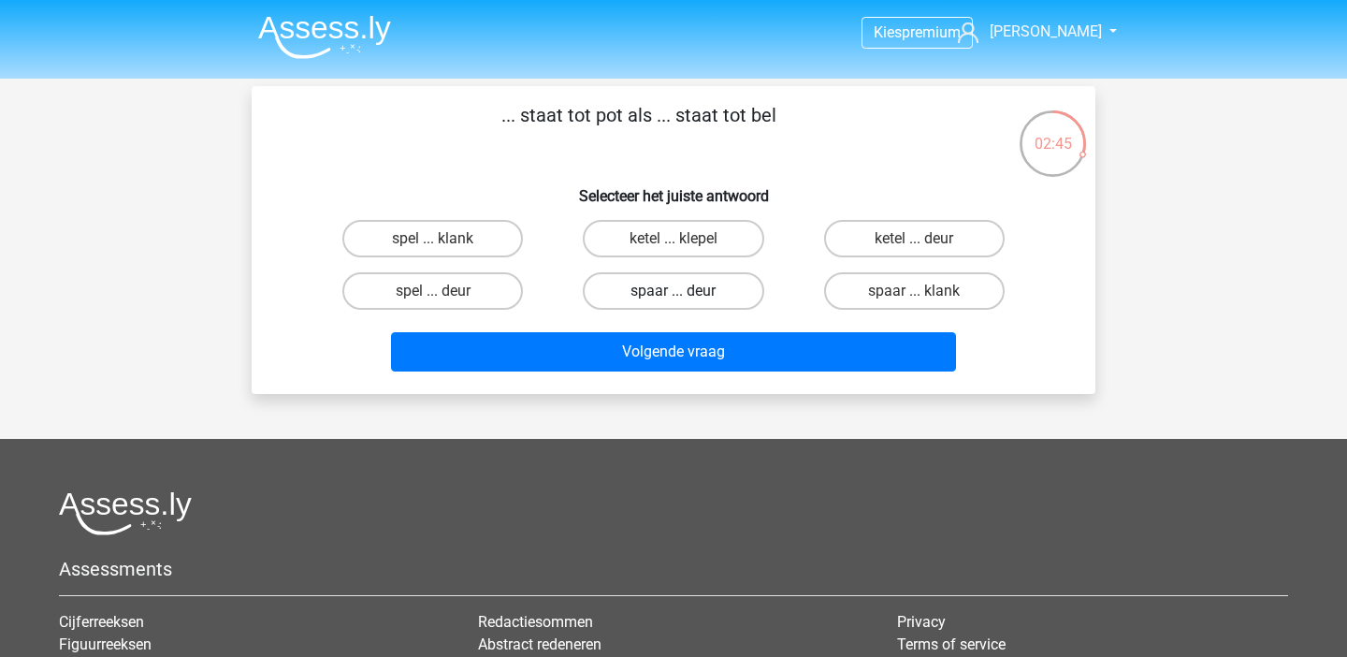
click at [648, 284] on label "spaar ... deur" at bounding box center [673, 290] width 181 height 37
click at [674, 291] on input "spaar ... deur" at bounding box center [680, 297] width 12 height 12
radio input "true"
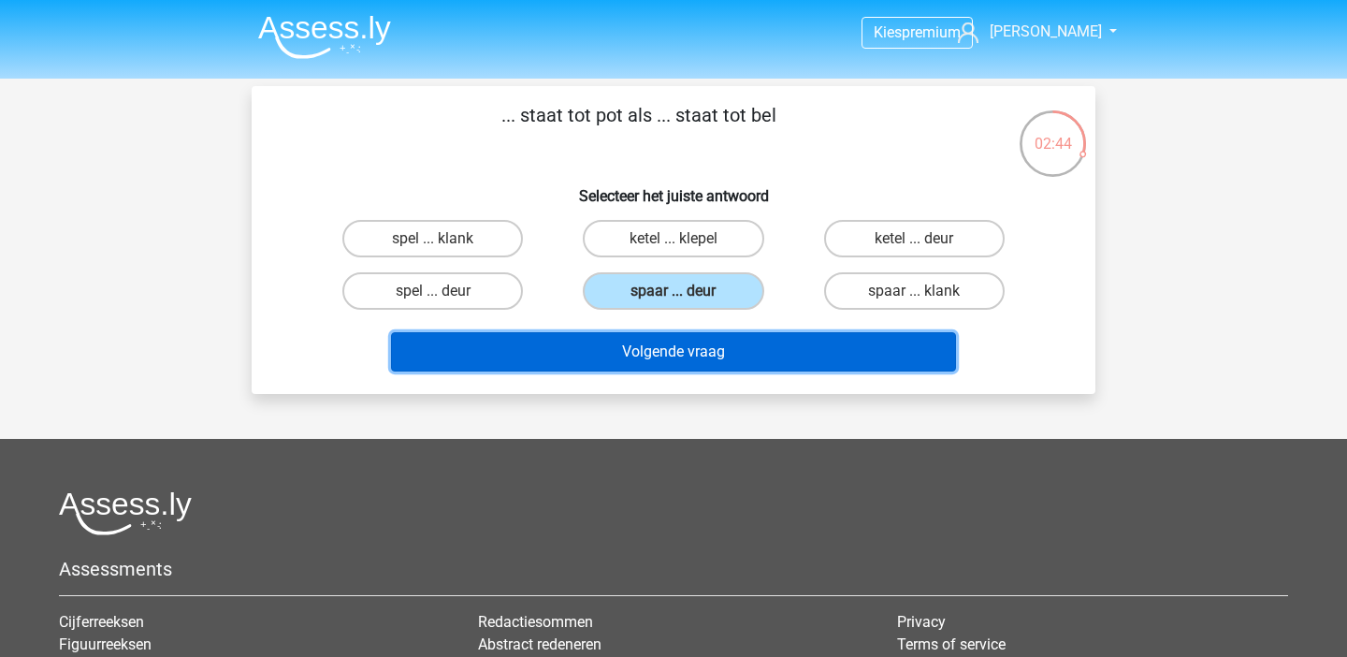
click at [665, 356] on button "Volgende vraag" at bounding box center [674, 351] width 566 height 39
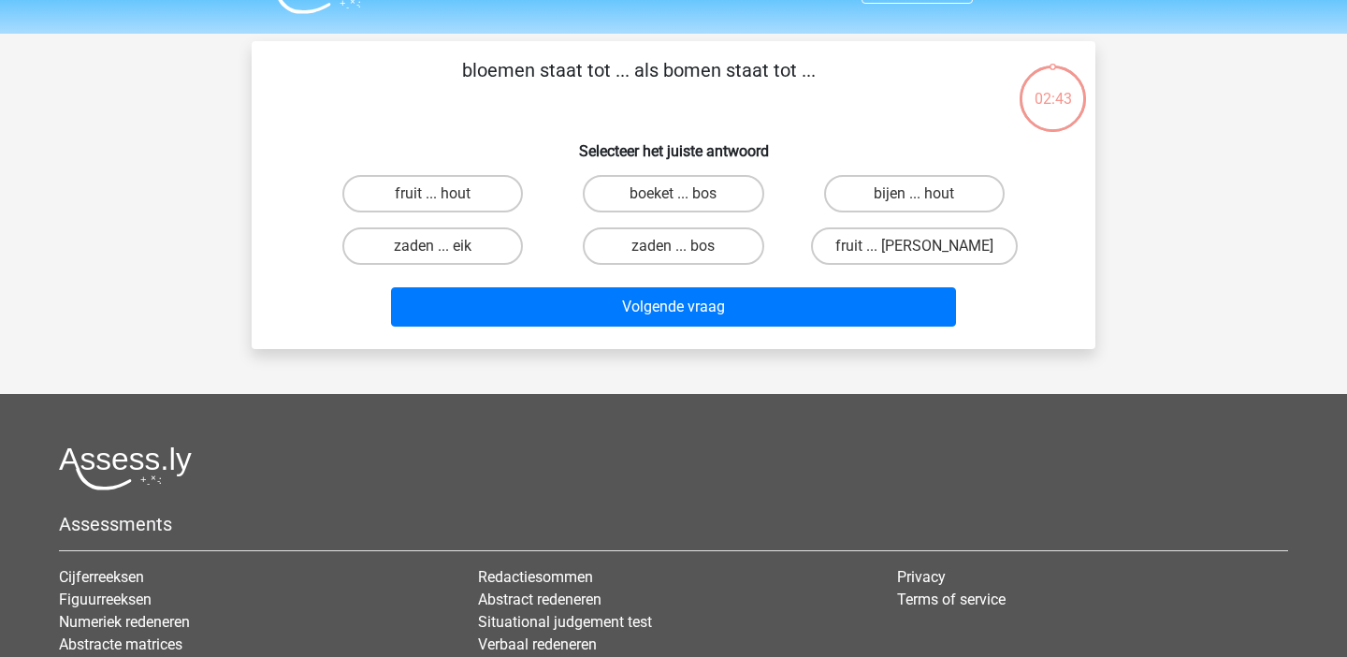
scroll to position [86, 0]
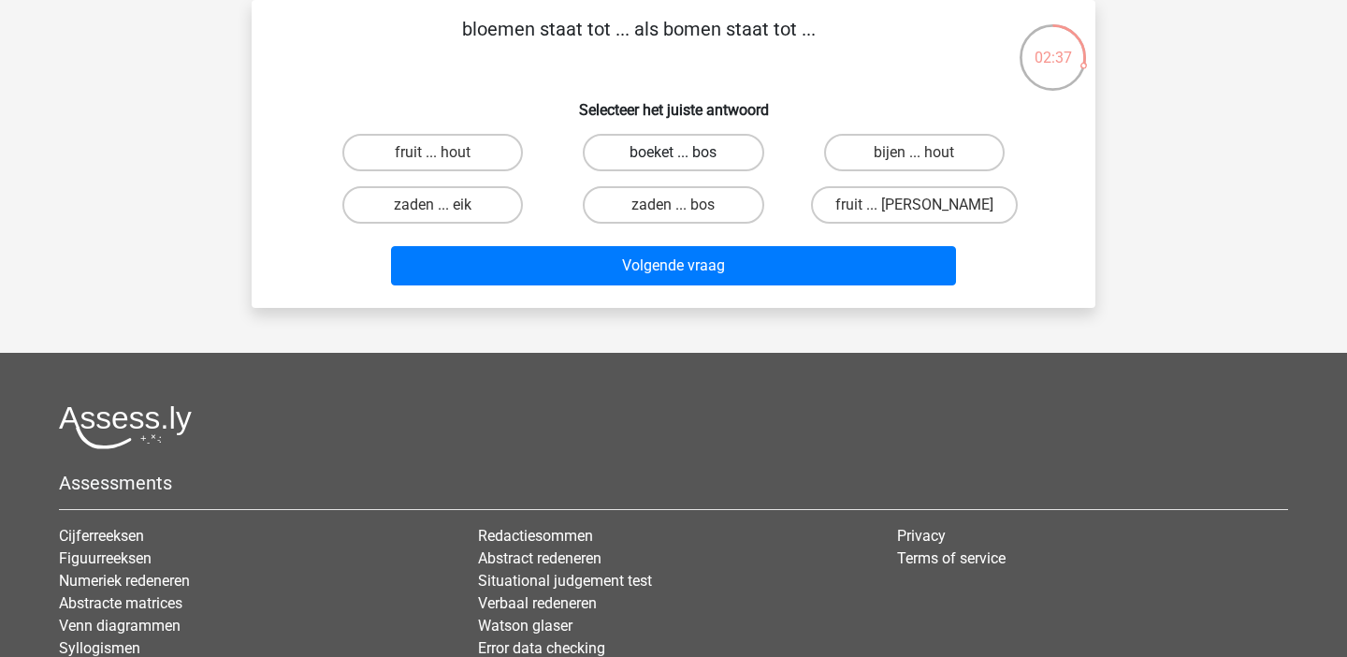
click at [671, 161] on label "boeket ... bos" at bounding box center [673, 152] width 181 height 37
click at [674, 161] on input "boeket ... bos" at bounding box center [680, 159] width 12 height 12
radio input "true"
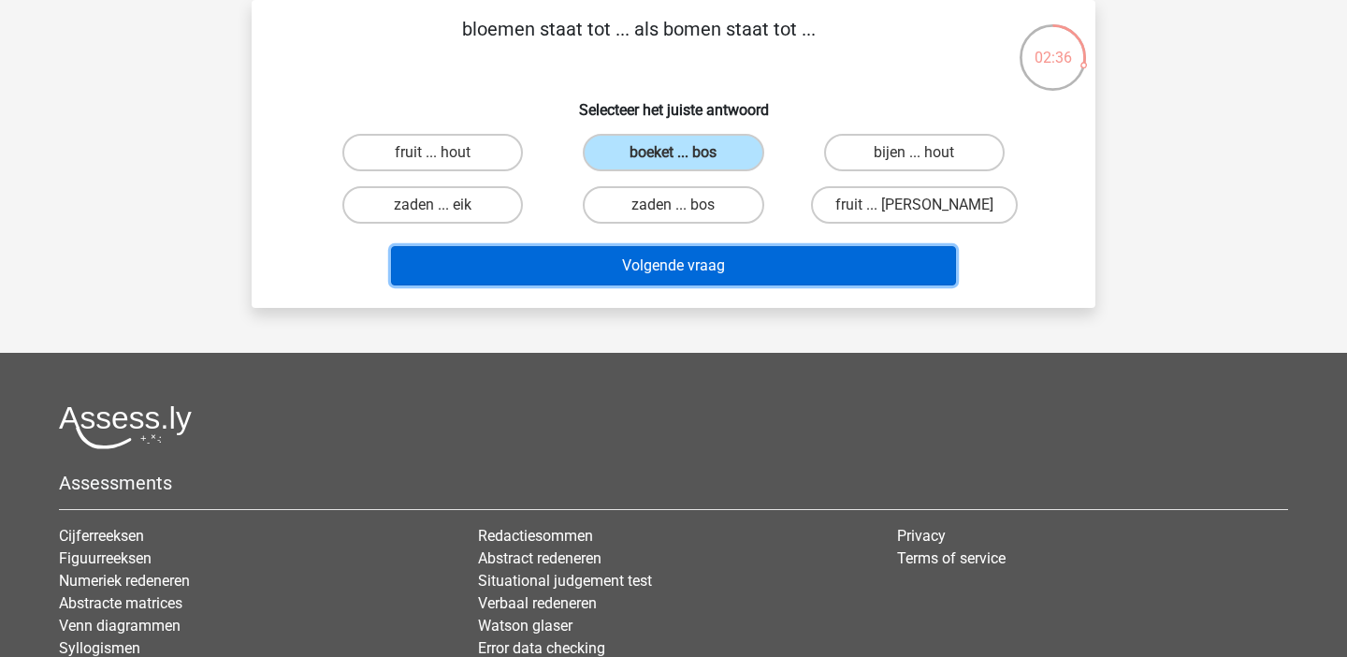
click at [681, 262] on button "Volgende vraag" at bounding box center [674, 265] width 566 height 39
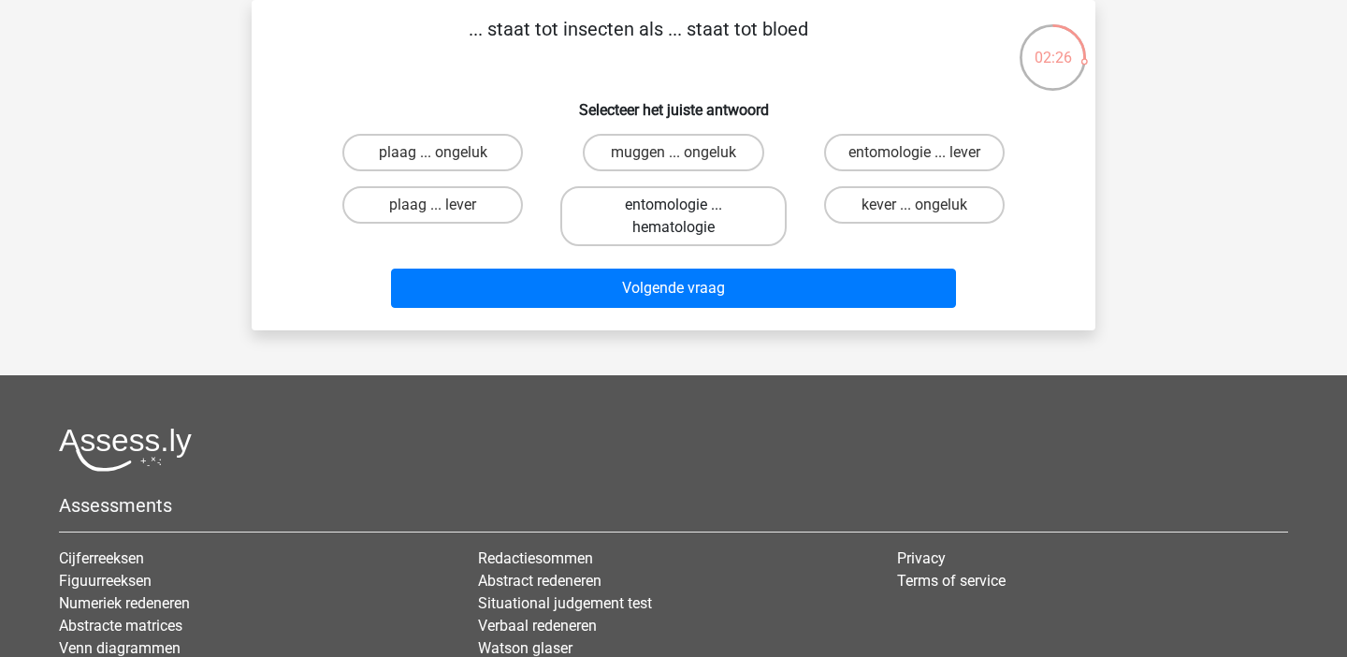
click at [710, 210] on label "entomologie ... hematologie" at bounding box center [674, 216] width 226 height 60
click at [686, 210] on input "entomologie ... hematologie" at bounding box center [680, 211] width 12 height 12
radio input "true"
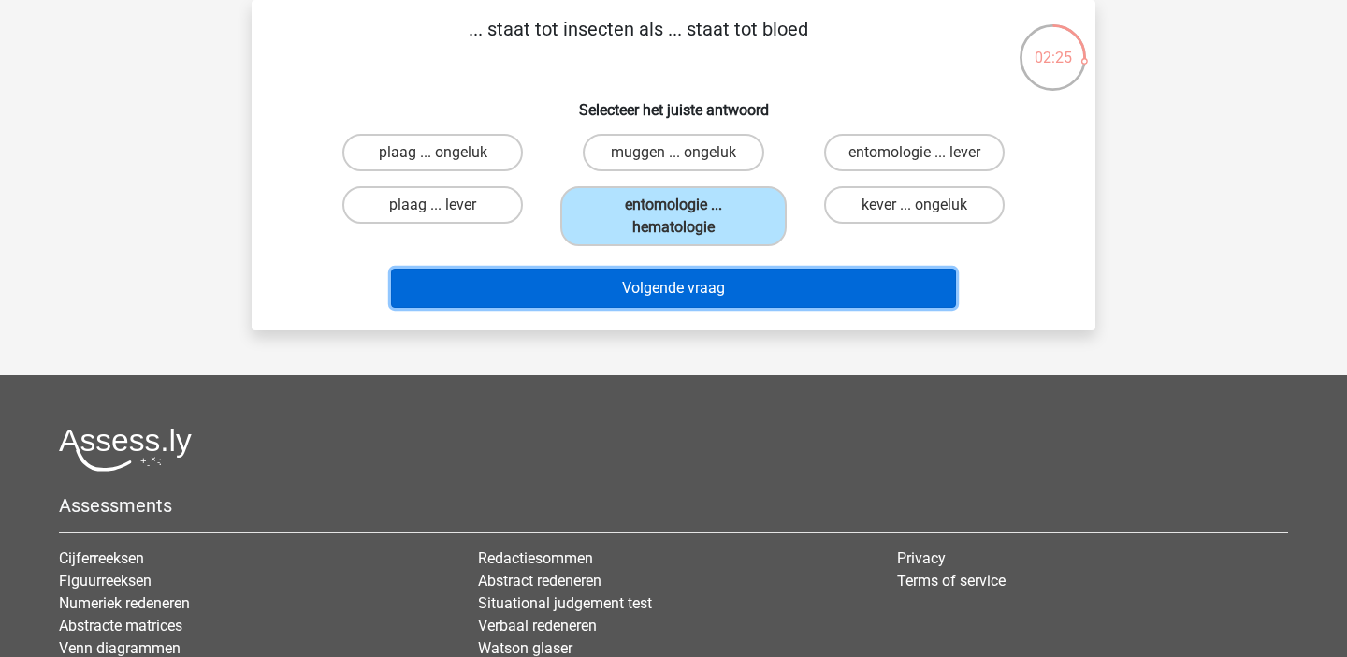
click at [720, 299] on button "Volgende vraag" at bounding box center [674, 288] width 566 height 39
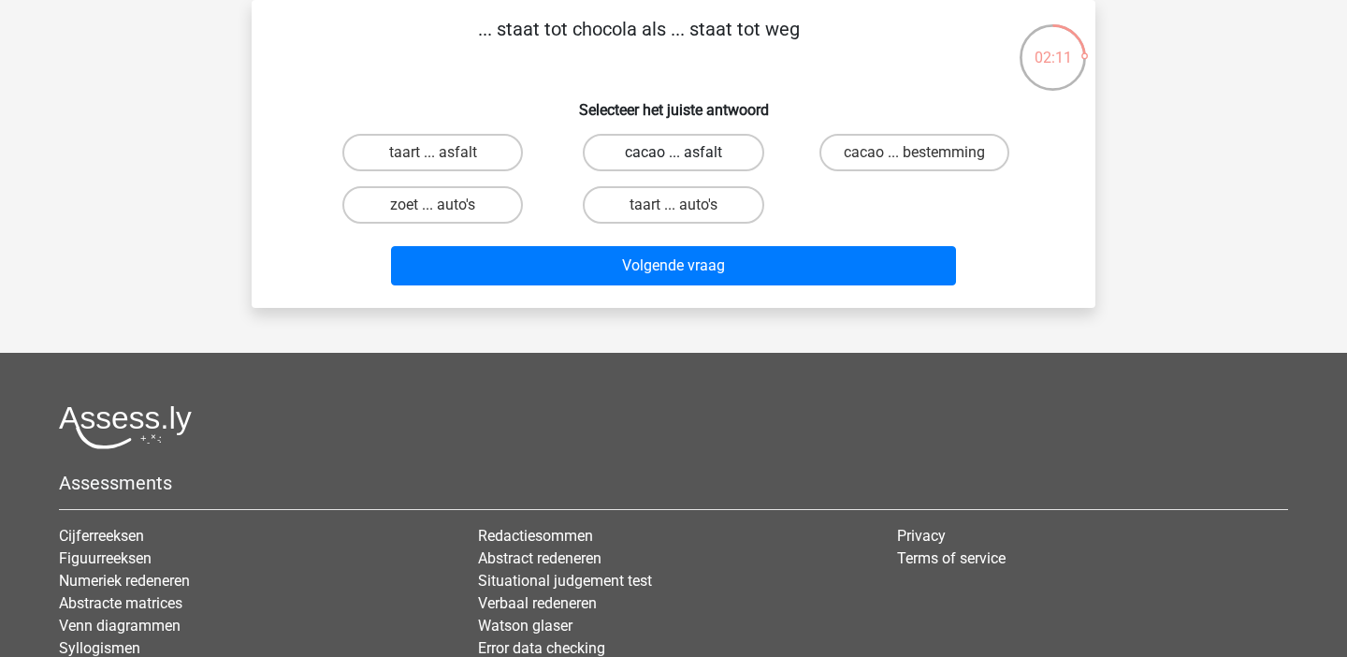
click at [715, 154] on label "cacao ... asfalt" at bounding box center [673, 152] width 181 height 37
click at [686, 154] on input "cacao ... asfalt" at bounding box center [680, 159] width 12 height 12
radio input "true"
click at [753, 289] on div "Volgende vraag" at bounding box center [674, 269] width 722 height 47
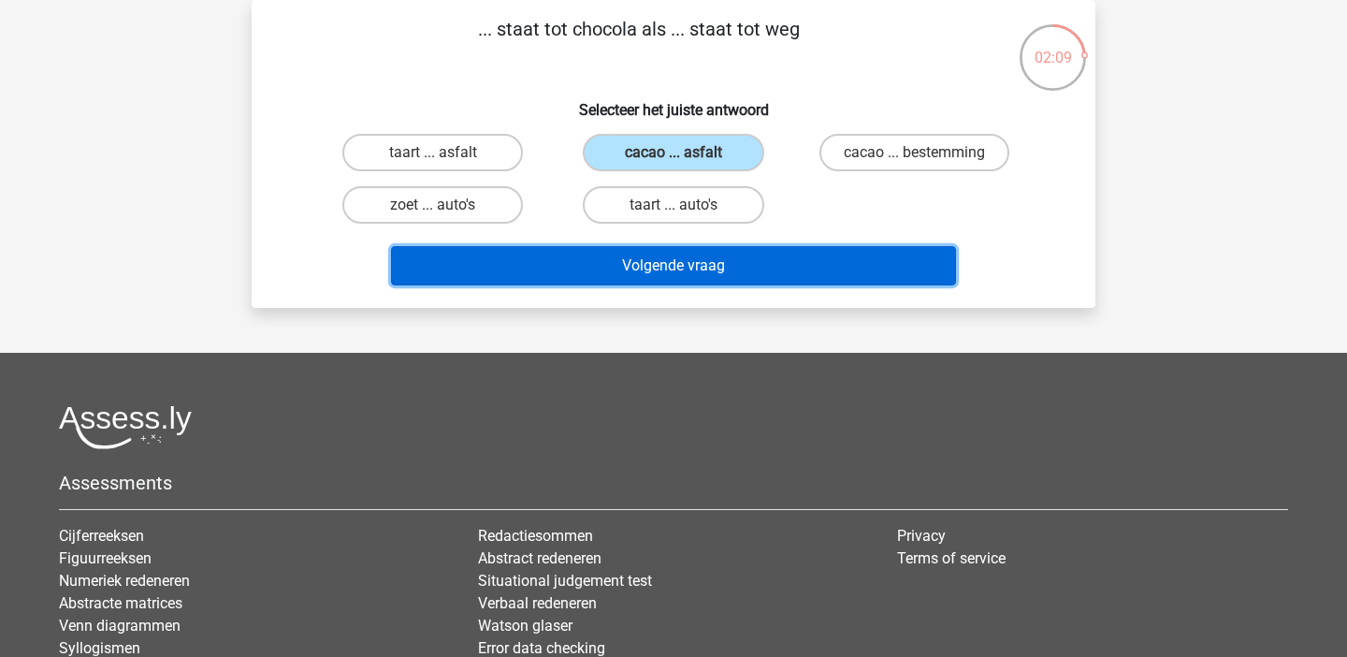
click at [787, 267] on button "Volgende vraag" at bounding box center [674, 265] width 566 height 39
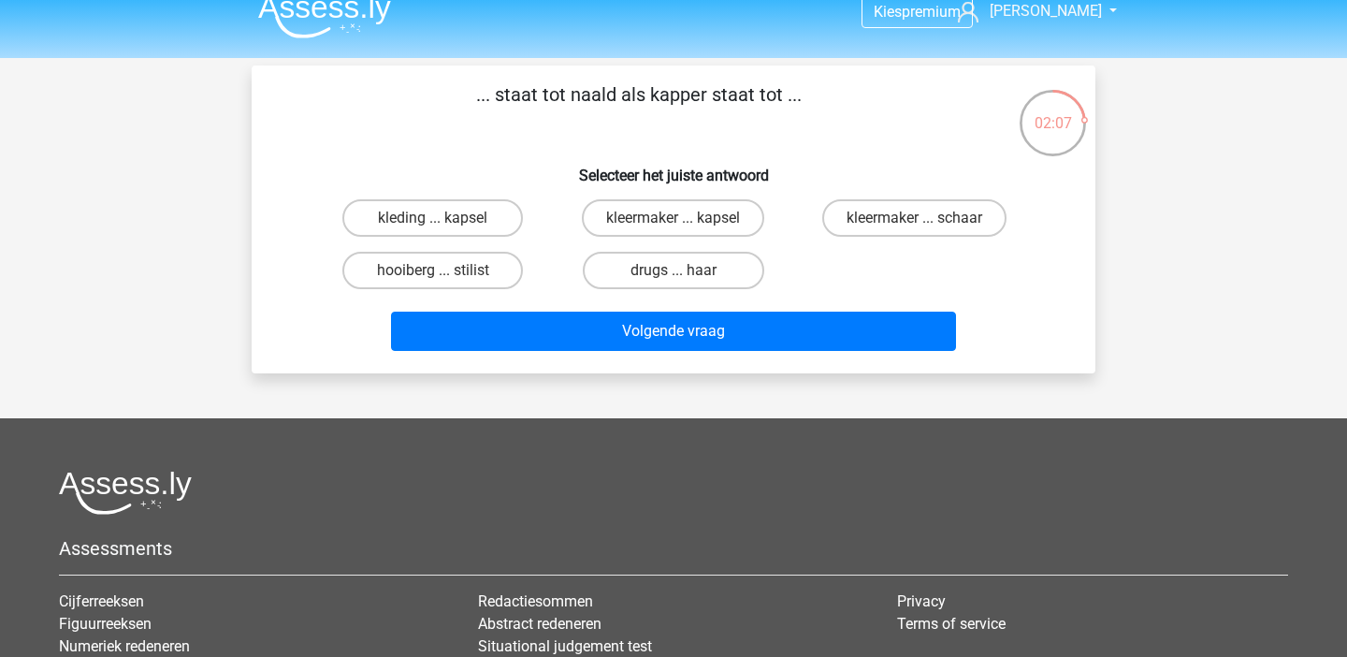
scroll to position [17, 0]
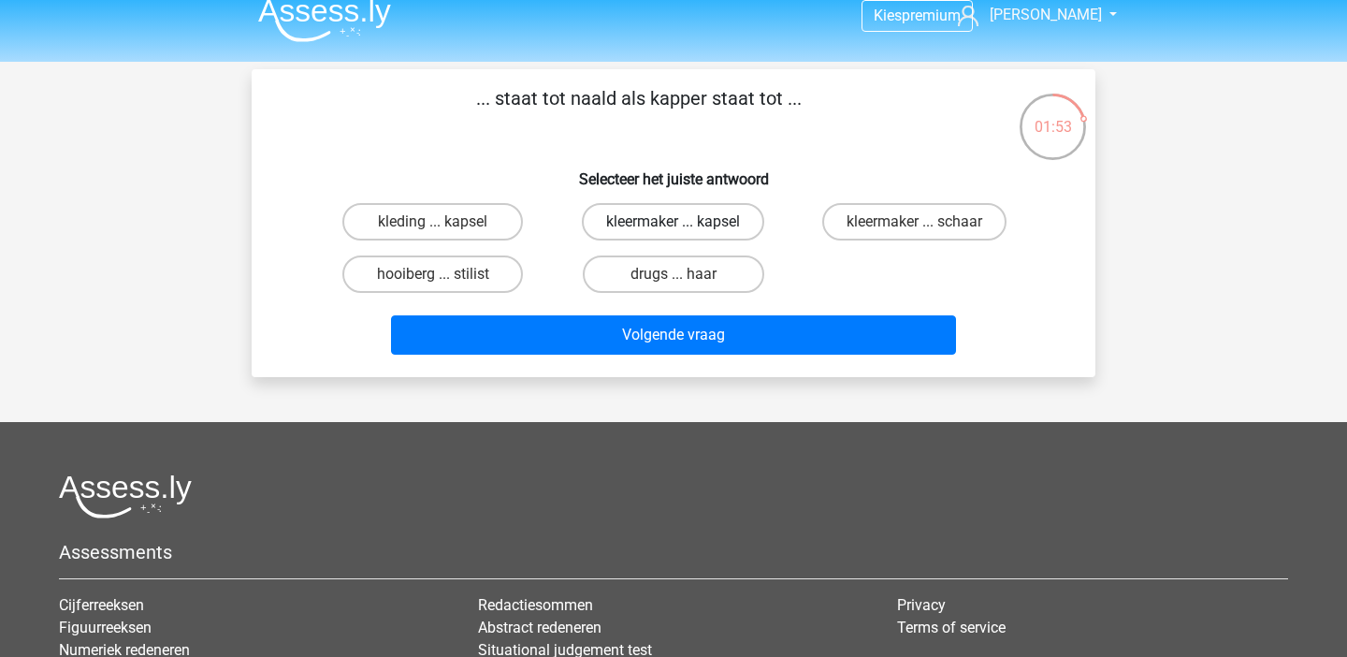
click at [735, 229] on label "kleermaker ... kapsel" at bounding box center [673, 221] width 182 height 37
click at [686, 229] on input "kleermaker ... kapsel" at bounding box center [680, 228] width 12 height 12
radio input "true"
click at [877, 224] on label "kleermaker ... schaar" at bounding box center [915, 221] width 184 height 37
click at [914, 224] on input "kleermaker ... schaar" at bounding box center [920, 228] width 12 height 12
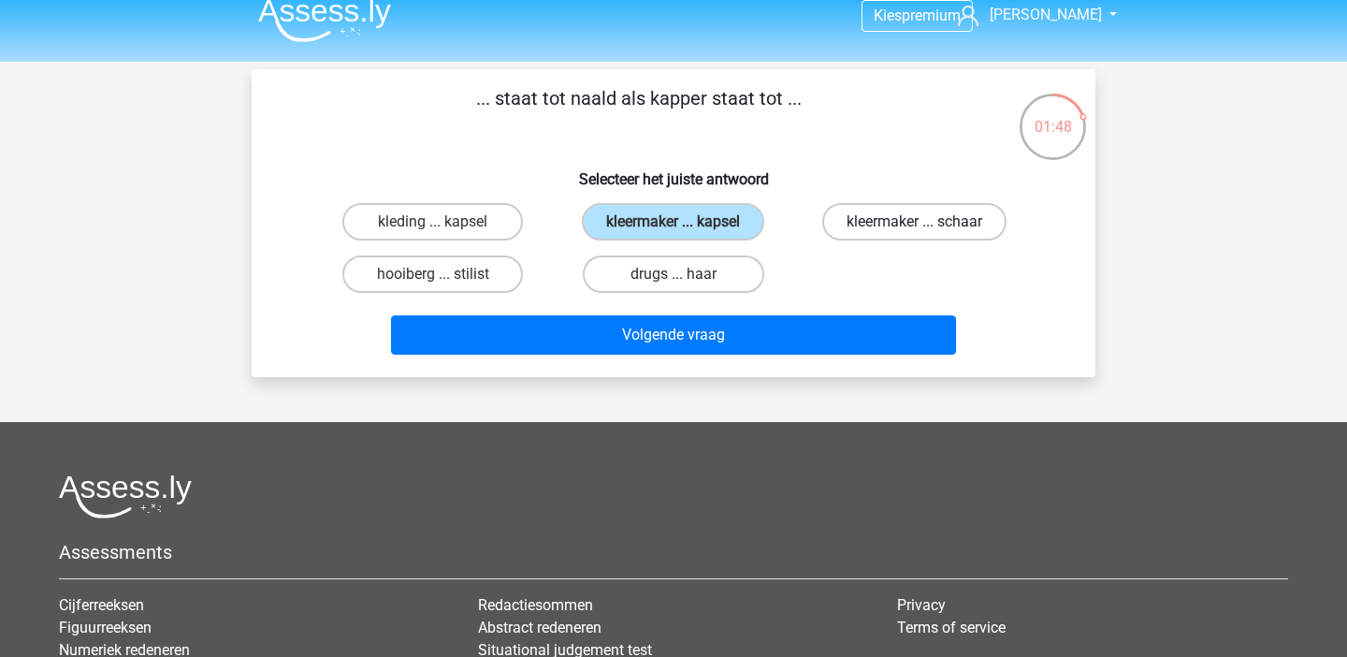
radio input "true"
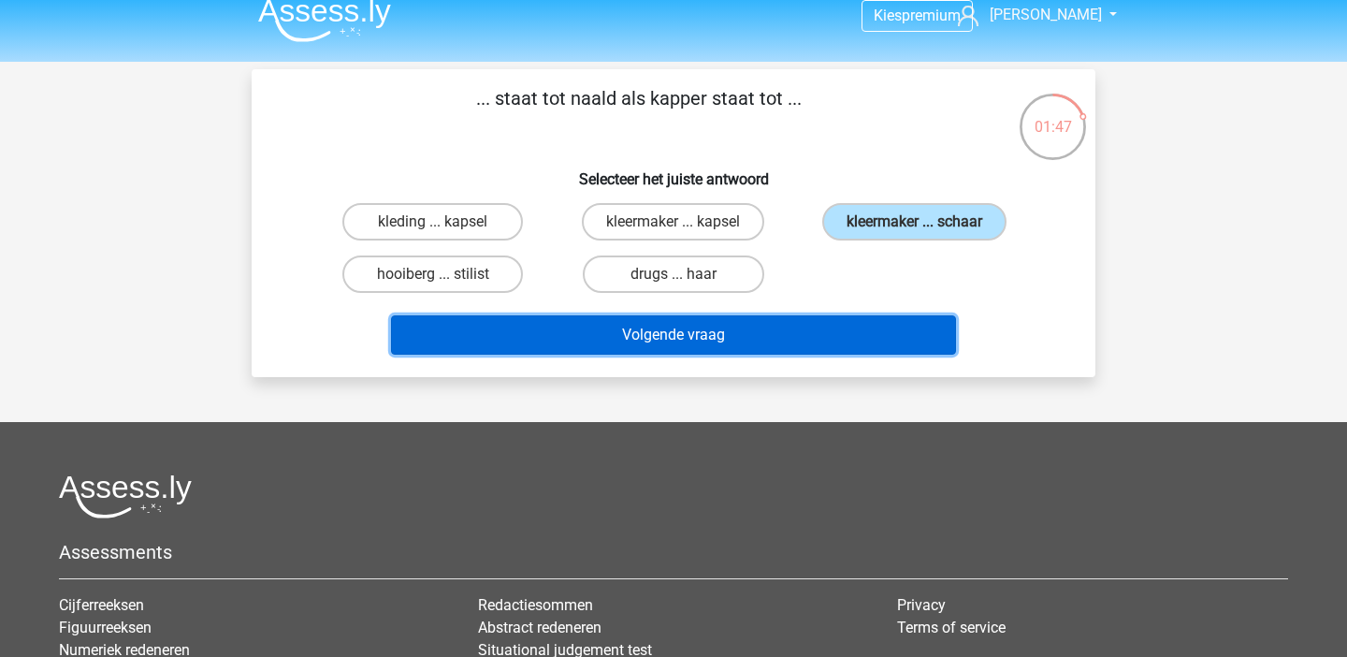
click at [805, 328] on button "Volgende vraag" at bounding box center [674, 334] width 566 height 39
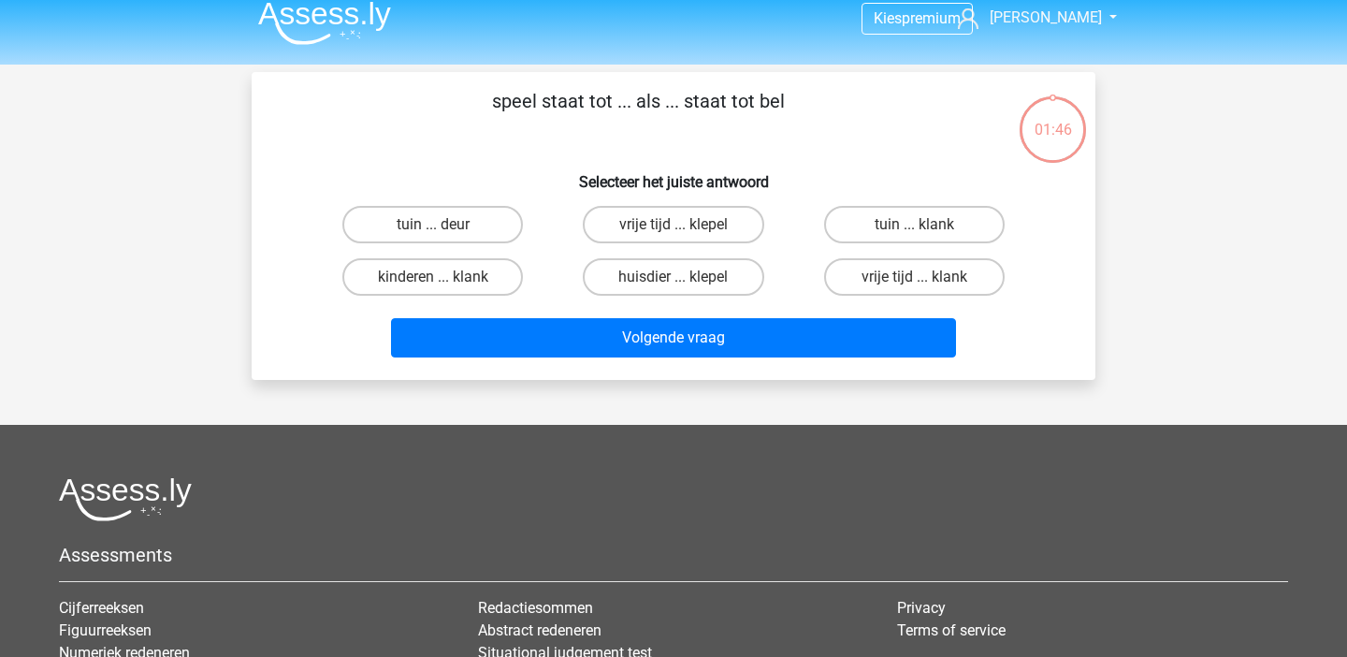
scroll to position [9, 0]
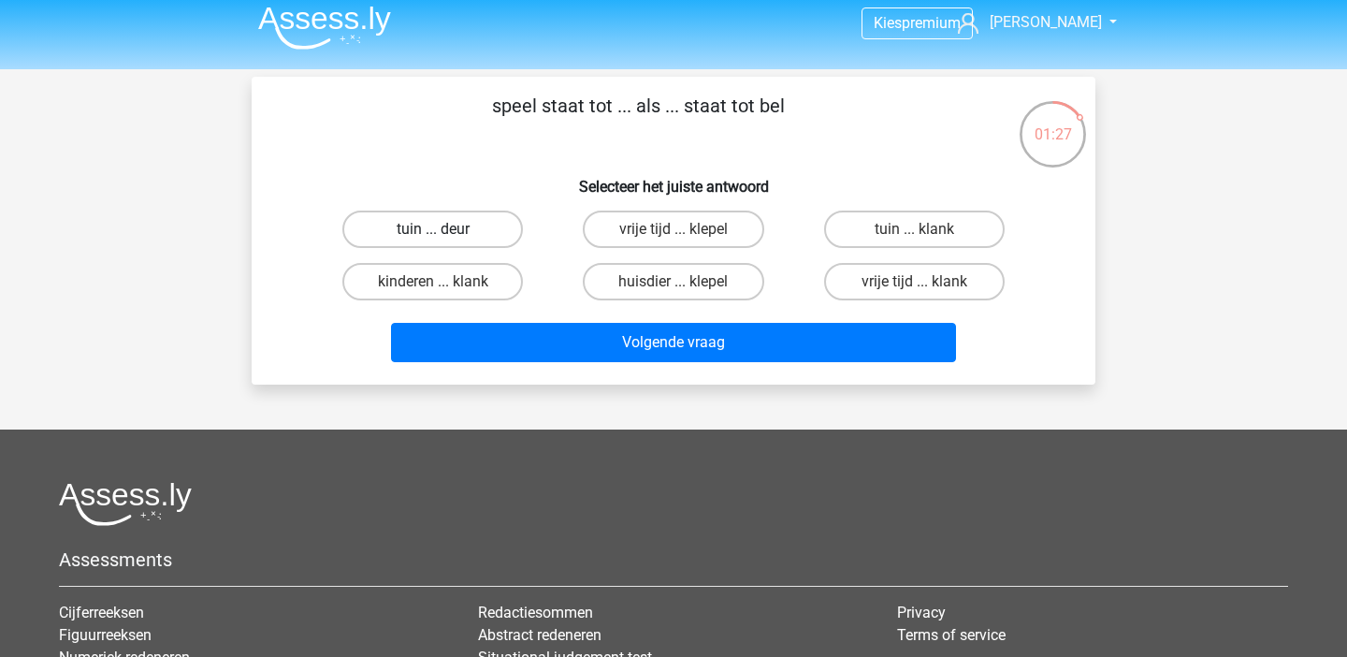
click at [451, 237] on label "tuin ... deur" at bounding box center [432, 229] width 181 height 37
click at [445, 237] on input "tuin ... deur" at bounding box center [439, 235] width 12 height 12
radio input "true"
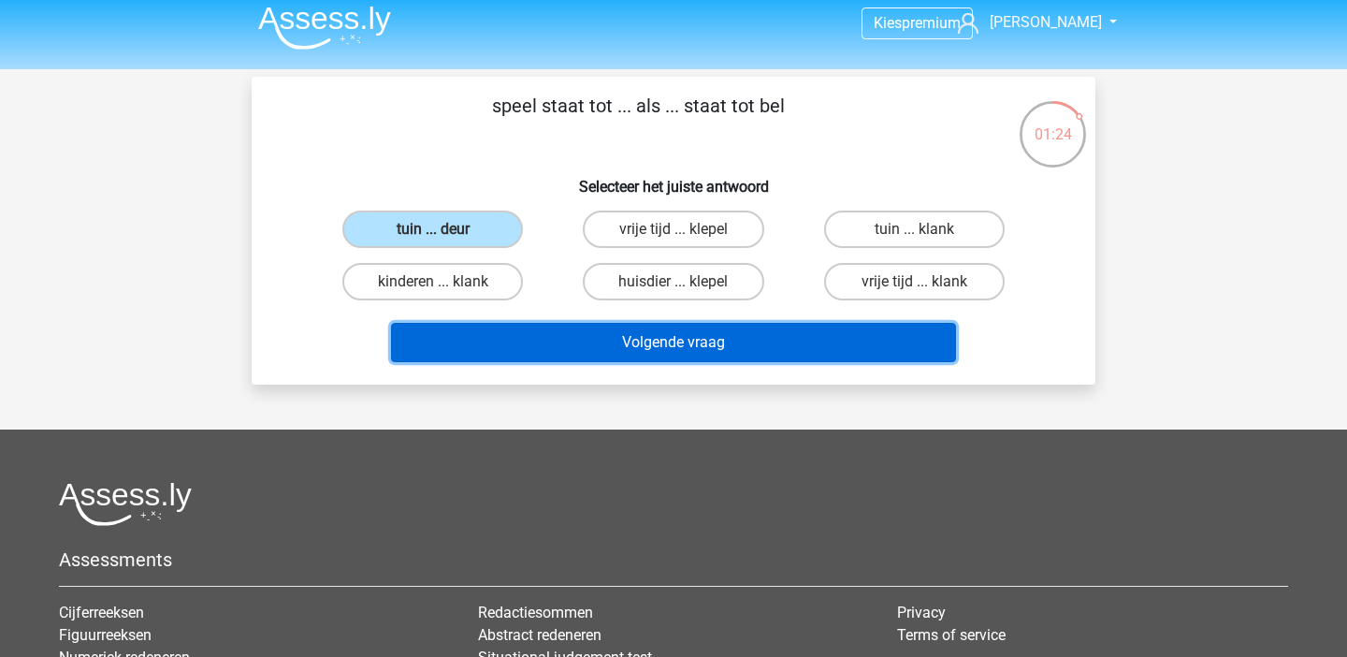
click at [579, 342] on button "Volgende vraag" at bounding box center [674, 342] width 566 height 39
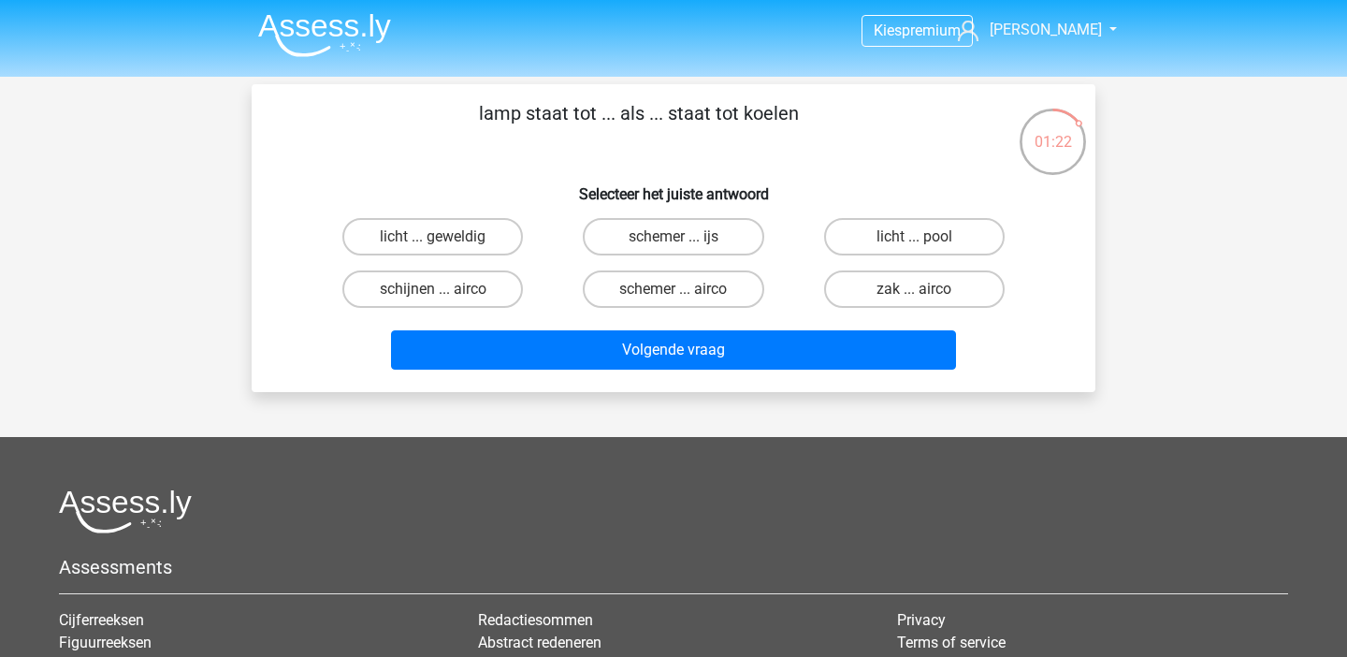
scroll to position [0, 0]
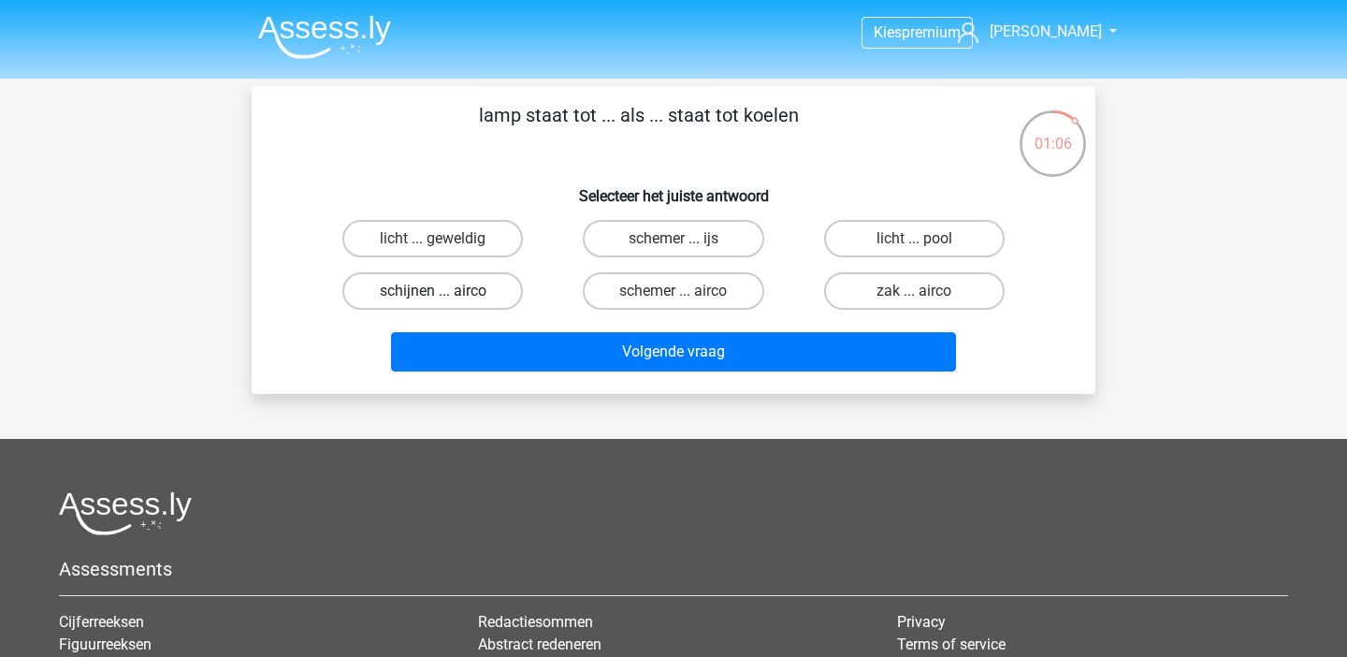
click at [420, 285] on label "schijnen ... airco" at bounding box center [432, 290] width 181 height 37
click at [433, 291] on input "schijnen ... airco" at bounding box center [439, 297] width 12 height 12
radio input "true"
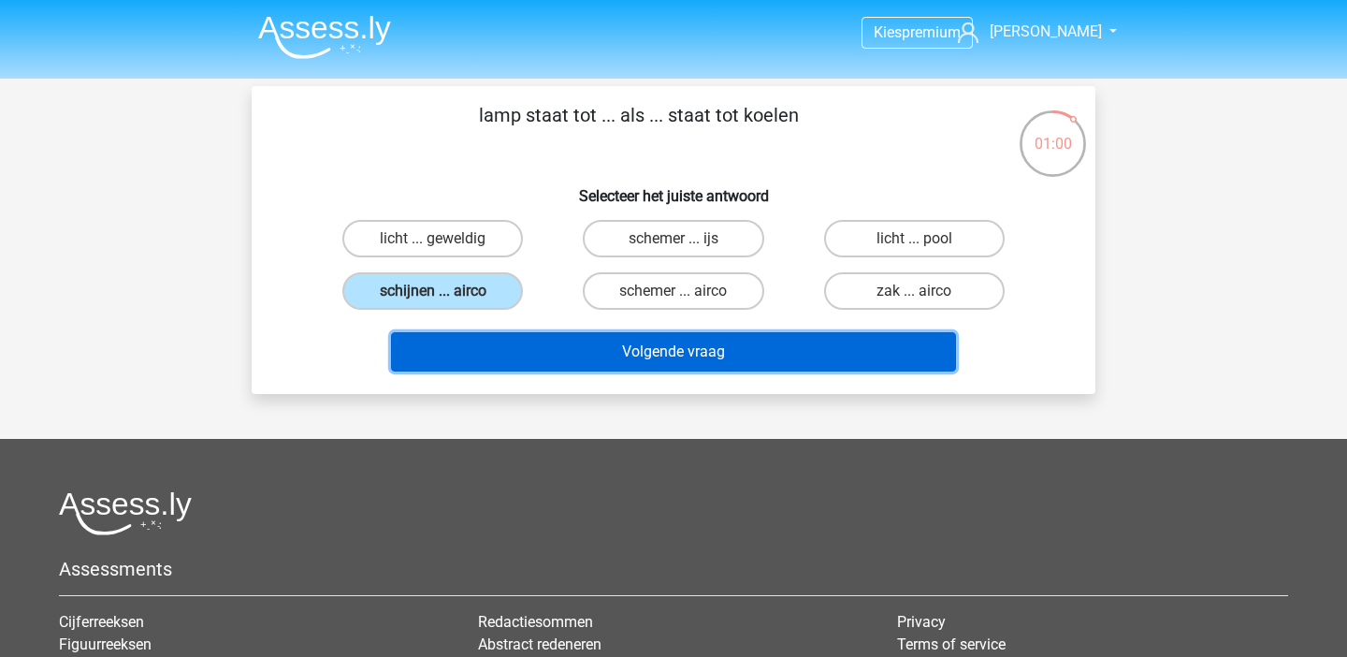
click at [552, 351] on button "Volgende vraag" at bounding box center [674, 351] width 566 height 39
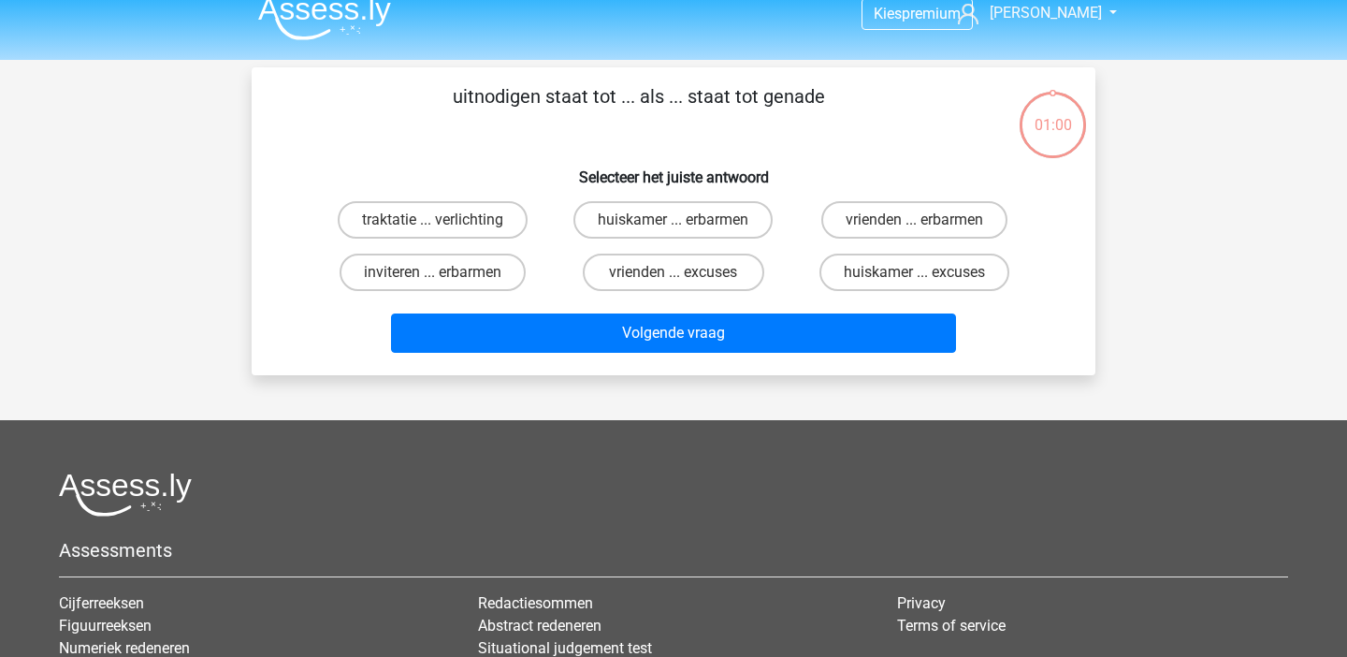
scroll to position [15, 0]
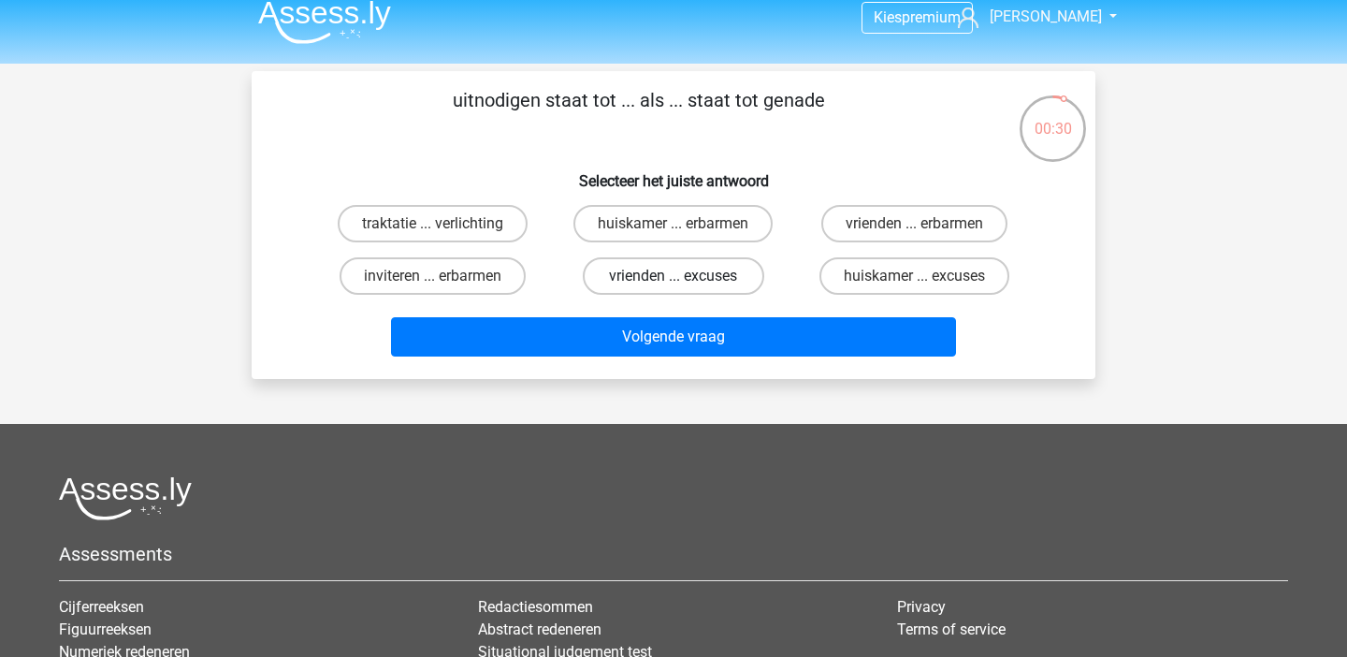
click at [669, 284] on label "vrienden ... excuses" at bounding box center [673, 275] width 181 height 37
click at [674, 284] on input "vrienden ... excuses" at bounding box center [680, 282] width 12 height 12
radio input "true"
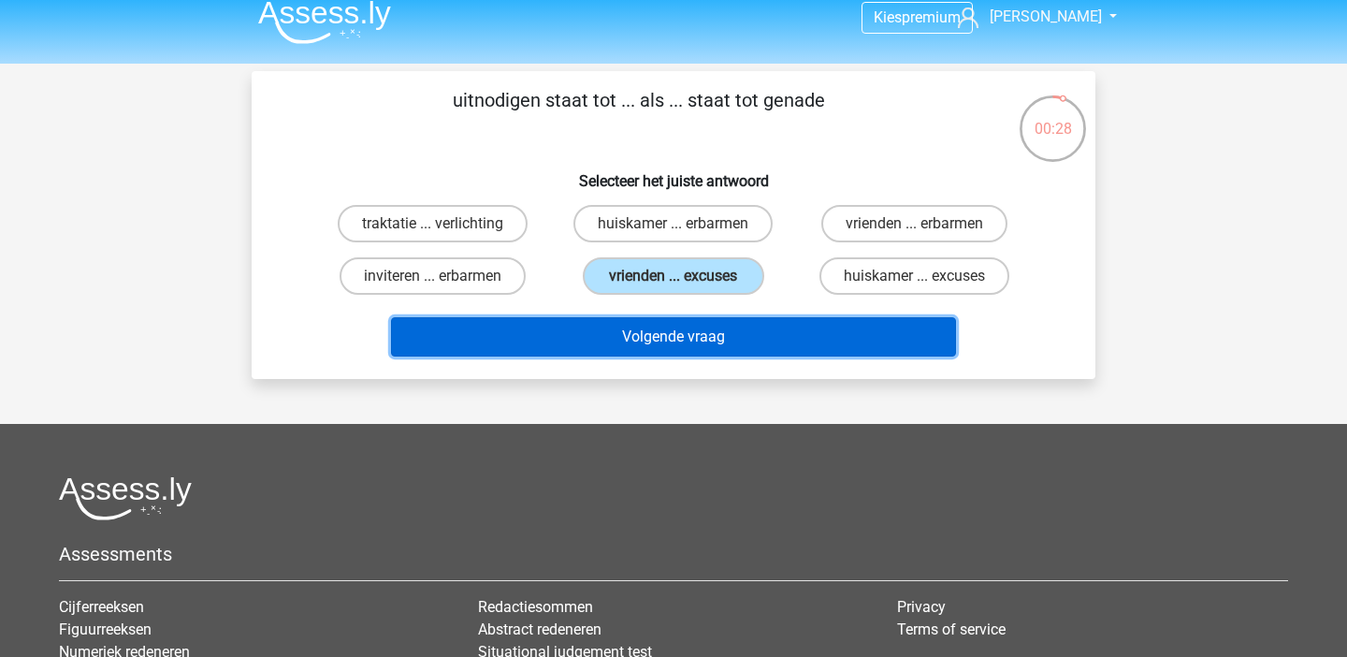
click at [677, 343] on button "Volgende vraag" at bounding box center [674, 336] width 566 height 39
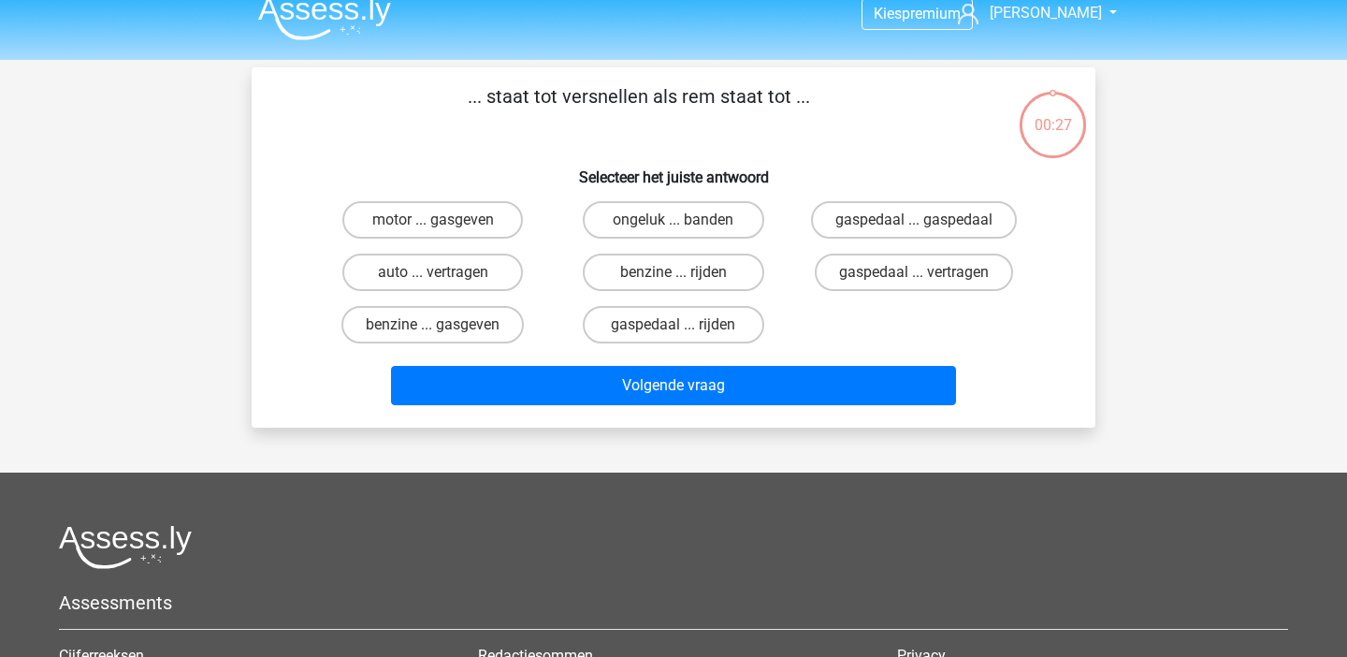
scroll to position [0, 0]
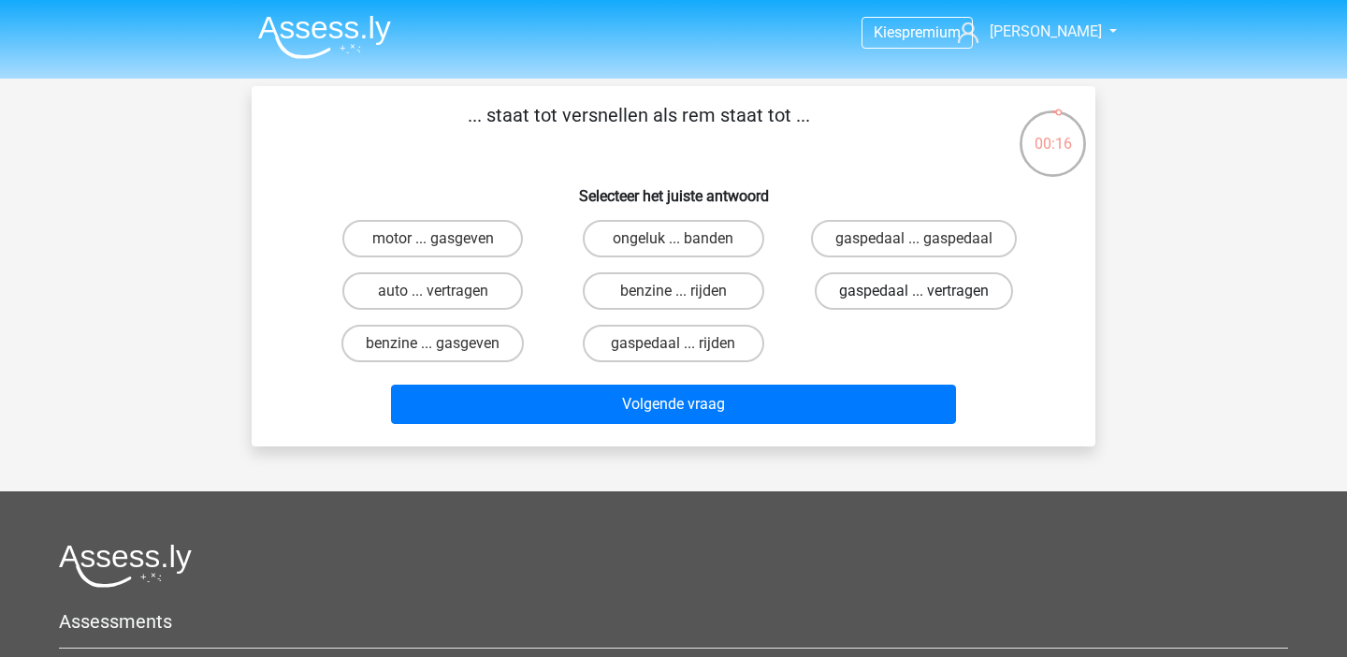
click at [917, 281] on label "gaspedaal ... vertragen" at bounding box center [914, 290] width 198 height 37
click at [917, 291] on input "gaspedaal ... vertragen" at bounding box center [920, 297] width 12 height 12
radio input "true"
click at [816, 444] on div "... staat tot versnellen als rem staat tot ... Selecteer het juiste antwoord mo…" at bounding box center [674, 266] width 844 height 360
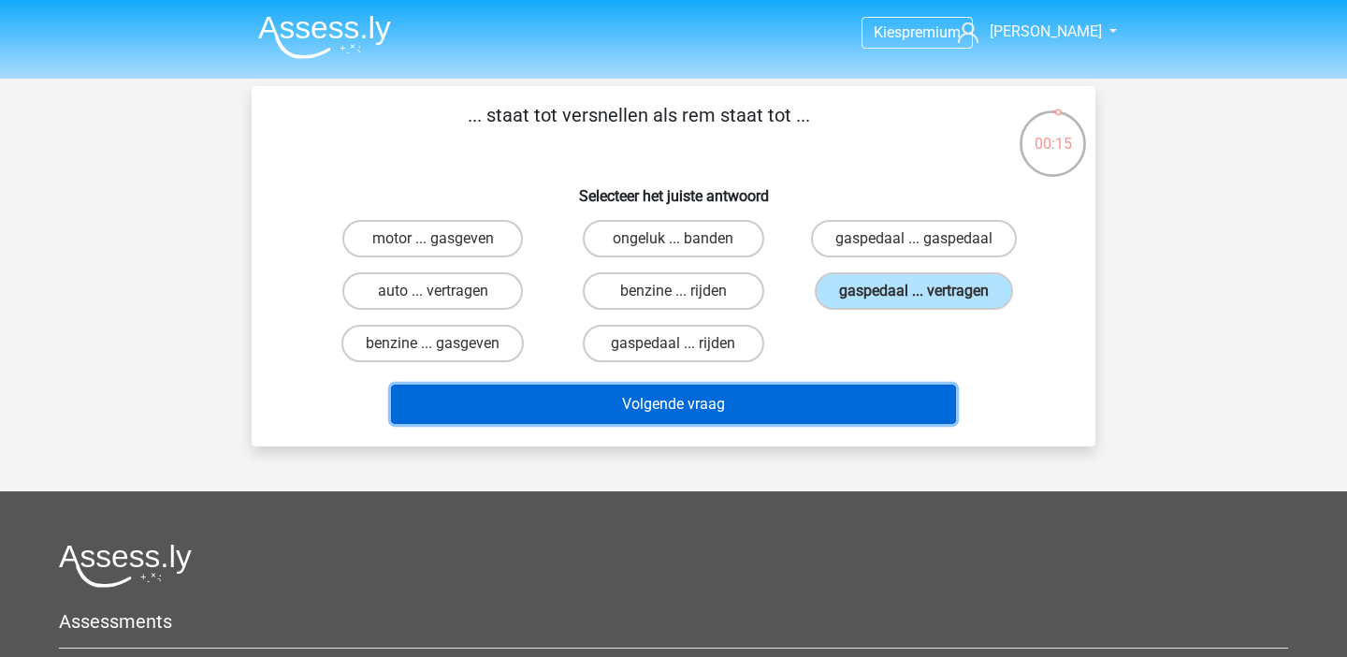
click at [848, 410] on button "Volgende vraag" at bounding box center [674, 404] width 566 height 39
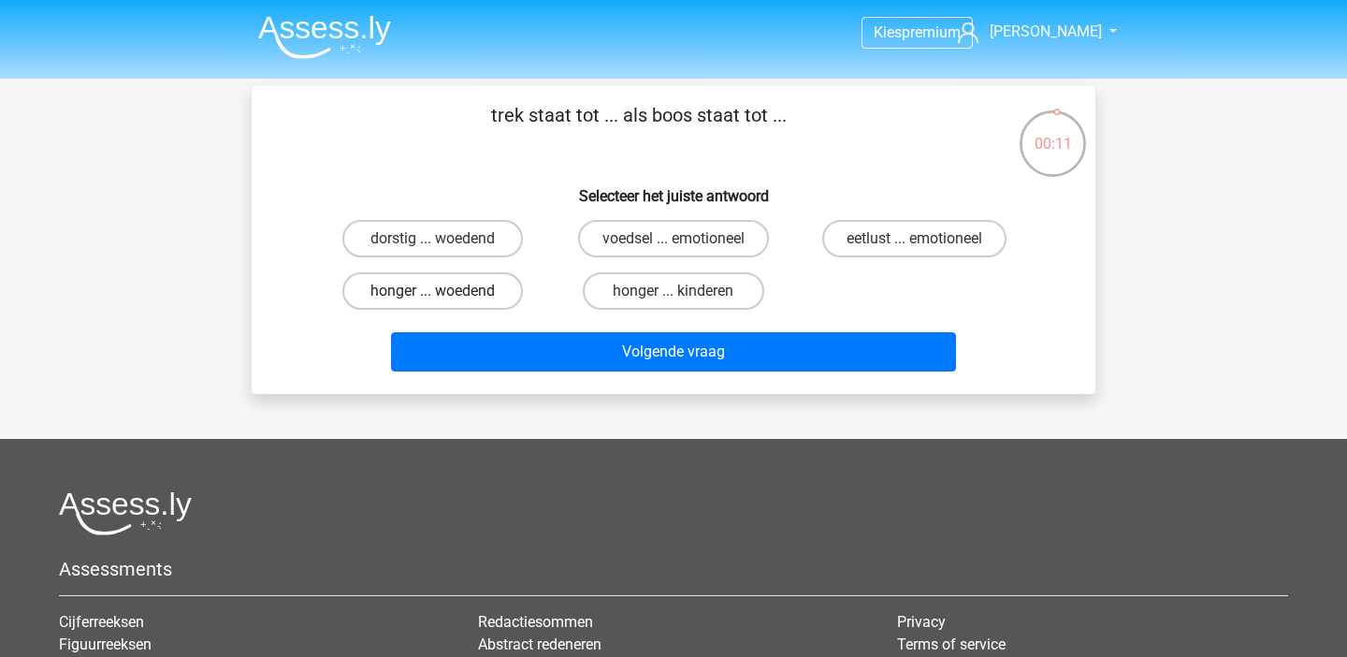
click at [473, 290] on label "honger ... woedend" at bounding box center [432, 290] width 181 height 37
click at [445, 291] on input "honger ... woedend" at bounding box center [439, 297] width 12 height 12
radio input "true"
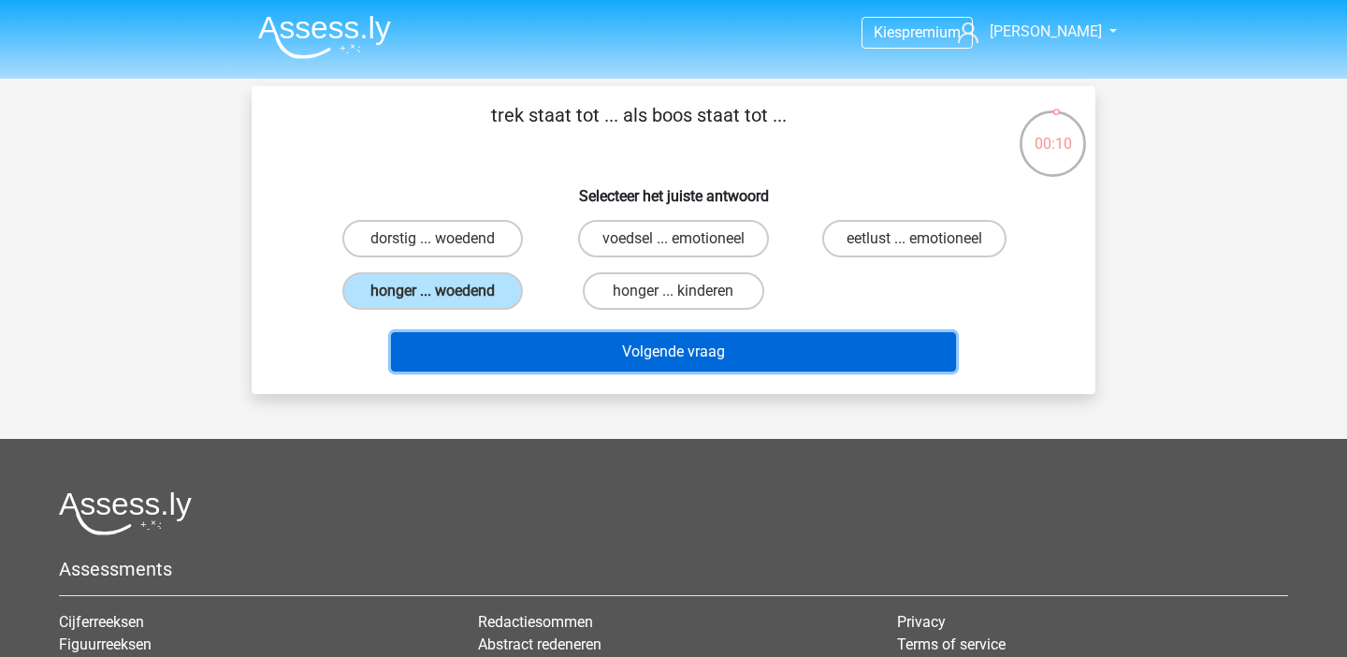
click at [525, 348] on button "Volgende vraag" at bounding box center [674, 351] width 566 height 39
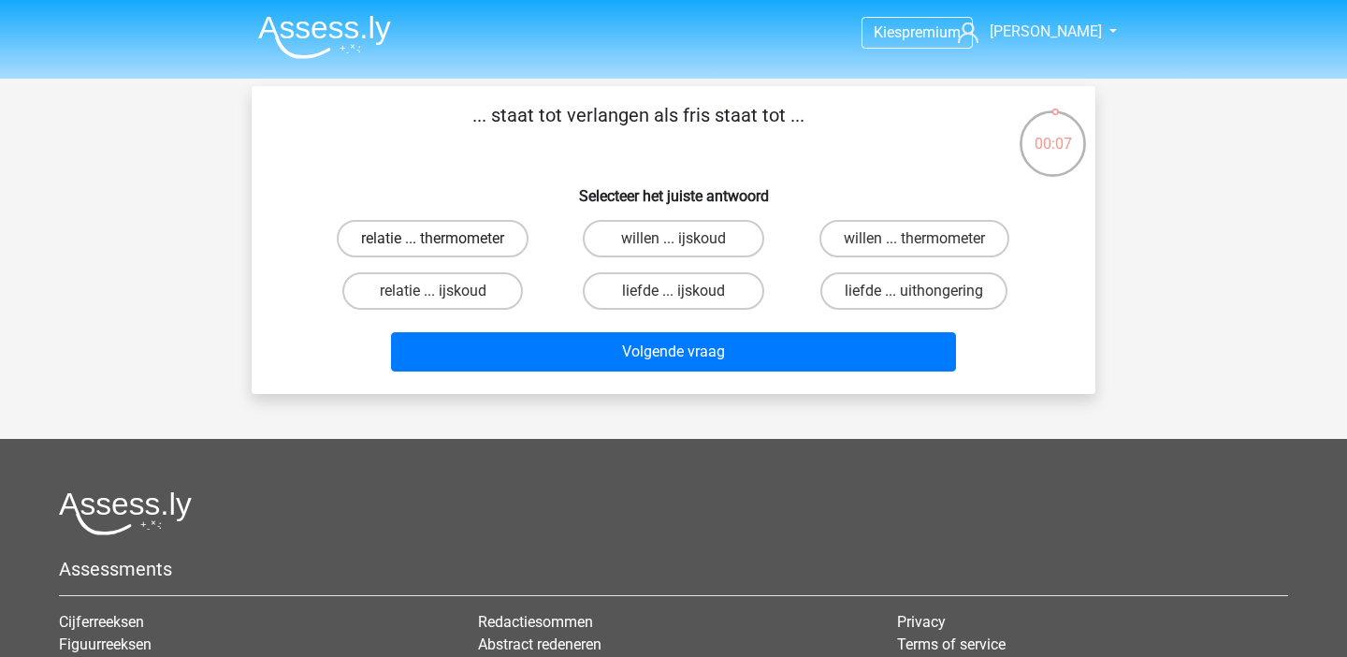
click at [473, 243] on label "relatie ... thermometer" at bounding box center [433, 238] width 192 height 37
click at [445, 243] on input "relatie ... thermometer" at bounding box center [439, 245] width 12 height 12
radio input "true"
click at [874, 292] on label "liefde ... uithongering" at bounding box center [914, 290] width 187 height 37
click at [914, 292] on input "liefde ... uithongering" at bounding box center [920, 297] width 12 height 12
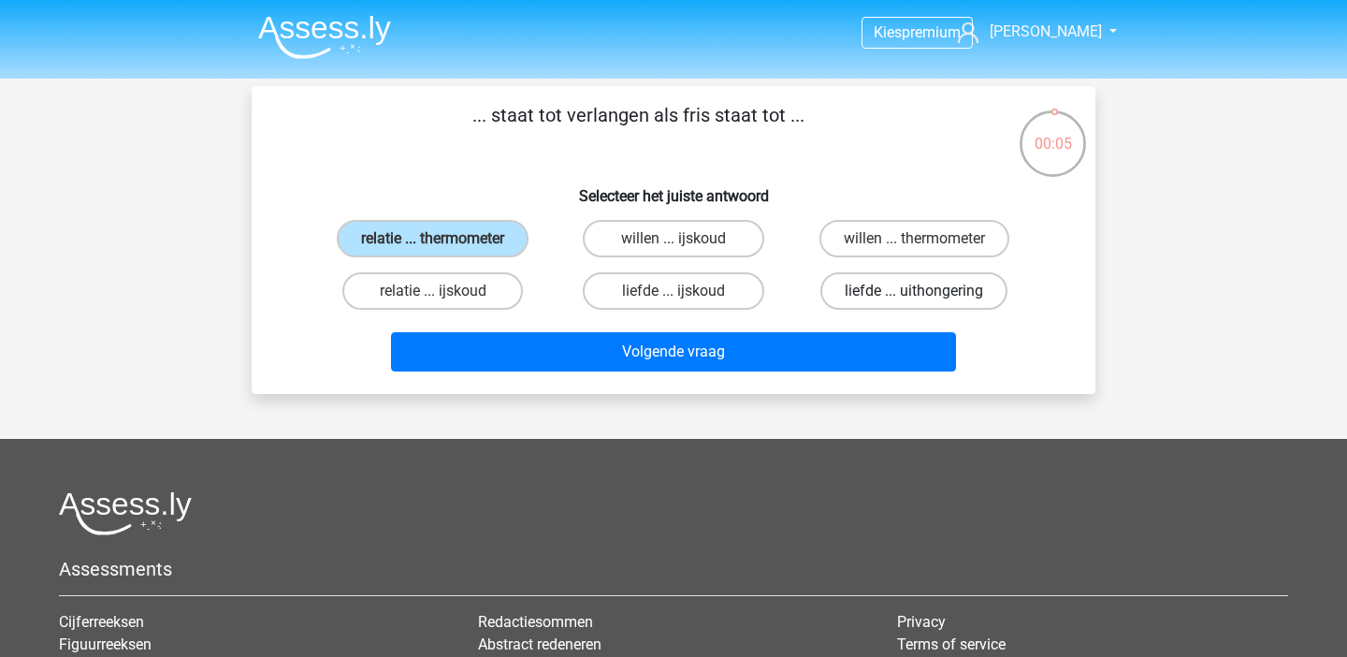
radio input "true"
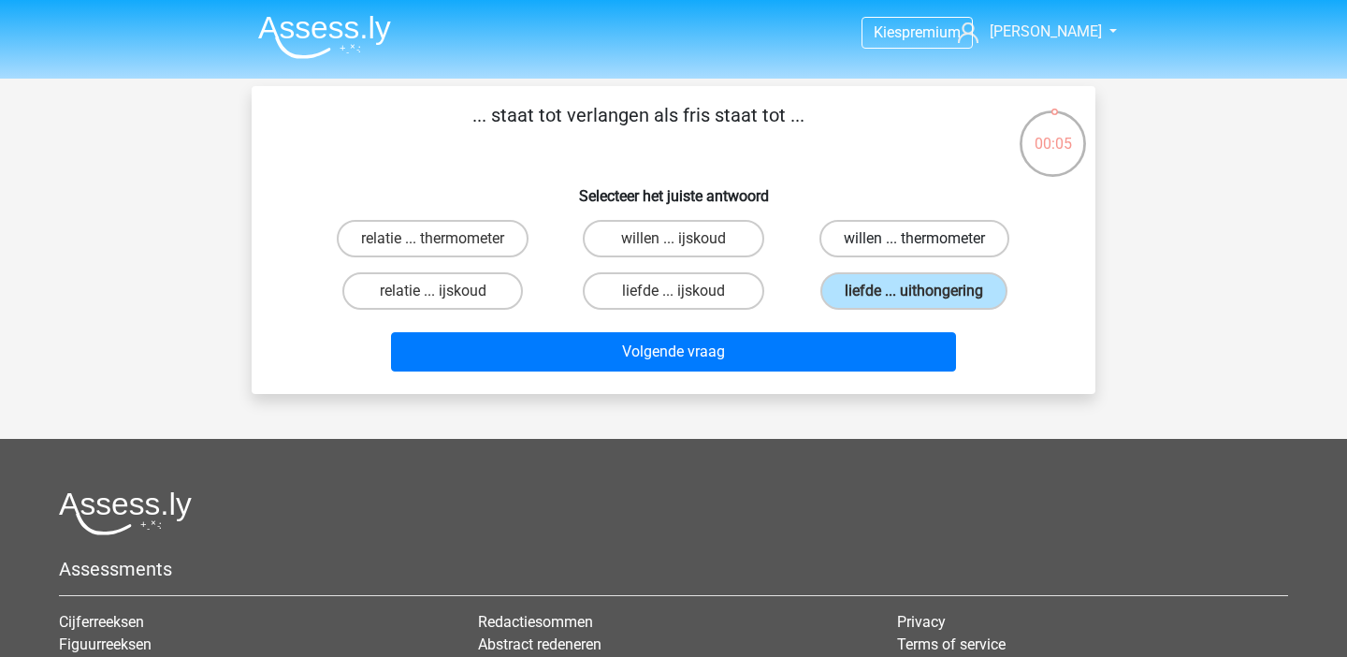
click at [859, 236] on label "willen ... thermometer" at bounding box center [915, 238] width 190 height 37
click at [914, 239] on input "willen ... thermometer" at bounding box center [920, 245] width 12 height 12
radio input "true"
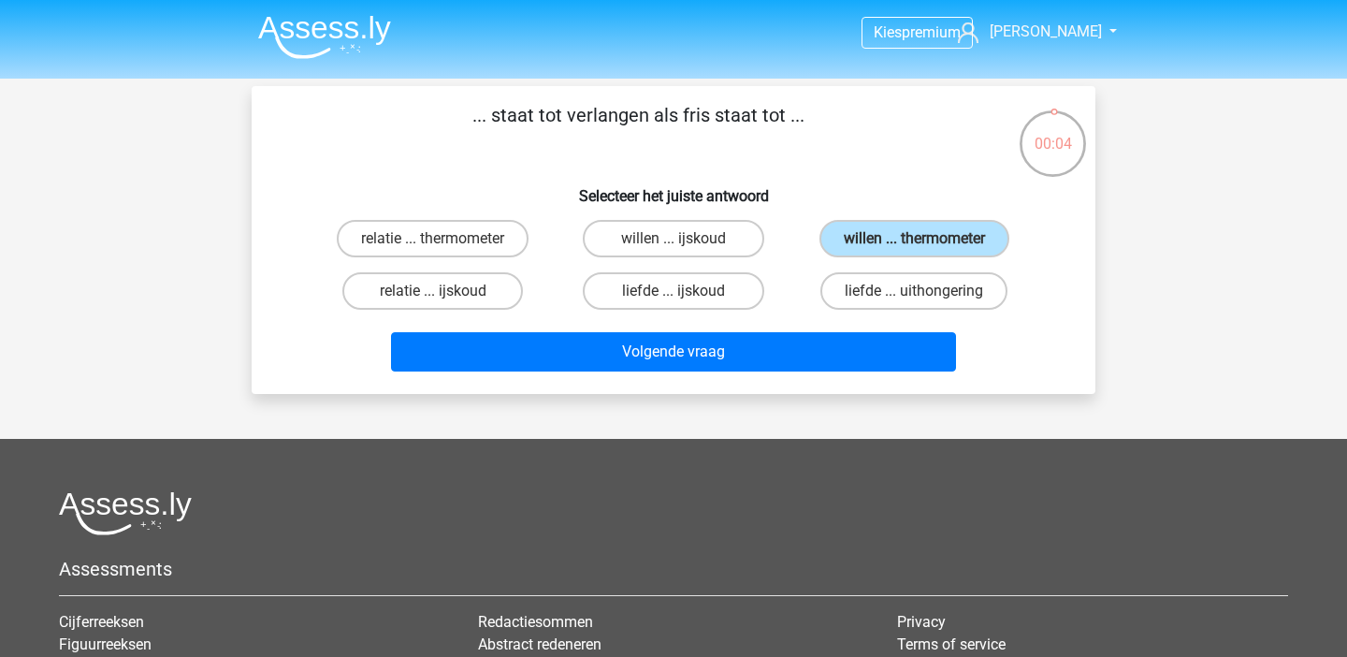
click at [684, 313] on div "liefde ... ijskoud" at bounding box center [673, 291] width 240 height 52
click at [696, 302] on label "liefde ... ijskoud" at bounding box center [673, 290] width 181 height 37
click at [686, 302] on input "liefde ... ijskoud" at bounding box center [680, 297] width 12 height 12
radio input "true"
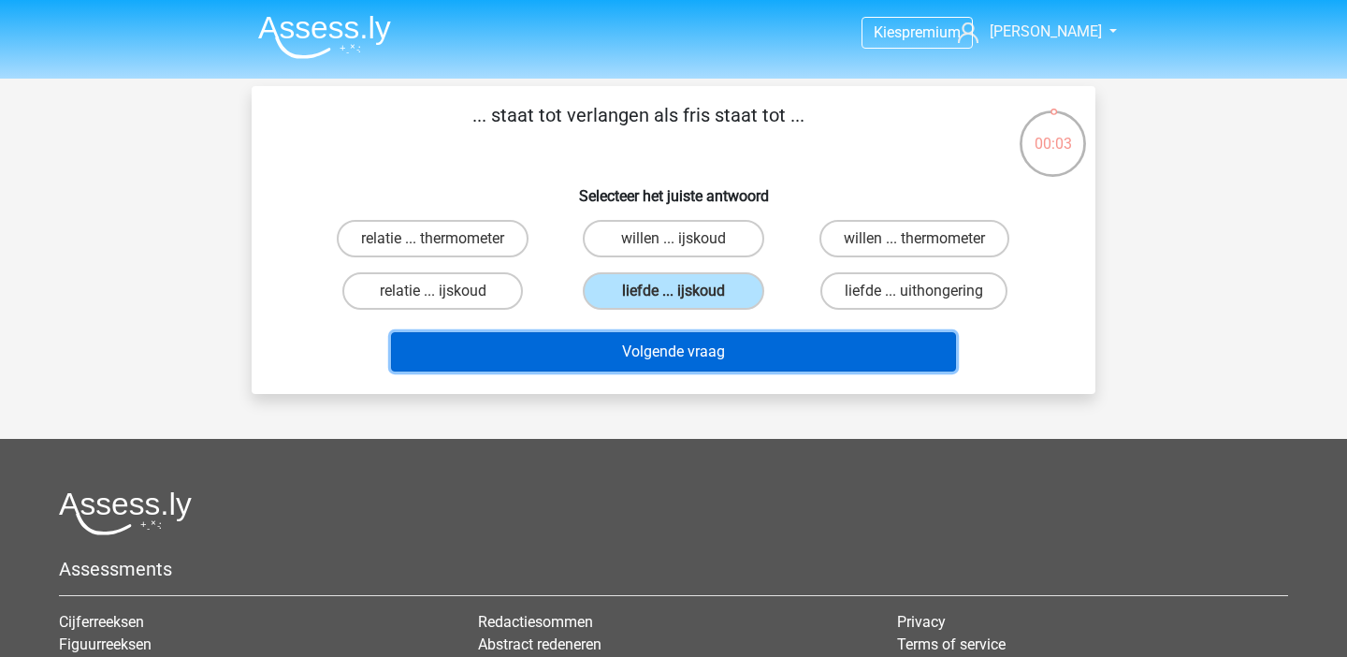
click at [698, 344] on button "Volgende vraag" at bounding box center [674, 351] width 566 height 39
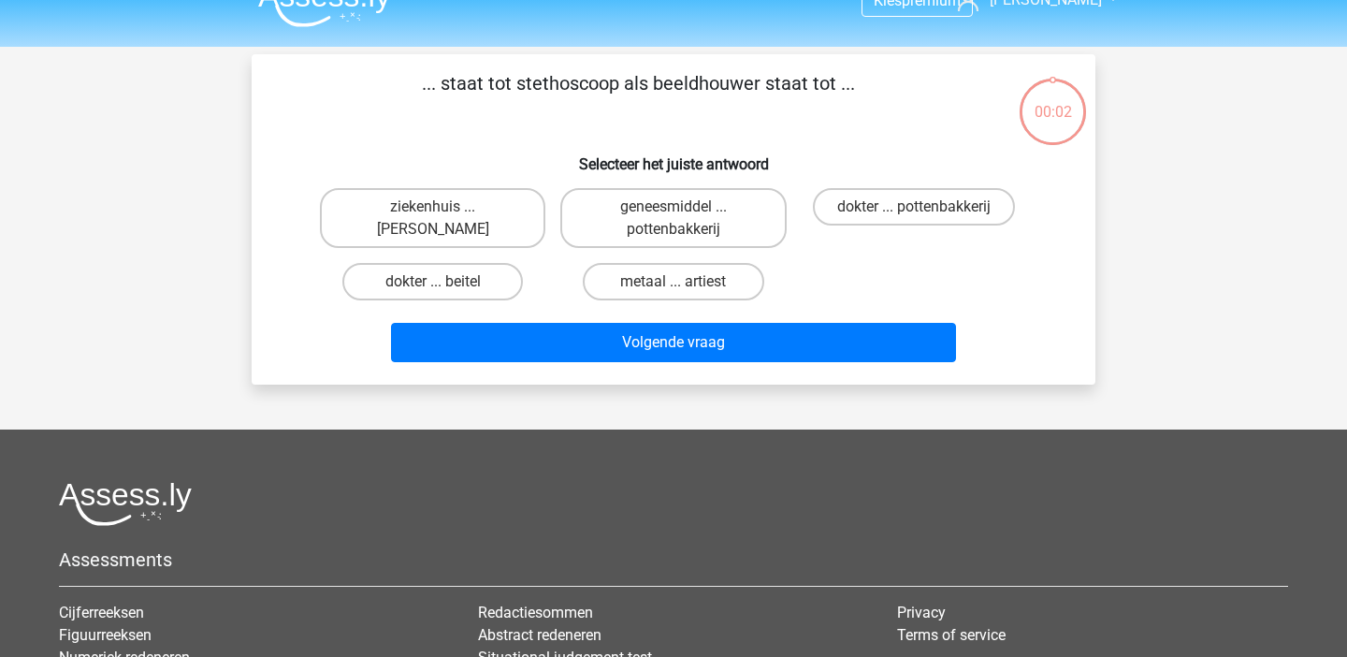
scroll to position [11, 0]
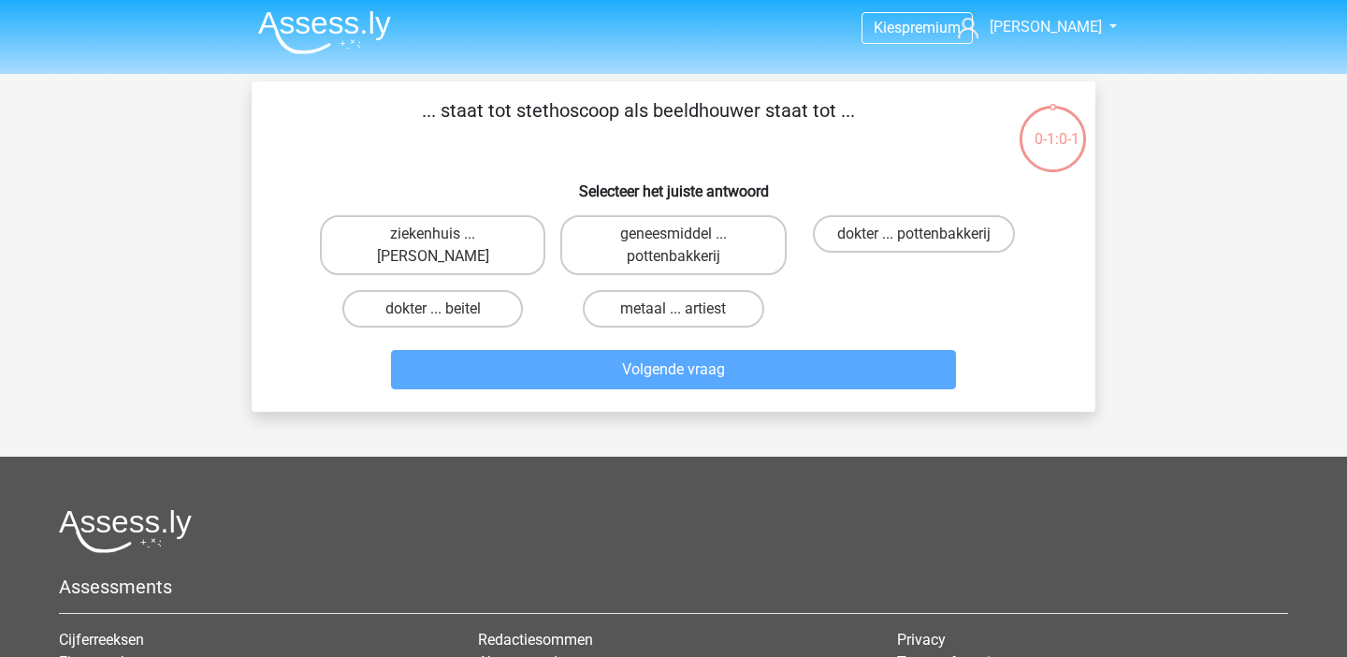
scroll to position [3, 0]
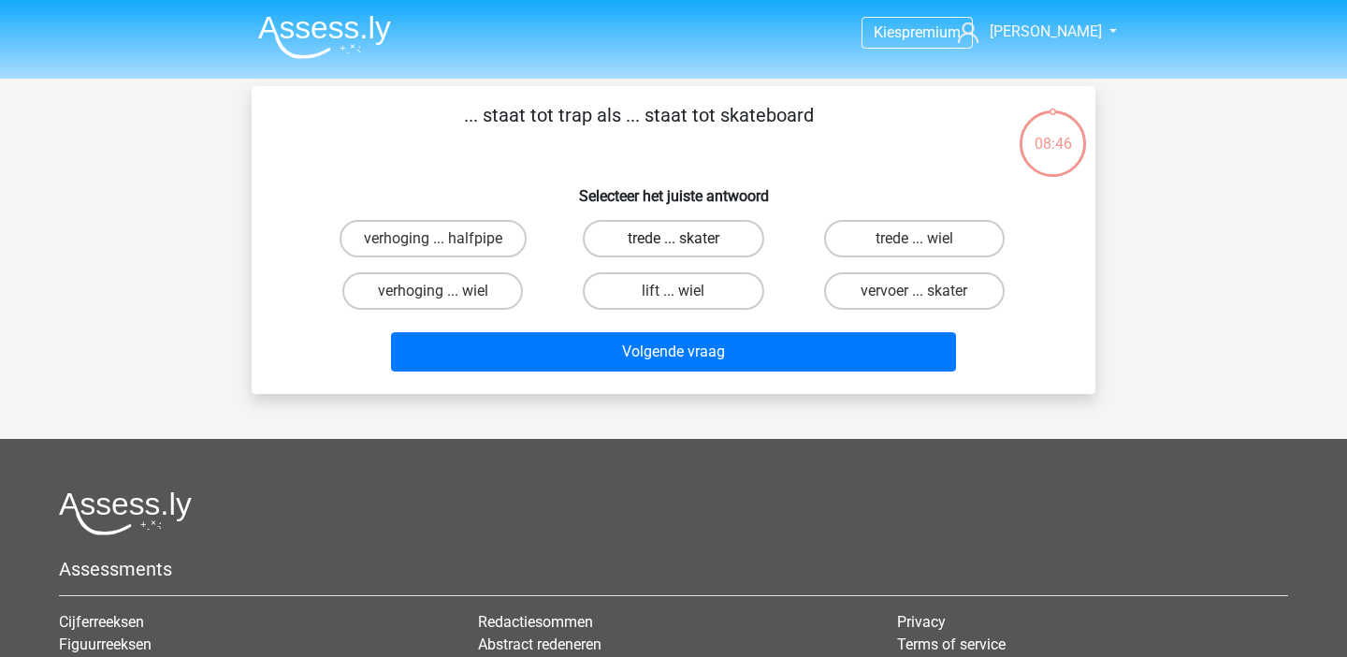
click at [664, 242] on label "trede ... skater" at bounding box center [673, 238] width 181 height 37
click at [674, 242] on input "trede ... skater" at bounding box center [680, 245] width 12 height 12
radio input "true"
click at [942, 239] on label "trede ... wiel" at bounding box center [914, 238] width 181 height 37
click at [926, 239] on input "trede ... wiel" at bounding box center [920, 245] width 12 height 12
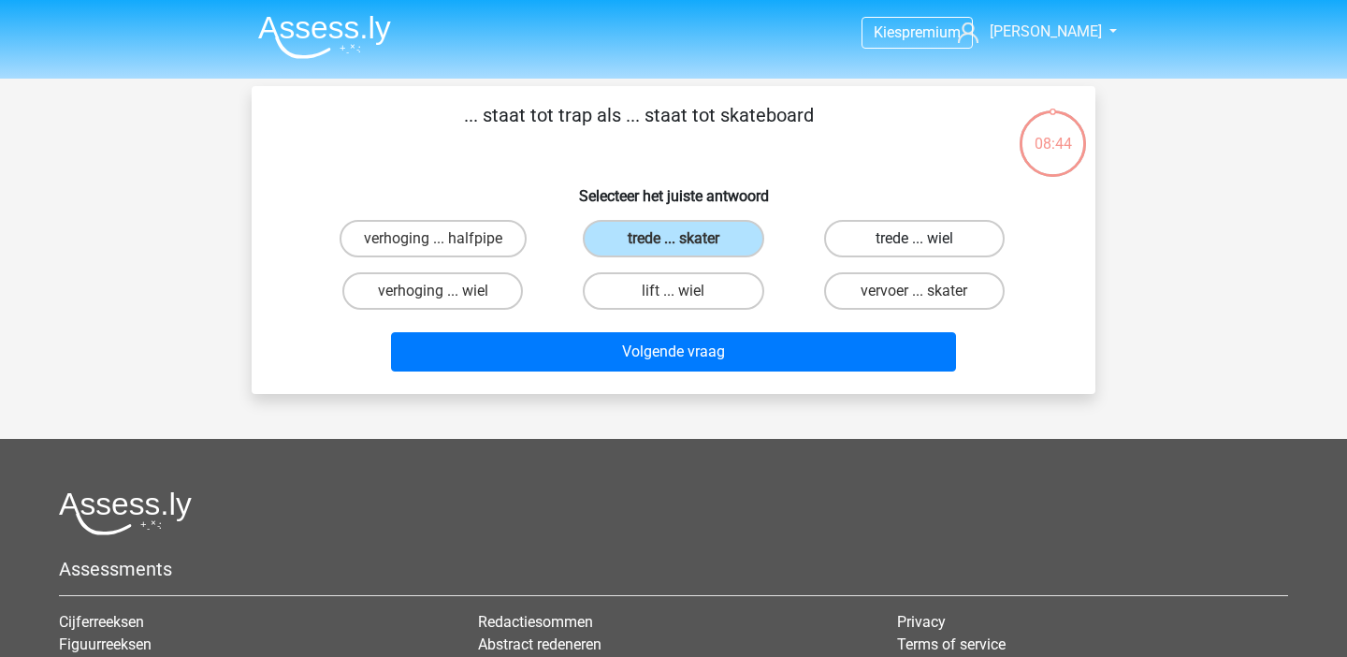
radio input "true"
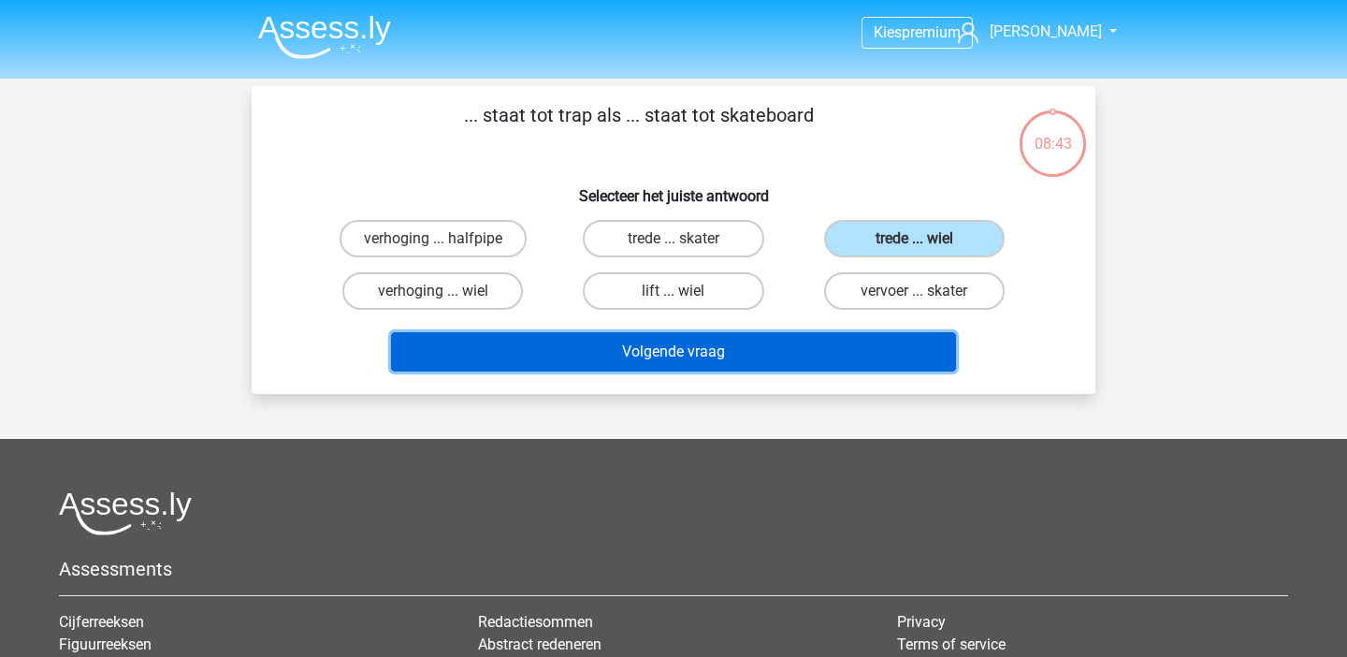
click at [798, 370] on button "Volgende vraag" at bounding box center [674, 351] width 566 height 39
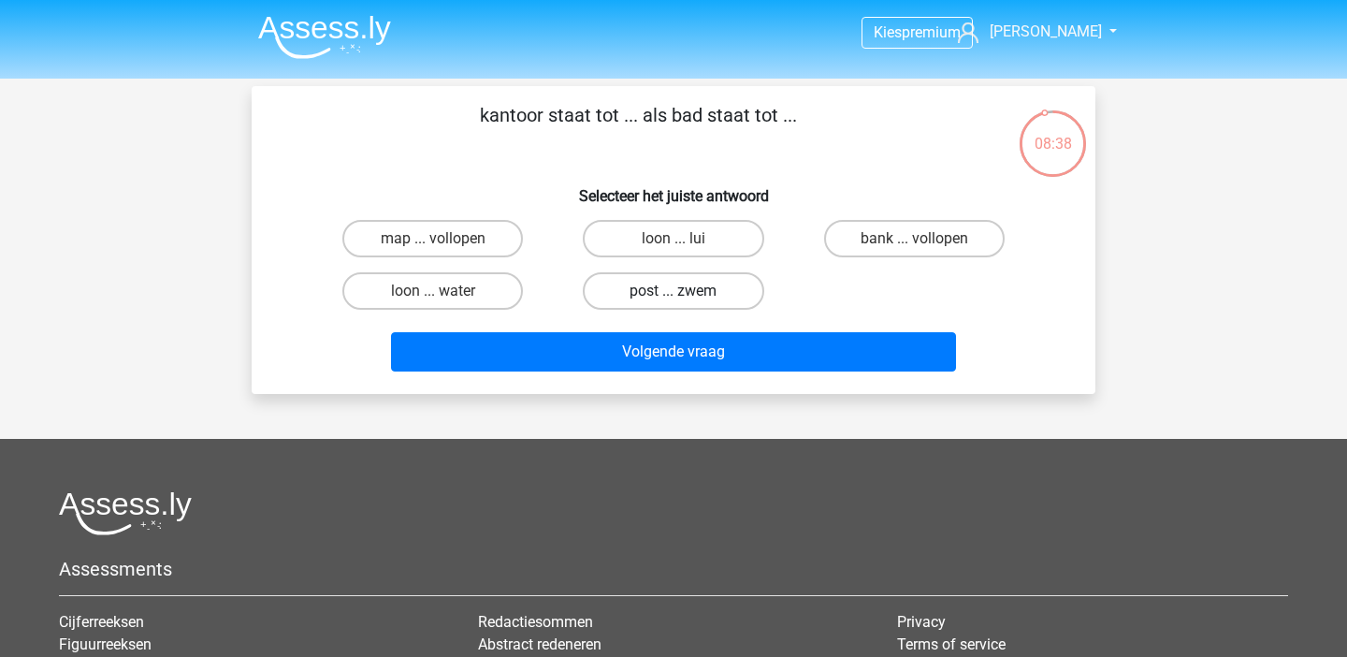
click at [610, 278] on label "post ... zwem" at bounding box center [673, 290] width 181 height 37
click at [674, 291] on input "post ... zwem" at bounding box center [680, 297] width 12 height 12
radio input "true"
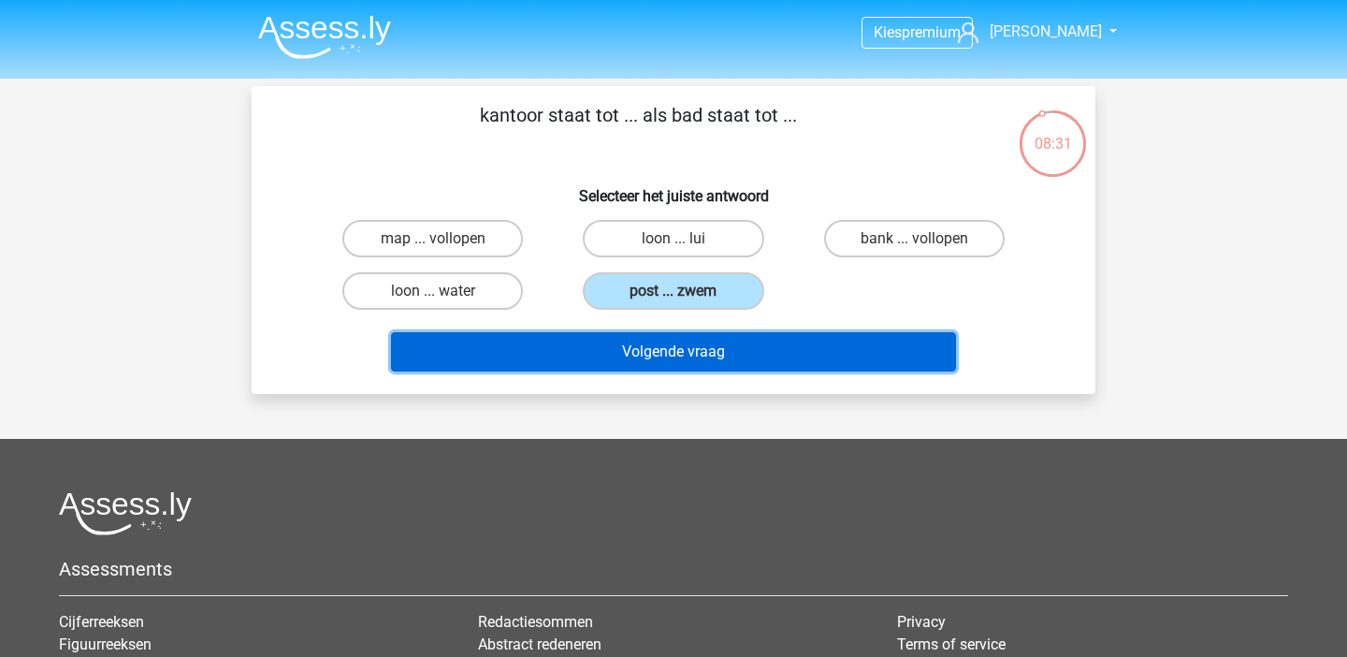
click at [613, 370] on button "Volgende vraag" at bounding box center [674, 351] width 566 height 39
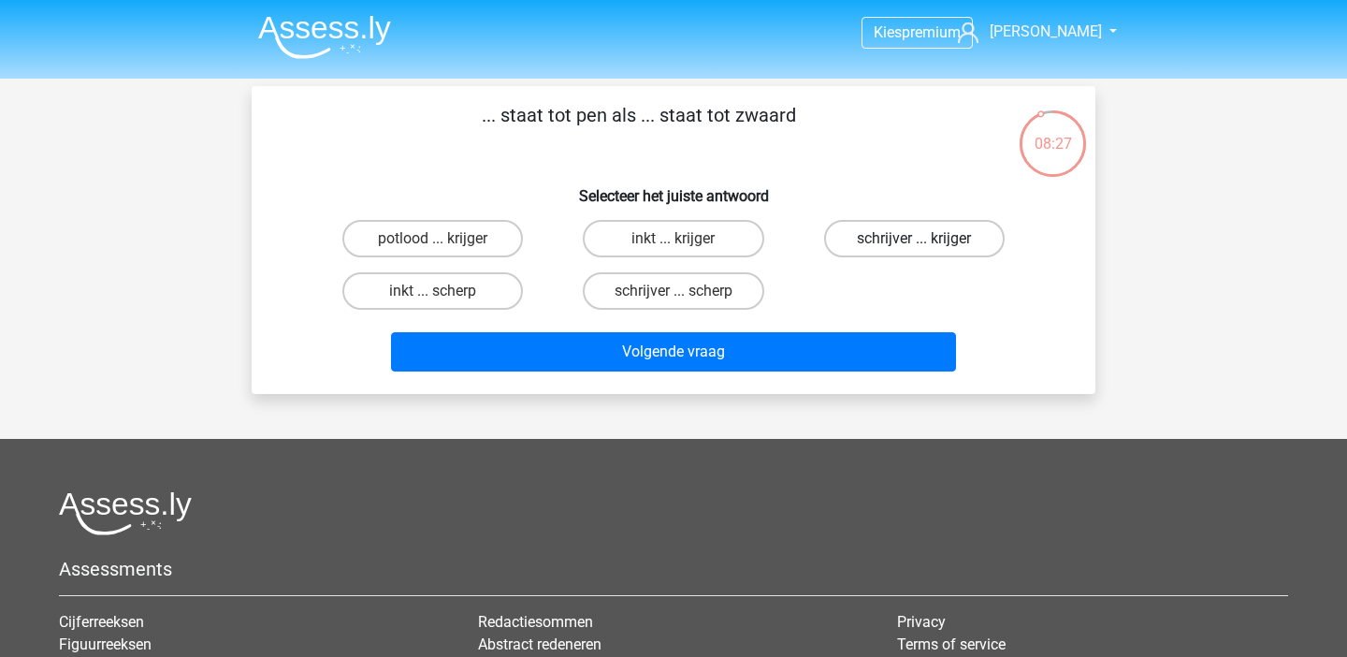
click at [971, 244] on label "schrijver ... krijger" at bounding box center [914, 238] width 181 height 37
click at [926, 244] on input "schrijver ... krijger" at bounding box center [920, 245] width 12 height 12
radio input "true"
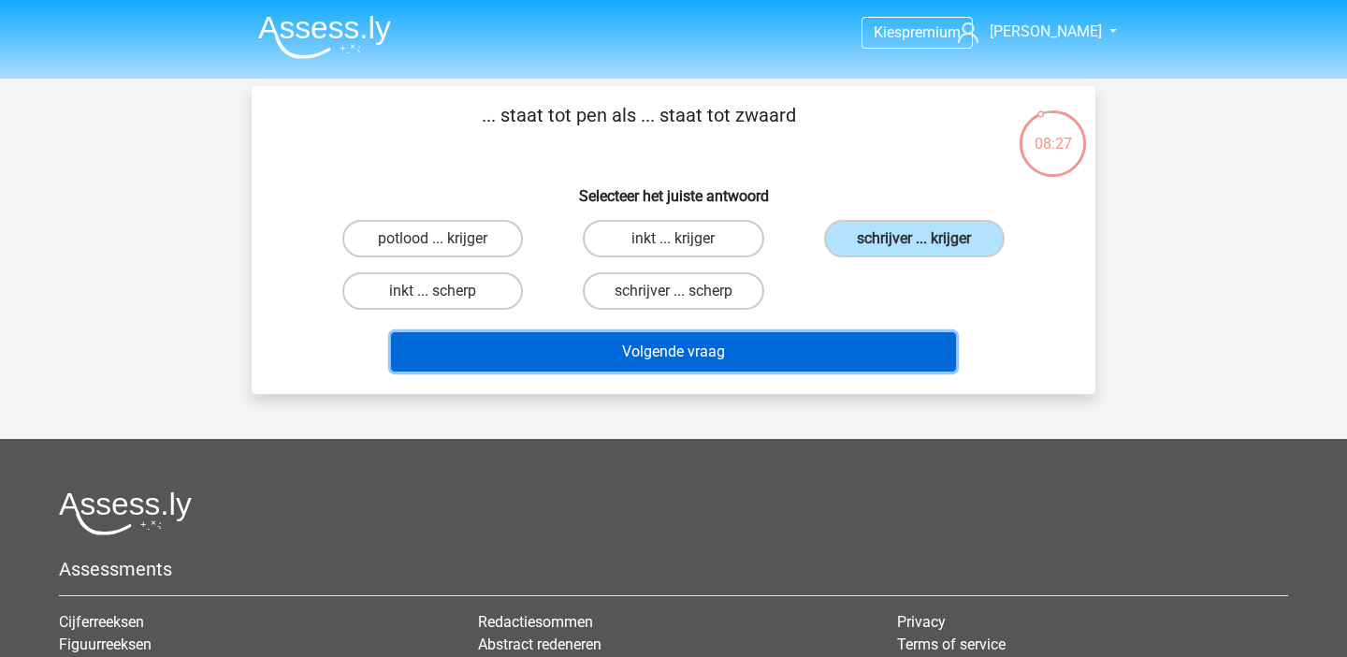
click at [881, 334] on button "Volgende vraag" at bounding box center [674, 351] width 566 height 39
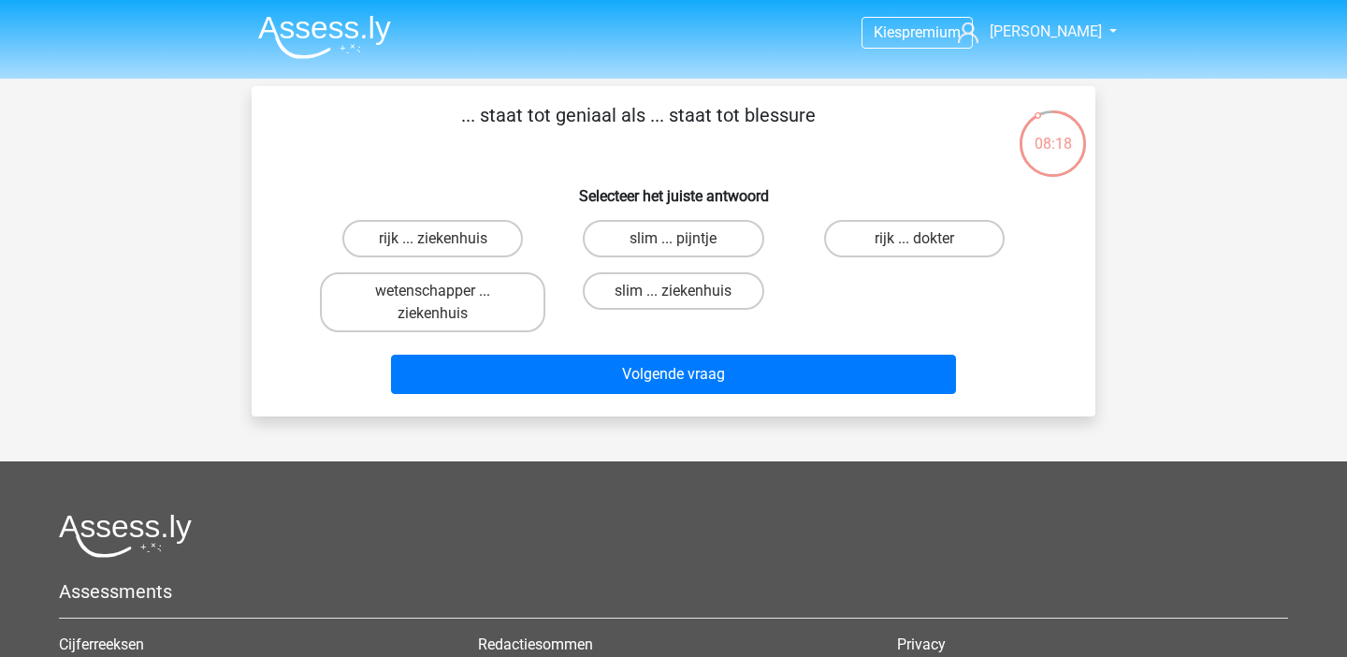
click at [674, 248] on input "slim ... pijntje" at bounding box center [680, 245] width 12 height 12
radio input "true"
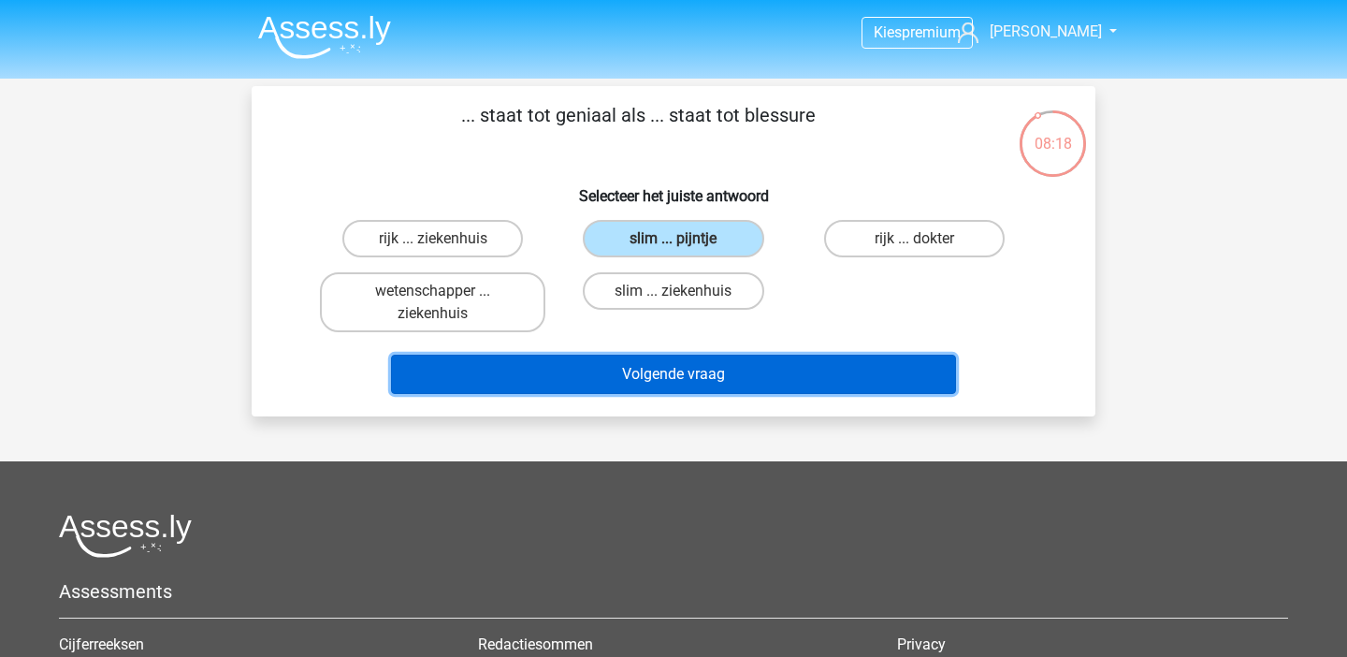
click at [650, 371] on button "Volgende vraag" at bounding box center [674, 374] width 566 height 39
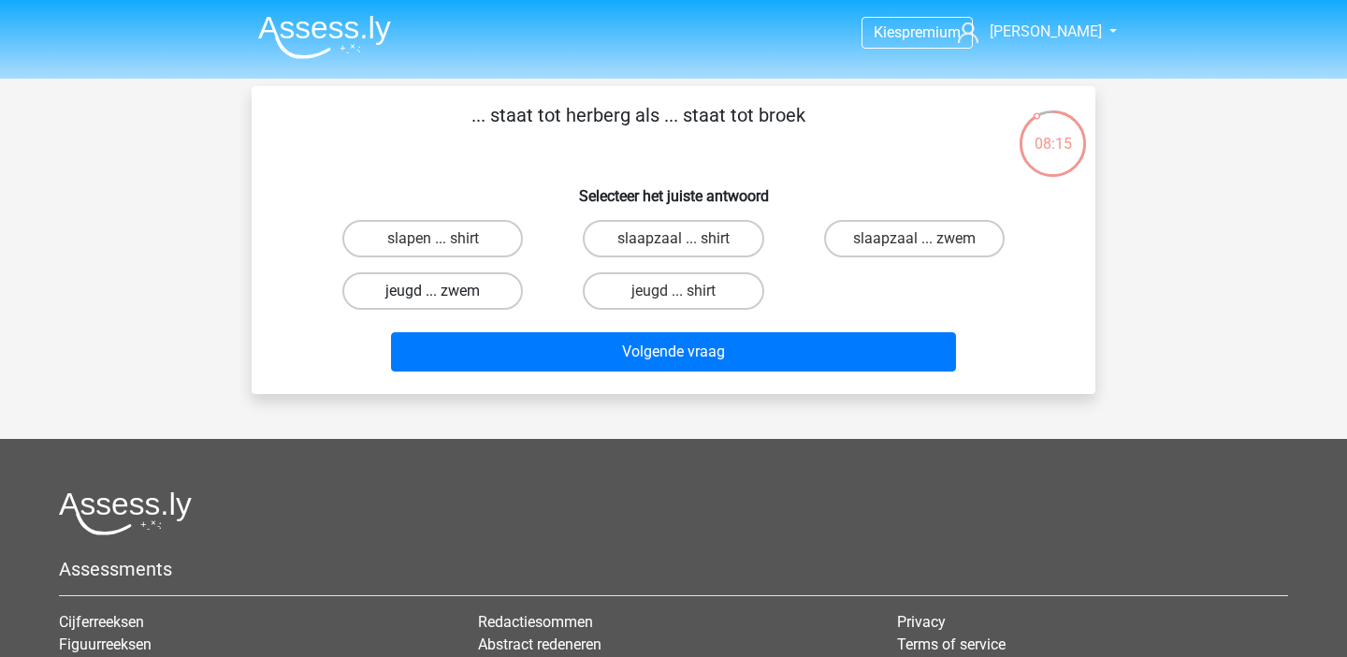
click at [482, 295] on label "jeugd ... zwem" at bounding box center [432, 290] width 181 height 37
click at [445, 295] on input "jeugd ... zwem" at bounding box center [439, 297] width 12 height 12
radio input "true"
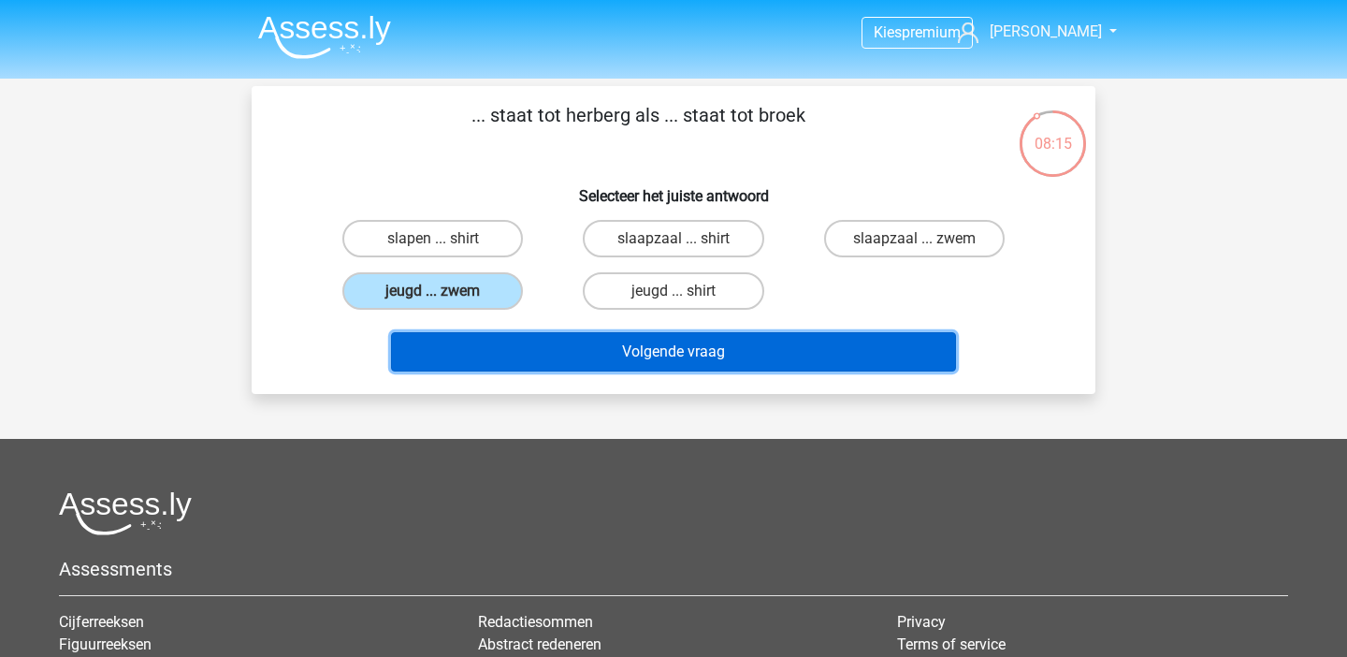
click at [524, 338] on button "Volgende vraag" at bounding box center [674, 351] width 566 height 39
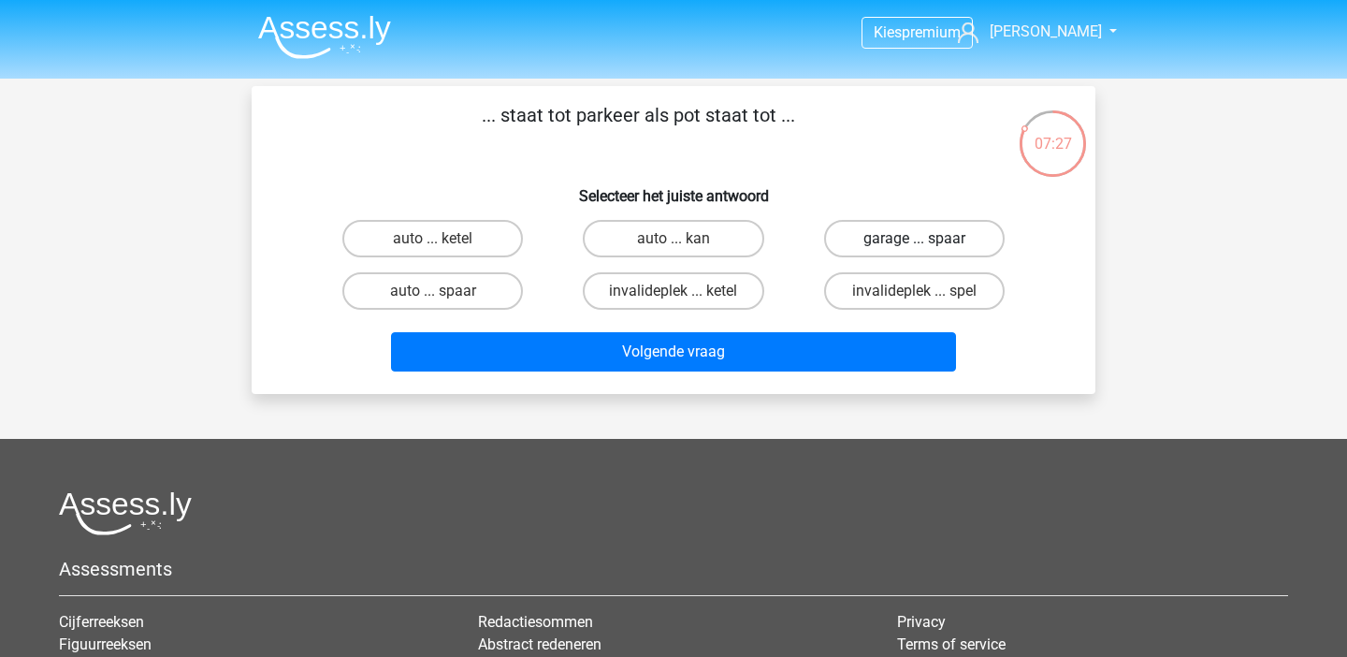
click at [969, 220] on label "garage ... spaar" at bounding box center [914, 238] width 181 height 37
click at [926, 239] on input "garage ... spaar" at bounding box center [920, 245] width 12 height 12
radio input "true"
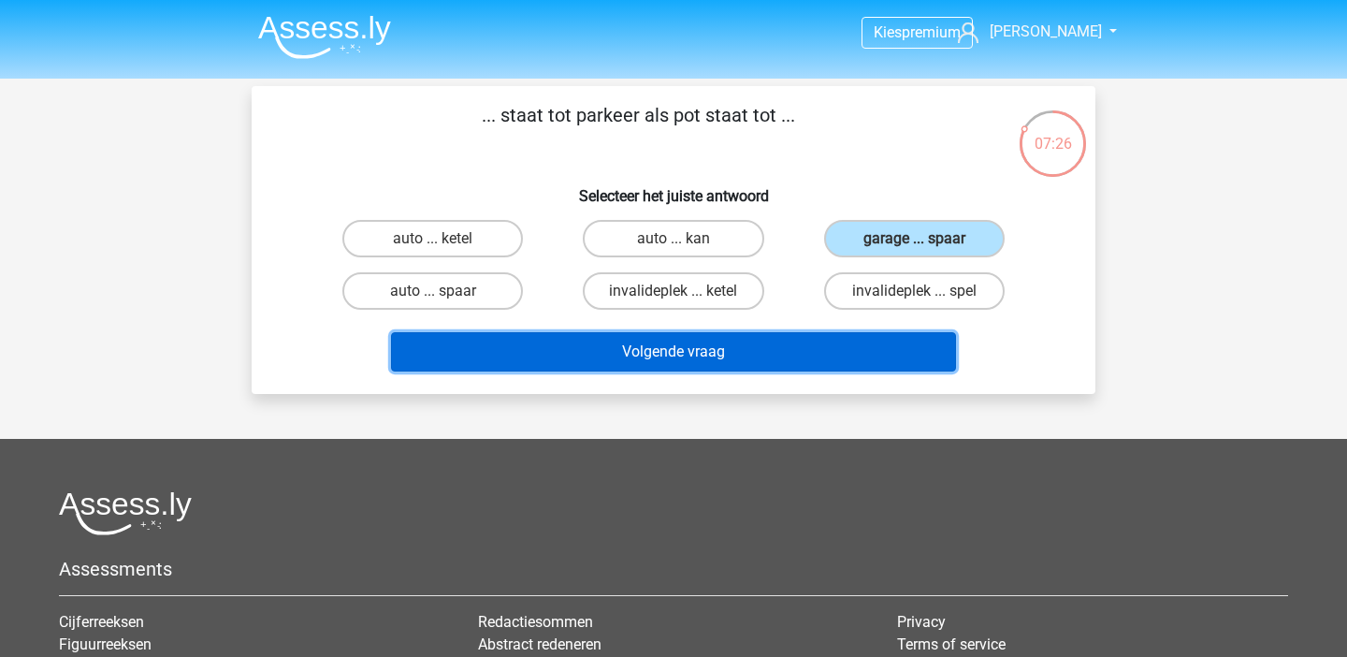
click at [883, 349] on button "Volgende vraag" at bounding box center [674, 351] width 566 height 39
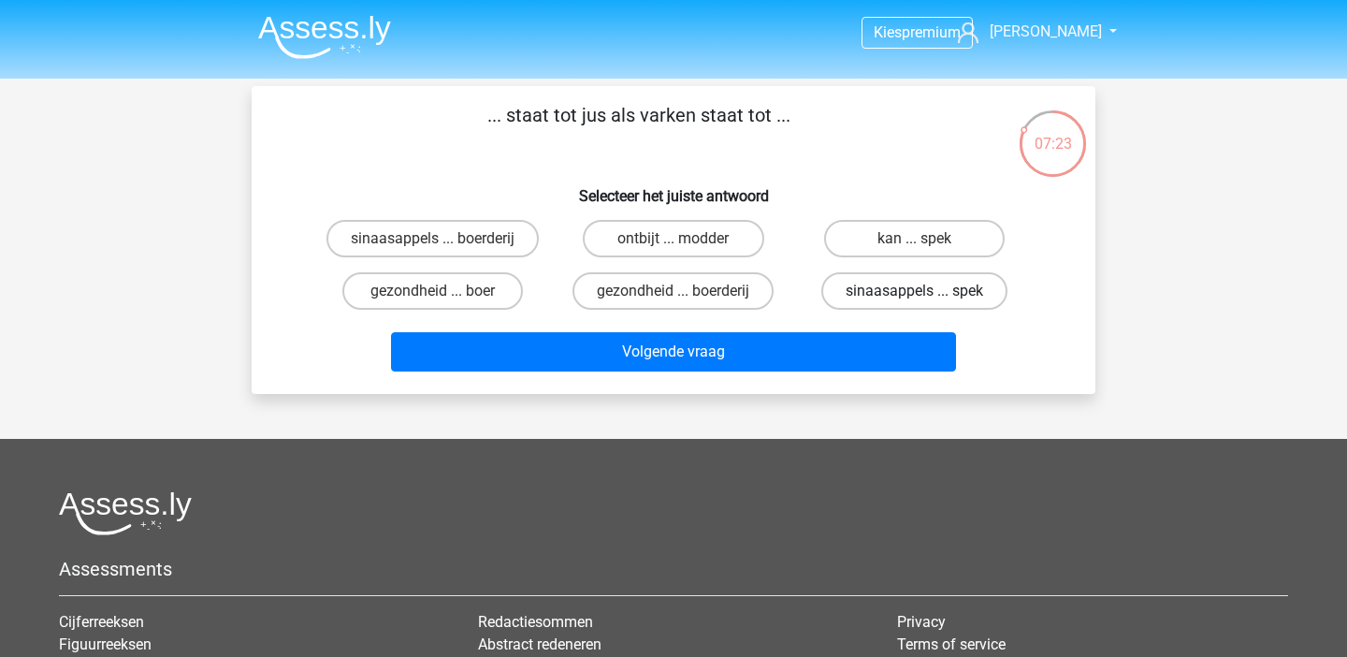
click at [889, 286] on label "sinaasappels ... spek" at bounding box center [915, 290] width 186 height 37
click at [914, 291] on input "sinaasappels ... spek" at bounding box center [920, 297] width 12 height 12
radio input "true"
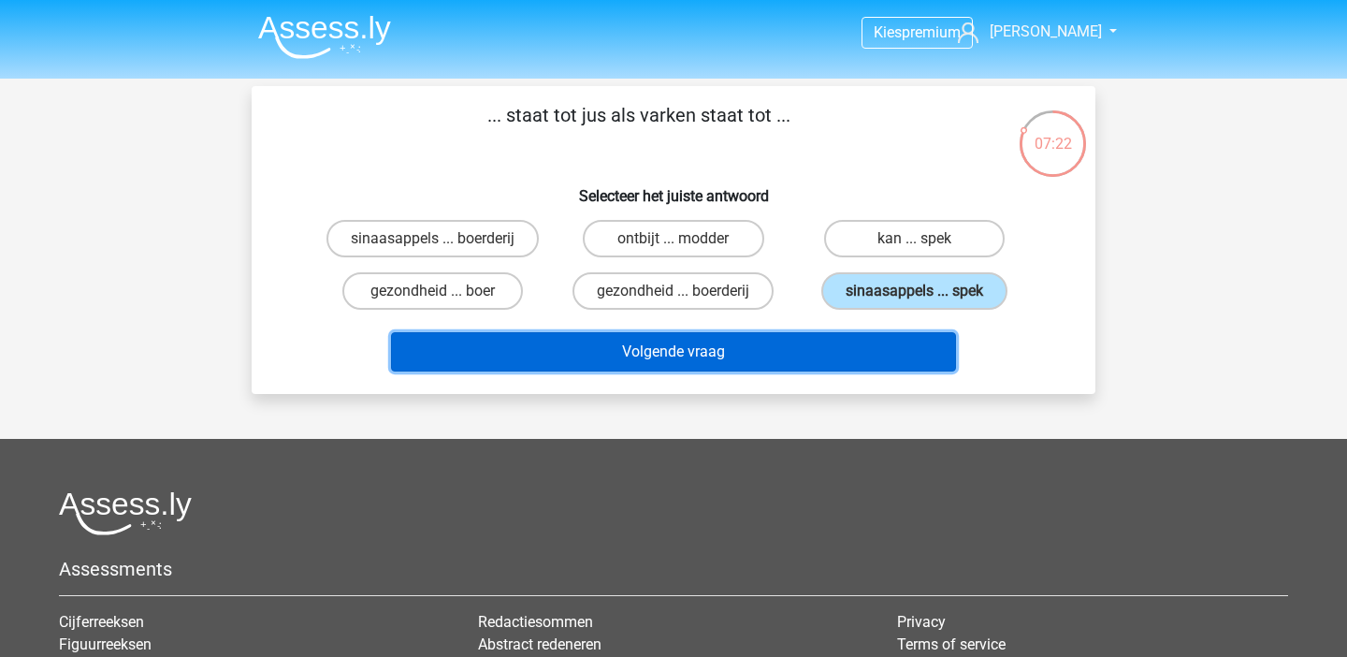
click at [866, 356] on button "Volgende vraag" at bounding box center [674, 351] width 566 height 39
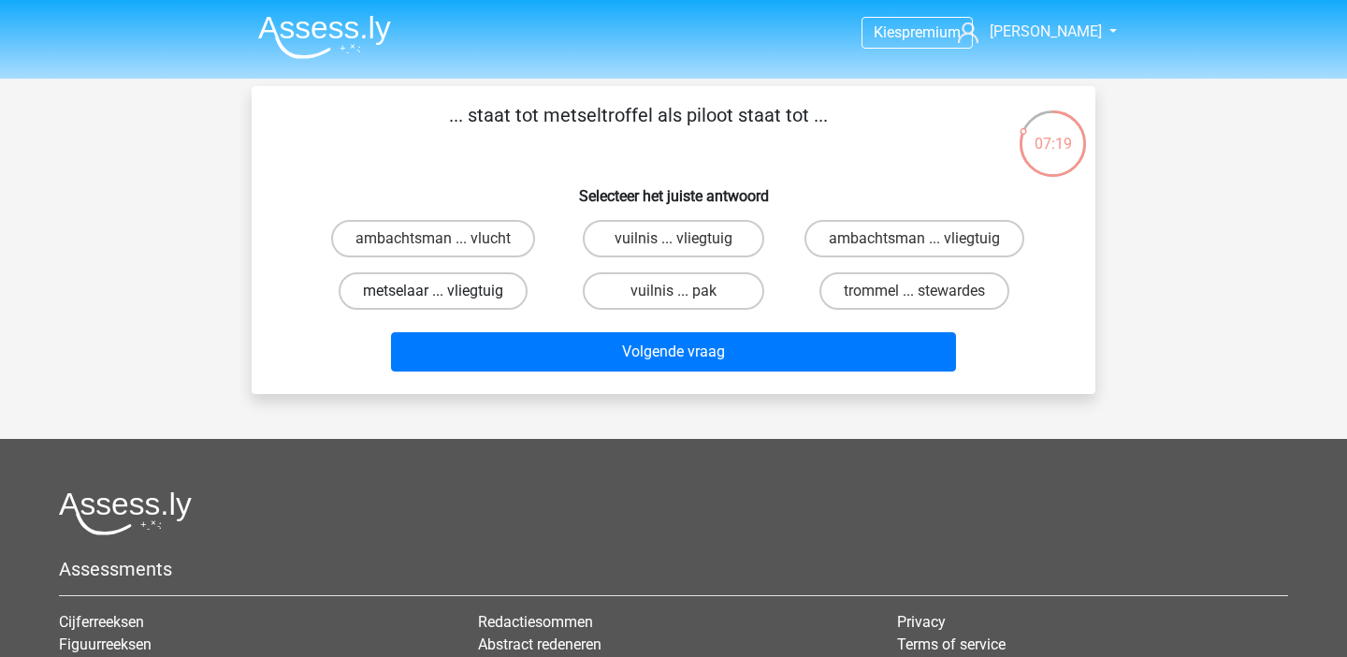
click at [468, 300] on label "metselaar ... vliegtuig" at bounding box center [433, 290] width 189 height 37
click at [445, 300] on input "metselaar ... vliegtuig" at bounding box center [439, 297] width 12 height 12
radio input "true"
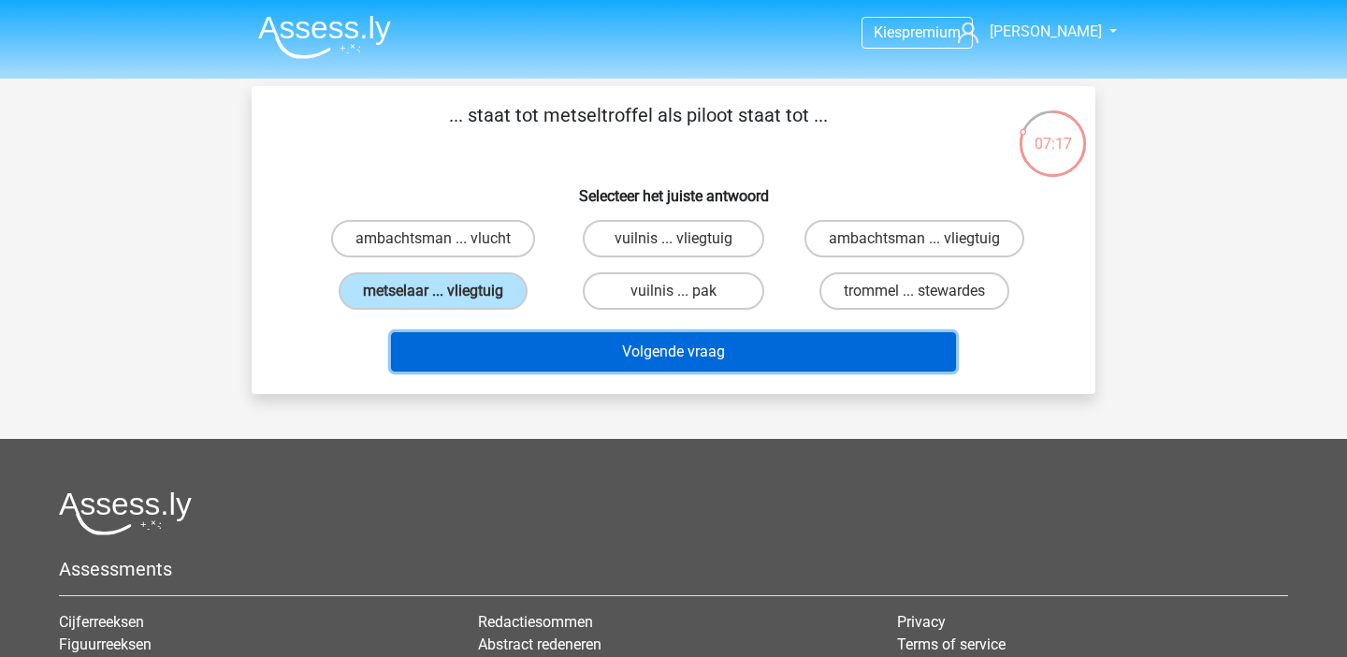
click at [502, 362] on button "Volgende vraag" at bounding box center [674, 351] width 566 height 39
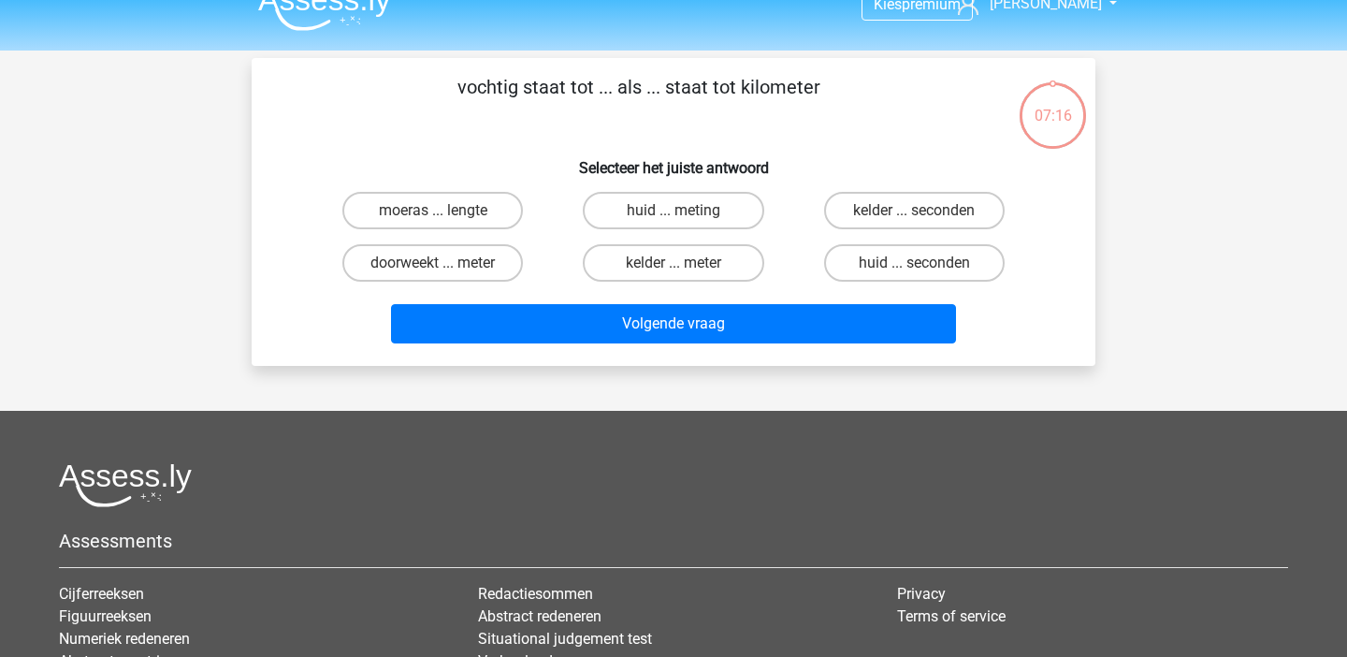
scroll to position [6, 0]
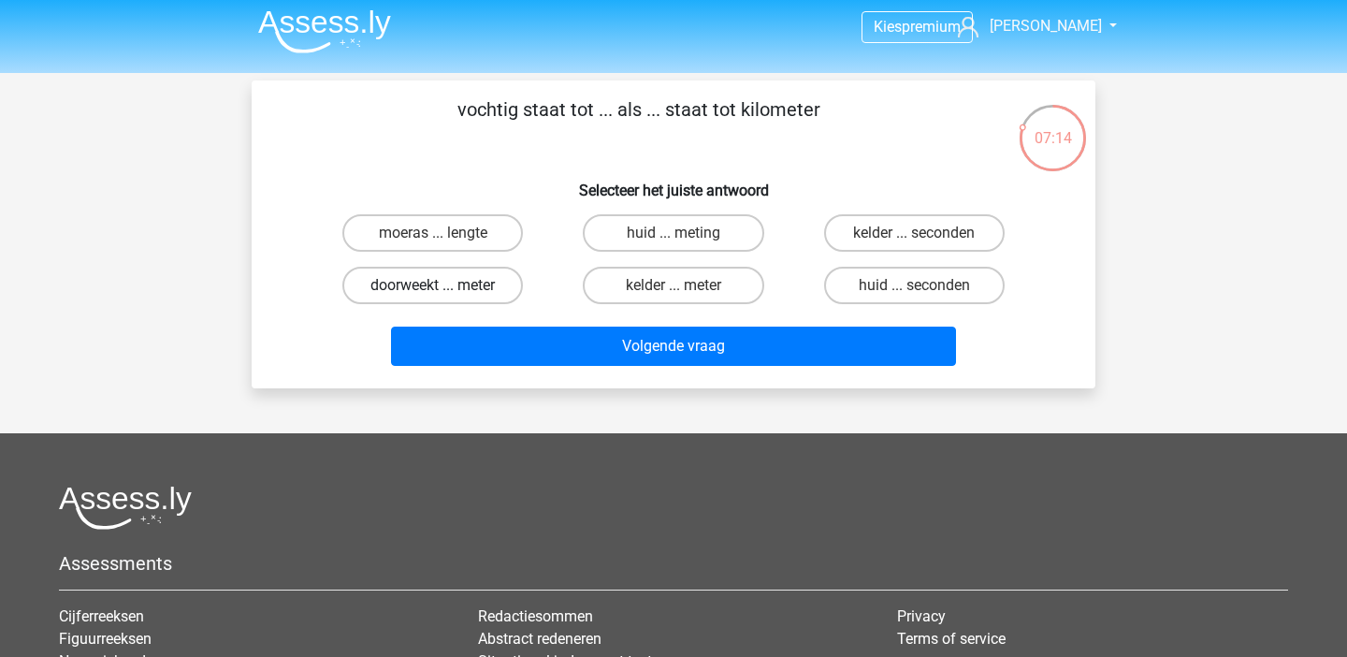
click at [478, 299] on label "doorweekt ... meter" at bounding box center [432, 285] width 181 height 37
click at [445, 298] on input "doorweekt ... meter" at bounding box center [439, 291] width 12 height 12
radio input "true"
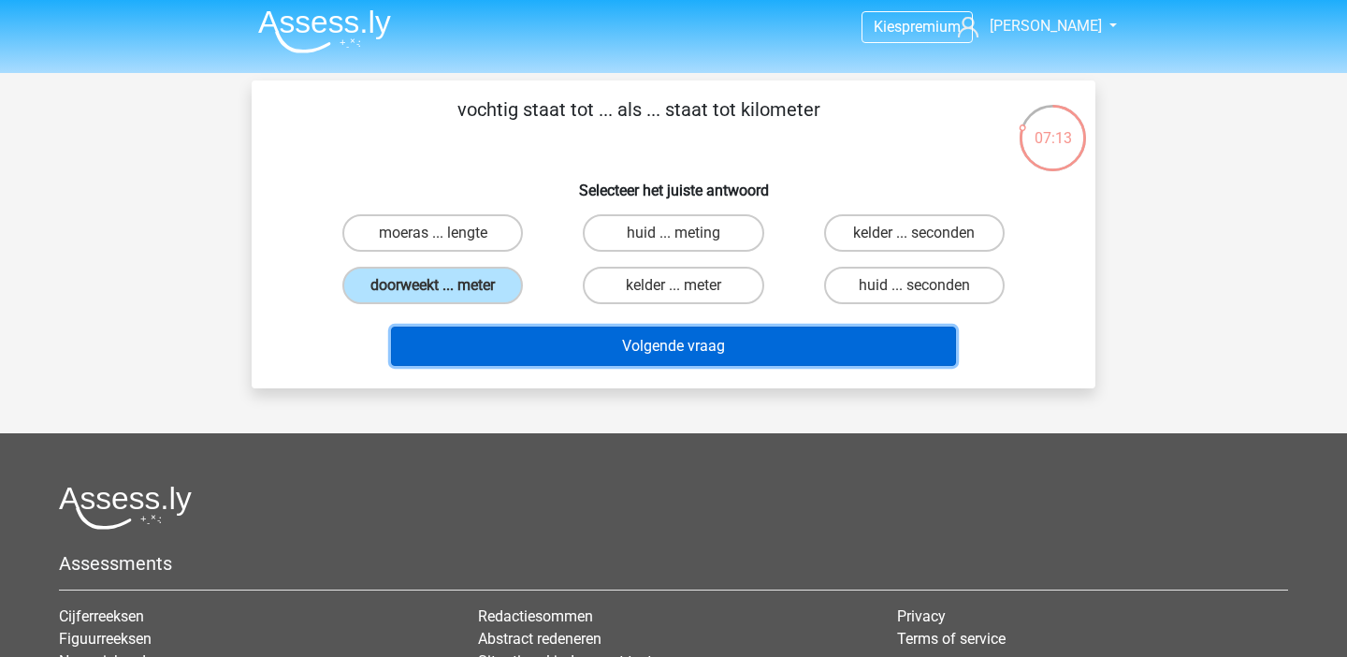
click at [491, 365] on button "Volgende vraag" at bounding box center [674, 346] width 566 height 39
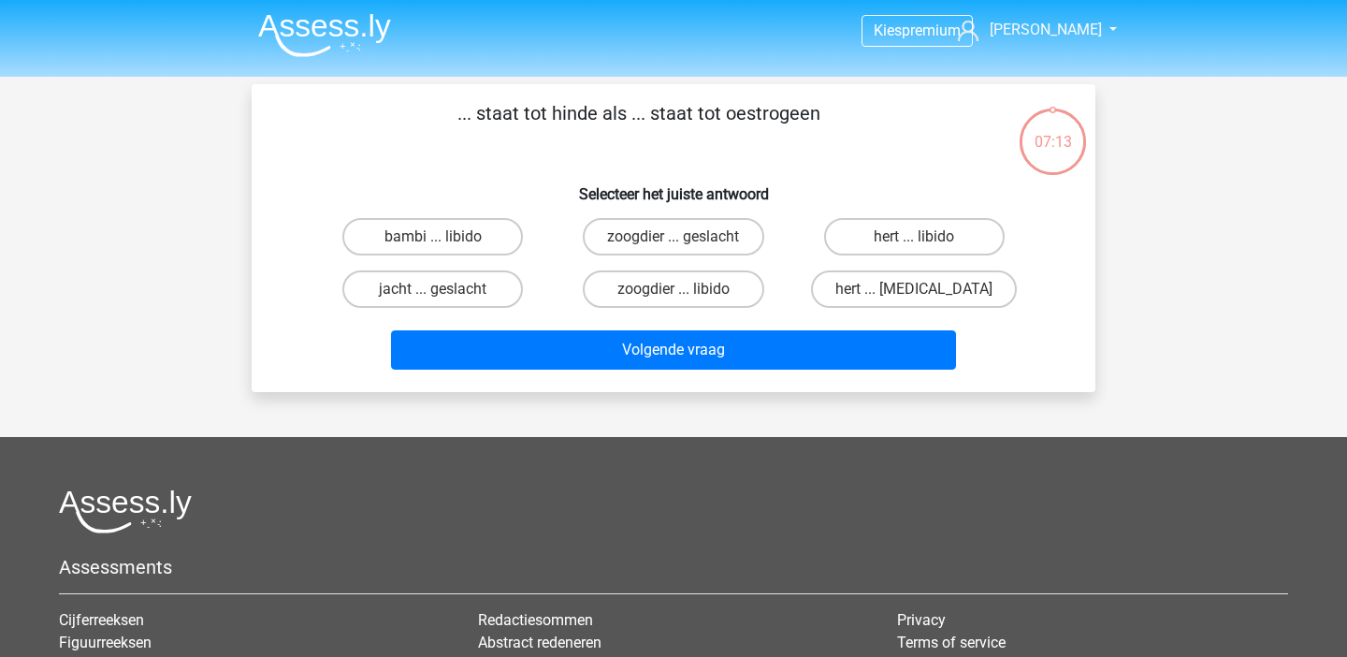
scroll to position [0, 0]
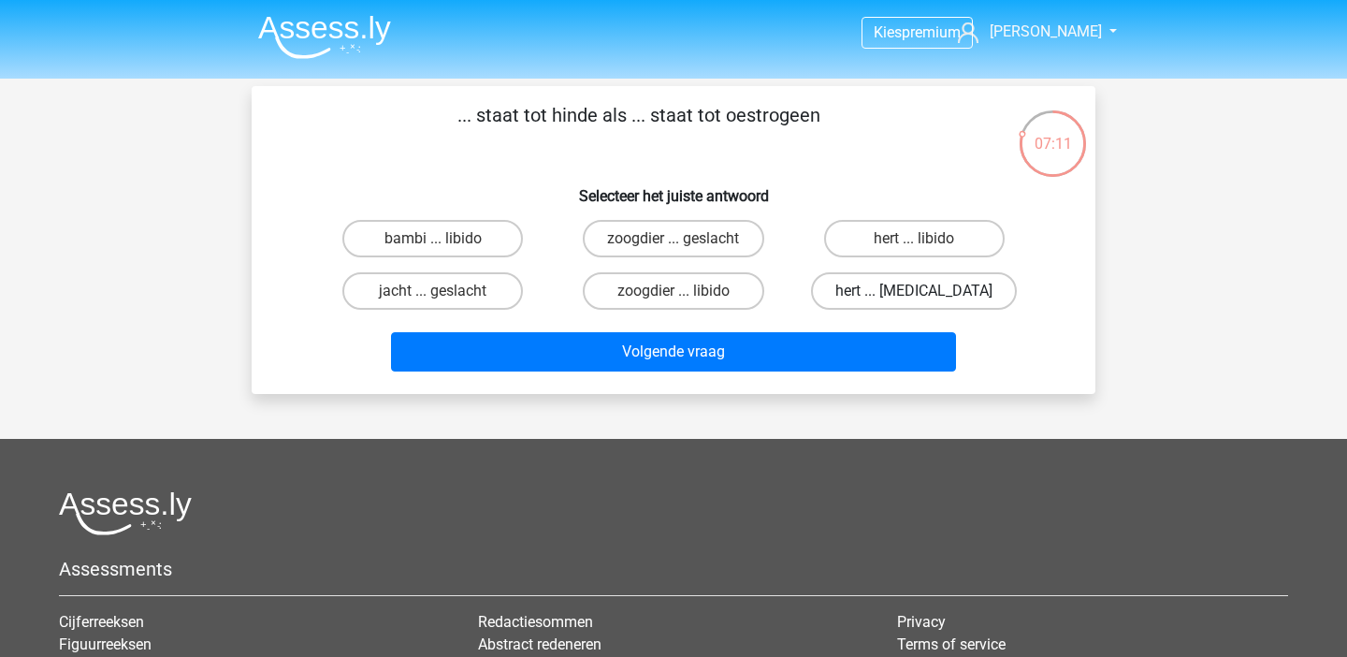
click at [975, 289] on label "hert ... testosteron" at bounding box center [914, 290] width 206 height 37
click at [926, 291] on input "hert ... testosteron" at bounding box center [920, 297] width 12 height 12
radio input "true"
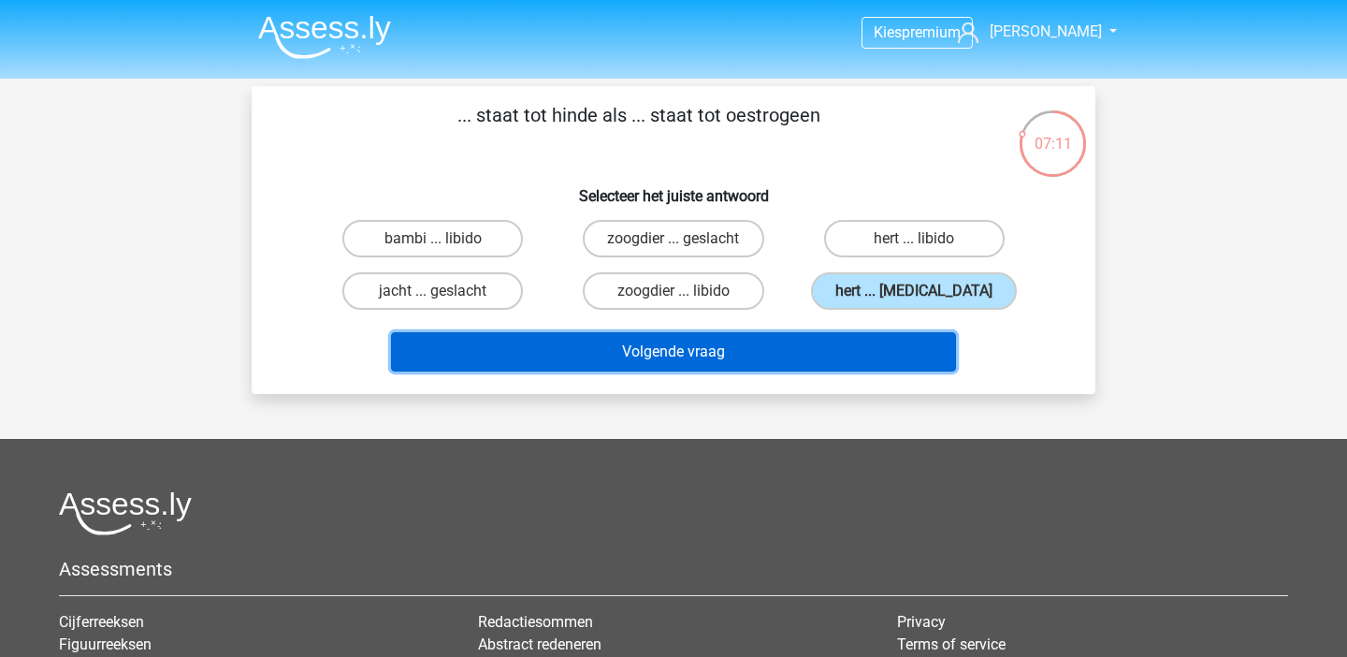
click at [917, 346] on button "Volgende vraag" at bounding box center [674, 351] width 566 height 39
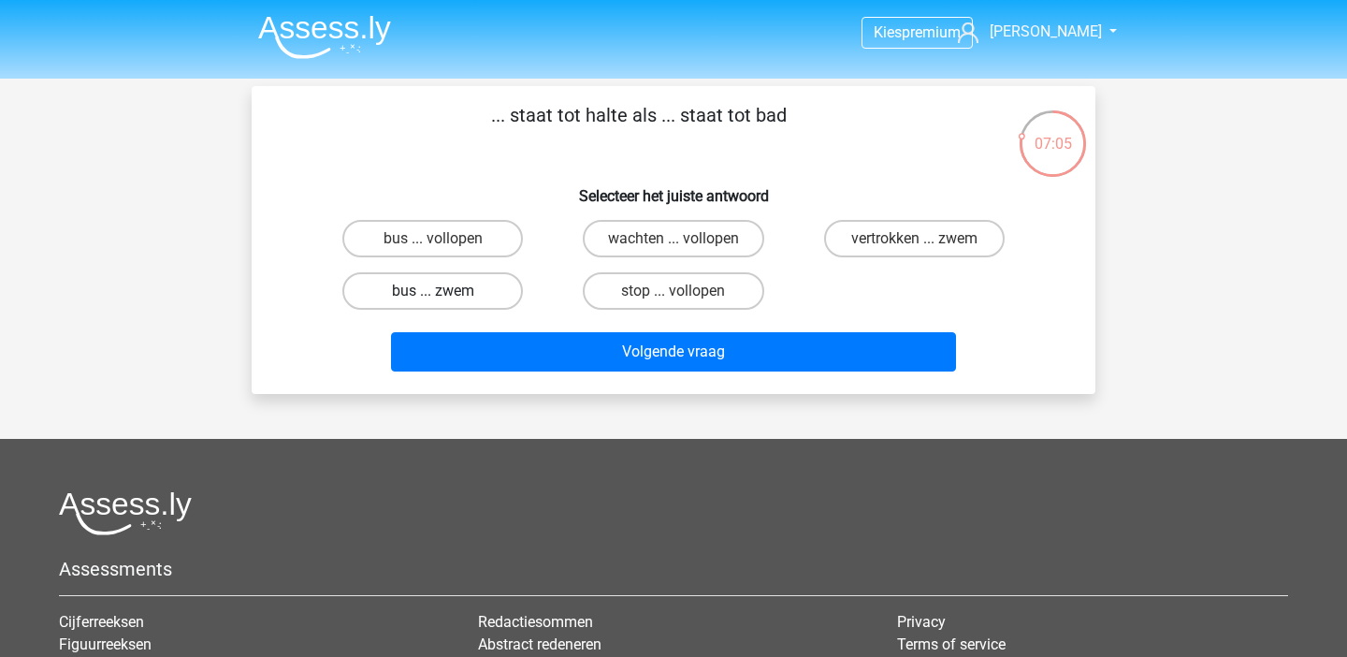
click at [478, 293] on label "bus ... zwem" at bounding box center [432, 290] width 181 height 37
click at [445, 293] on input "bus ... zwem" at bounding box center [439, 297] width 12 height 12
radio input "true"
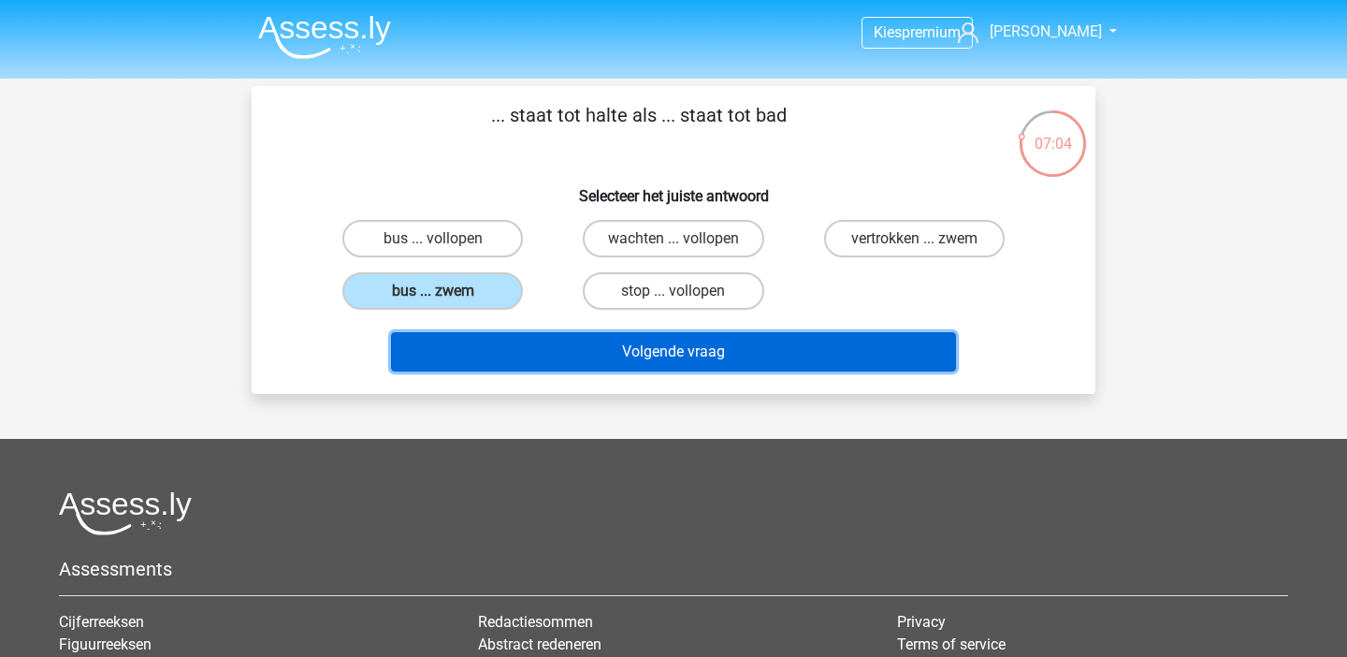
click at [538, 357] on button "Volgende vraag" at bounding box center [674, 351] width 566 height 39
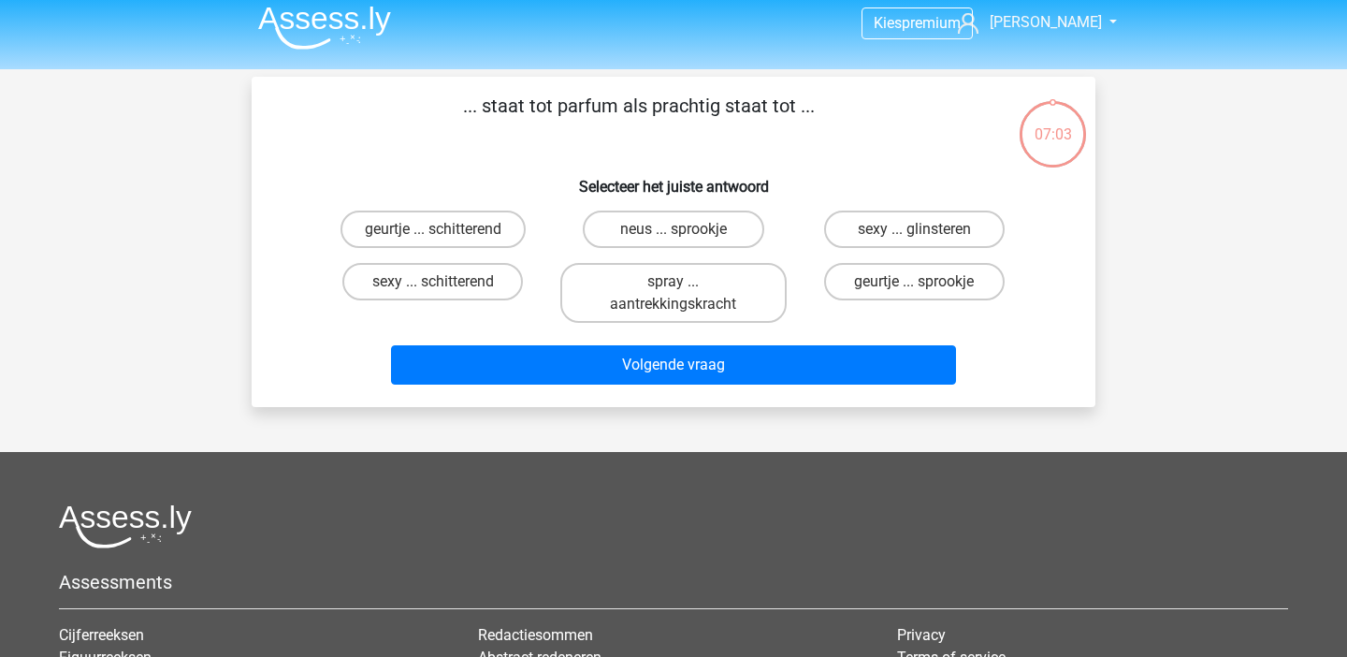
scroll to position [7, 0]
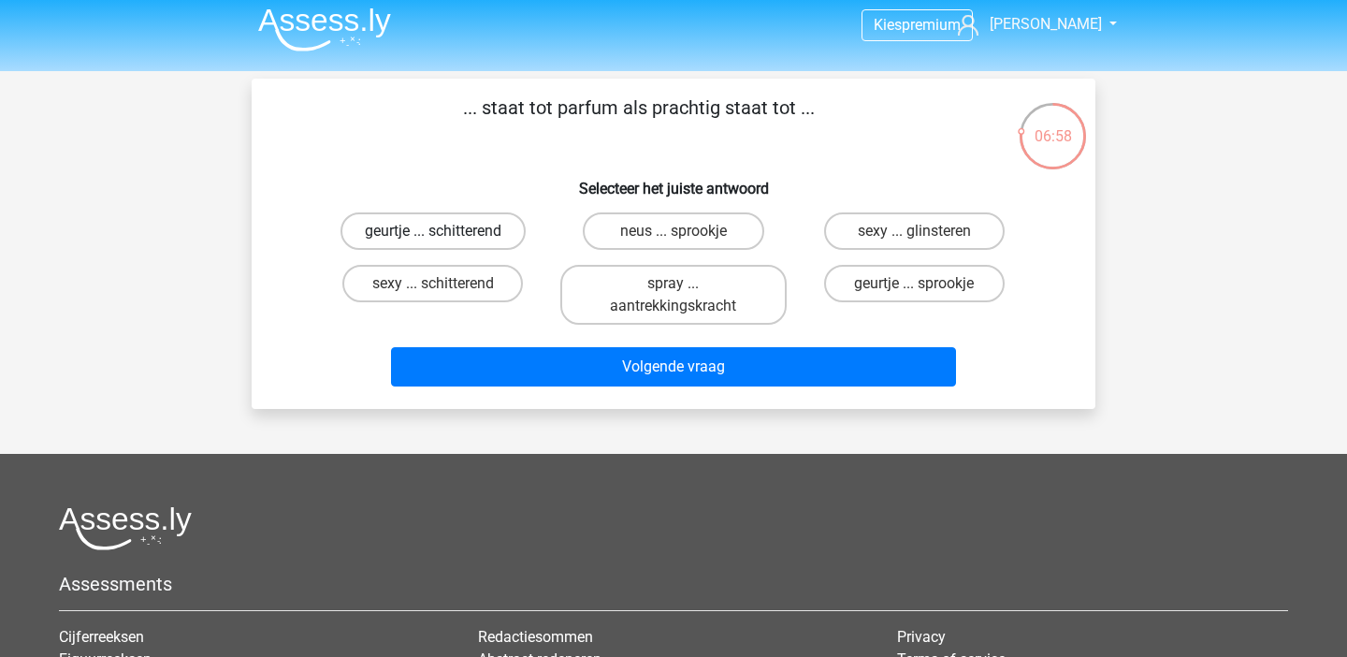
click at [462, 233] on label "geurtje ... schitterend" at bounding box center [433, 230] width 185 height 37
click at [445, 233] on input "geurtje ... schitterend" at bounding box center [439, 237] width 12 height 12
radio input "true"
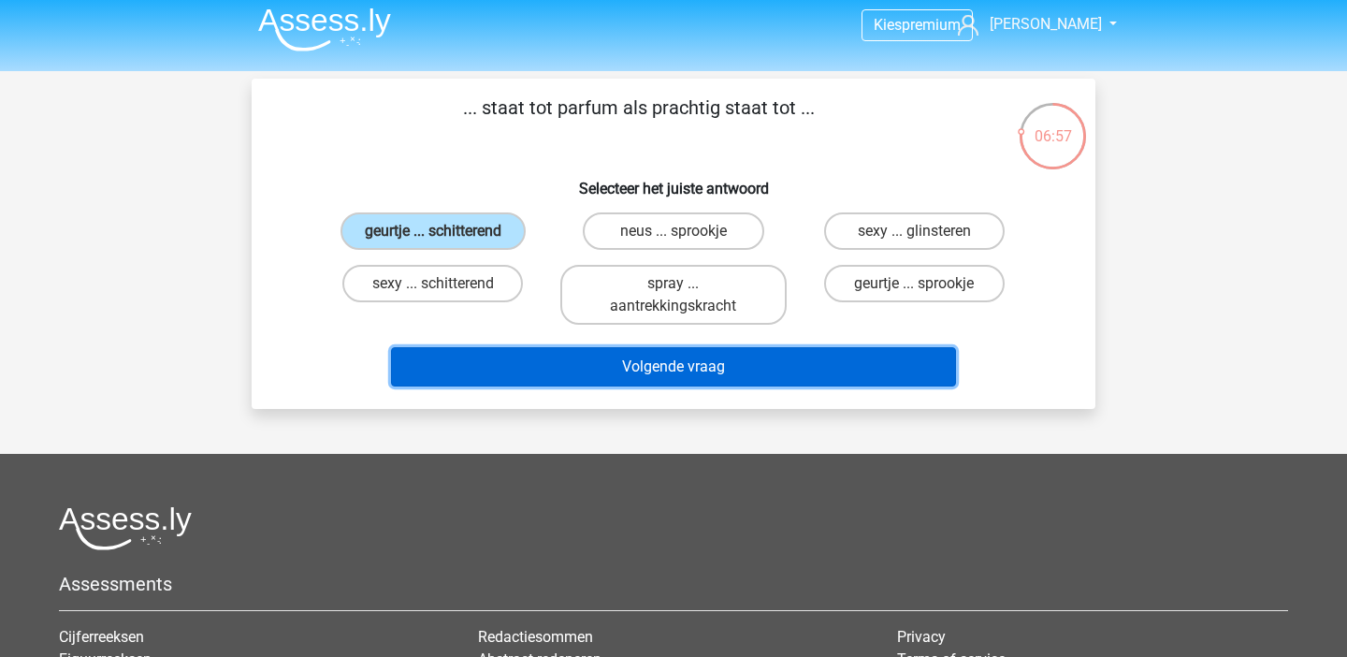
click at [501, 372] on button "Volgende vraag" at bounding box center [674, 366] width 566 height 39
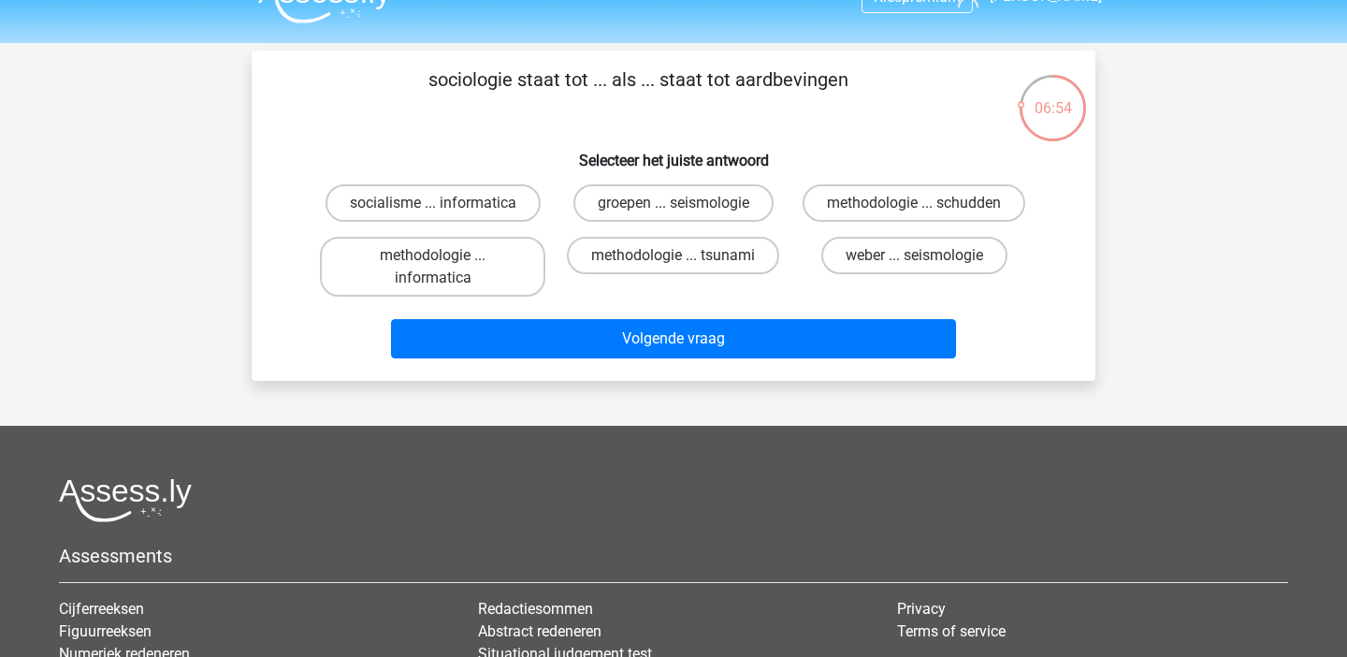
scroll to position [35, 0]
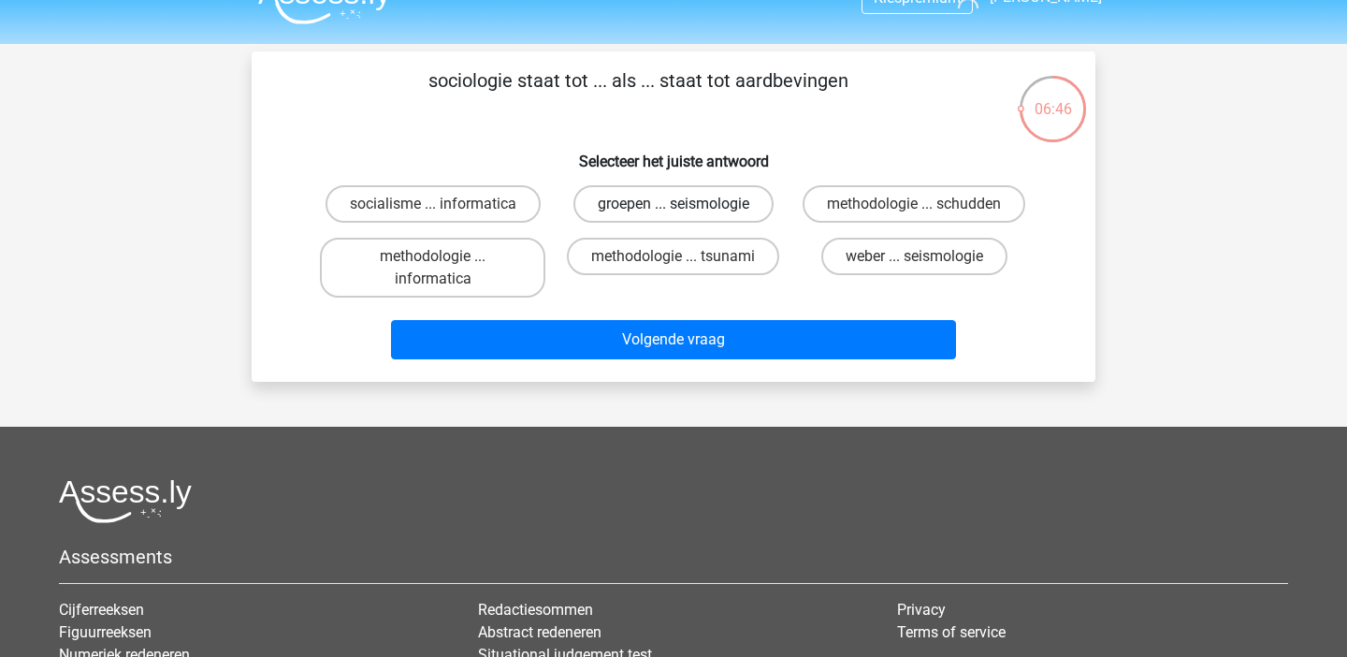
click at [643, 202] on label "groepen ... seismologie" at bounding box center [674, 203] width 200 height 37
click at [674, 204] on input "groepen ... seismologie" at bounding box center [680, 210] width 12 height 12
radio input "true"
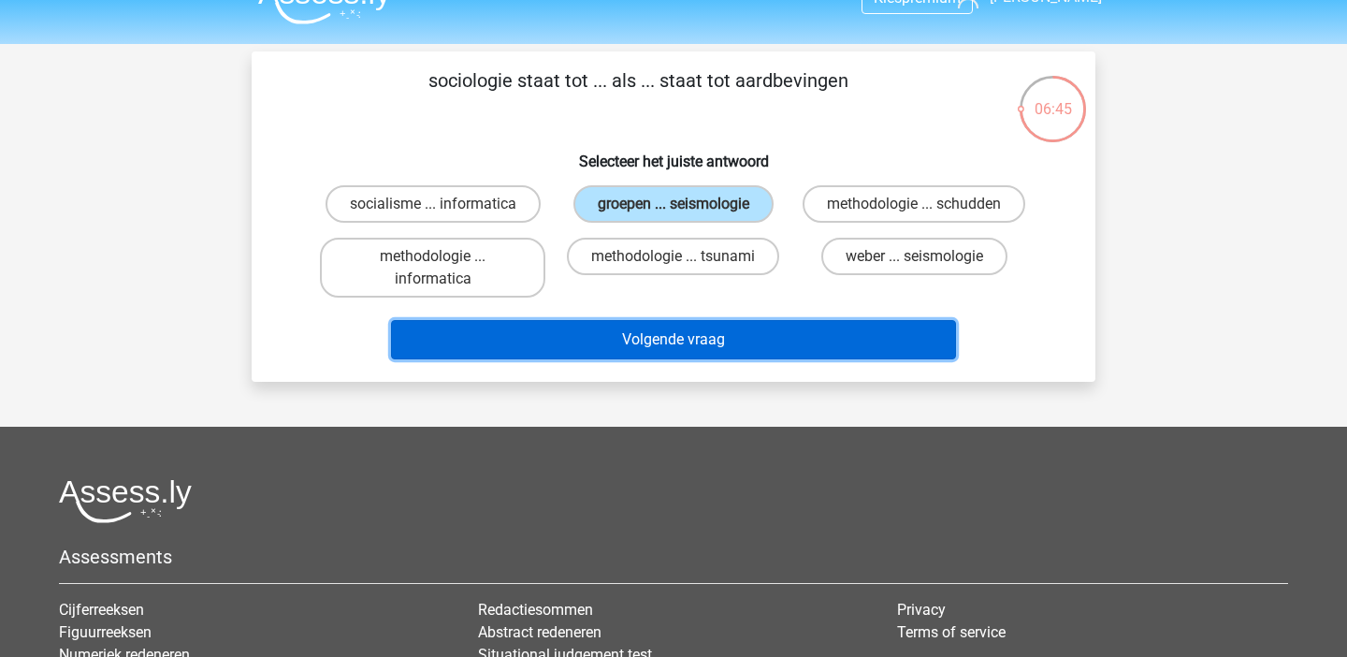
click at [641, 337] on button "Volgende vraag" at bounding box center [674, 339] width 566 height 39
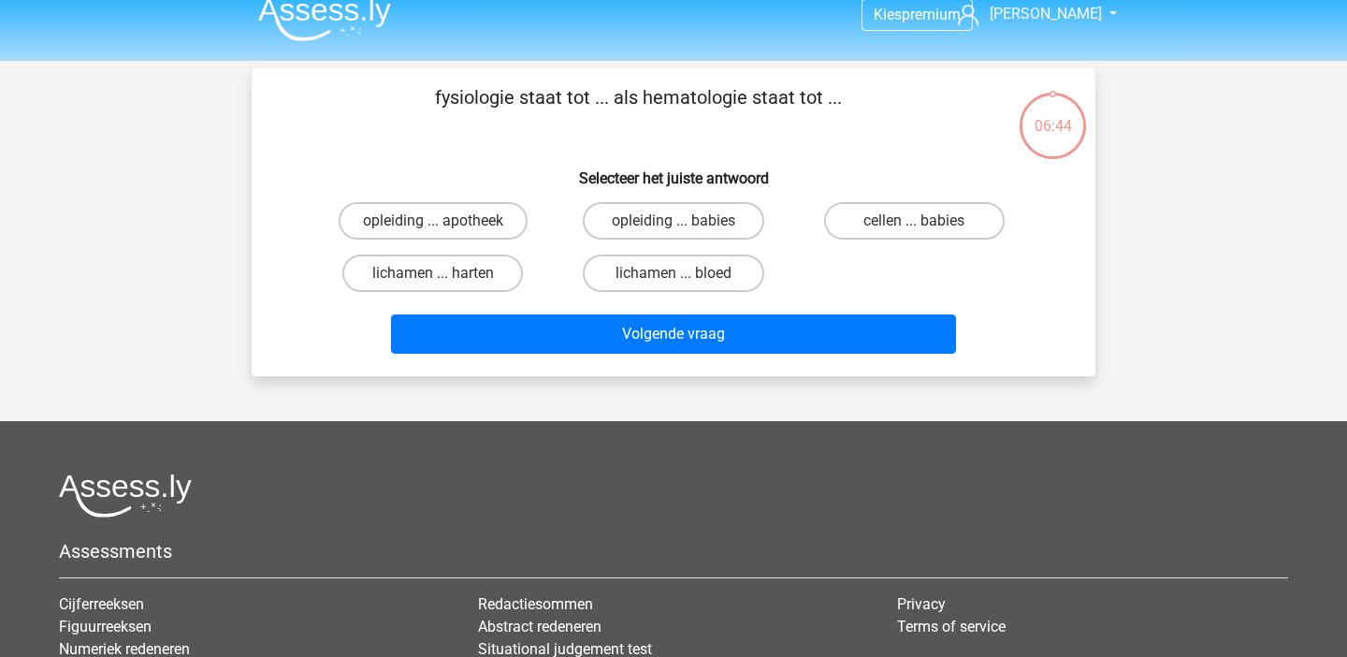
scroll to position [16, 0]
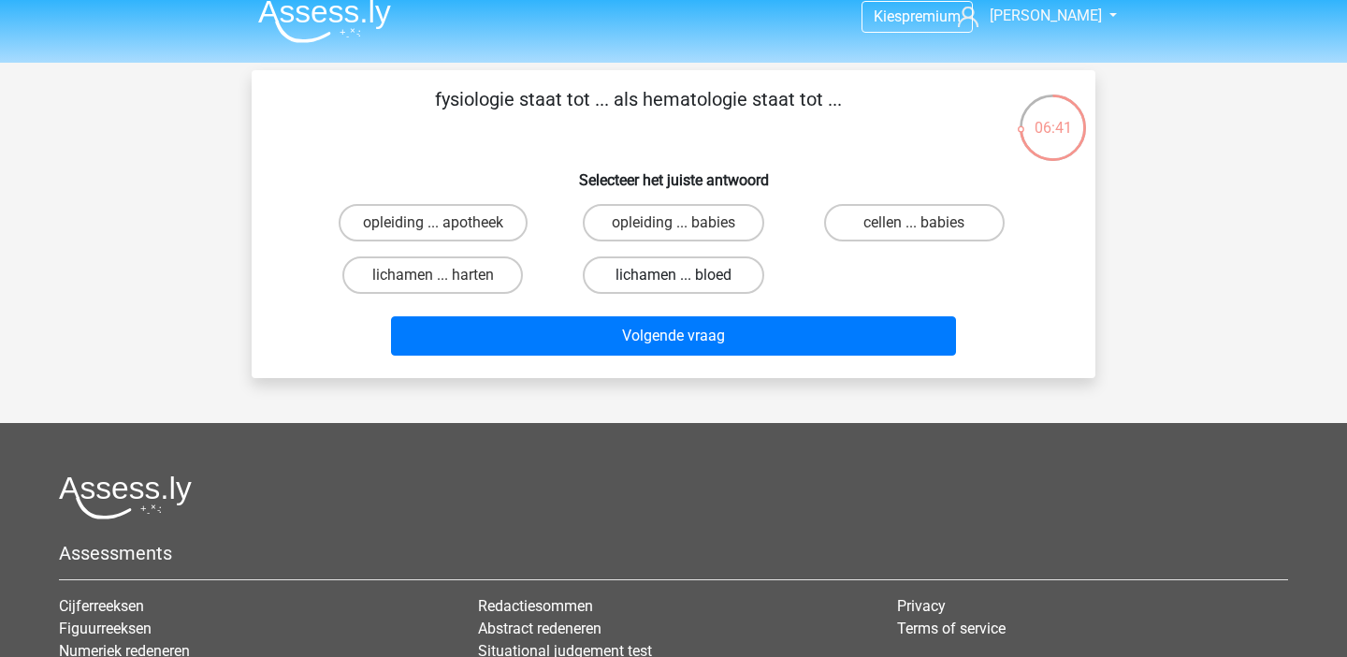
click at [688, 279] on label "lichamen ... bloed" at bounding box center [673, 274] width 181 height 37
click at [686, 279] on input "lichamen ... bloed" at bounding box center [680, 281] width 12 height 12
radio input "true"
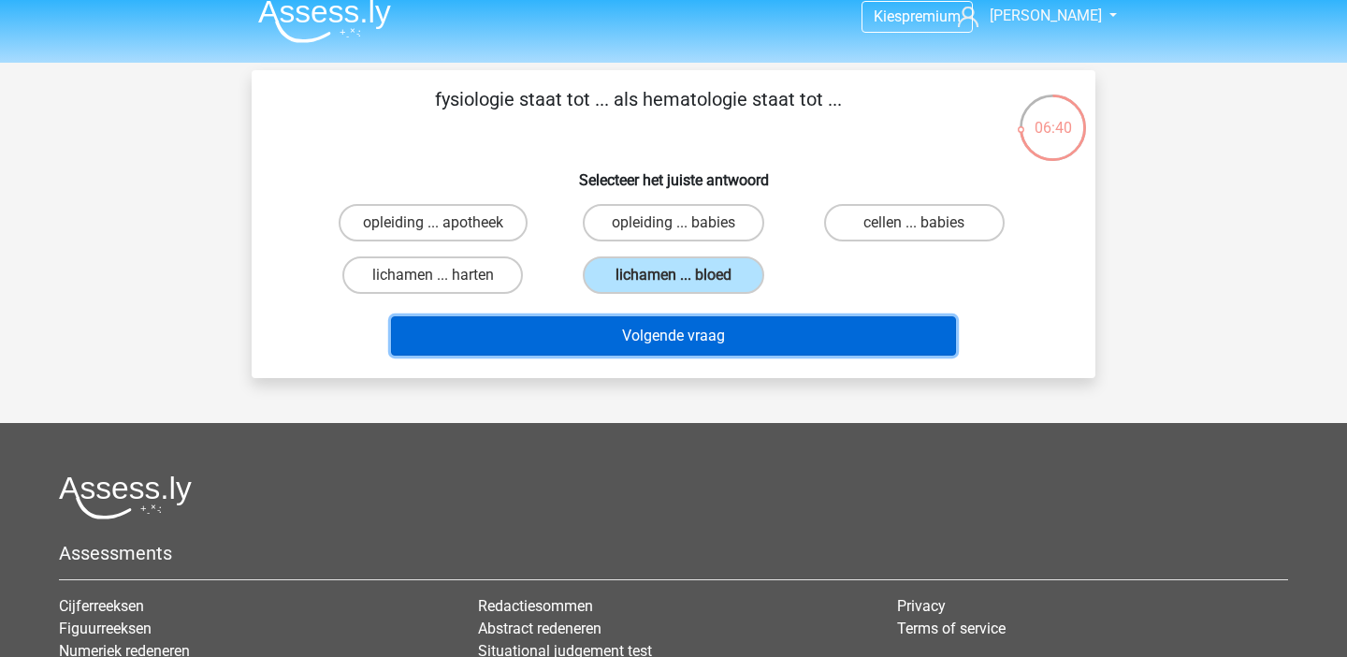
click at [690, 353] on button "Volgende vraag" at bounding box center [674, 335] width 566 height 39
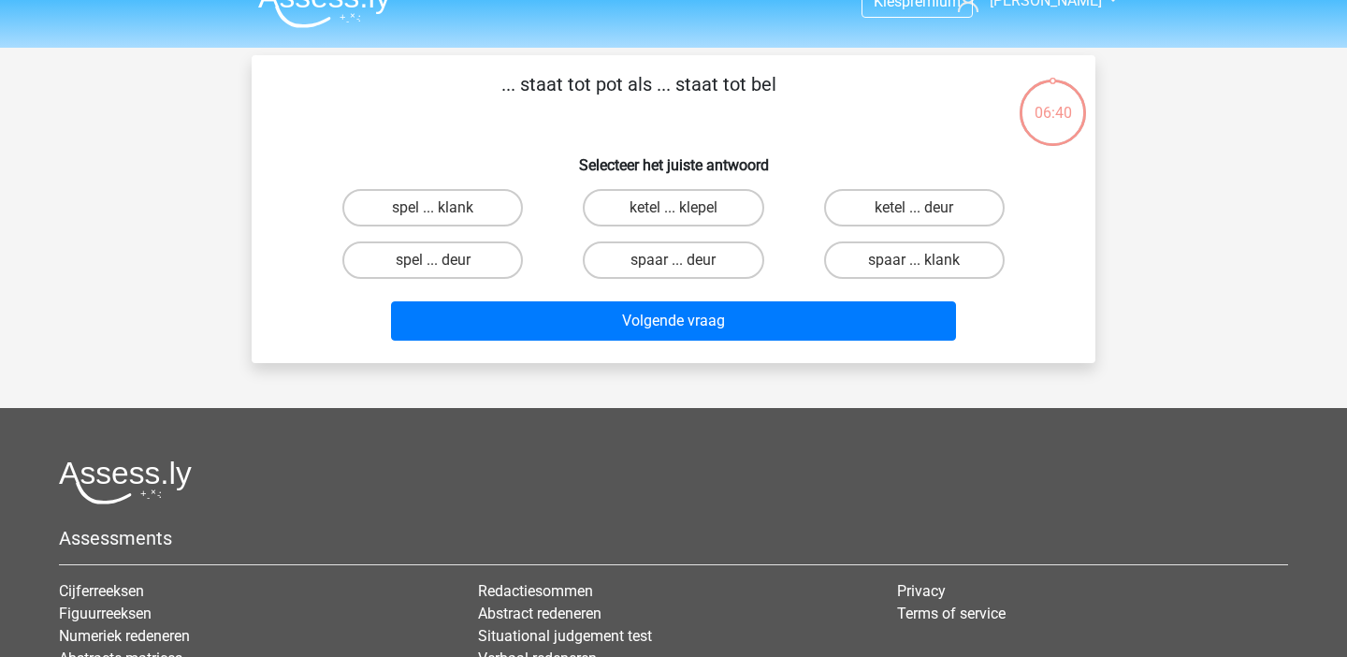
scroll to position [0, 0]
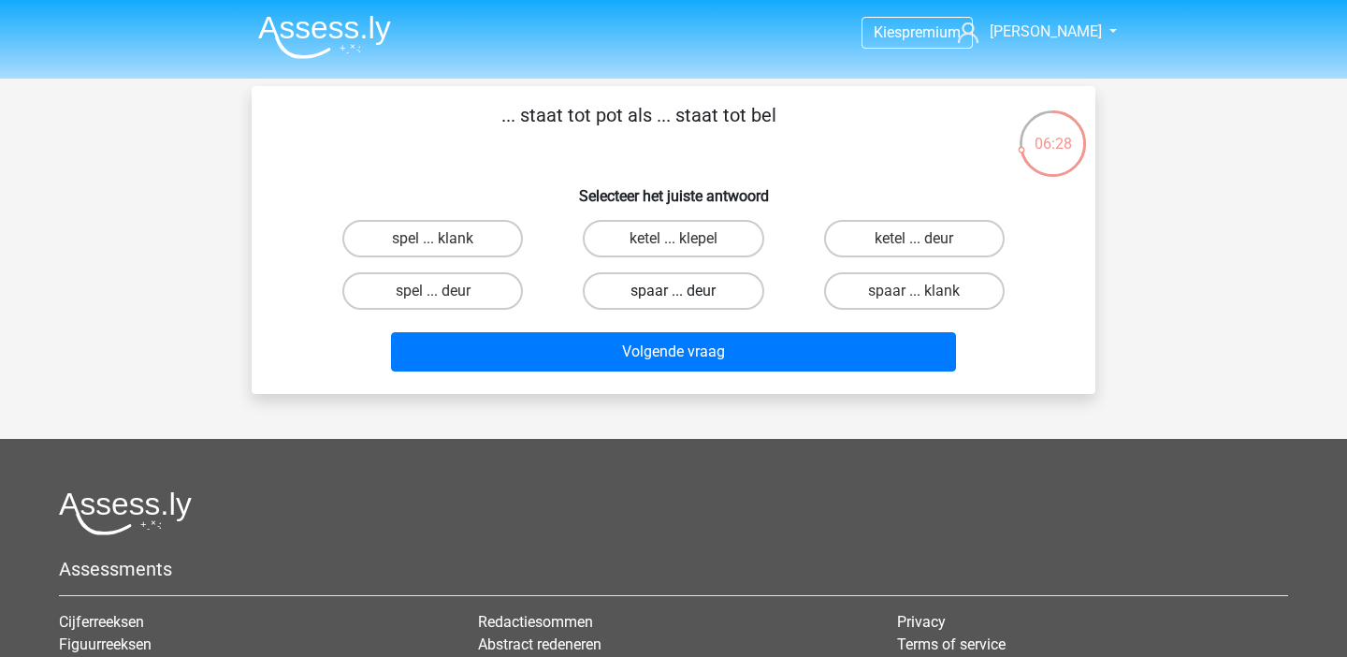
click at [695, 298] on label "spaar ... deur" at bounding box center [673, 290] width 181 height 37
click at [686, 298] on input "spaar ... deur" at bounding box center [680, 297] width 12 height 12
radio input "true"
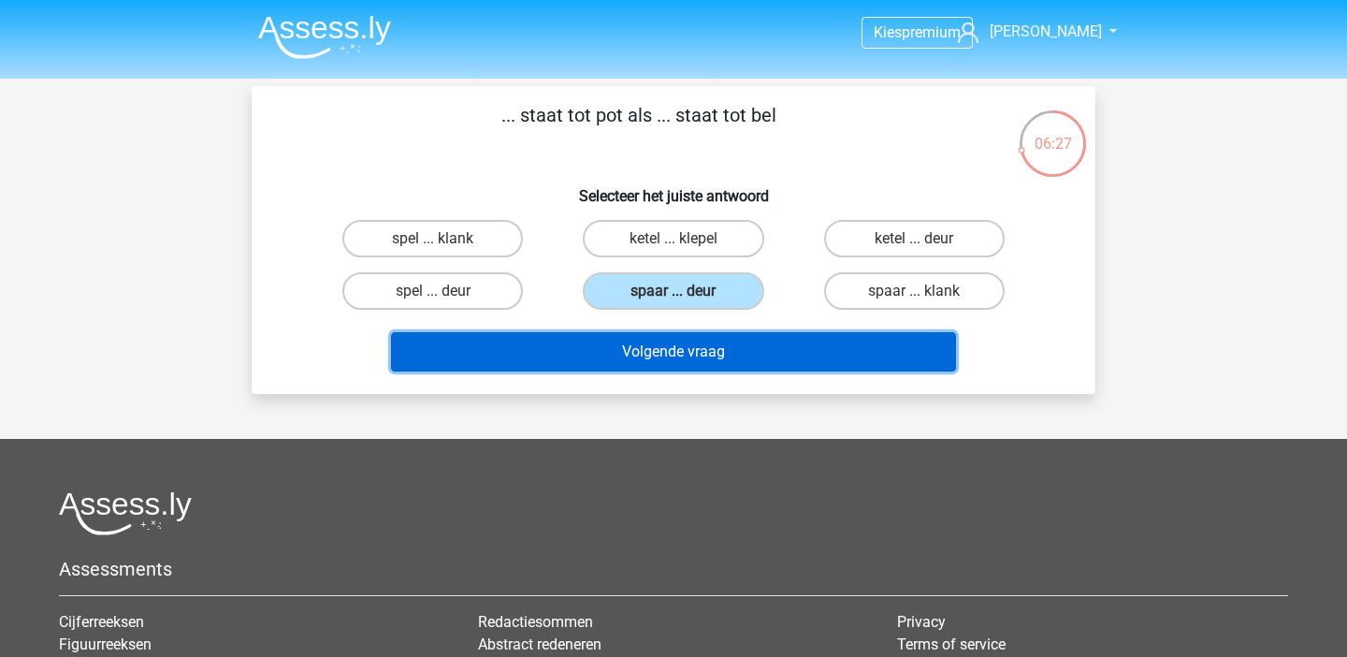
click at [695, 365] on button "Volgende vraag" at bounding box center [674, 351] width 566 height 39
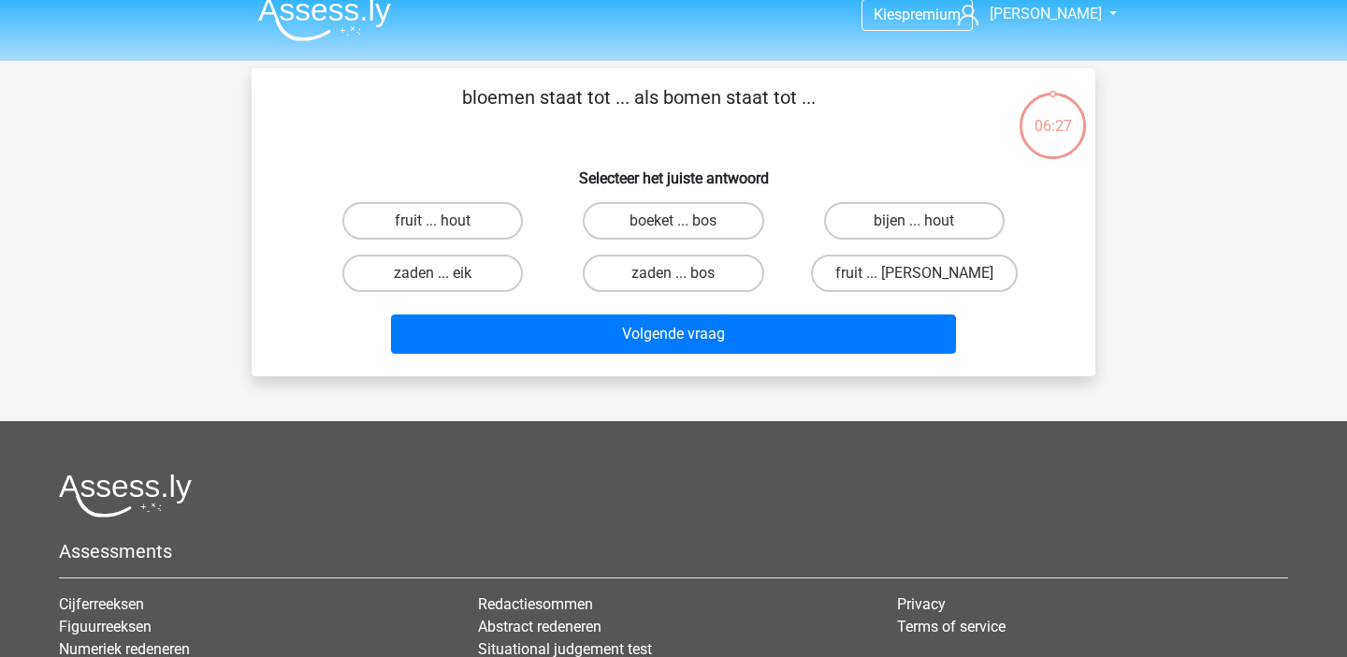
scroll to position [17, 0]
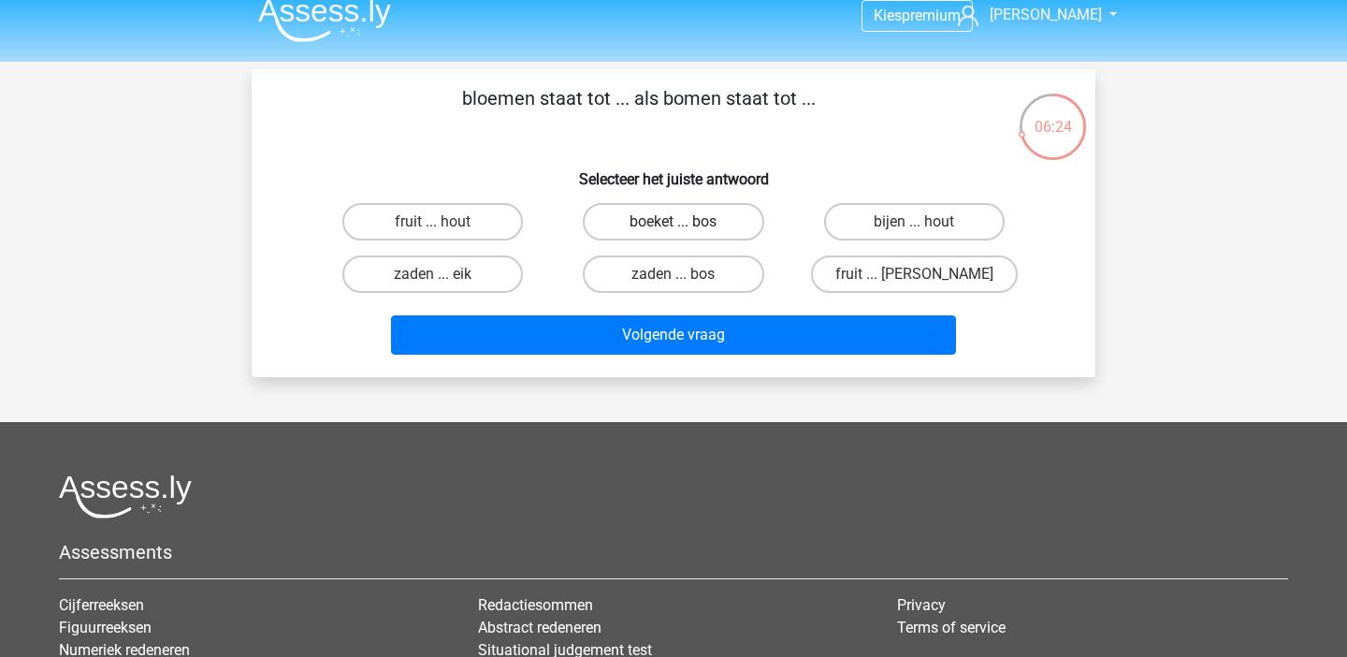
click at [653, 225] on label "boeket ... bos" at bounding box center [673, 221] width 181 height 37
click at [674, 225] on input "boeket ... bos" at bounding box center [680, 228] width 12 height 12
radio input "true"
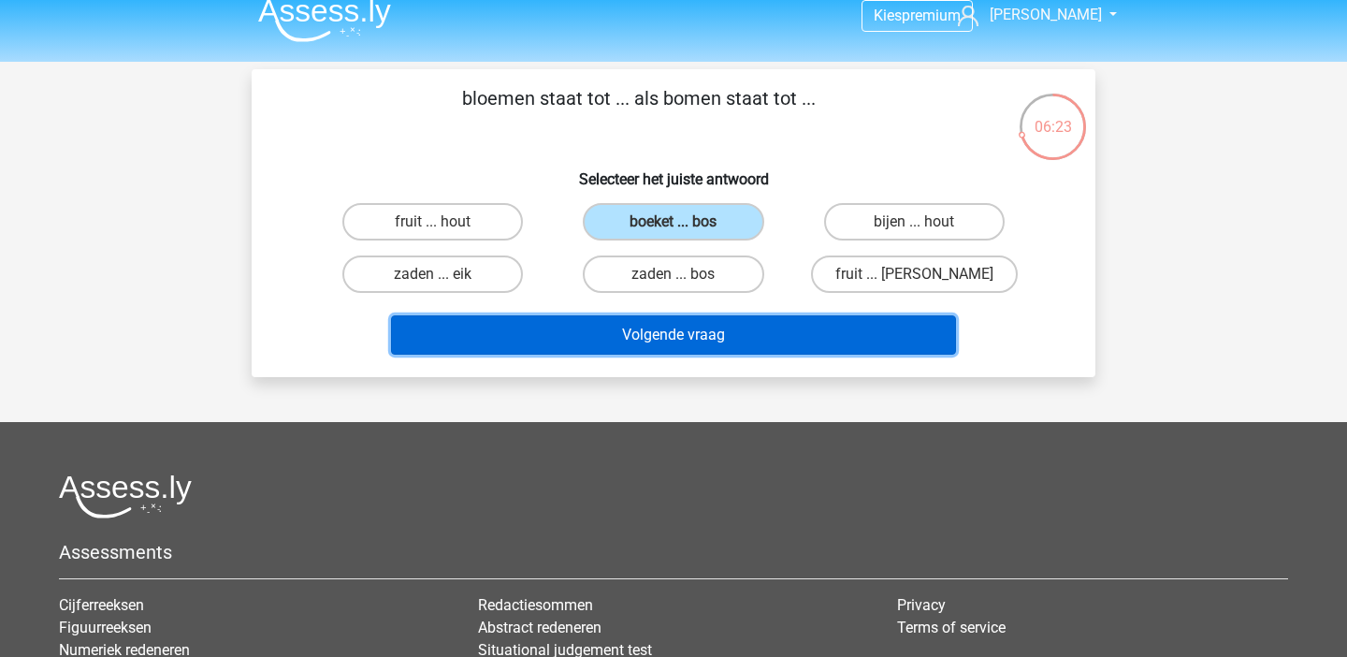
click at [634, 324] on button "Volgende vraag" at bounding box center [674, 334] width 566 height 39
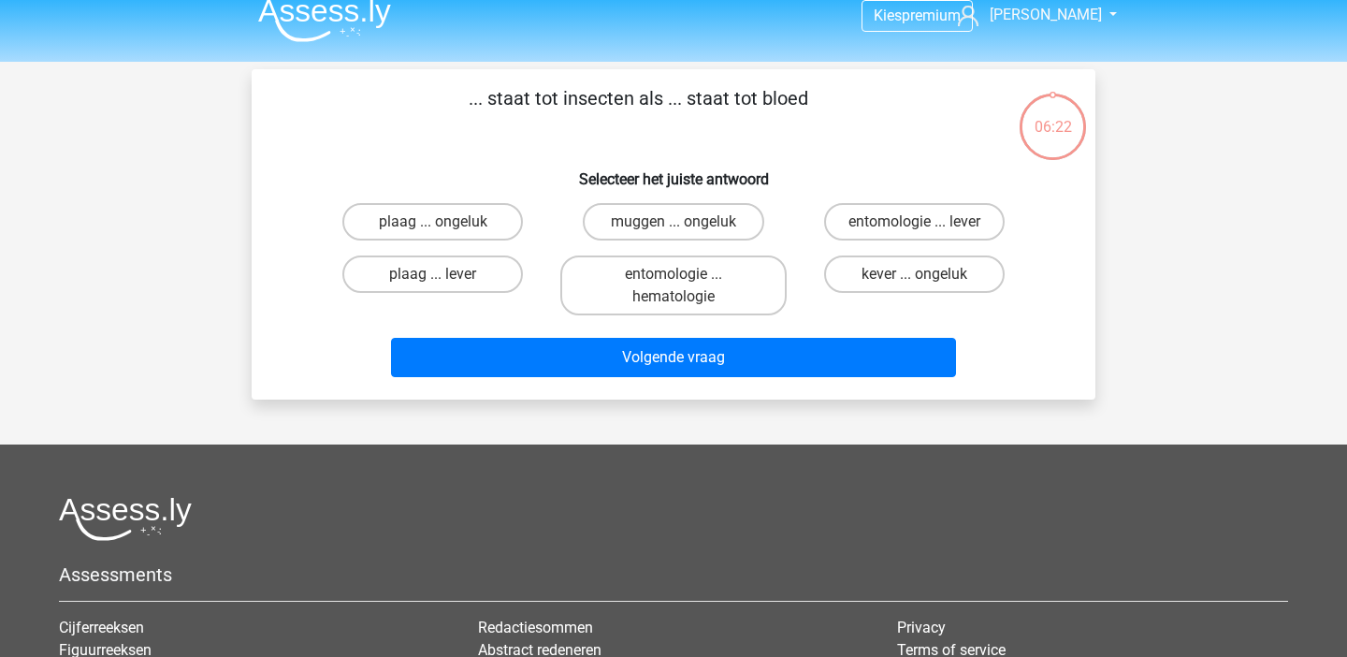
scroll to position [14, 0]
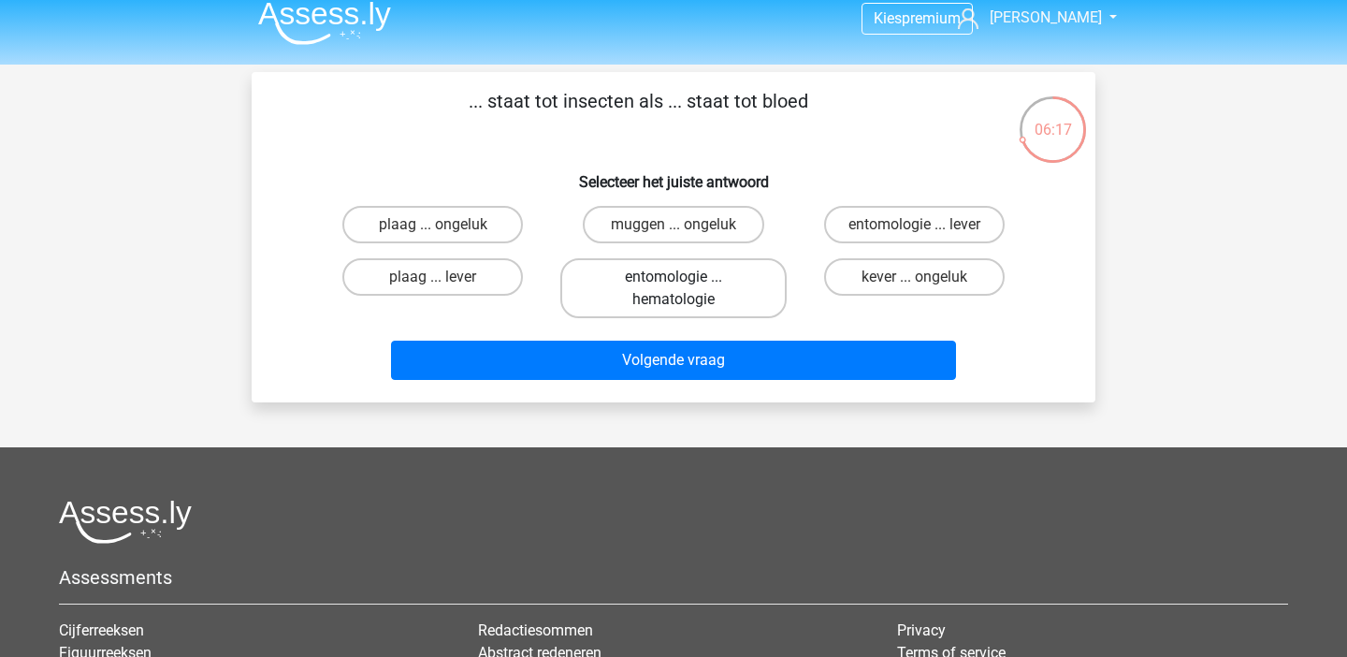
click at [674, 306] on label "entomologie ... hematologie" at bounding box center [674, 288] width 226 height 60
click at [674, 289] on input "entomologie ... hematologie" at bounding box center [680, 283] width 12 height 12
radio input "true"
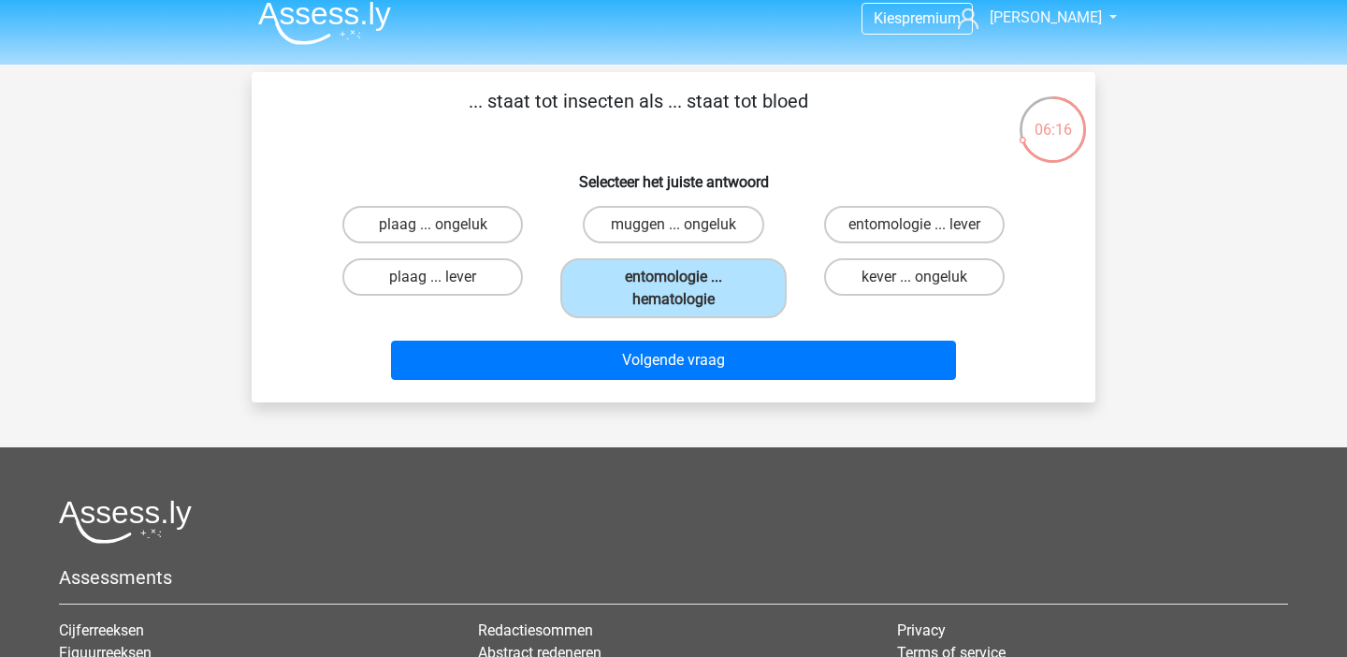
click at [674, 380] on div "Volgende vraag" at bounding box center [674, 364] width 722 height 47
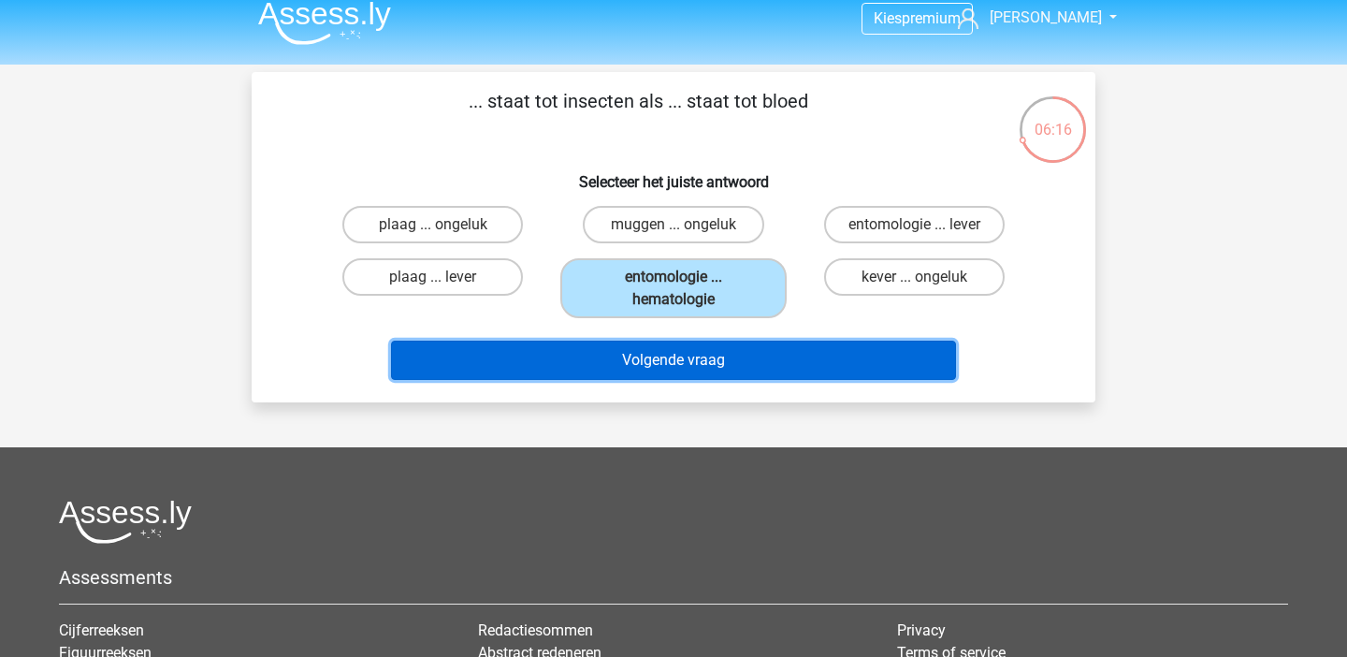
click at [689, 357] on button "Volgende vraag" at bounding box center [674, 360] width 566 height 39
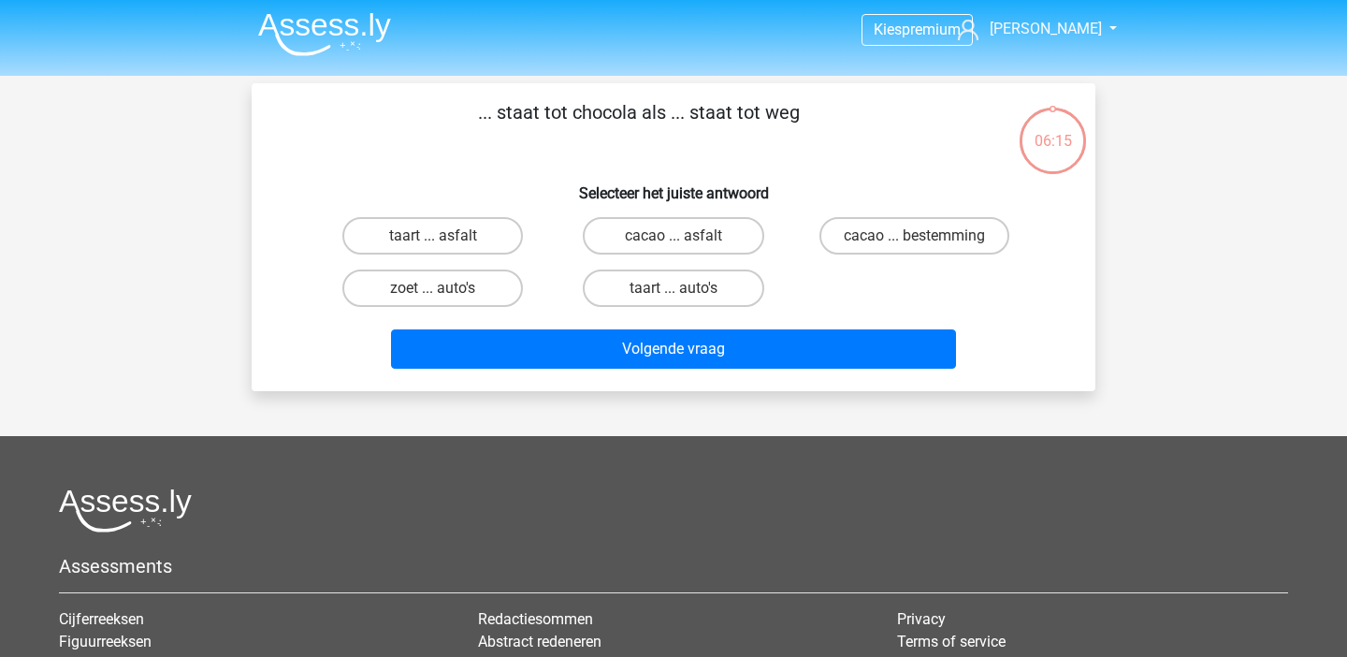
scroll to position [0, 0]
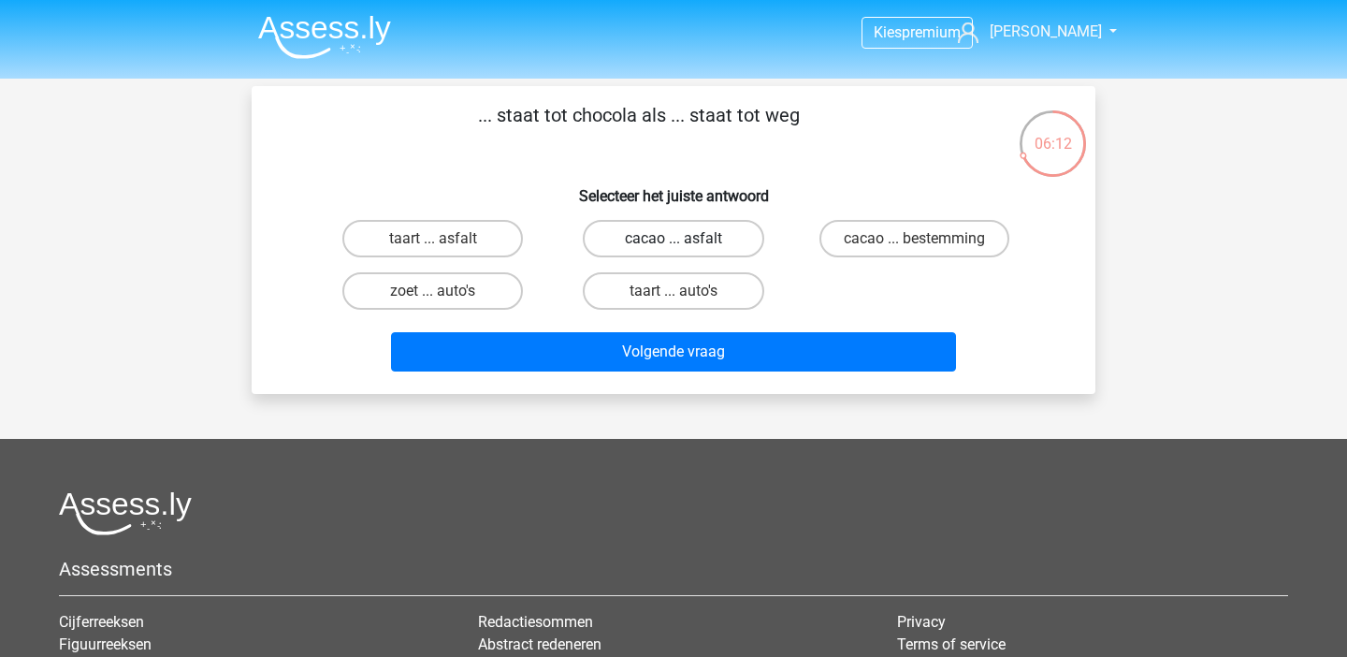
click at [713, 248] on label "cacao ... asfalt" at bounding box center [673, 238] width 181 height 37
click at [686, 248] on input "cacao ... asfalt" at bounding box center [680, 245] width 12 height 12
radio input "true"
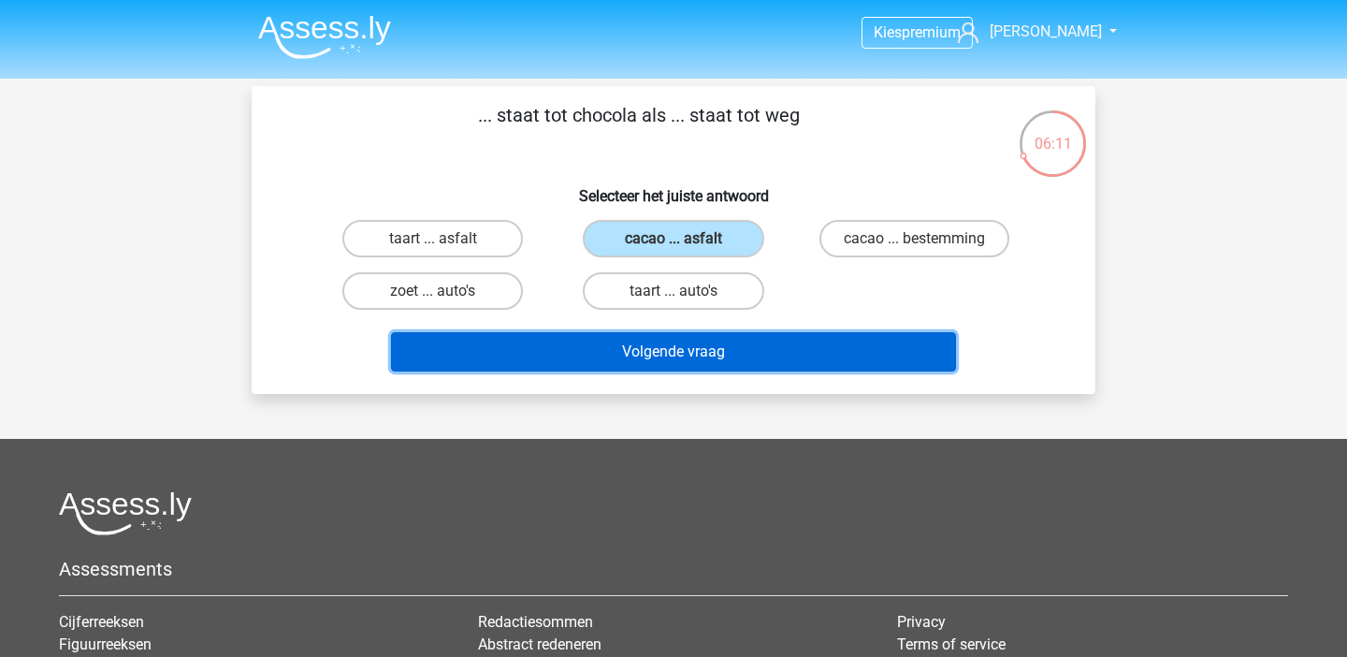
click at [689, 366] on button "Volgende vraag" at bounding box center [674, 351] width 566 height 39
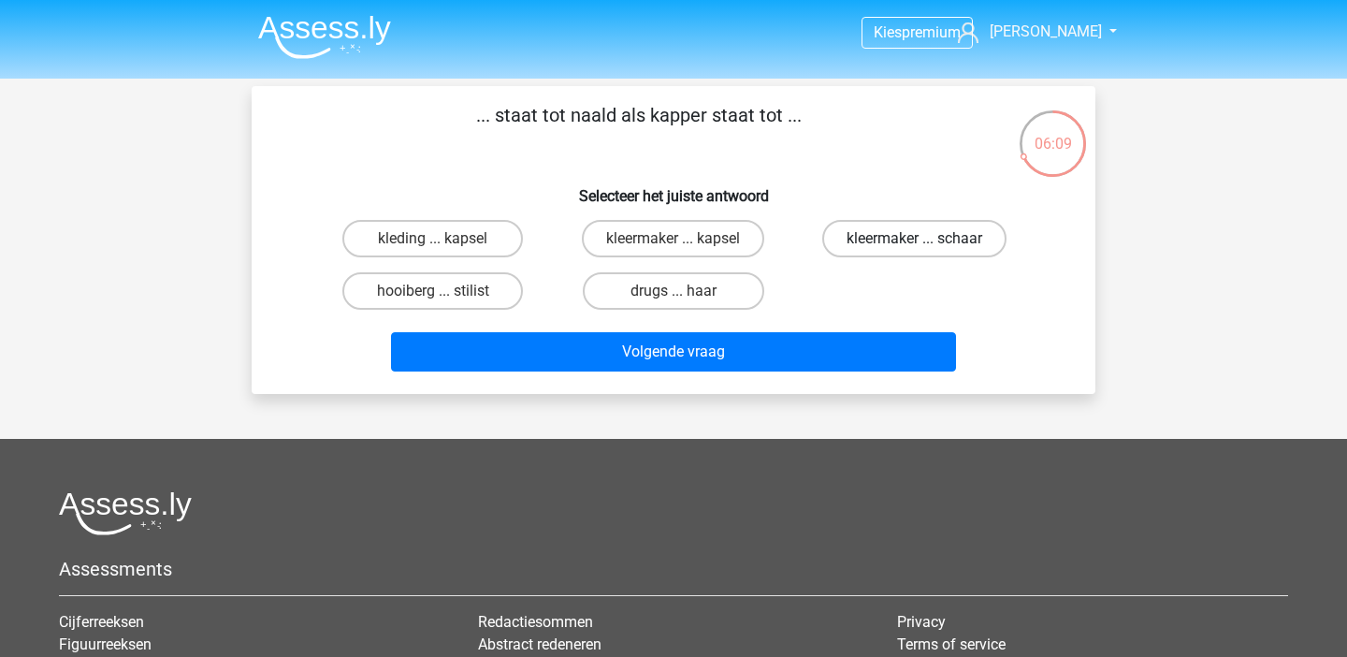
click at [865, 226] on label "kleermaker ... schaar" at bounding box center [915, 238] width 184 height 37
click at [914, 239] on input "kleermaker ... schaar" at bounding box center [920, 245] width 12 height 12
radio input "true"
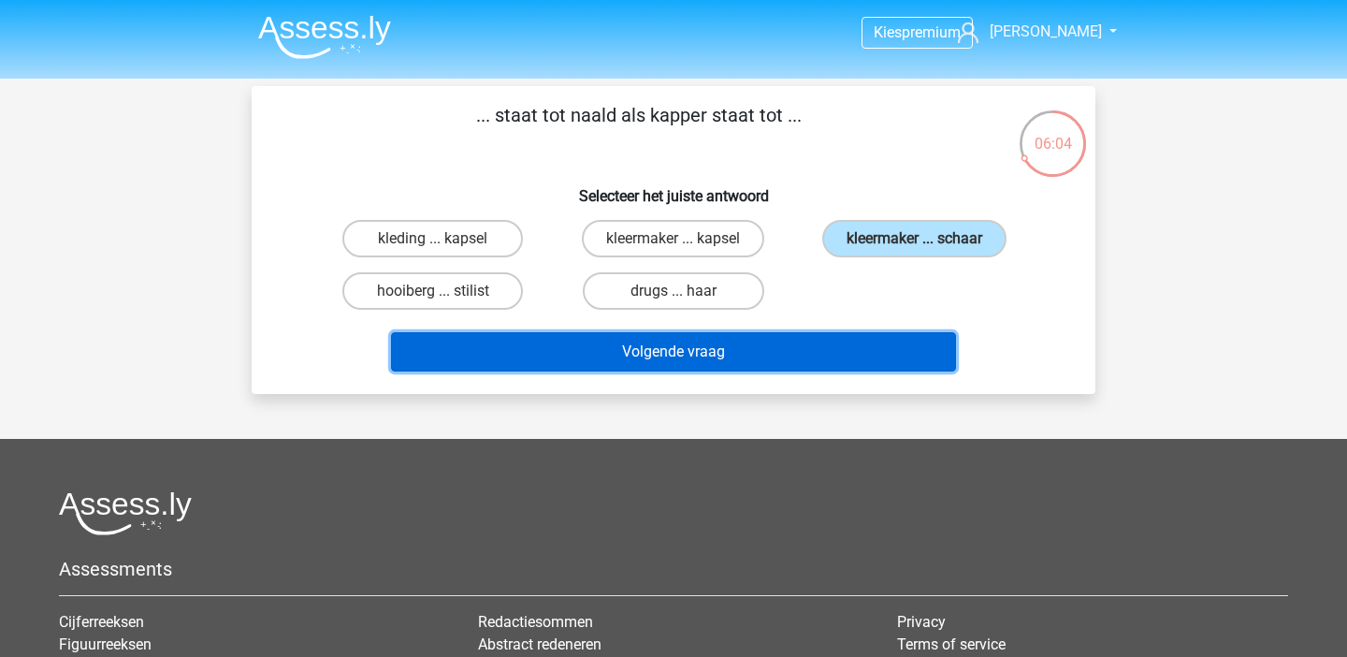
click at [548, 357] on button "Volgende vraag" at bounding box center [674, 351] width 566 height 39
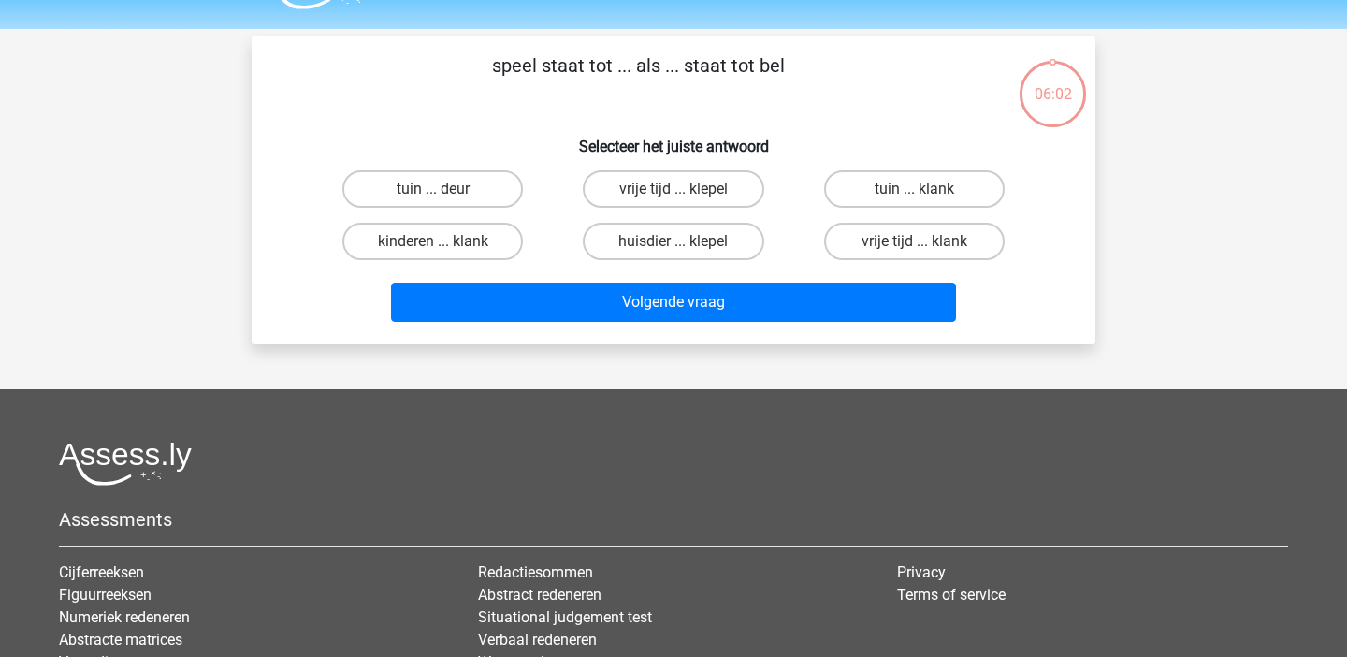
scroll to position [35, 0]
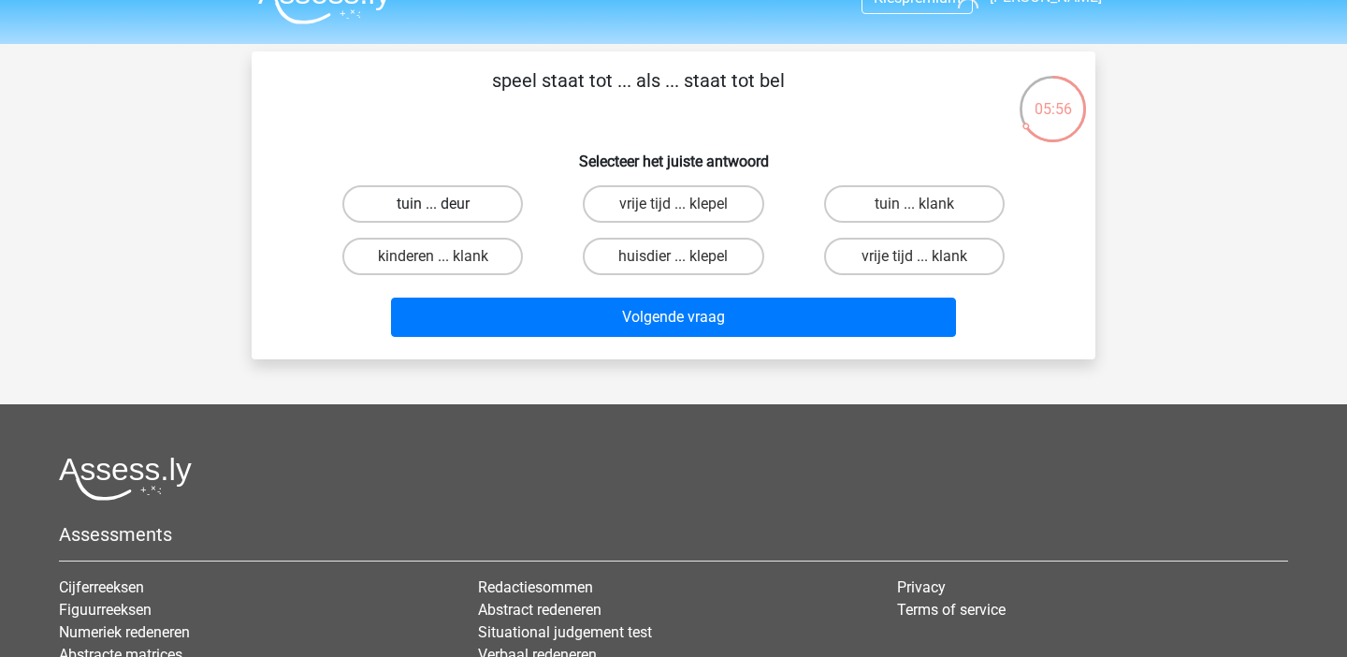
click at [435, 199] on label "tuin ... deur" at bounding box center [432, 203] width 181 height 37
click at [435, 204] on input "tuin ... deur" at bounding box center [439, 210] width 12 height 12
radio input "true"
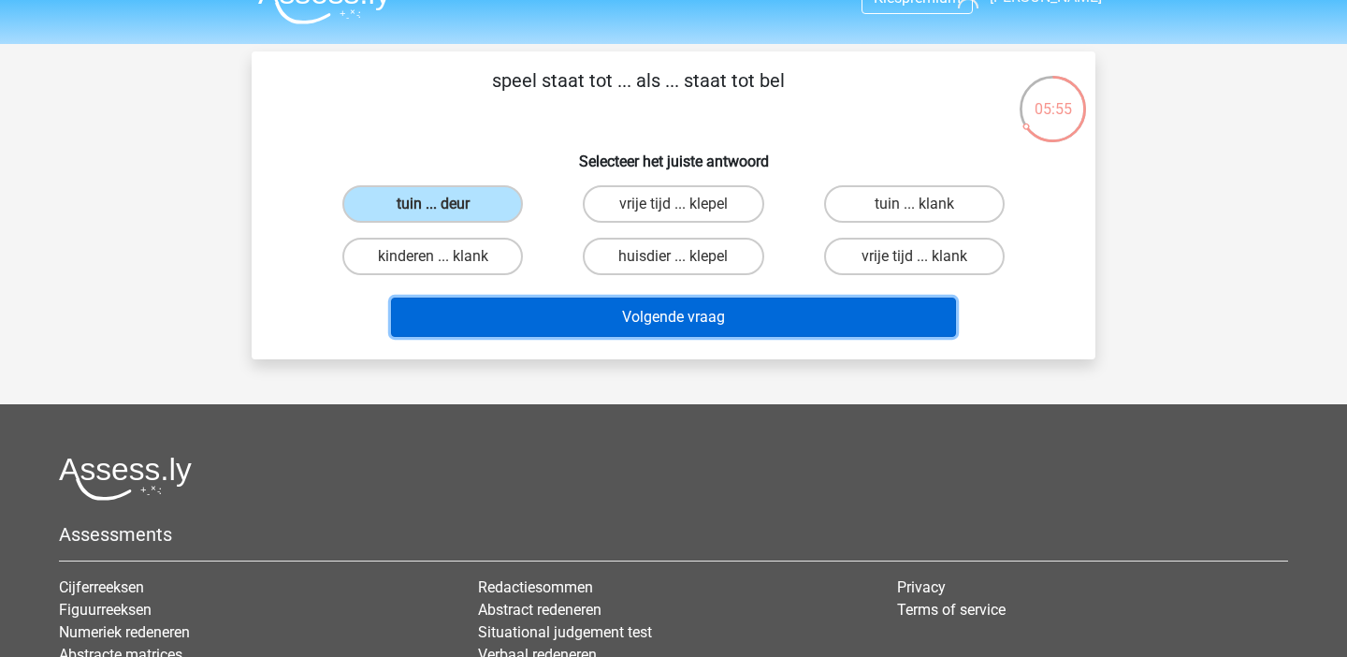
click at [497, 318] on button "Volgende vraag" at bounding box center [674, 317] width 566 height 39
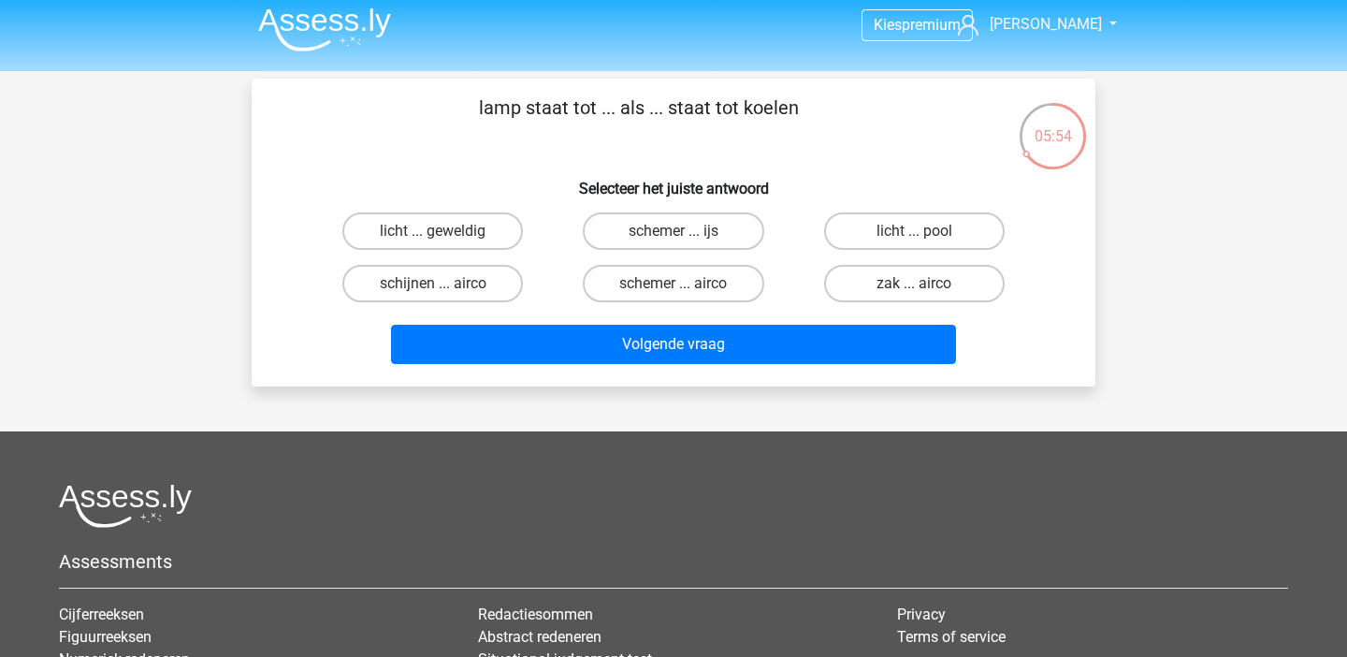
scroll to position [6, 0]
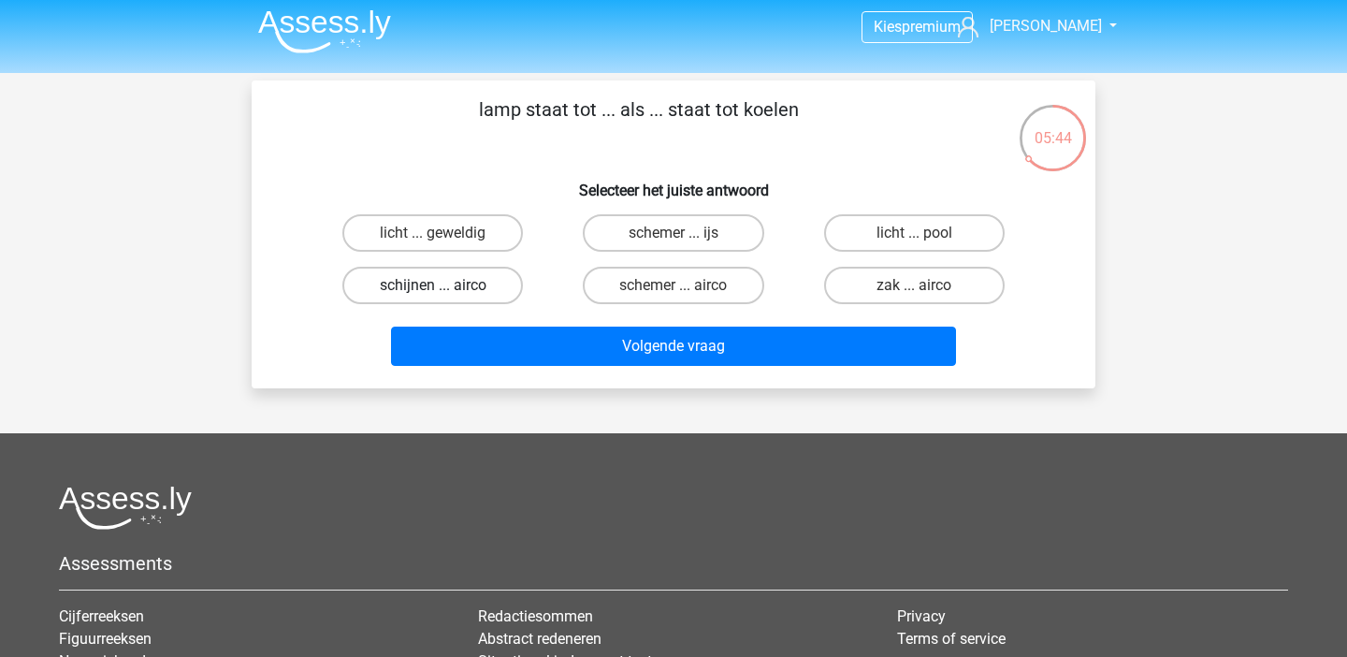
click at [501, 283] on label "schijnen ... airco" at bounding box center [432, 285] width 181 height 37
click at [445, 285] on input "schijnen ... airco" at bounding box center [439, 291] width 12 height 12
radio input "true"
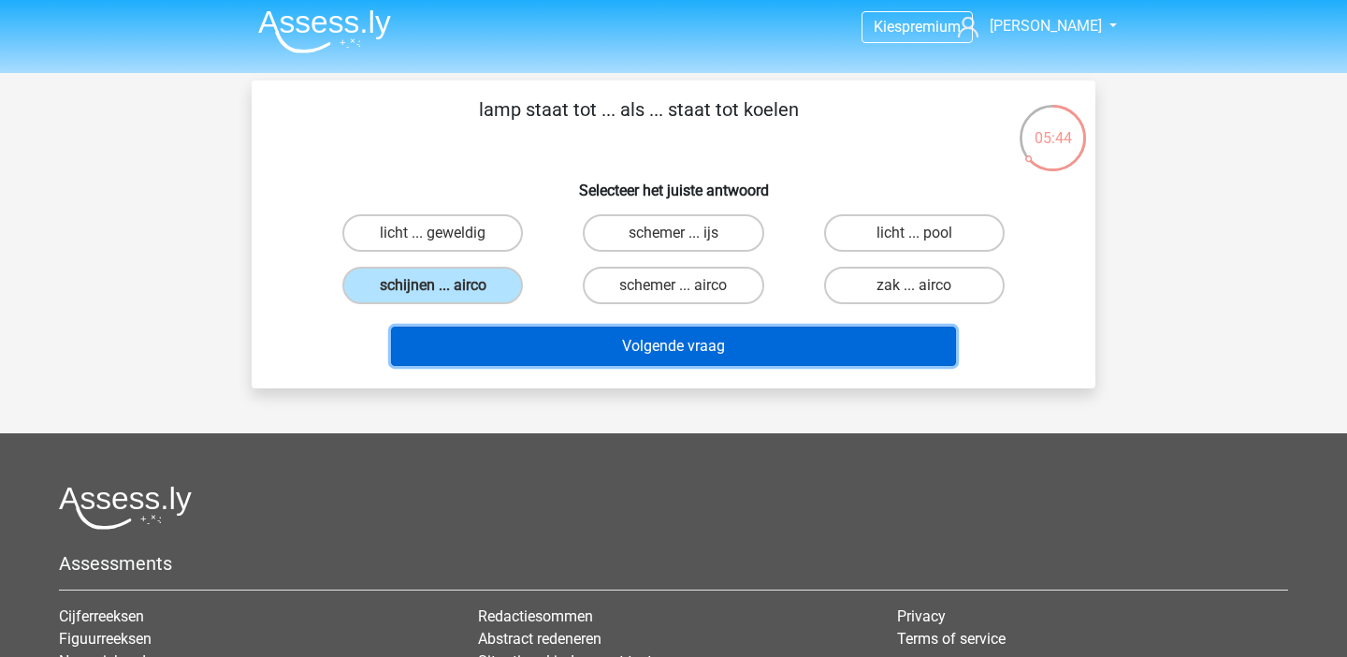
click at [546, 352] on button "Volgende vraag" at bounding box center [674, 346] width 566 height 39
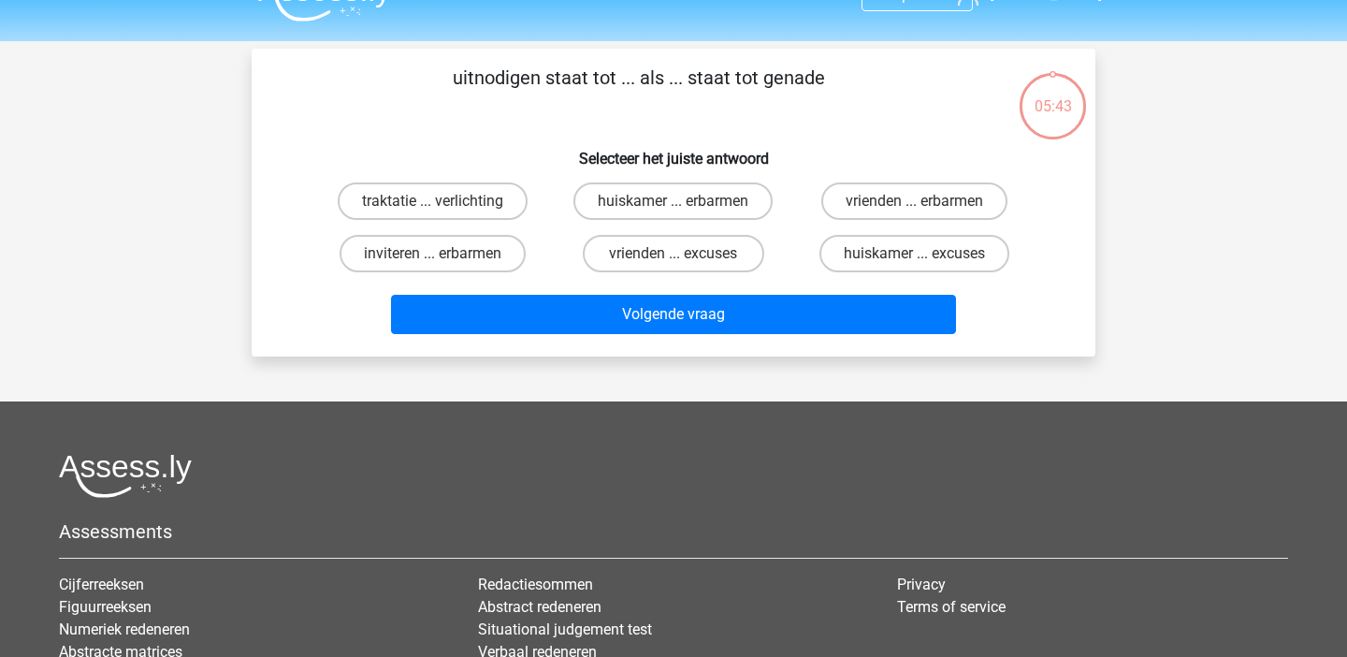
scroll to position [17, 0]
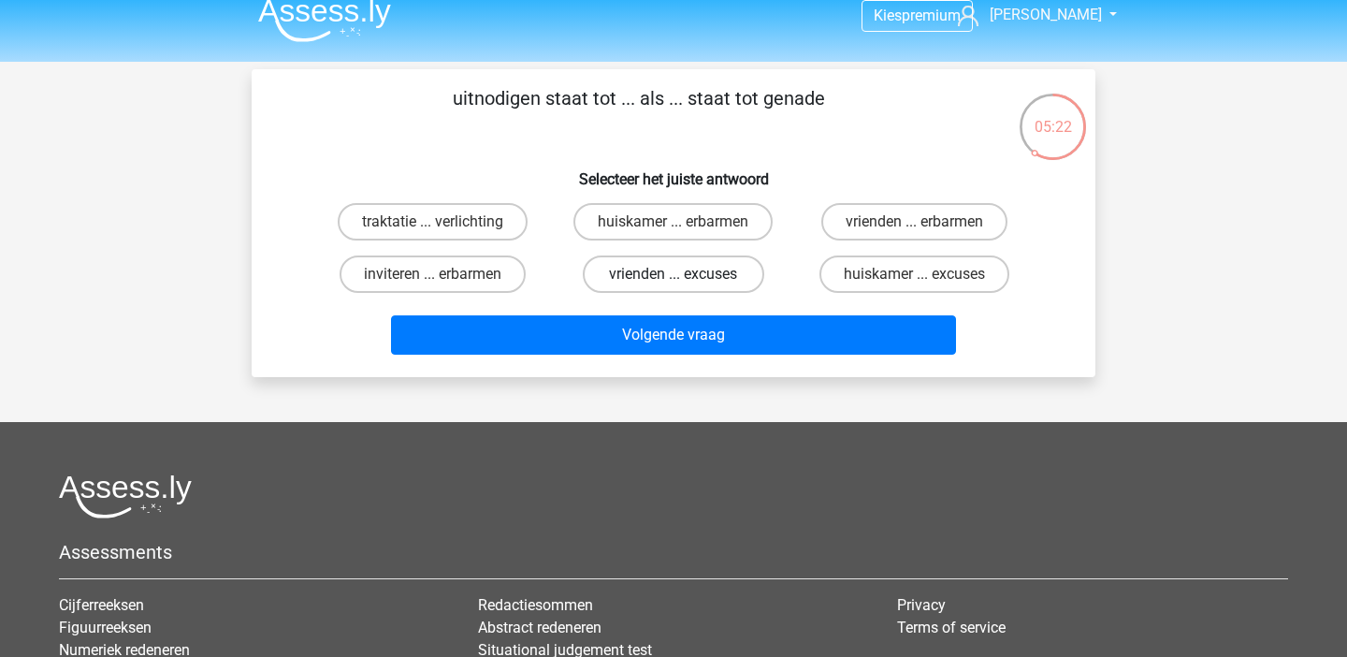
click at [718, 277] on label "vrienden ... excuses" at bounding box center [673, 273] width 181 height 37
click at [686, 277] on input "vrienden ... excuses" at bounding box center [680, 280] width 12 height 12
radio input "true"
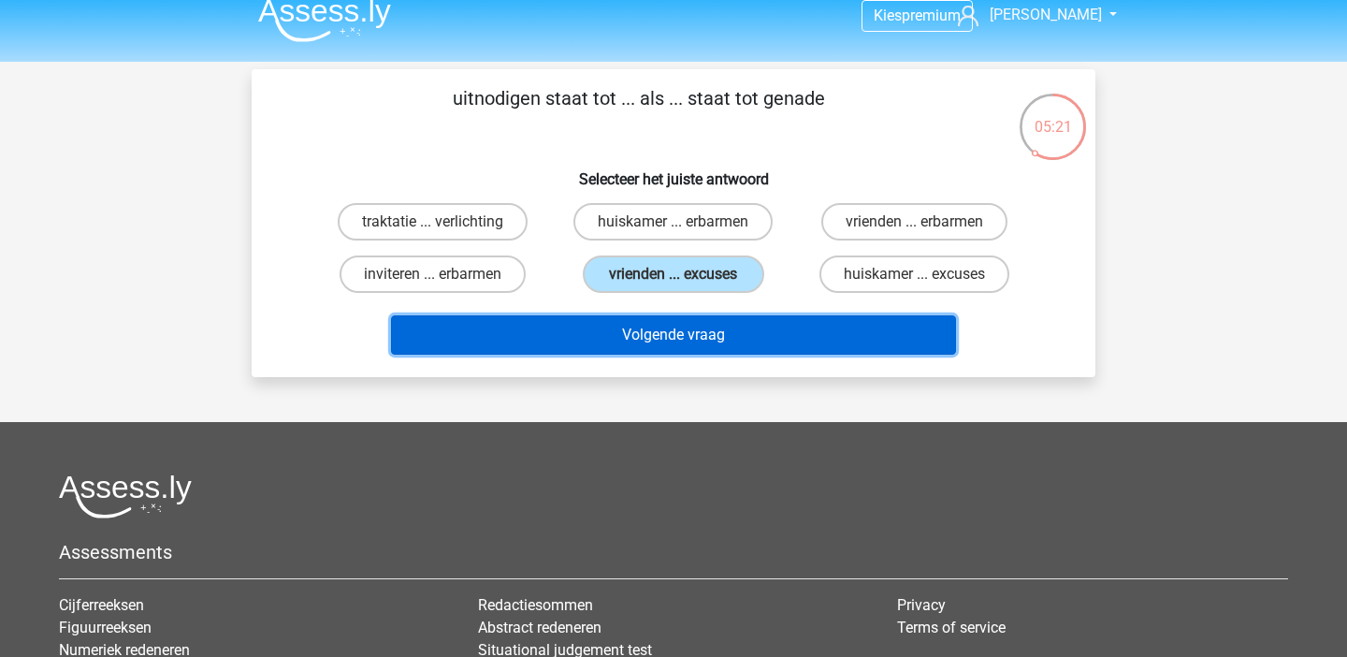
click at [717, 337] on button "Volgende vraag" at bounding box center [674, 334] width 566 height 39
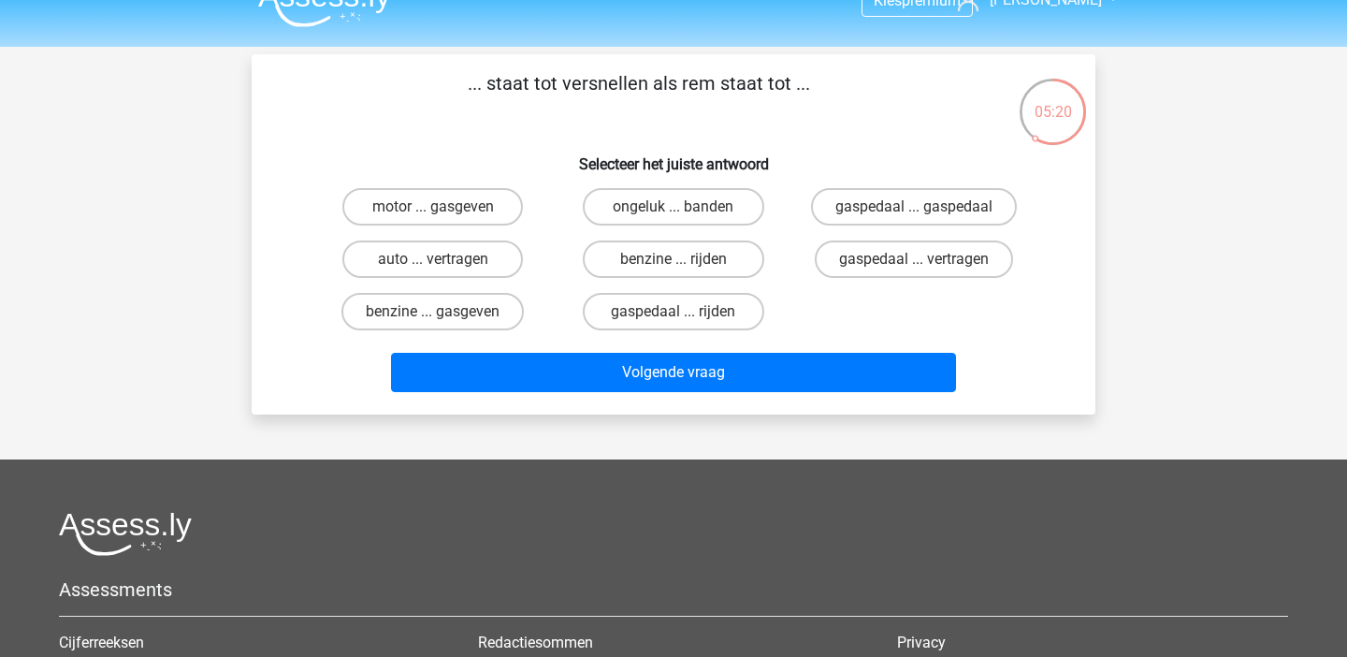
scroll to position [19, 0]
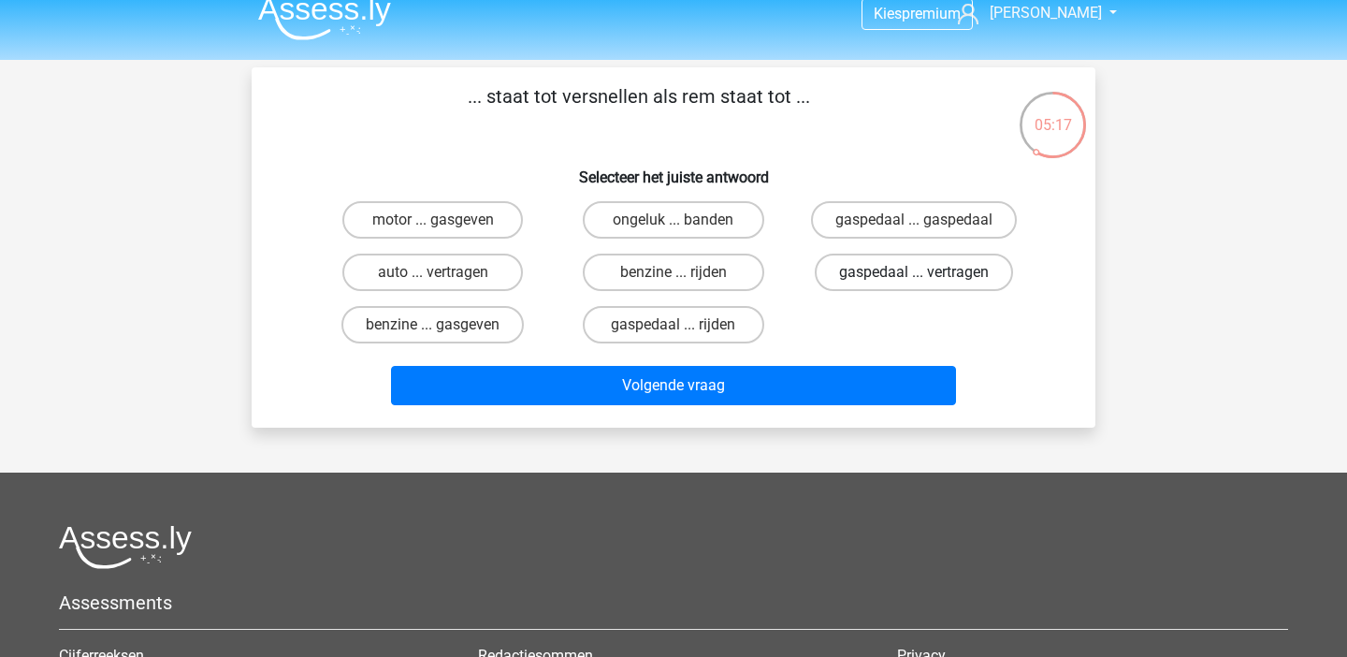
click at [882, 283] on label "gaspedaal ... vertragen" at bounding box center [914, 272] width 198 height 37
click at [914, 283] on input "gaspedaal ... vertragen" at bounding box center [920, 278] width 12 height 12
radio input "true"
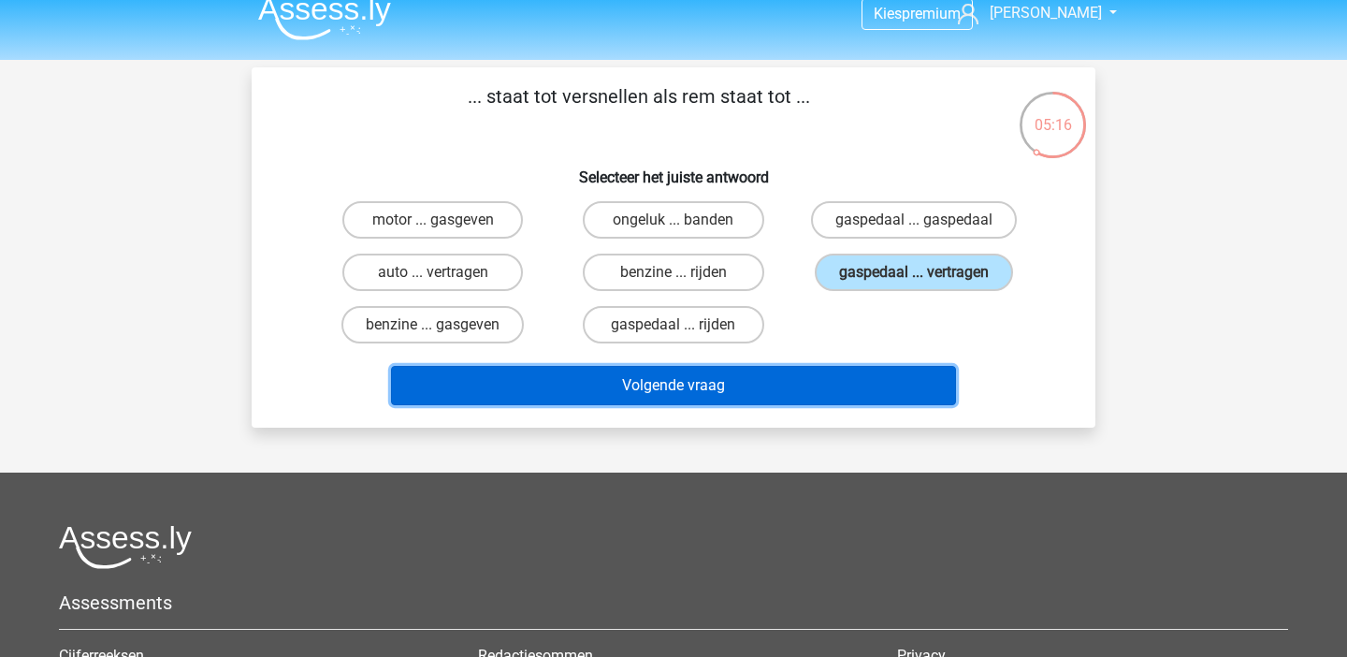
click at [849, 380] on button "Volgende vraag" at bounding box center [674, 385] width 566 height 39
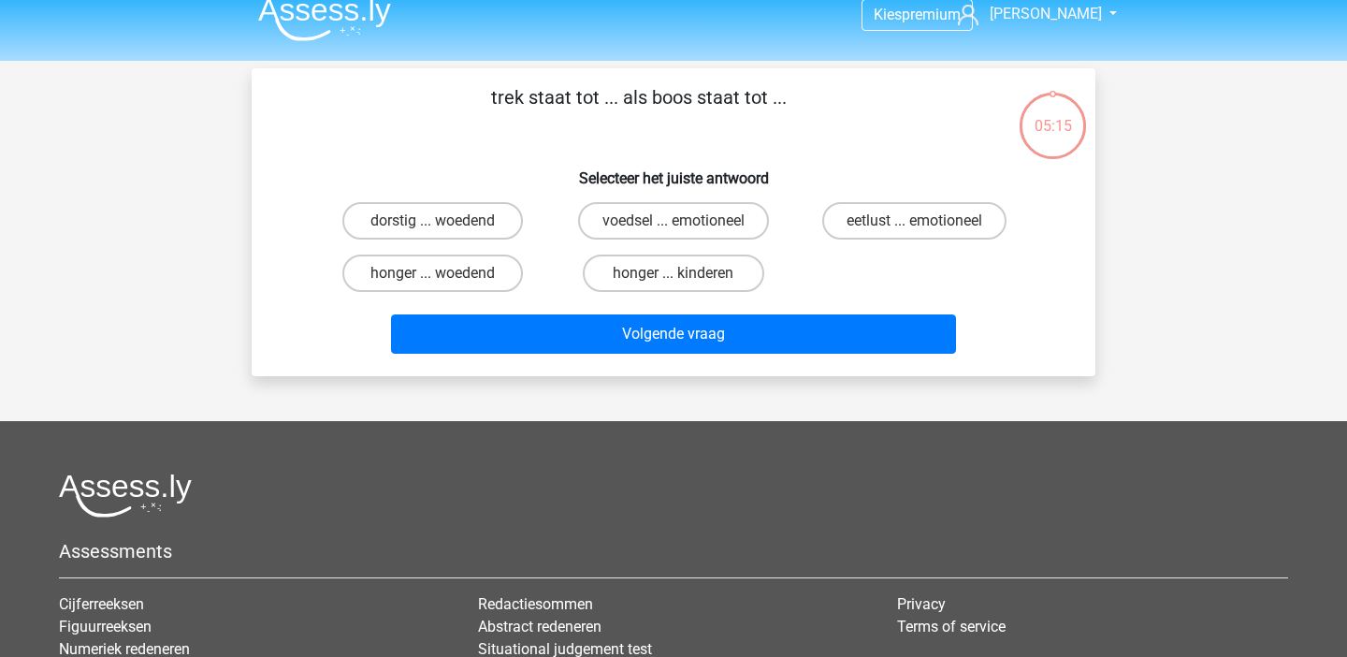
scroll to position [0, 0]
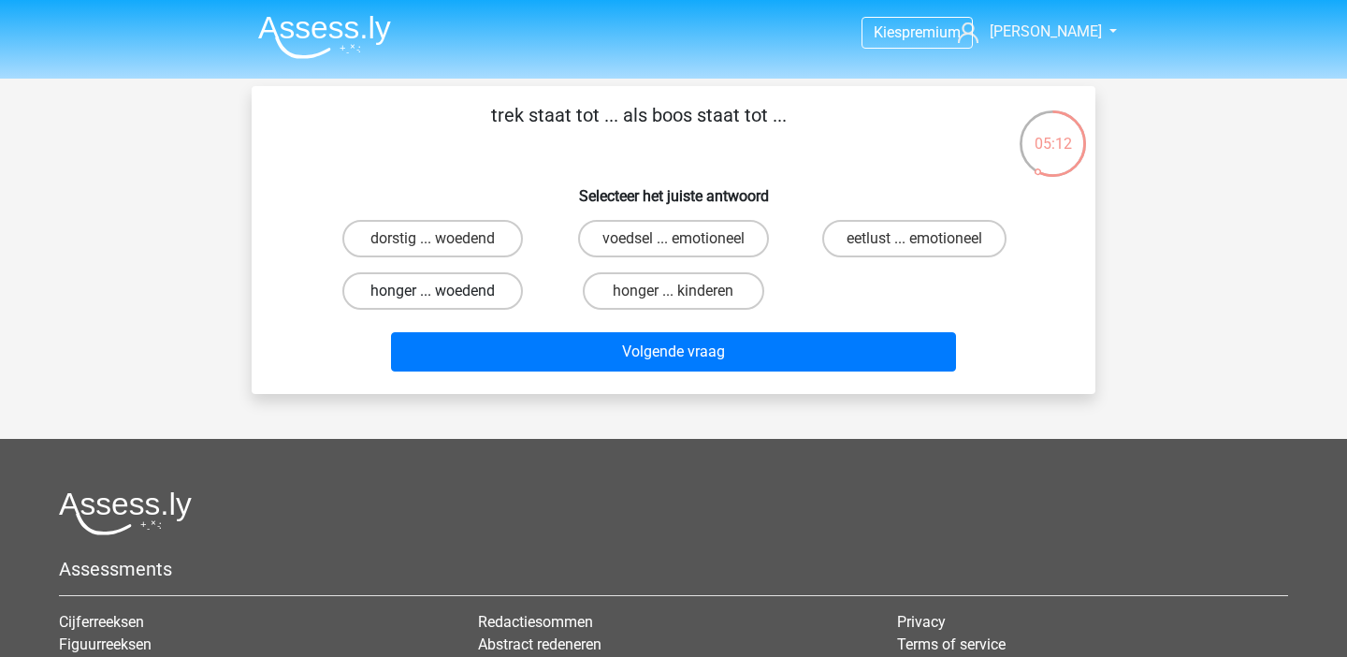
click at [385, 301] on label "honger ... woedend" at bounding box center [432, 290] width 181 height 37
click at [433, 301] on input "honger ... woedend" at bounding box center [439, 297] width 12 height 12
radio input "true"
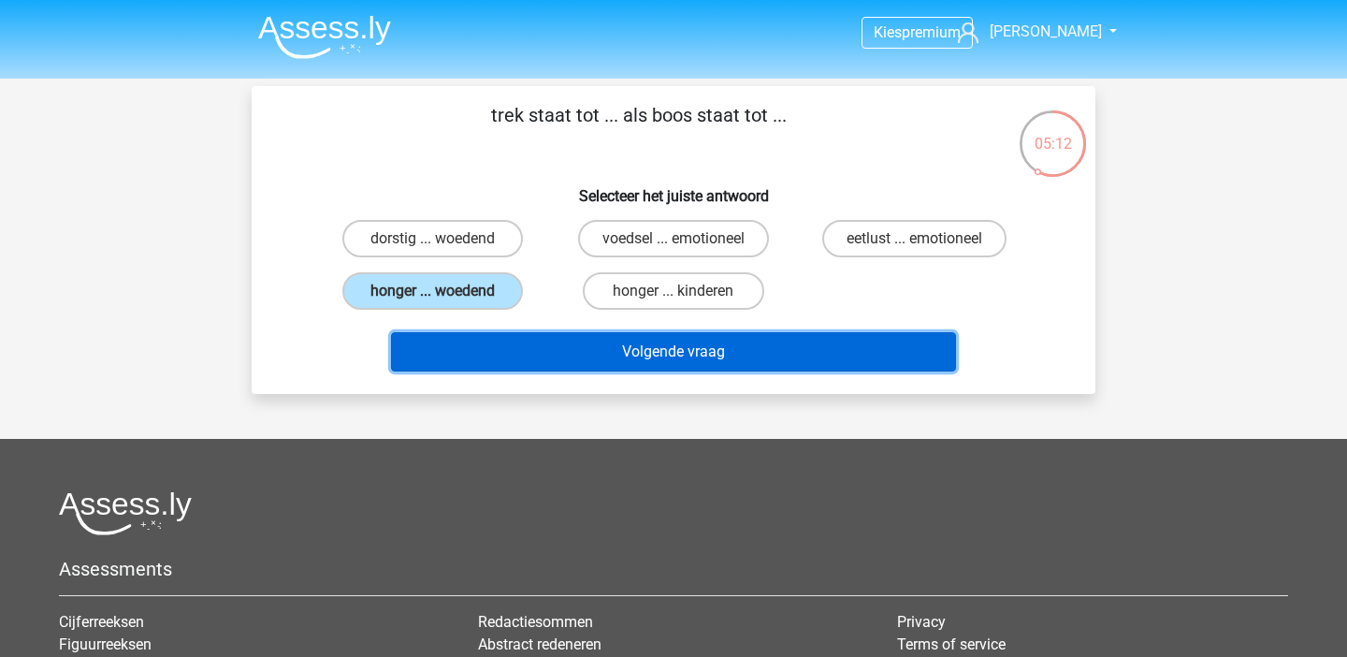
click at [456, 349] on button "Volgende vraag" at bounding box center [674, 351] width 566 height 39
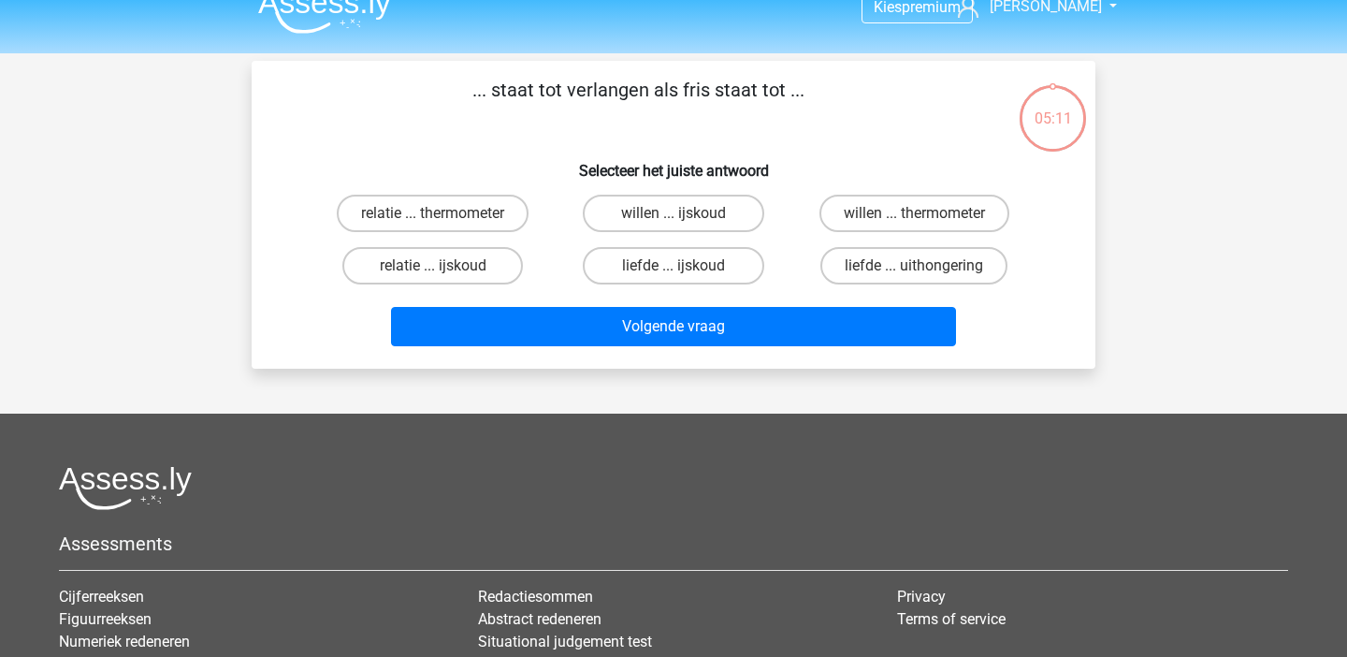
scroll to position [24, 0]
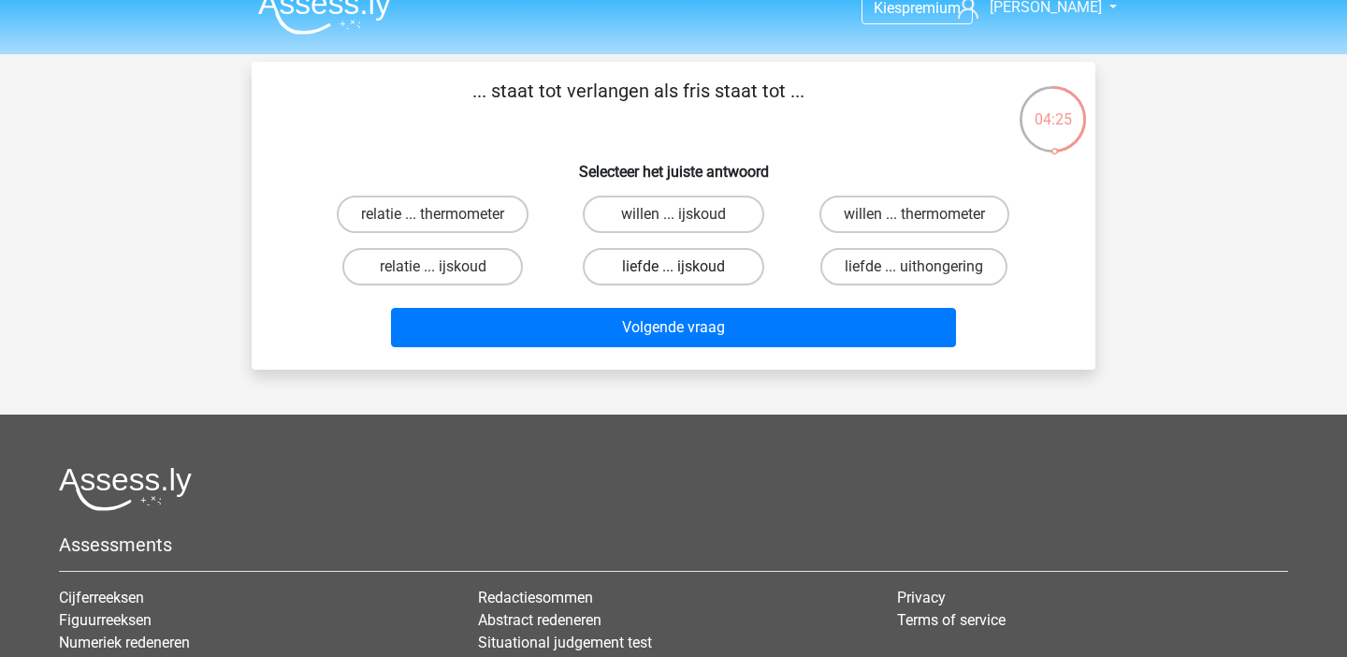
click at [727, 258] on label "liefde ... ijskoud" at bounding box center [673, 266] width 181 height 37
click at [686, 267] on input "liefde ... ijskoud" at bounding box center [680, 273] width 12 height 12
radio input "true"
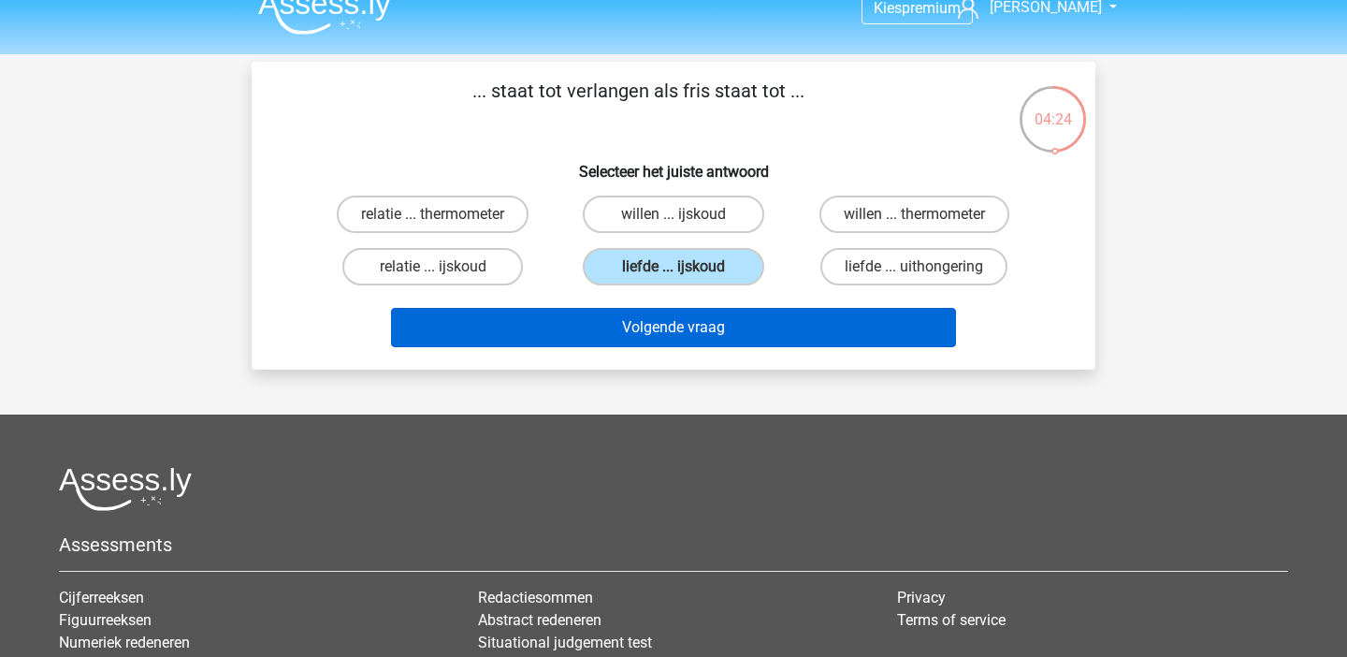
click at [730, 317] on button "Volgende vraag" at bounding box center [674, 327] width 566 height 39
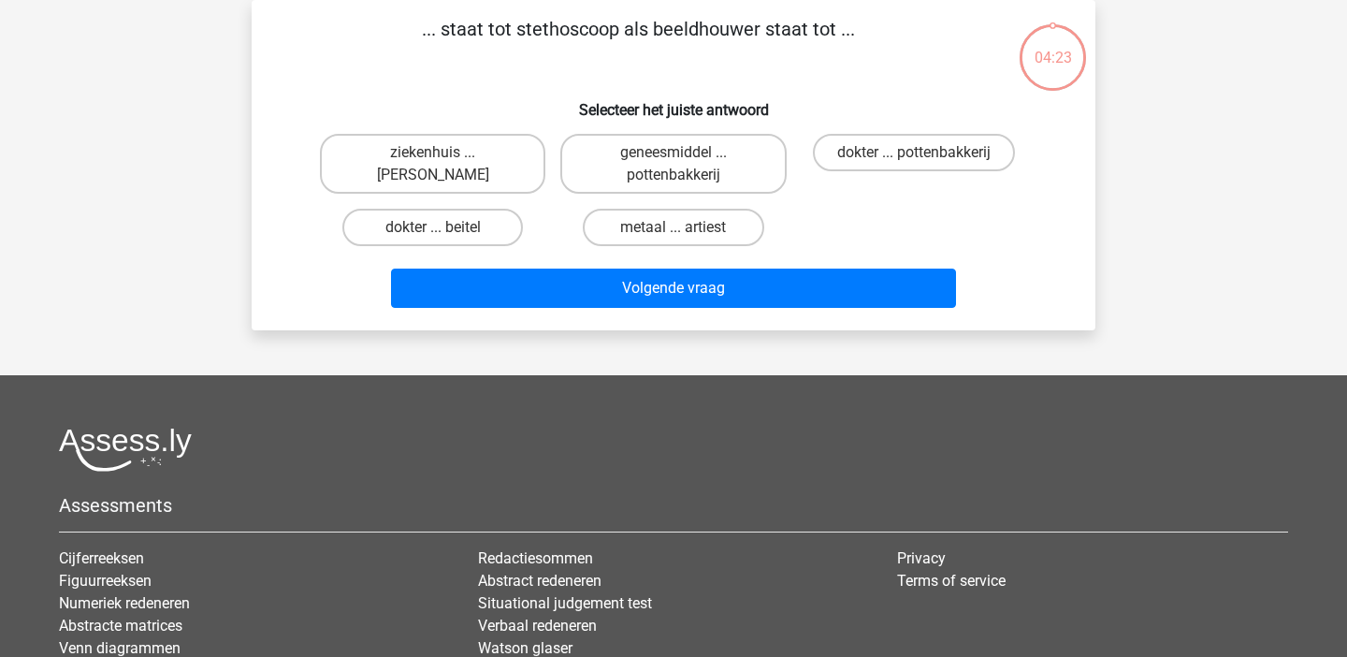
scroll to position [10, 0]
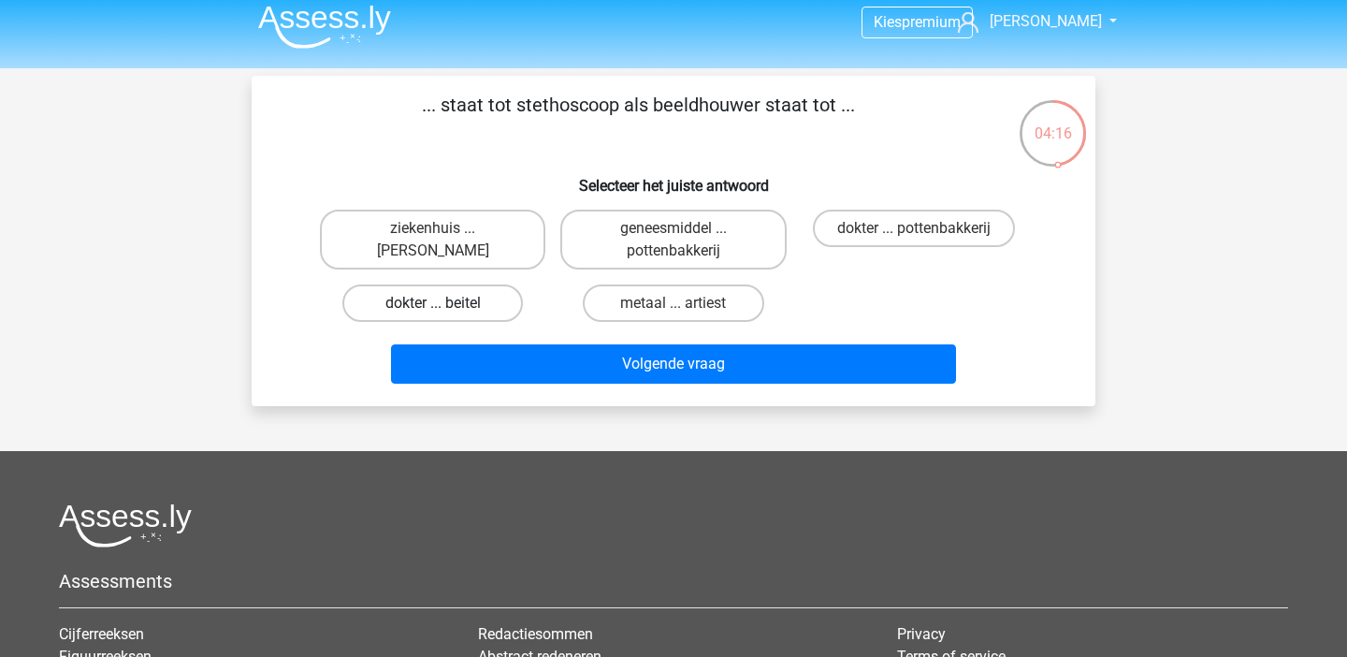
click at [401, 291] on label "dokter ... beitel" at bounding box center [432, 302] width 181 height 37
click at [433, 303] on input "dokter ... beitel" at bounding box center [439, 309] width 12 height 12
radio input "true"
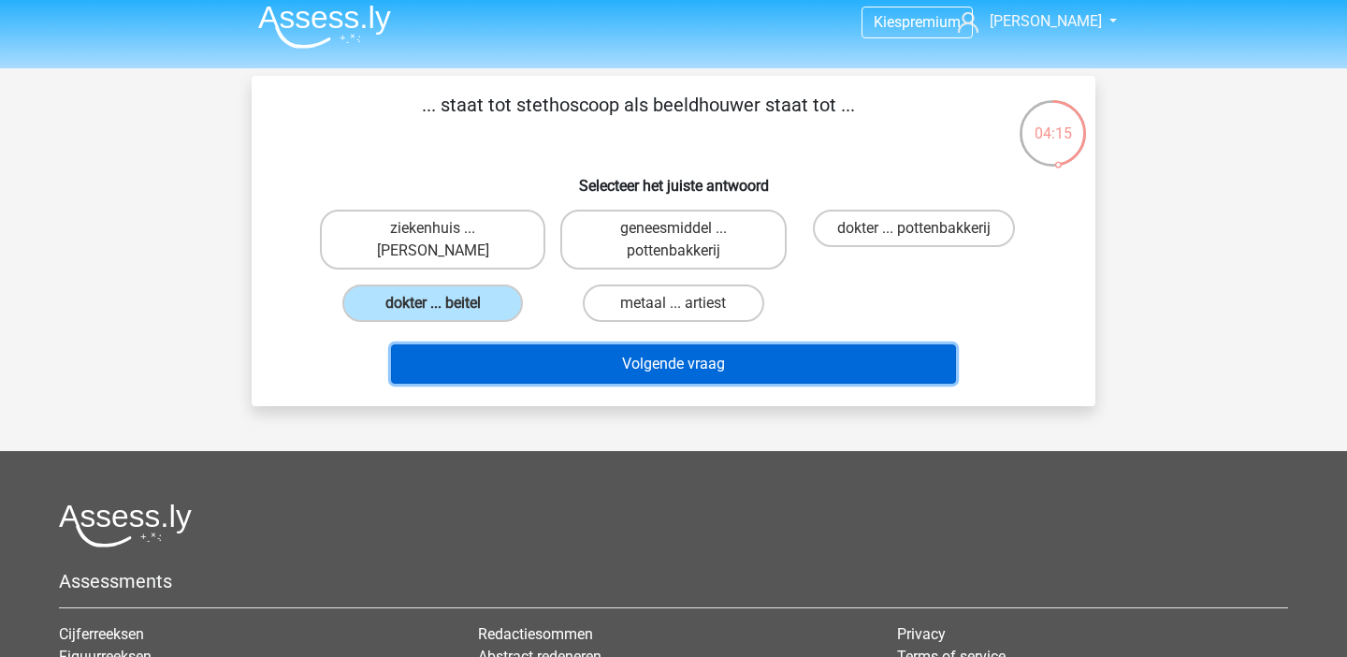
click at [456, 373] on button "Volgende vraag" at bounding box center [674, 363] width 566 height 39
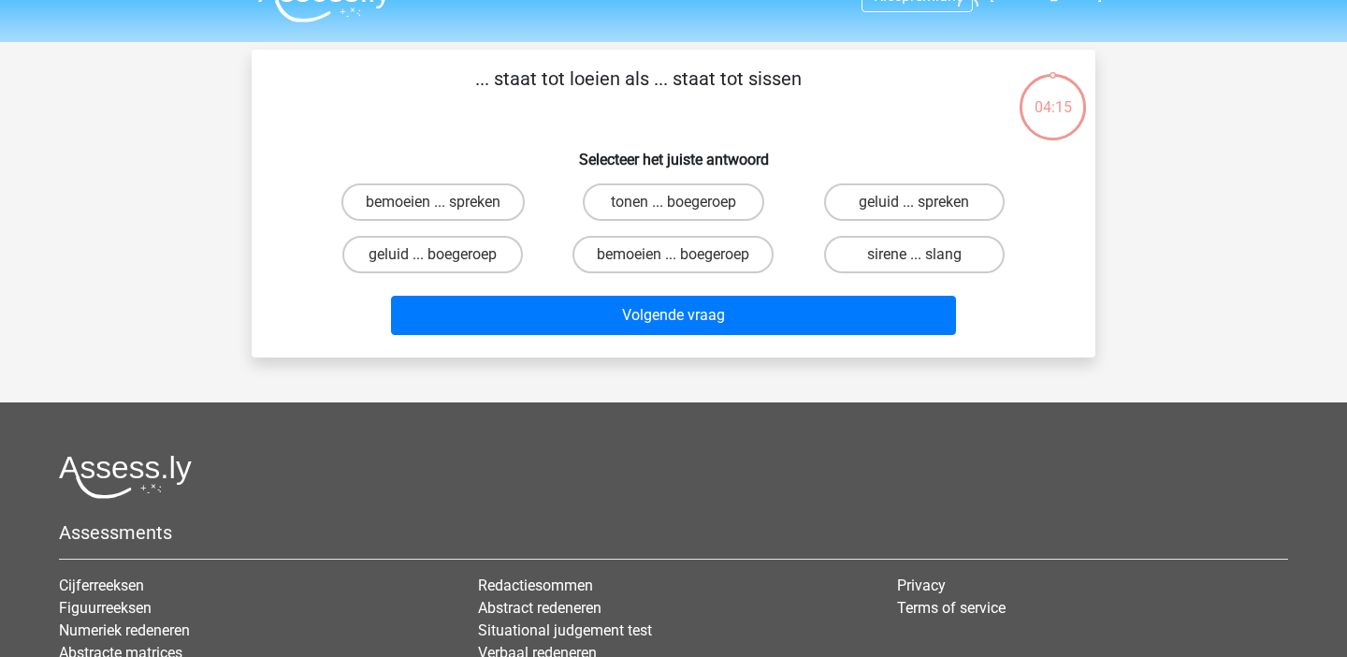
scroll to position [35, 0]
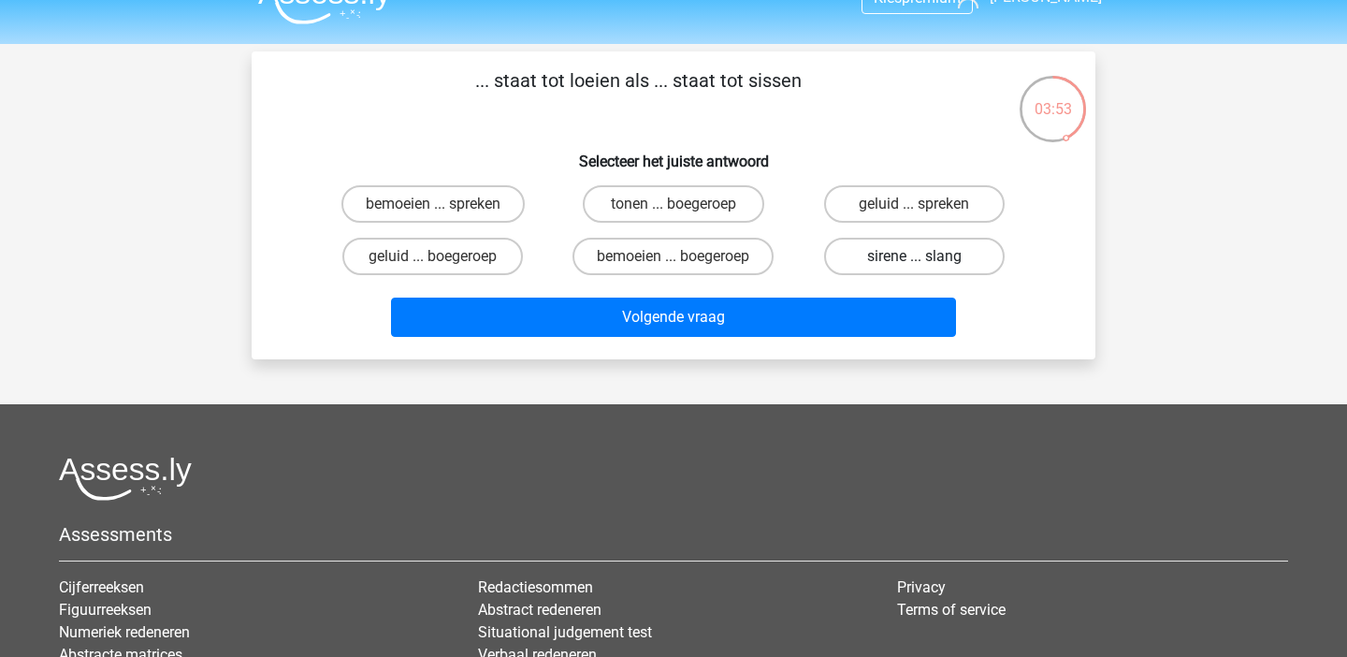
click at [890, 251] on label "sirene ... slang" at bounding box center [914, 256] width 181 height 37
click at [914, 256] on input "sirene ... slang" at bounding box center [920, 262] width 12 height 12
radio input "true"
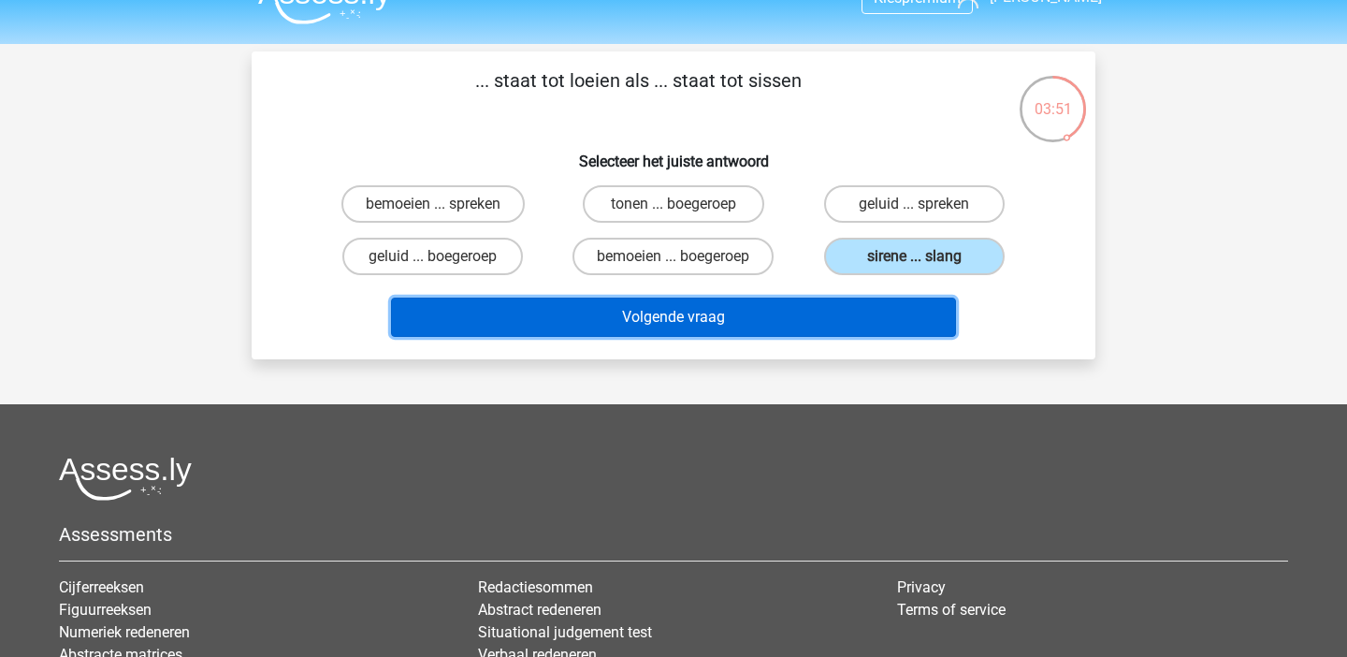
click at [834, 315] on button "Volgende vraag" at bounding box center [674, 317] width 566 height 39
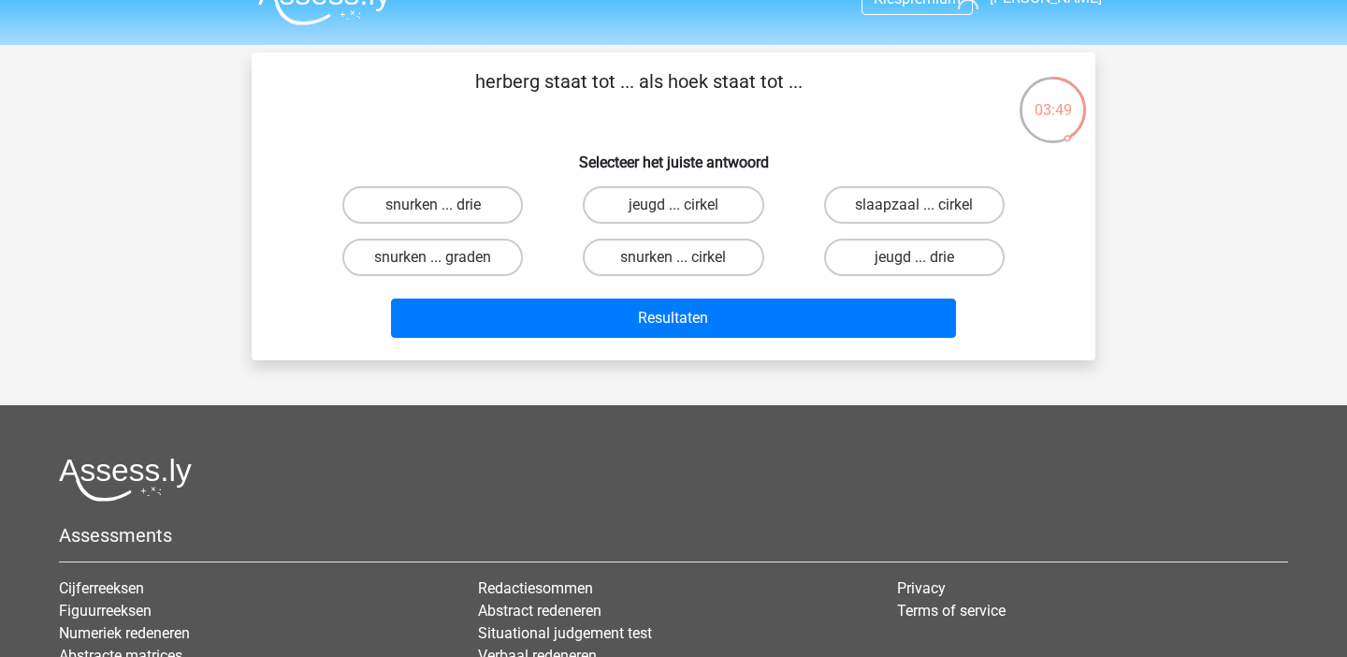
scroll to position [33, 0]
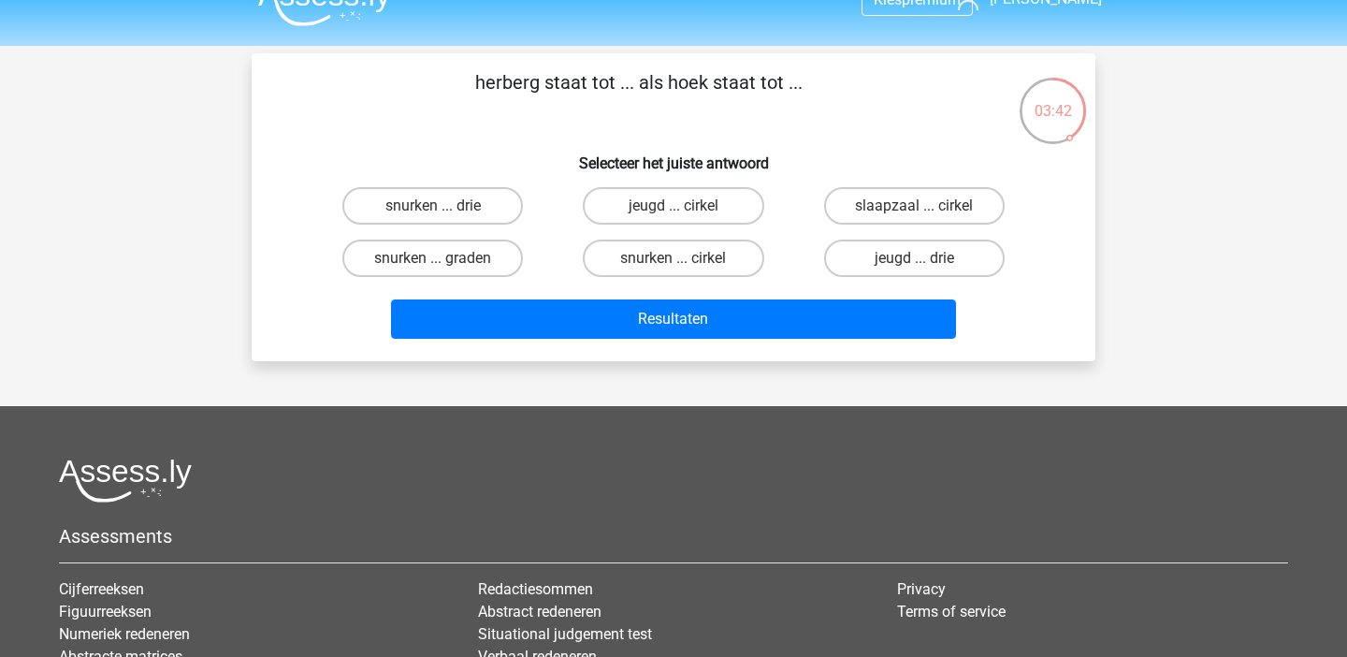
click at [825, 266] on div "jeugd ... drie" at bounding box center [915, 258] width 226 height 37
click at [853, 266] on label "jeugd ... drie" at bounding box center [914, 258] width 181 height 37
click at [914, 266] on input "jeugd ... drie" at bounding box center [920, 264] width 12 height 12
radio input "true"
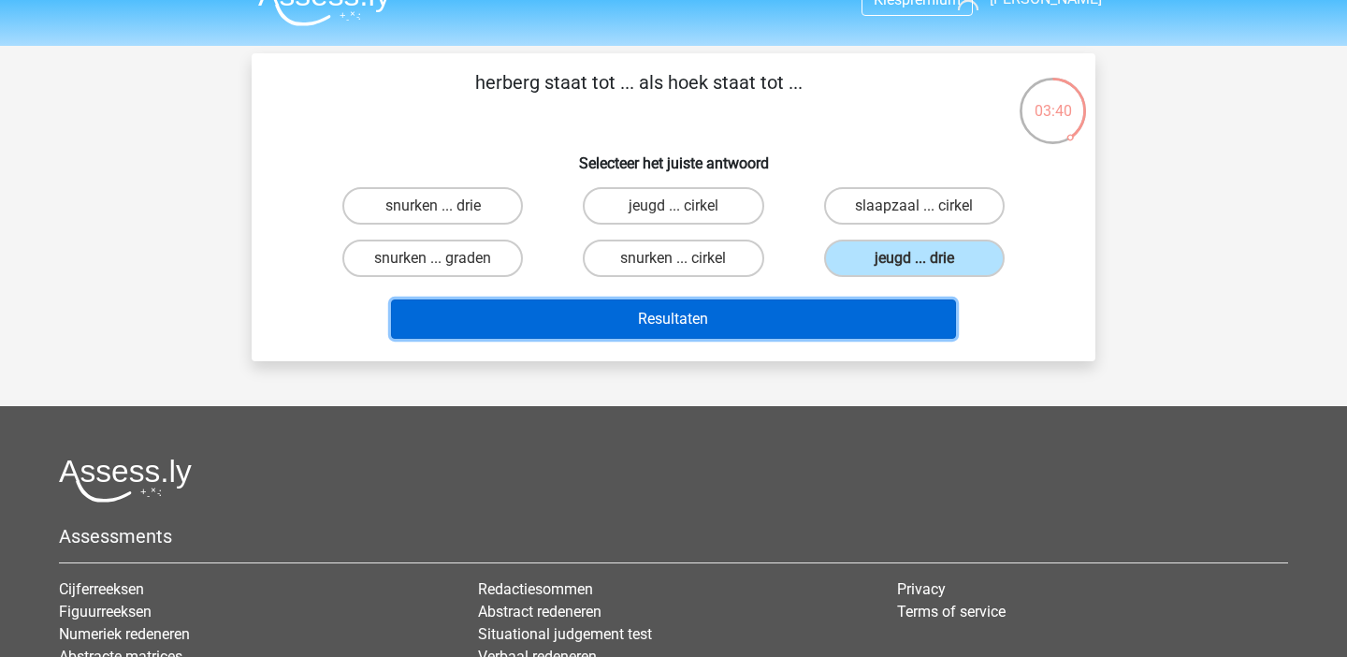
click at [775, 308] on button "Resultaten" at bounding box center [674, 318] width 566 height 39
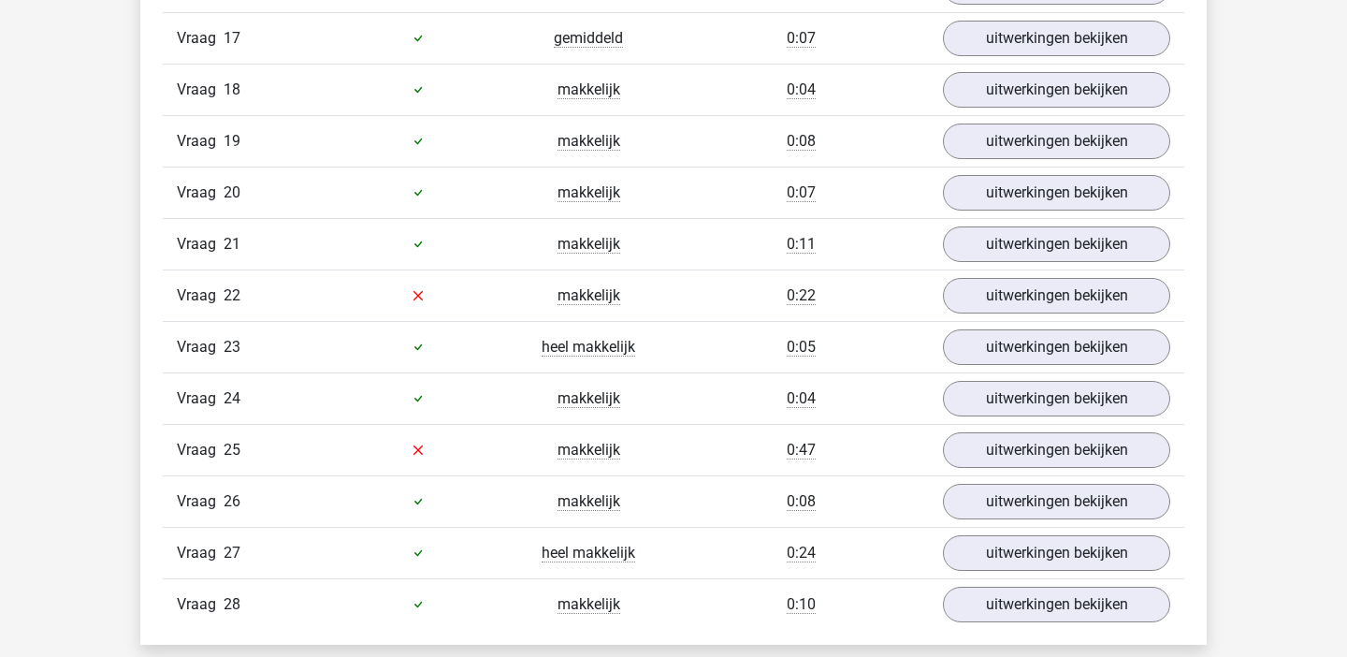
scroll to position [2429, 0]
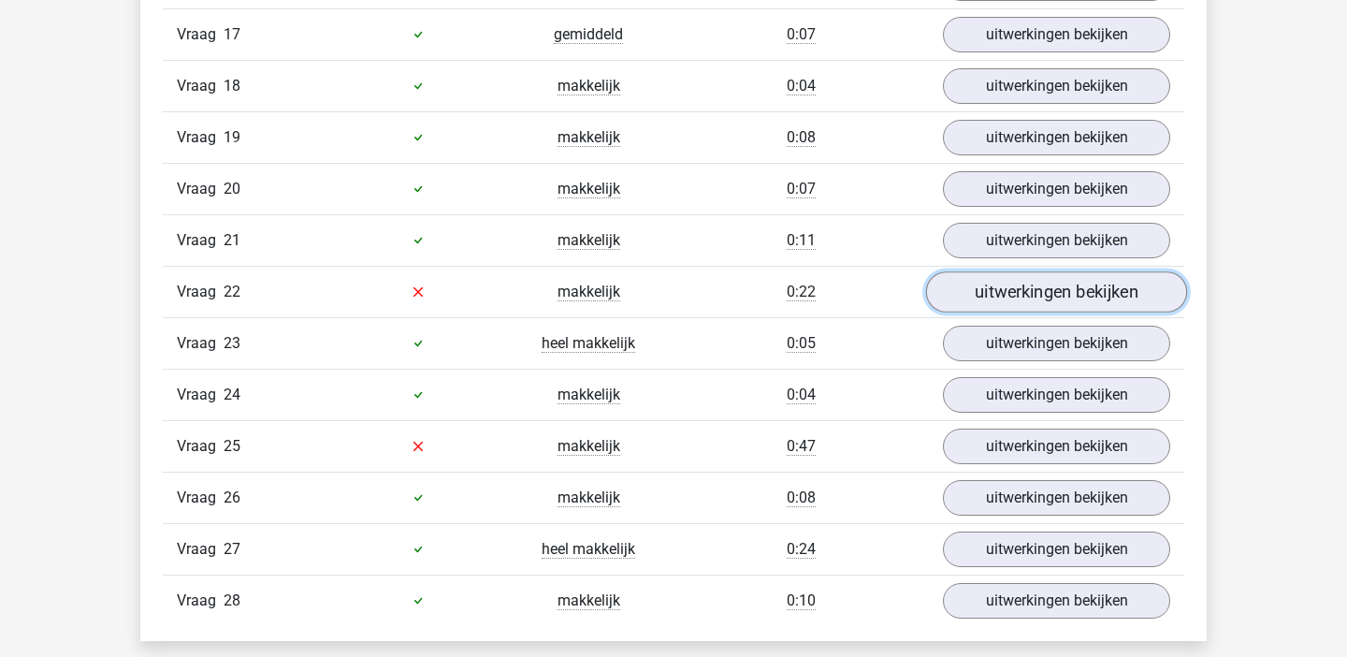
click at [1005, 296] on link "uitwerkingen bekijken" at bounding box center [1056, 291] width 261 height 41
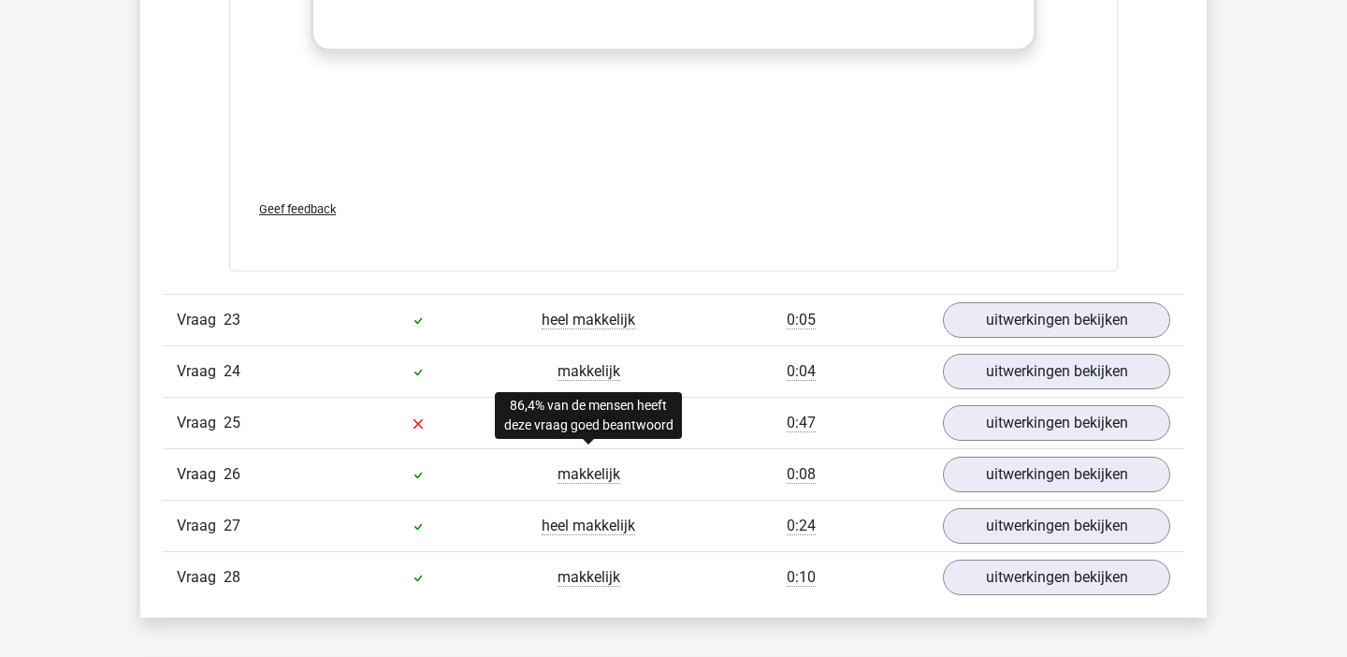
scroll to position [3402, 0]
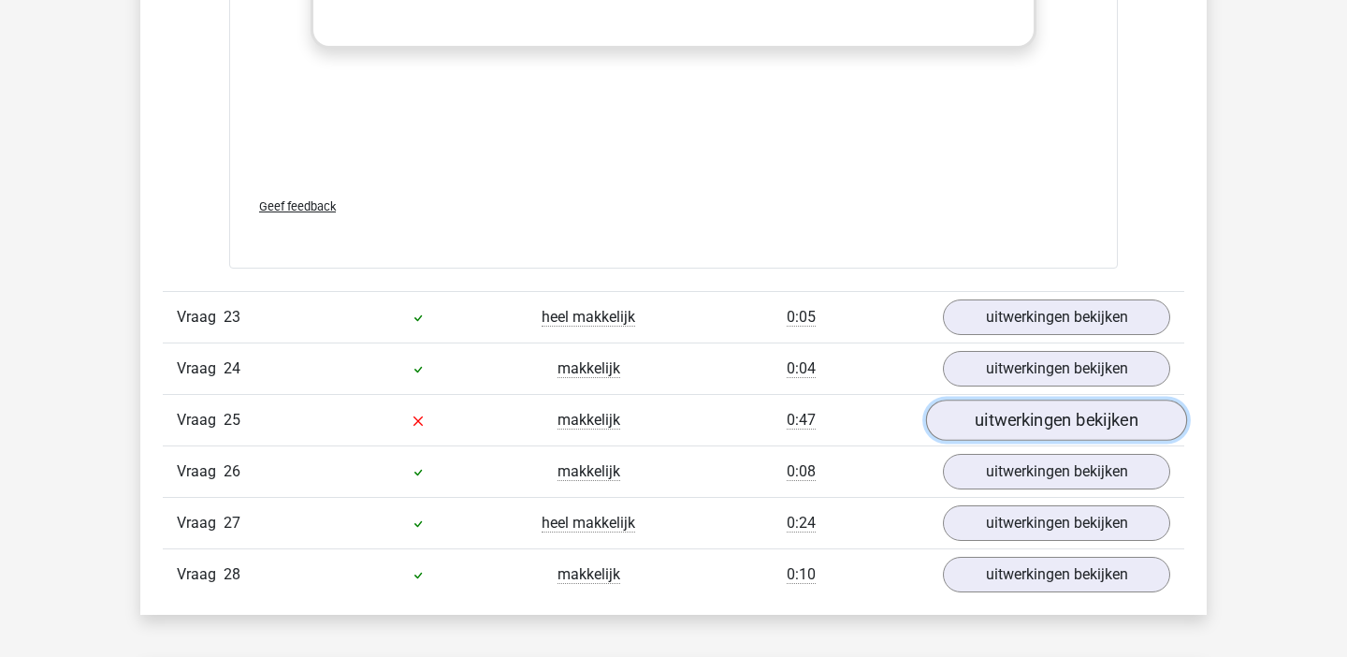
click at [992, 416] on link "uitwerkingen bekijken" at bounding box center [1056, 420] width 261 height 41
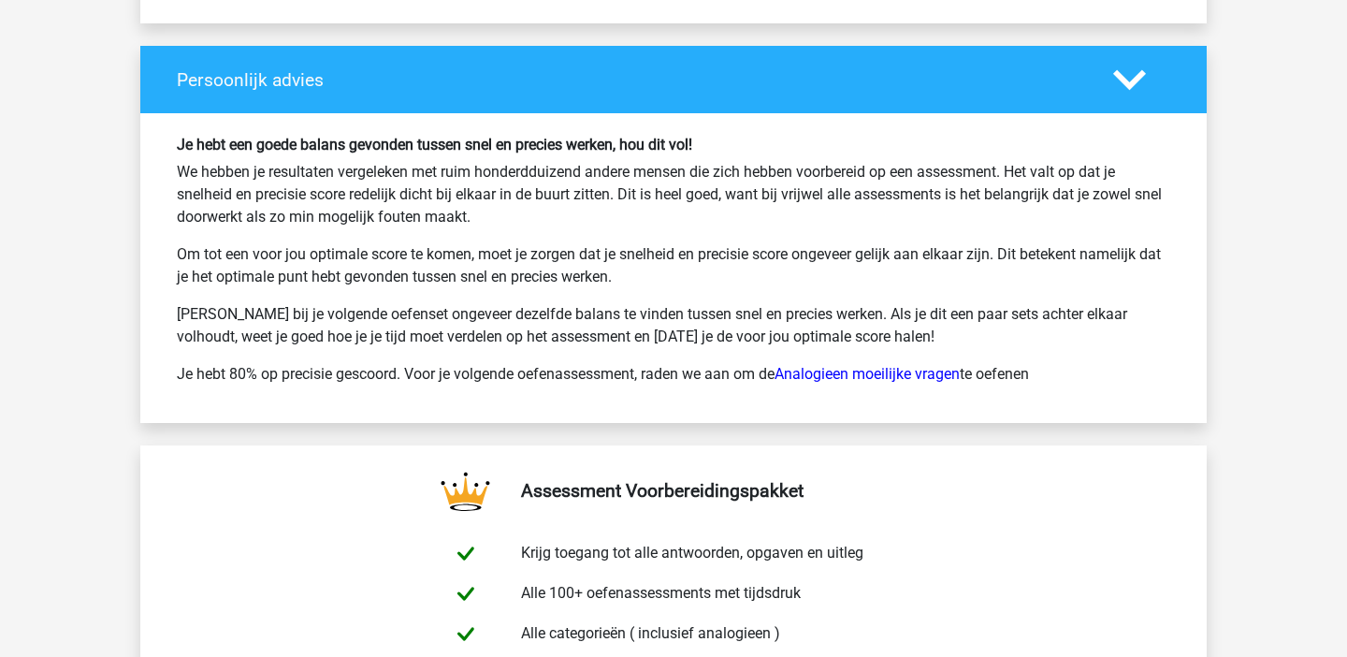
scroll to position [5598, 0]
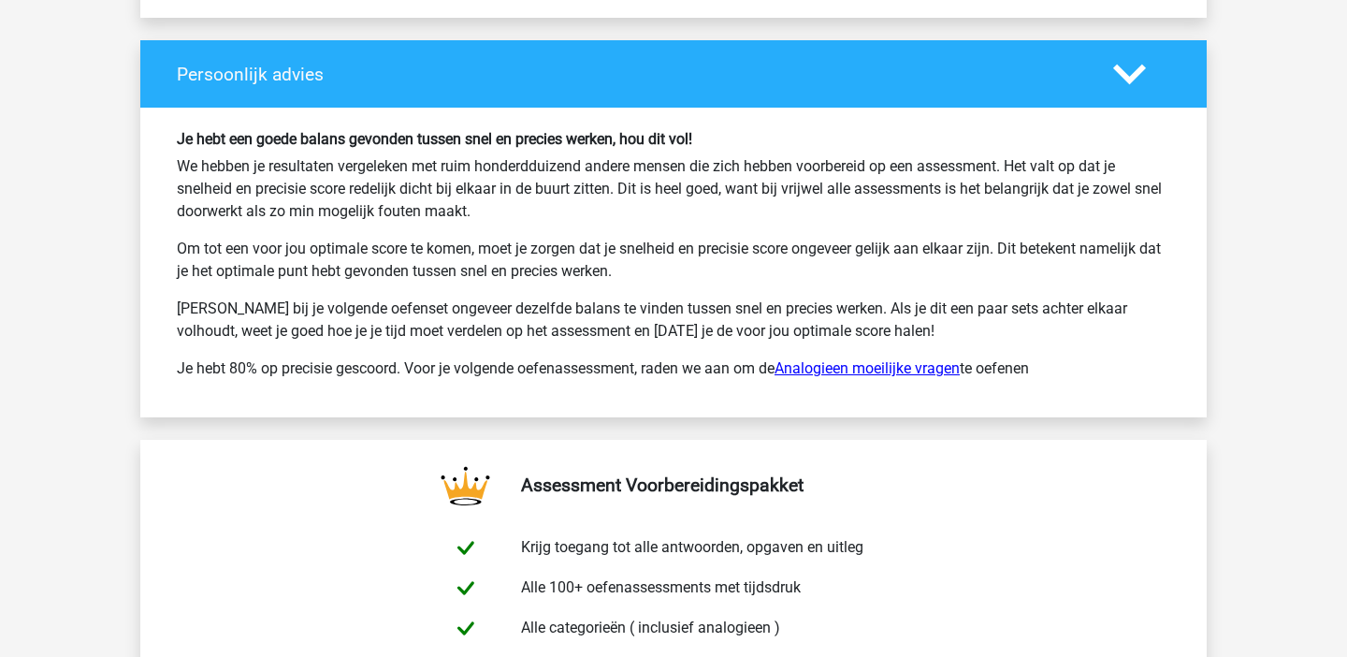
click at [823, 360] on link "Analogieen moeilijke vragen" at bounding box center [867, 368] width 185 height 18
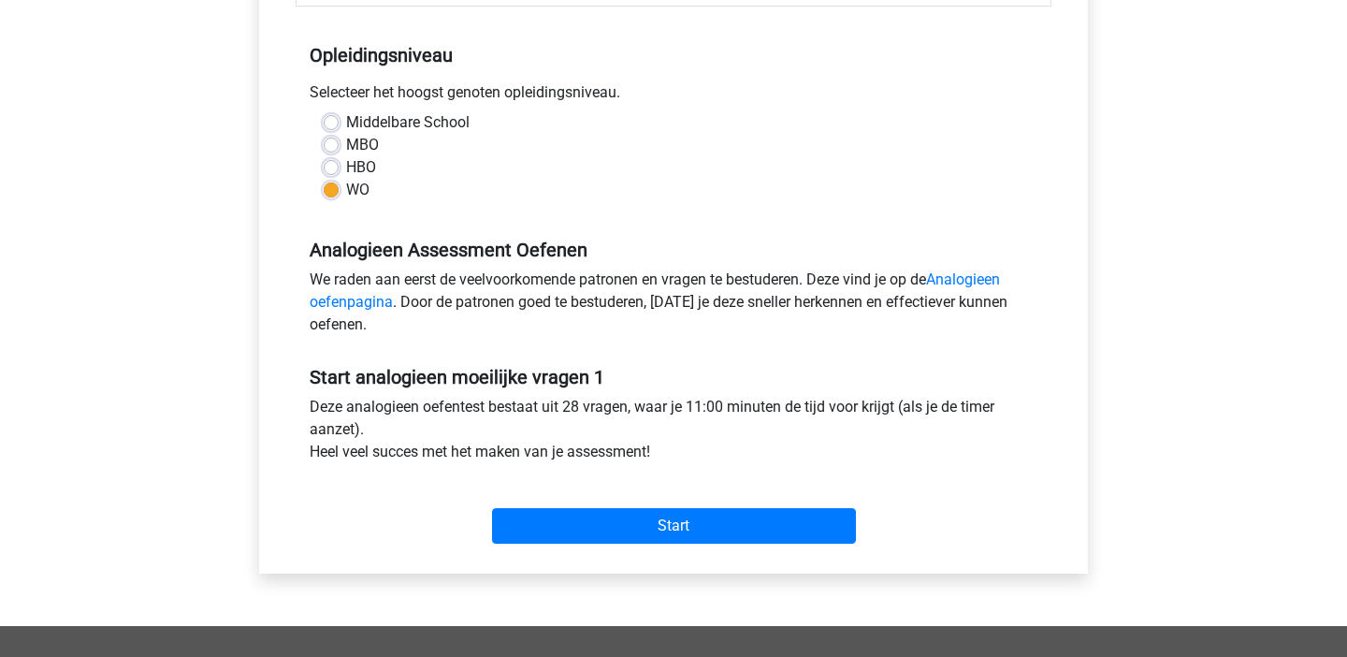
scroll to position [491, 0]
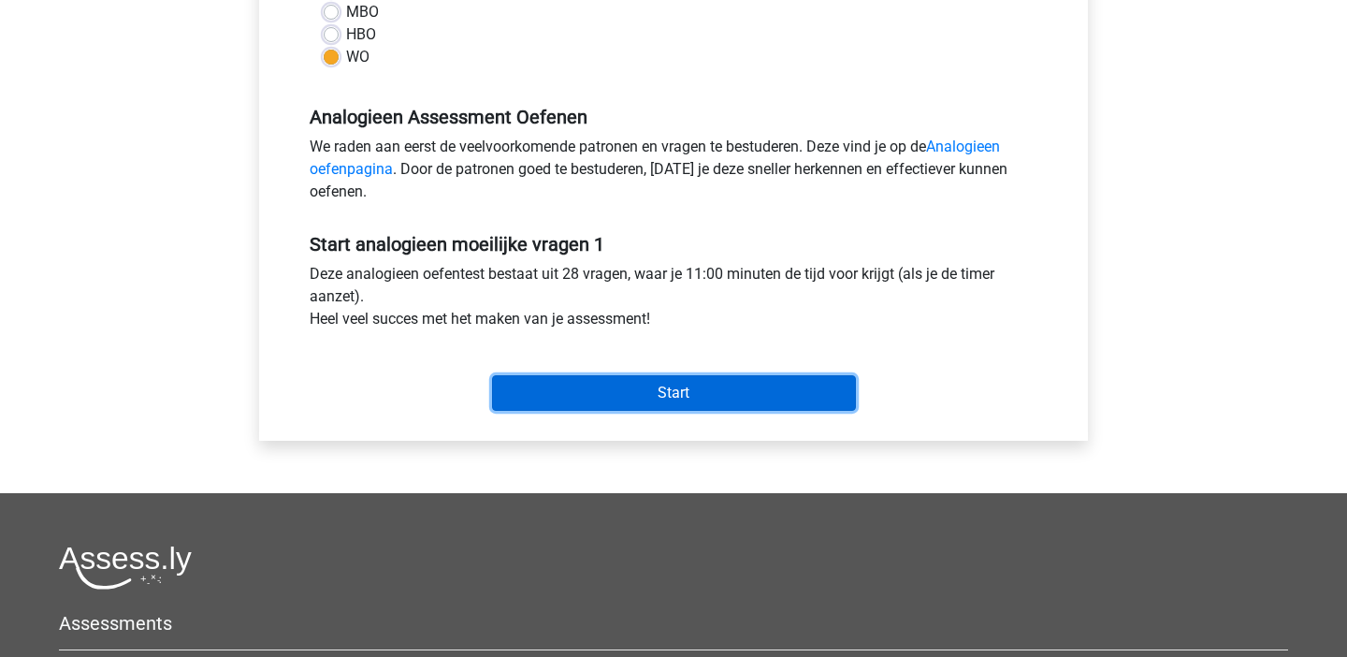
click at [700, 392] on input "Start" at bounding box center [674, 393] width 364 height 36
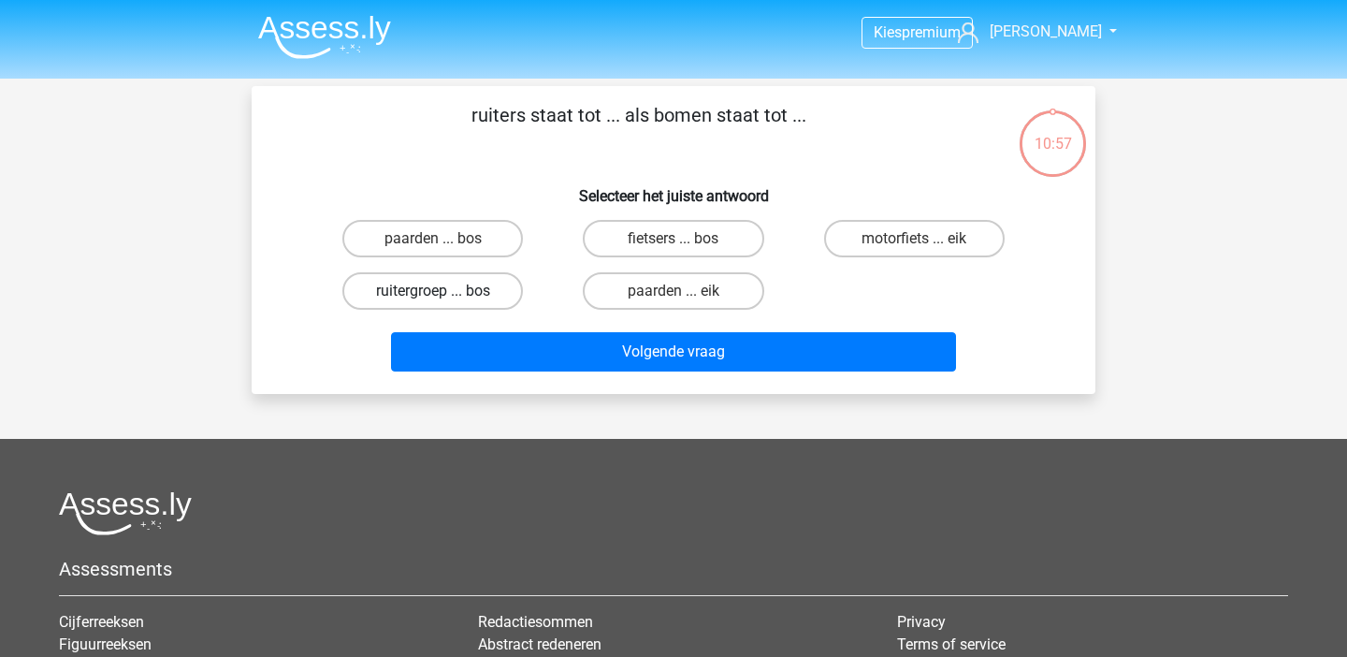
click at [448, 299] on label "ruitergroep ... bos" at bounding box center [432, 290] width 181 height 37
click at [445, 299] on input "ruitergroep ... bos" at bounding box center [439, 297] width 12 height 12
radio input "true"
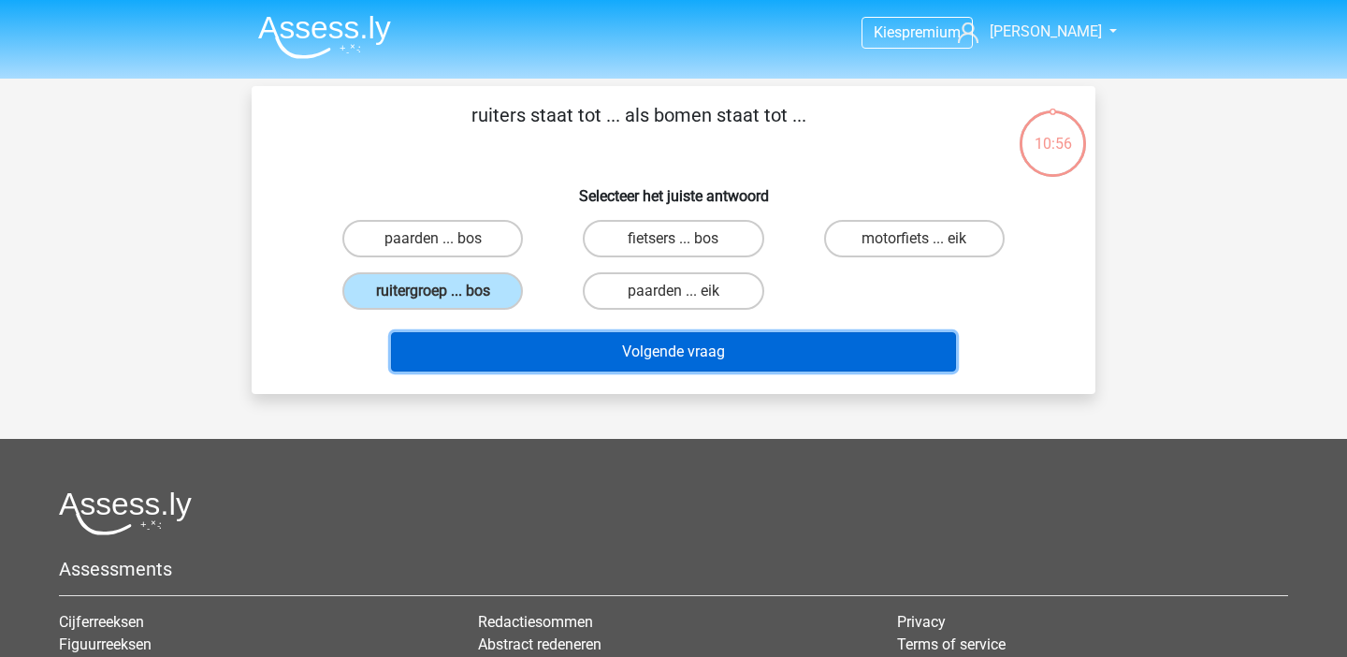
click at [498, 341] on button "Volgende vraag" at bounding box center [674, 351] width 566 height 39
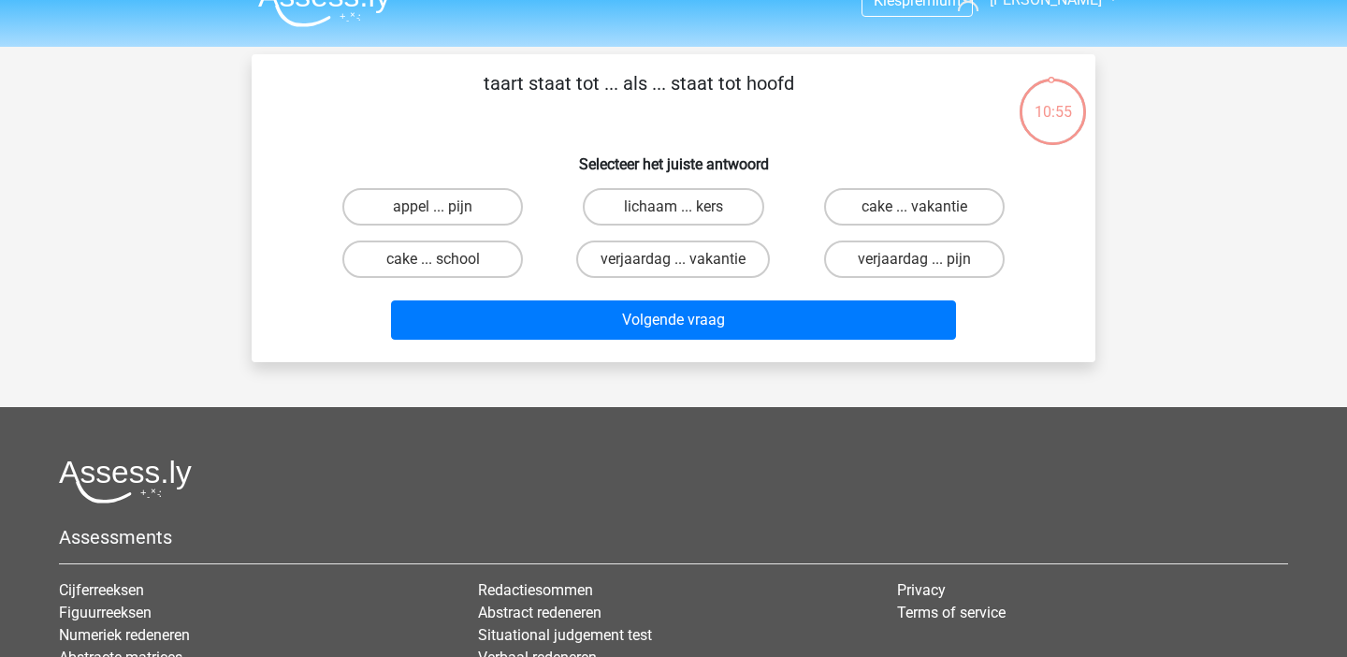
scroll to position [29, 0]
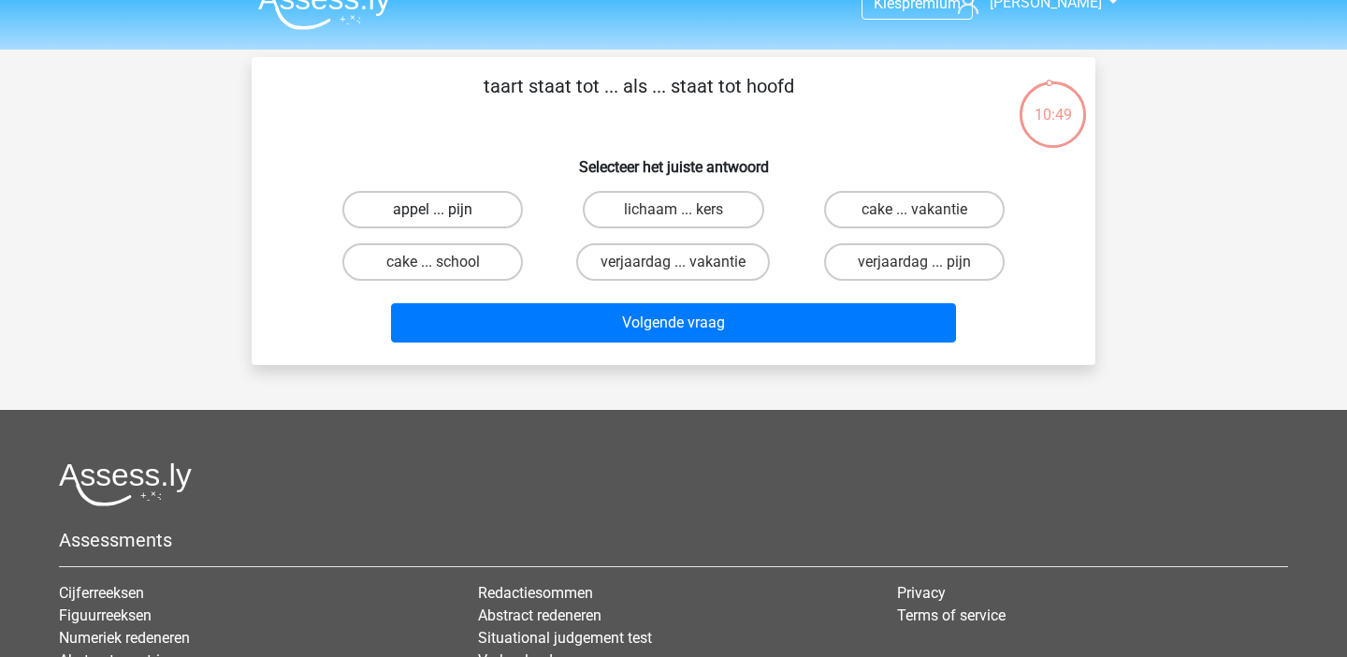
click at [456, 212] on label "appel ... pijn" at bounding box center [432, 209] width 181 height 37
click at [445, 212] on input "appel ... pijn" at bounding box center [439, 216] width 12 height 12
radio input "true"
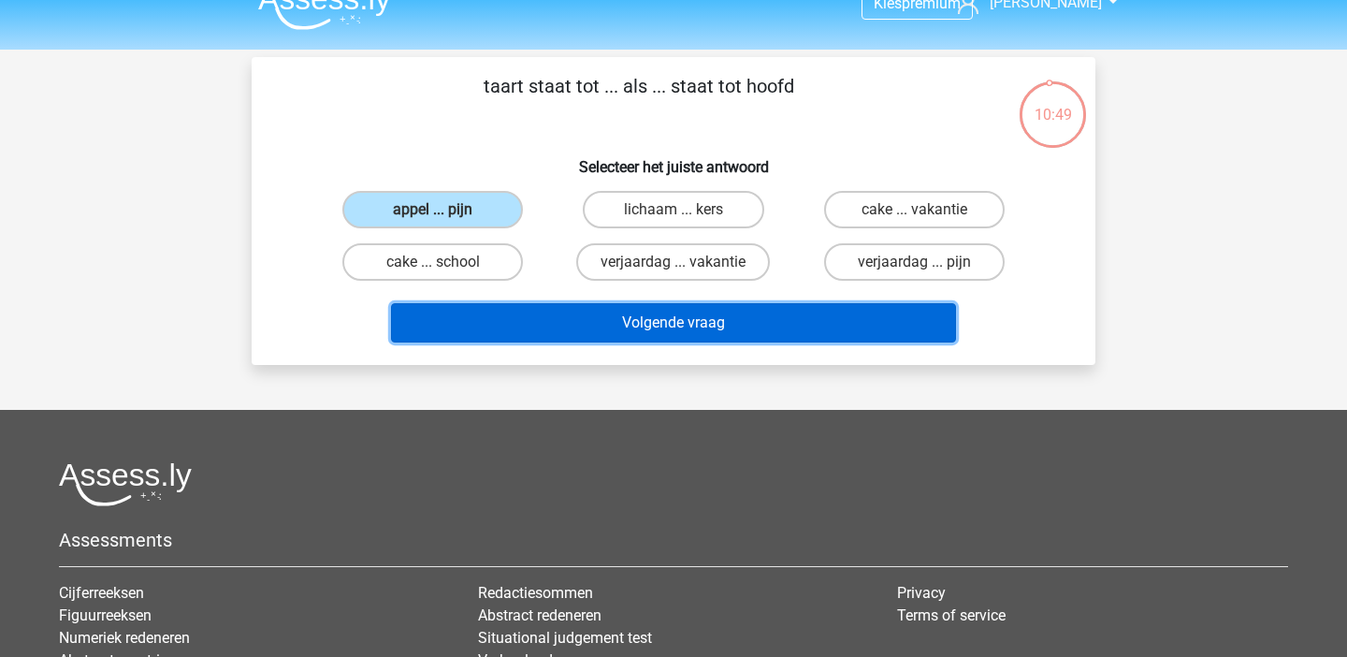
click at [526, 339] on button "Volgende vraag" at bounding box center [674, 322] width 566 height 39
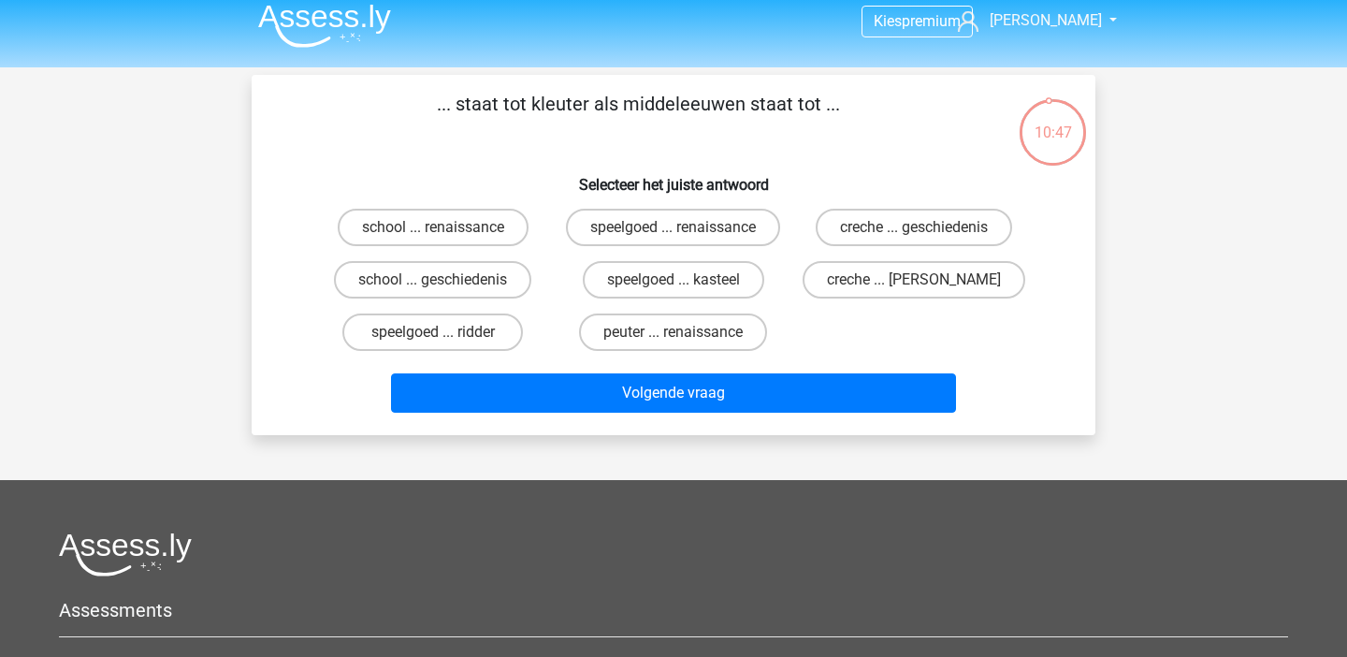
scroll to position [0, 0]
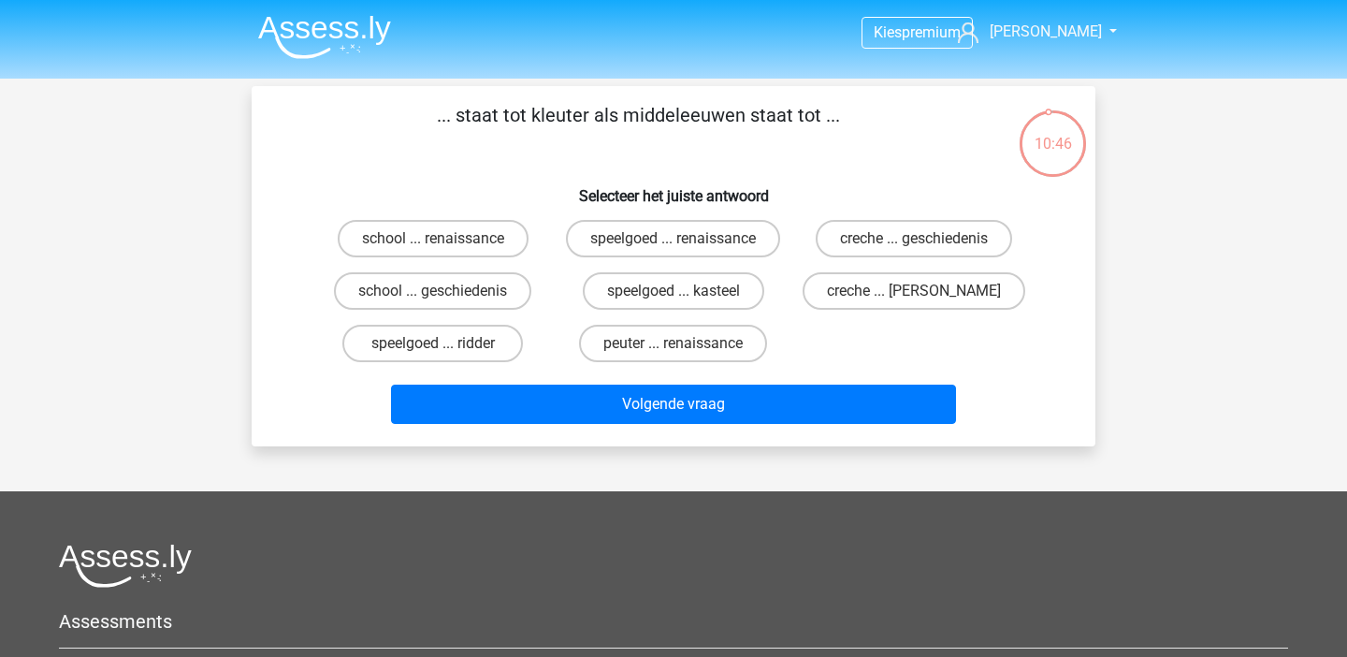
click at [328, 35] on img at bounding box center [324, 37] width 133 height 44
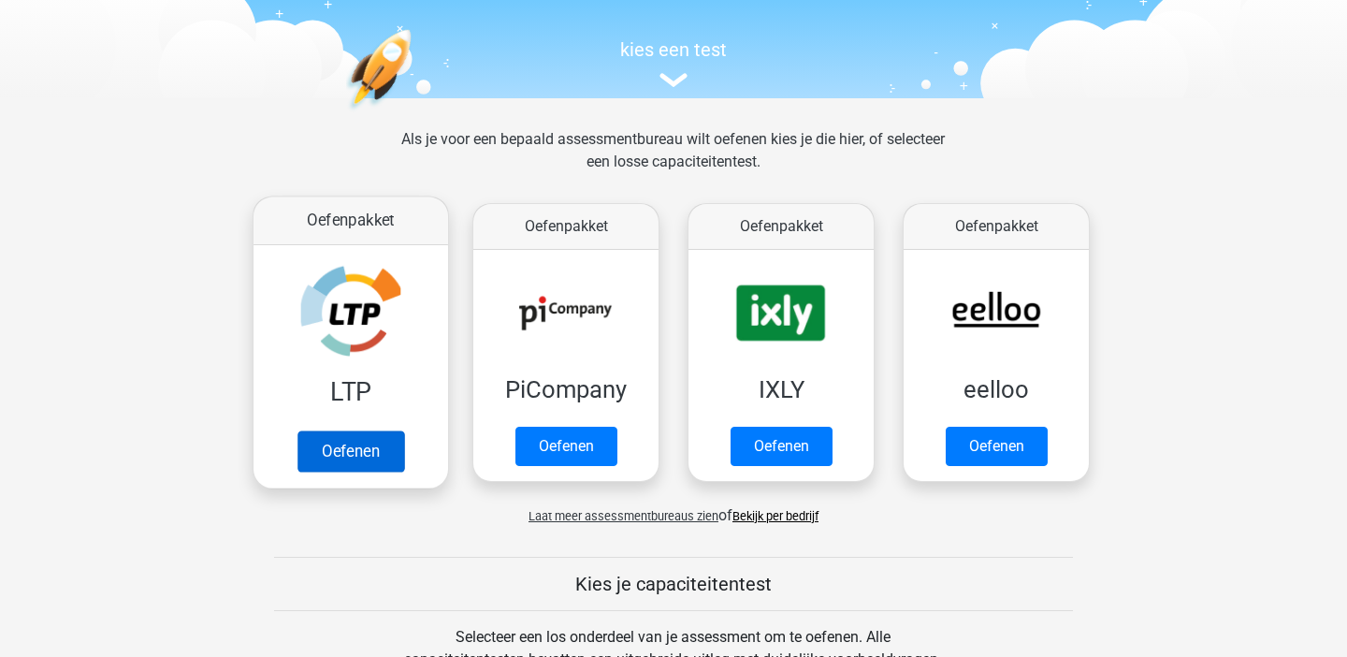
scroll to position [250, 0]
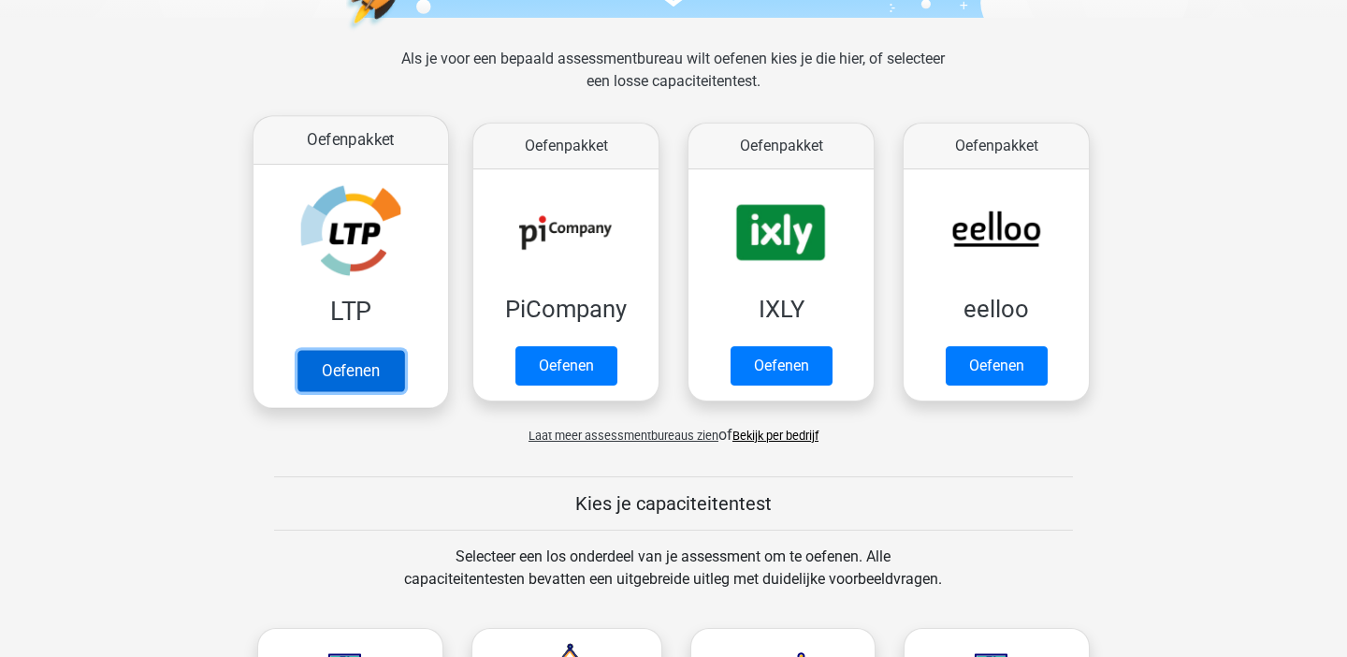
click at [376, 365] on link "Oefenen" at bounding box center [351, 370] width 107 height 41
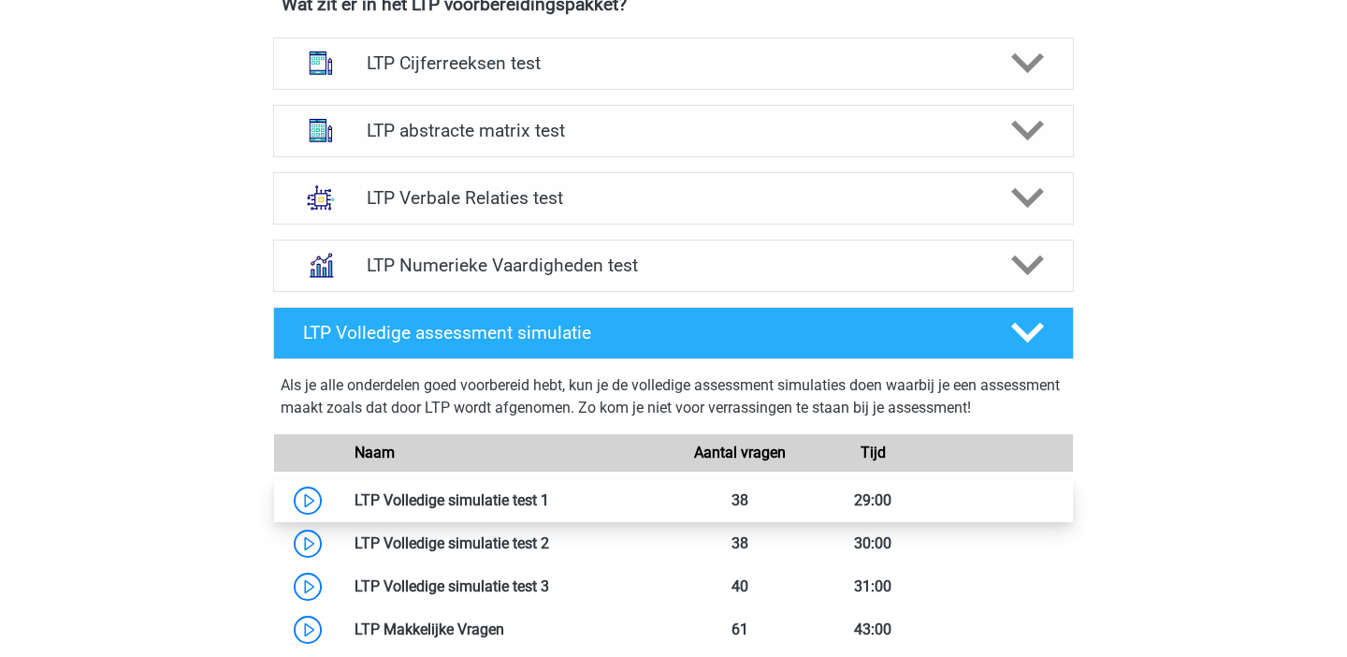
scroll to position [1218, 0]
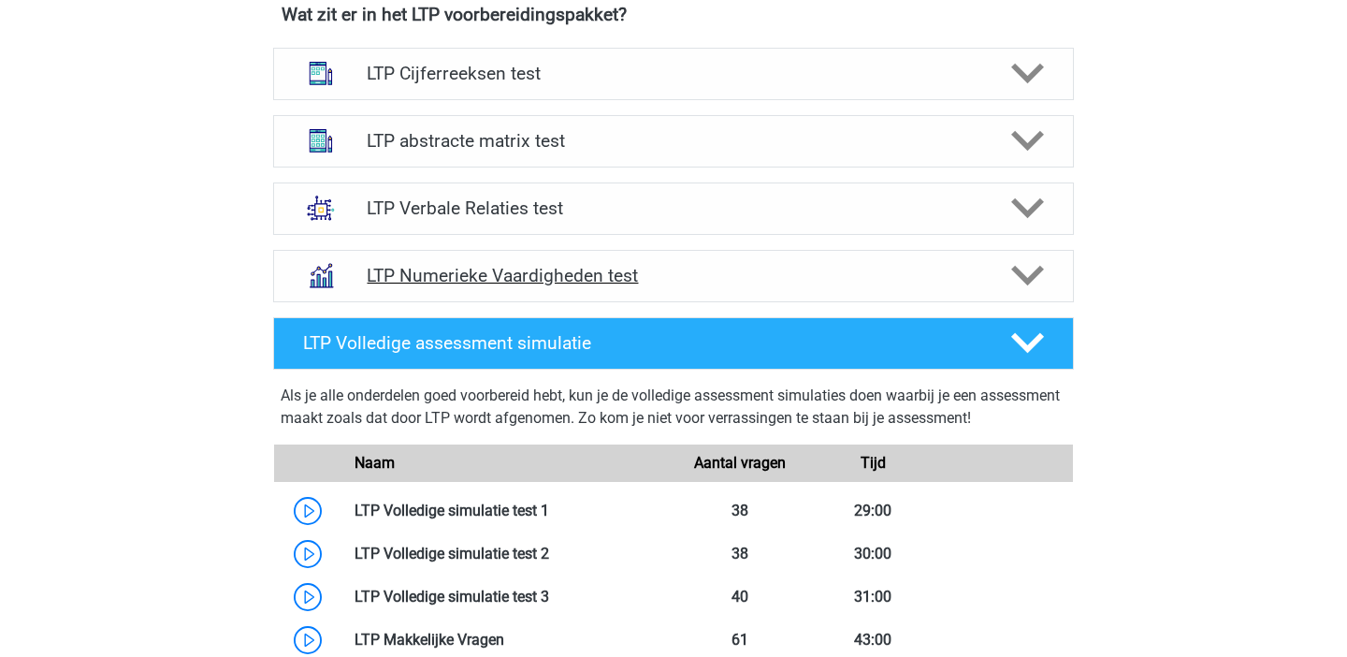
click at [577, 266] on h4 "LTP Numerieke Vaardigheden test" at bounding box center [673, 276] width 613 height 22
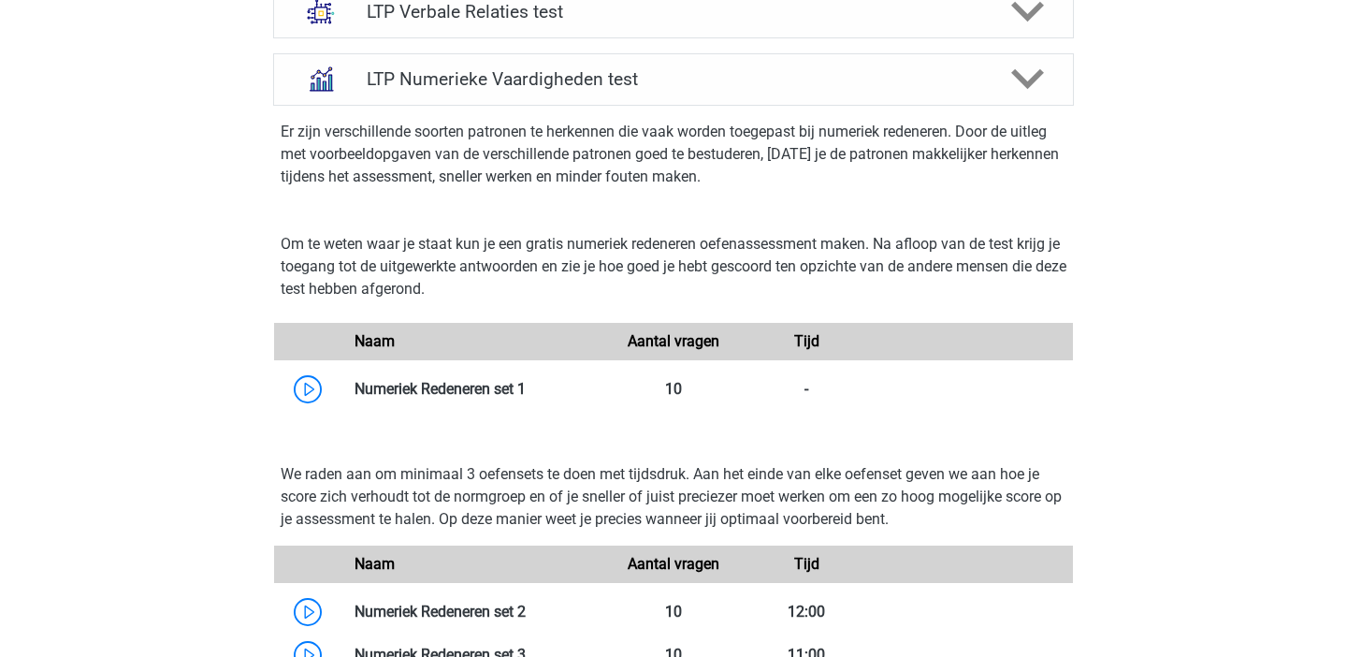
scroll to position [1391, 0]
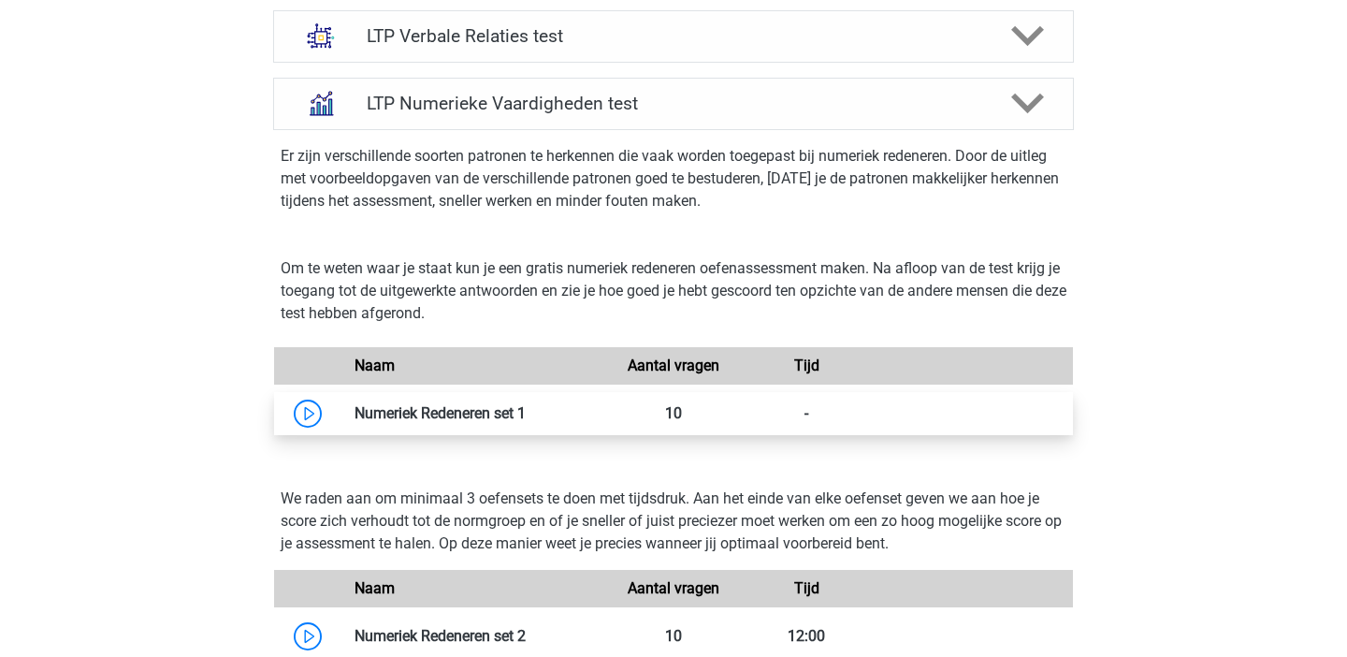
click at [526, 422] on link at bounding box center [526, 413] width 0 height 18
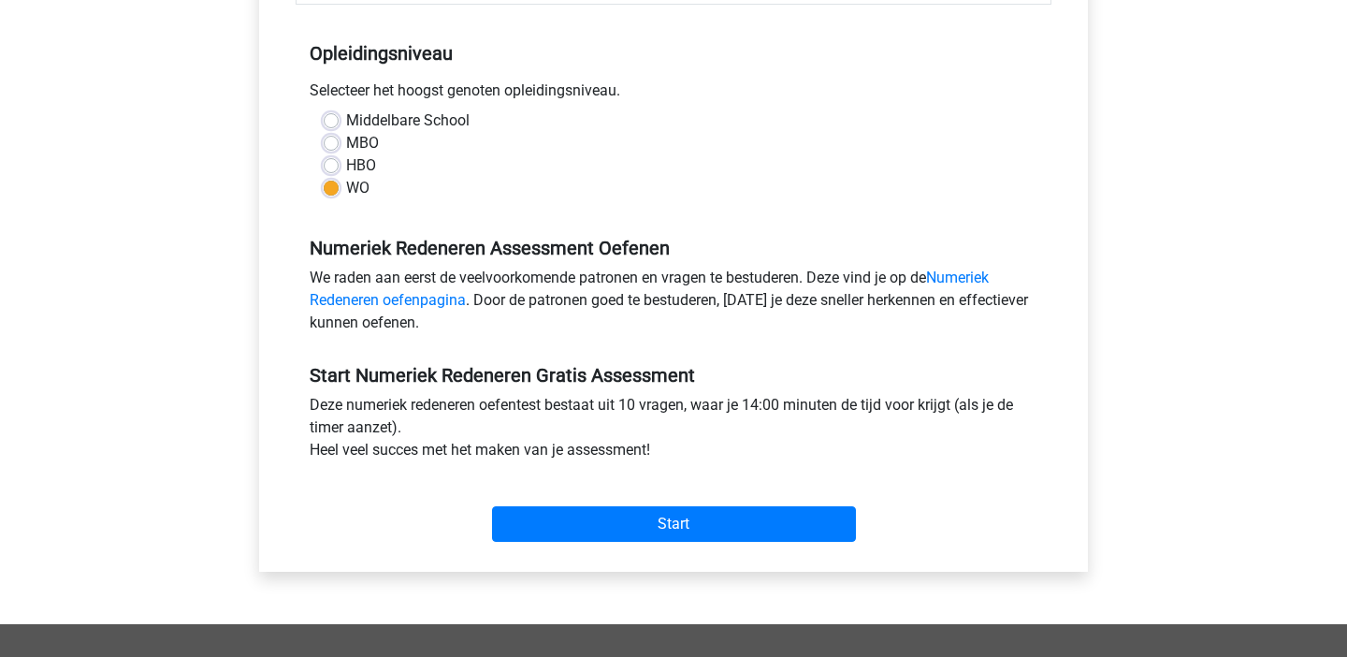
scroll to position [437, 0]
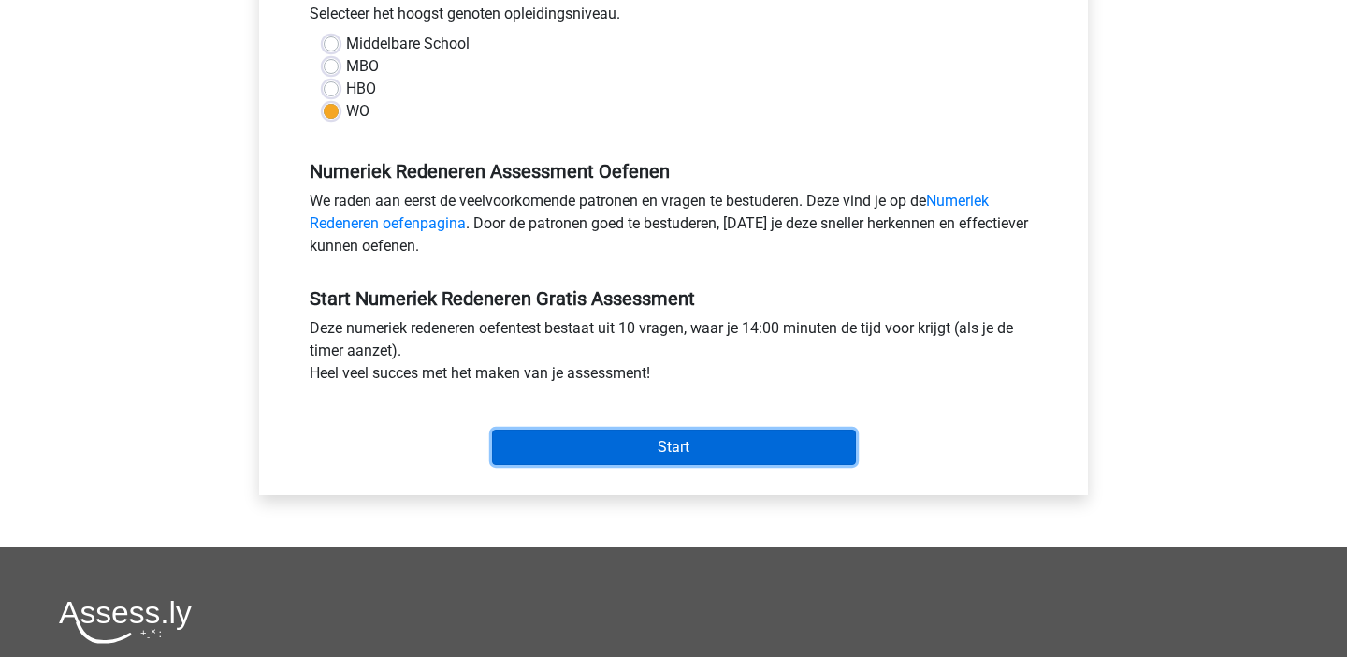
click at [677, 444] on input "Start" at bounding box center [674, 448] width 364 height 36
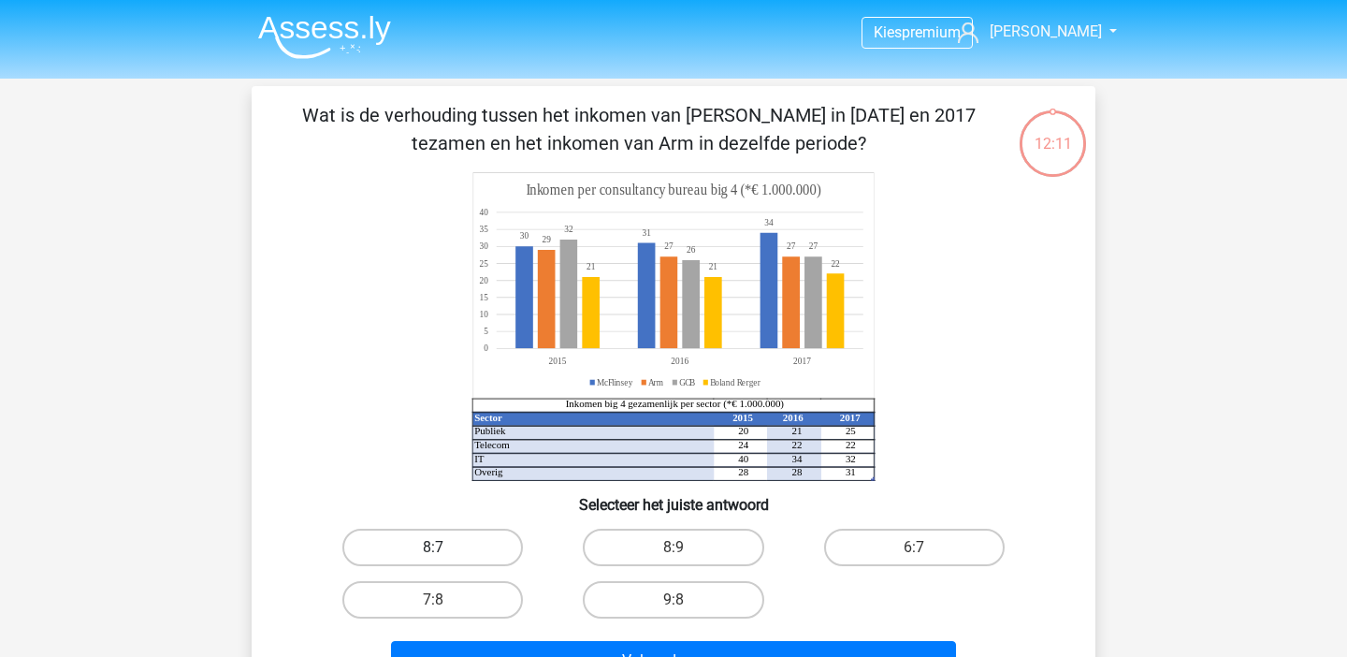
click at [444, 535] on label "8:7" at bounding box center [432, 547] width 181 height 37
click at [444, 547] on input "8:7" at bounding box center [439, 553] width 12 height 12
radio input "true"
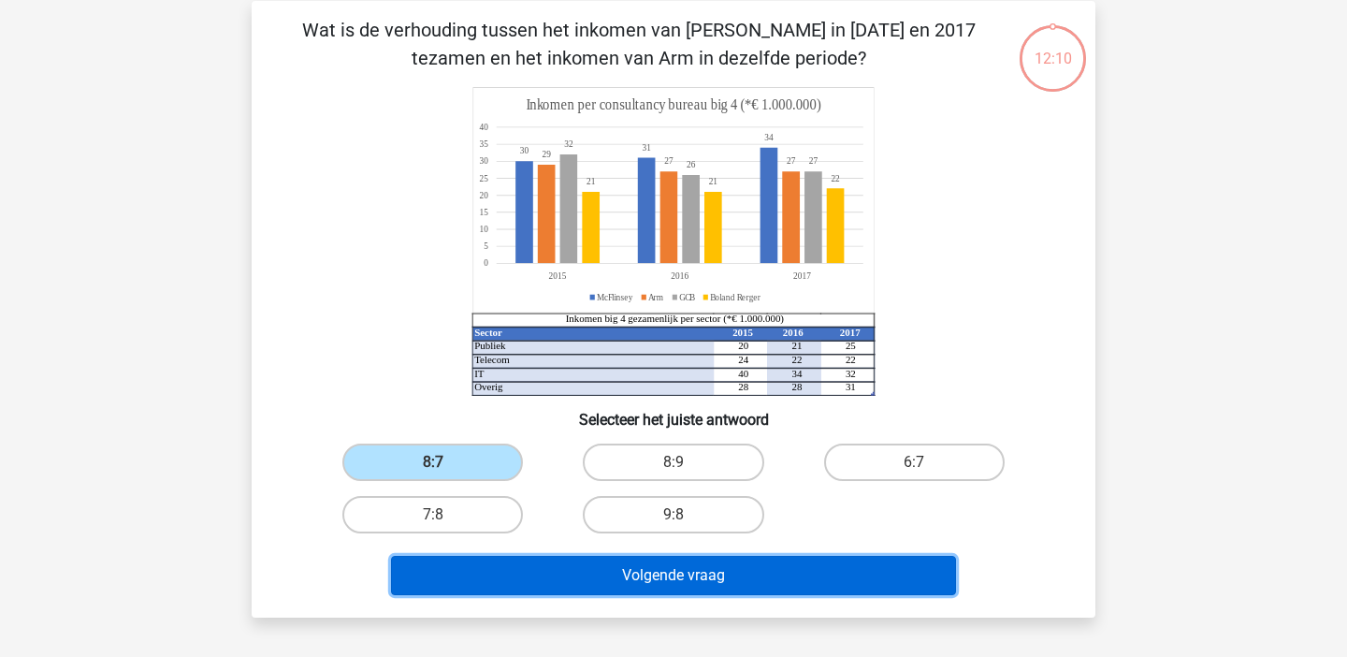
click at [495, 561] on button "Volgende vraag" at bounding box center [674, 575] width 566 height 39
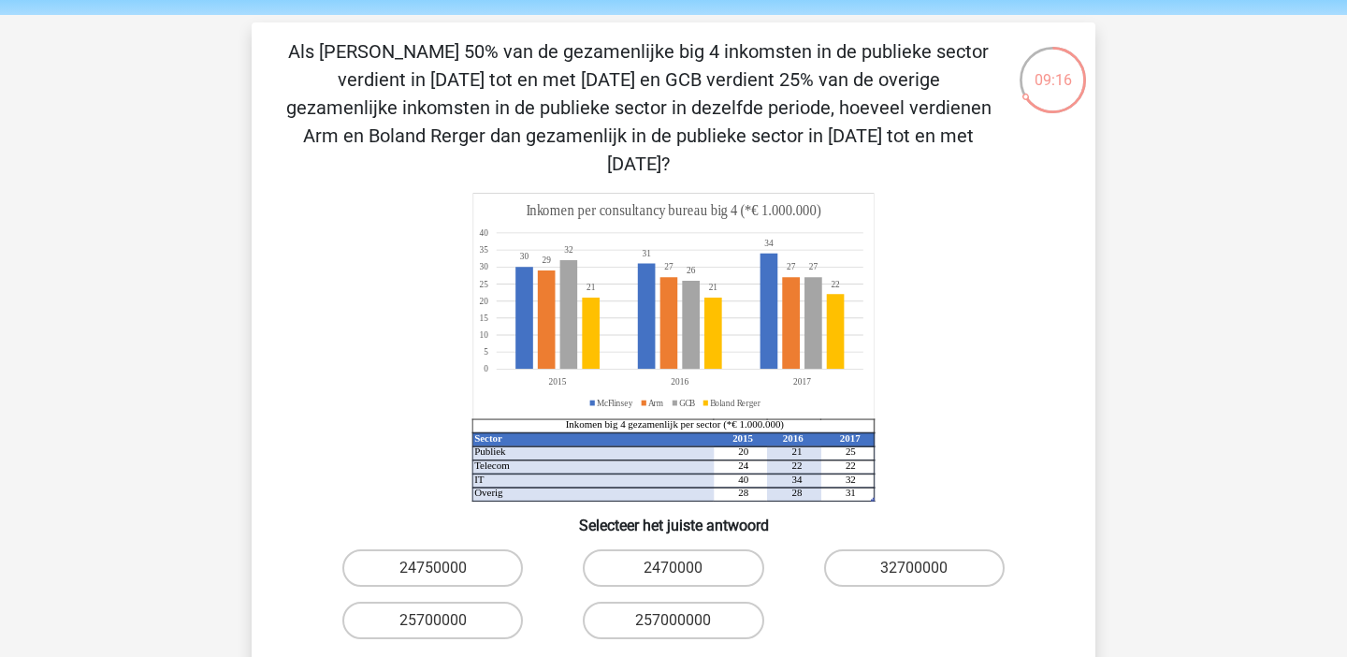
scroll to position [86, 0]
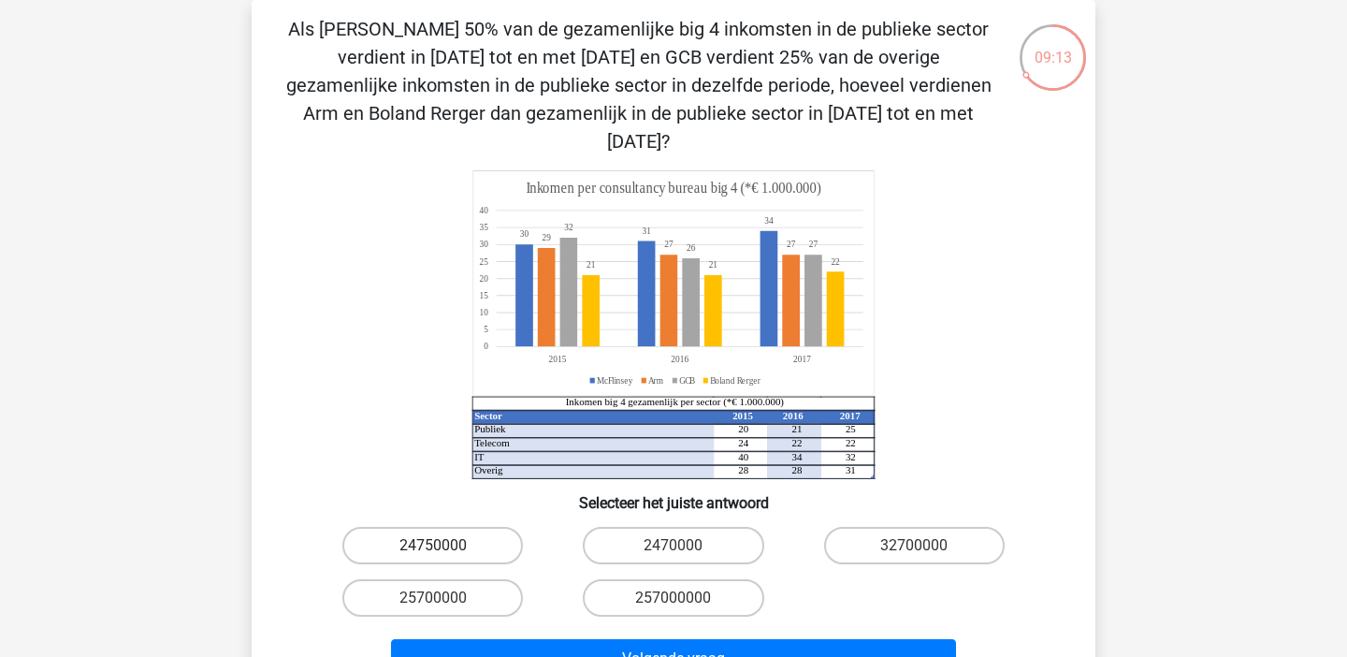
click at [438, 527] on label "24750000" at bounding box center [432, 545] width 181 height 37
click at [438, 546] on input "24750000" at bounding box center [439, 552] width 12 height 12
radio input "true"
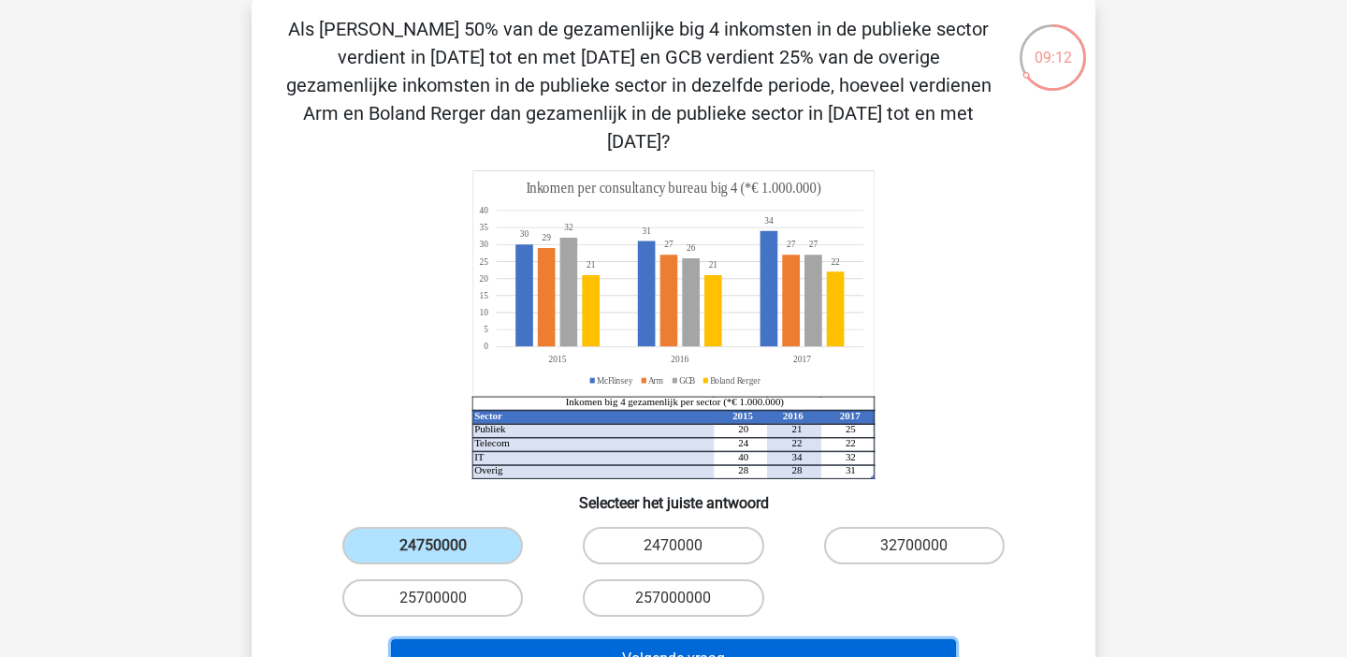
click at [556, 639] on button "Volgende vraag" at bounding box center [674, 658] width 566 height 39
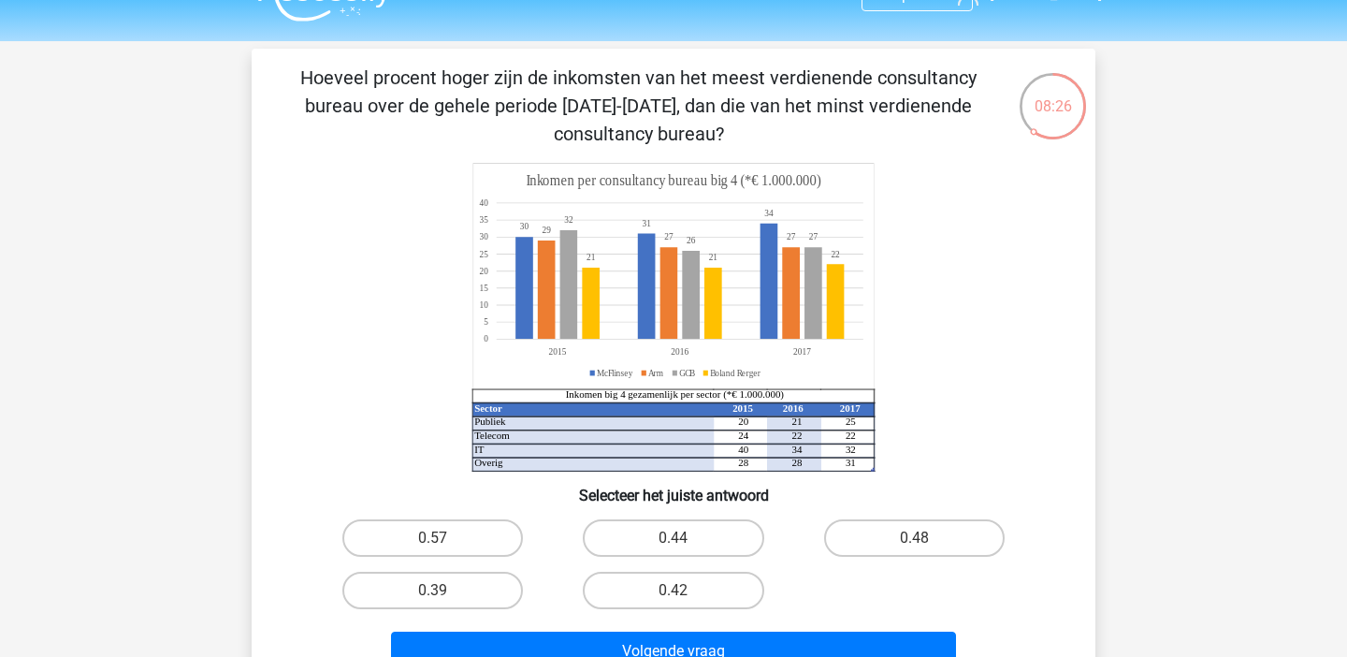
scroll to position [38, 0]
click at [921, 544] on input "0.48" at bounding box center [920, 543] width 12 height 12
radio input "true"
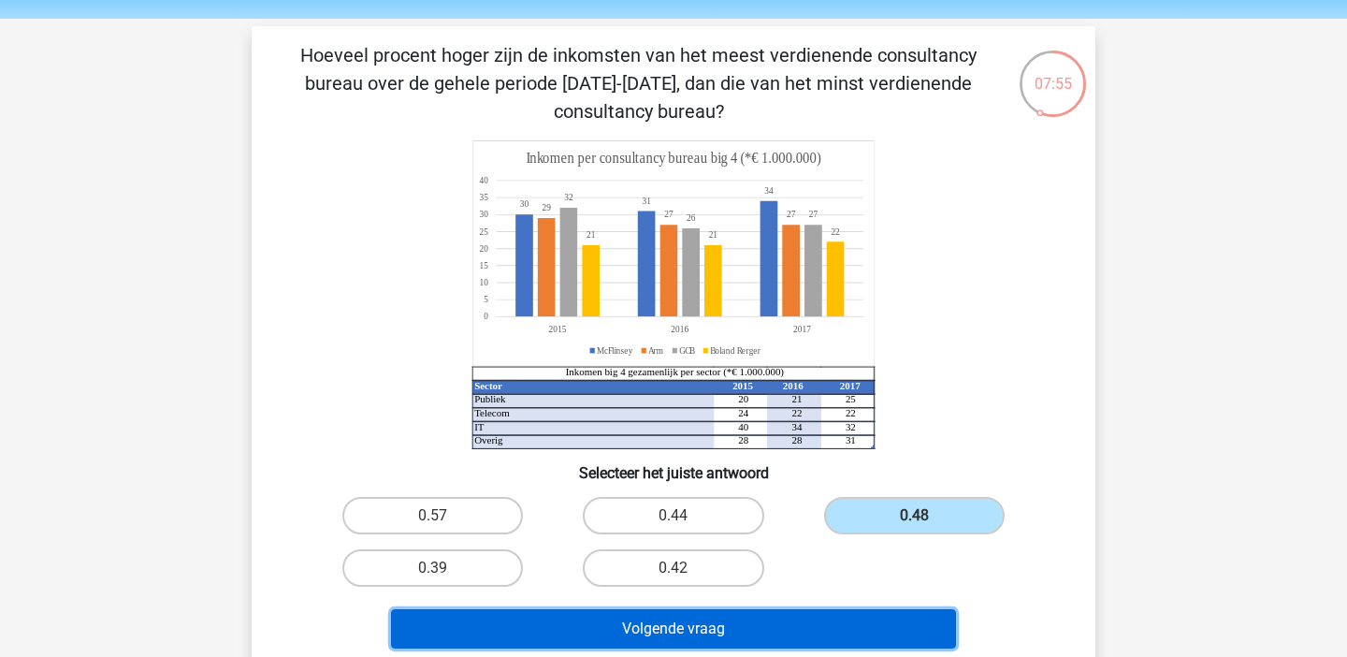
click at [837, 627] on button "Volgende vraag" at bounding box center [674, 628] width 566 height 39
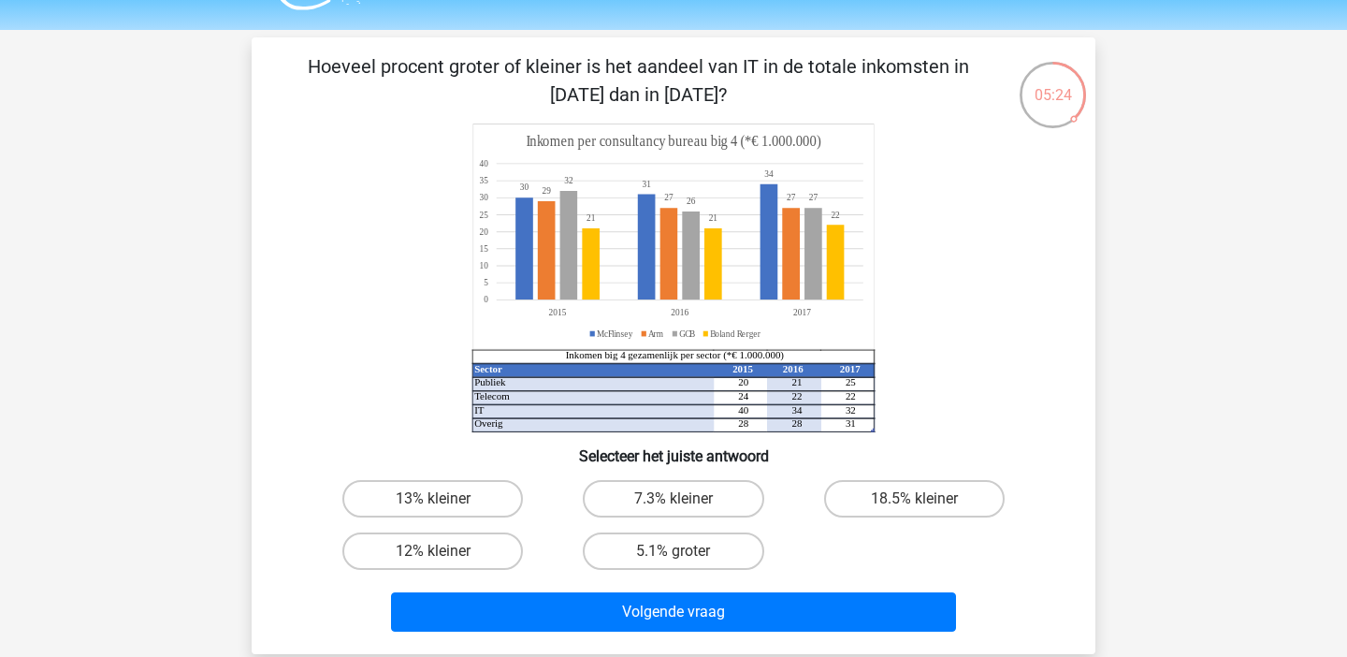
scroll to position [57, 0]
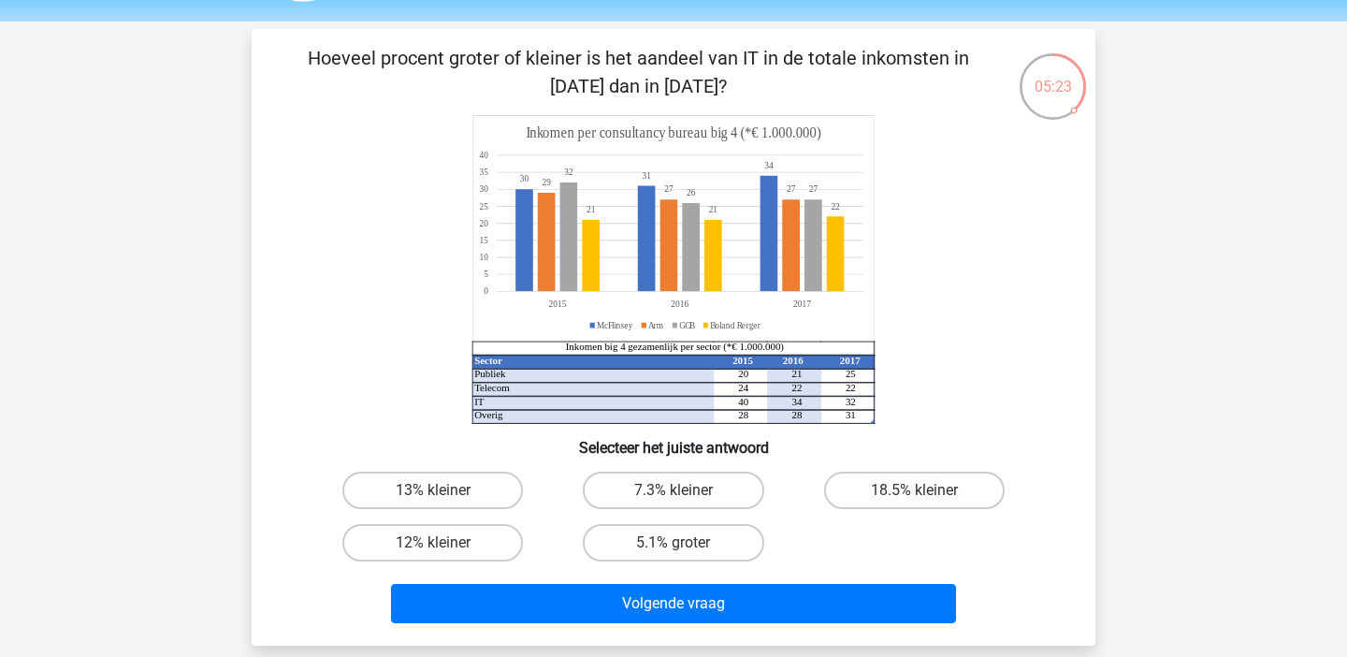
click at [675, 492] on input "7.3% kleiner" at bounding box center [680, 496] width 12 height 12
radio input "true"
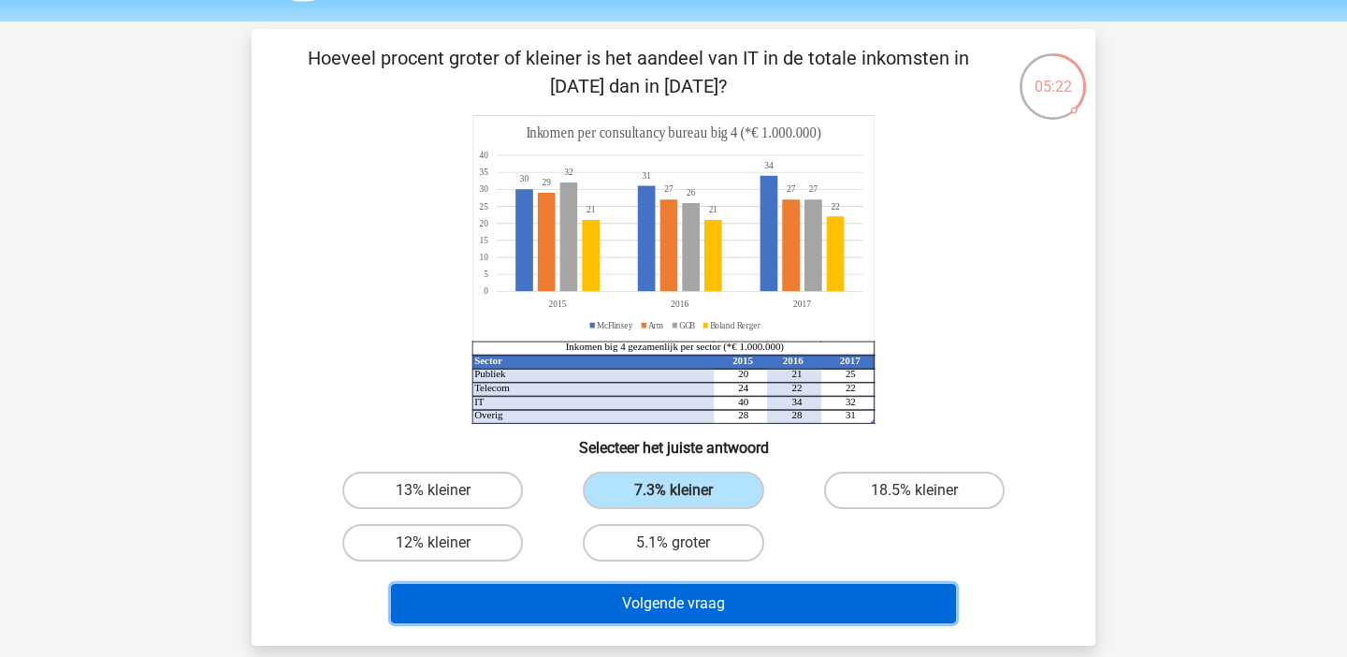
click at [729, 603] on button "Volgende vraag" at bounding box center [674, 603] width 566 height 39
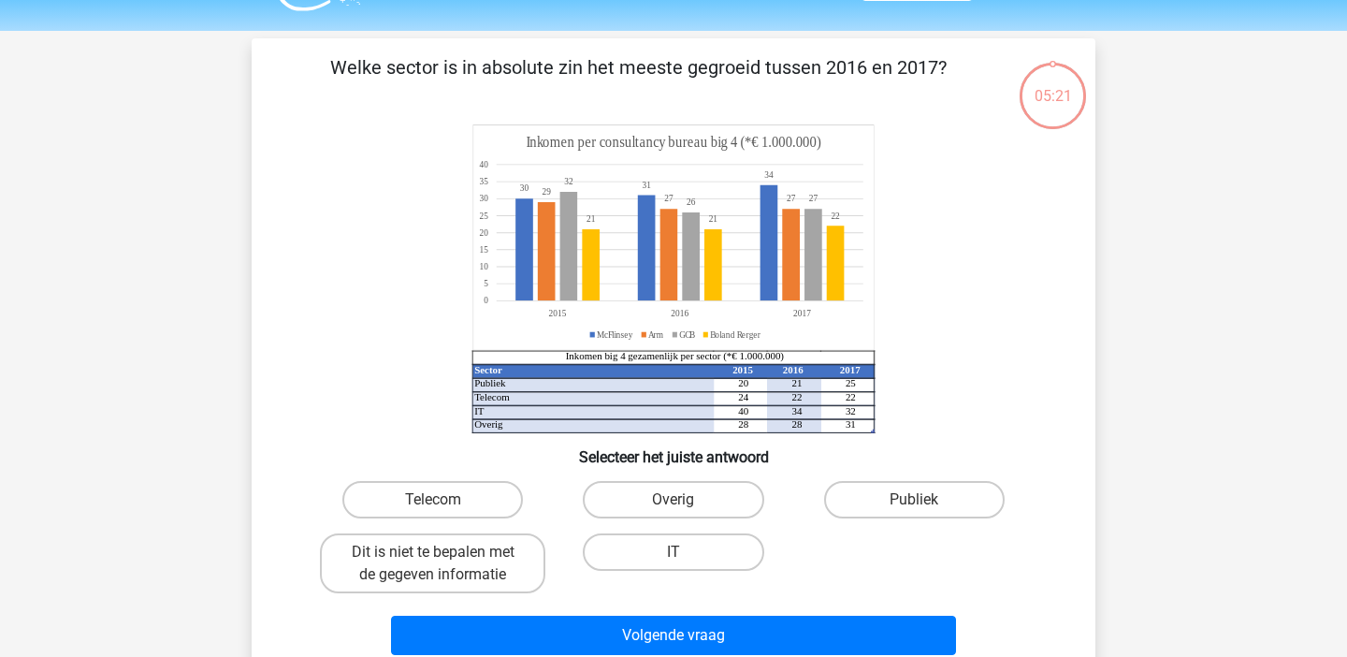
scroll to position [36, 0]
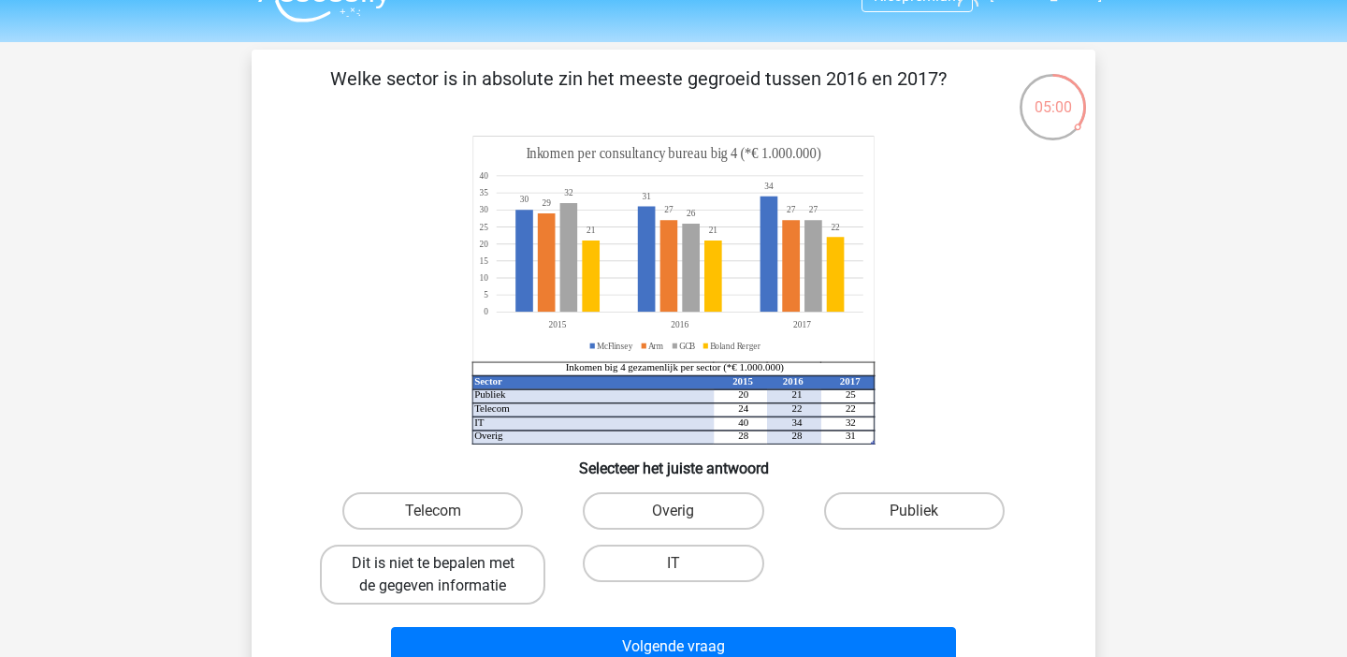
click at [419, 564] on label "Dit is niet te bepalen met de gegeven informatie" at bounding box center [433, 575] width 226 height 60
click at [433, 564] on input "Dit is niet te bepalen met de gegeven informatie" at bounding box center [439, 569] width 12 height 12
radio input "true"
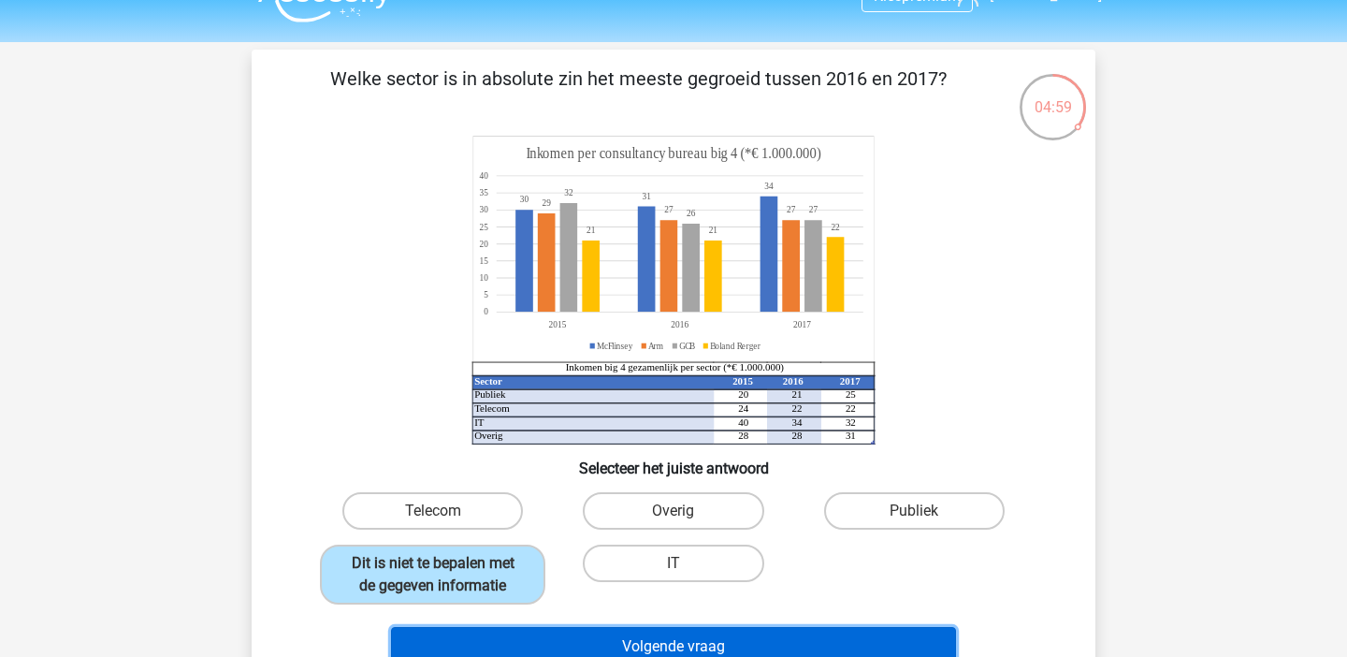
click at [515, 647] on button "Volgende vraag" at bounding box center [674, 646] width 566 height 39
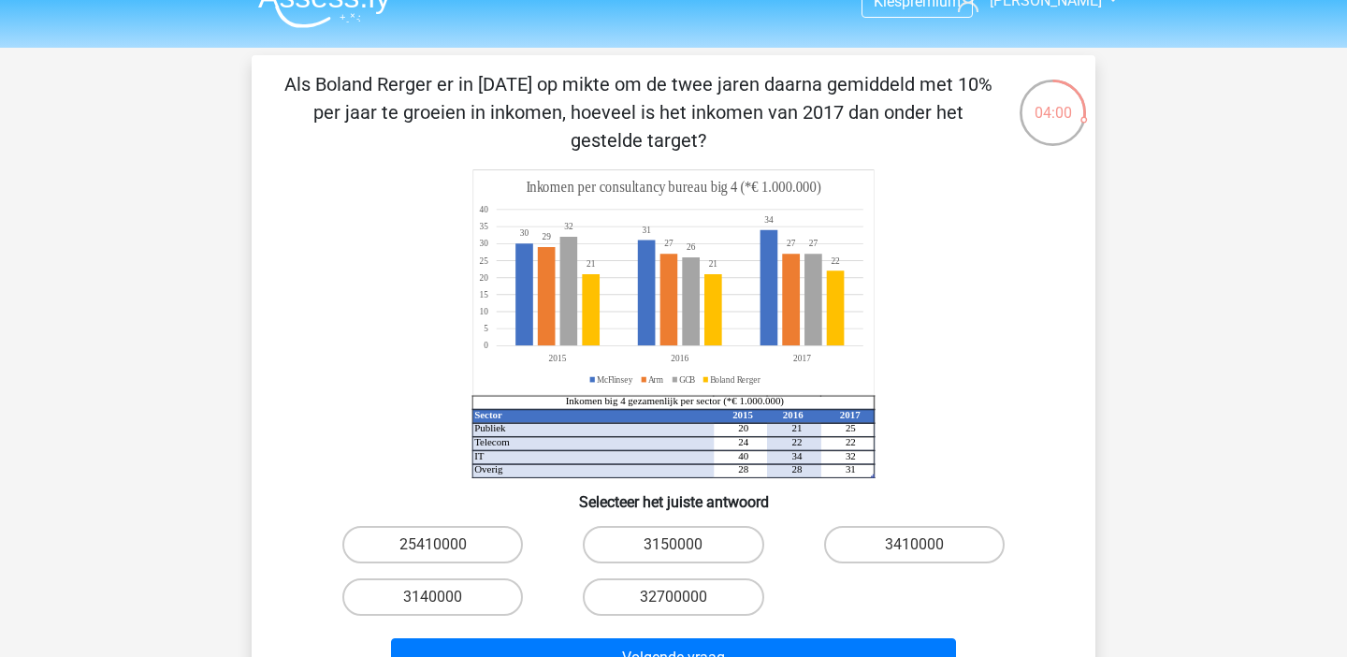
scroll to position [38, 0]
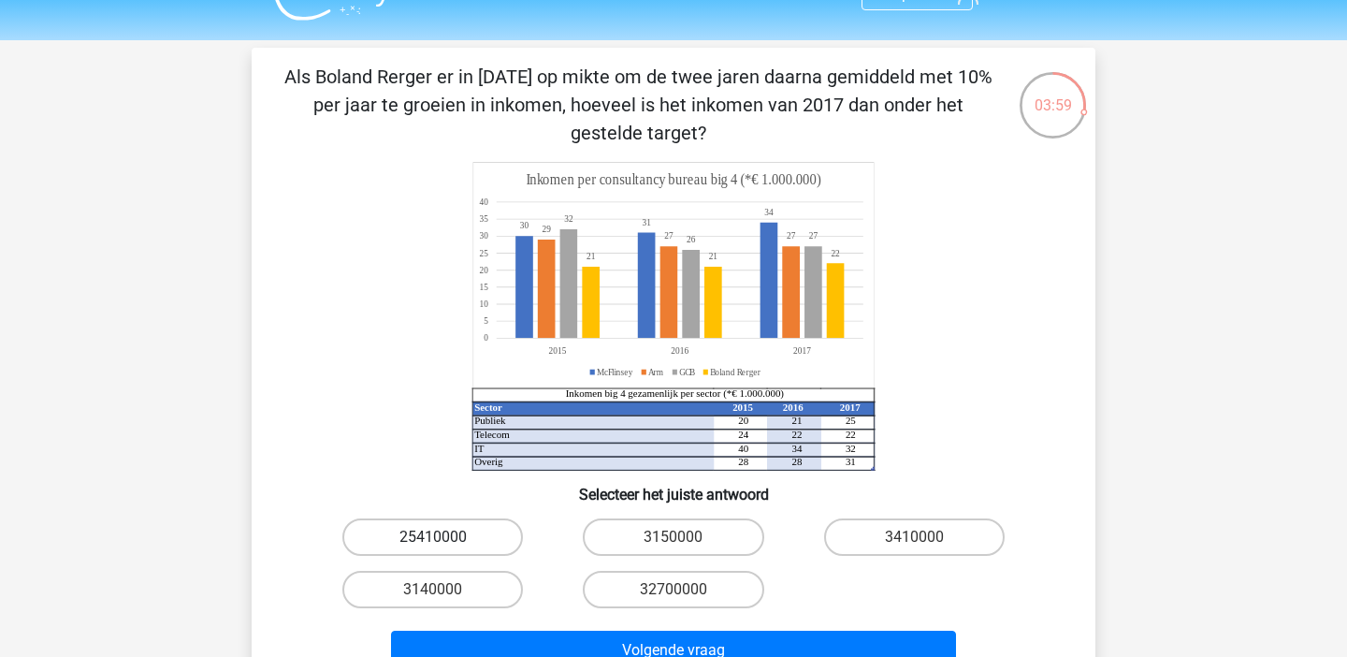
click at [447, 544] on label "25410000" at bounding box center [432, 536] width 181 height 37
click at [445, 544] on input "25410000" at bounding box center [439, 543] width 12 height 12
radio input "true"
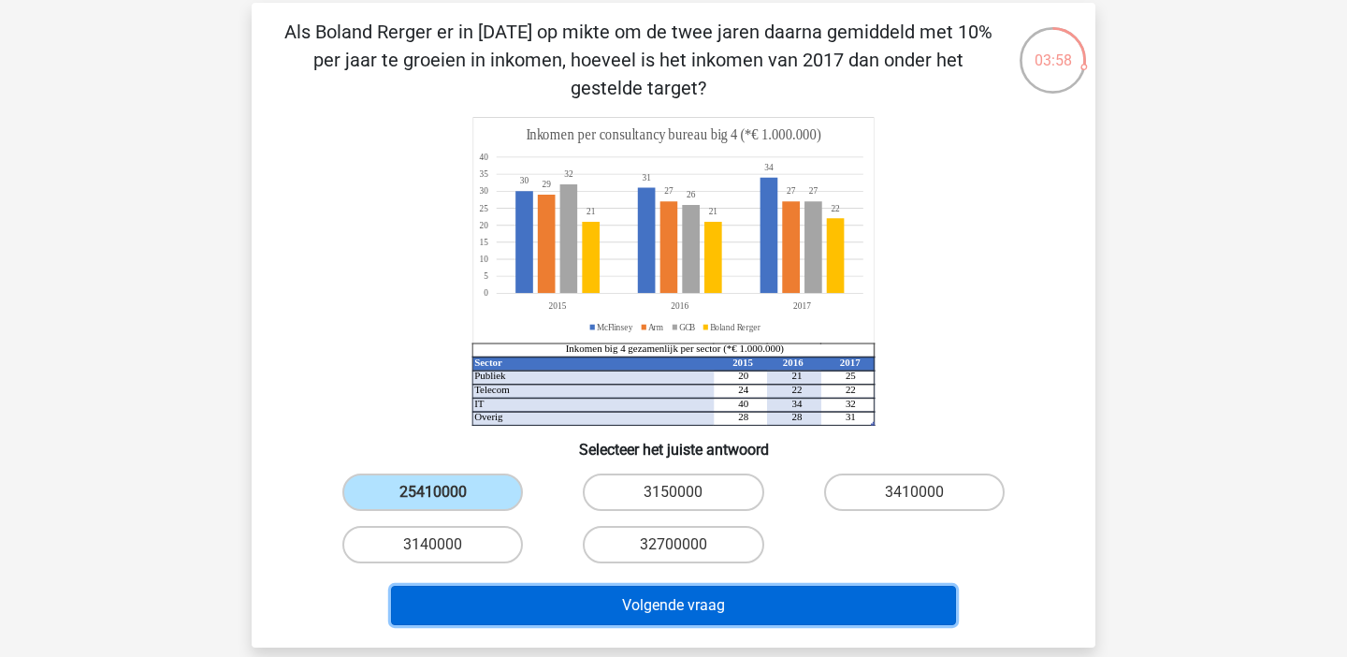
click at [485, 598] on button "Volgende vraag" at bounding box center [674, 605] width 566 height 39
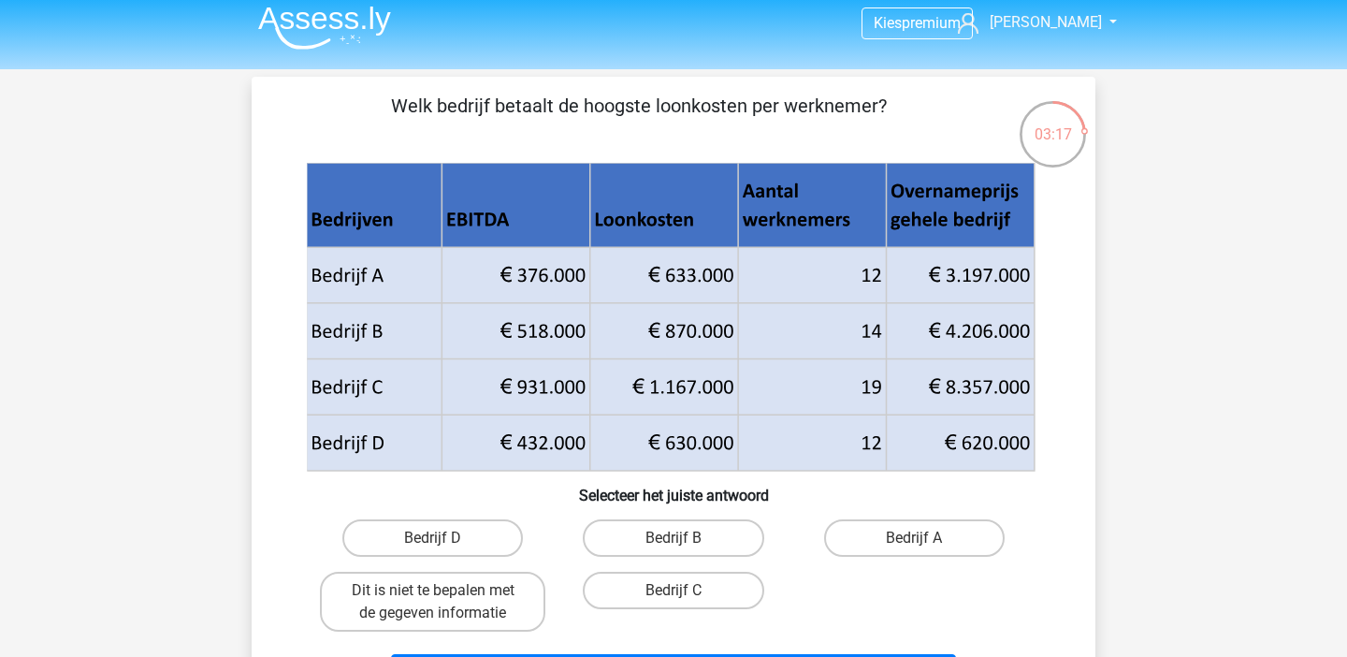
scroll to position [61, 0]
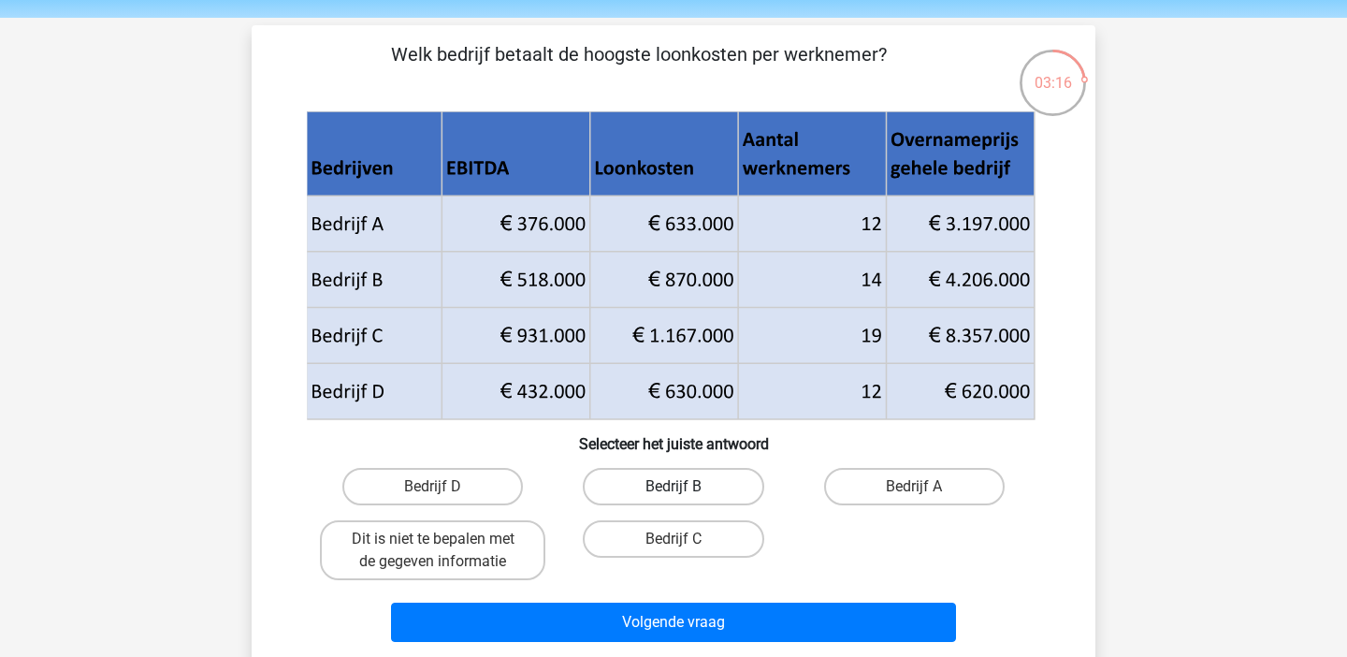
click at [686, 491] on label "Bedrijf B" at bounding box center [673, 486] width 181 height 37
click at [686, 491] on input "Bedrijf B" at bounding box center [680, 493] width 12 height 12
radio input "true"
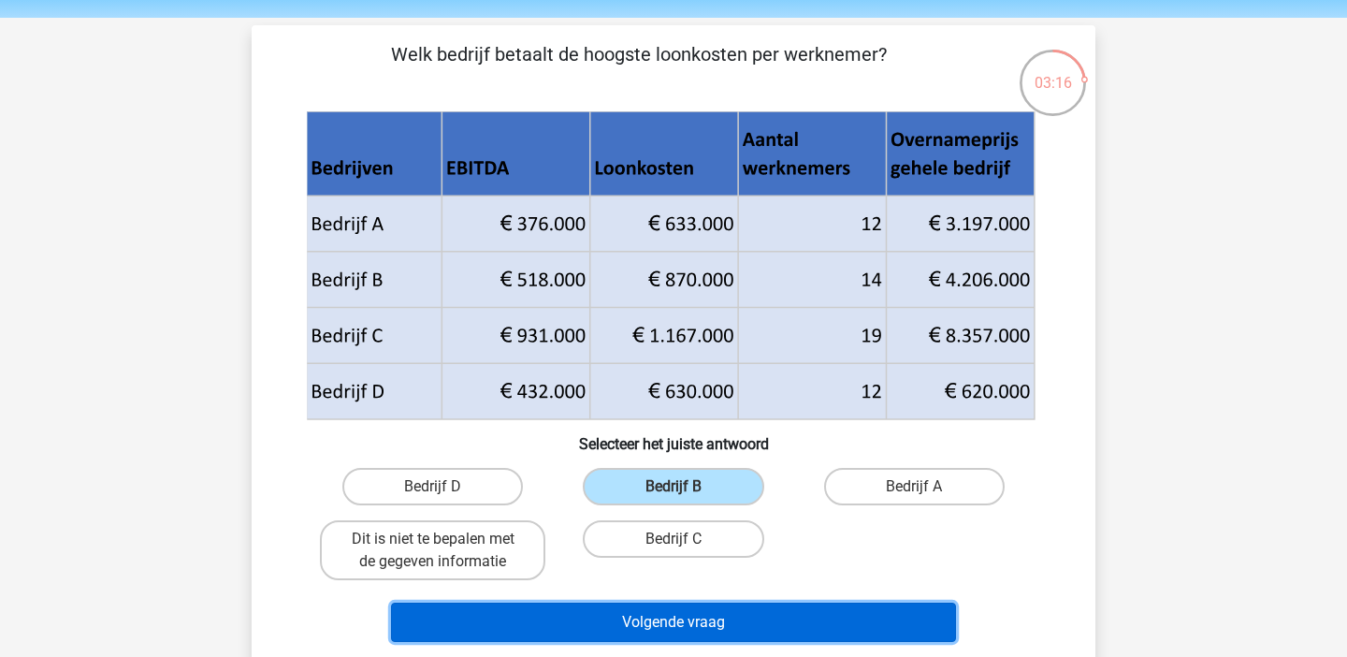
click at [717, 609] on button "Volgende vraag" at bounding box center [674, 622] width 566 height 39
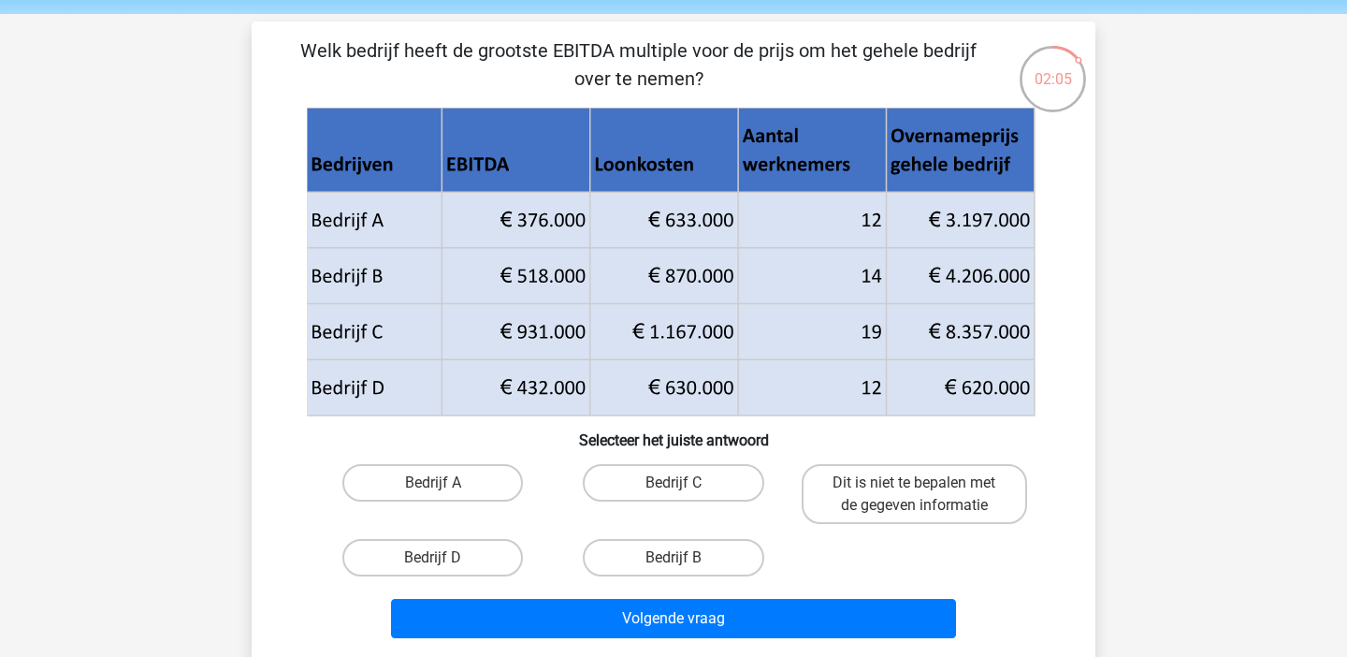
scroll to position [76, 0]
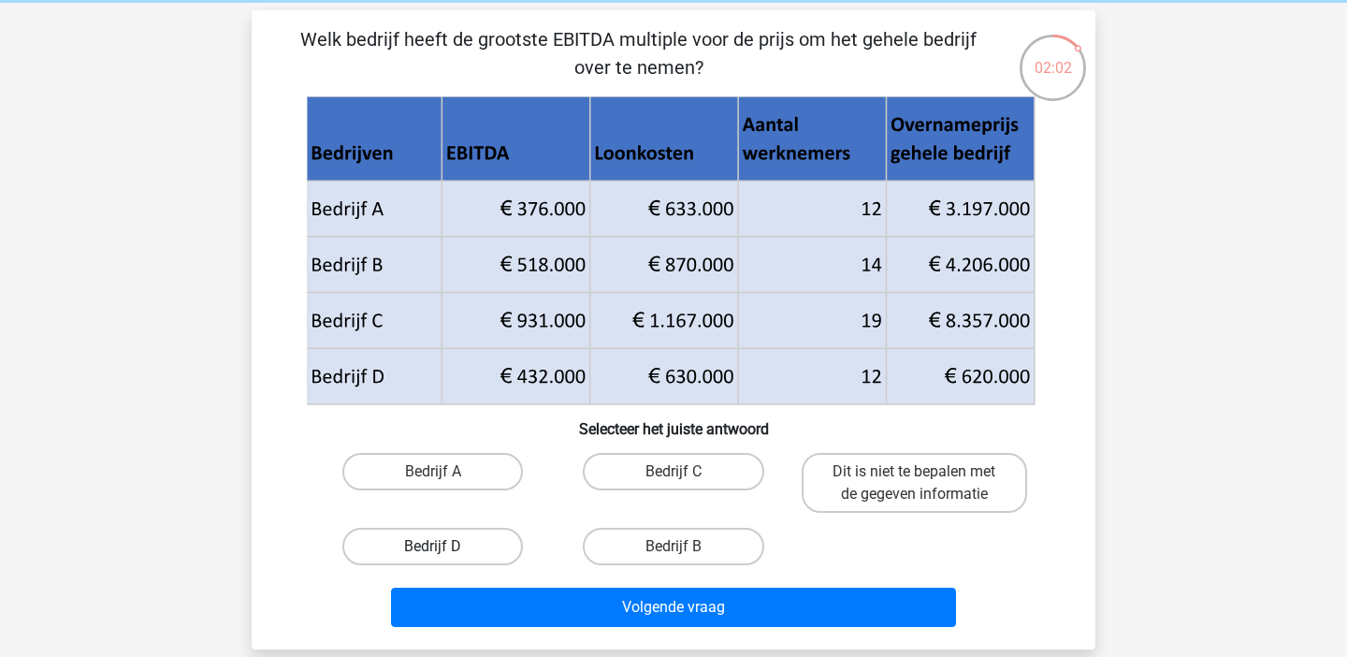
click at [482, 547] on label "Bedrijf D" at bounding box center [432, 546] width 181 height 37
click at [445, 547] on input "Bedrijf D" at bounding box center [439, 552] width 12 height 12
radio input "true"
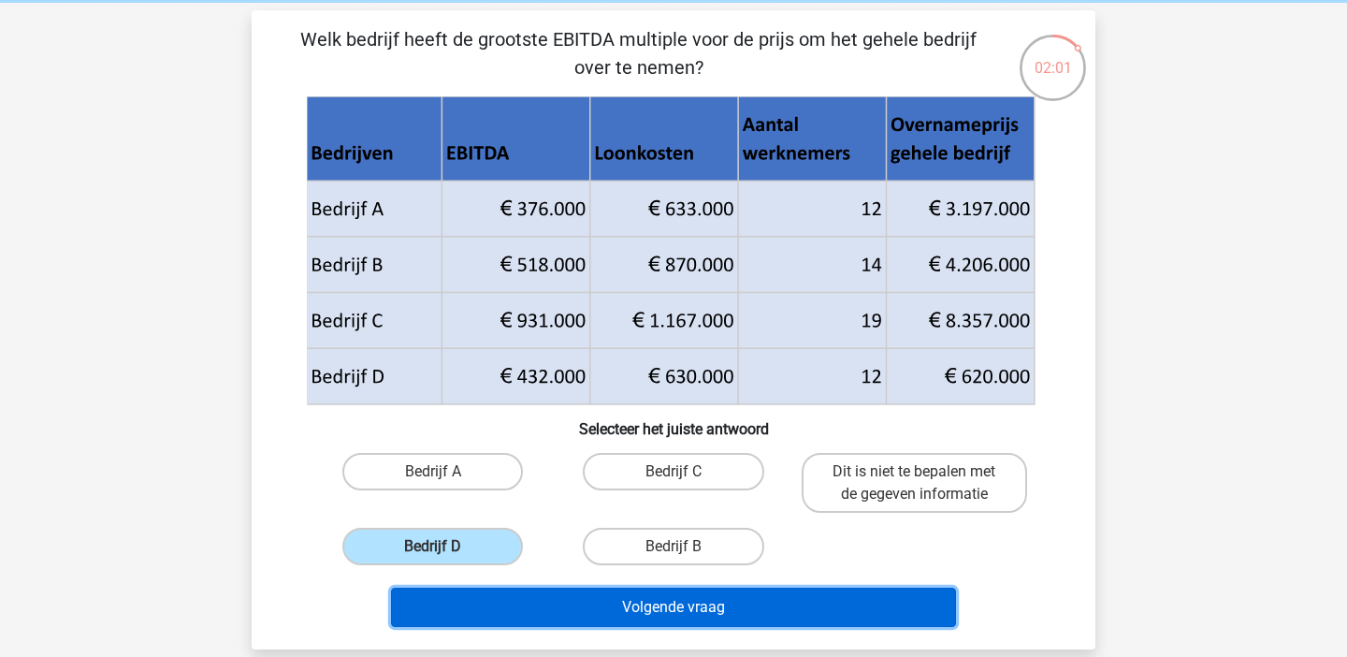
click at [519, 604] on button "Volgende vraag" at bounding box center [674, 607] width 566 height 39
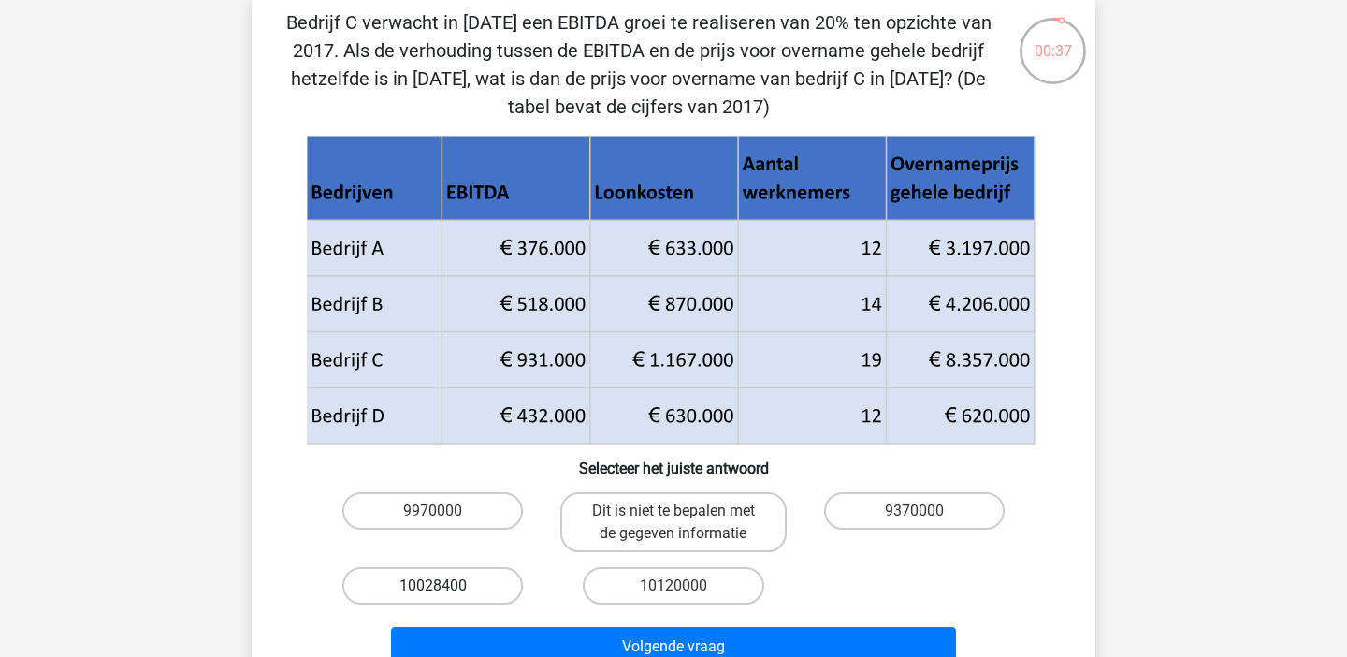
scroll to position [96, 0]
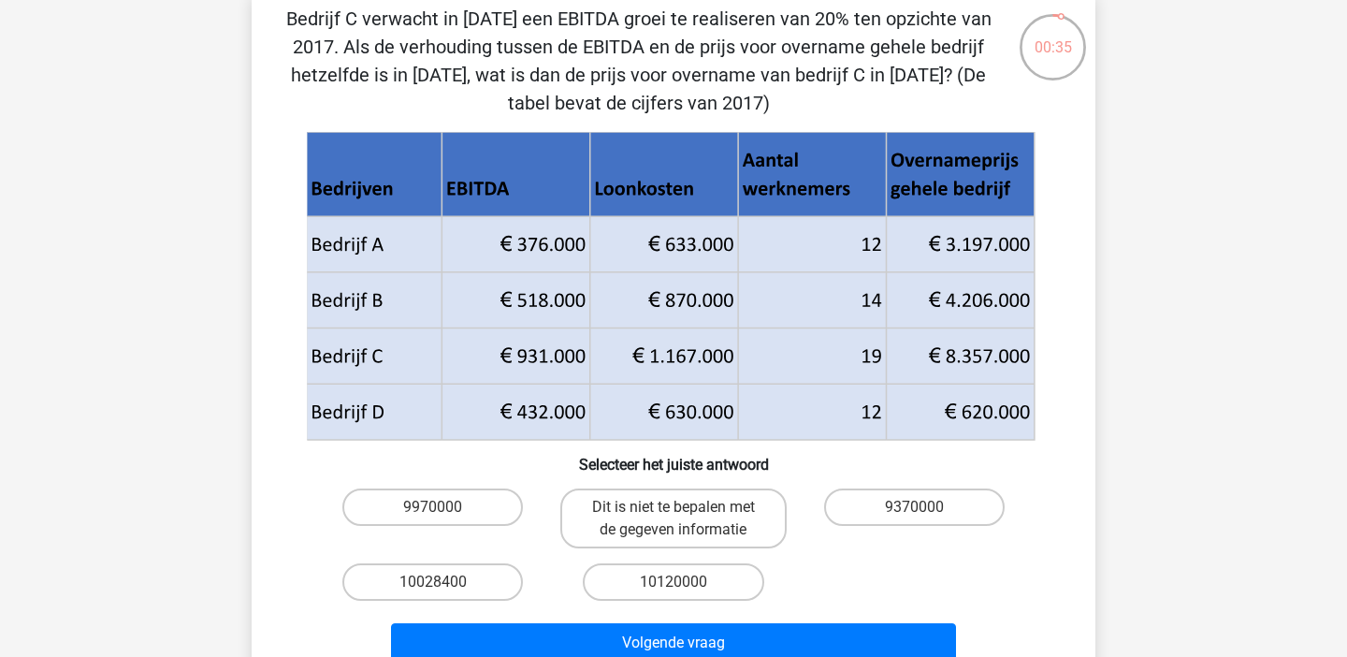
click at [680, 584] on input "10120000" at bounding box center [680, 588] width 12 height 12
radio input "true"
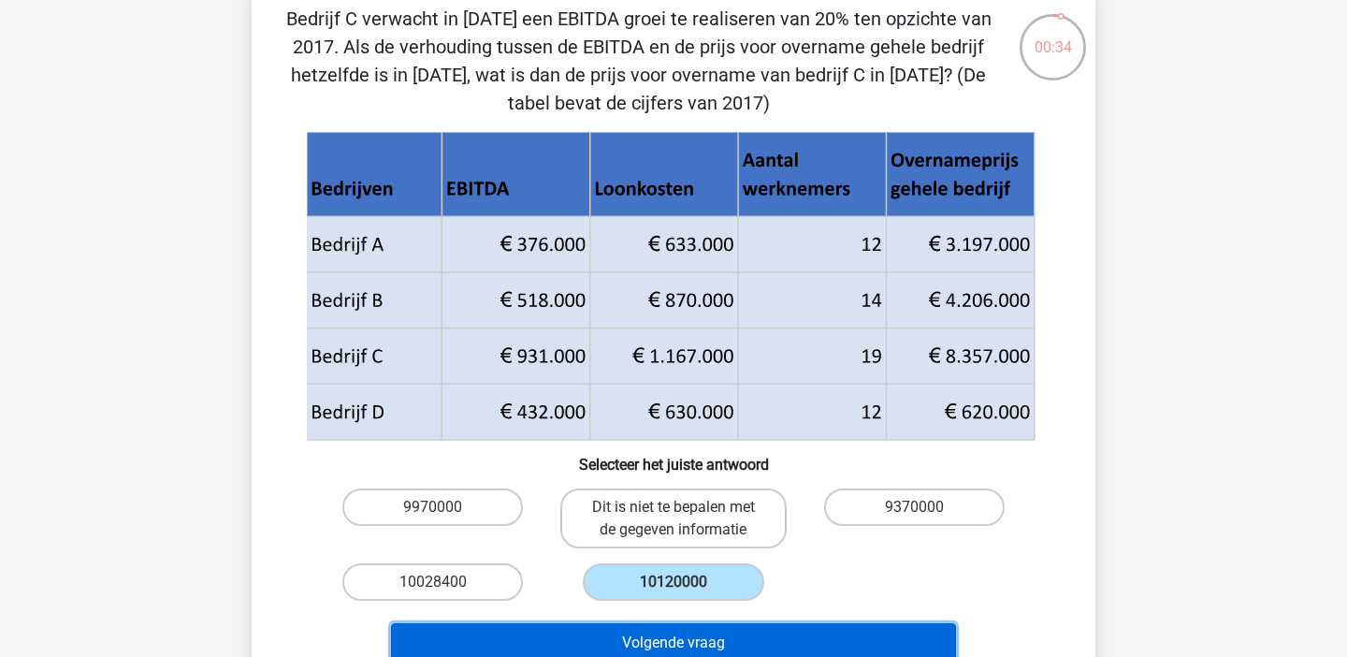
click at [680, 633] on button "Volgende vraag" at bounding box center [674, 642] width 566 height 39
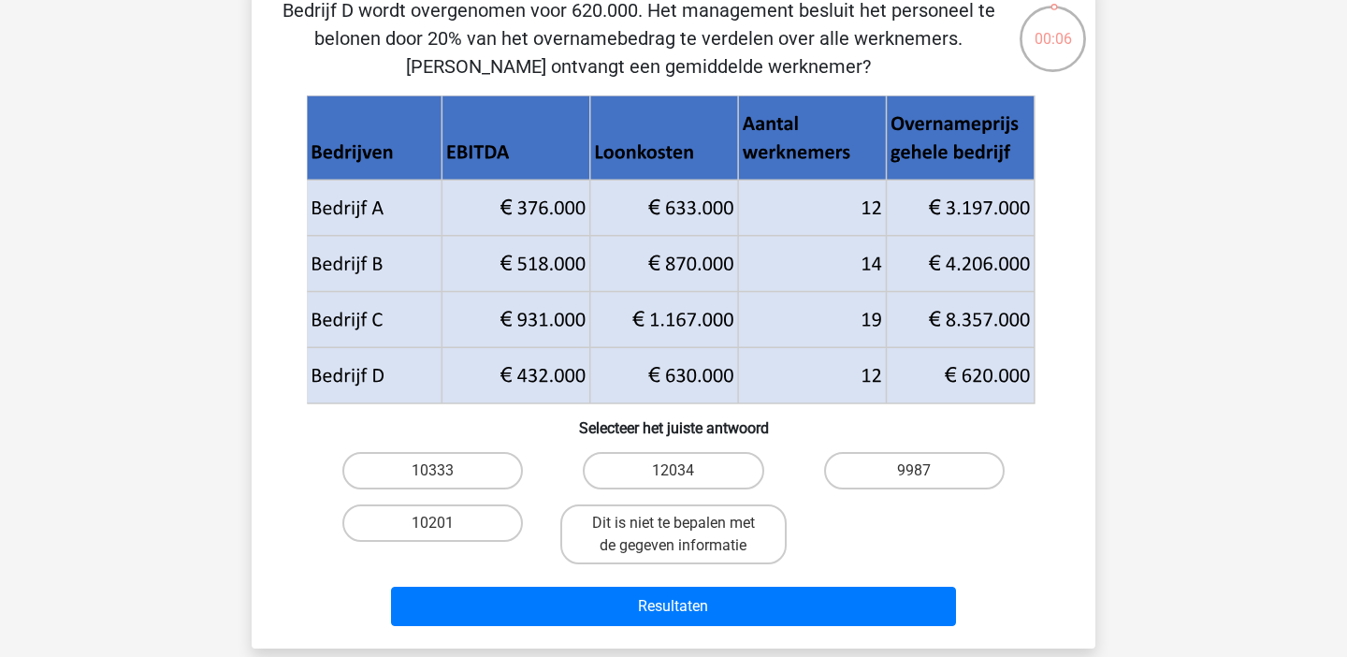
scroll to position [132, 0]
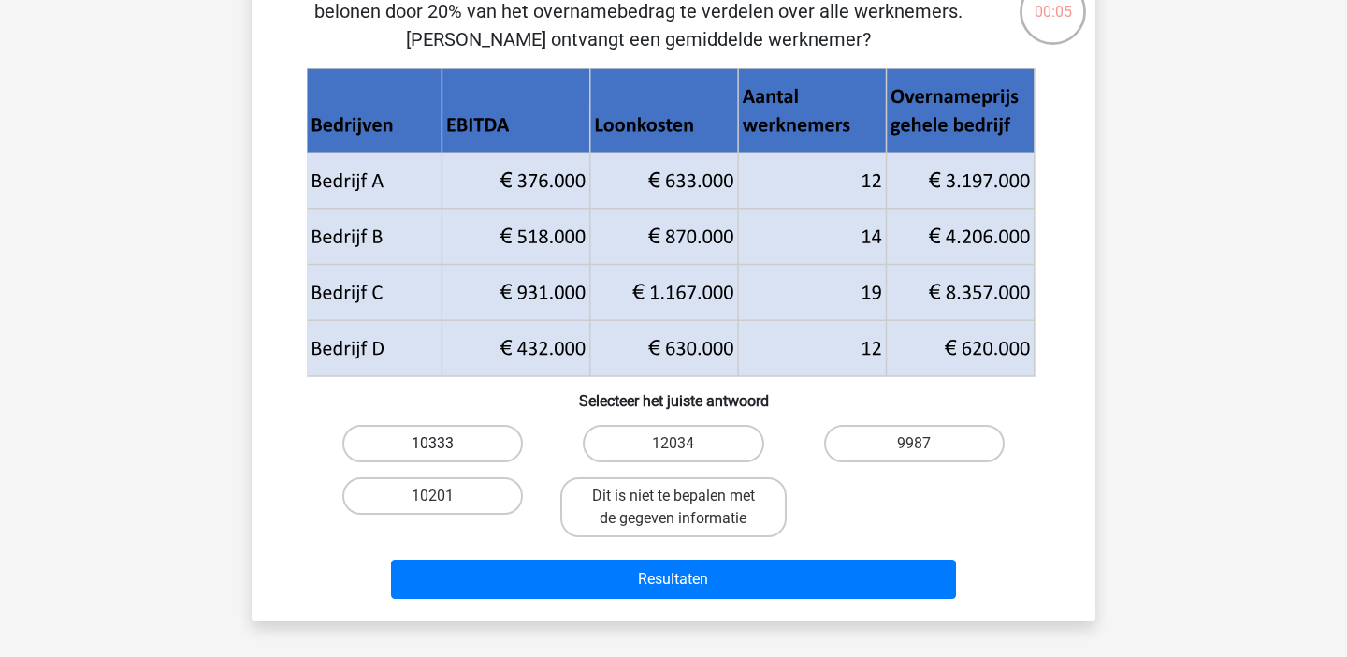
click at [473, 443] on label "10333" at bounding box center [432, 443] width 181 height 37
click at [445, 444] on input "10333" at bounding box center [439, 450] width 12 height 12
radio input "true"
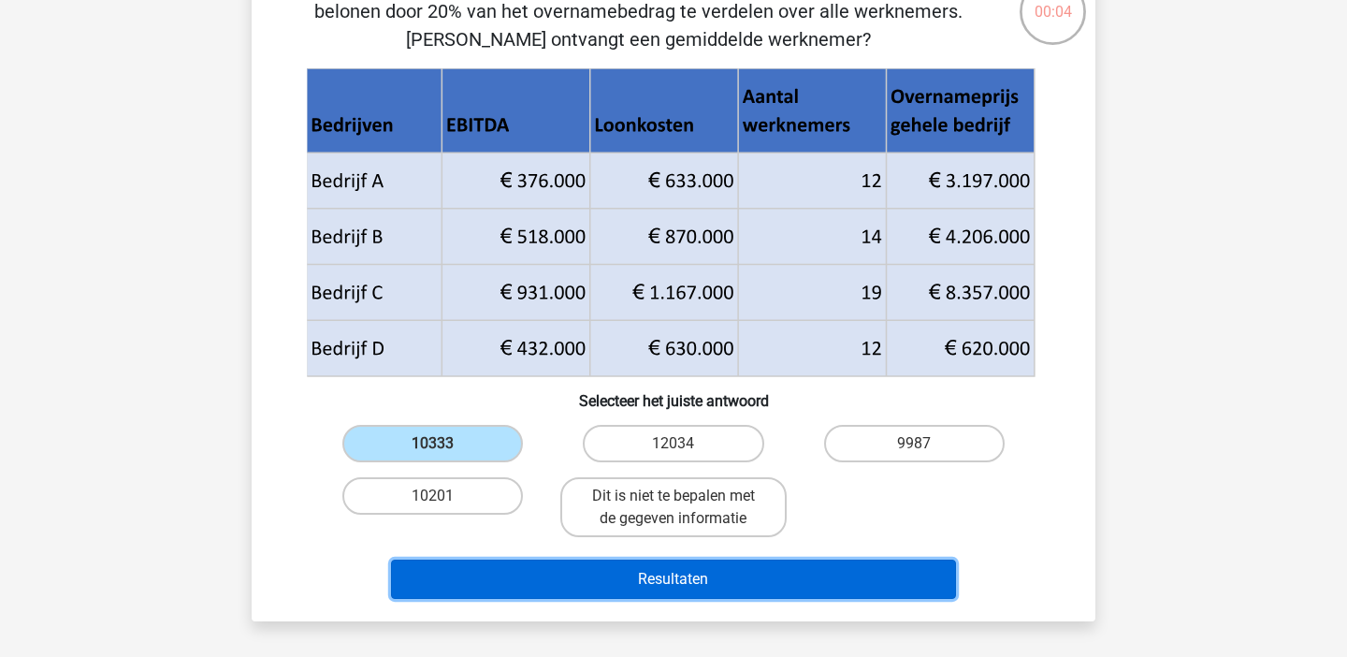
click at [566, 575] on button "Resultaten" at bounding box center [674, 579] width 566 height 39
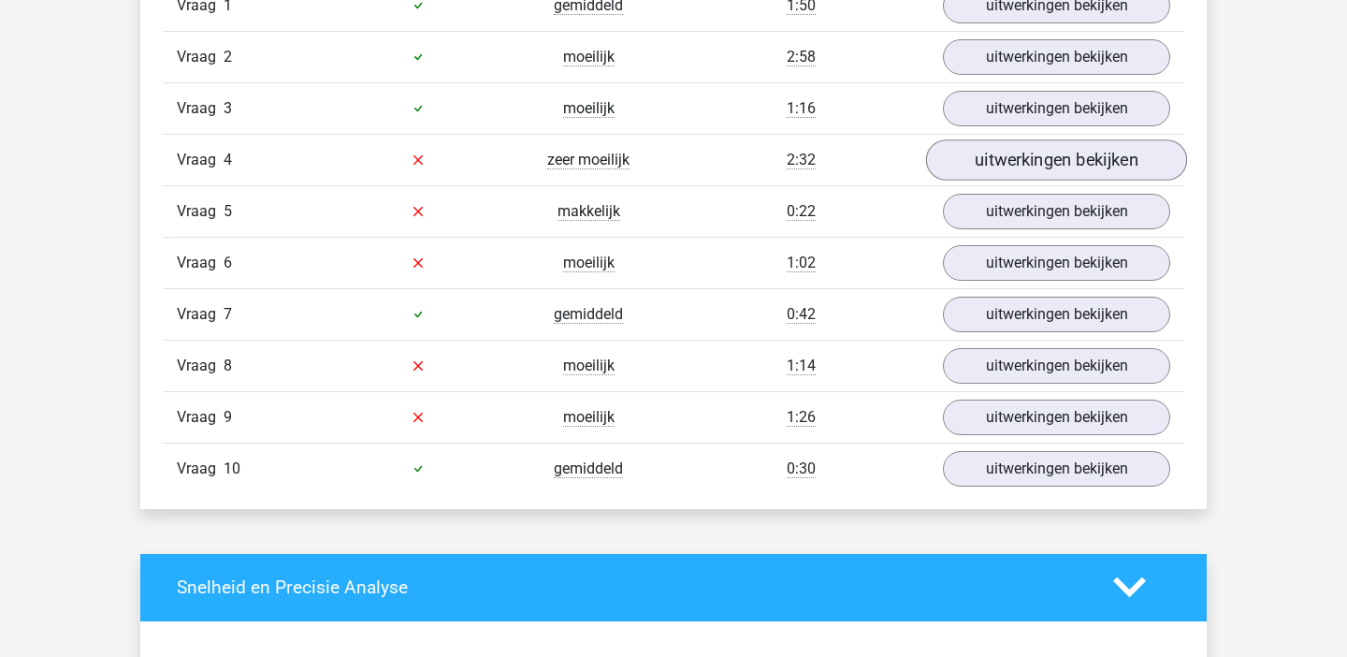
scroll to position [1559, 0]
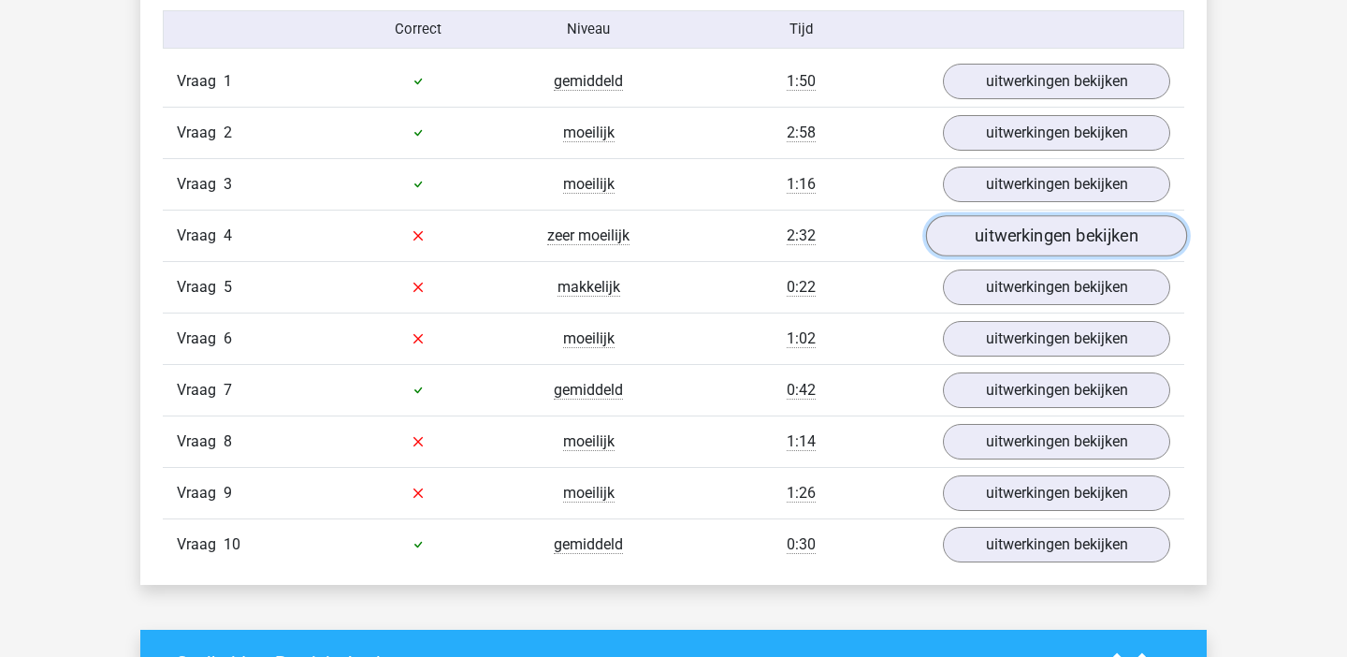
click at [1046, 239] on link "uitwerkingen bekijken" at bounding box center [1056, 235] width 261 height 41
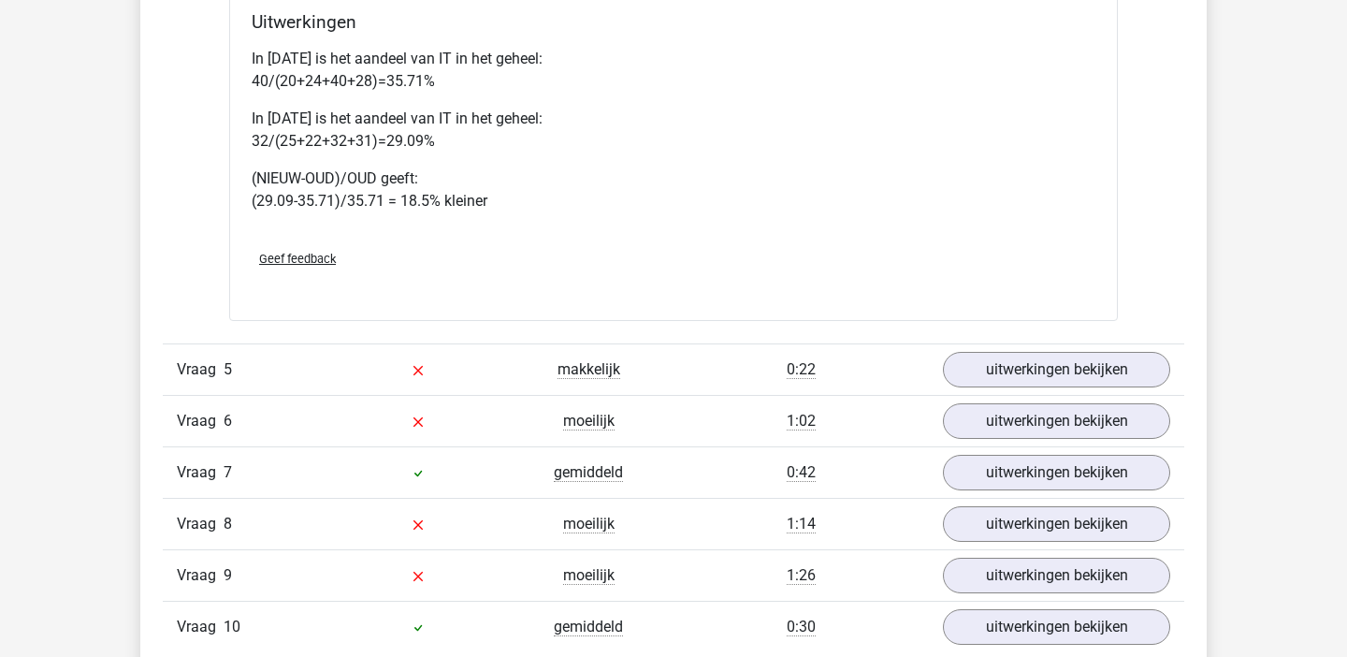
scroll to position [2329, 0]
click at [1037, 369] on link "uitwerkingen bekijken" at bounding box center [1056, 368] width 261 height 41
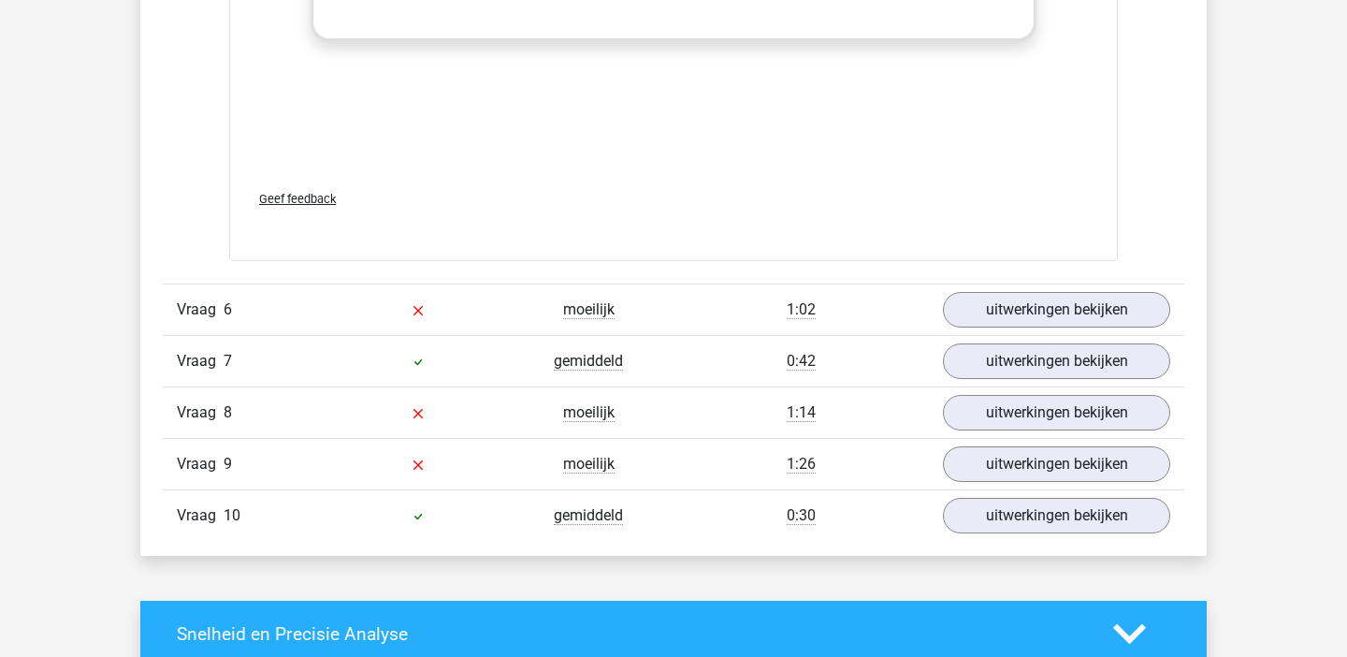
scroll to position [3860, 0]
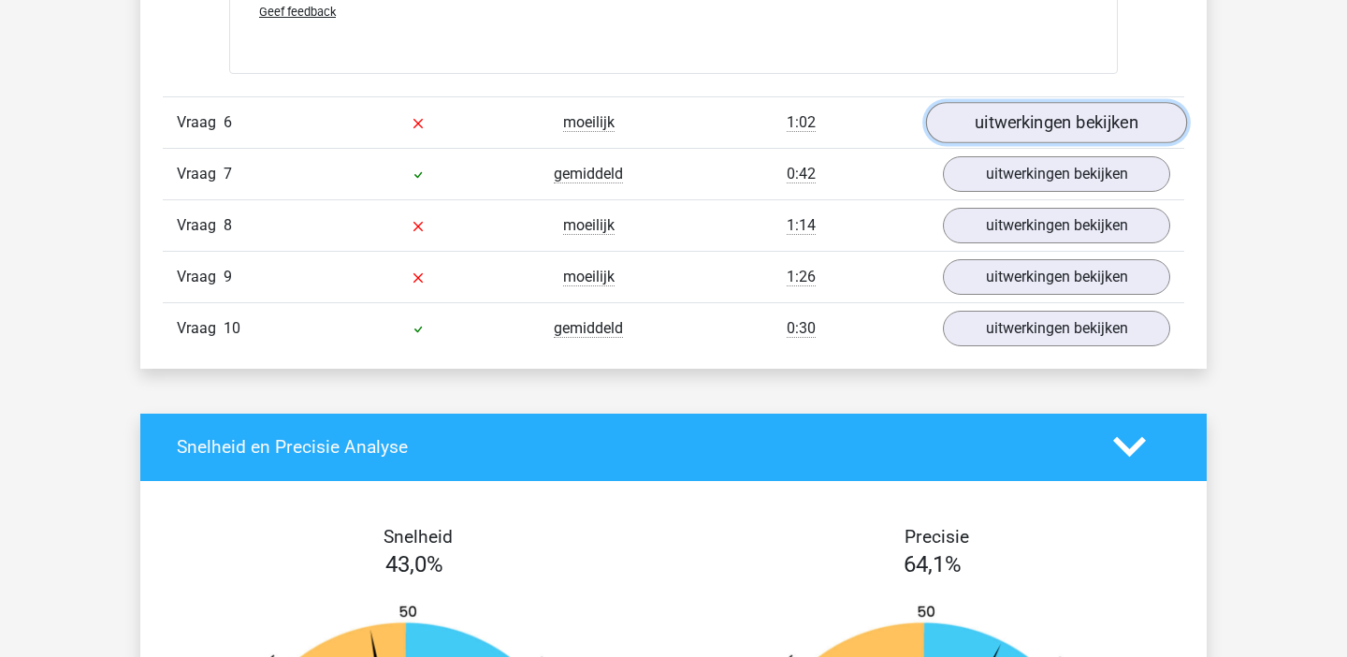
click at [1029, 129] on link "uitwerkingen bekijken" at bounding box center [1056, 122] width 261 height 41
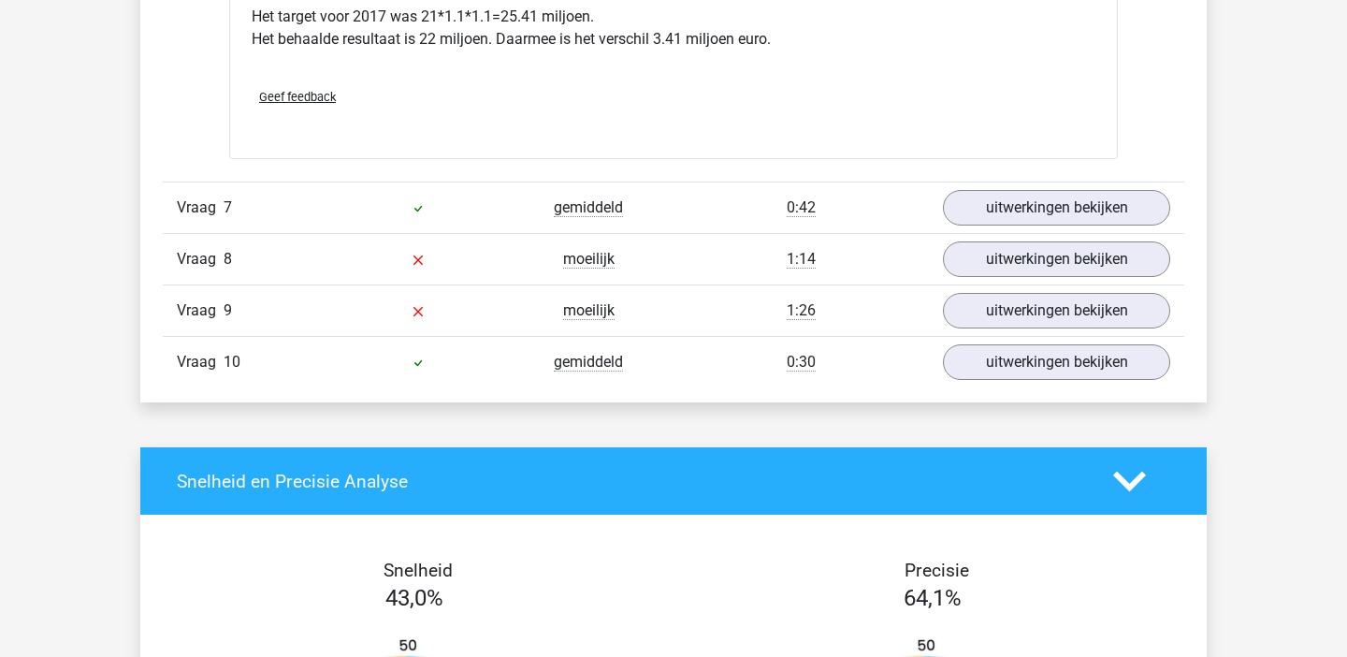
scroll to position [4590, 0]
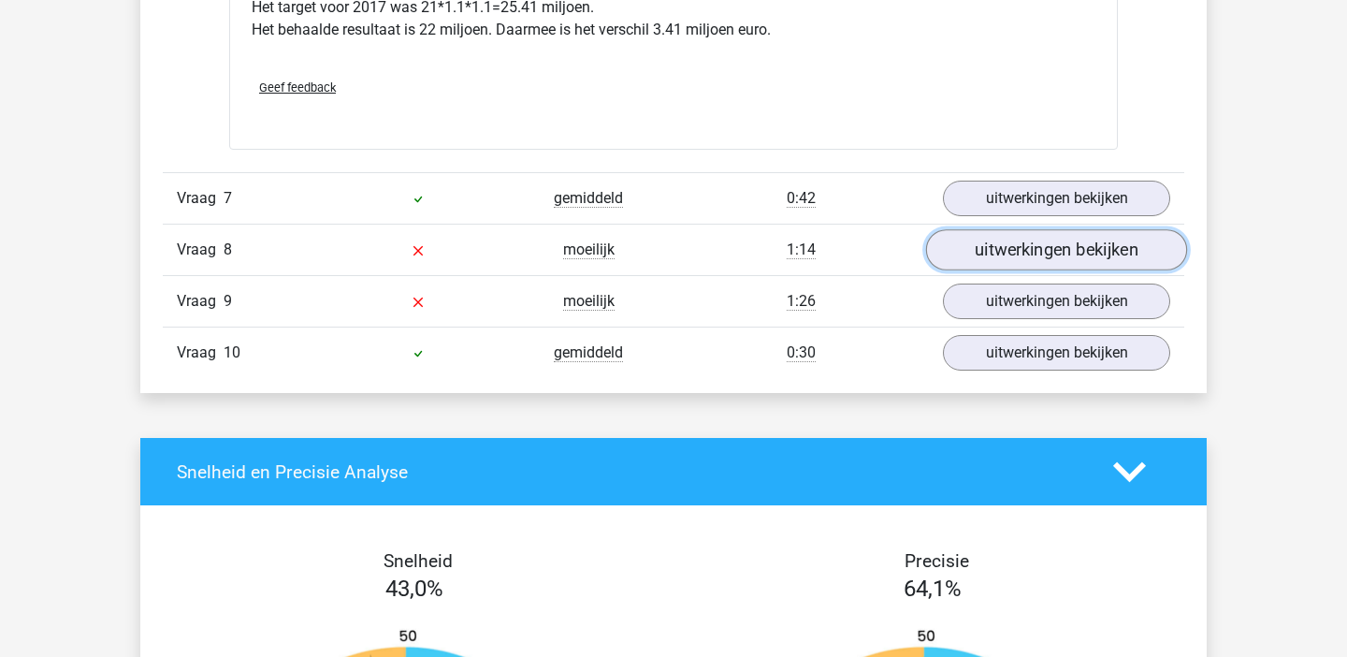
click at [1031, 259] on link "uitwerkingen bekijken" at bounding box center [1056, 249] width 261 height 41
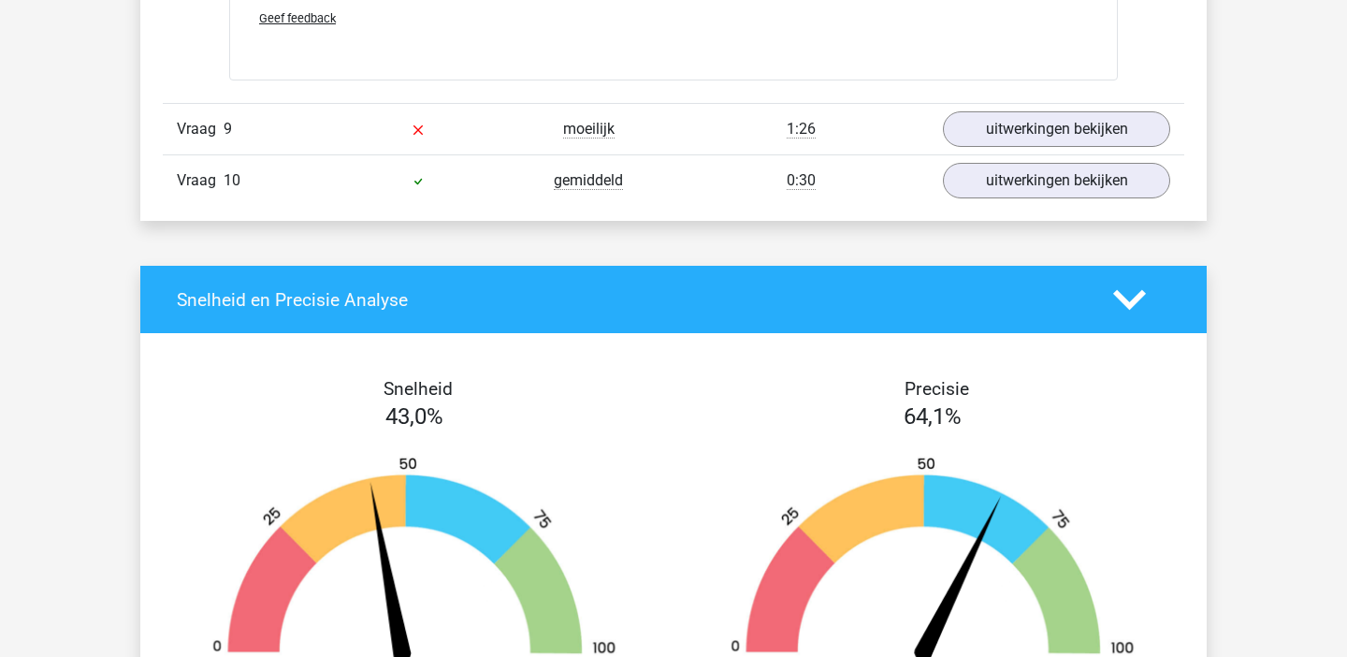
scroll to position [5298, 0]
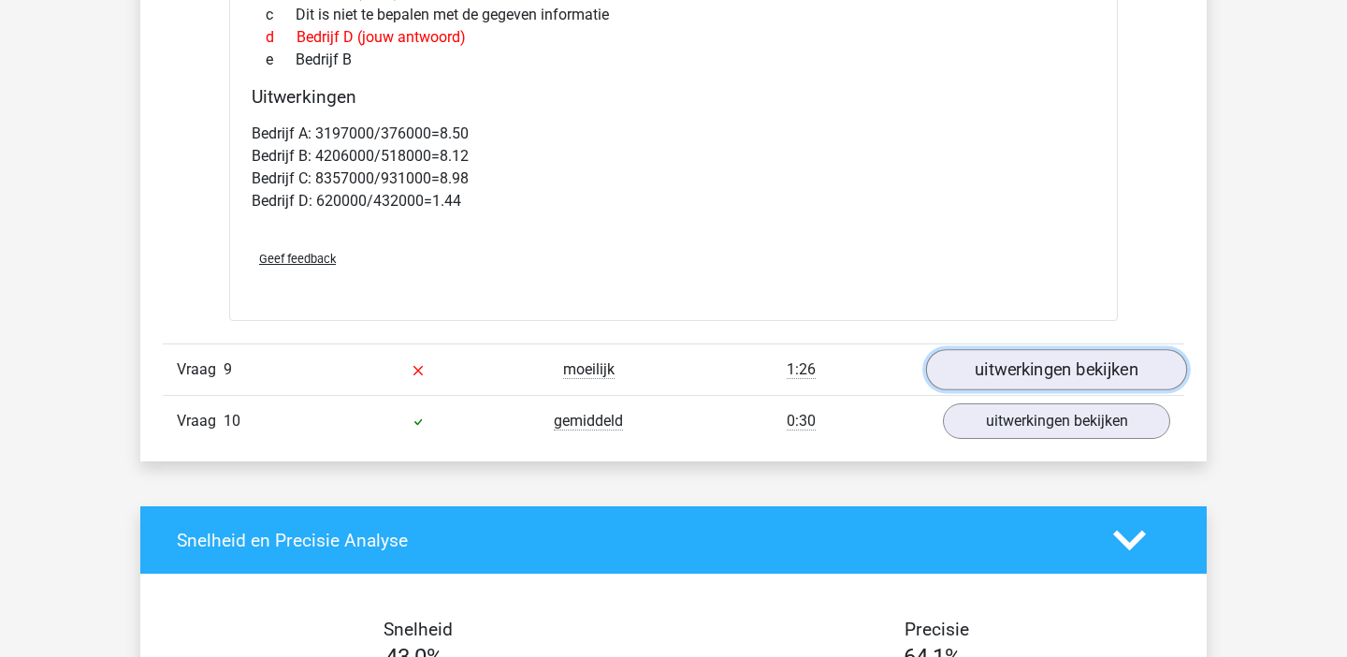
click at [1042, 360] on link "uitwerkingen bekijken" at bounding box center [1056, 370] width 261 height 41
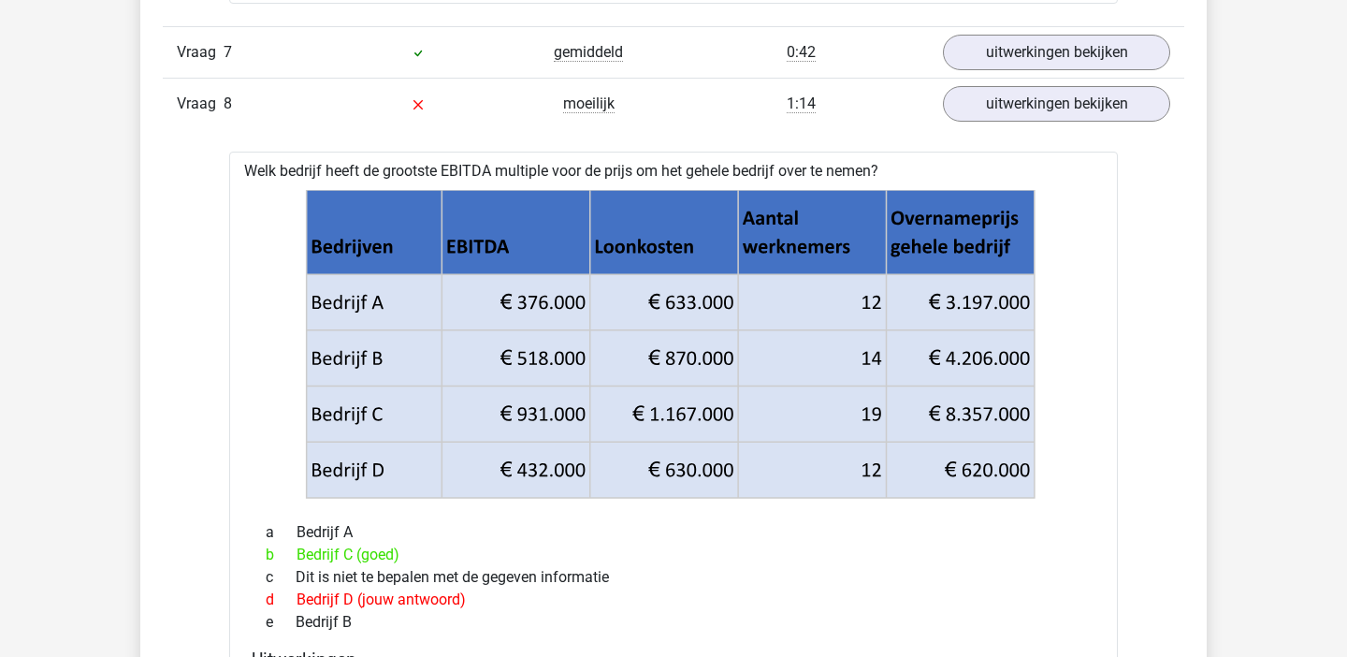
scroll to position [4056, 0]
